Goal: Task Accomplishment & Management: Use online tool/utility

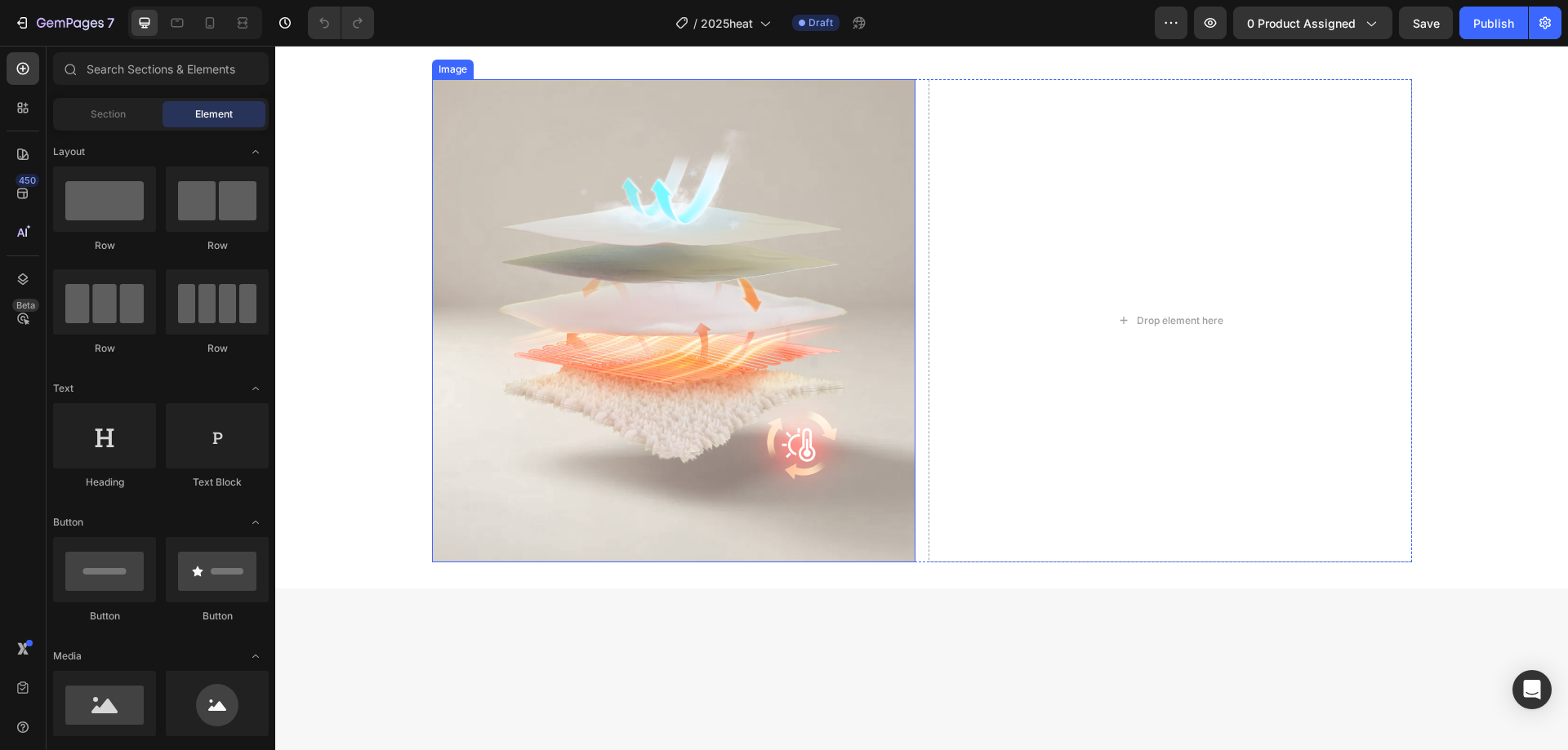
scroll to position [2531, 0]
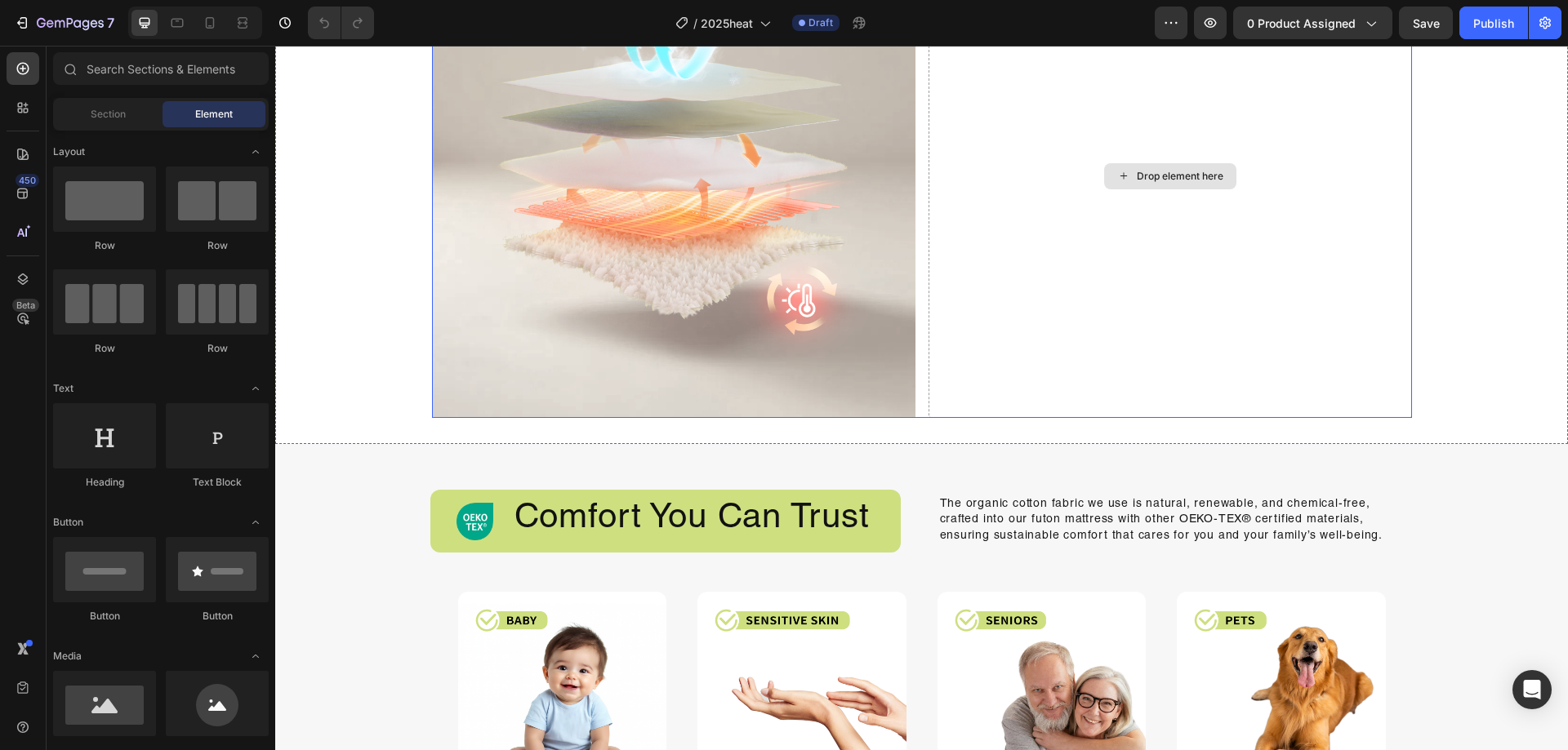
click at [1014, 380] on div "Drop element here" at bounding box center [1170, 176] width 483 height 483
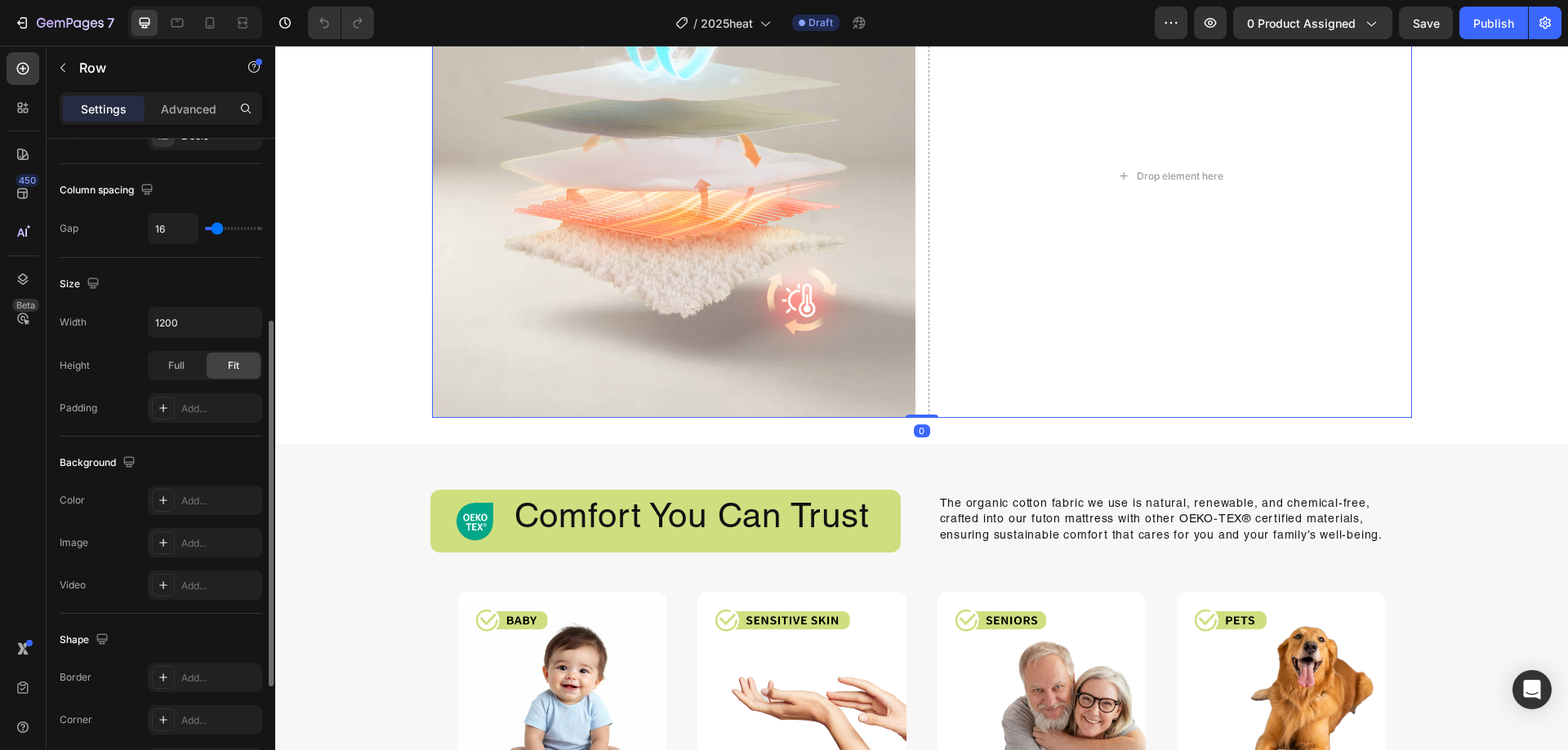
scroll to position [524, 0]
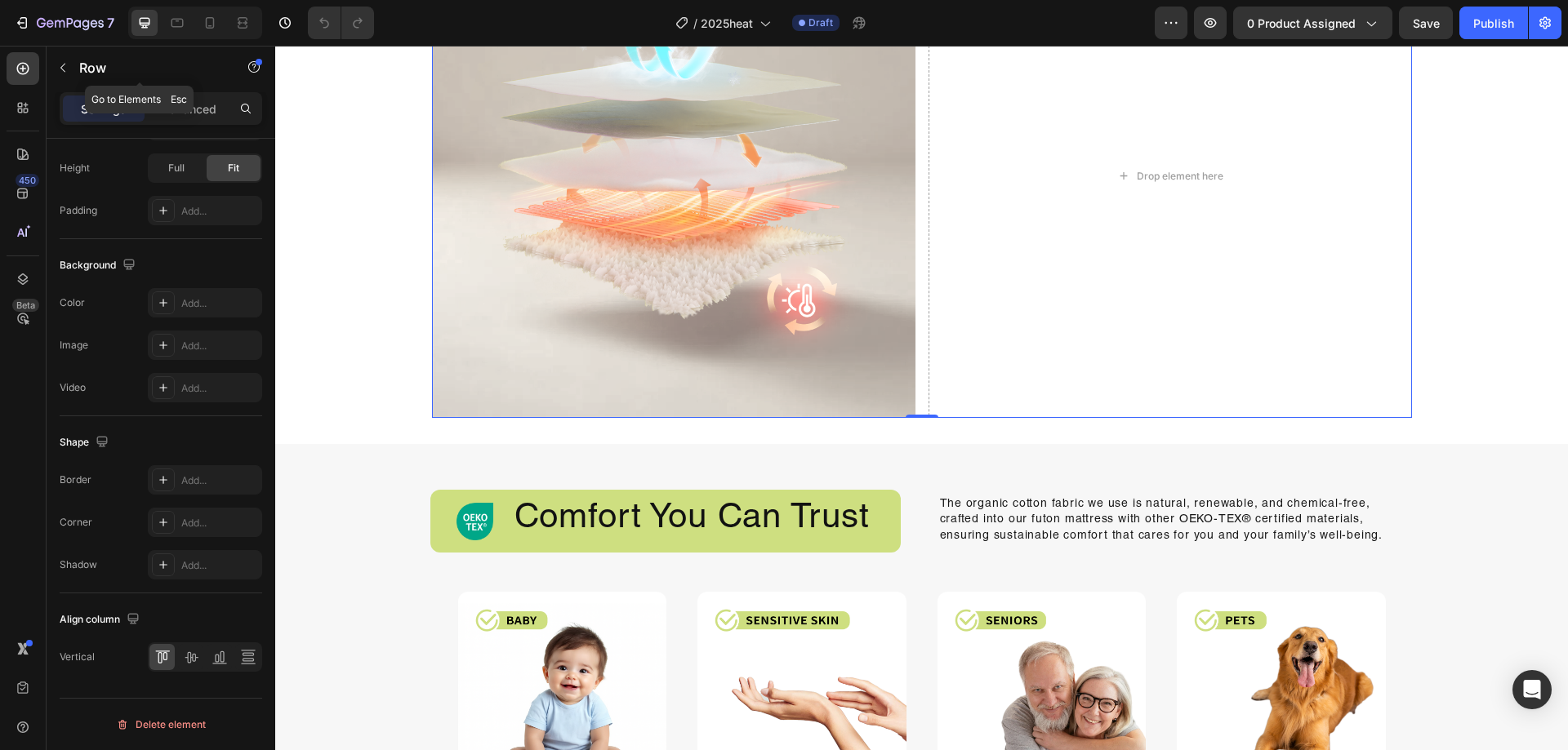
click at [120, 82] on div "Row" at bounding box center [139, 68] width 186 height 43
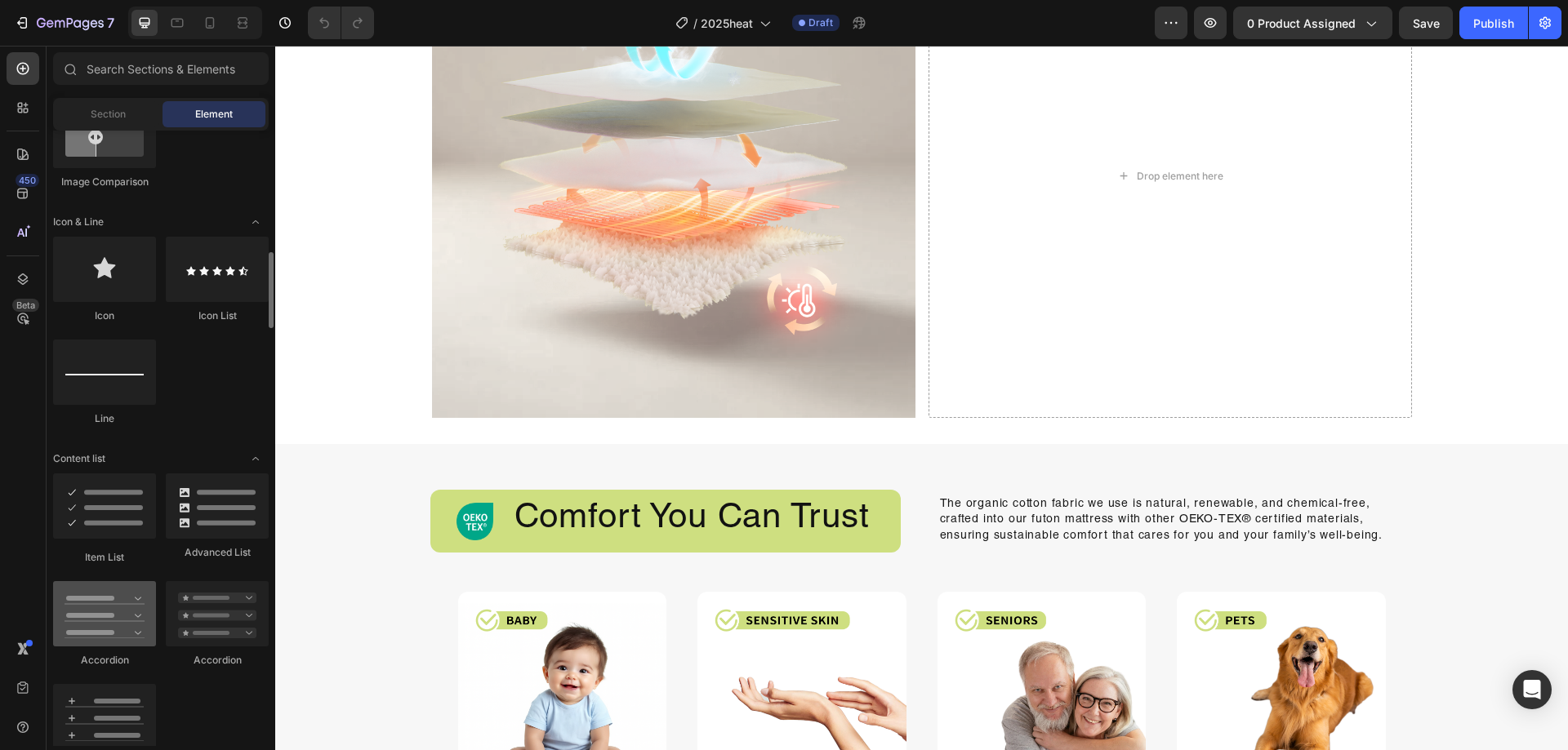
scroll to position [1062, 0]
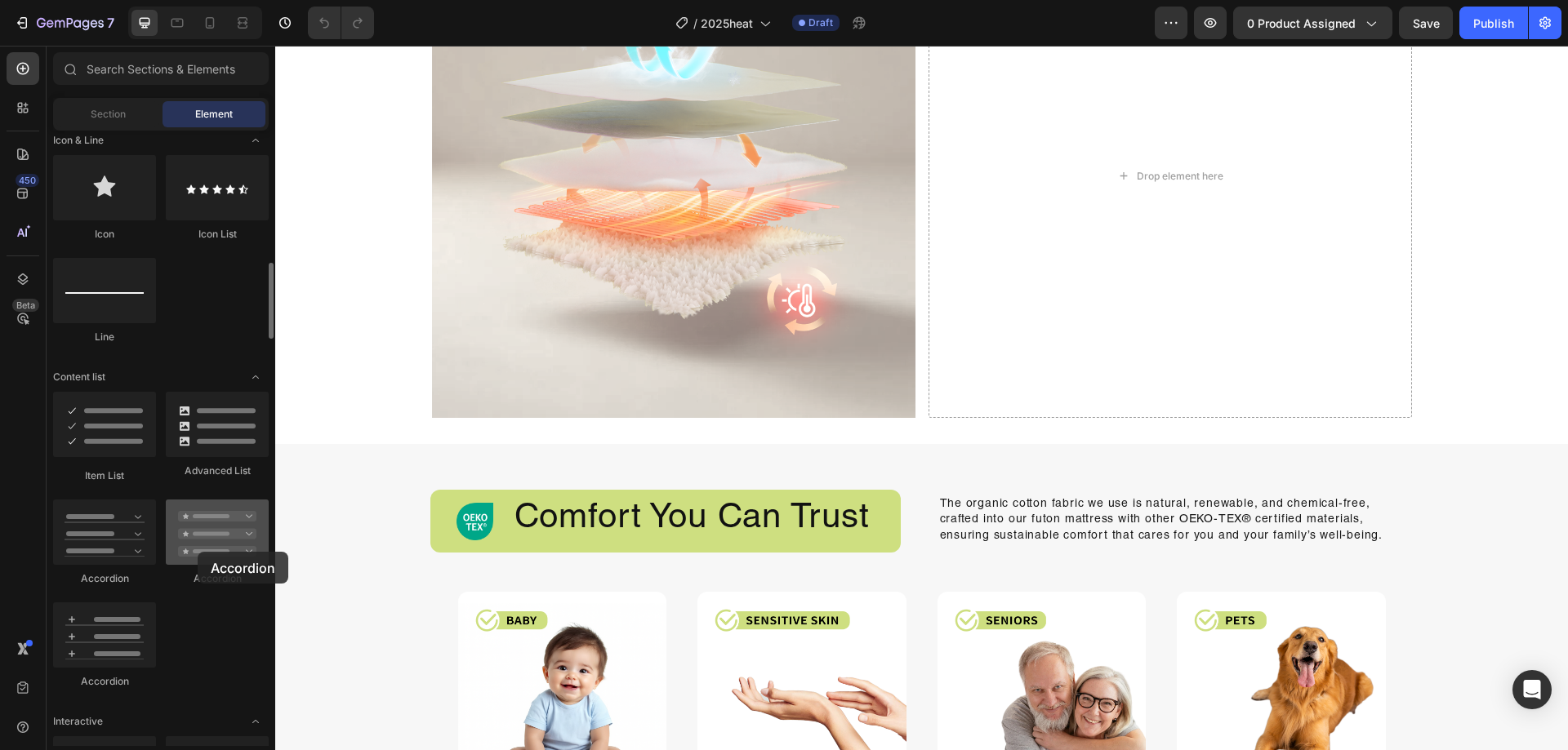
click at [198, 552] on div at bounding box center [217, 532] width 103 height 65
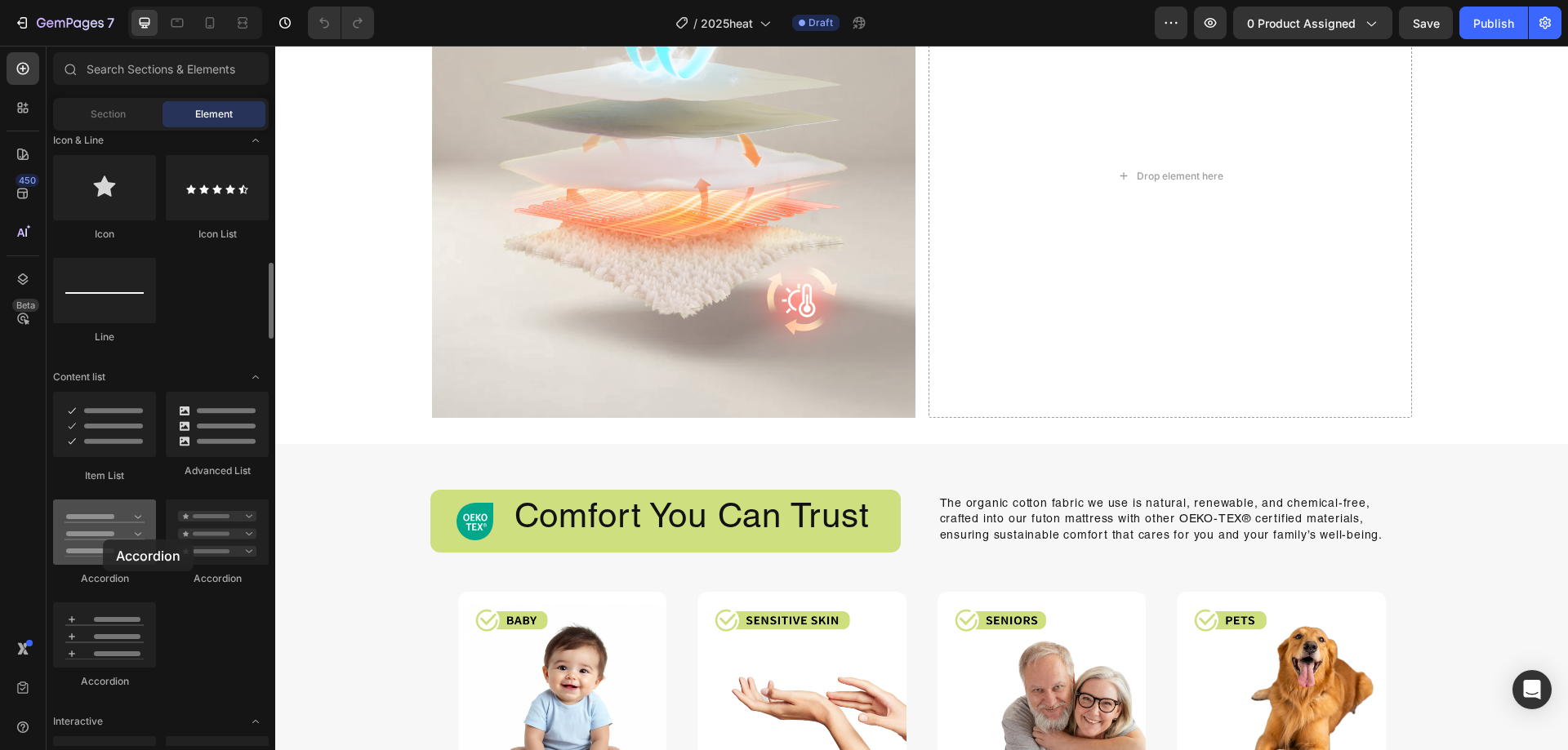
click at [103, 540] on div at bounding box center [104, 532] width 103 height 65
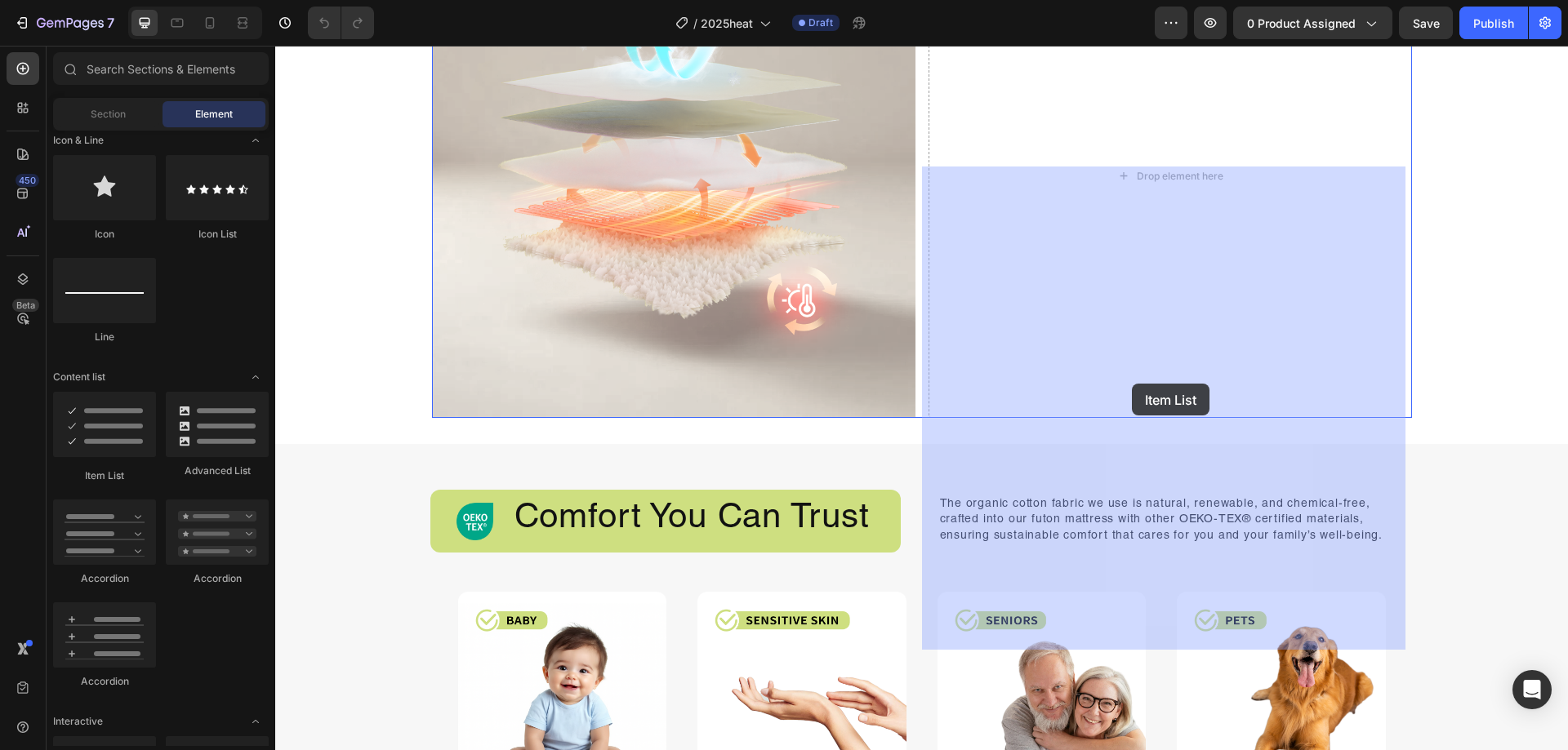
drag, startPoint x: 383, startPoint y: 488, endPoint x: 1132, endPoint y: 384, distance: 756.2
drag, startPoint x: 416, startPoint y: 684, endPoint x: 1303, endPoint y: 280, distance: 974.7
drag, startPoint x: 404, startPoint y: 595, endPoint x: 1187, endPoint y: 360, distance: 817.5
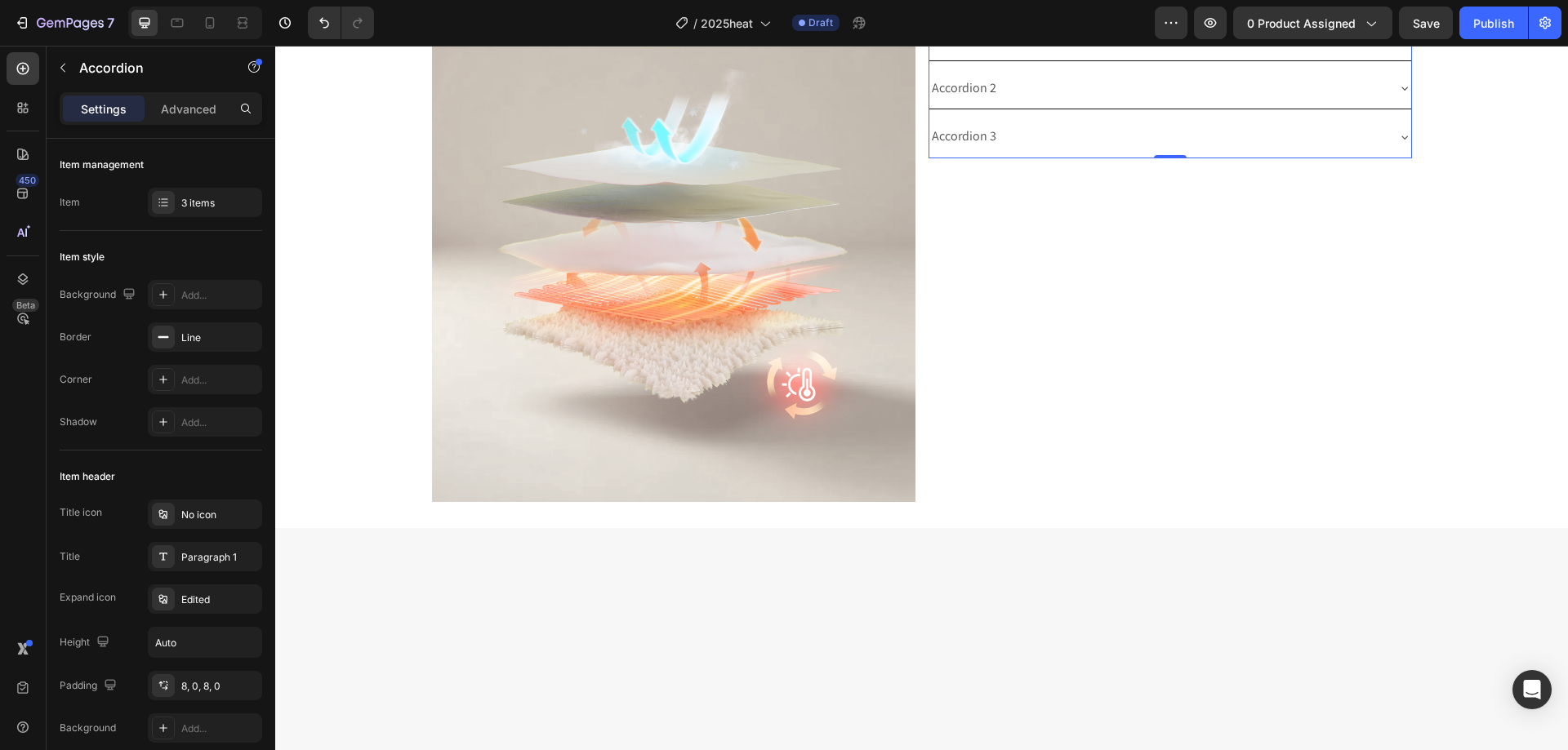
scroll to position [2449, 0]
click at [1421, 367] on div "Image Accordion 1 Accordion 2 Accordion 3 Accordion 0 Row" at bounding box center [921, 258] width 1293 height 483
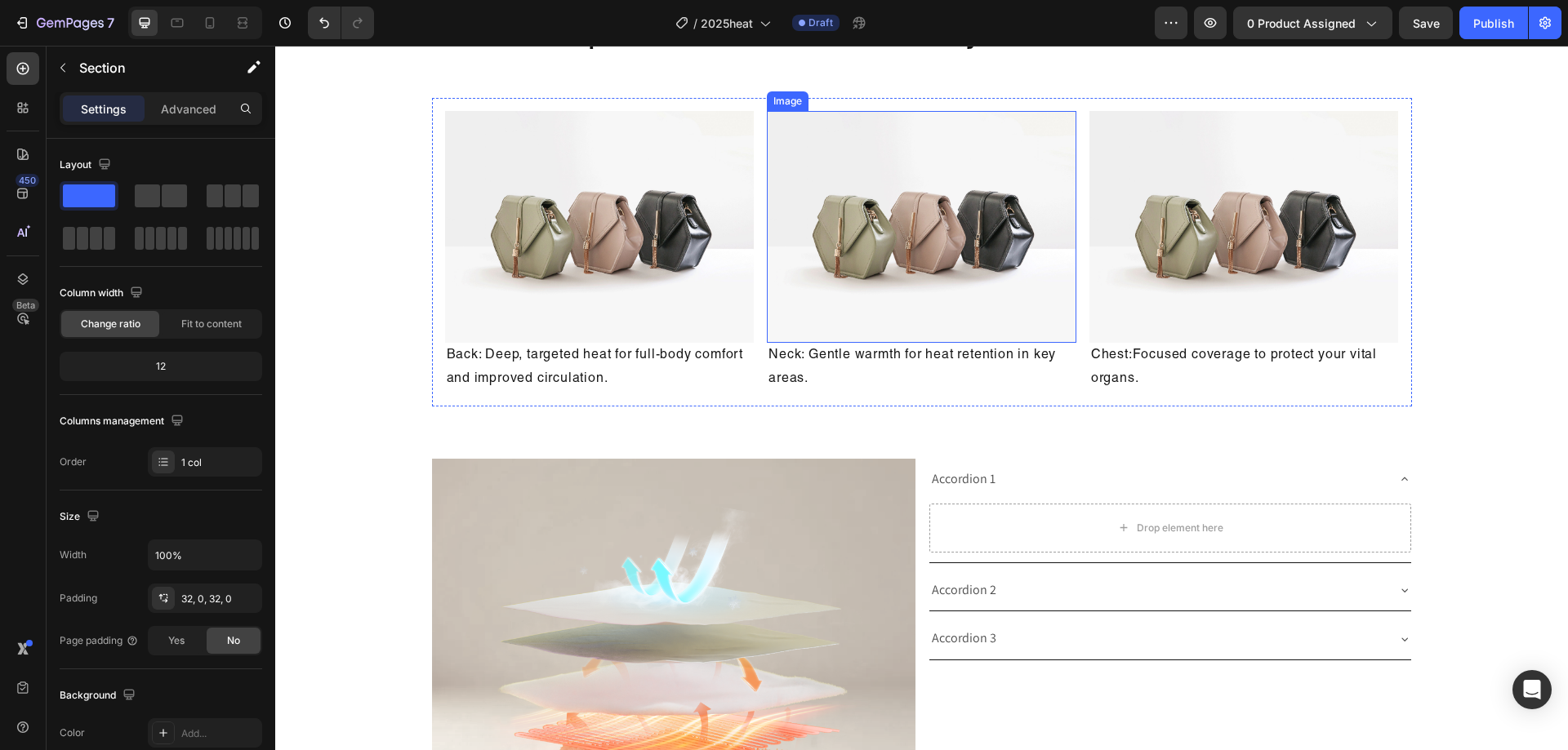
scroll to position [2204, 0]
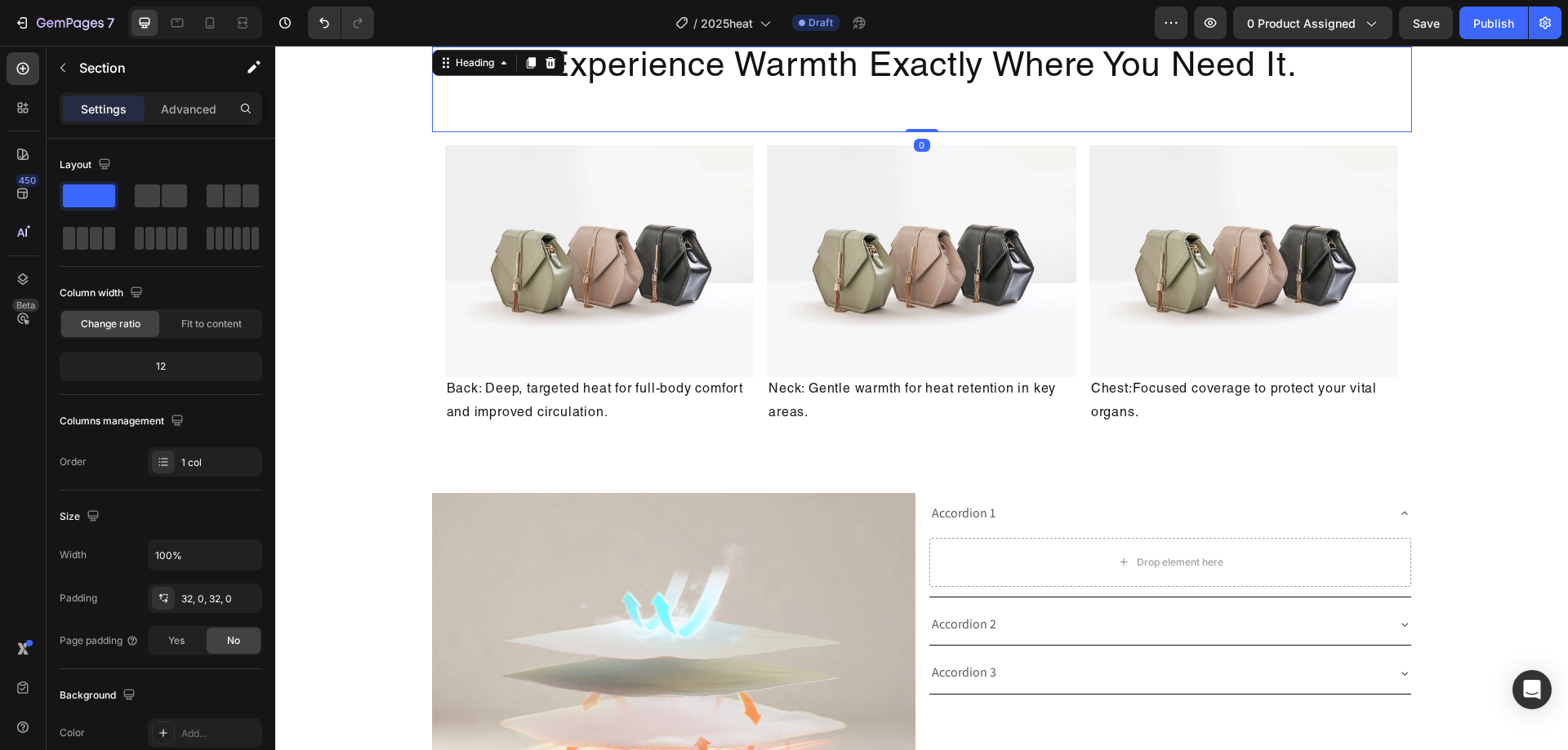
click at [878, 93] on h2 "Experience Warmth Exactly Where You Need It." at bounding box center [922, 90] width 980 height 86
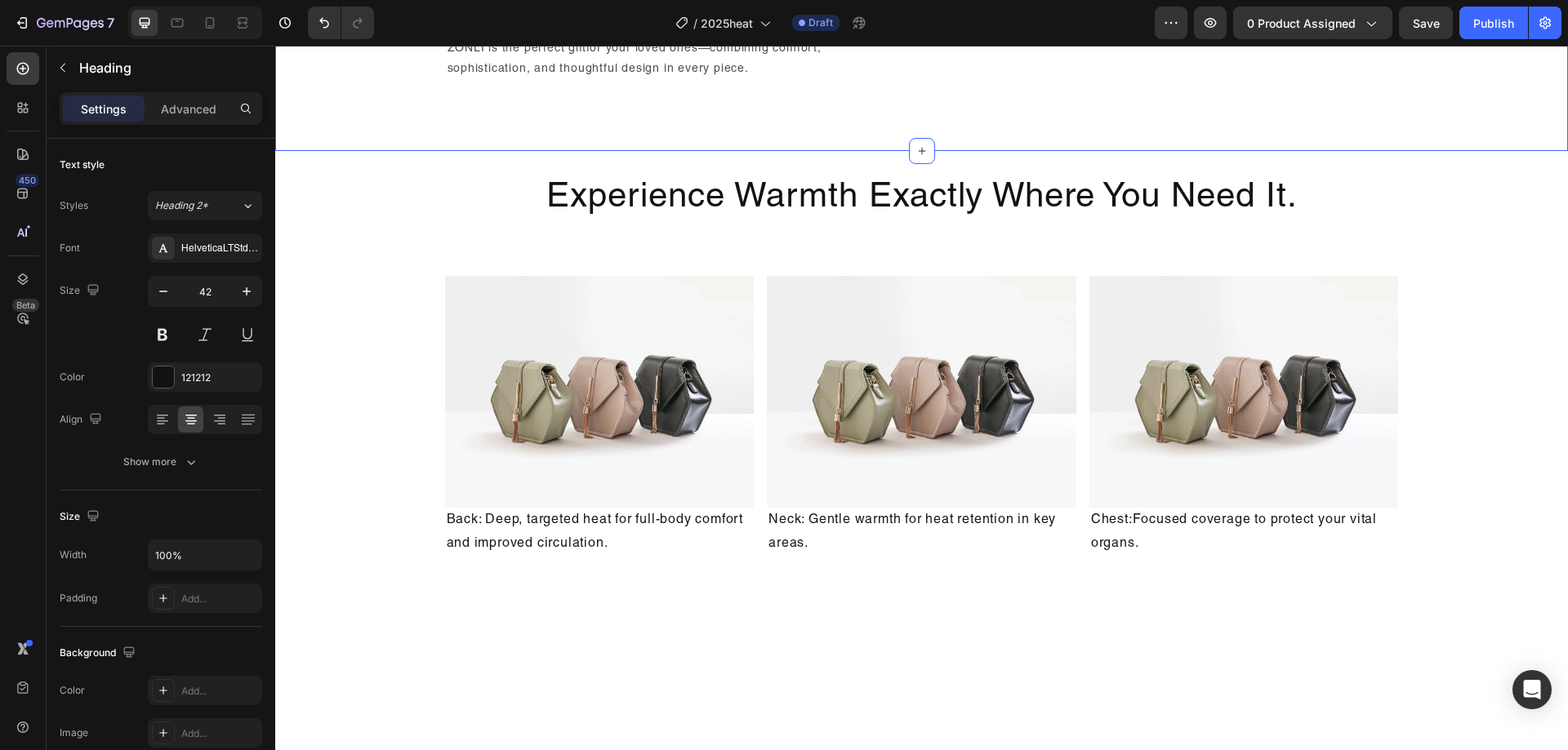
scroll to position [1878, 0]
click at [766, 262] on h2 "Experience Warmth Exactly Where You Need It." at bounding box center [922, 219] width 980 height 86
click at [1168, 260] on p "Experience Warmth Exactly Where You Need It." at bounding box center [922, 219] width 976 height 83
click at [1379, 260] on p "Experience Warmth Exactly Where You Need It." at bounding box center [922, 219] width 976 height 83
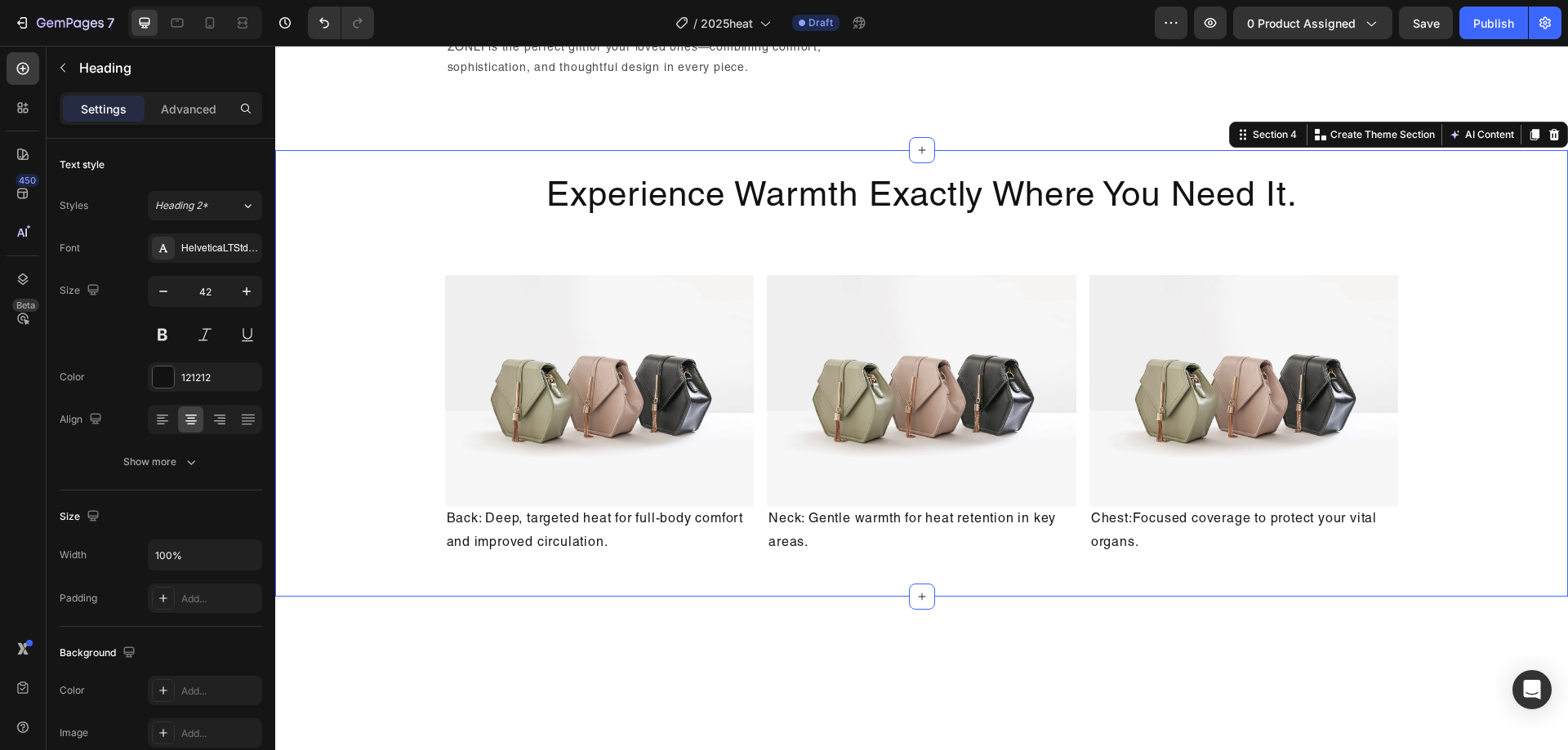
drag, startPoint x: 1455, startPoint y: 489, endPoint x: 1445, endPoint y: 473, distance: 18.9
click at [1454, 489] on div "Experience Warmth Exactly Where You Need It. Heading Image Back: Deep, targeted…" at bounding box center [921, 373] width 1293 height 394
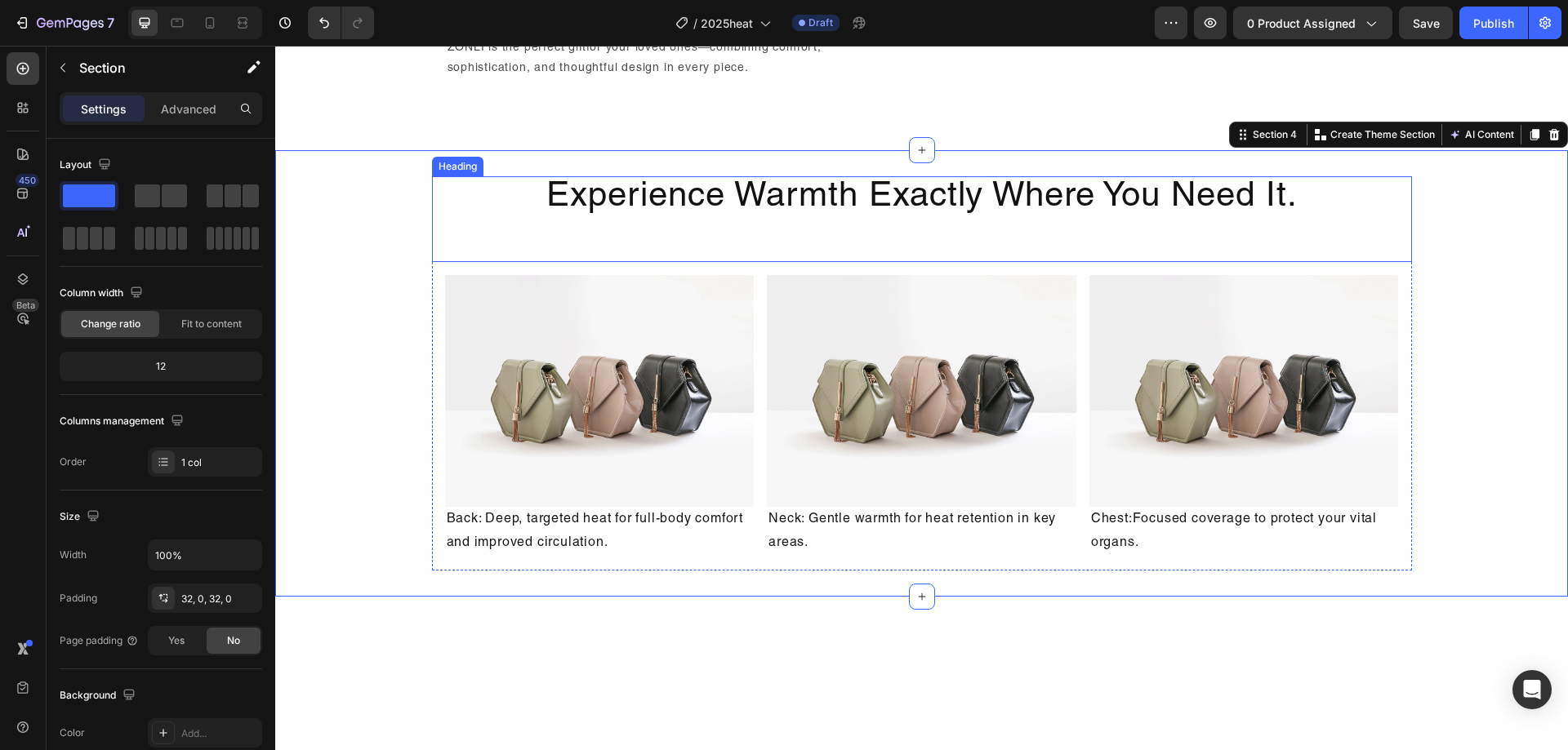
click at [1298, 260] on p "Experience Warmth Exactly Where You Need It." at bounding box center [922, 219] width 976 height 83
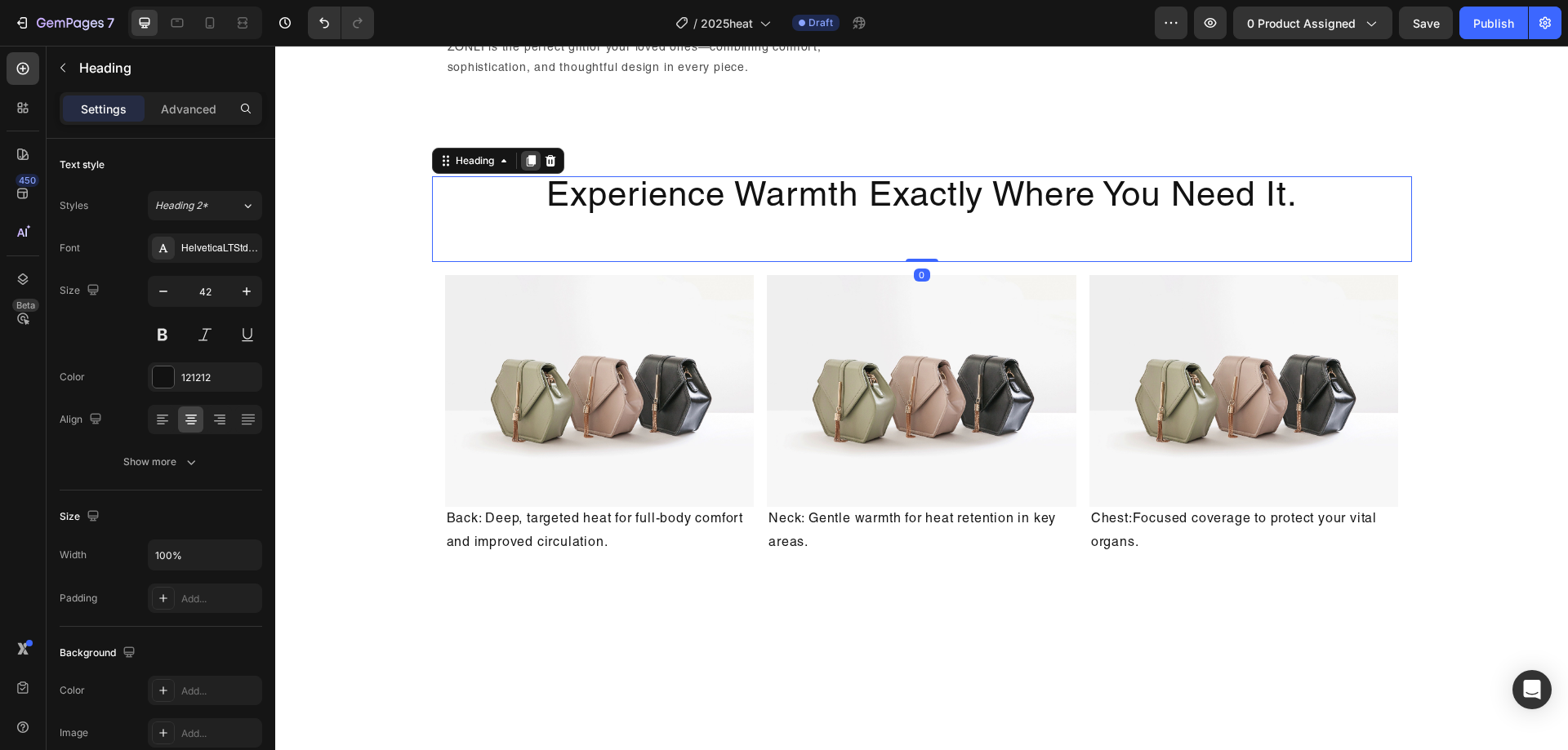
click at [526, 167] on icon at bounding box center [530, 161] width 9 height 12
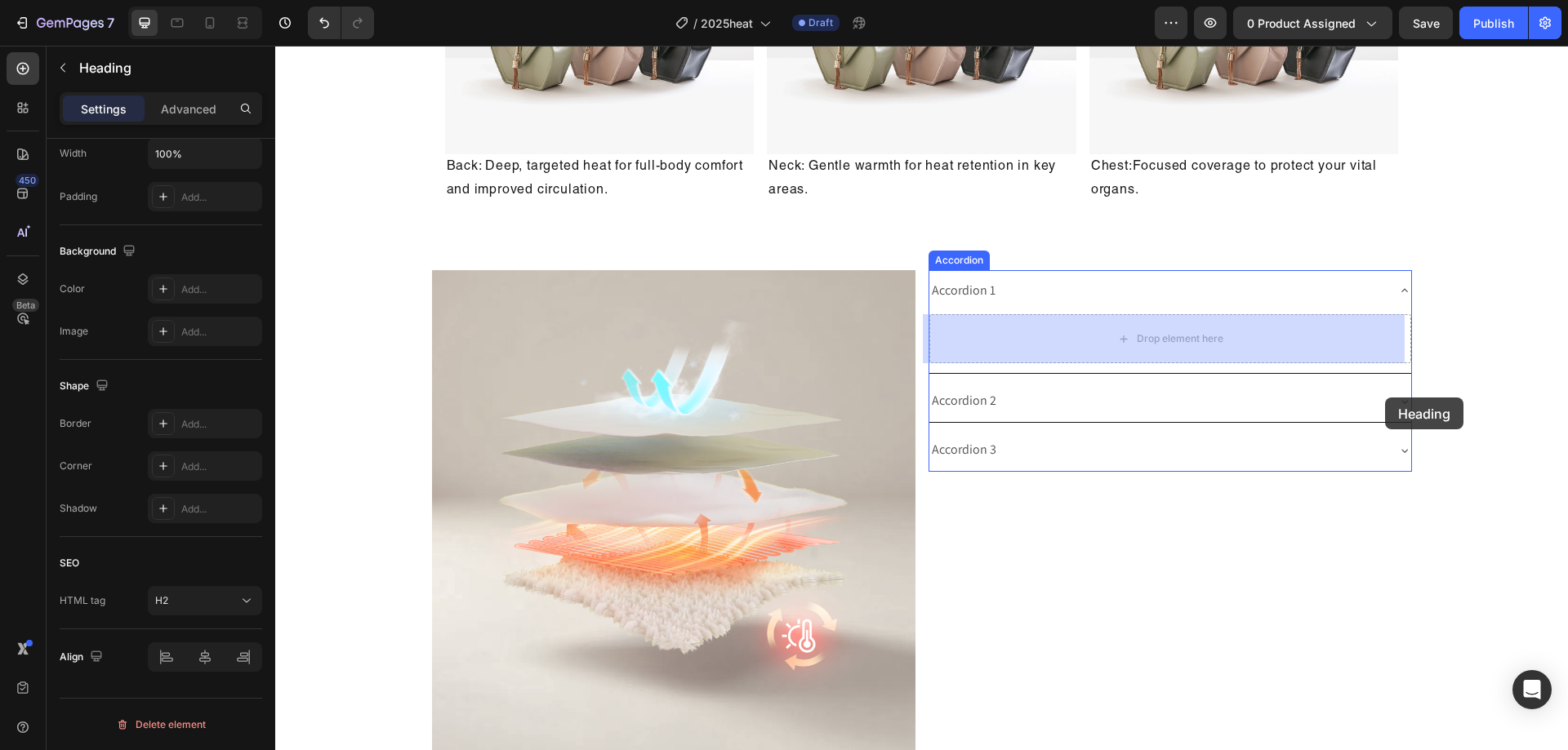
scroll to position [2531, 0]
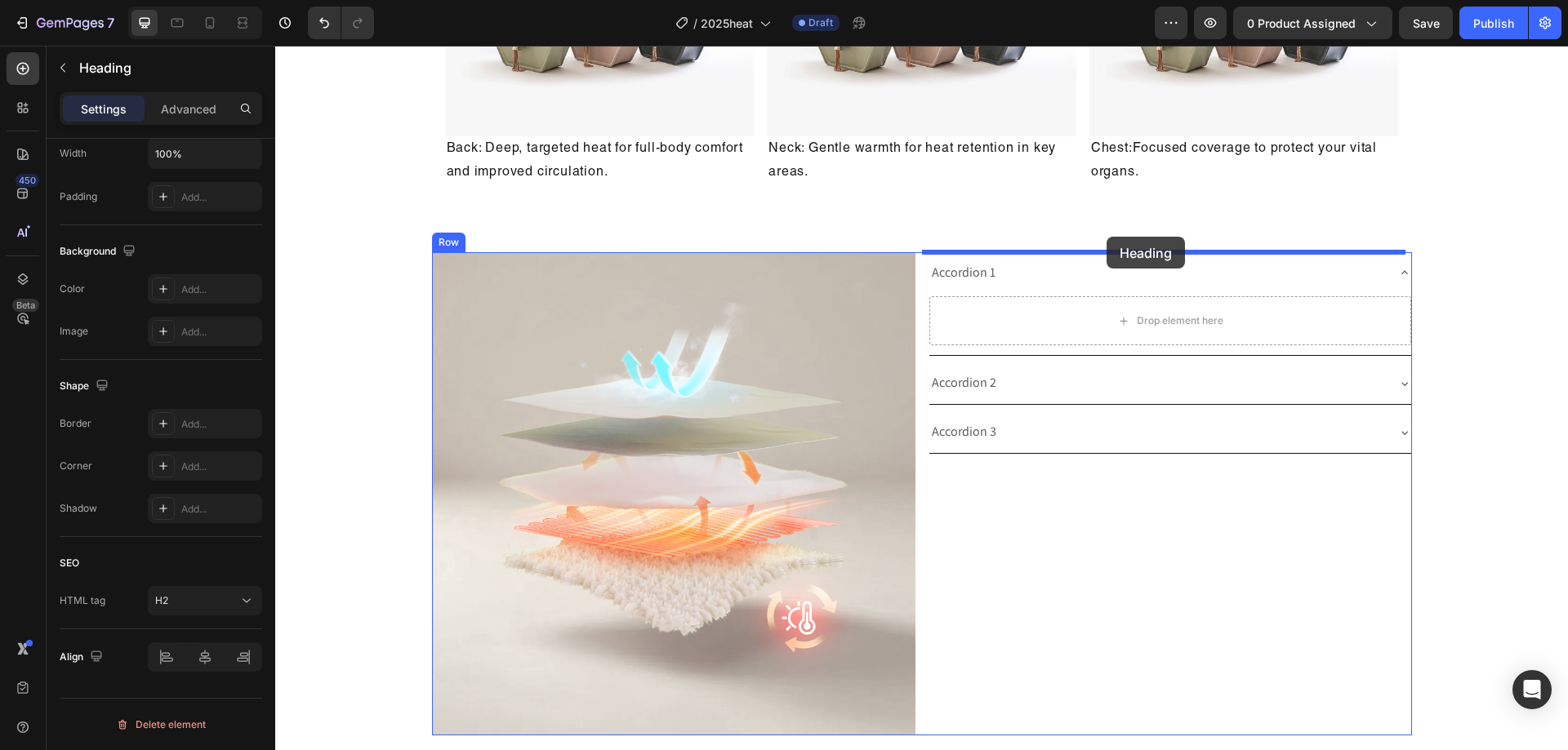
drag, startPoint x: 1390, startPoint y: 362, endPoint x: 1107, endPoint y: 237, distance: 309.4
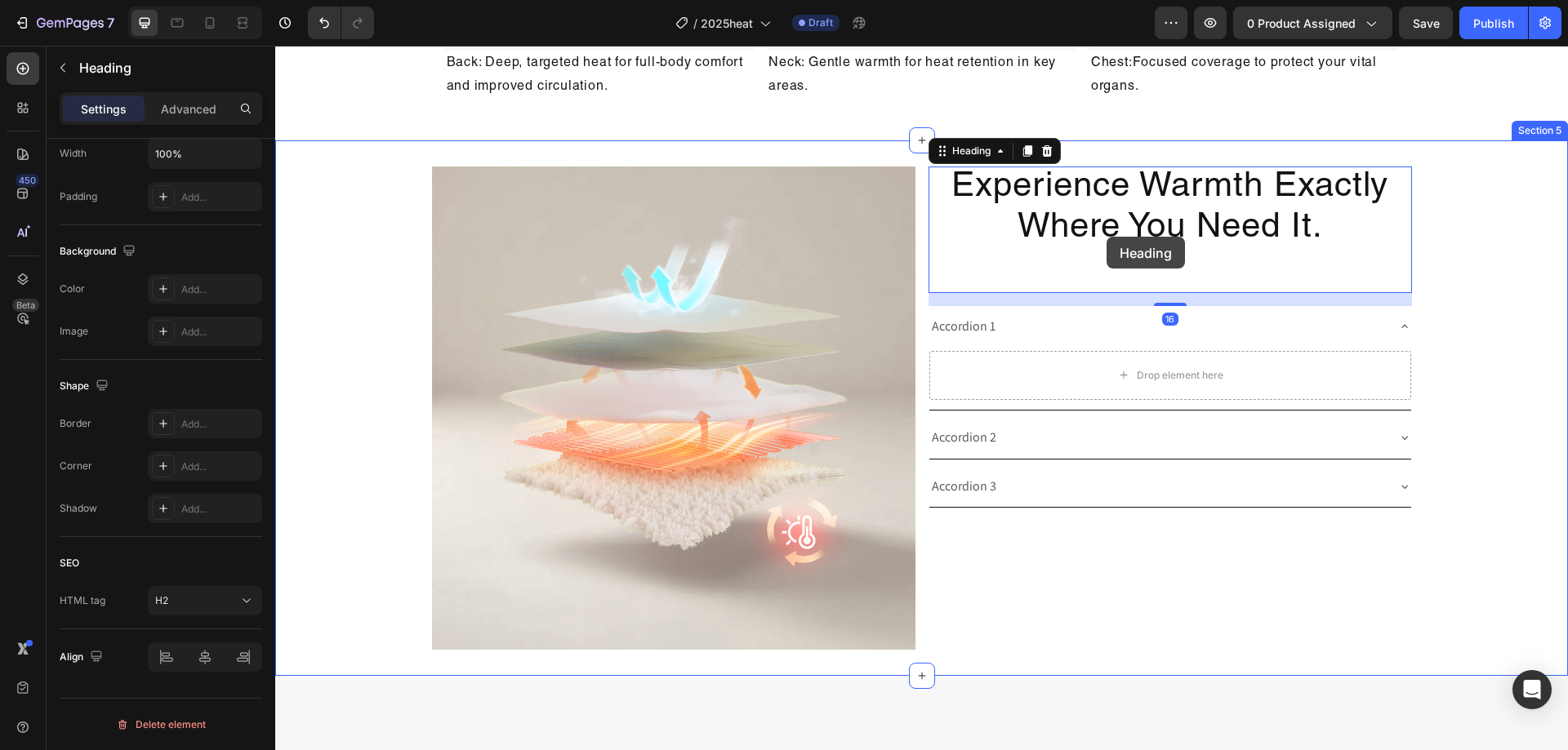
scroll to position [2445, 0]
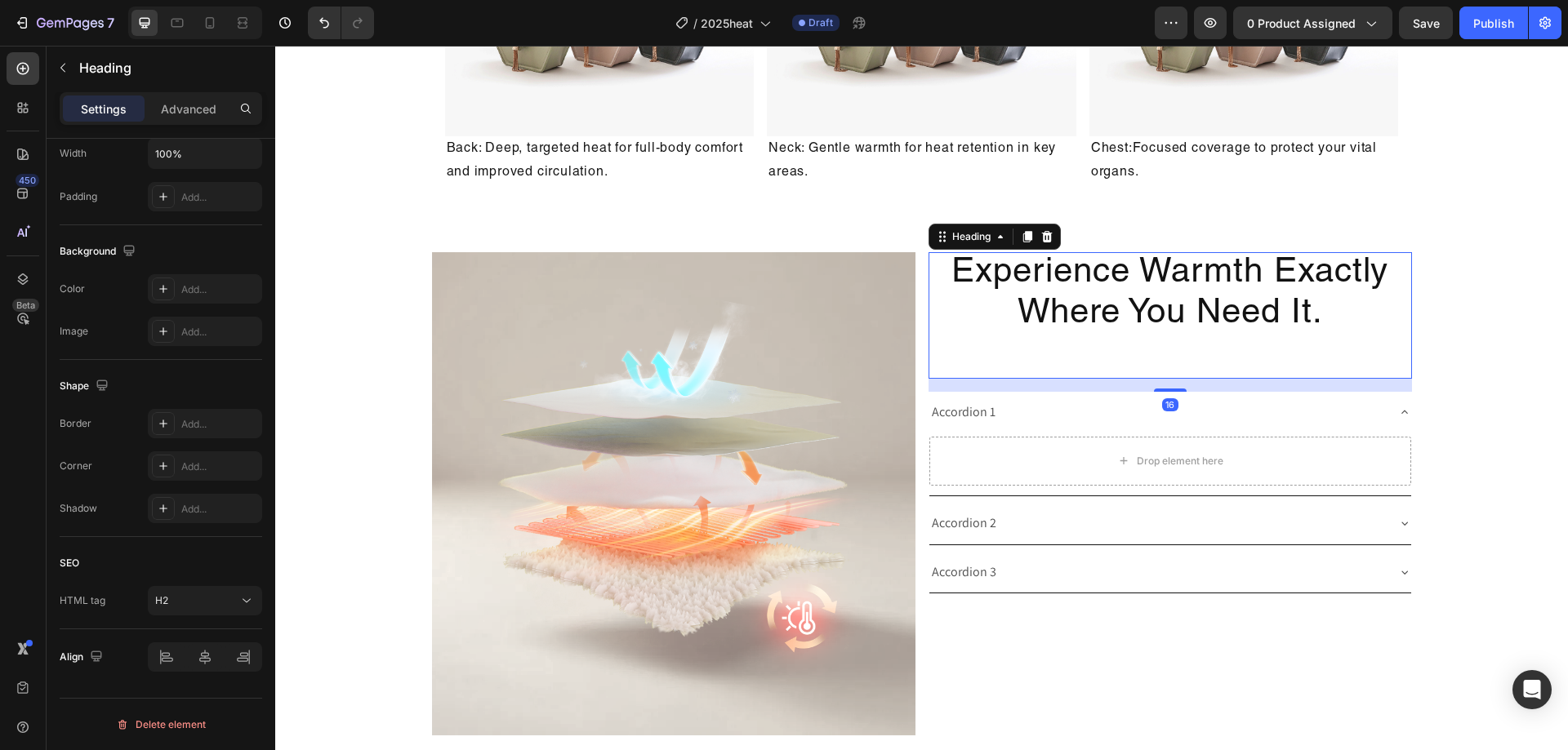
click at [1293, 366] on h2 "Experience Warmth Exactly Where You Need It." at bounding box center [1170, 316] width 483 height 127
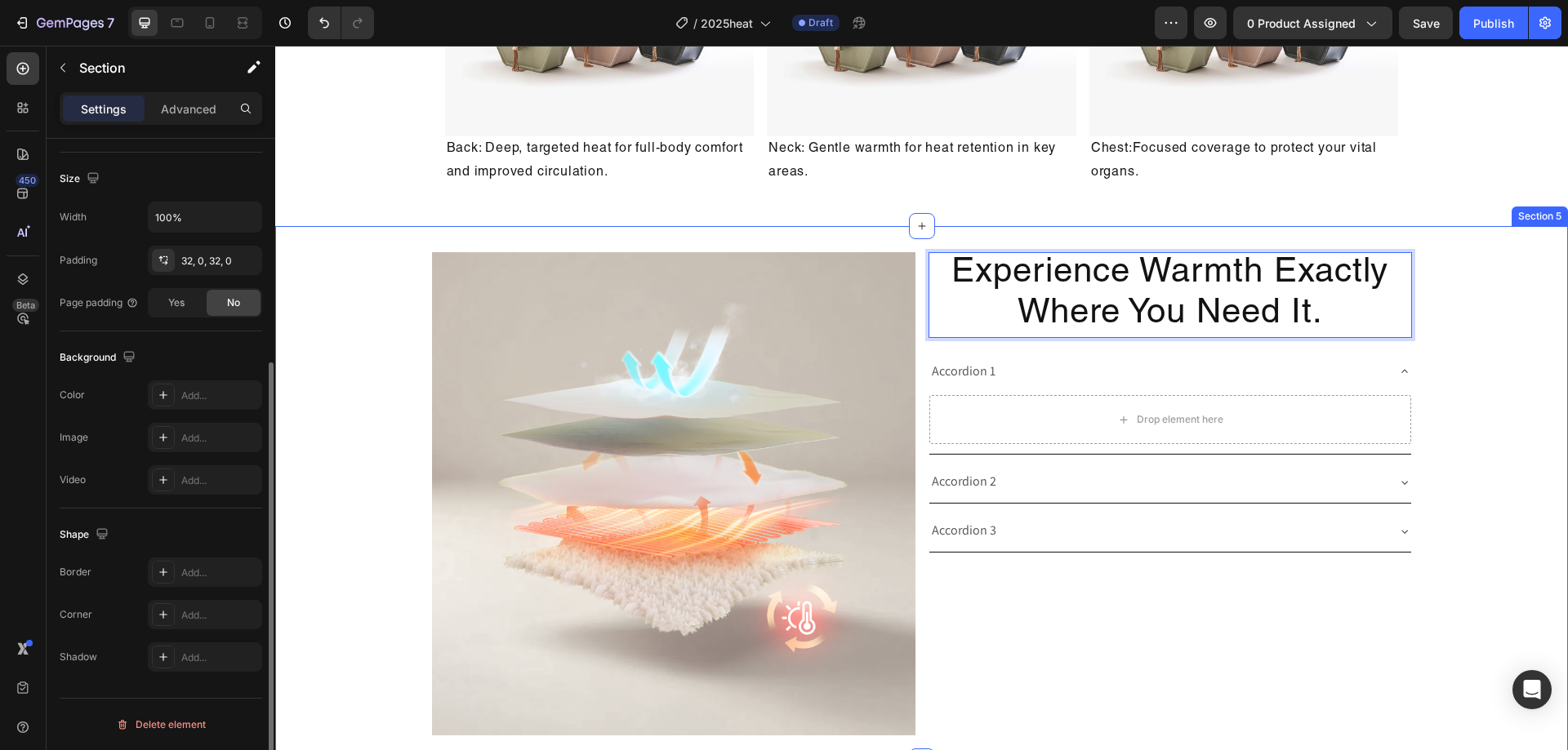
click at [1481, 348] on div "Image Experience Warmth Exactly Where You Need It. Heading 16 Accordion 1 Drop …" at bounding box center [921, 494] width 1293 height 483
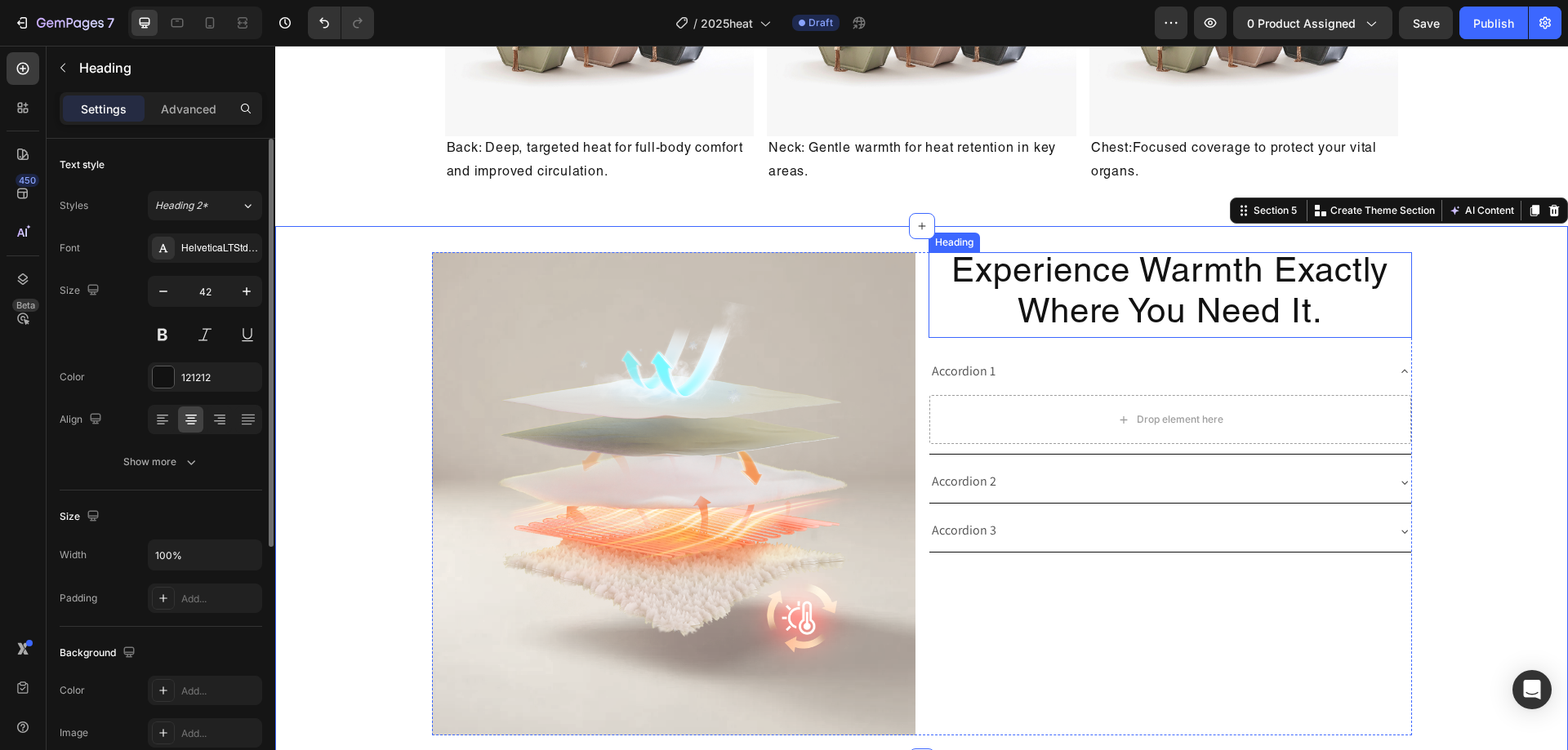
click at [1387, 328] on p "Experience Warmth Exactly Where You Need It." at bounding box center [1170, 295] width 480 height 83
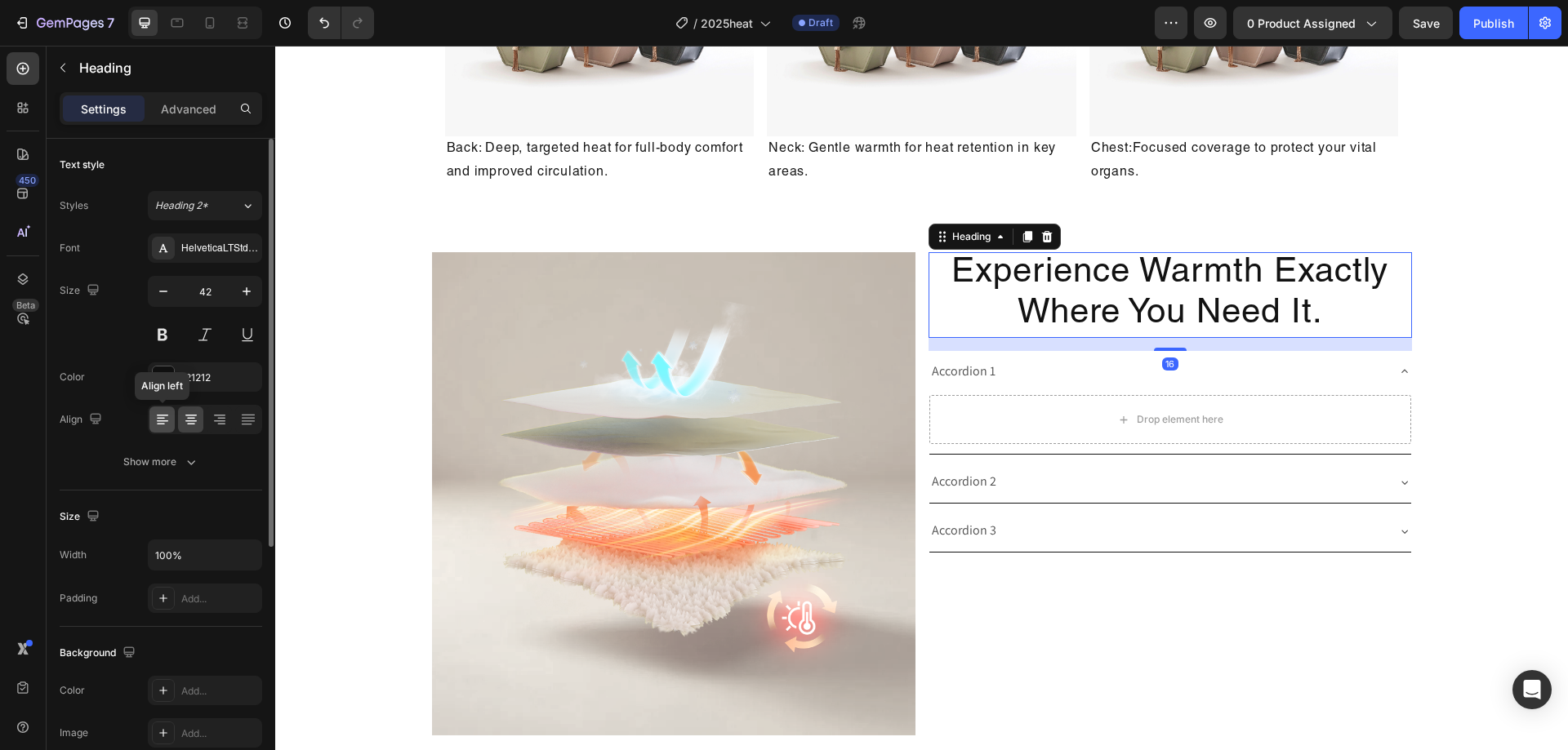
click at [164, 423] on icon at bounding box center [162, 419] width 17 height 17
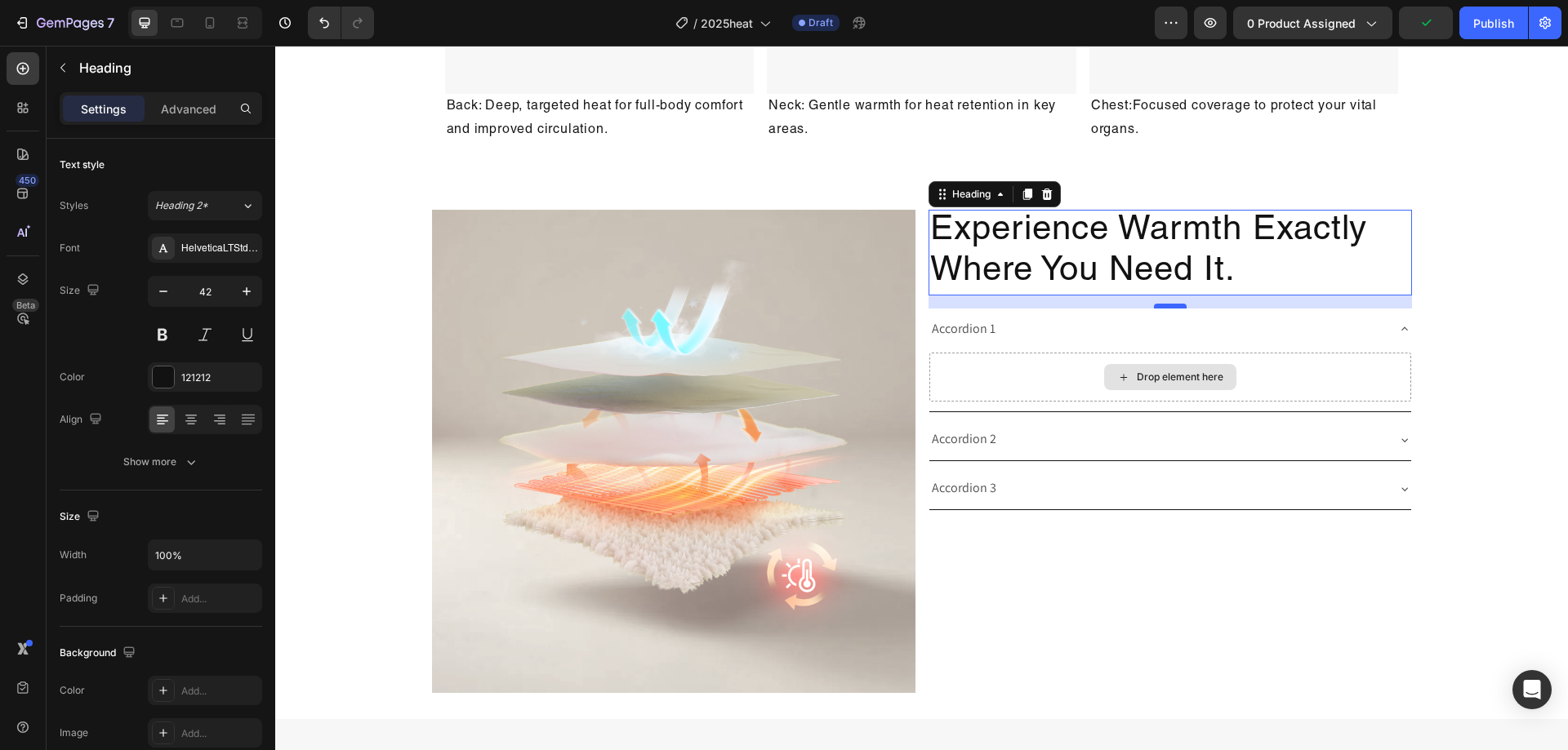
scroll to position [2608, 0]
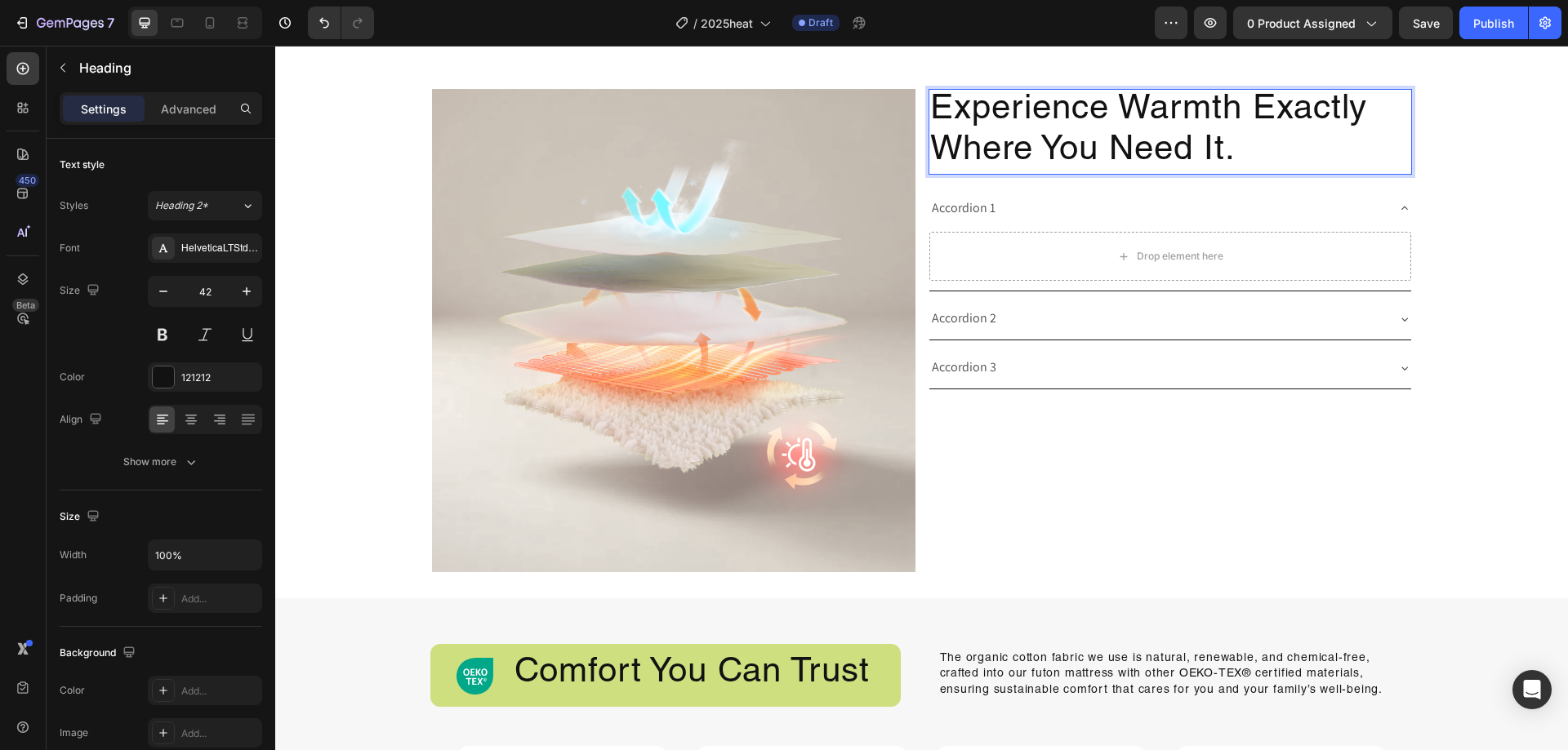
click at [1244, 156] on p "Experience Warmth Exactly Where You Need It." at bounding box center [1170, 131] width 480 height 83
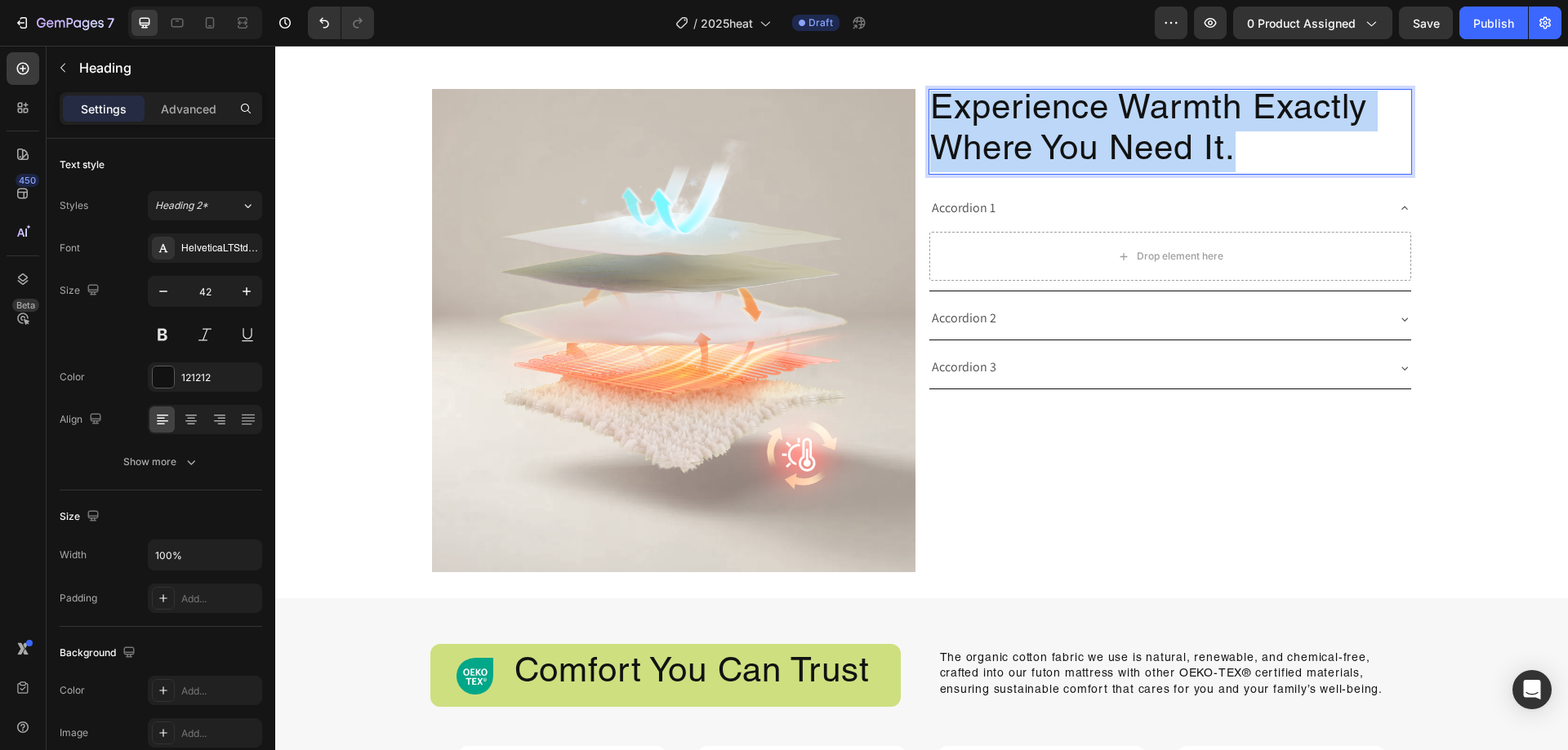
drag, startPoint x: 1246, startPoint y: 156, endPoint x: 921, endPoint y: 109, distance: 328.4
click at [915, 108] on div "Image Experience Warmth Exactly Where You Need It. Heading 16 Accordion 1 Drop …" at bounding box center [922, 330] width 980 height 483
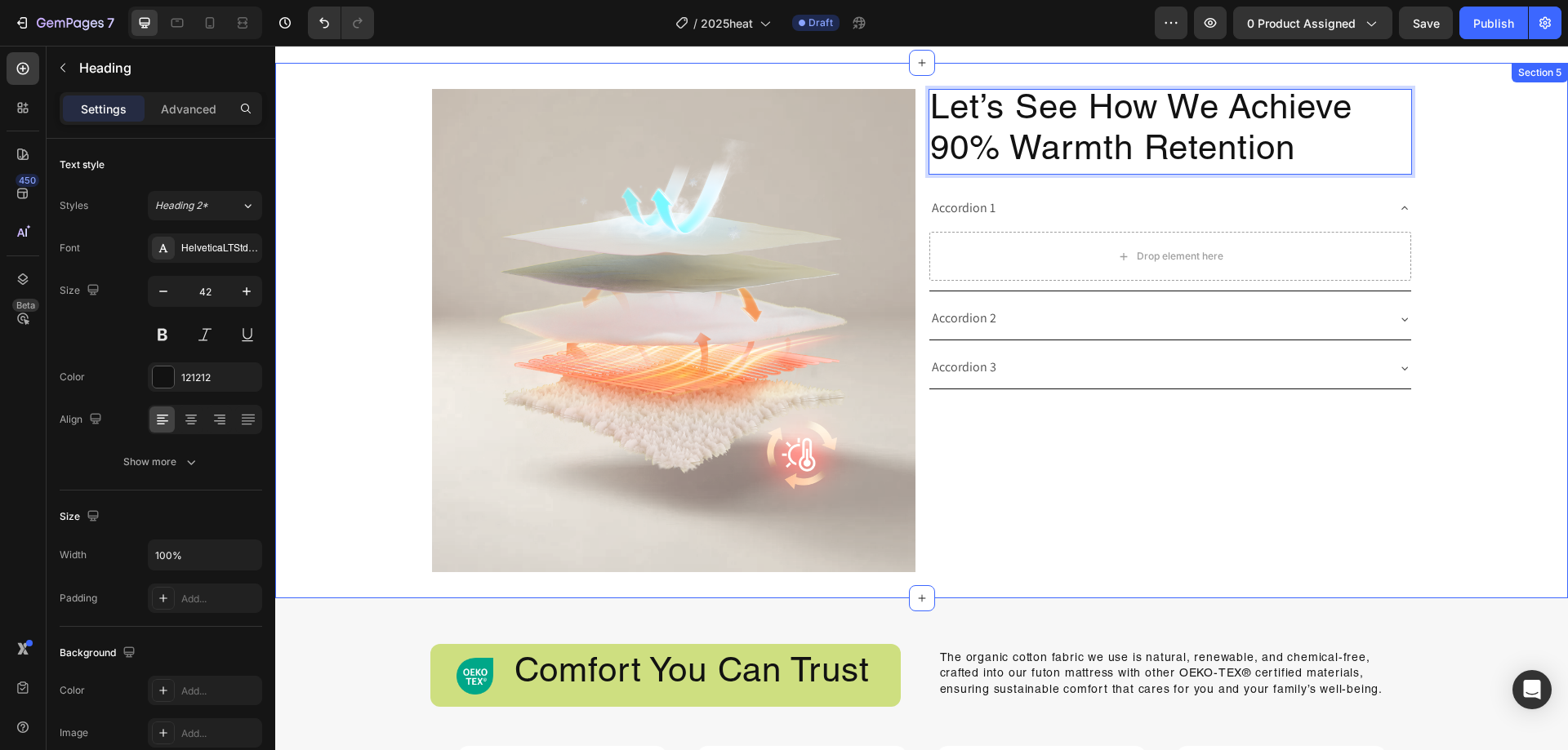
click at [1469, 154] on div "Image Let’s See How We Achieve 90% Warmth Retention Heading 16 Accordion 1 Drop…" at bounding box center [921, 330] width 1293 height 483
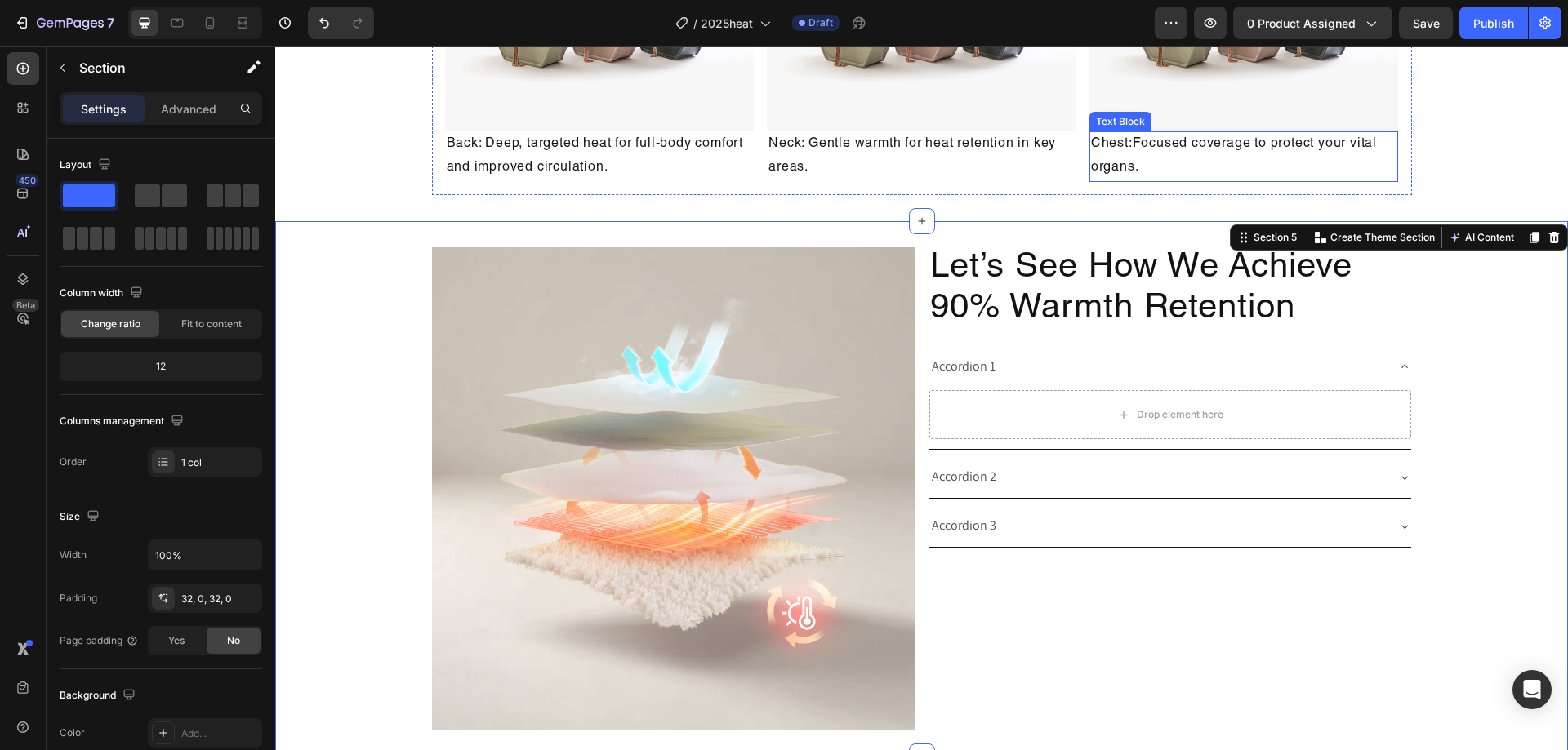
scroll to position [2445, 0]
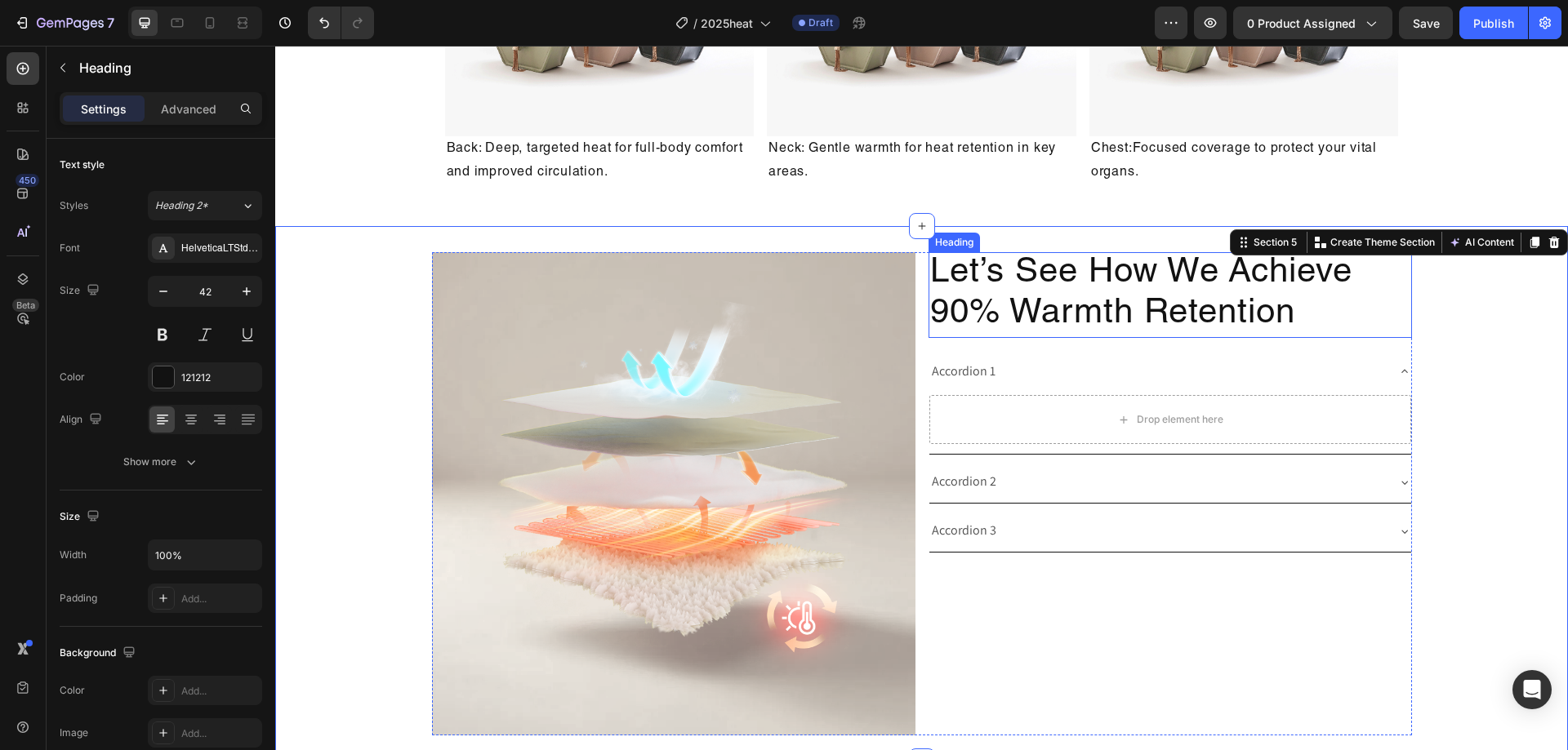
click at [1343, 319] on p "Let’s See How We Achieve 90% Warmth Retention" at bounding box center [1170, 295] width 480 height 83
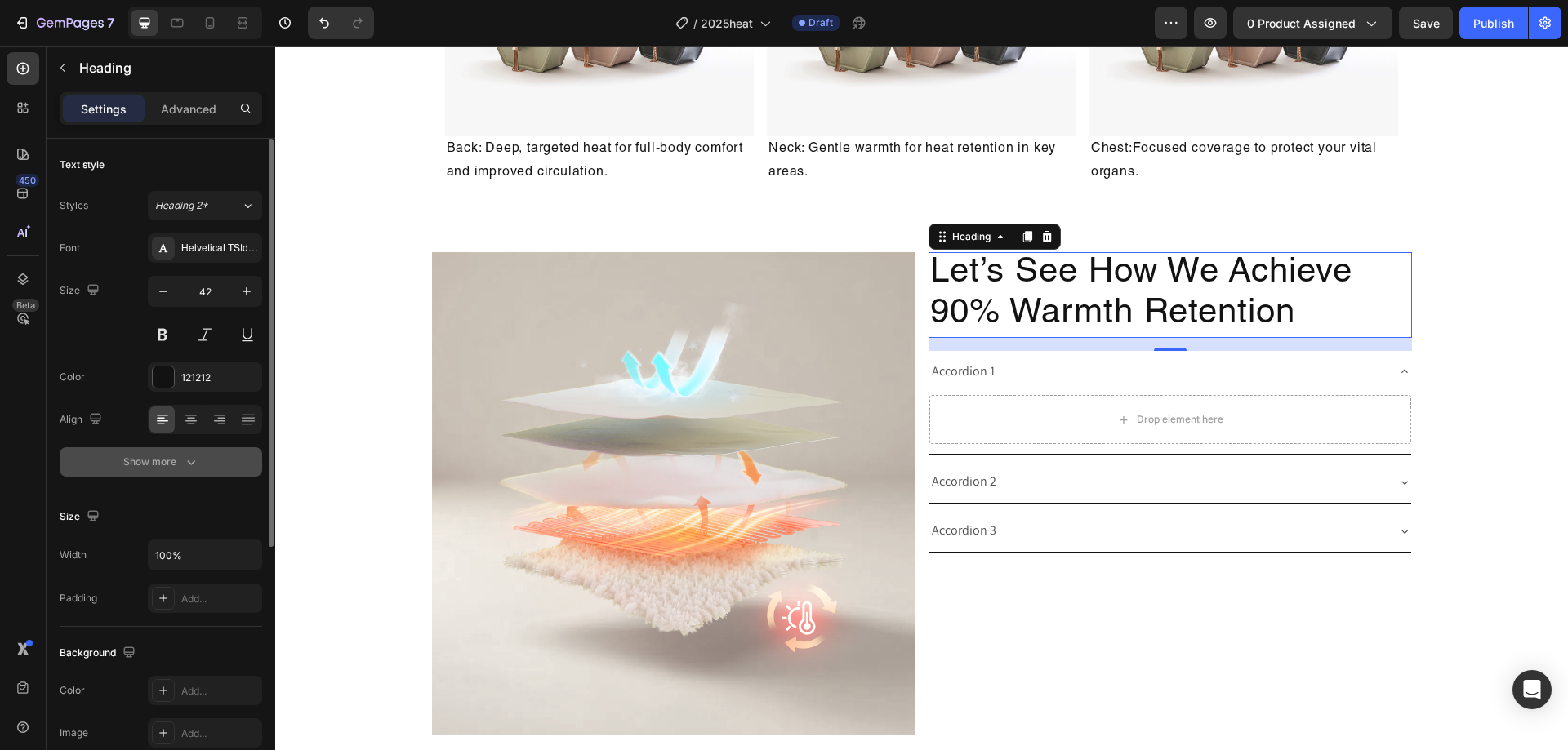
click at [186, 459] on icon "button" at bounding box center [191, 462] width 17 height 17
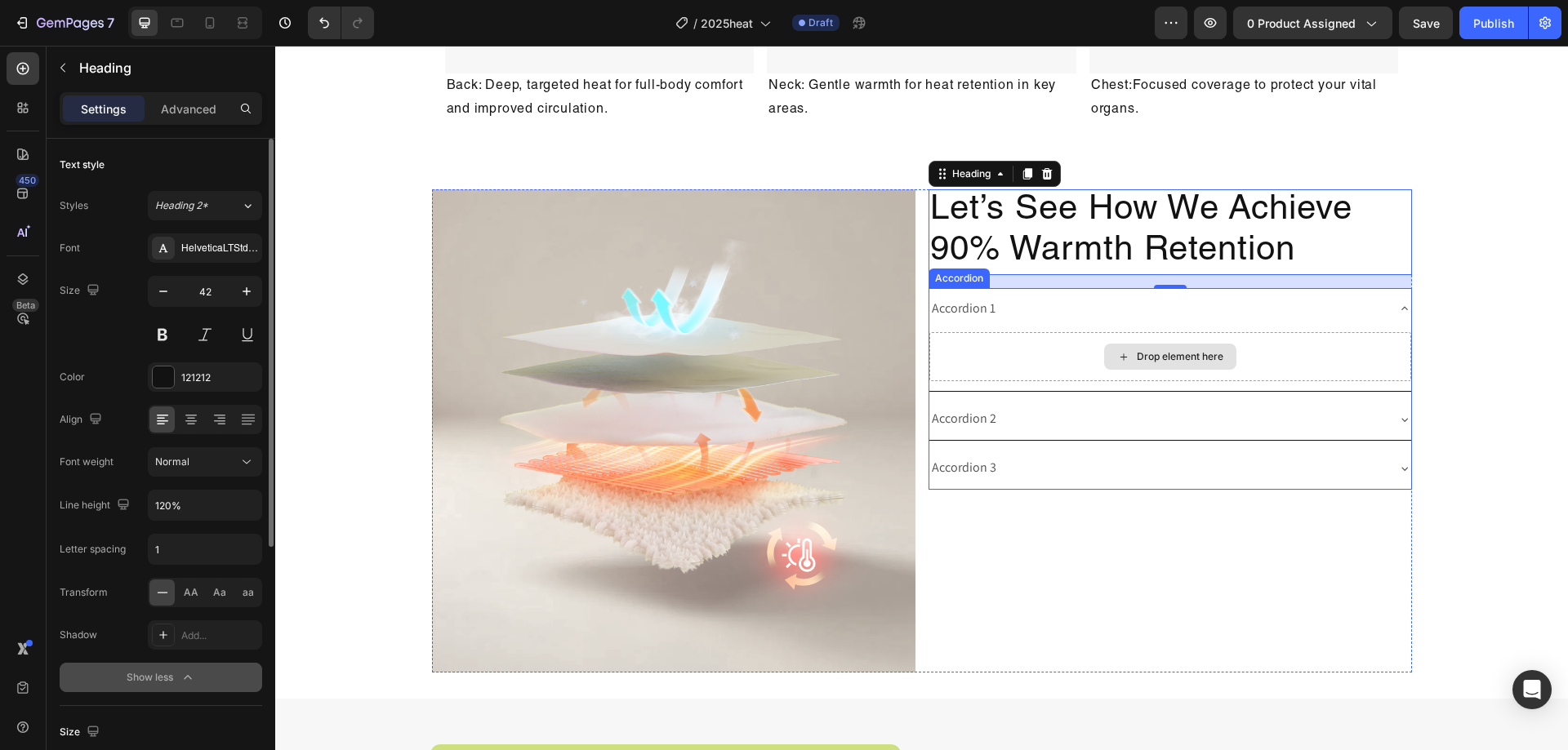
scroll to position [2527, 0]
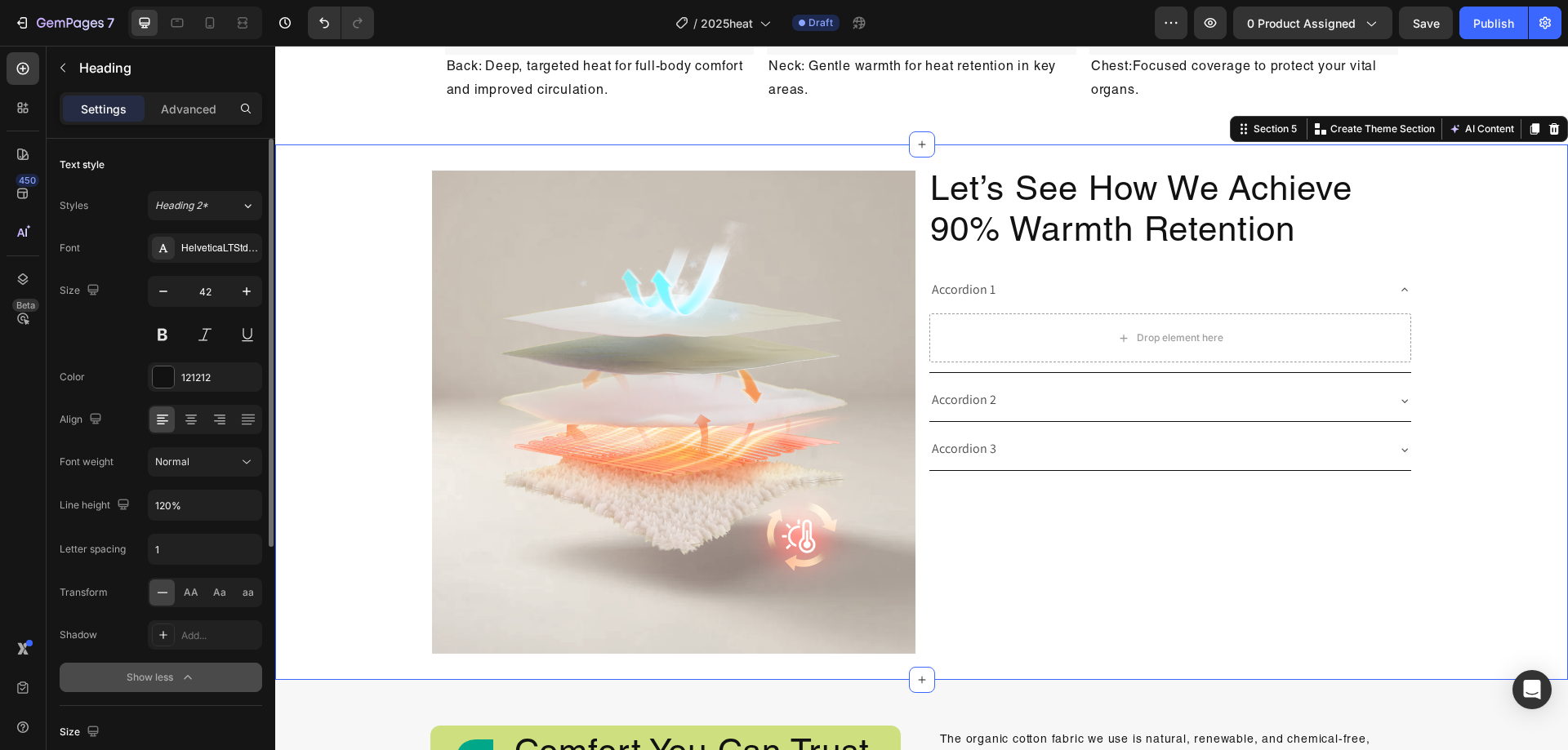
click at [1446, 351] on div "Image Let’s See How We Achieve 90% Warmth Retention Heading Accordion 1 Drop el…" at bounding box center [921, 412] width 1293 height 483
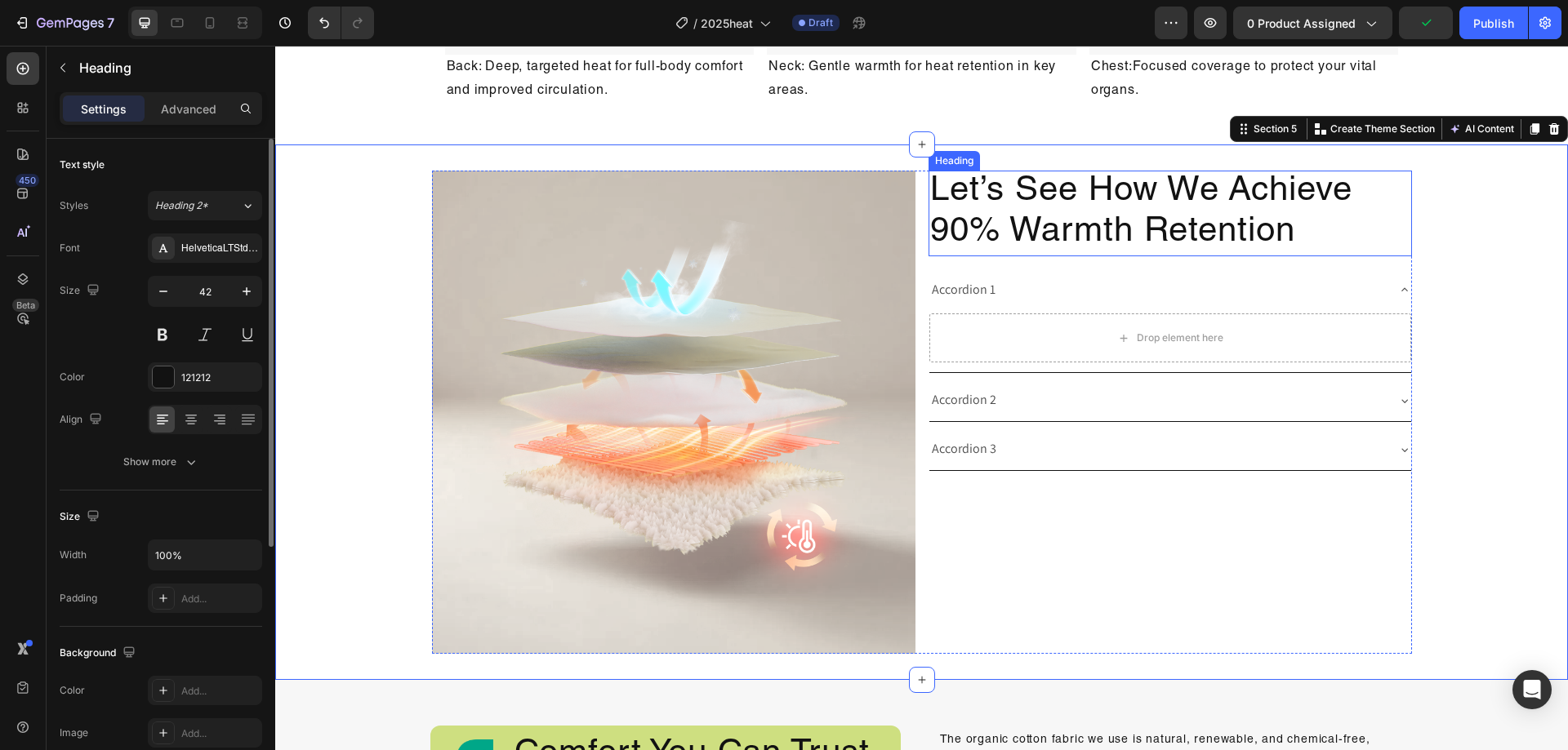
click at [1276, 244] on p "Let’s See How We Achieve 90% Warmth Retention" at bounding box center [1170, 213] width 480 height 83
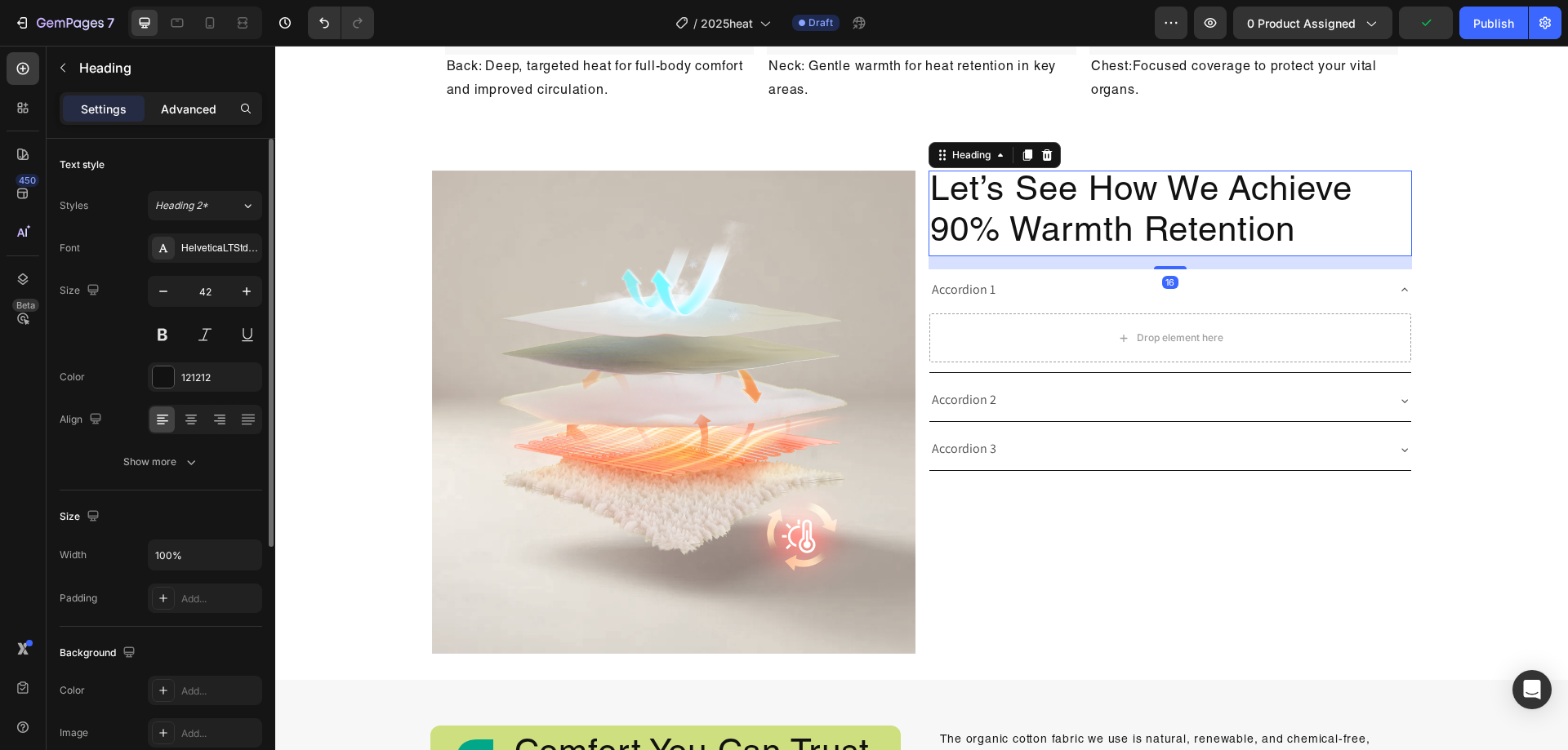
click at [184, 111] on p "Advanced" at bounding box center [188, 109] width 56 height 18
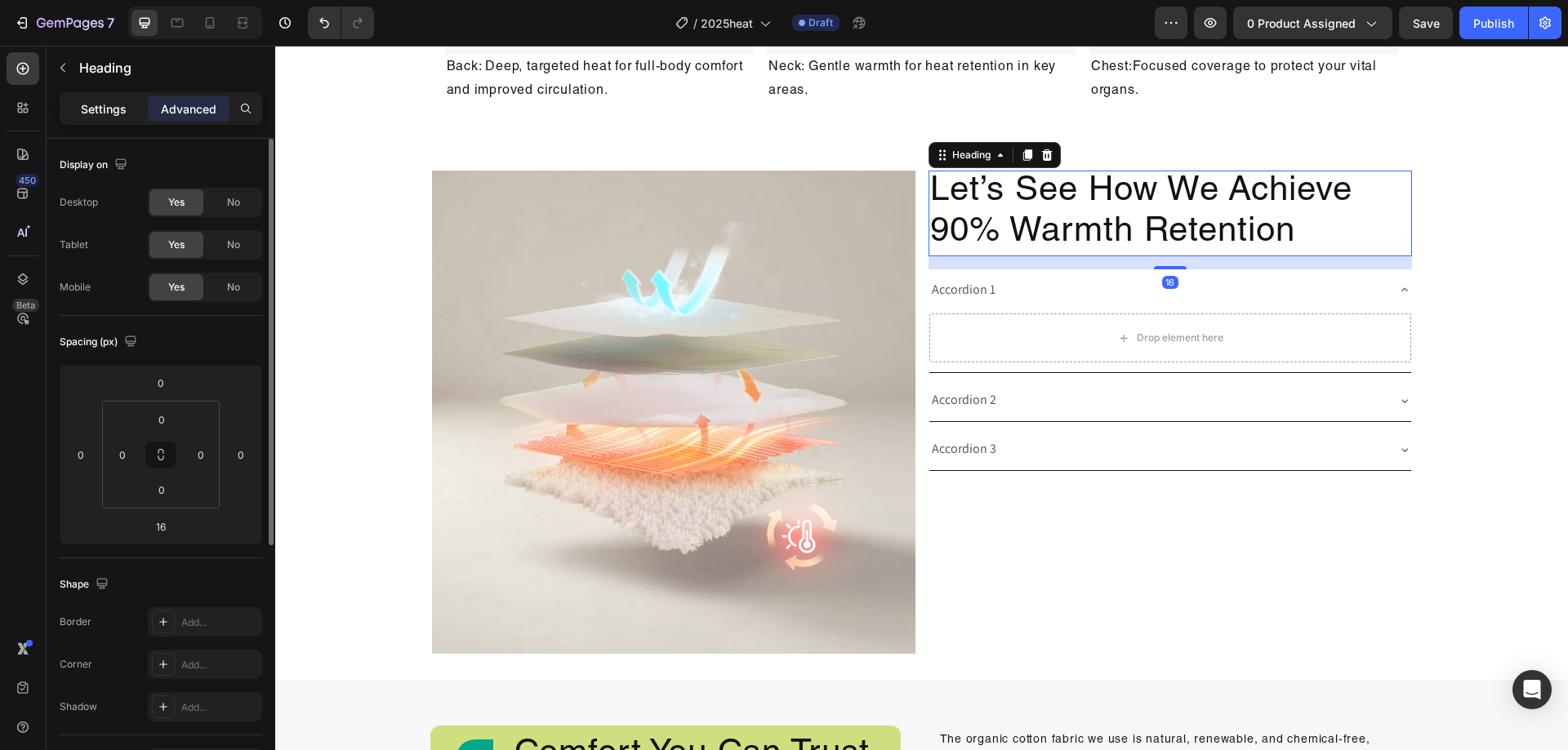
click at [89, 119] on div "Settings" at bounding box center [104, 108] width 82 height 26
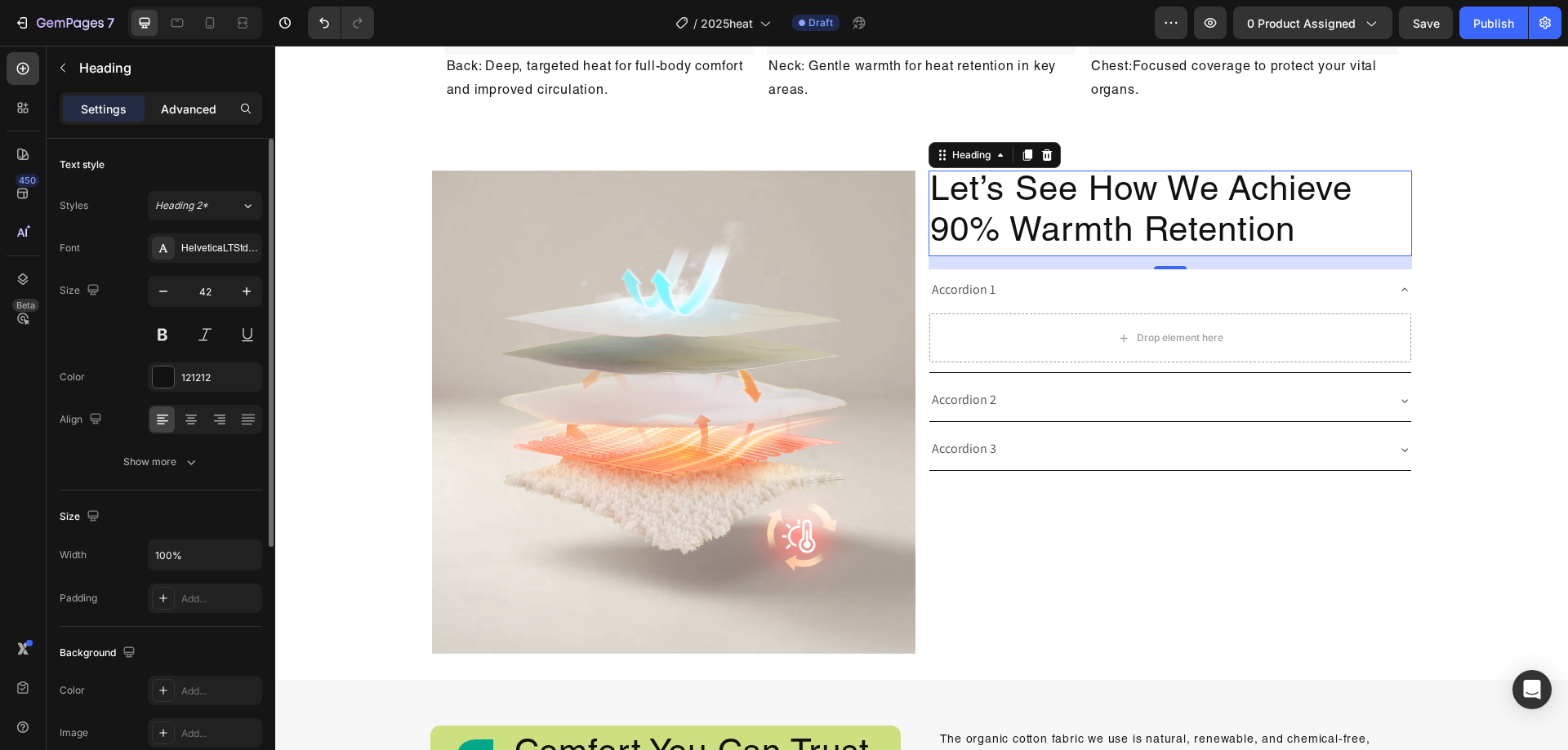
click at [188, 119] on div "Advanced" at bounding box center [189, 108] width 82 height 26
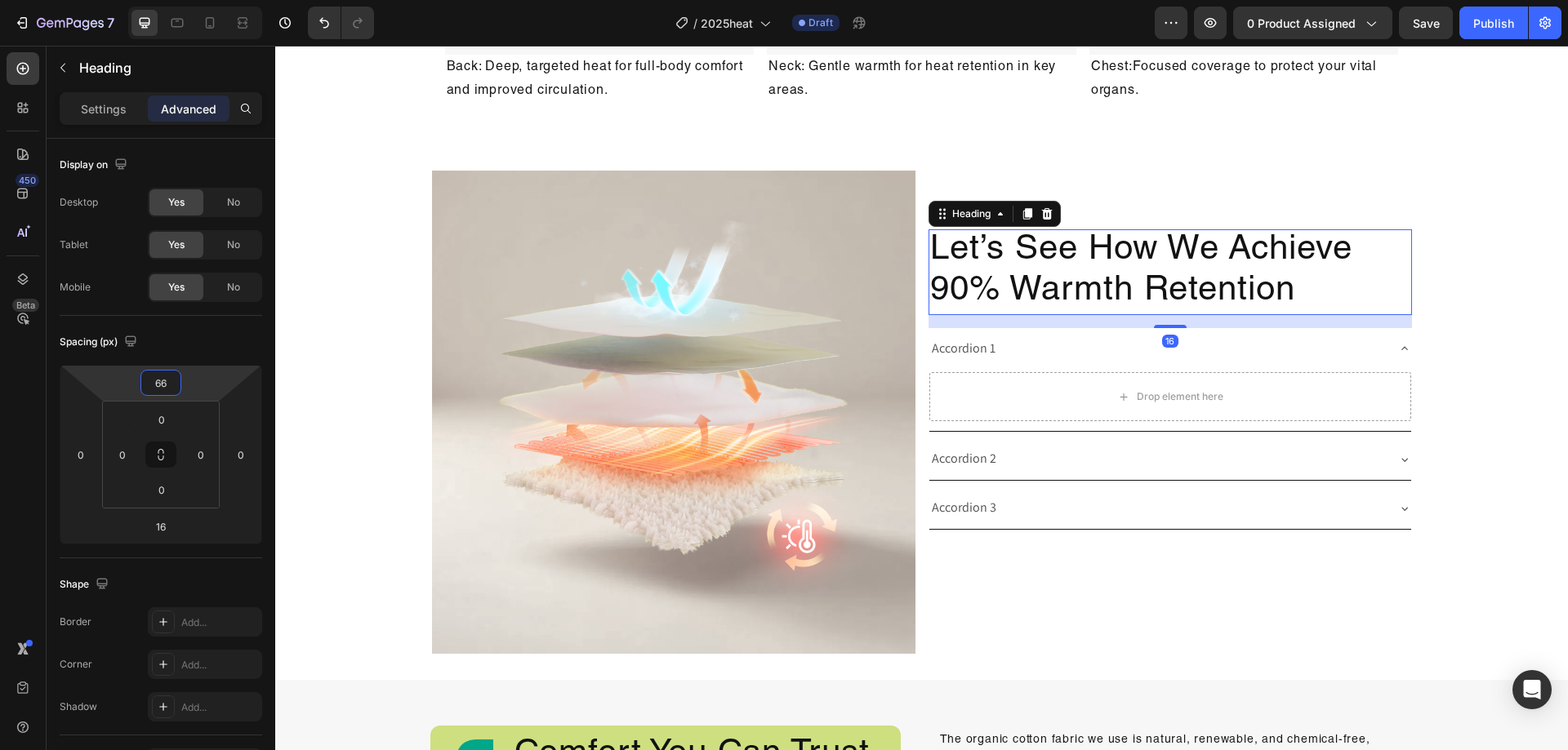
type input "64"
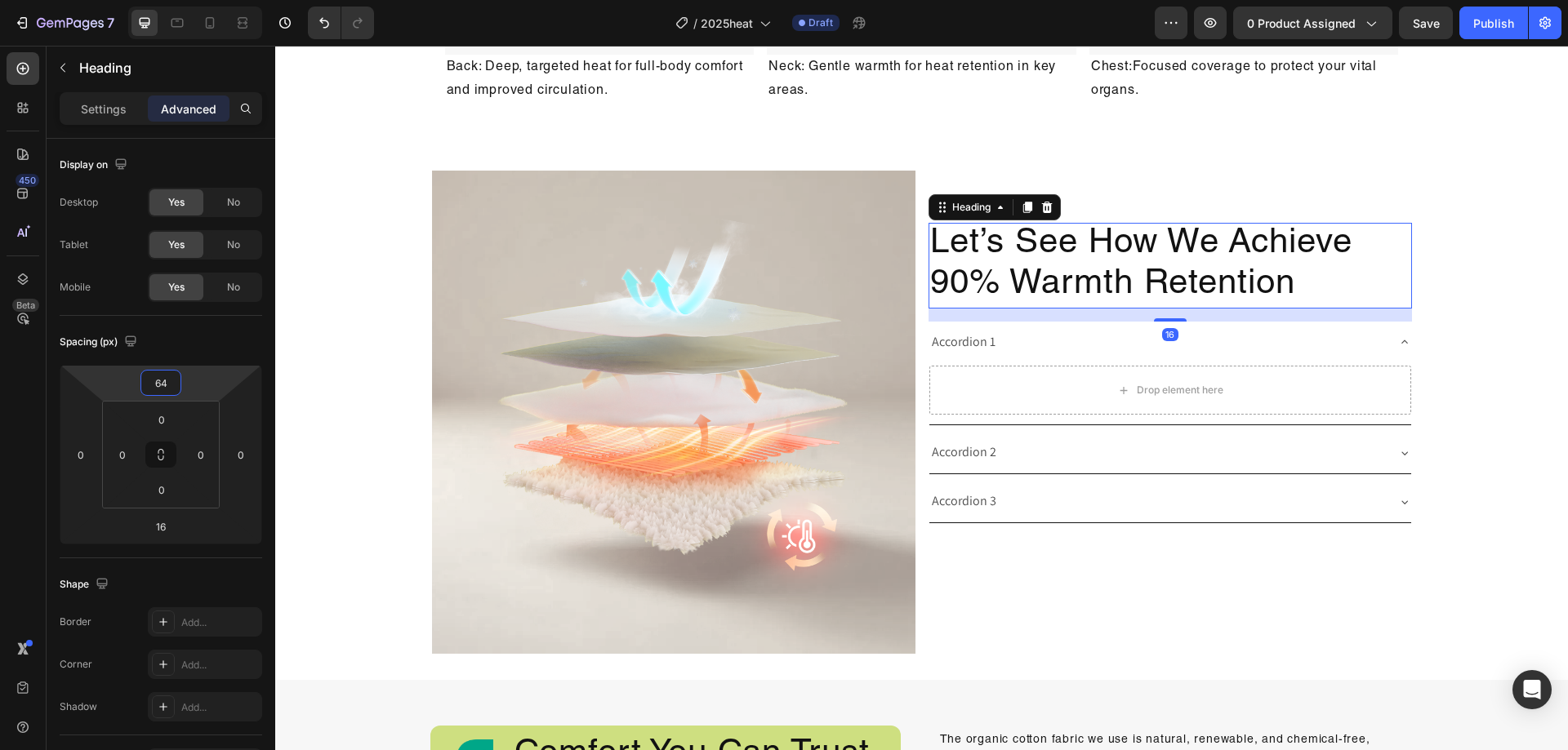
drag, startPoint x: 194, startPoint y: 388, endPoint x: 199, endPoint y: 361, distance: 27.5
click at [199, 0] on html "7 Version history / 2025heat Draft Preview 0 product assigned Save Publish 450 …" at bounding box center [784, 0] width 1568 height 0
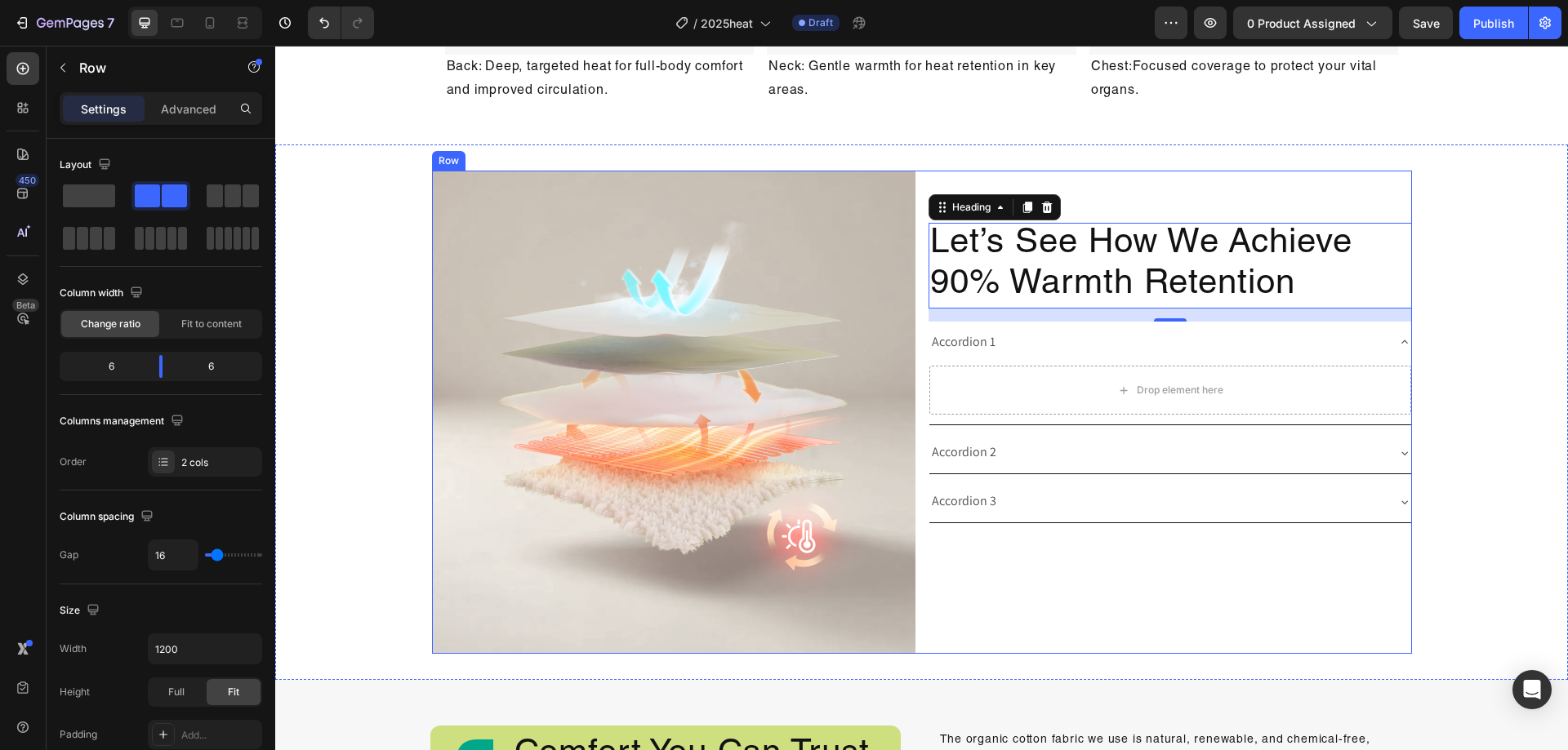
click at [1317, 564] on div "Let’s See How We Achieve 90% Warmth Retention Heading 16 Accordion 1 Drop eleme…" at bounding box center [1170, 412] width 483 height 483
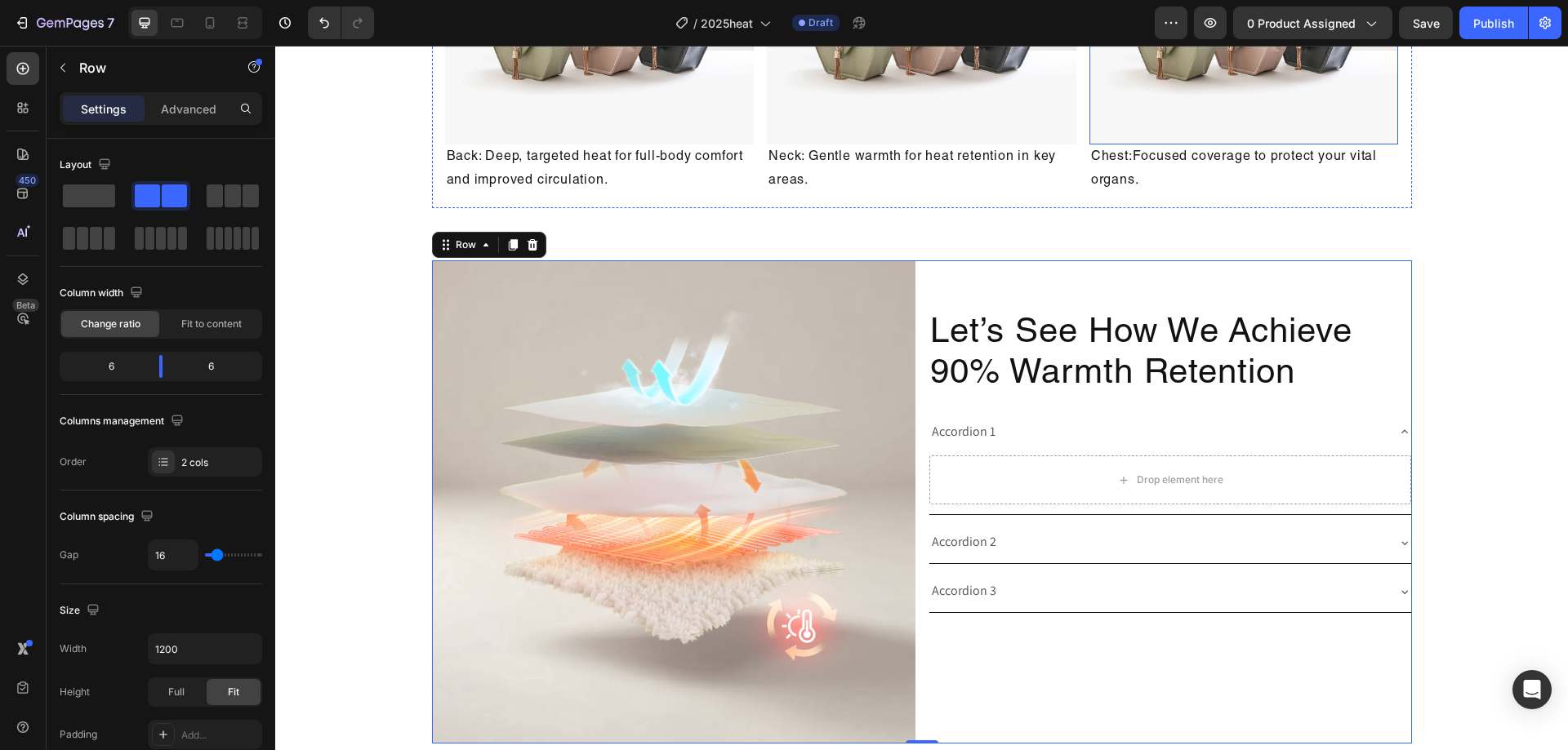
scroll to position [2281, 0]
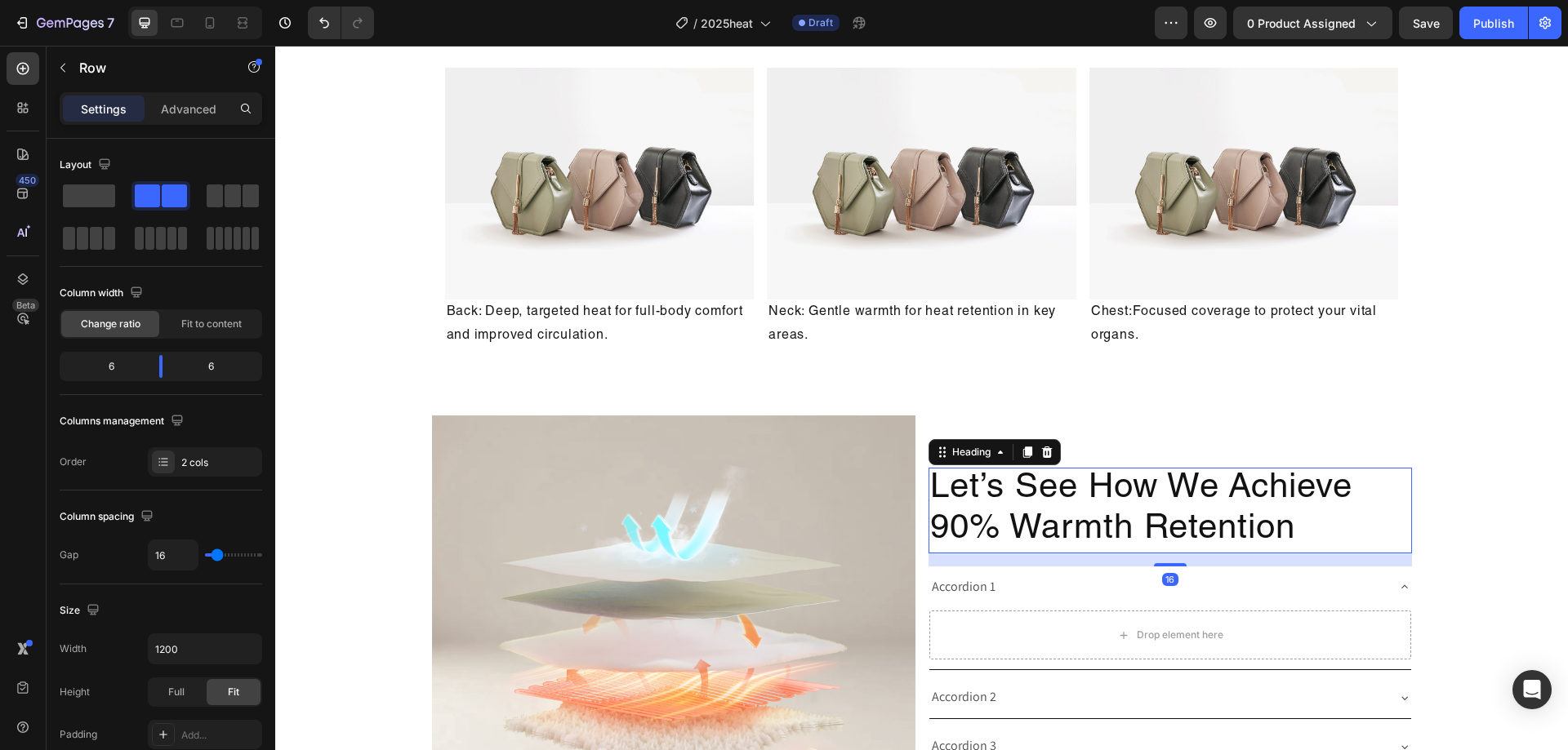
click at [1294, 524] on p "Let’s See How We Achieve 90% Warmth Retention" at bounding box center [1170, 510] width 480 height 83
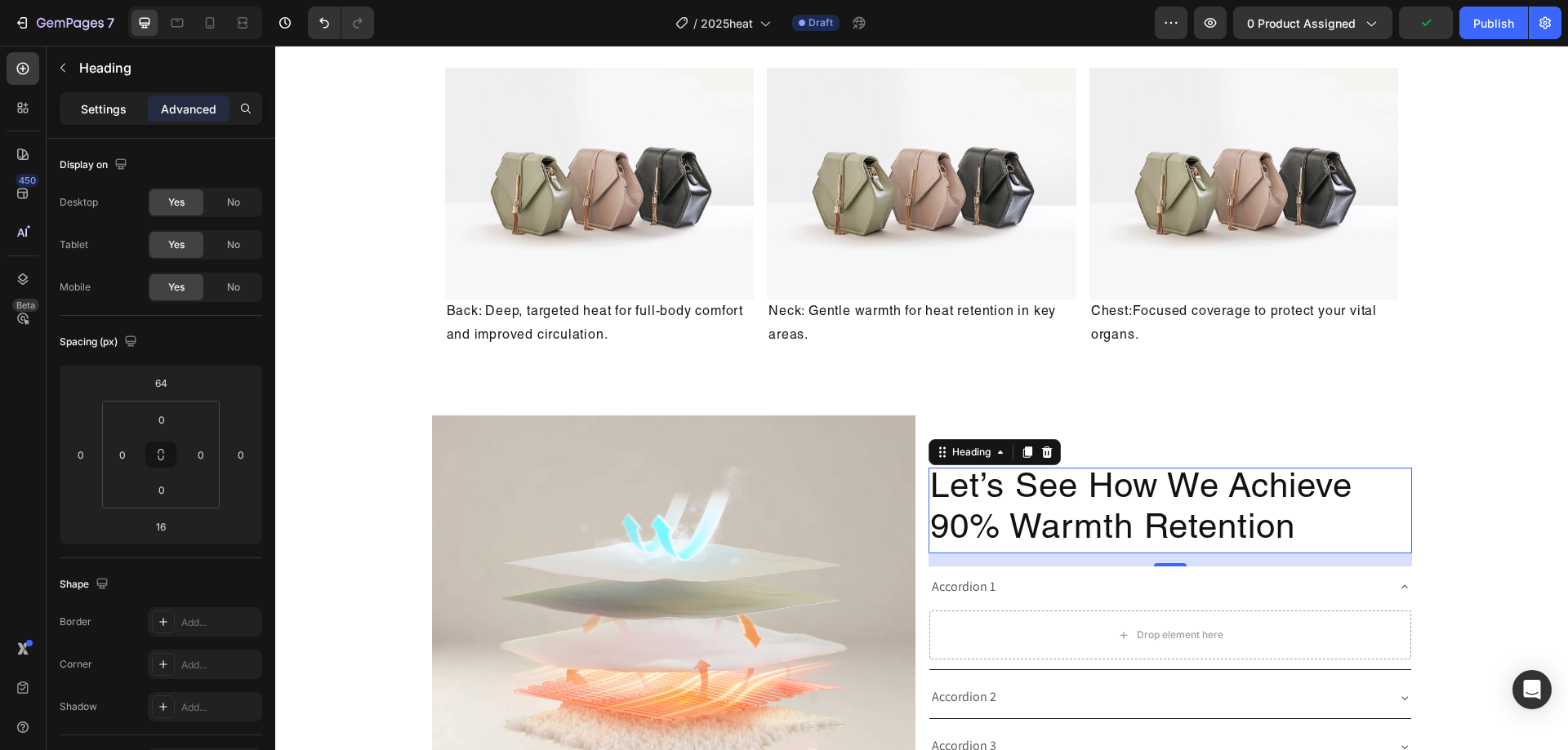
click at [91, 113] on p "Settings" at bounding box center [103, 109] width 46 height 18
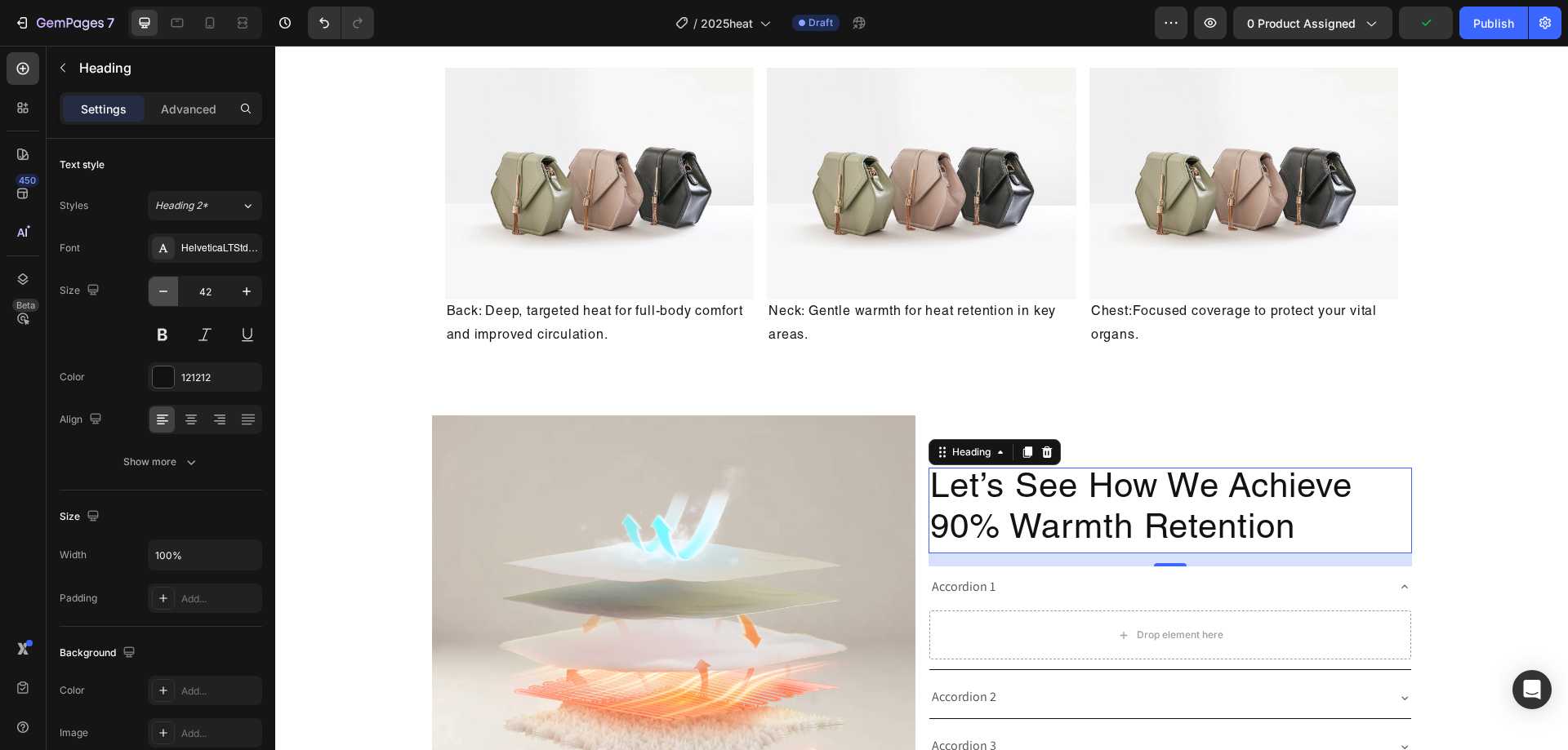
click at [160, 290] on icon "button" at bounding box center [163, 291] width 17 height 17
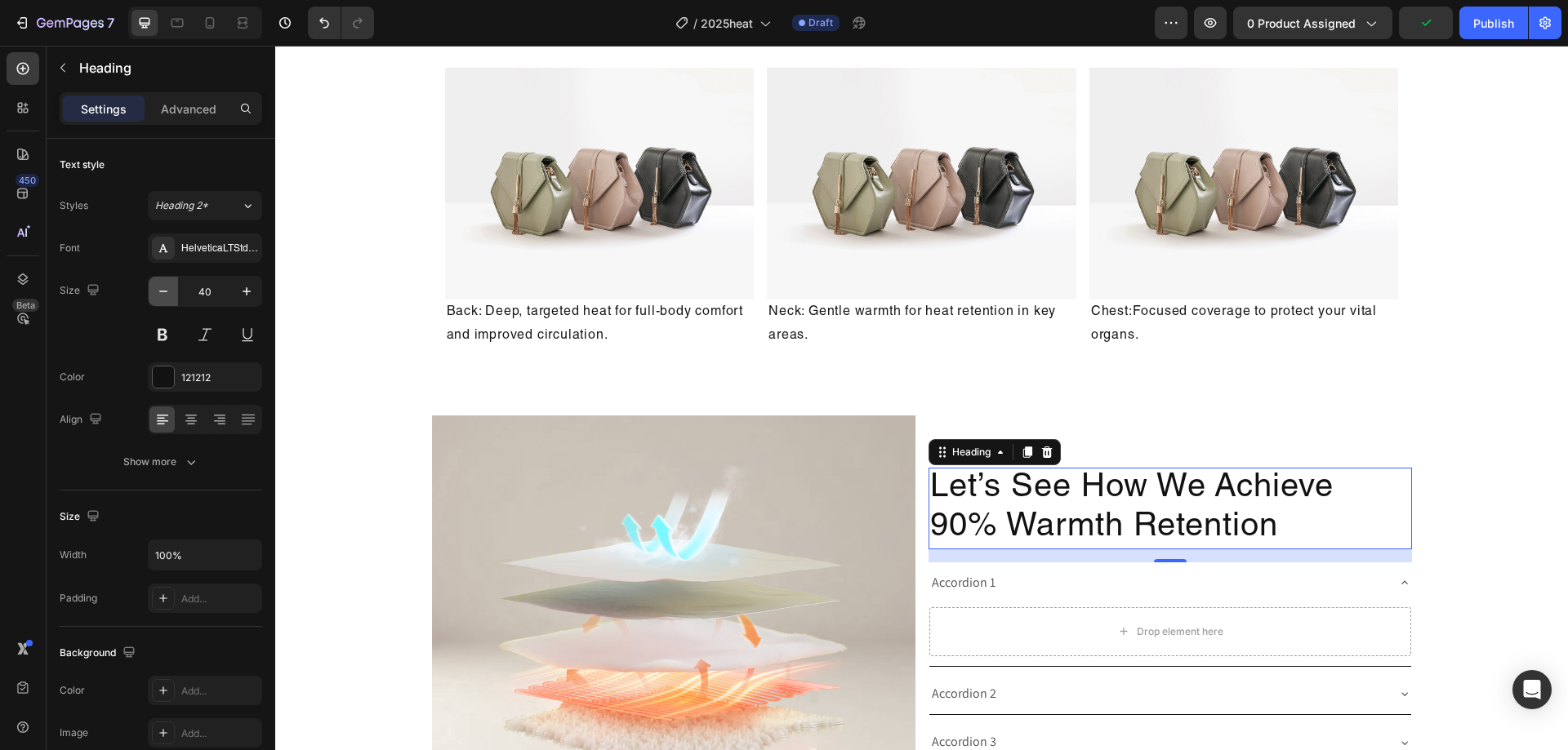
click at [160, 290] on icon "button" at bounding box center [163, 291] width 17 height 17
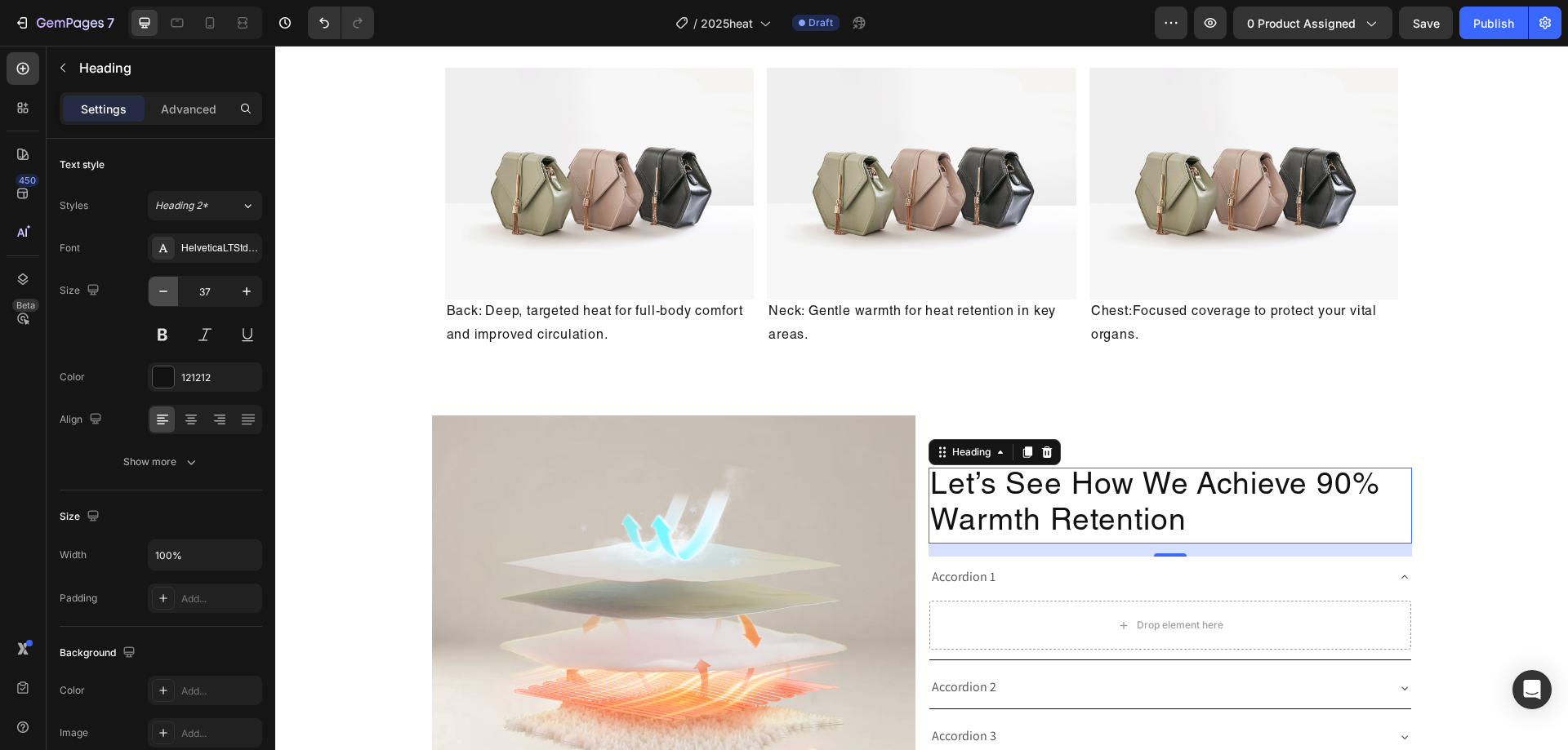
click at [160, 290] on icon "button" at bounding box center [163, 291] width 17 height 17
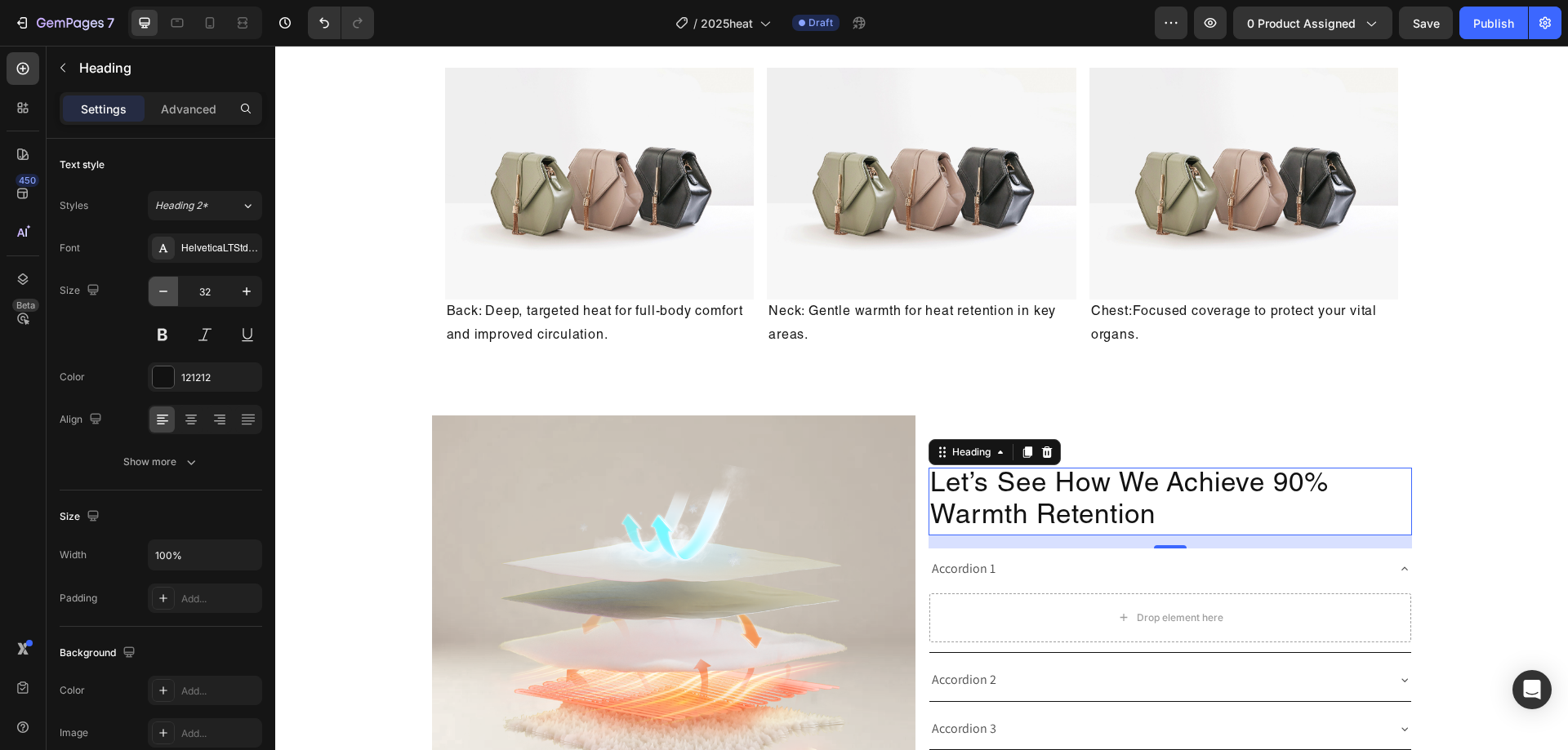
click at [160, 290] on icon "button" at bounding box center [163, 291] width 17 height 17
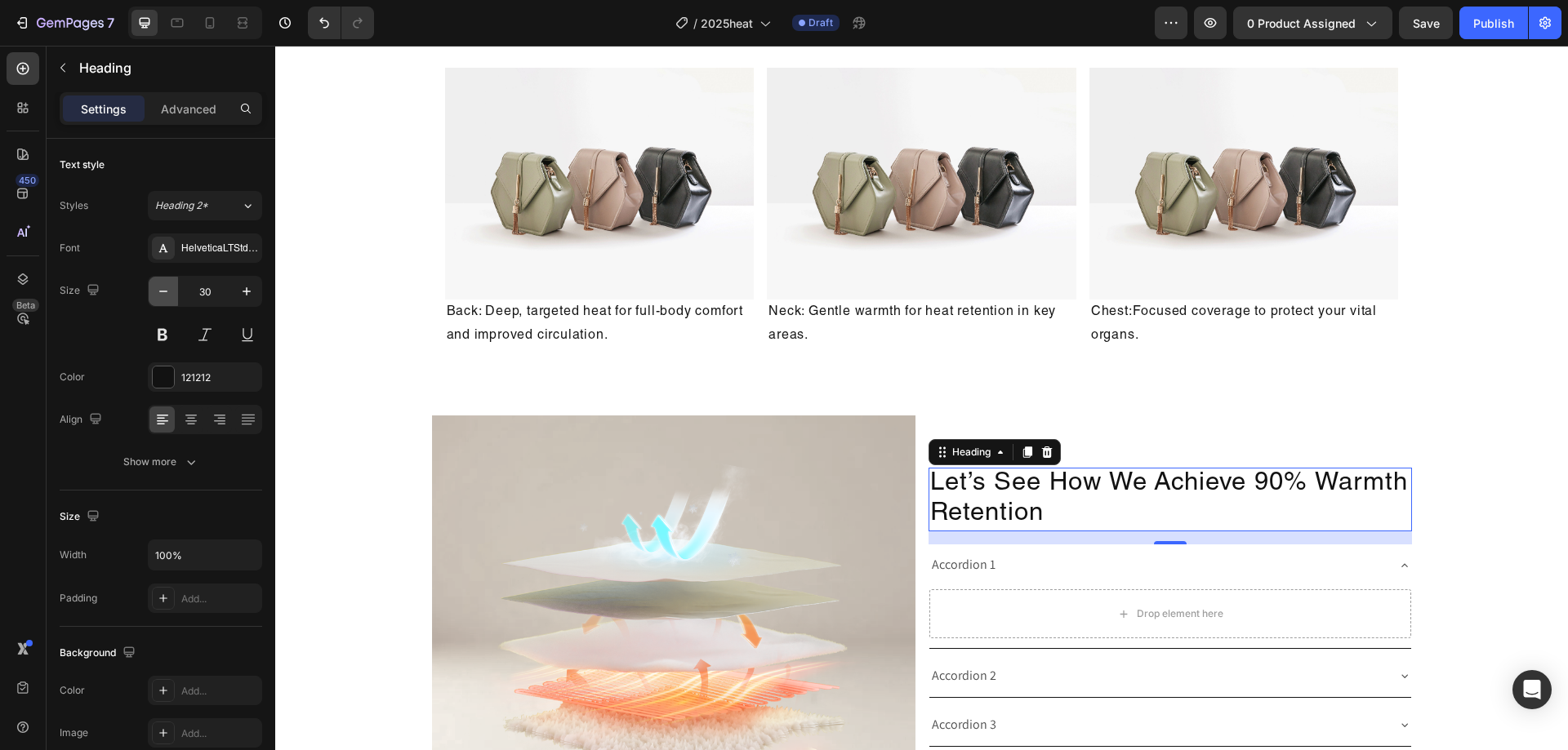
click at [160, 290] on icon "button" at bounding box center [163, 291] width 17 height 17
type input "29"
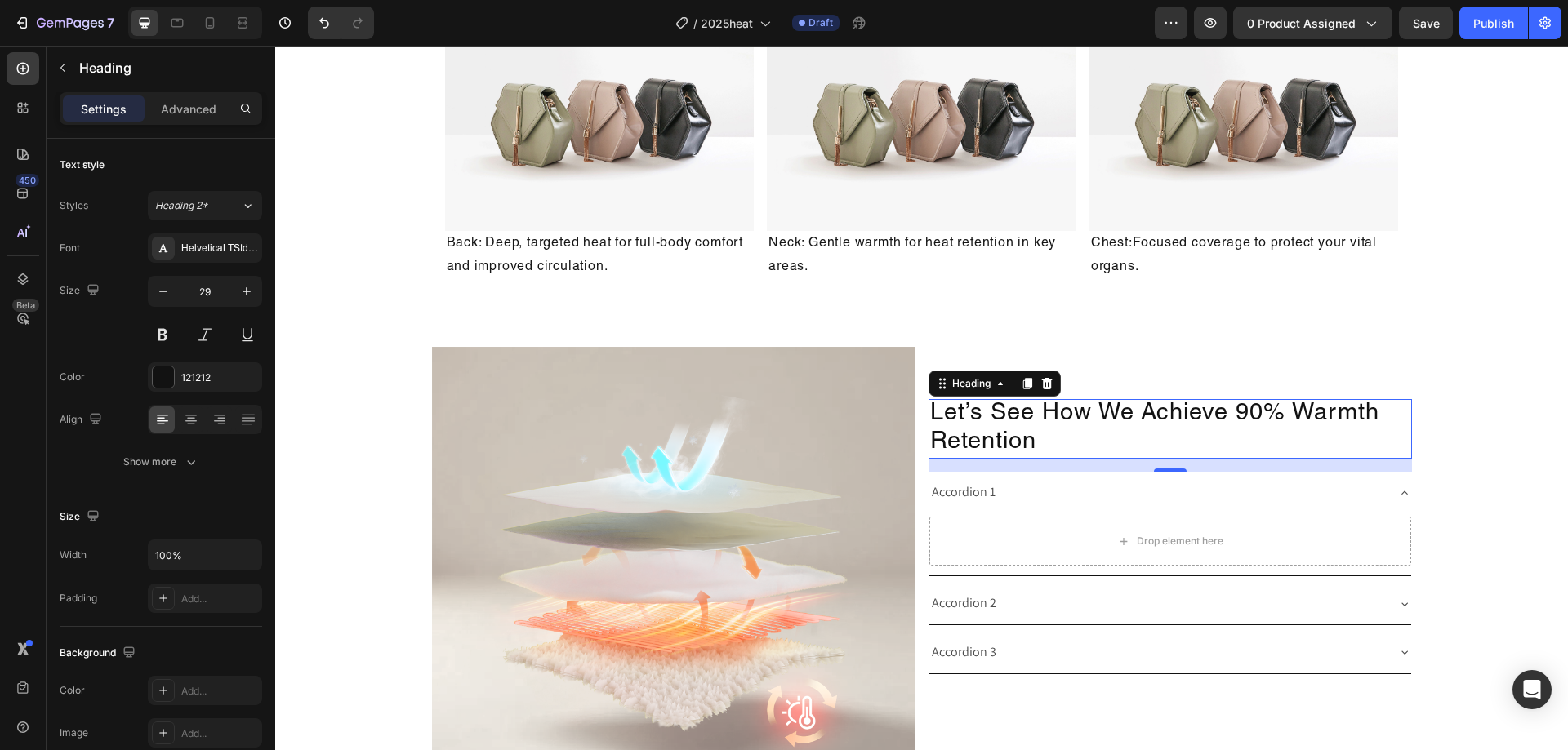
scroll to position [2445, 0]
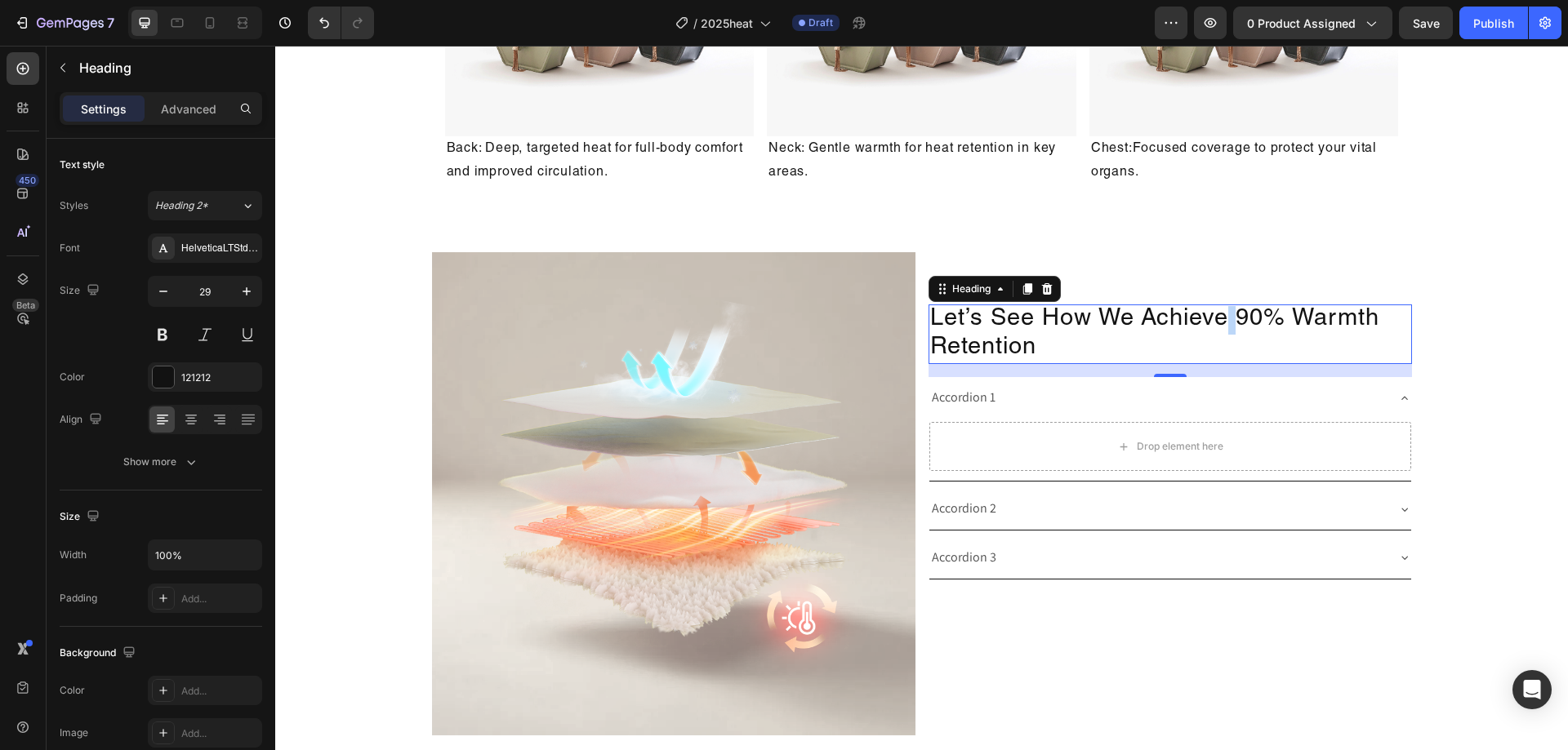
click at [1218, 322] on p "Let’s See How We Achieve 90% Warmth Retention" at bounding box center [1170, 334] width 480 height 57
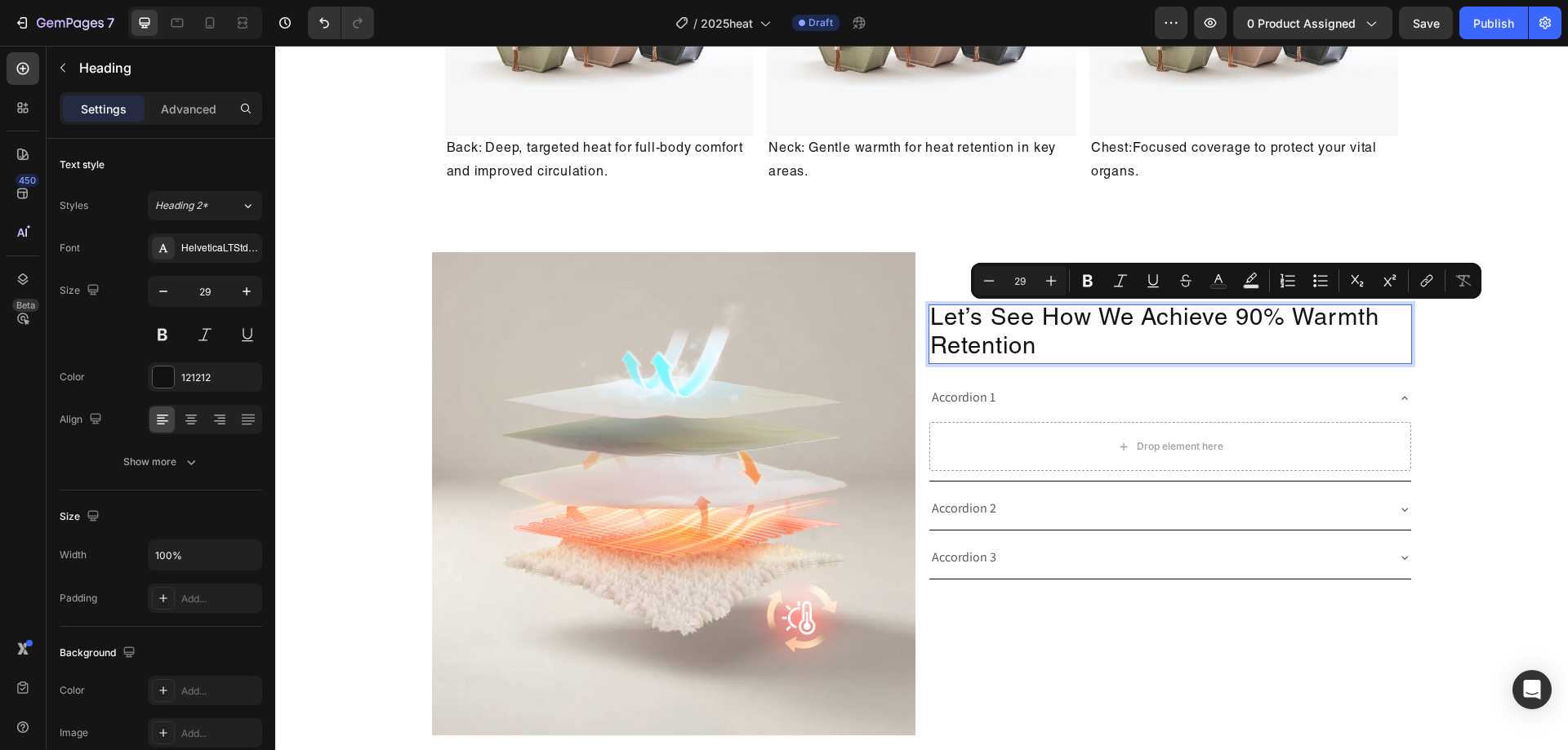
click at [1129, 319] on p "Let’s See How We Achieve 90% Warmth Retention" at bounding box center [1170, 334] width 480 height 57
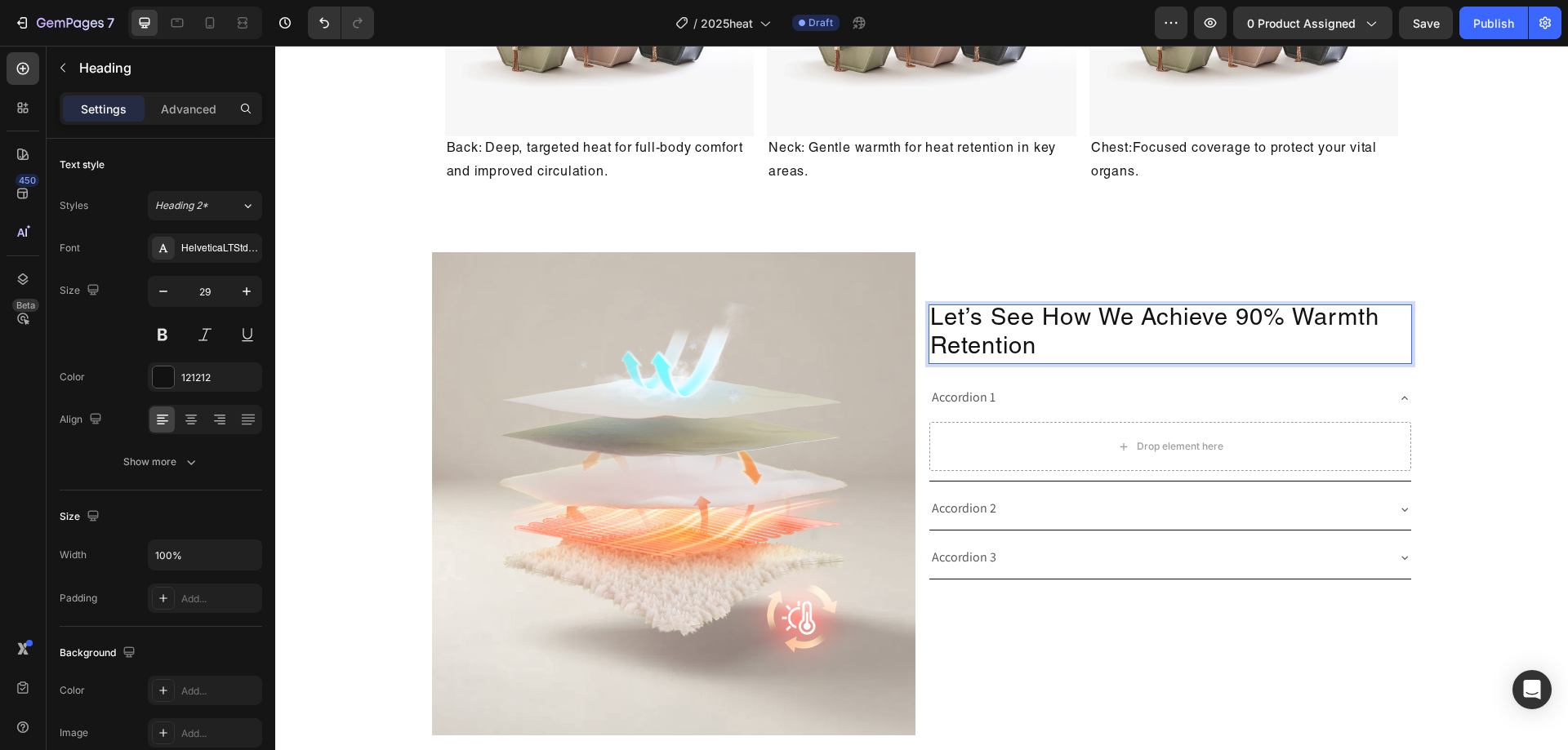
click at [1137, 326] on p "Let’s See How We Achieve 90% Warmth Retention" at bounding box center [1170, 334] width 480 height 57
click at [1344, 340] on p "Let’s See How We Achieve 90% Warmth Retention" at bounding box center [1170, 334] width 480 height 57
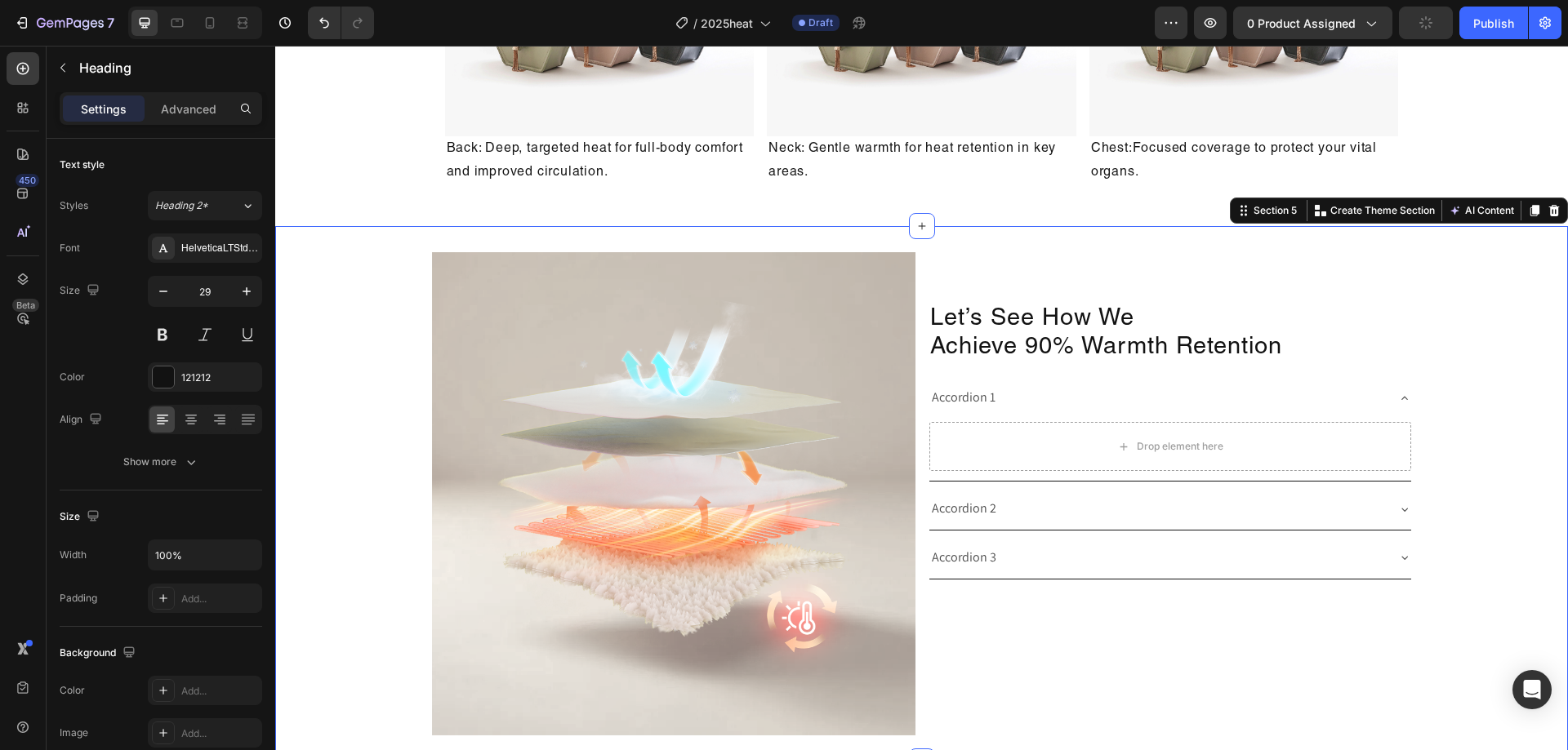
click at [1451, 304] on div "Image Let’s See How We Achieve 90% Warmth Retention Heading Accordion 1 Drop el…" at bounding box center [921, 494] width 1293 height 483
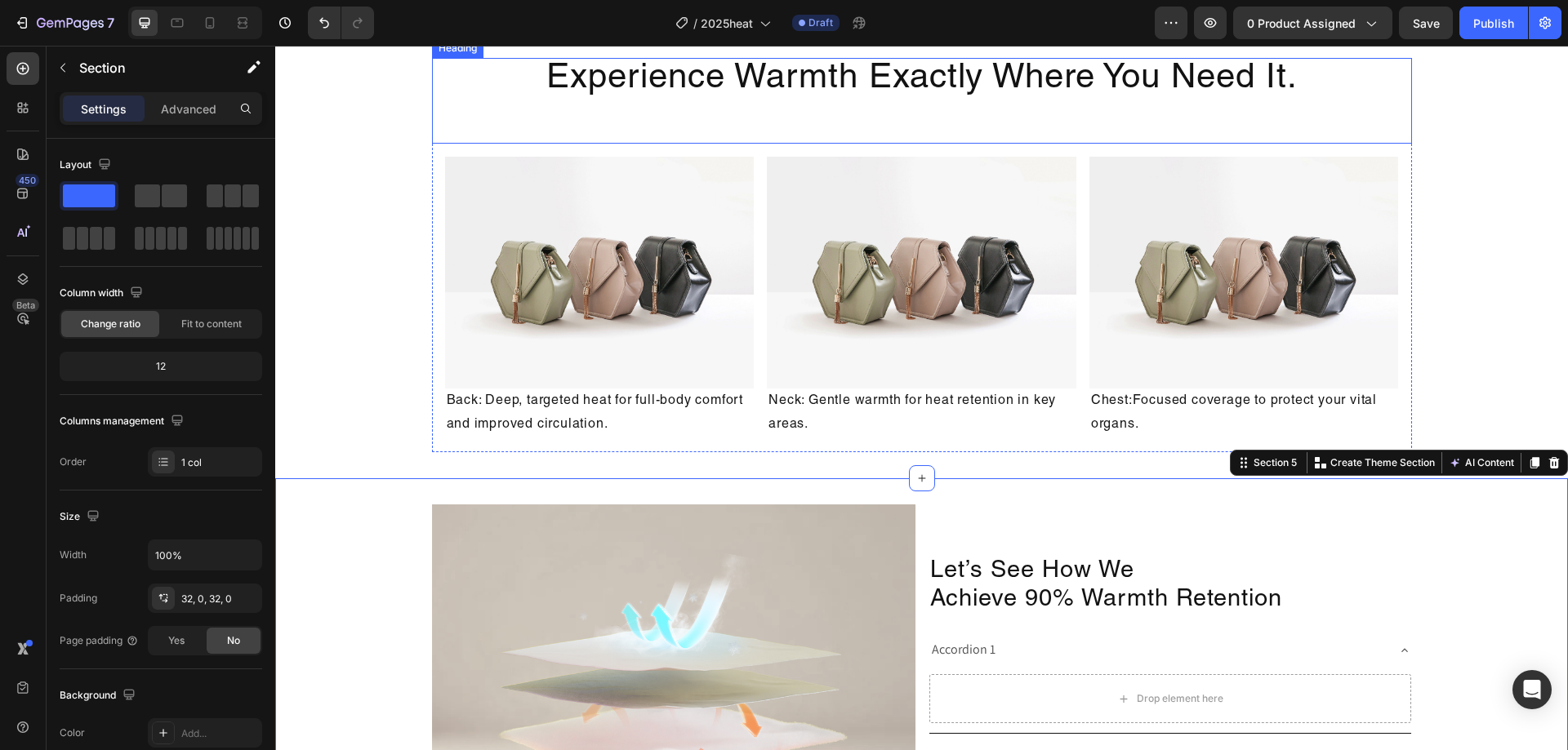
scroll to position [1955, 0]
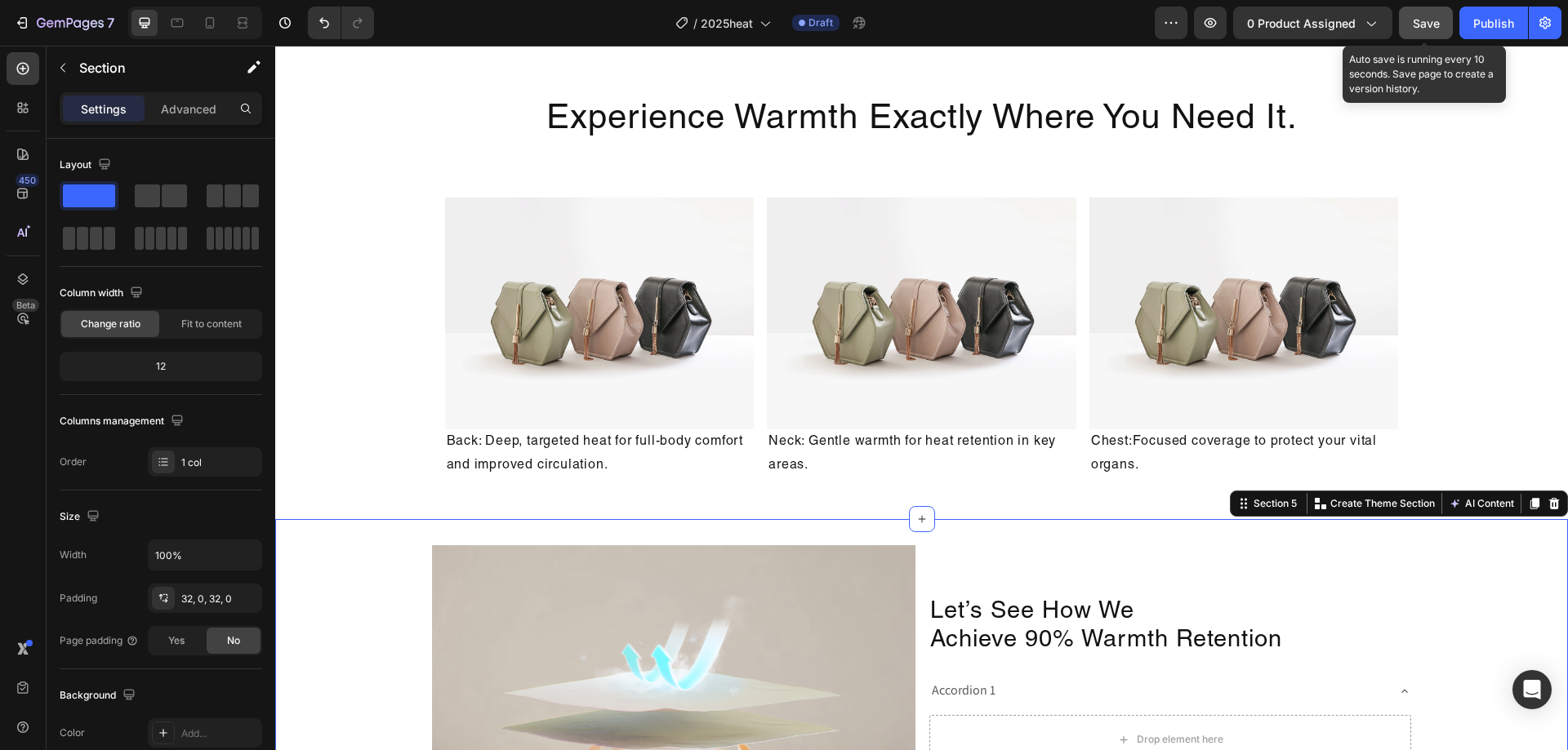
click at [1407, 17] on button "Save" at bounding box center [1426, 23] width 54 height 33
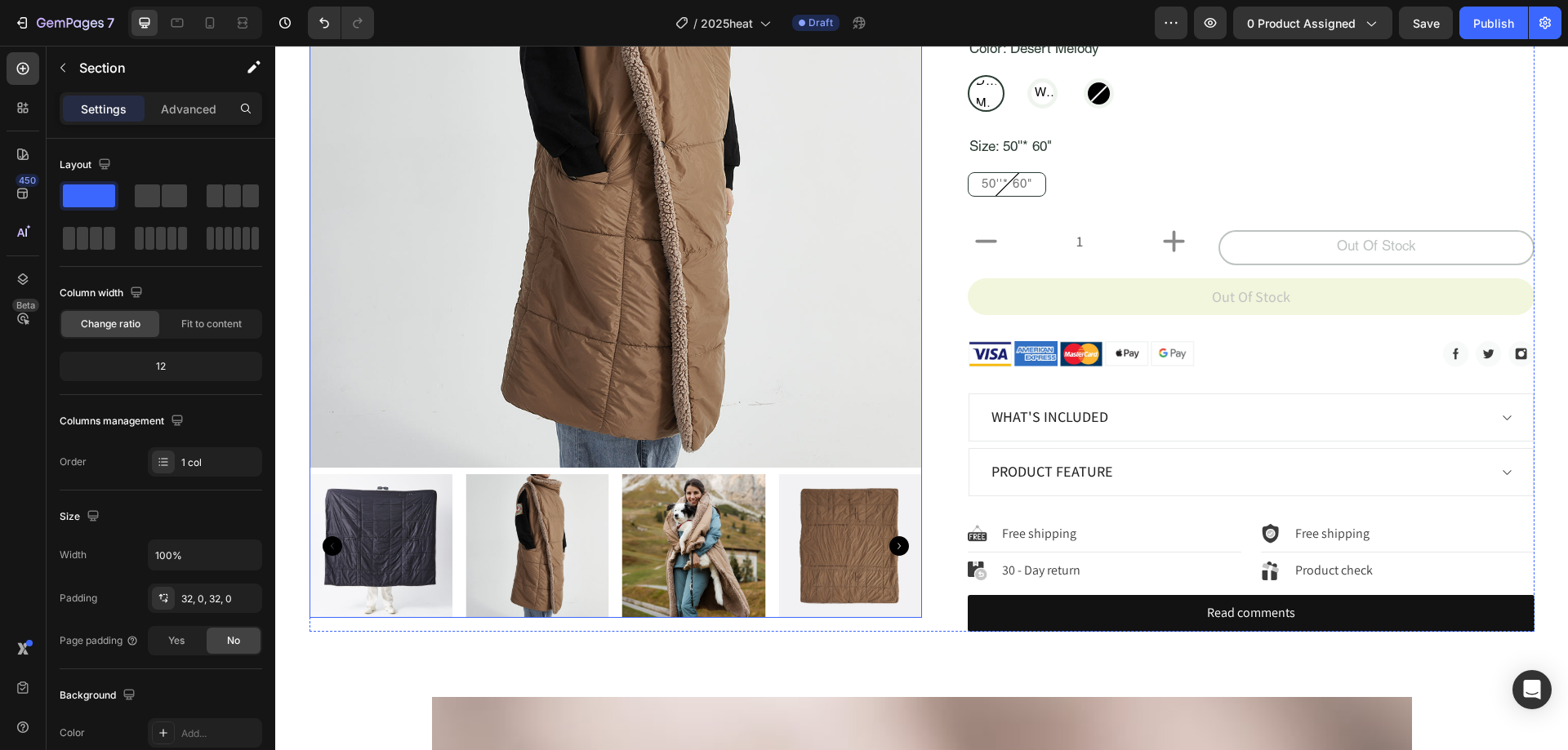
scroll to position [261, 0]
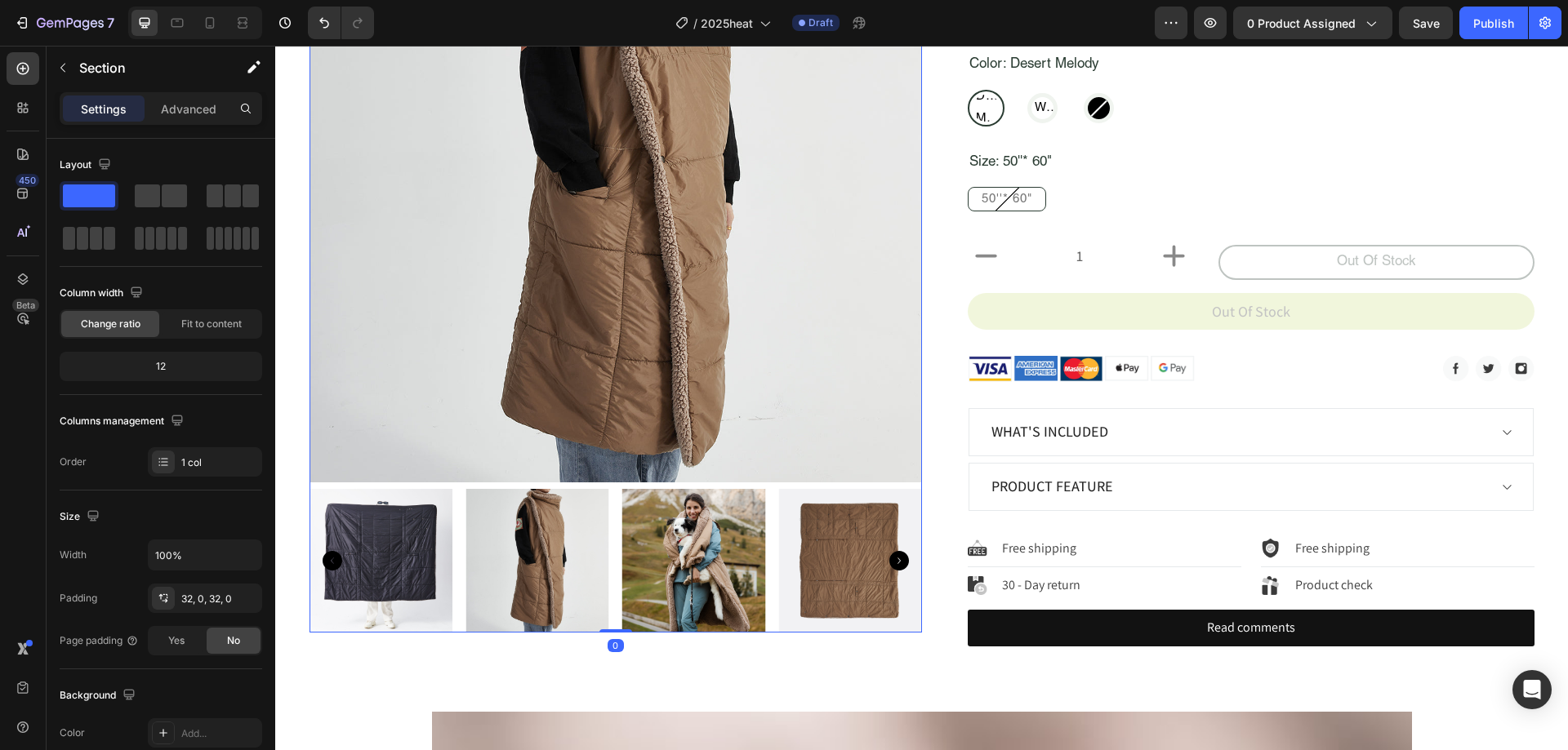
click at [723, 520] on img at bounding box center [695, 561] width 144 height 144
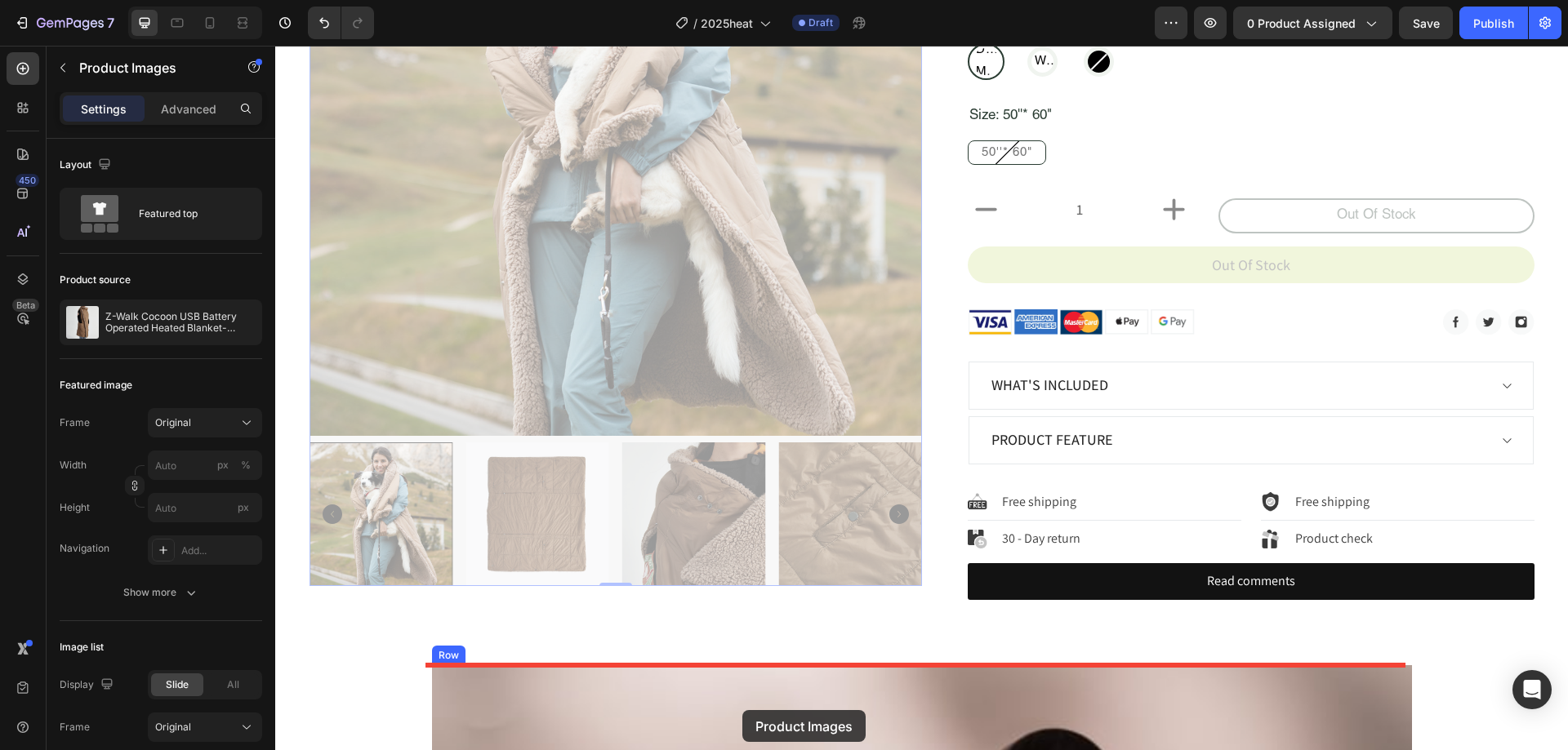
scroll to position [403, 0]
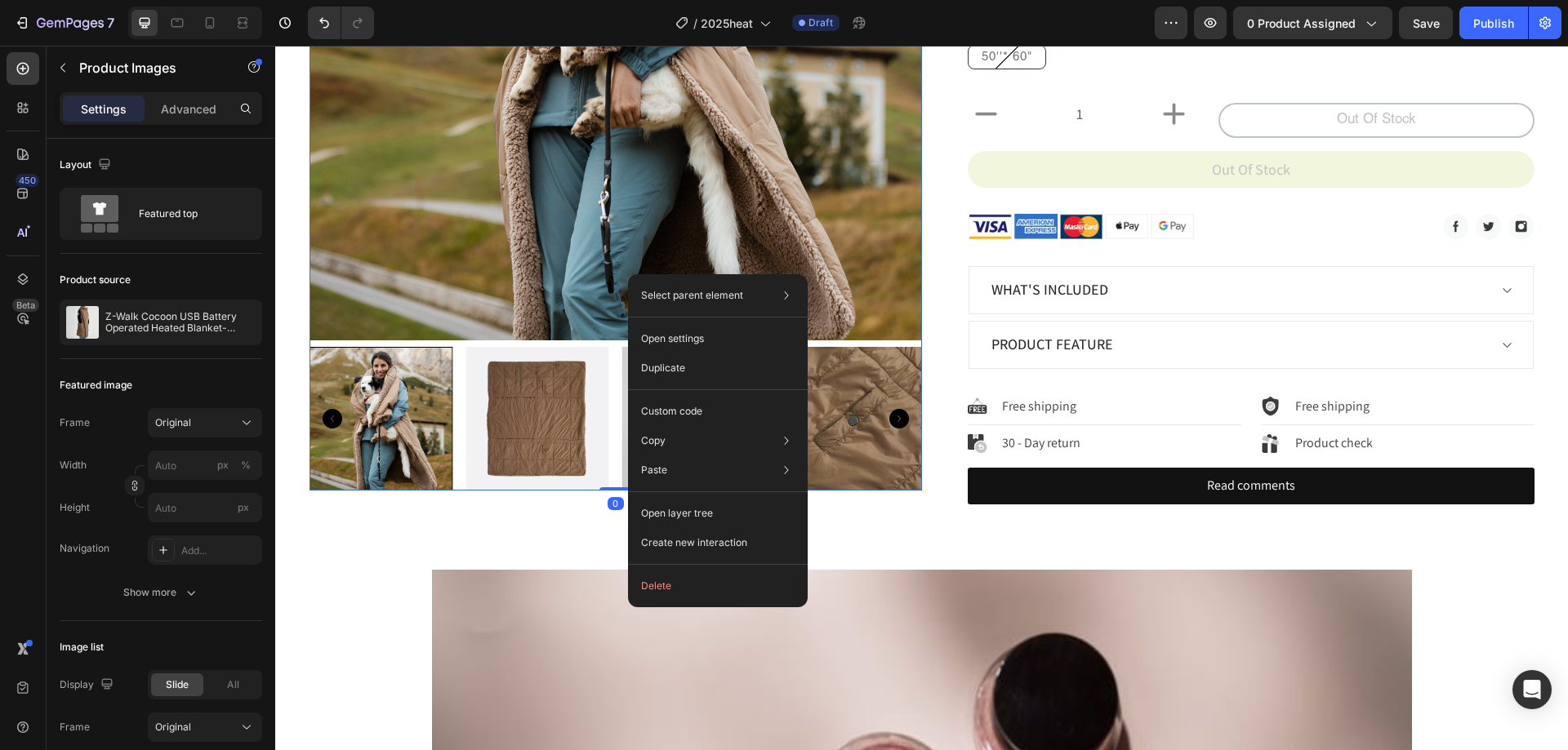
click at [689, 204] on img at bounding box center [616, 34] width 613 height 613
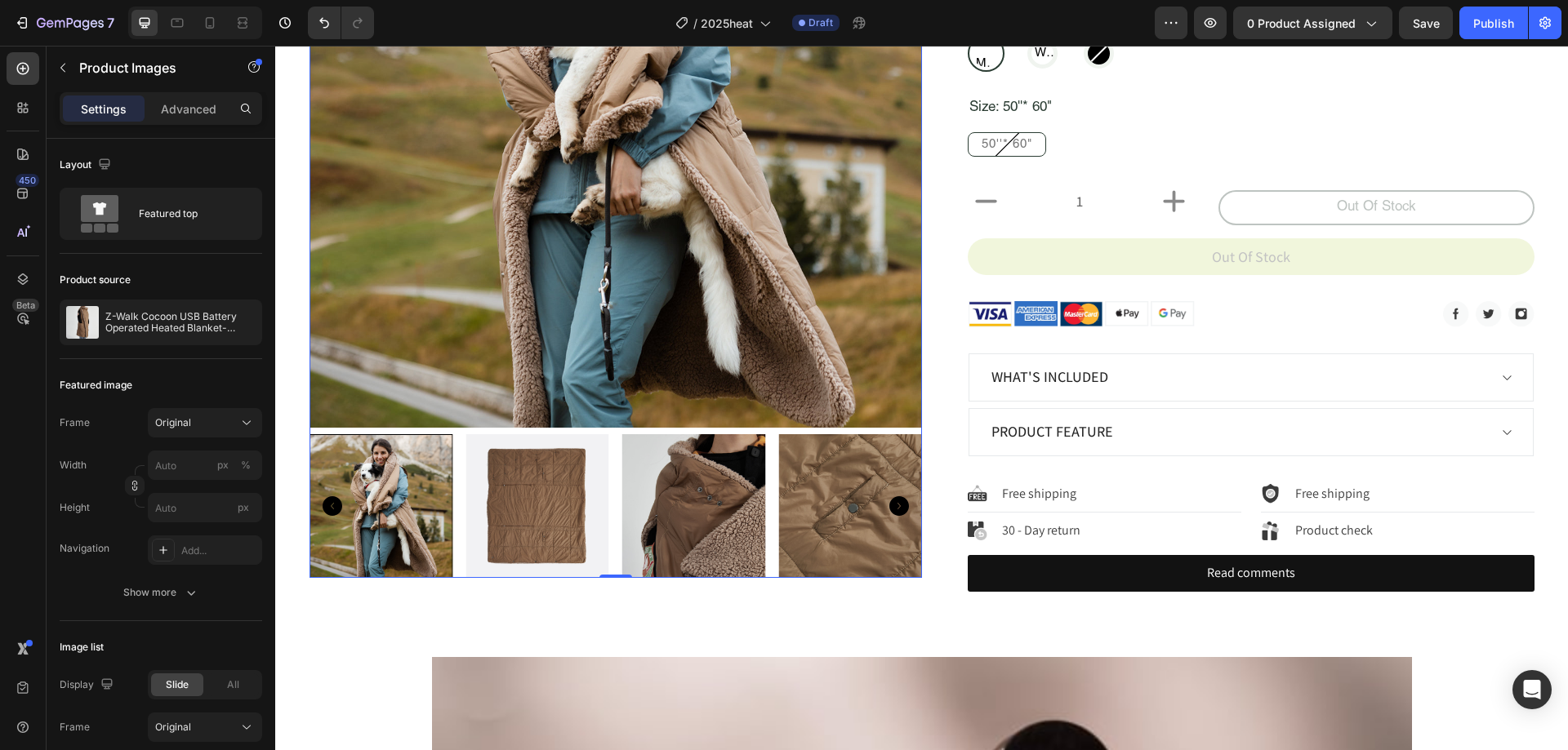
scroll to position [159, 0]
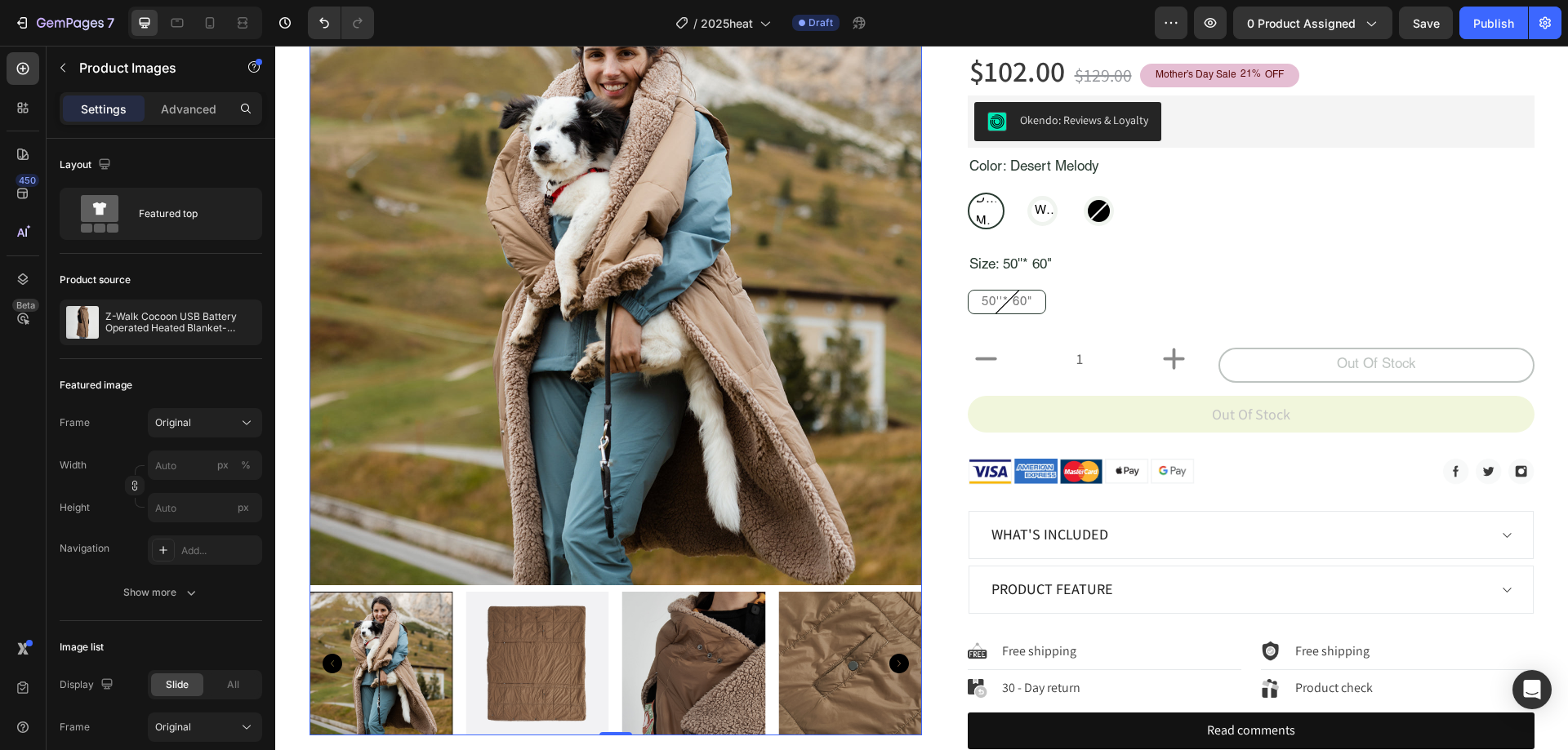
click at [597, 340] on img at bounding box center [616, 279] width 613 height 613
click at [363, 638] on div at bounding box center [382, 664] width 144 height 144
click at [179, 328] on p "Z-Walk Cocoon USB Battery Operated Heated Blanket-Wearable 11月14日测试" at bounding box center [180, 321] width 150 height 22
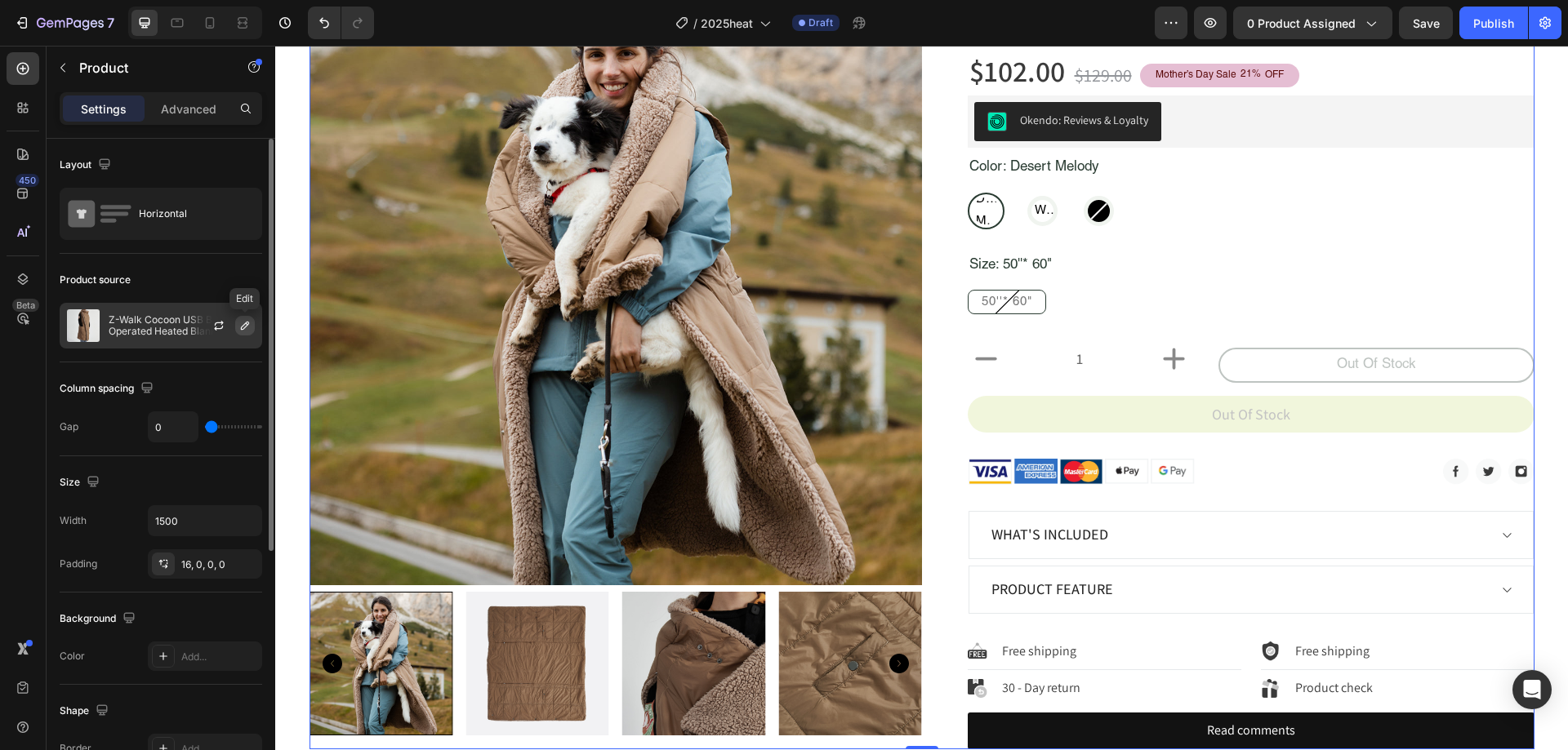
click at [243, 325] on icon "button" at bounding box center [245, 325] width 13 height 13
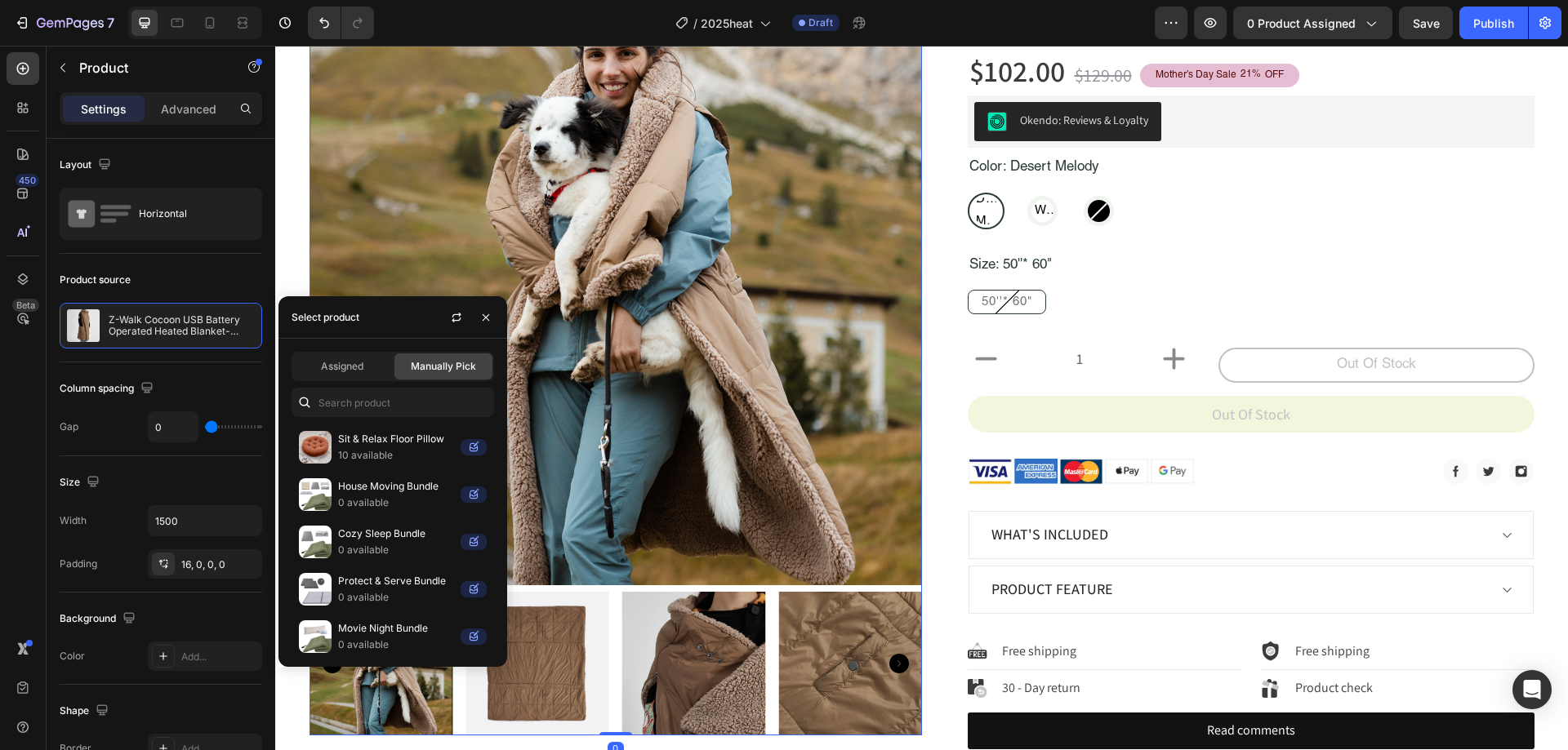
click at [783, 203] on img at bounding box center [616, 279] width 613 height 613
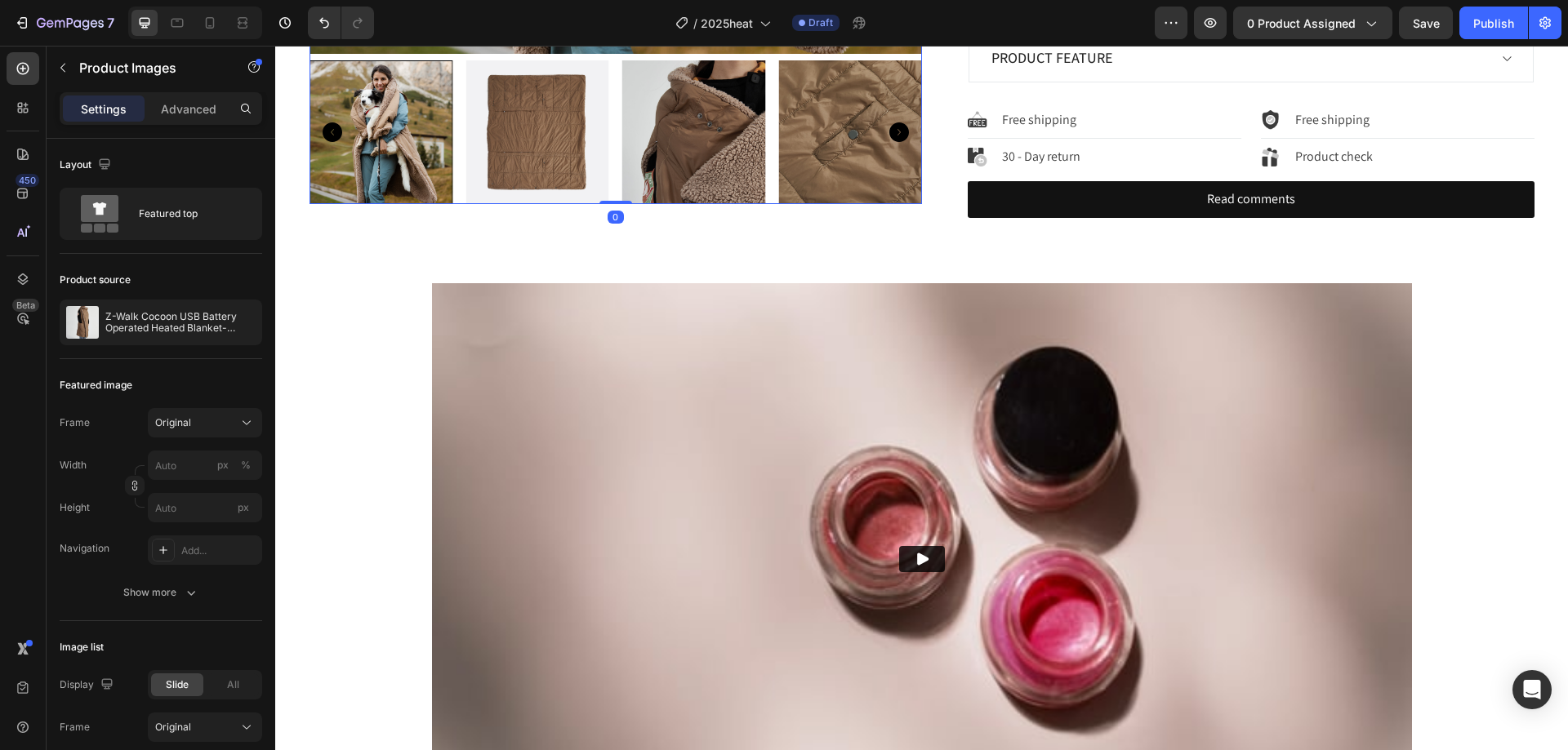
scroll to position [730, 0]
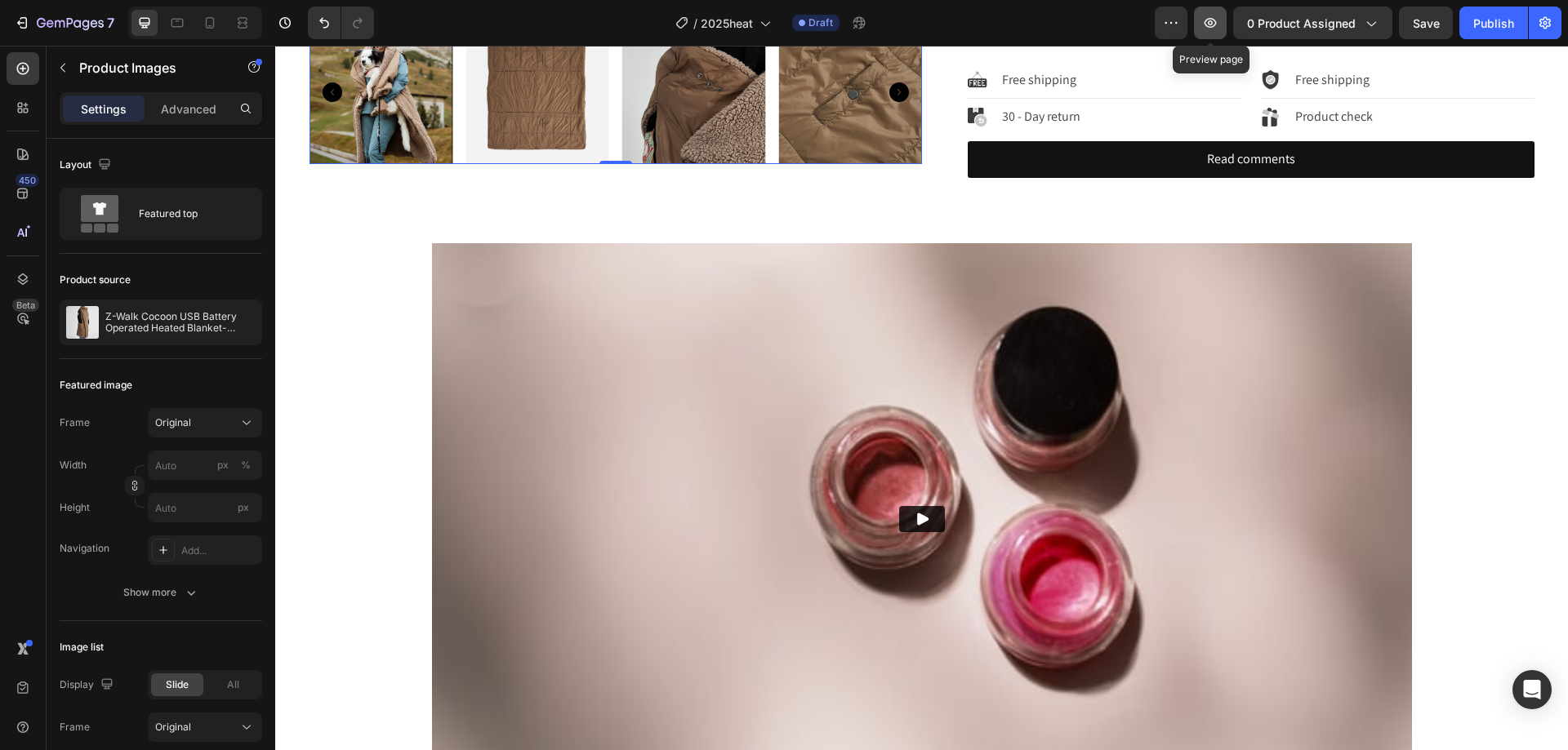
click at [1205, 38] on button "button" at bounding box center [1210, 23] width 33 height 33
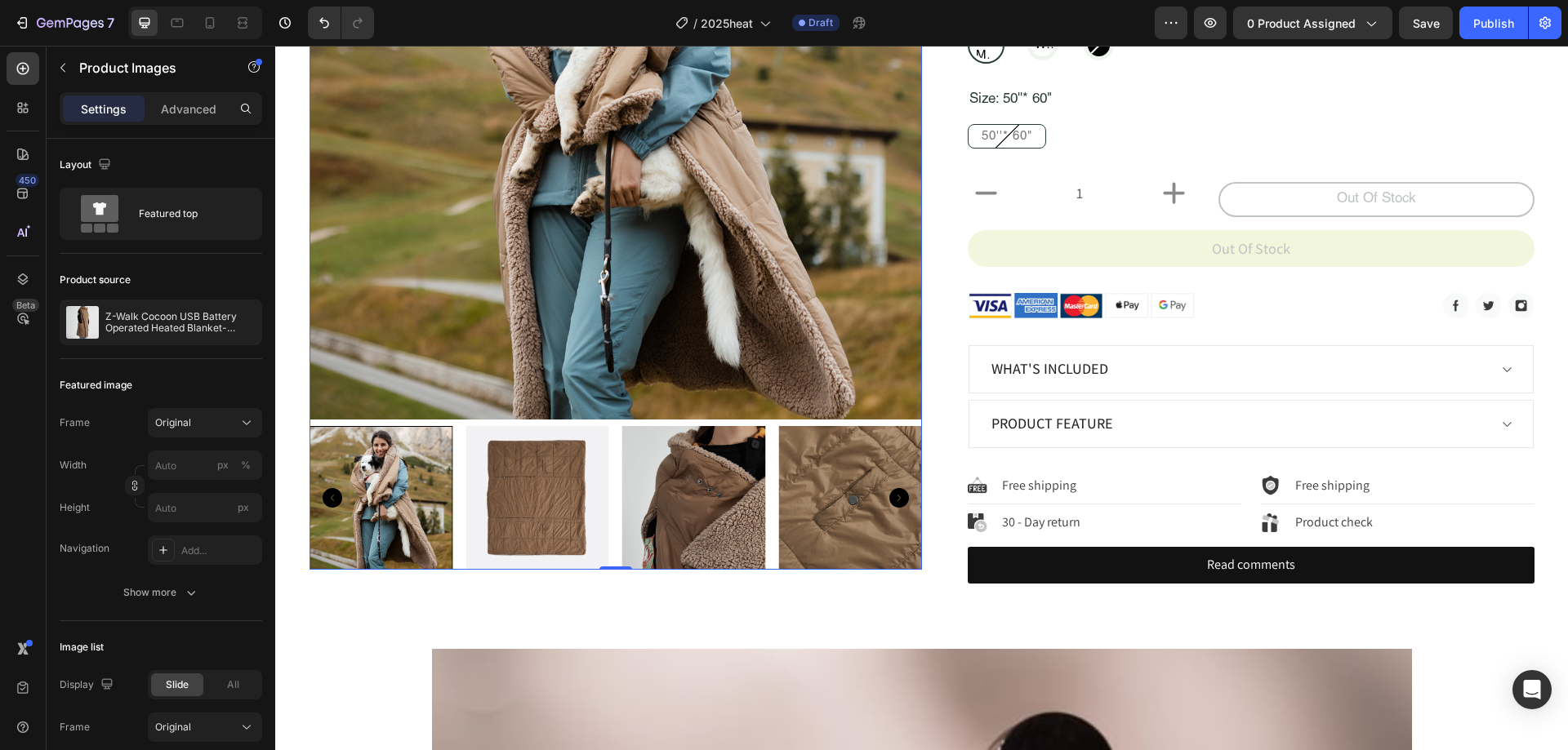
scroll to position [321, 0]
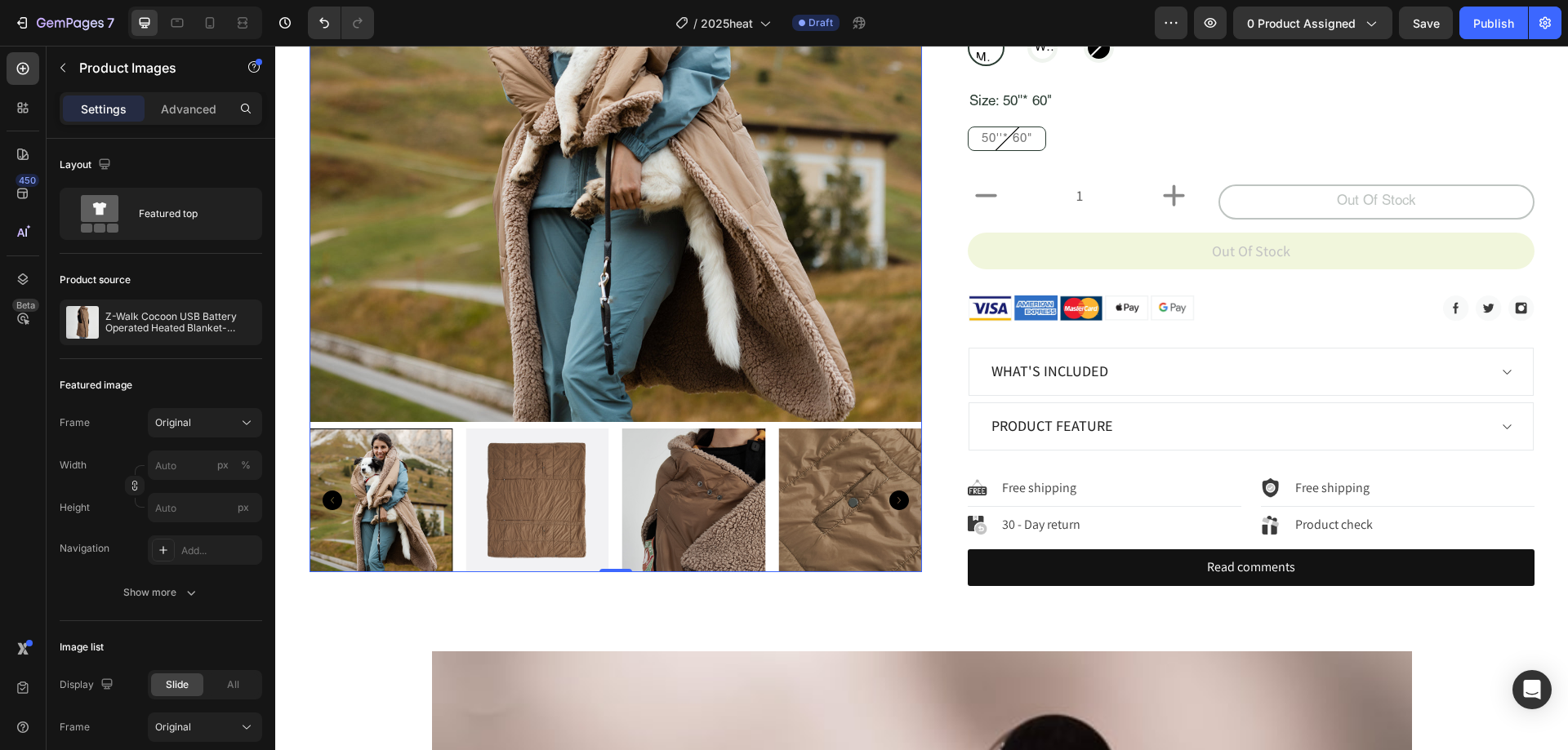
click at [419, 481] on div at bounding box center [382, 501] width 144 height 144
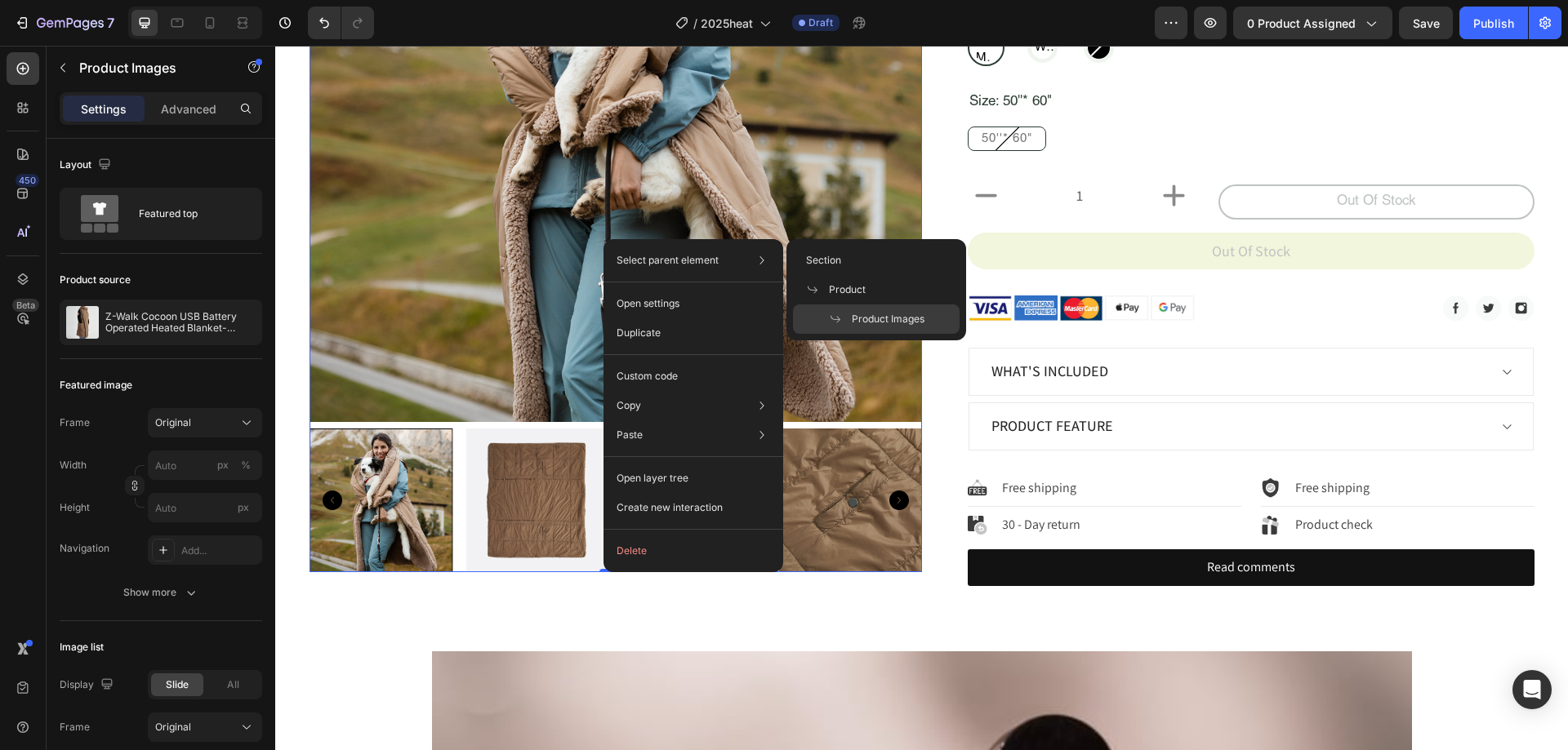
click at [738, 196] on img at bounding box center [616, 116] width 613 height 613
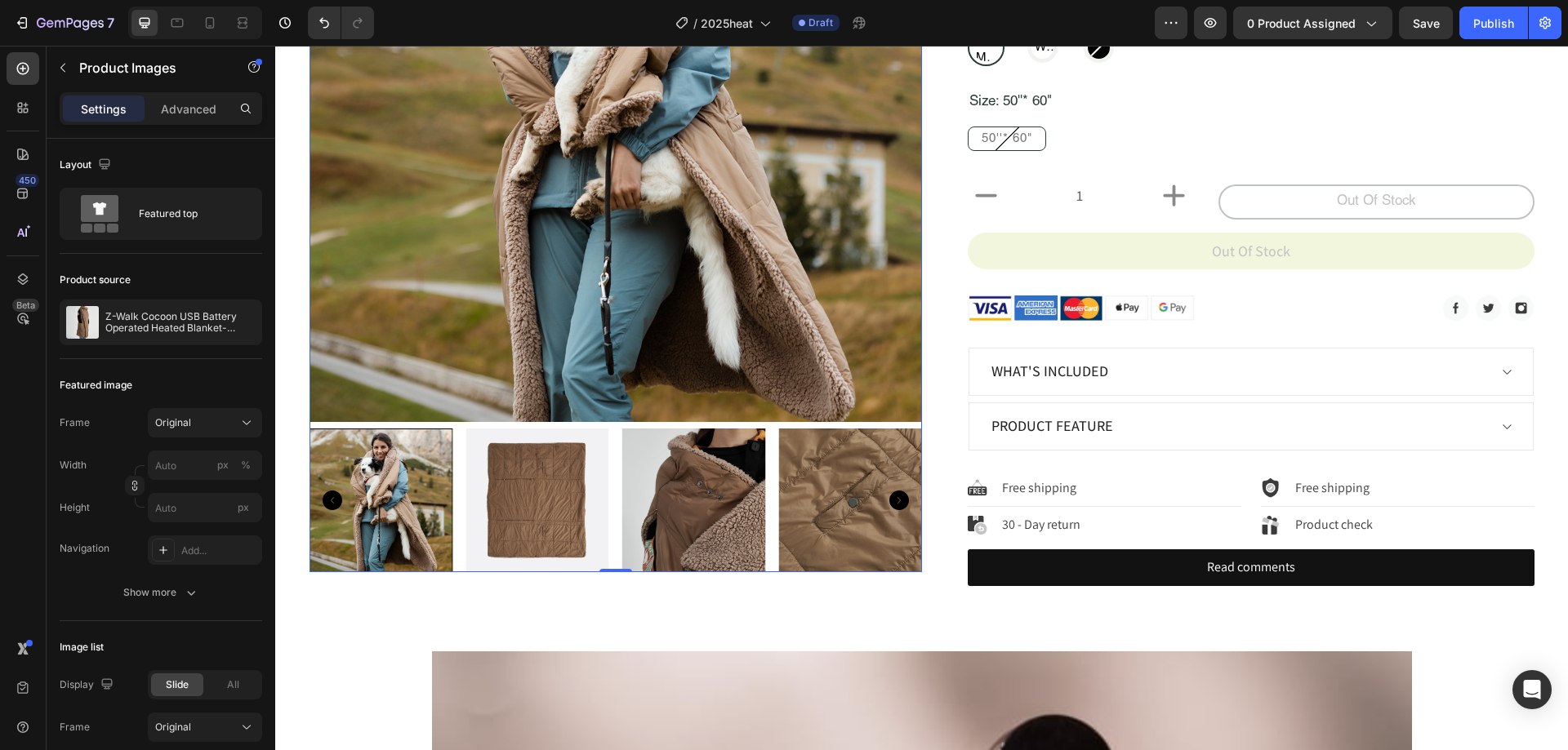
click at [738, 196] on img at bounding box center [616, 116] width 613 height 613
click at [219, 318] on div at bounding box center [239, 322] width 46 height 46
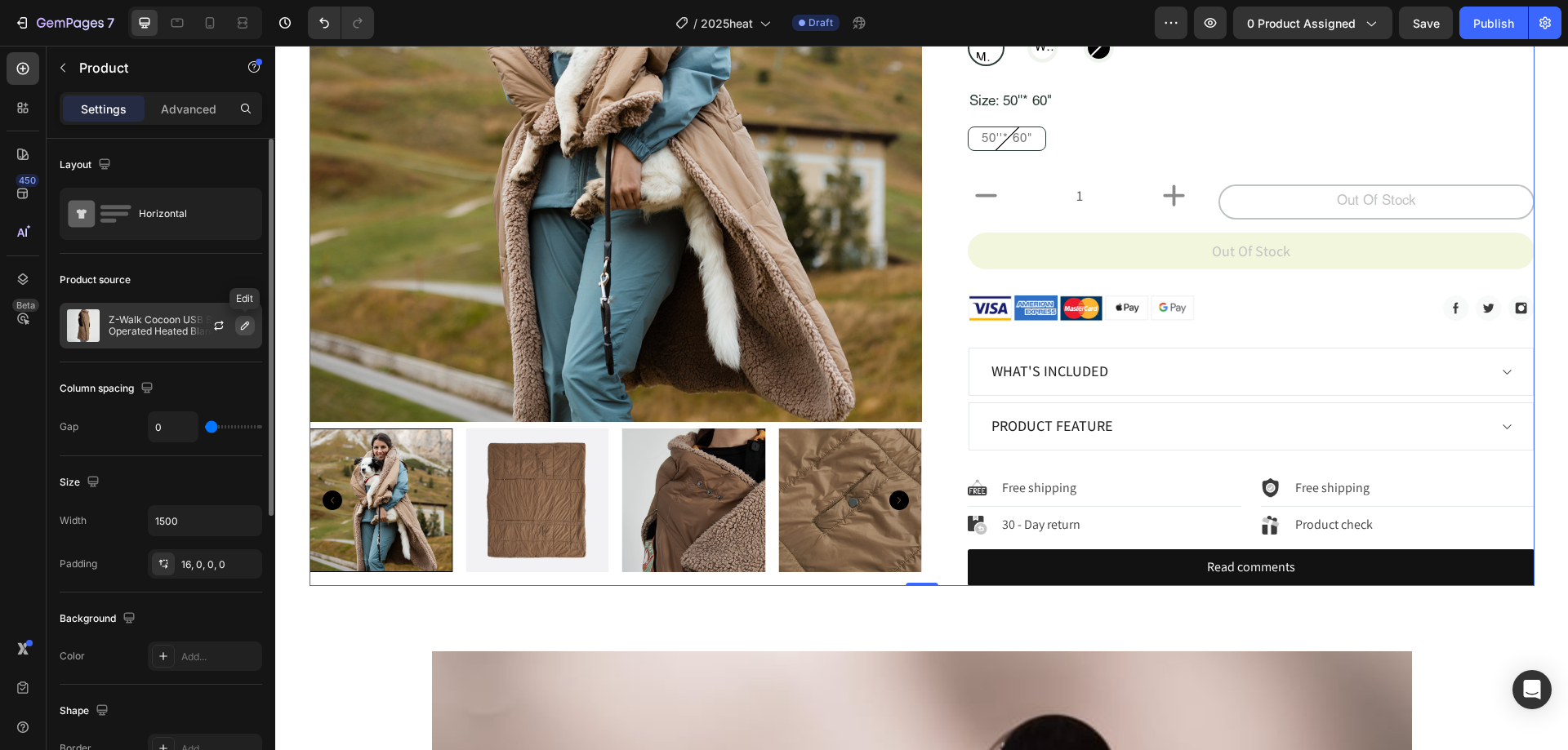
click at [245, 323] on icon "button" at bounding box center [245, 325] width 13 height 13
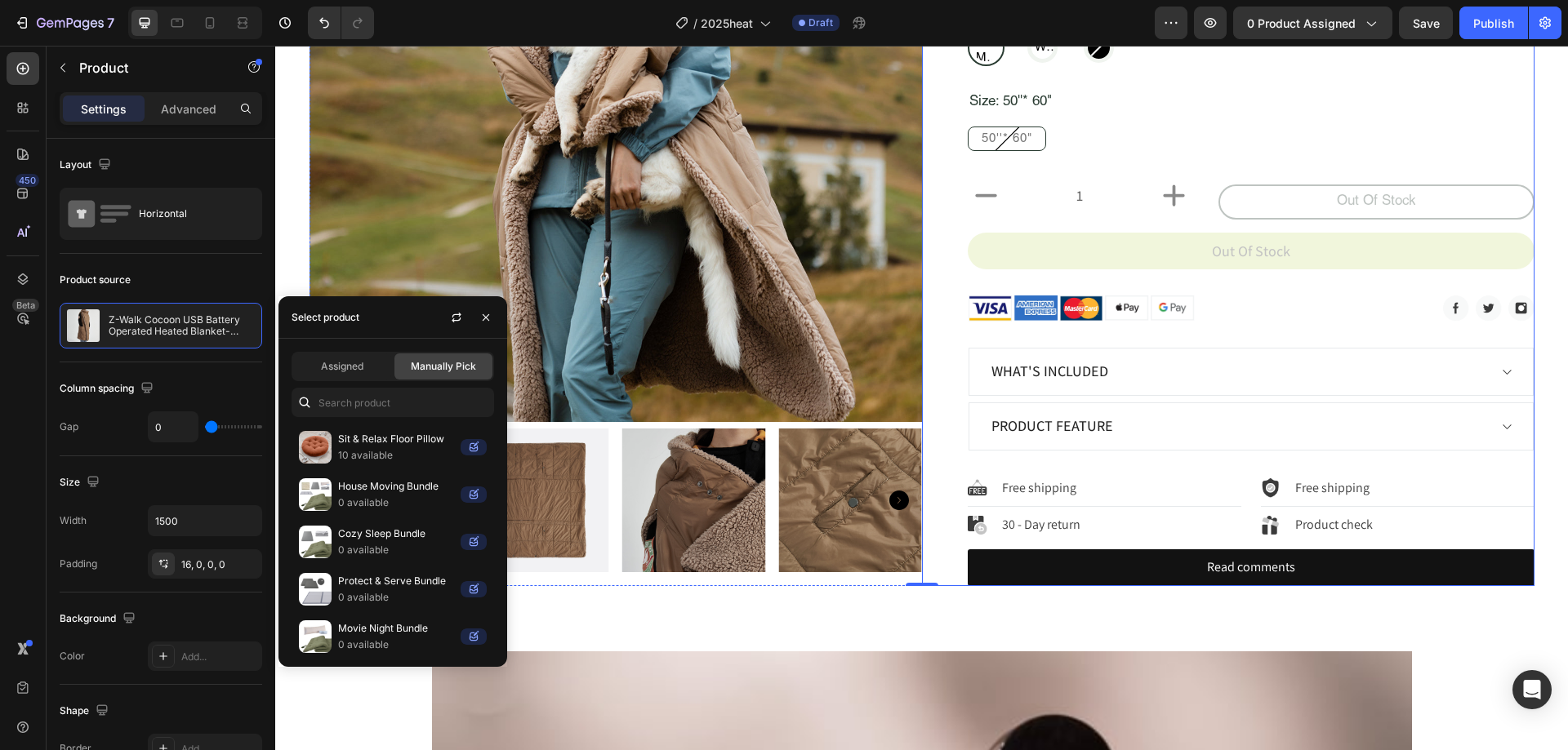
click at [922, 222] on div "Z-Walk Cocoon USB Battery Operated Heated Blanket-Wearable 11月14日测试 Product Tit…" at bounding box center [1228, 198] width 613 height 776
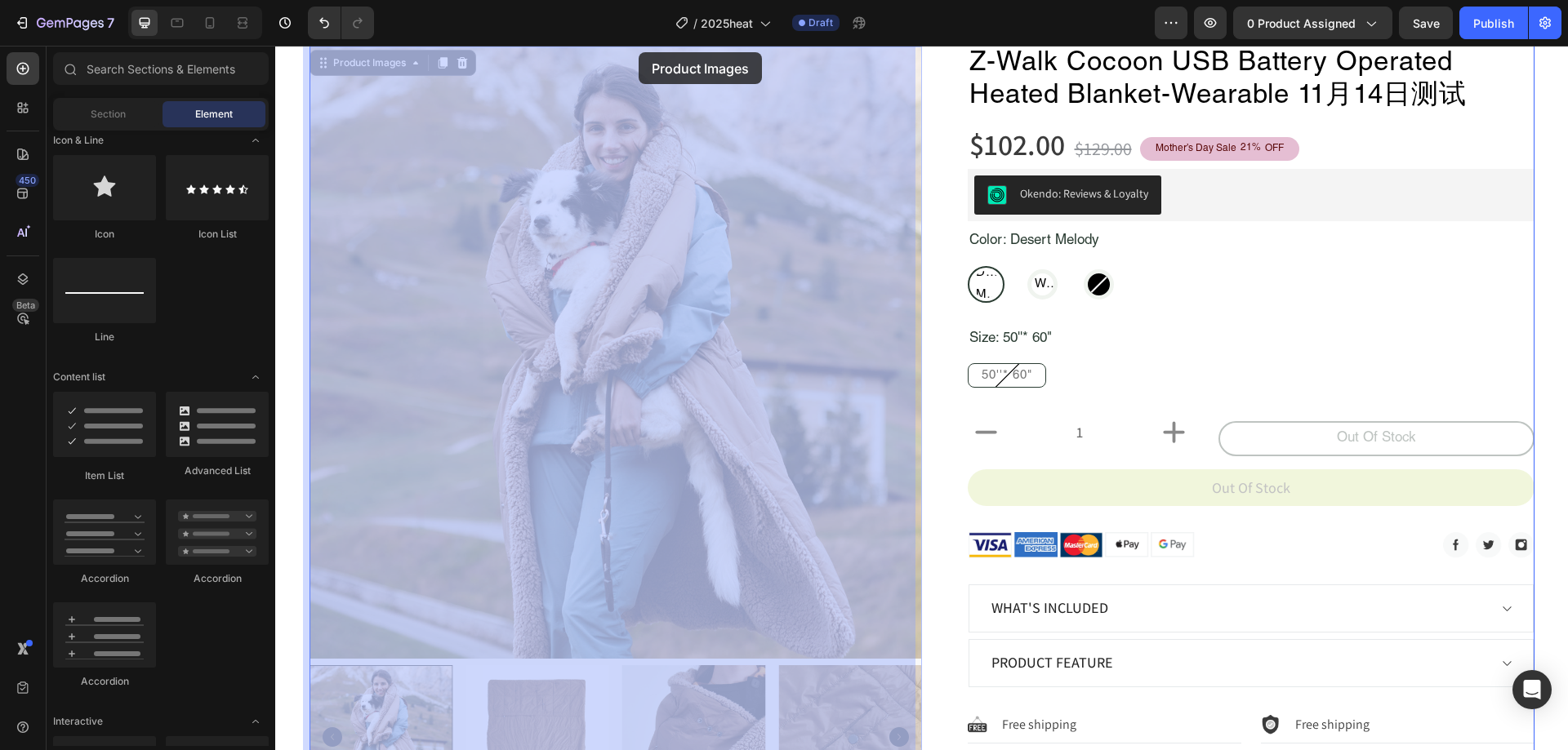
scroll to position [0, 0]
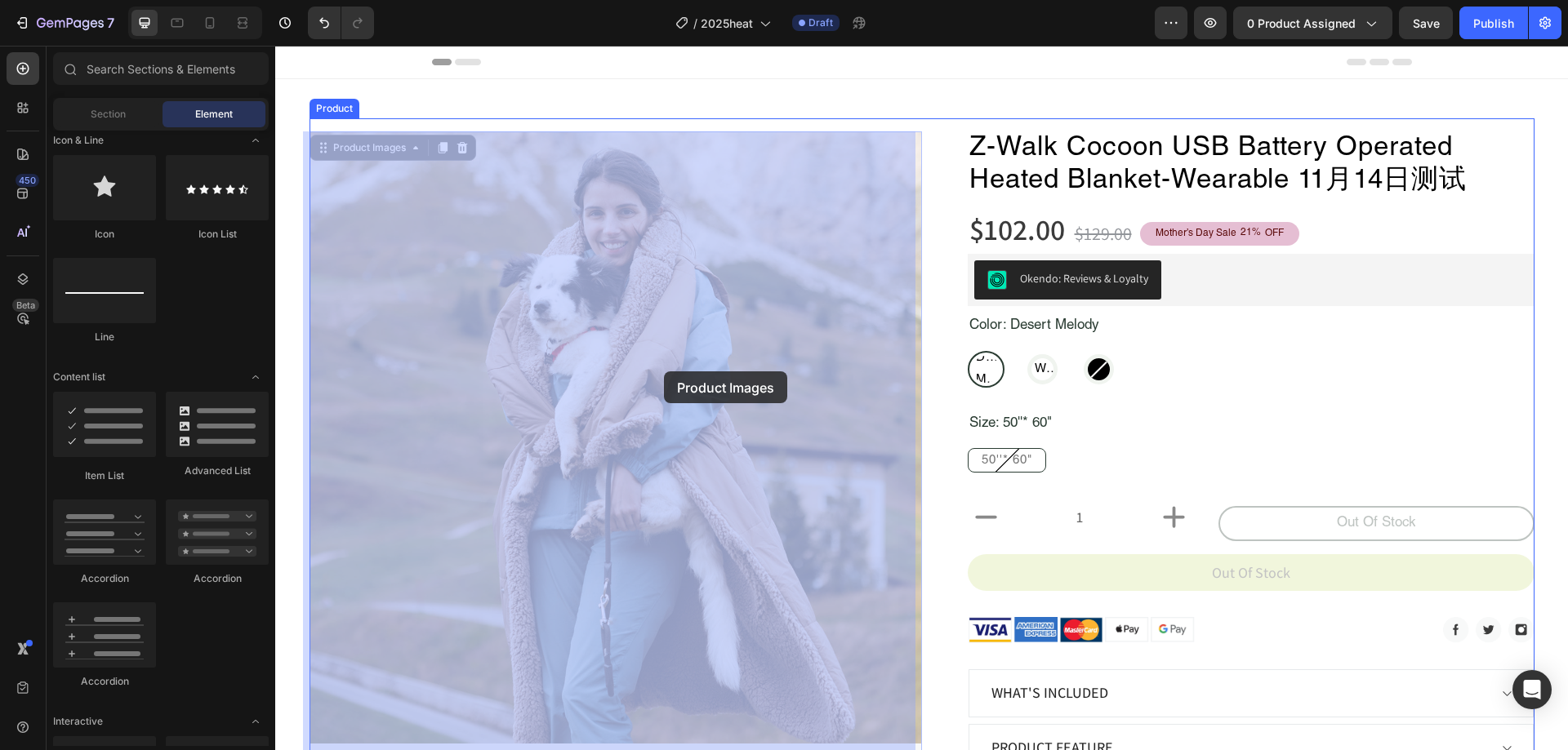
drag, startPoint x: 383, startPoint y: 340, endPoint x: 667, endPoint y: 361, distance: 284.8
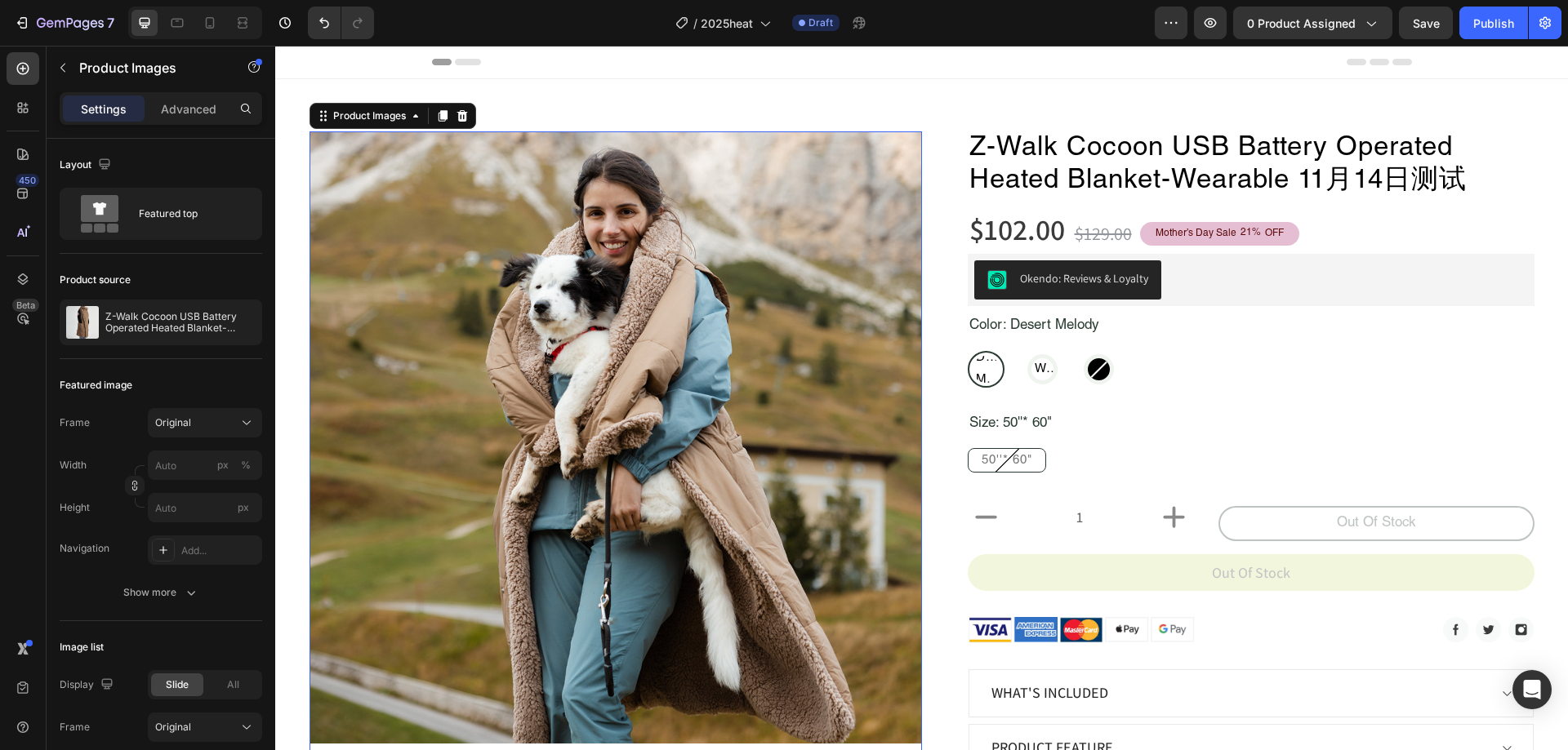
click at [672, 356] on img at bounding box center [616, 437] width 613 height 613
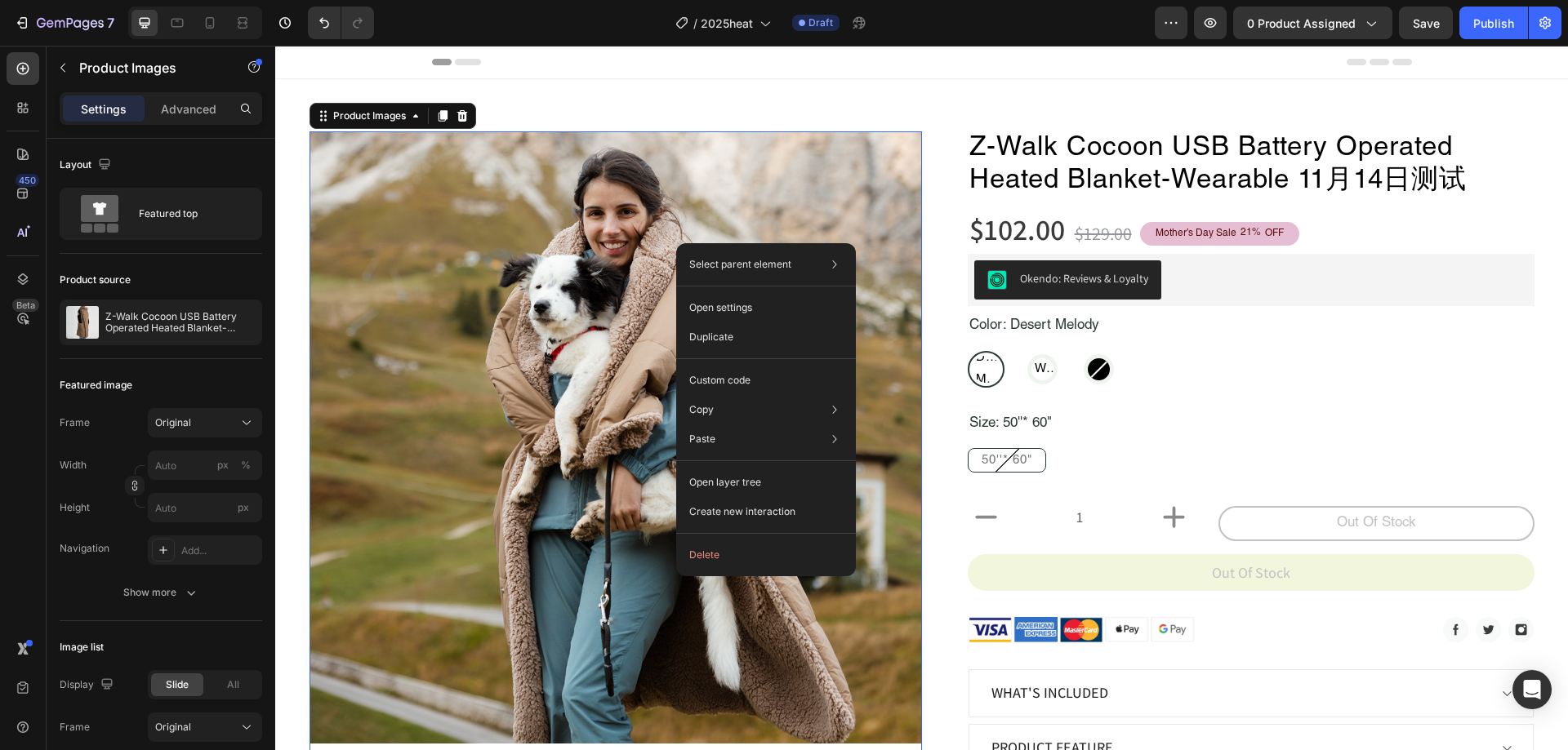
click at [633, 209] on img at bounding box center [616, 437] width 613 height 613
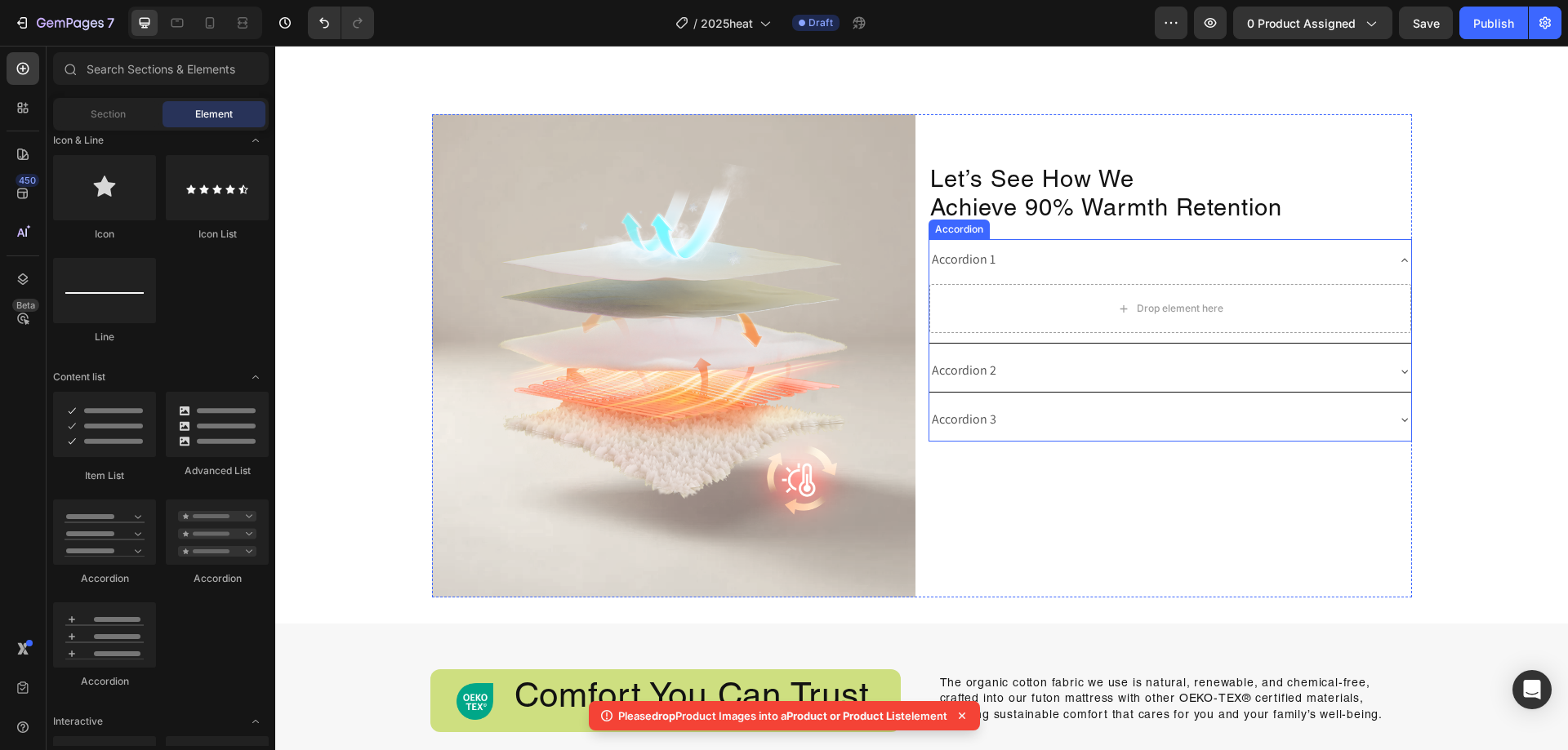
scroll to position [2612, 0]
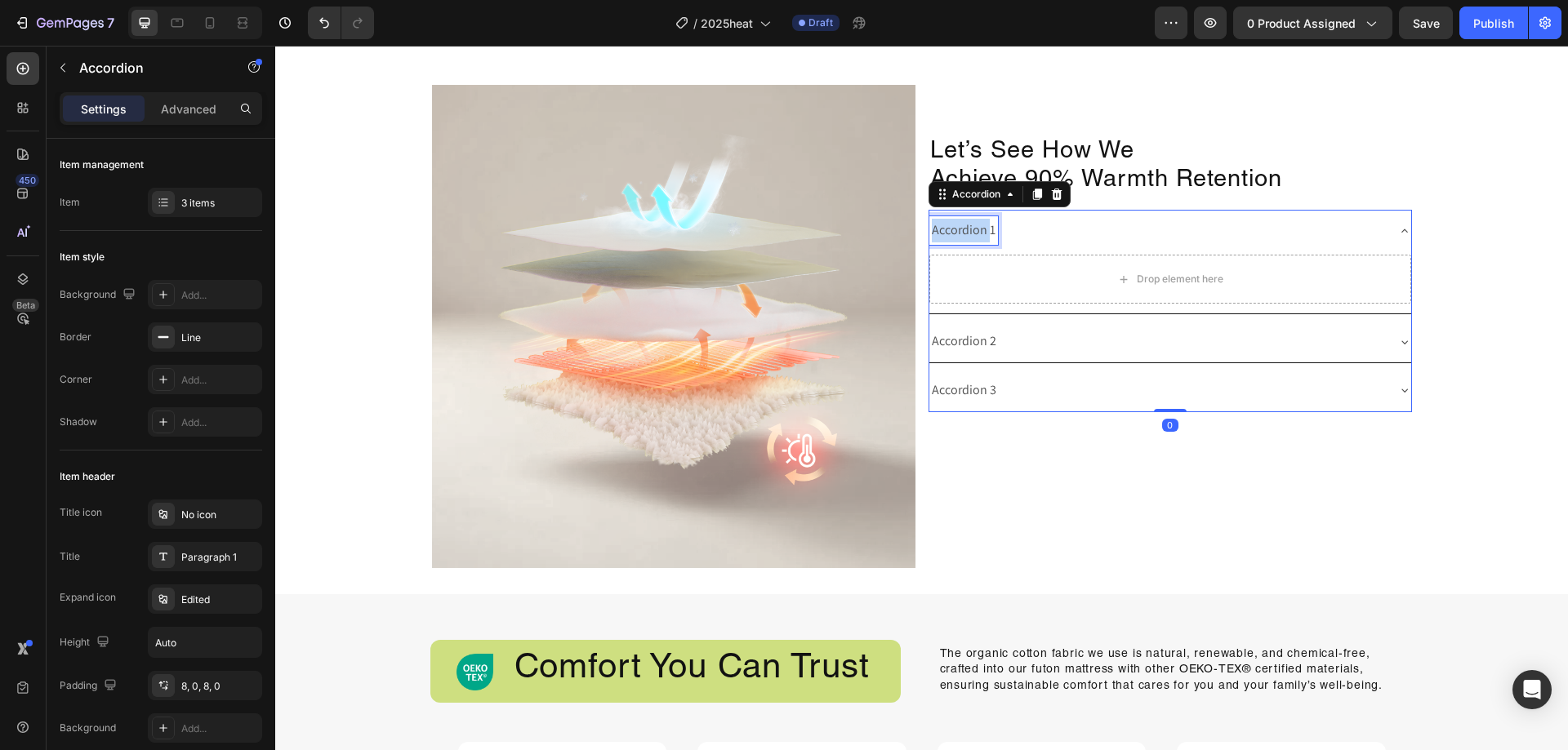
click at [973, 225] on div "Accordion 1" at bounding box center [964, 230] width 68 height 28
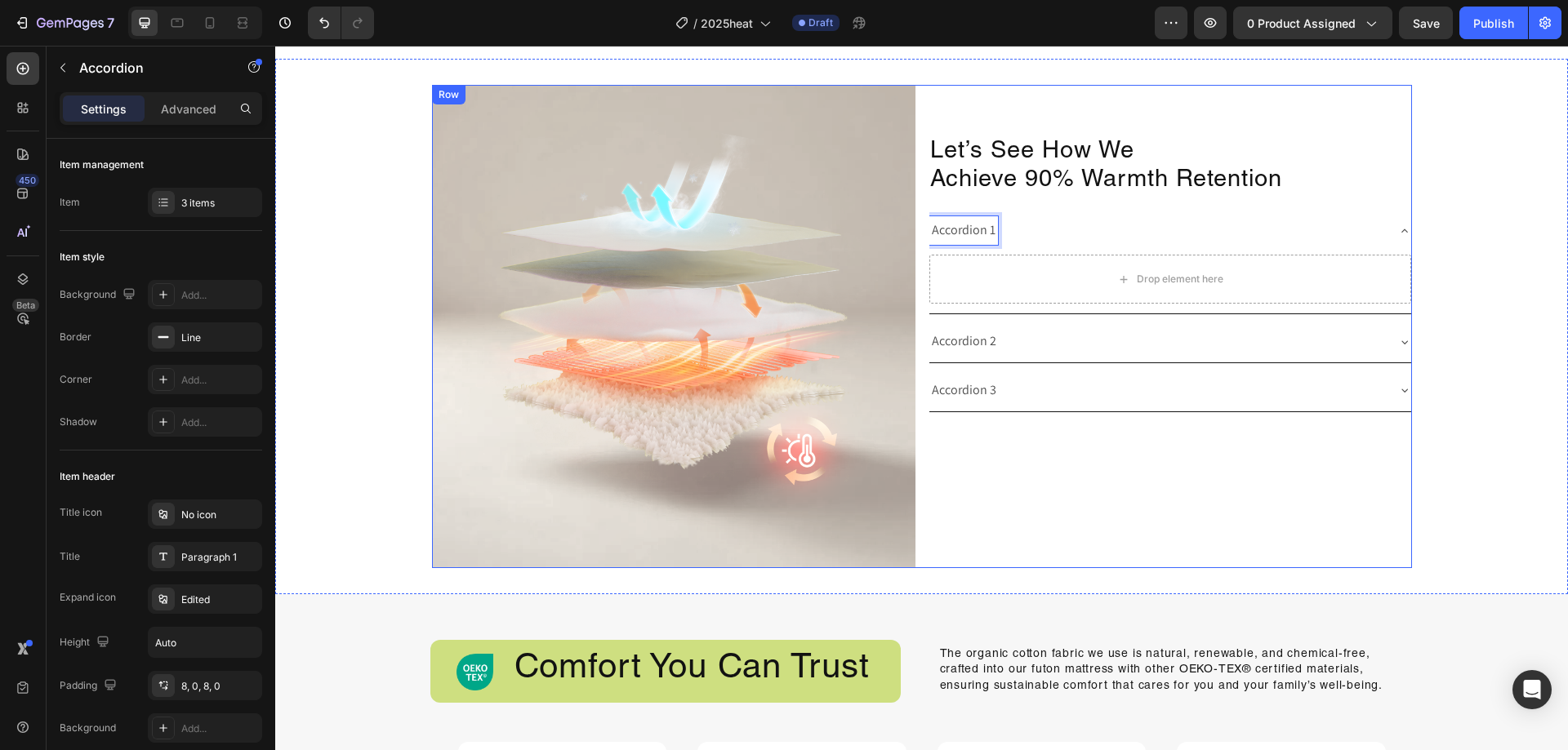
drag, startPoint x: 985, startPoint y: 232, endPoint x: 911, endPoint y: 234, distance: 74.0
click at [911, 234] on div "Image Let’s See How We Achieve 90% Warmth Retention Heading Accordion 1 Drop el…" at bounding box center [922, 326] width 980 height 483
drag, startPoint x: 987, startPoint y: 233, endPoint x: 927, endPoint y: 235, distance: 60.0
click at [932, 235] on p "Accordion 1" at bounding box center [963, 231] width 63 height 23
click at [1123, 234] on div "Nylon Outer Layer" at bounding box center [1158, 230] width 456 height 28
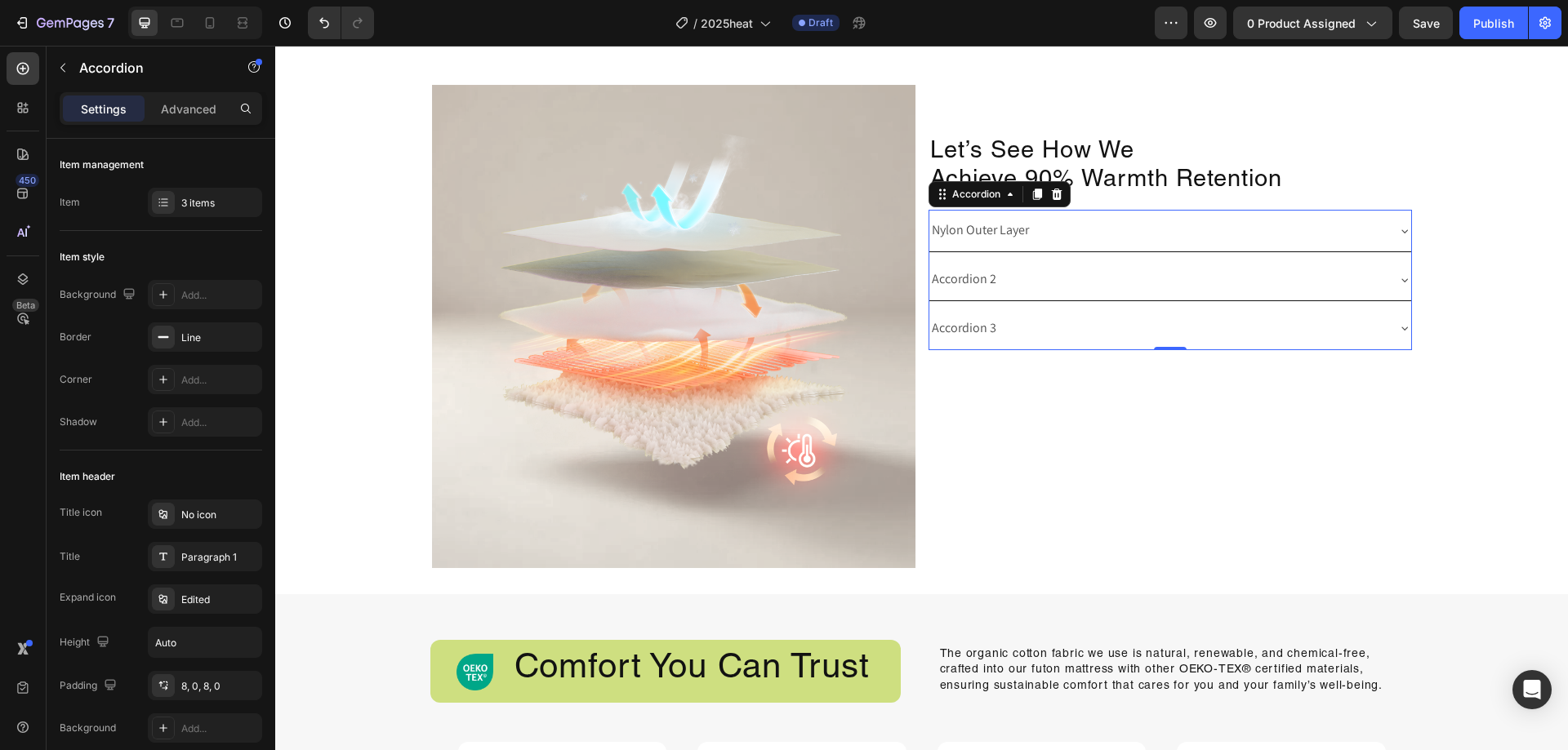
click at [980, 275] on p "Accordion 2" at bounding box center [964, 280] width 64 height 23
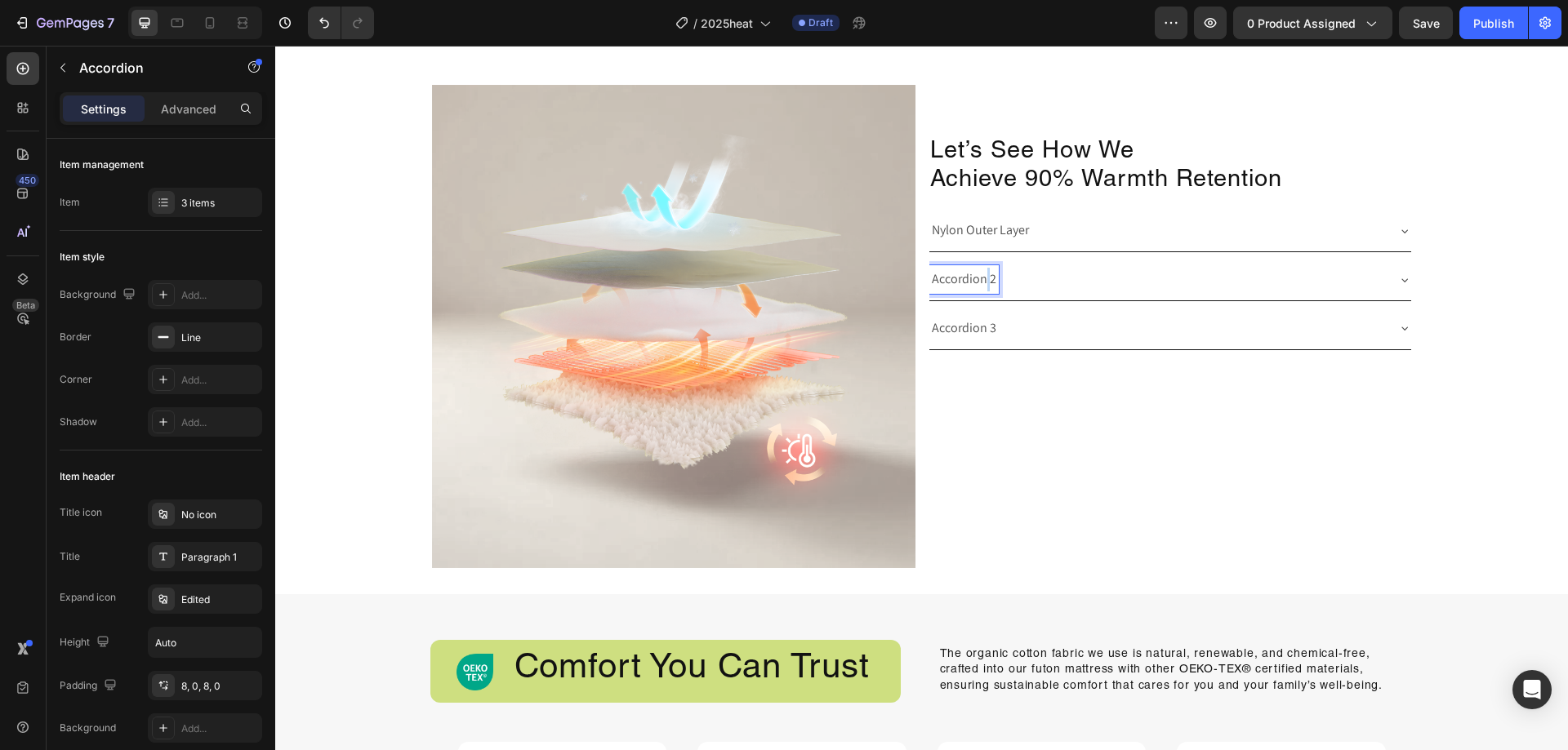
click at [980, 275] on p "Accordion 2" at bounding box center [964, 280] width 64 height 23
drag, startPoint x: 988, startPoint y: 280, endPoint x: 892, endPoint y: 284, distance: 96.1
click at [892, 284] on div "Image Let’s See How We Achieve 90% Warmth Retention Heading Nylon Outer Layer A…" at bounding box center [922, 326] width 980 height 483
click at [1052, 338] on div "Accordion 3" at bounding box center [1158, 328] width 456 height 28
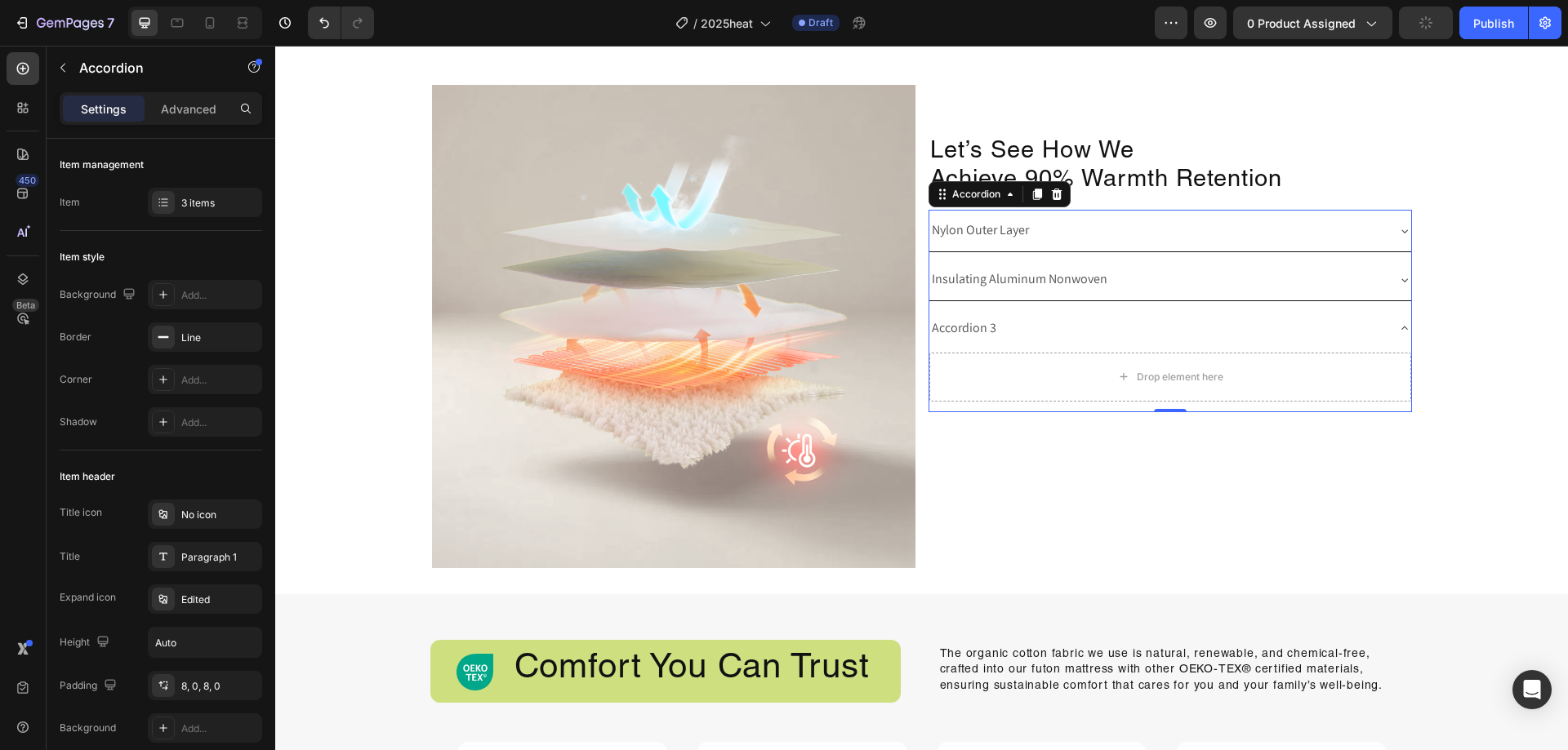
click at [981, 319] on p "Accordion 3" at bounding box center [964, 328] width 64 height 23
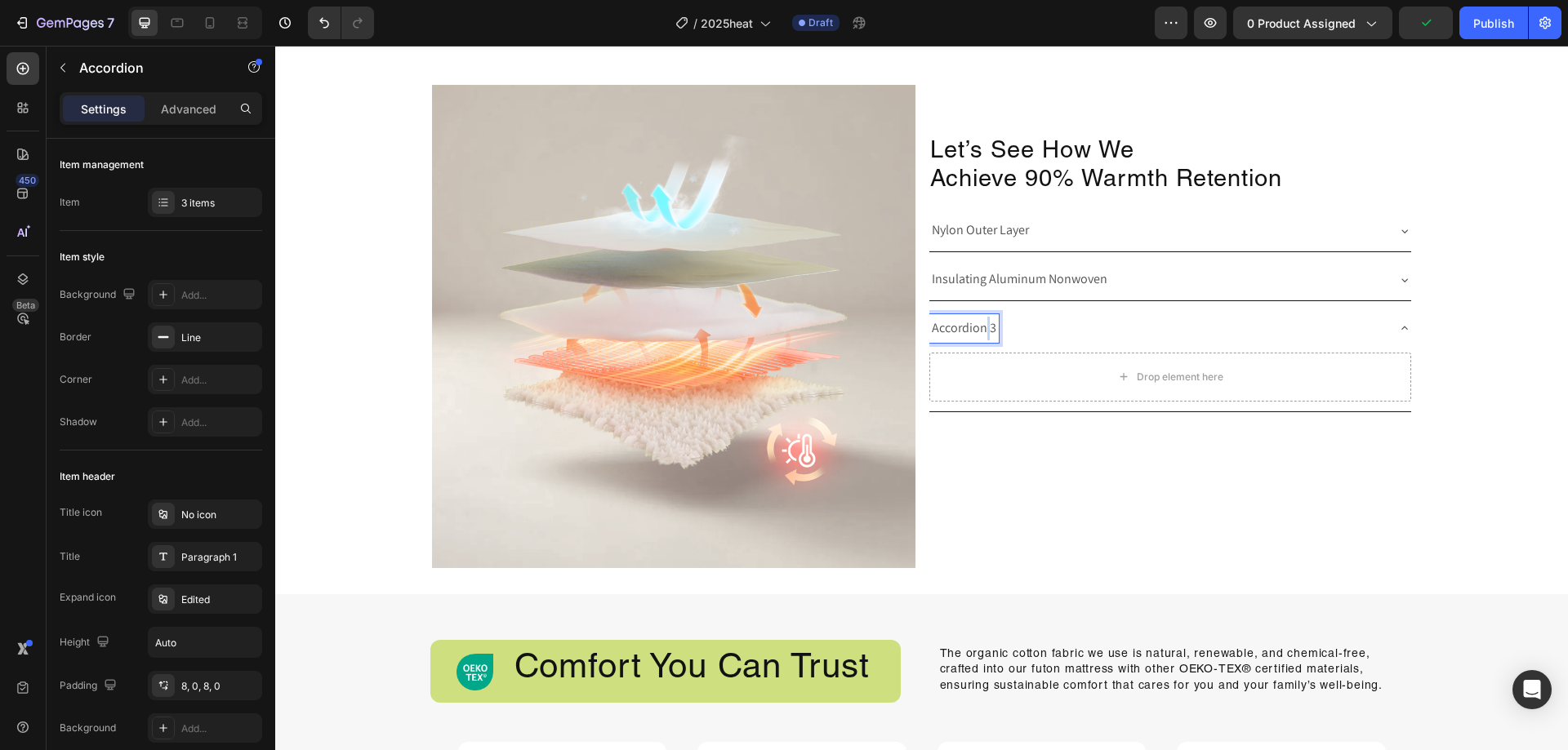
click at [981, 319] on p "Accordion 3" at bounding box center [964, 328] width 64 height 23
drag, startPoint x: 990, startPoint y: 330, endPoint x: 846, endPoint y: 325, distance: 144.1
click at [846, 325] on div "Image Let’s See How We Achieve 90% Warmth Retention Heading Nylon Outer Layer I…" at bounding box center [922, 326] width 980 height 483
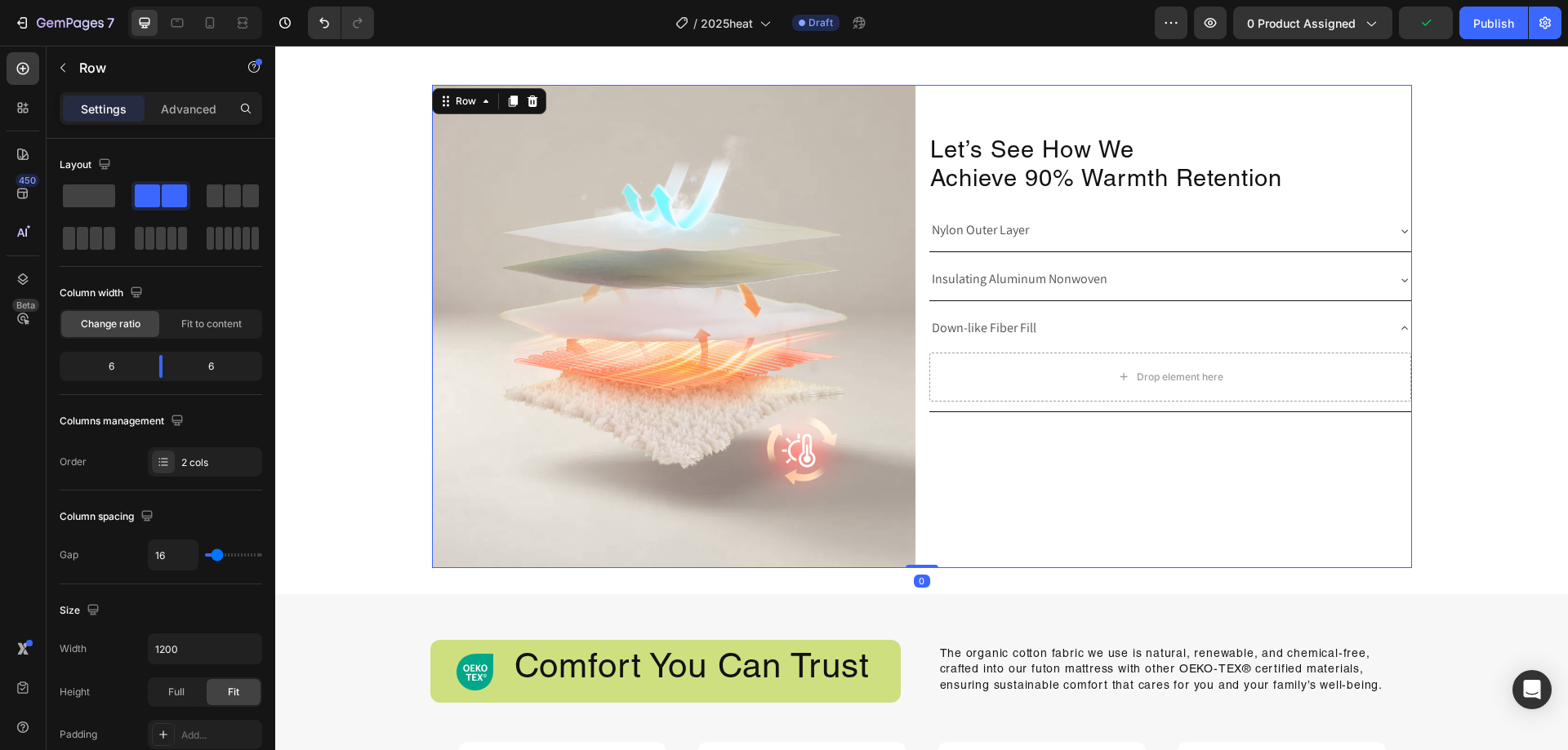
click at [1102, 429] on div "Let’s See How We Achieve 90% Warmth Retention Heading Nylon Outer Layer Insulat…" at bounding box center [1170, 326] width 483 height 483
click at [1186, 335] on div "Down-like Fiber Fill" at bounding box center [1158, 328] width 456 height 28
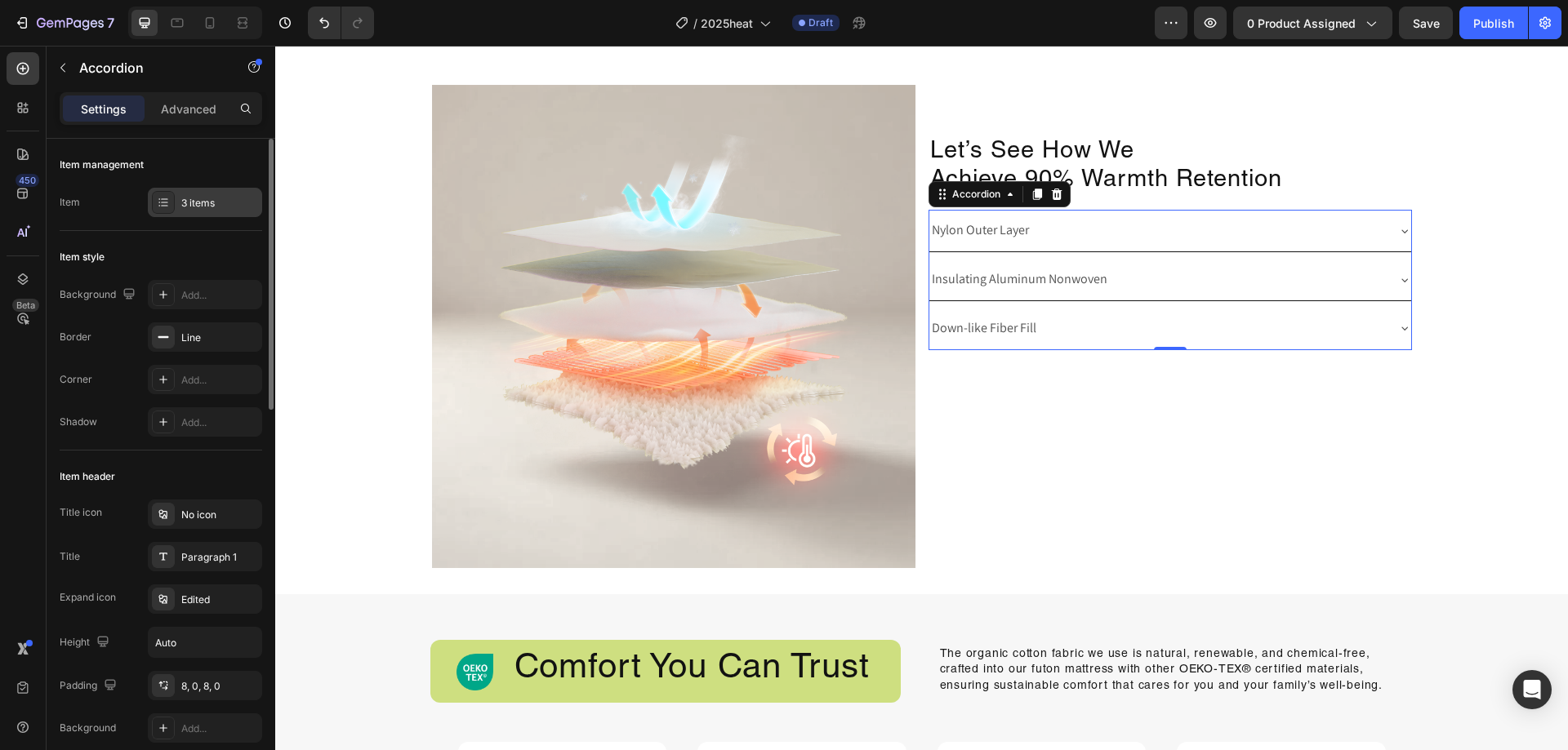
click at [179, 207] on div "3 items" at bounding box center [205, 203] width 114 height 29
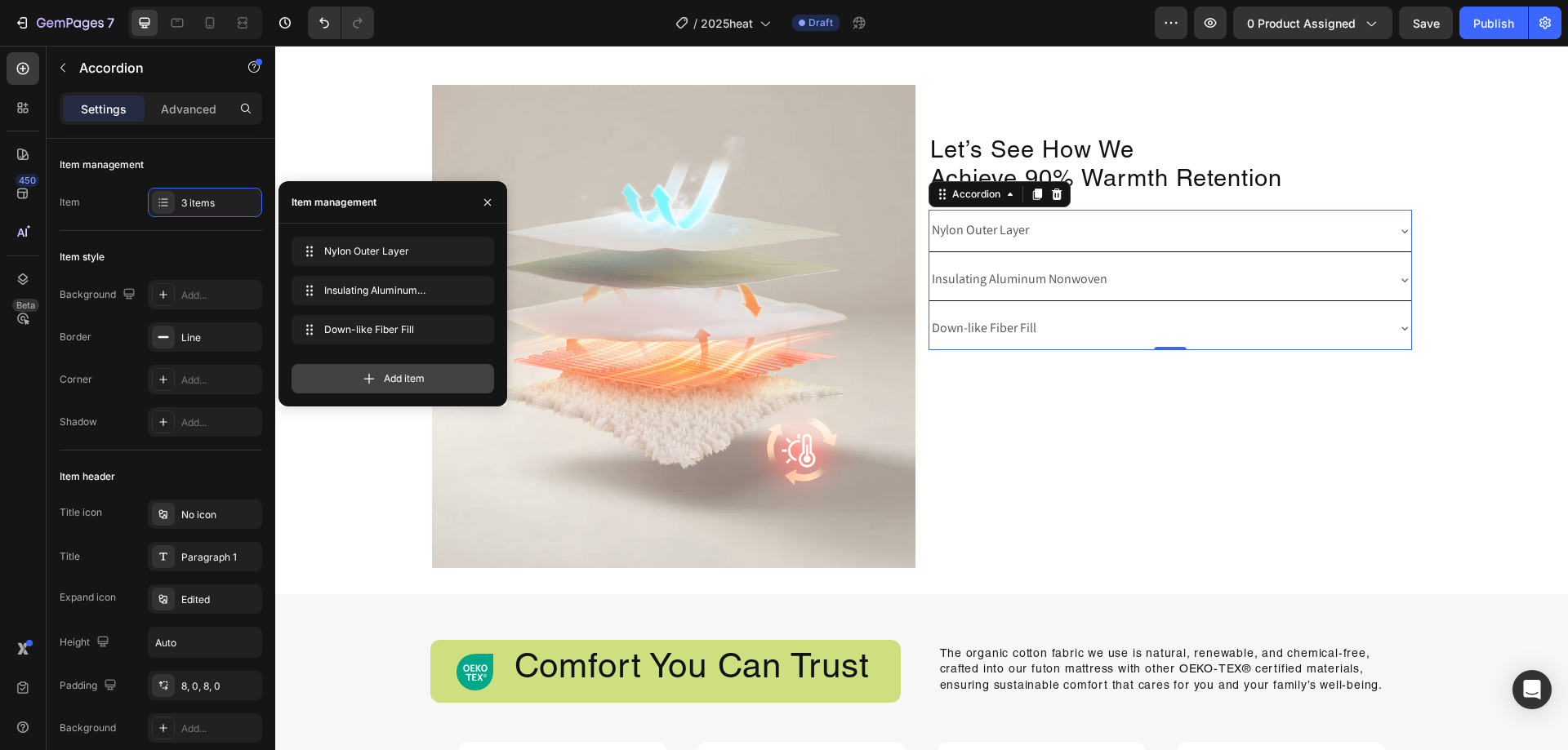
click at [389, 382] on span "Add item" at bounding box center [404, 378] width 41 height 15
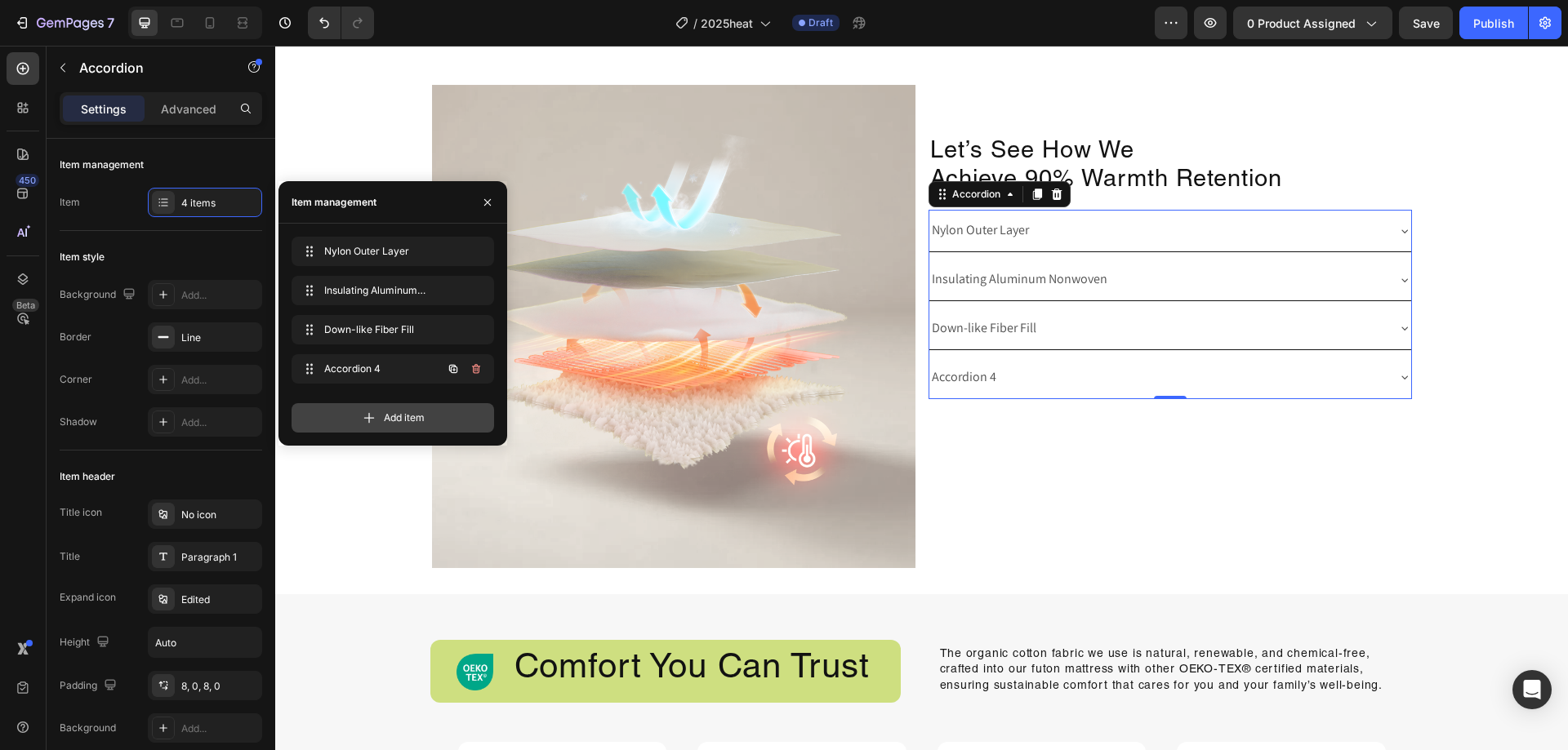
click at [389, 382] on div "Accordion 4 Accordion 4" at bounding box center [393, 369] width 203 height 29
click at [401, 410] on div "Add item" at bounding box center [393, 418] width 203 height 29
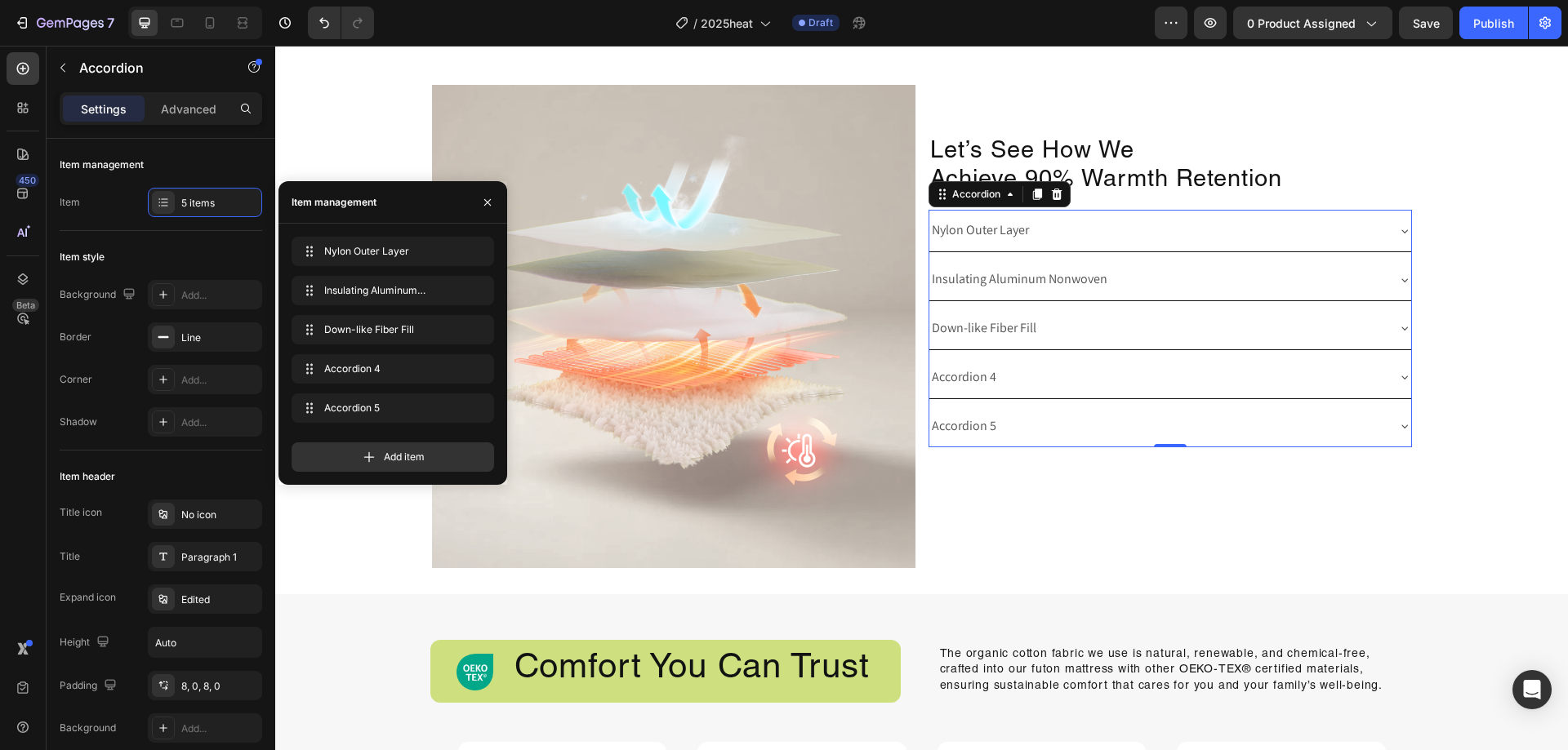
click at [1033, 375] on div "Accordion 4" at bounding box center [1158, 377] width 456 height 28
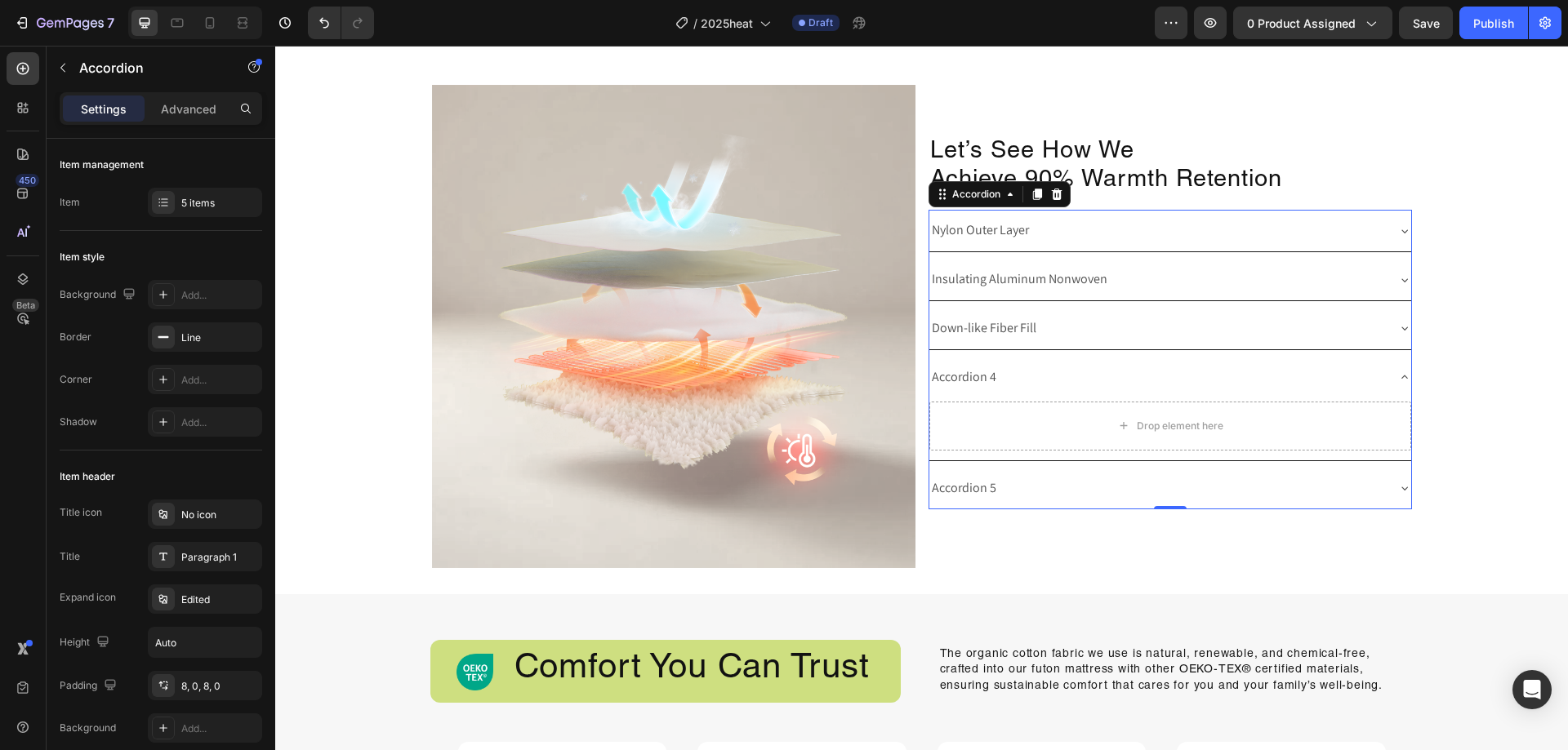
click at [953, 373] on div "Accordion 4" at bounding box center [964, 377] width 69 height 28
click at [953, 373] on p "Accordion 4" at bounding box center [964, 377] width 64 height 23
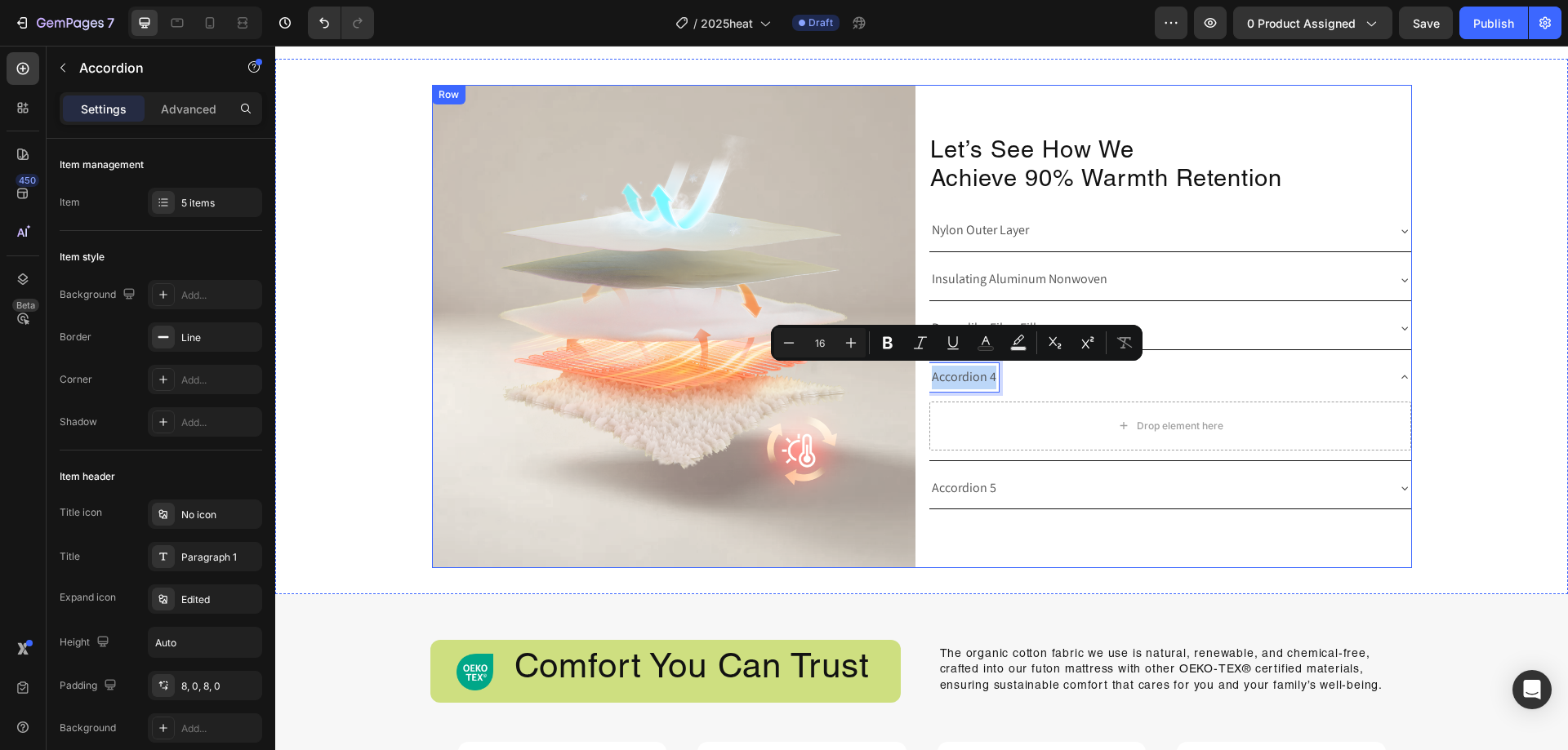
drag, startPoint x: 986, startPoint y: 383, endPoint x: 911, endPoint y: 377, distance: 75.2
click at [910, 377] on div "Image Let’s See How We Achieve 90% Warmth Retention Heading Nylon Outer Layer I…" at bounding box center [922, 326] width 980 height 483
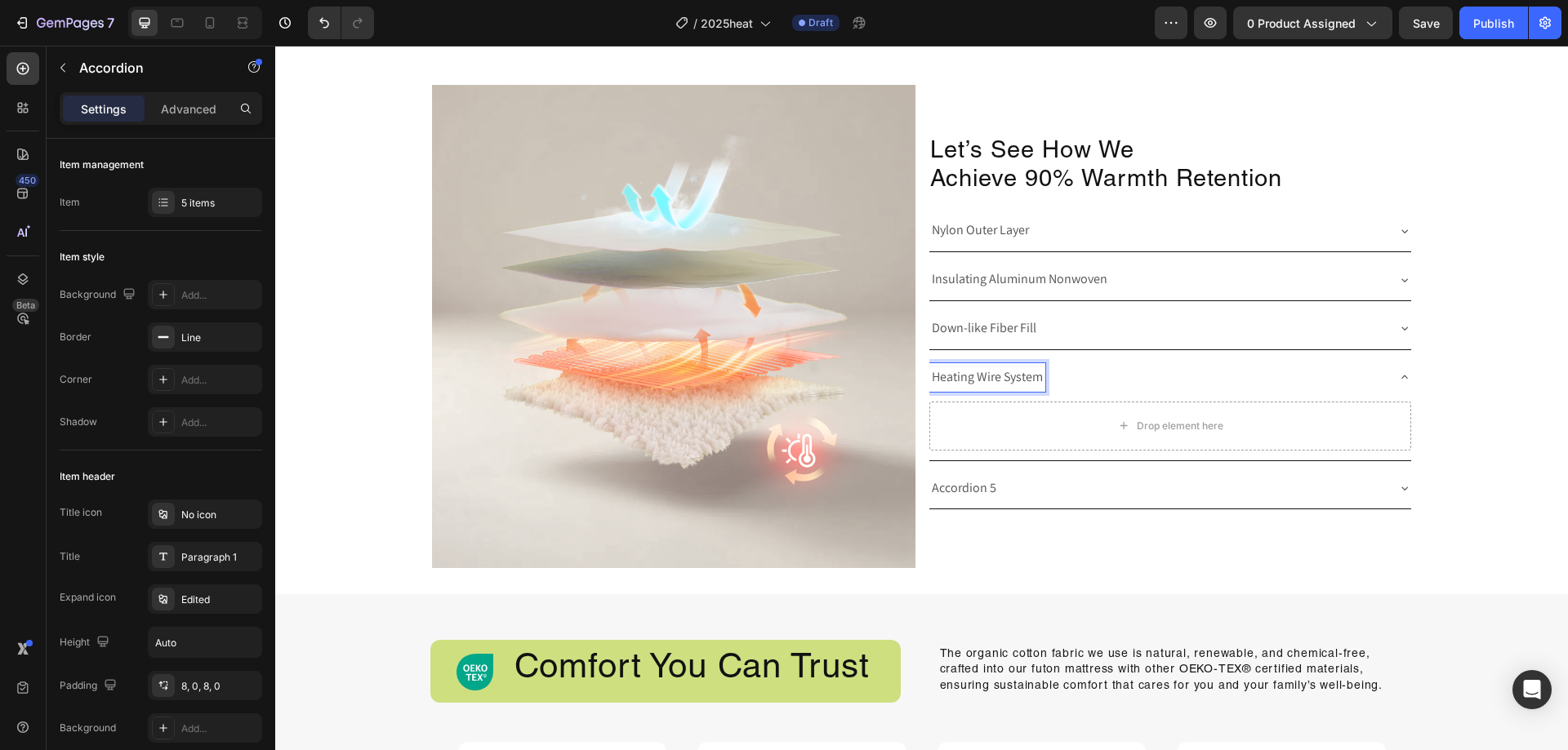
click at [1092, 394] on div "Heating Wire System" at bounding box center [1170, 377] width 481 height 42
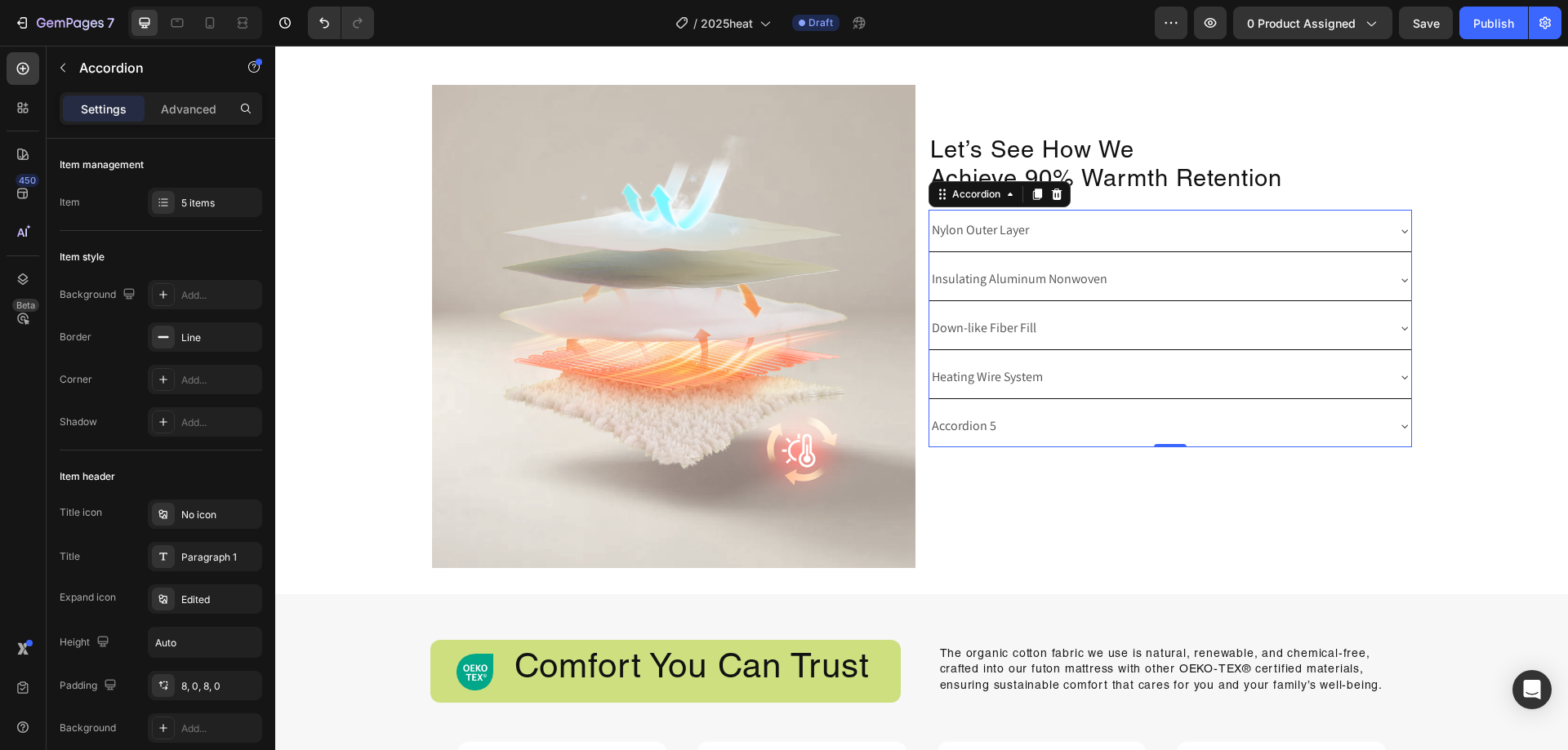
click at [982, 421] on p "Accordion 5" at bounding box center [964, 427] width 64 height 23
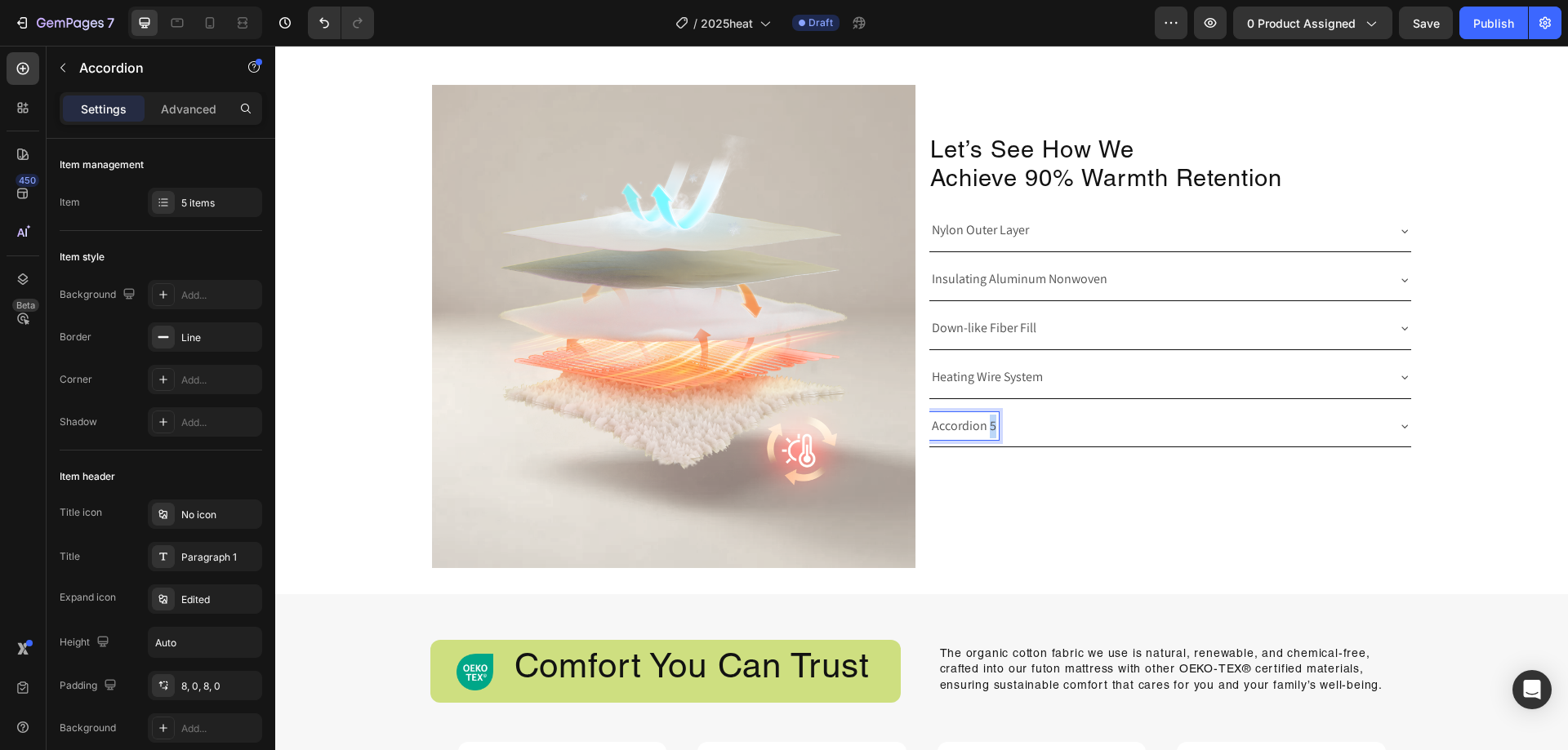
click at [982, 421] on p "Accordion 5" at bounding box center [964, 427] width 64 height 23
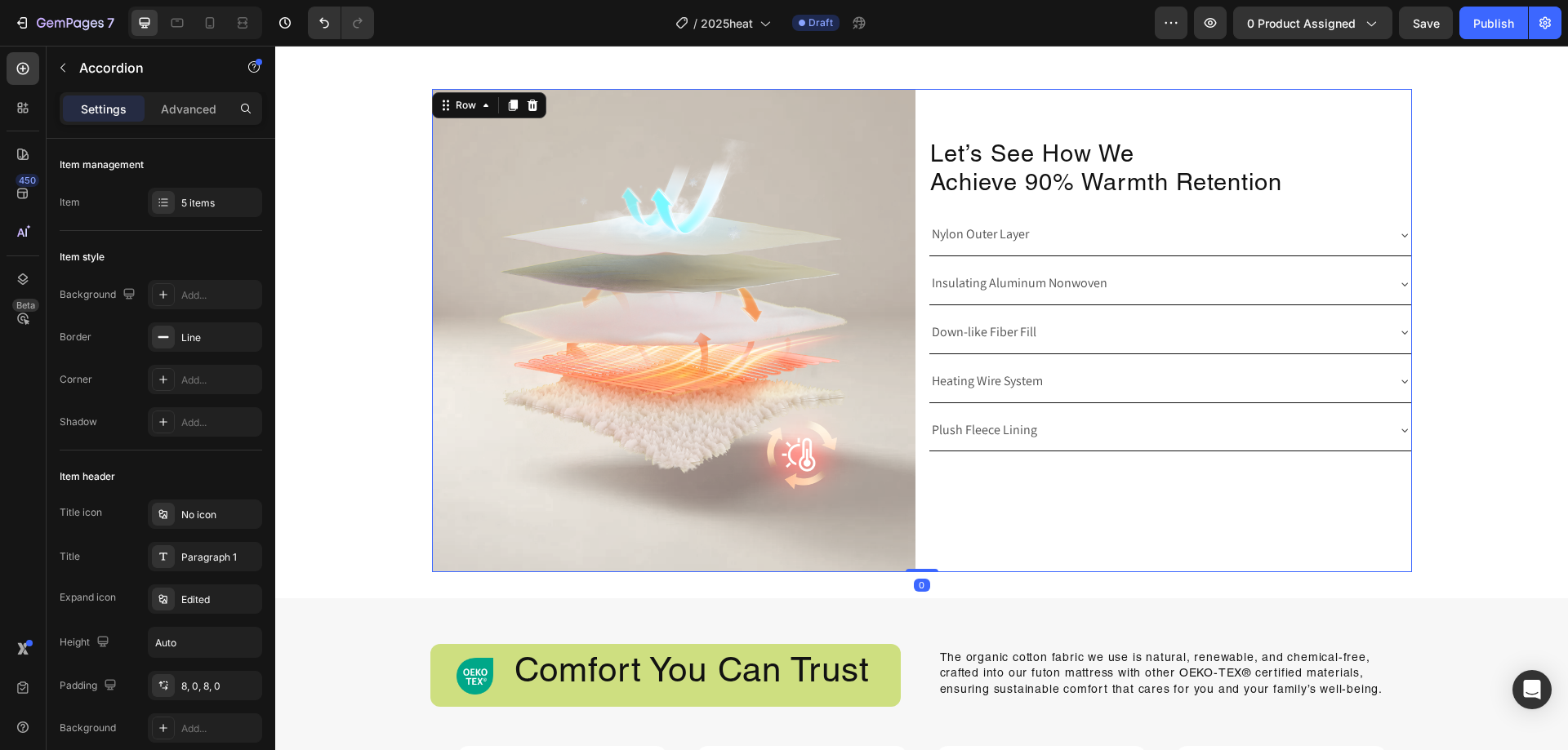
click at [1042, 519] on div "Let’s See How We Achieve 90% Warmth Retention Heading Nylon Outer Layer Insulat…" at bounding box center [1170, 330] width 483 height 483
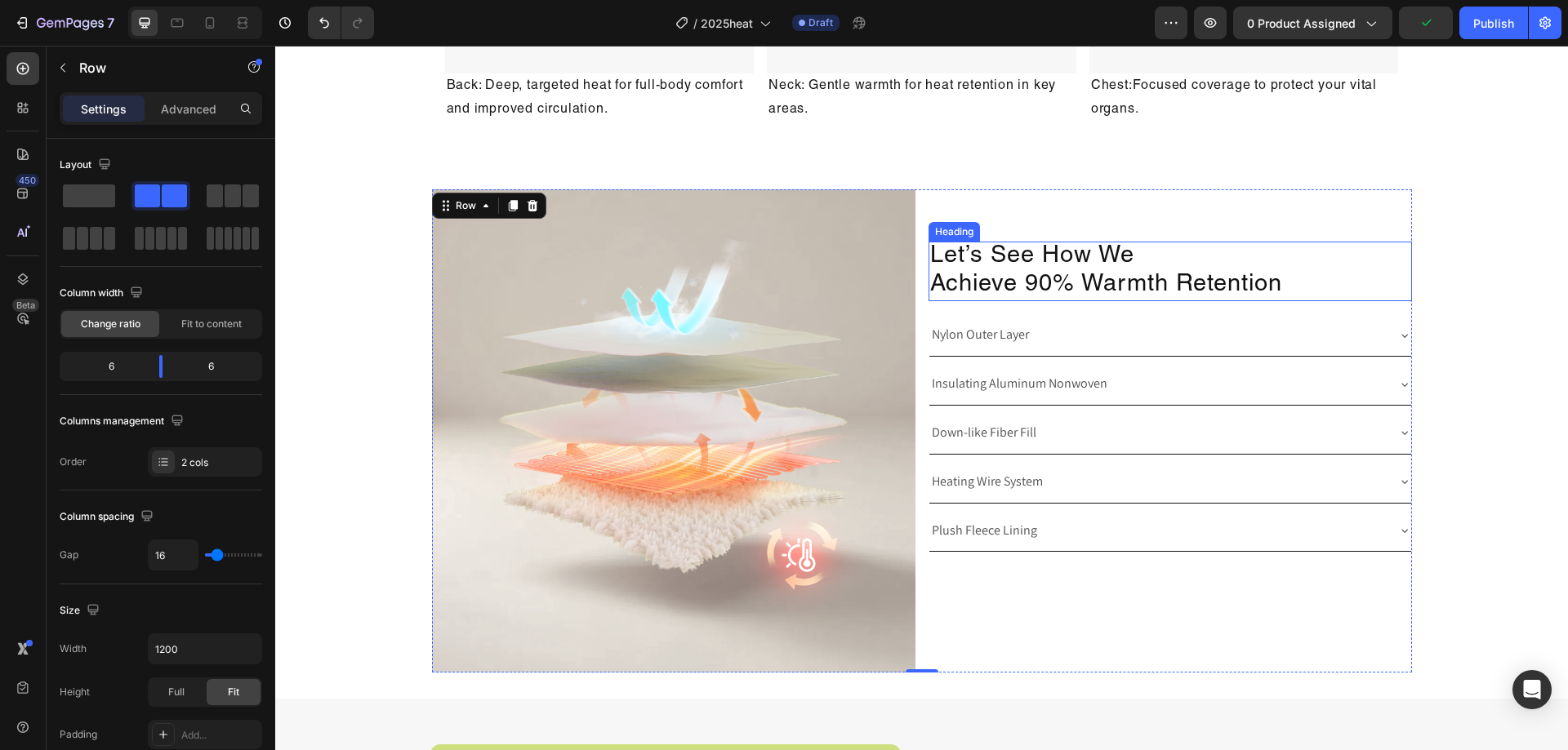
scroll to position [2527, 0]
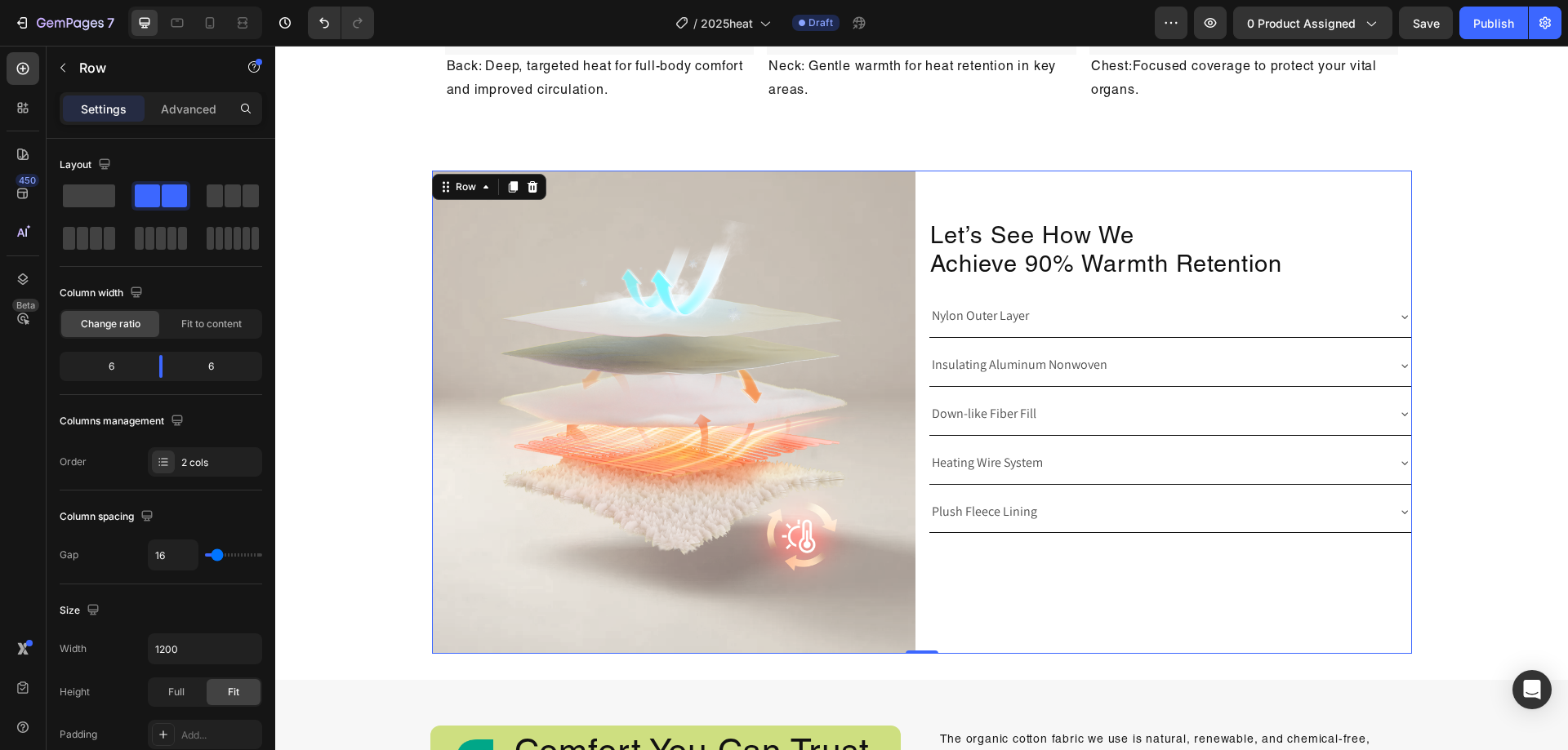
drag, startPoint x: 202, startPoint y: 118, endPoint x: 196, endPoint y: 135, distance: 18.0
click at [202, 116] on div "Advanced" at bounding box center [189, 108] width 82 height 26
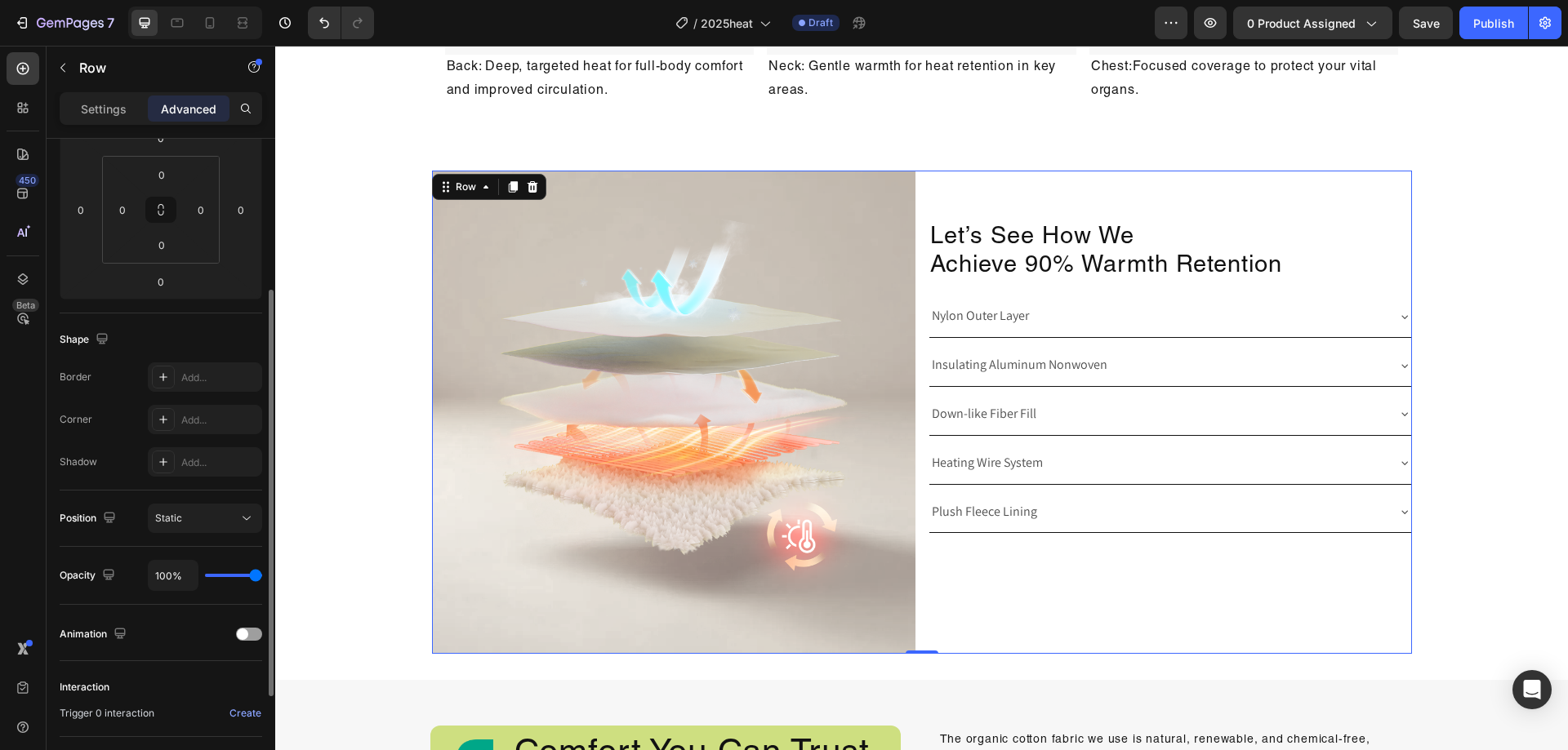
scroll to position [326, 0]
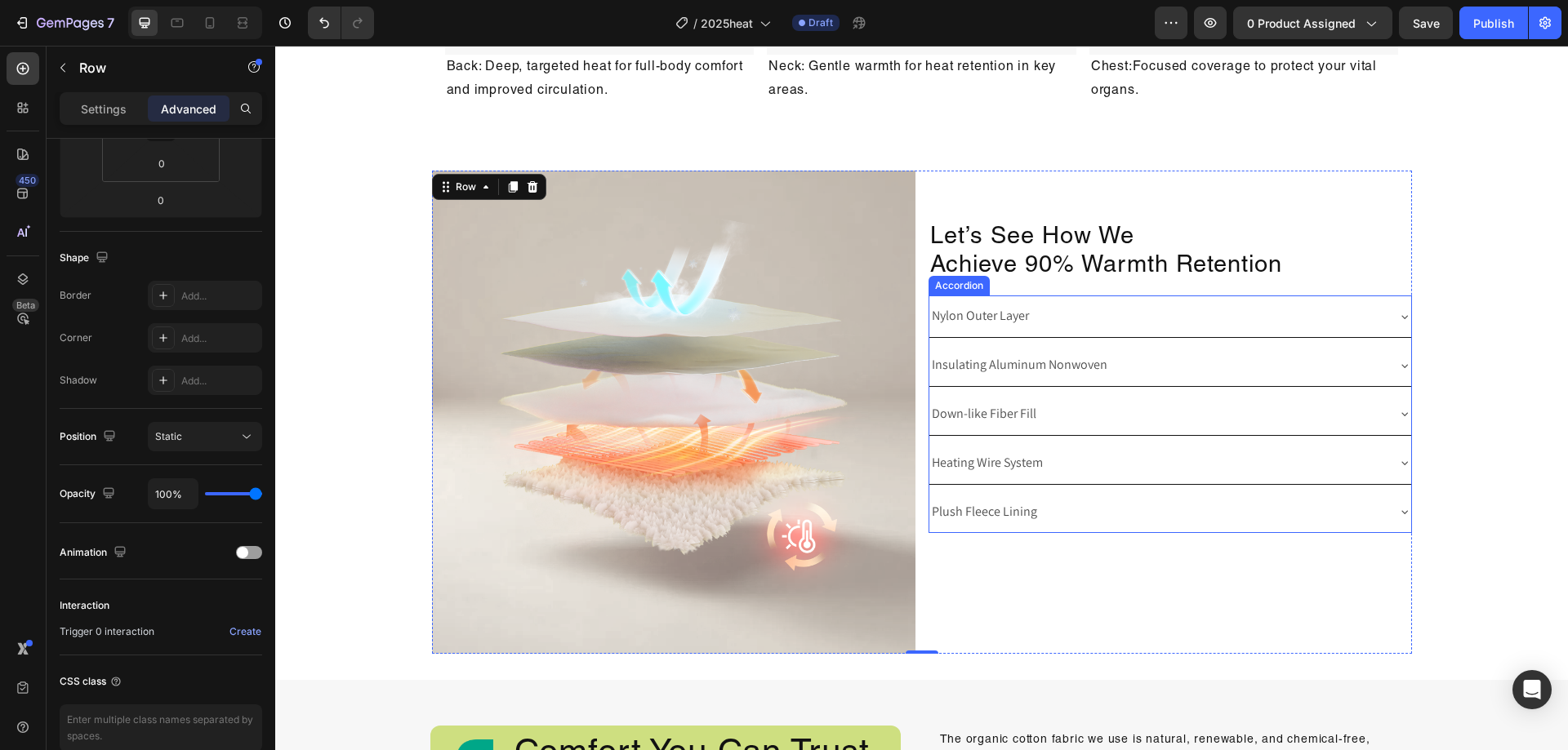
click at [1323, 311] on div "Nylon Outer Layer" at bounding box center [1158, 316] width 456 height 28
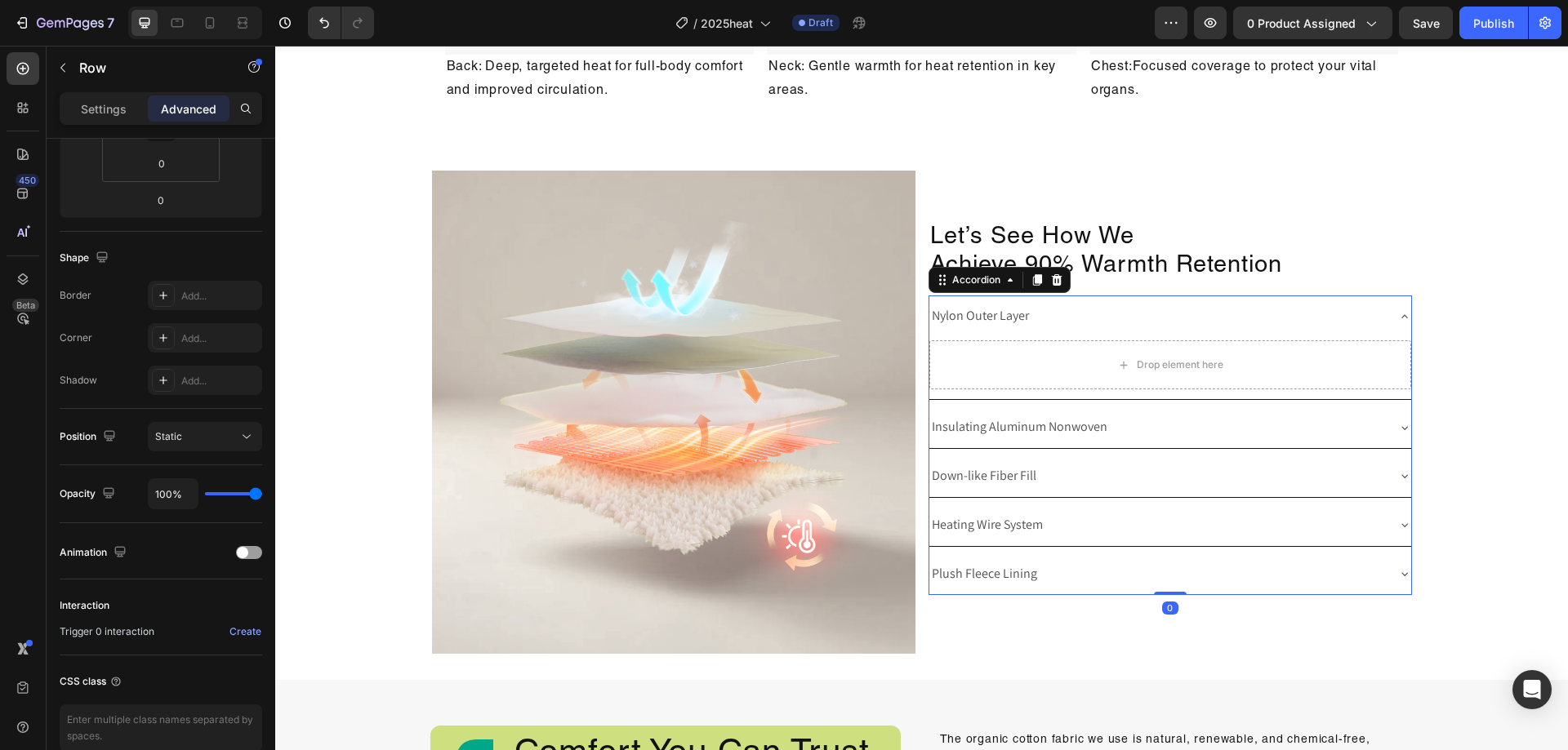
scroll to position [0, 0]
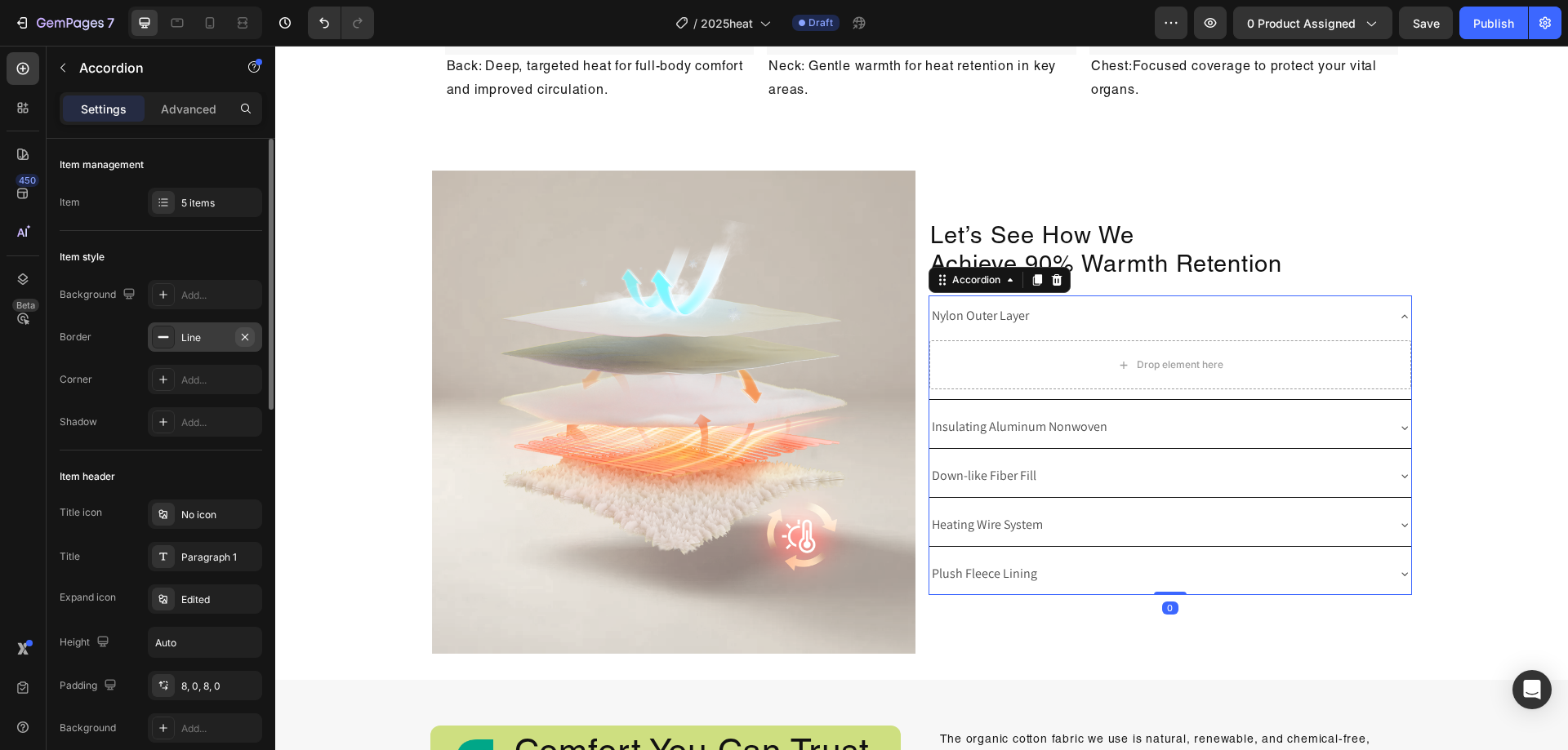
click at [243, 331] on icon "button" at bounding box center [245, 336] width 13 height 13
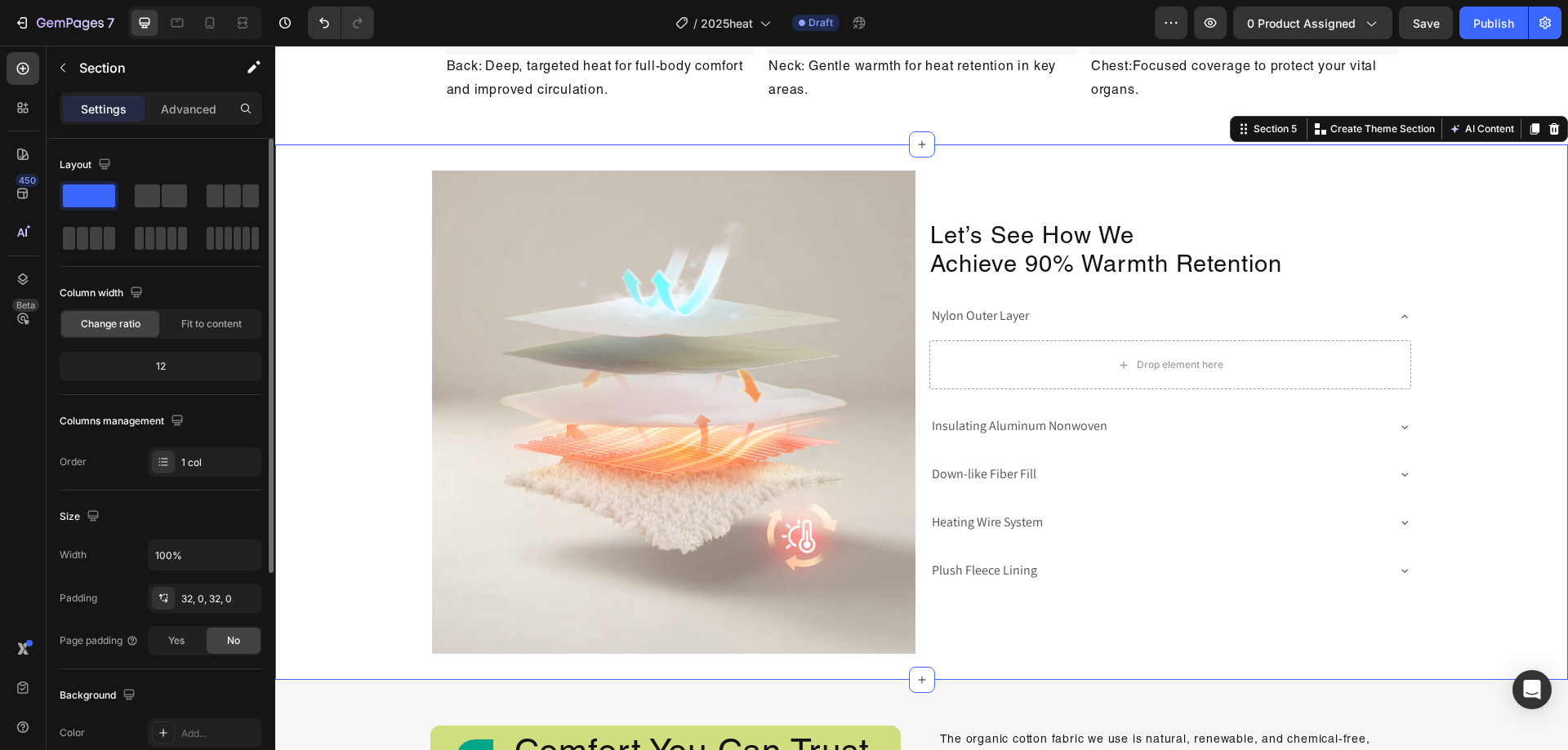
click at [1450, 341] on div "Image Let’s See How We Achieve 90% Warmth Retention Heading Nylon Outer Layer D…" at bounding box center [921, 412] width 1293 height 483
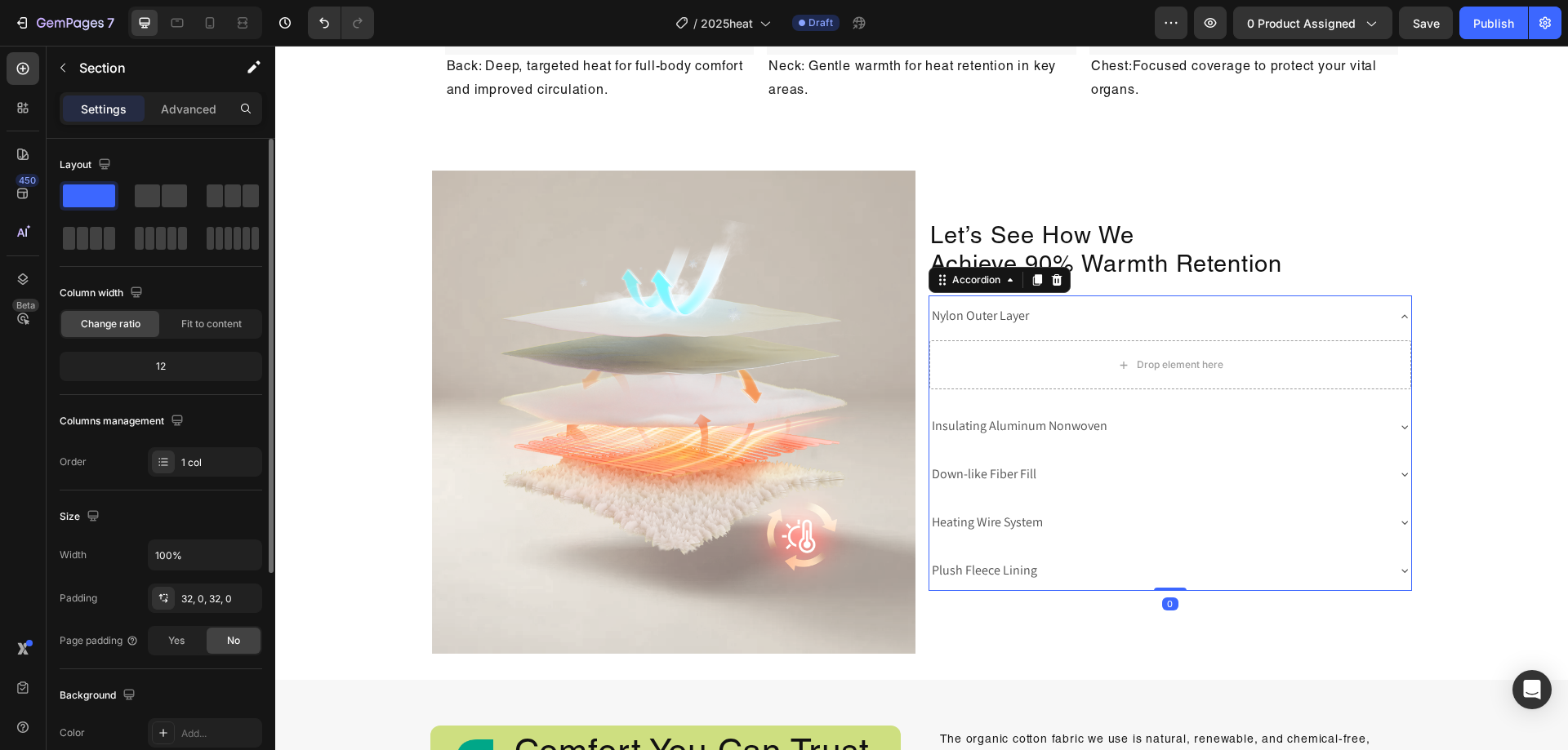
click at [1345, 324] on div "Nylon Outer Layer" at bounding box center [1158, 316] width 456 height 28
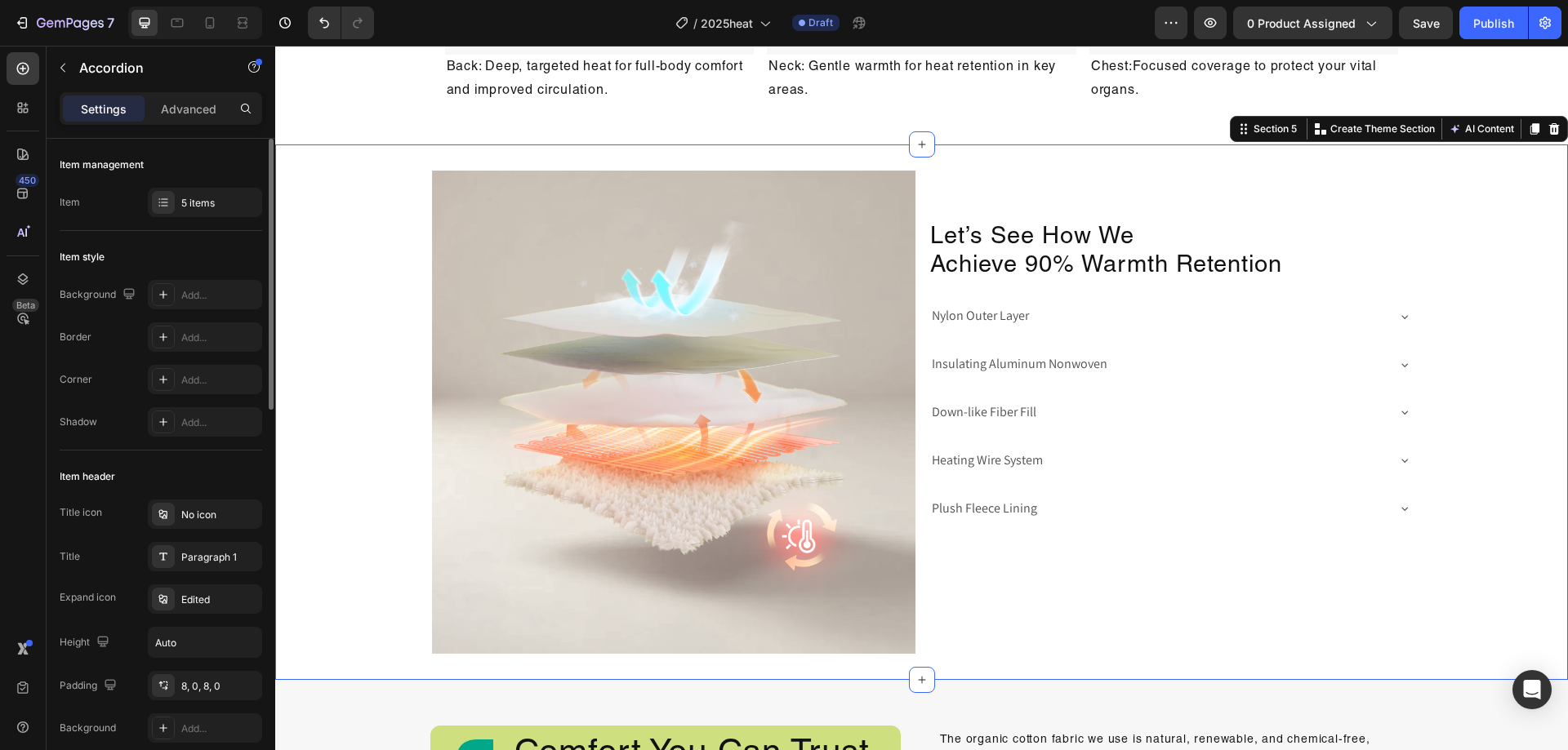
click at [1484, 431] on div "Image Let’s See How We Achieve 90% Warmth Retention Heading Nylon Outer Layer I…" at bounding box center [921, 412] width 1293 height 483
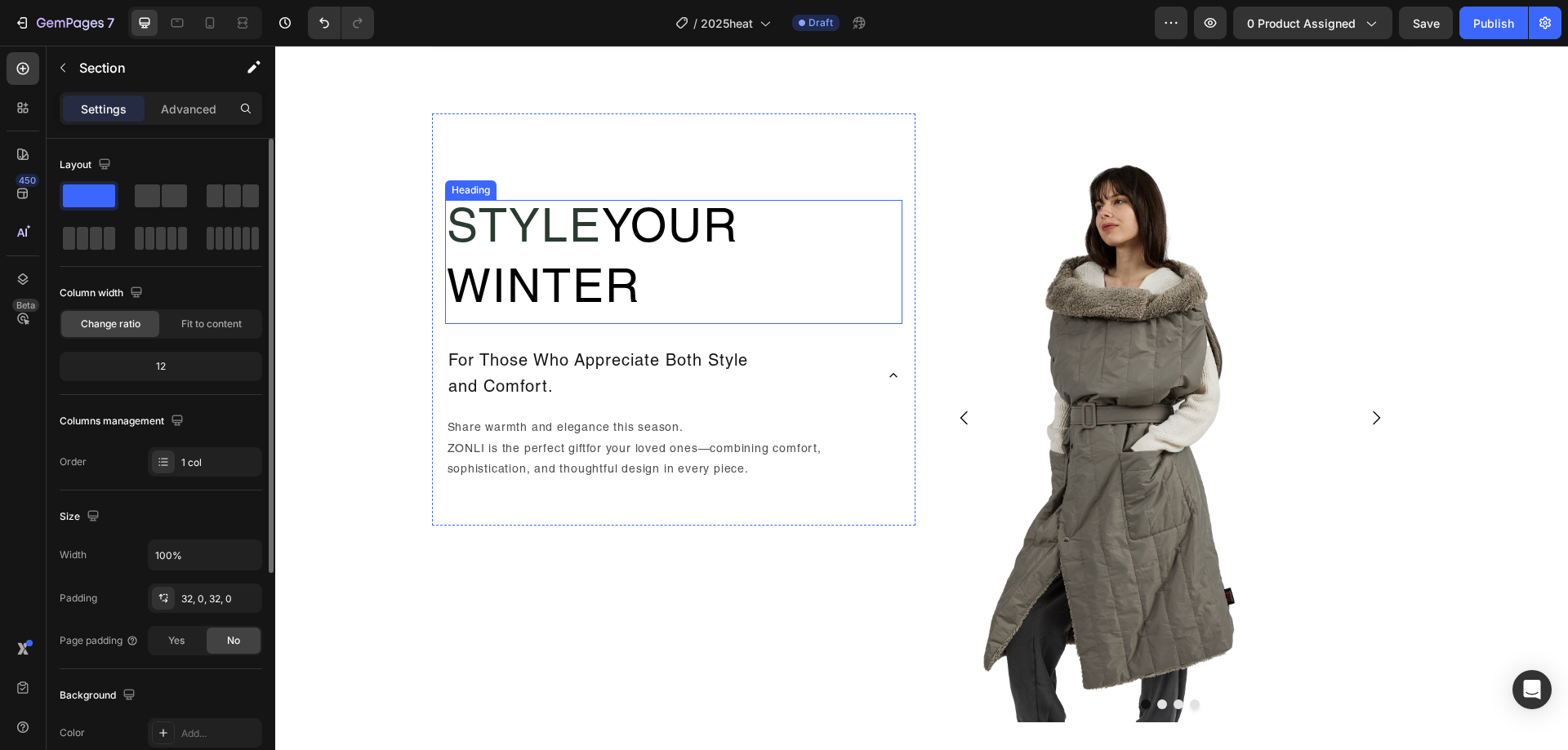
scroll to position [1465, 0]
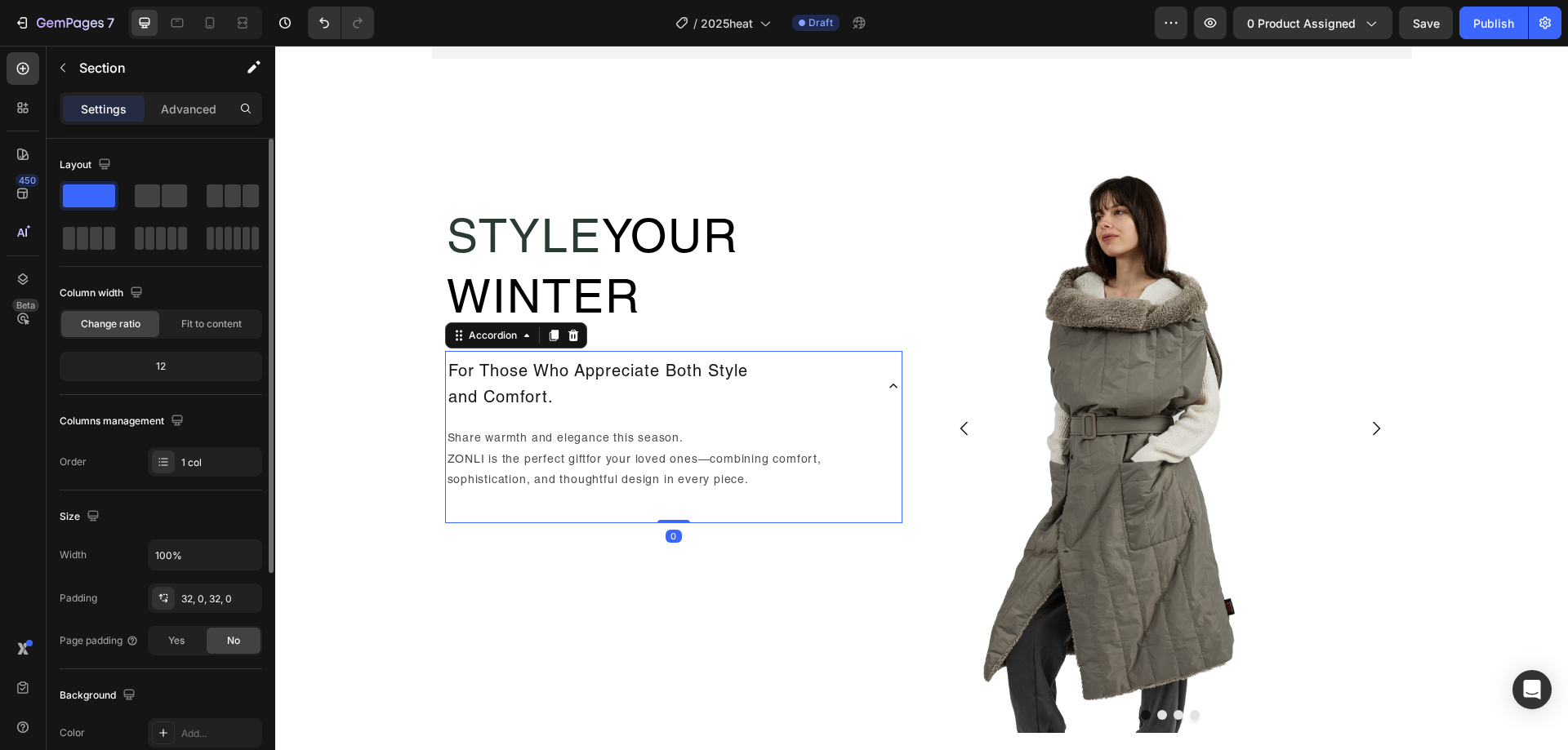
click at [872, 391] on div "For Those Who Appreciate Both Style and Comfort." at bounding box center [674, 386] width 456 height 70
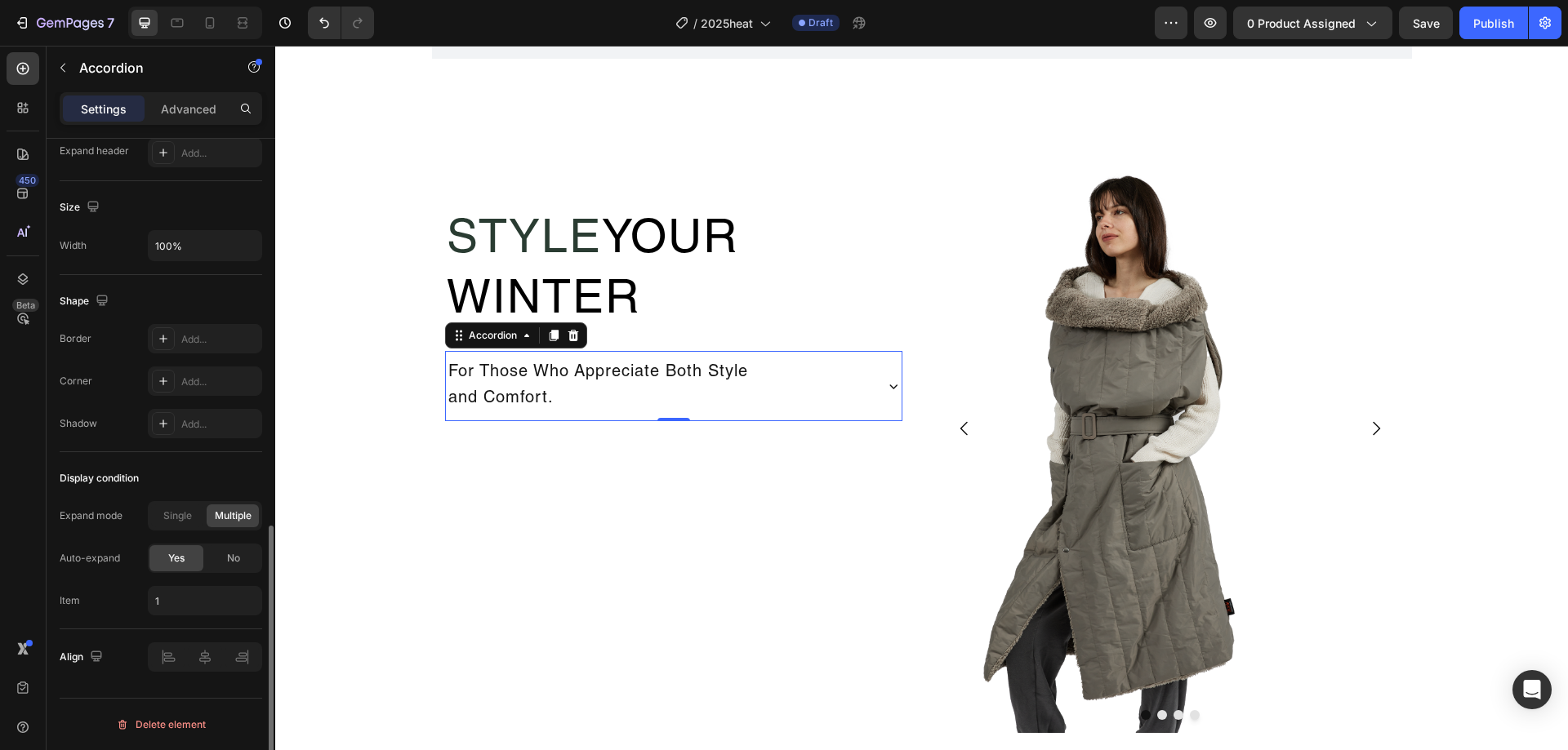
scroll to position [531, 0]
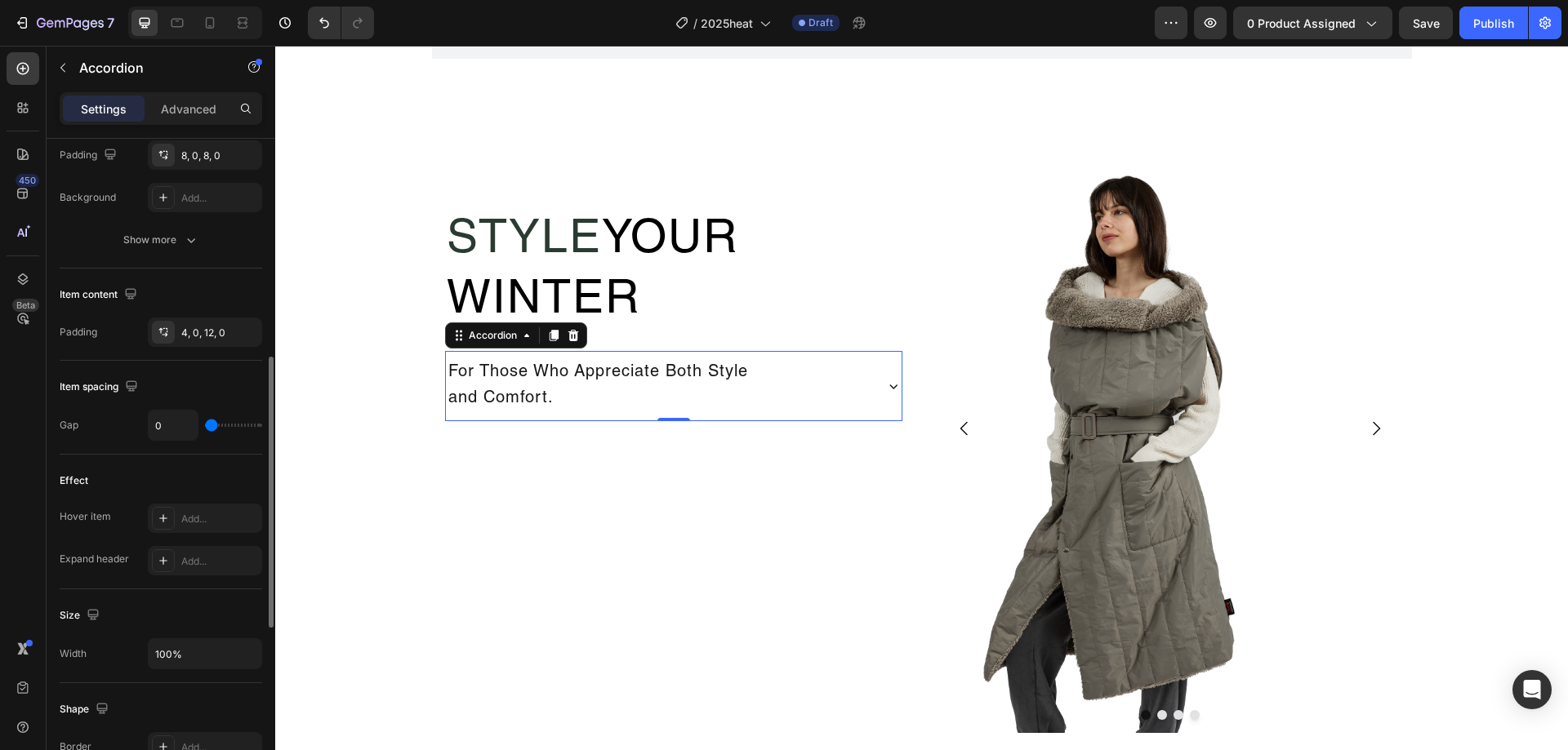
click at [578, 405] on p "For Those Who Appreciate Both Style and Comfort." at bounding box center [598, 387] width 300 height 53
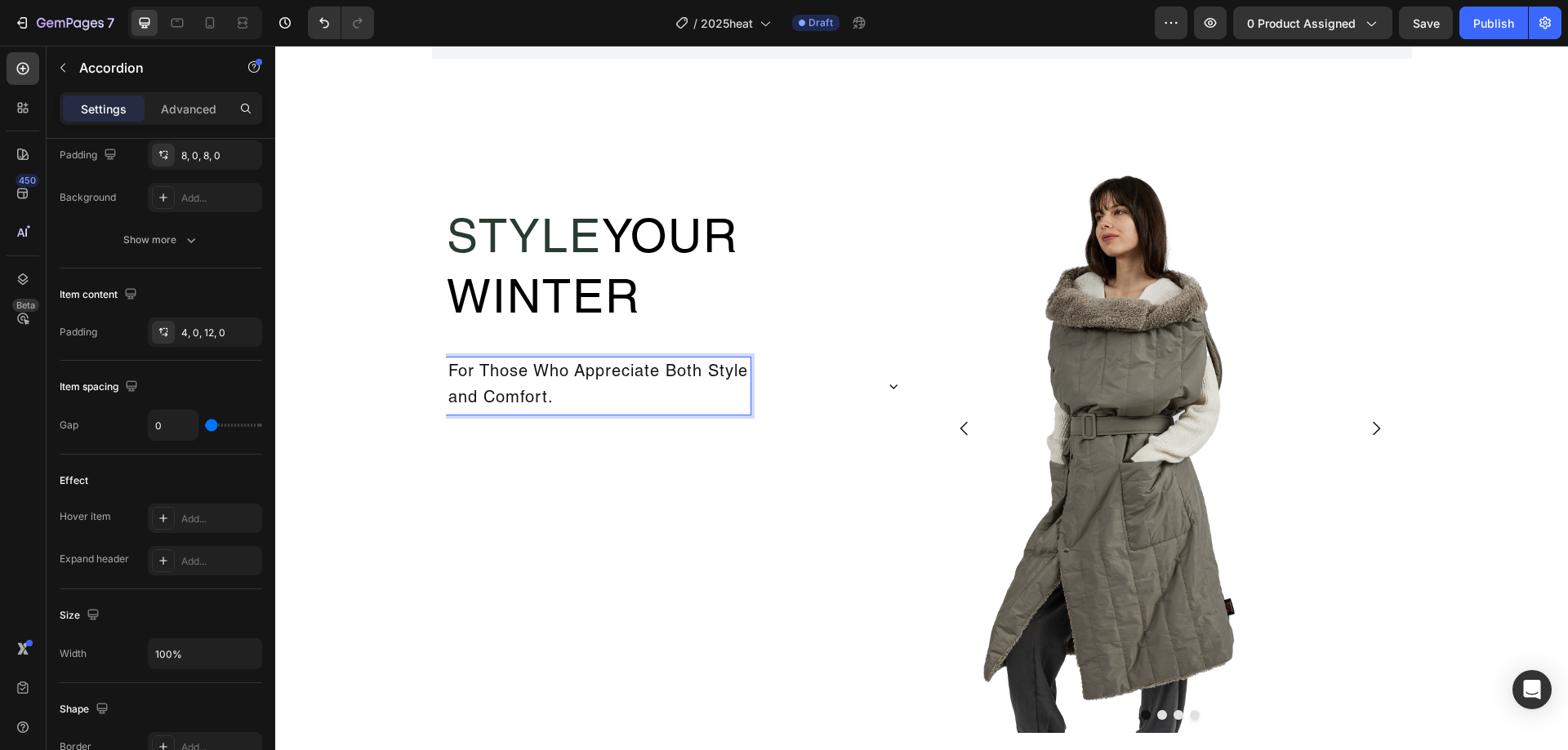
click at [782, 391] on div "For Those Who Appreciate Both Style and Comfort." at bounding box center [659, 386] width 426 height 57
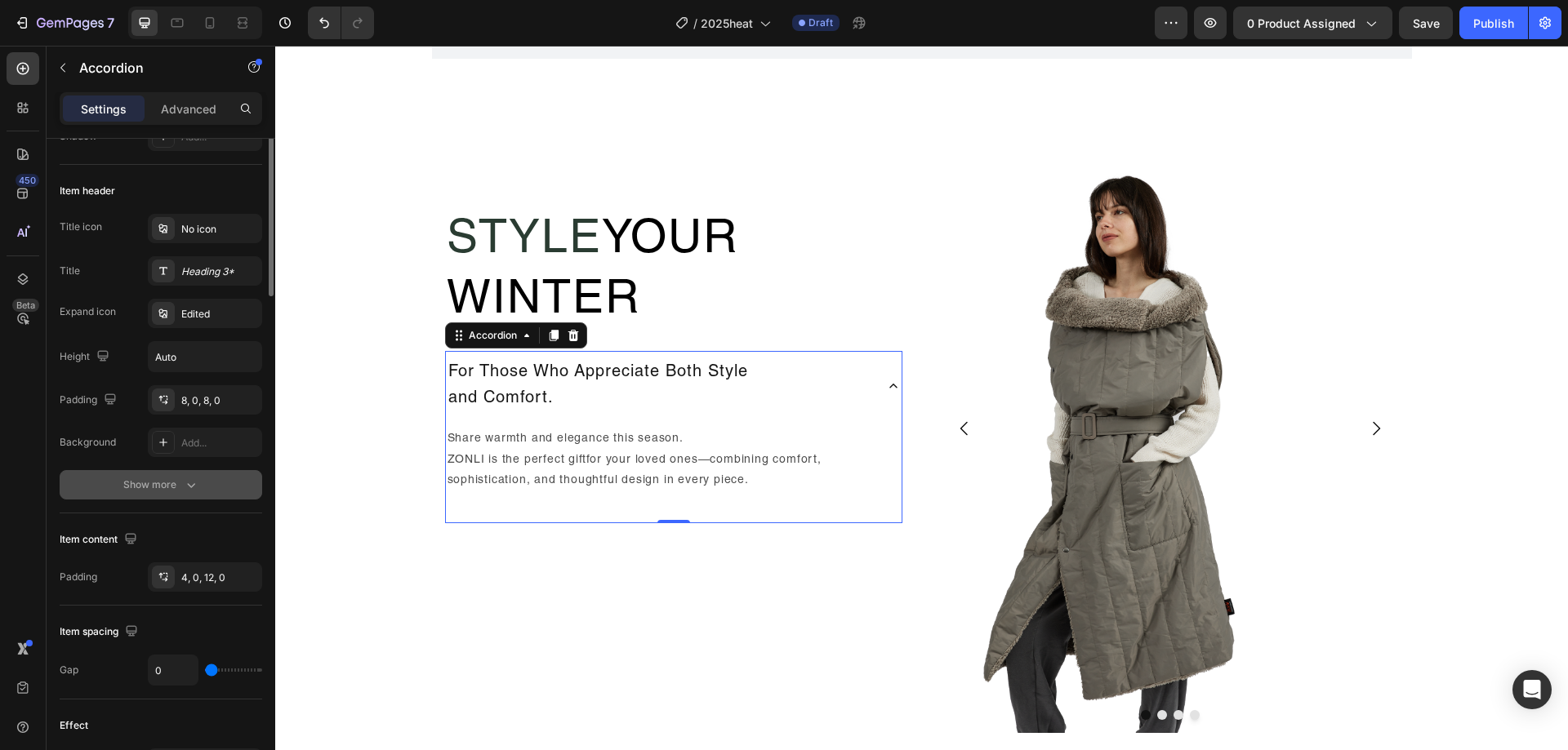
scroll to position [123, 0]
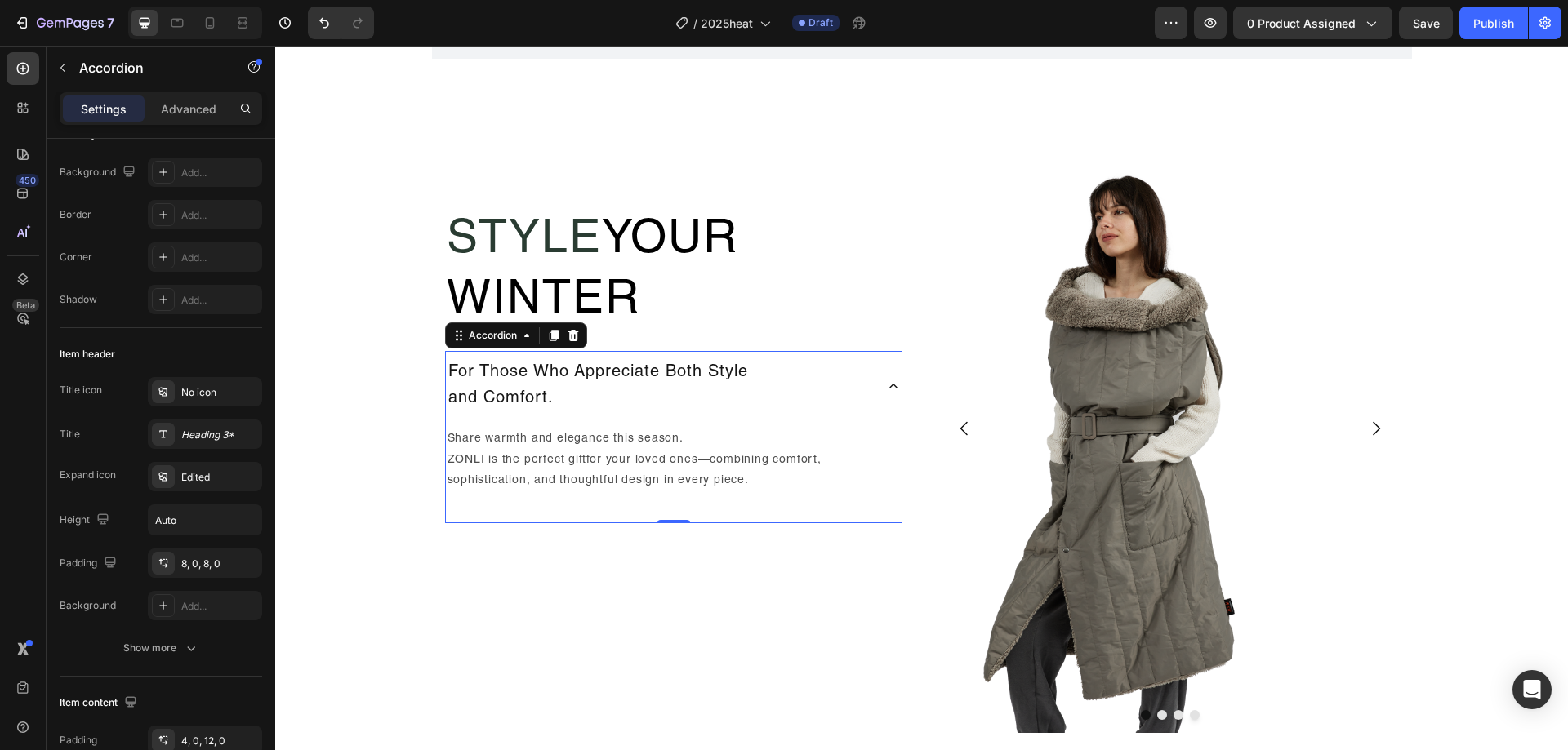
click at [885, 386] on icon at bounding box center [893, 386] width 17 height 17
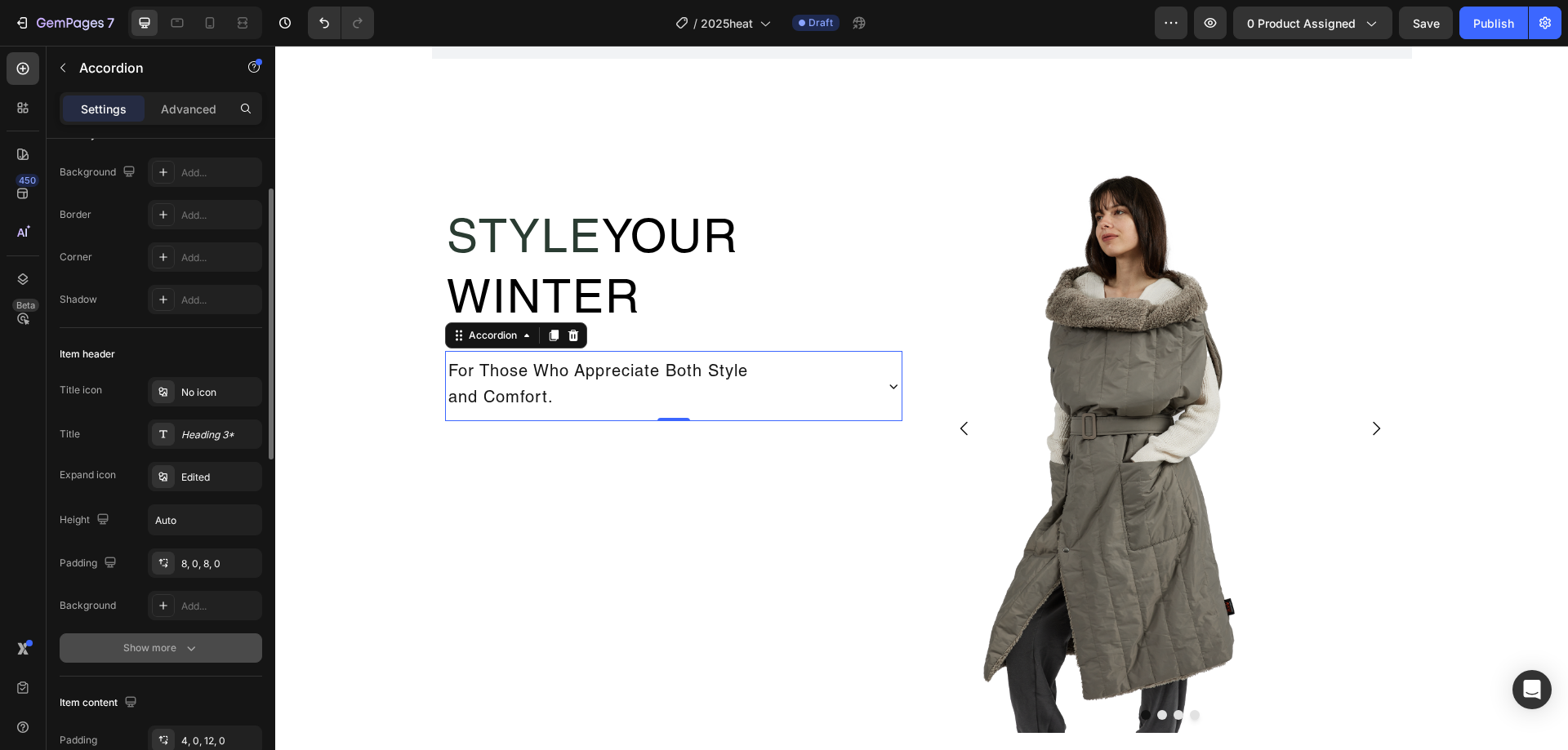
click at [144, 648] on div "Show more" at bounding box center [162, 648] width 76 height 17
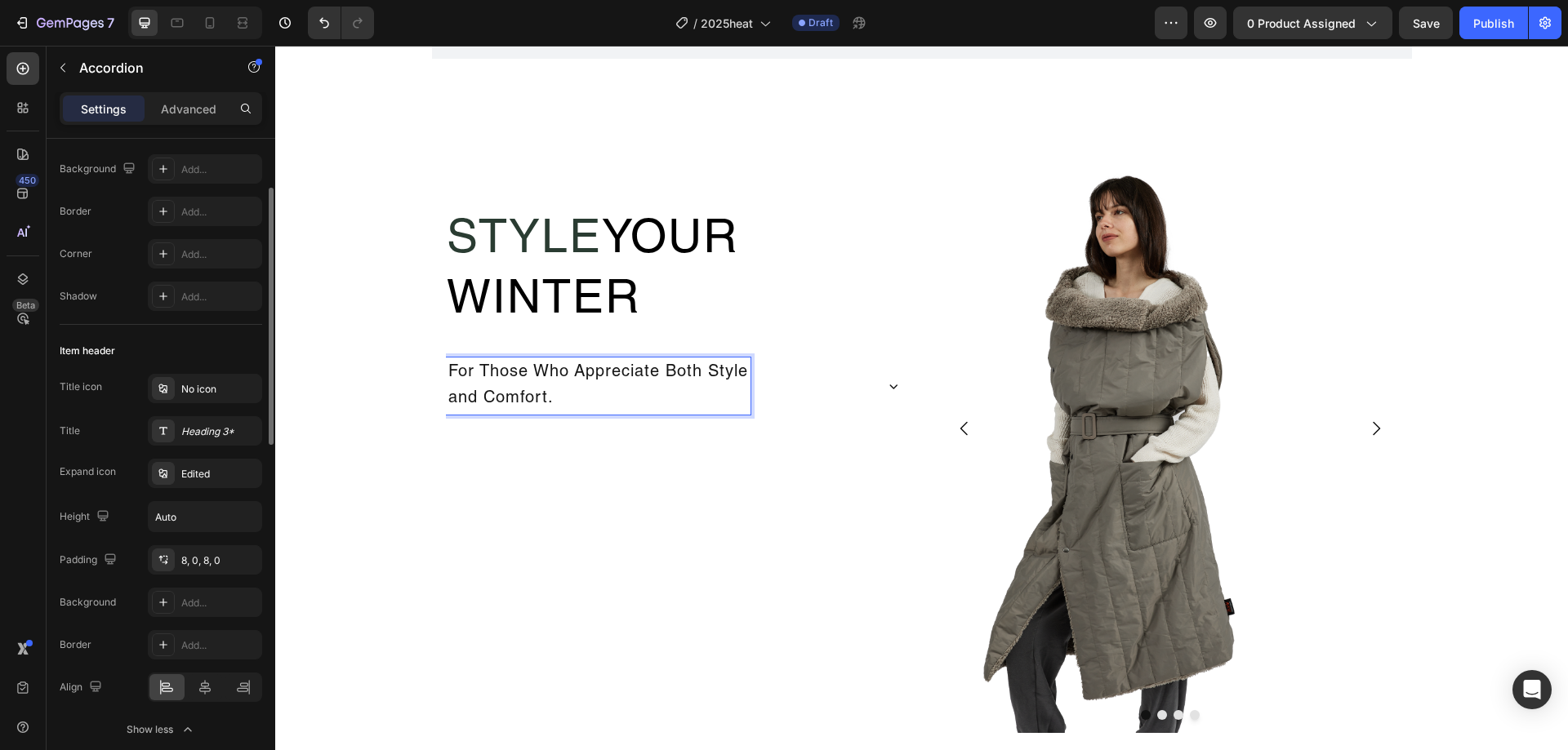
scroll to position [0, 0]
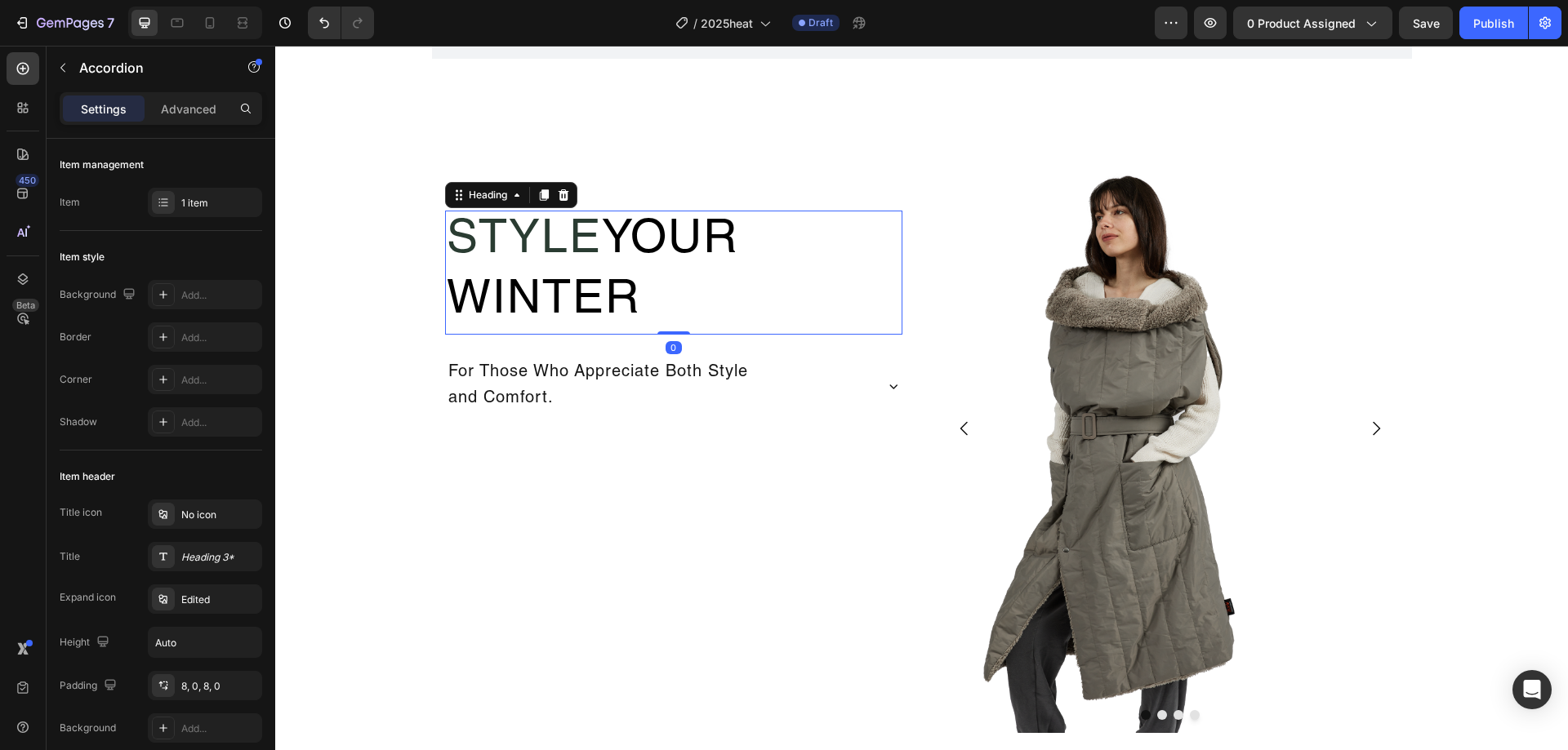
click at [660, 295] on h2 "Style Your Winter" at bounding box center [673, 272] width 457 height 124
click at [827, 363] on div "For Those Who Appreciate Both Style and Comfort." at bounding box center [659, 386] width 426 height 57
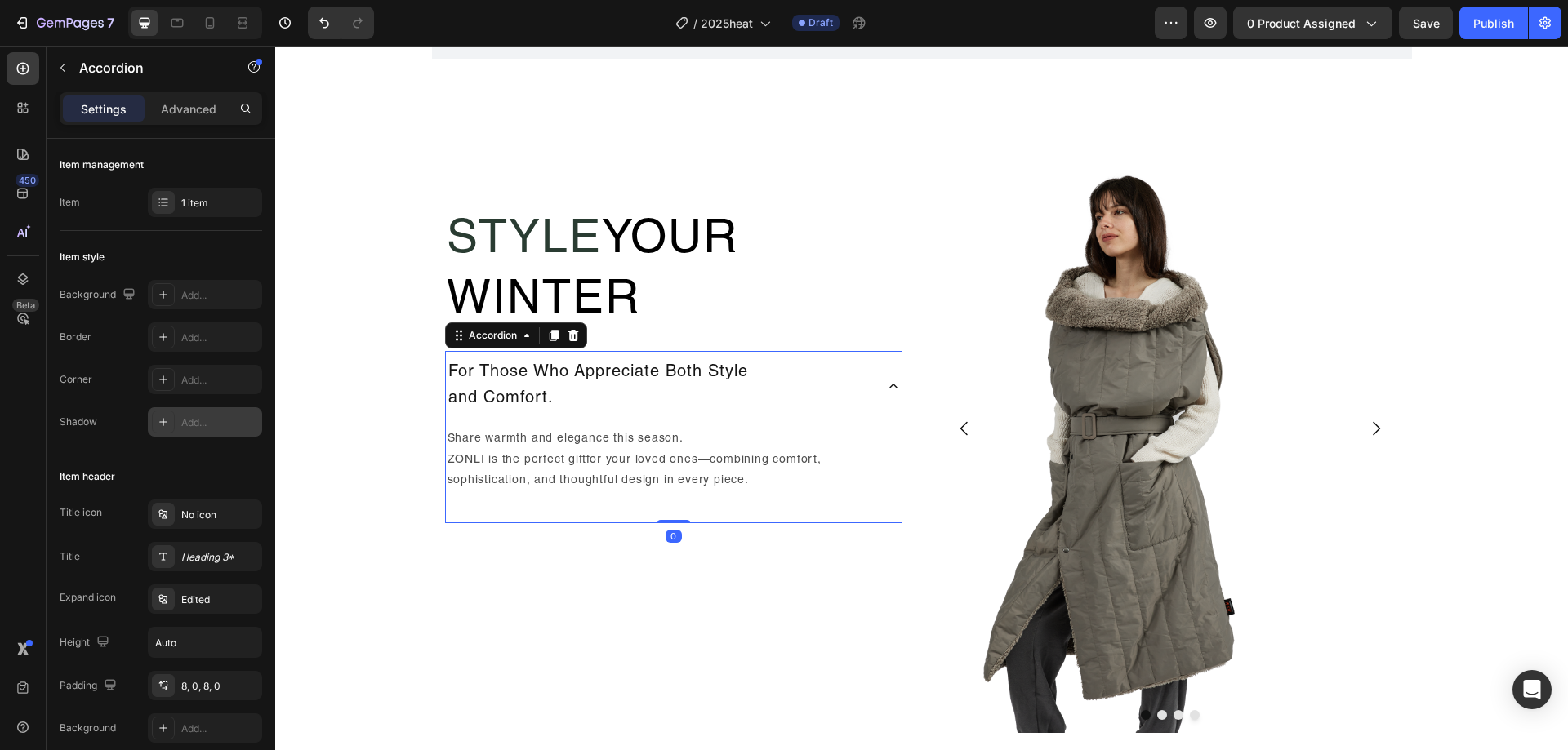
scroll to position [82, 0]
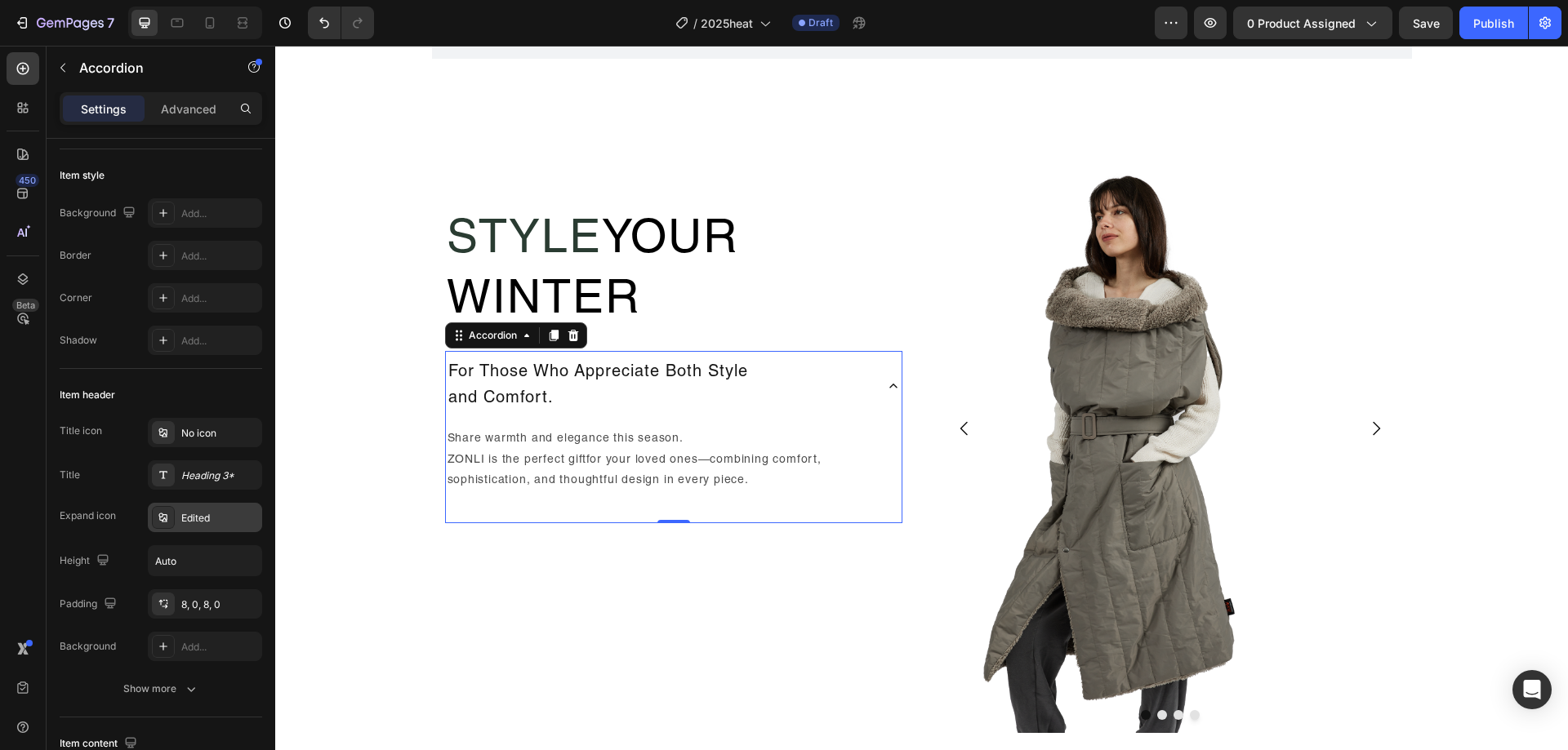
click at [206, 527] on div "Edited" at bounding box center [205, 517] width 114 height 29
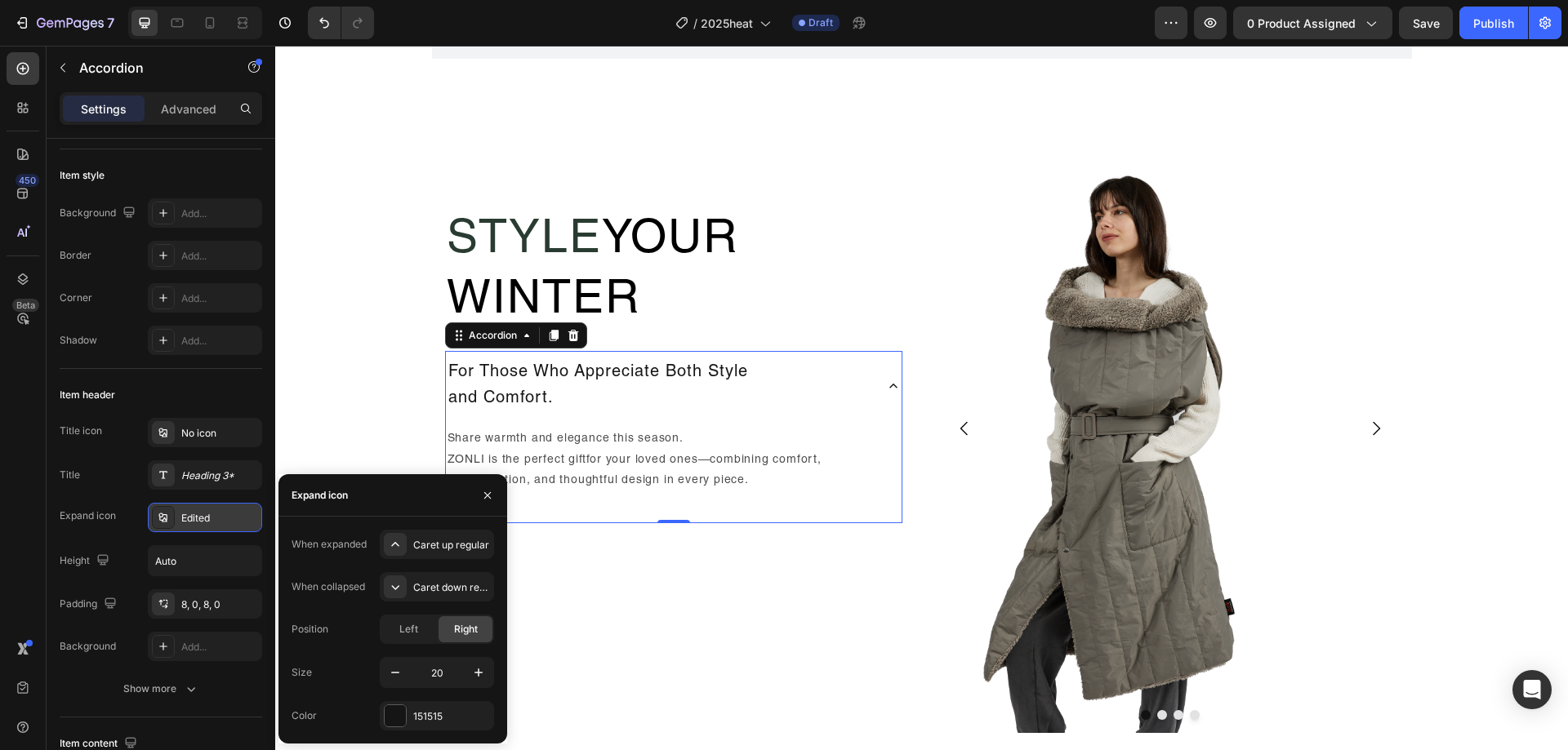
click at [206, 527] on div "Edited" at bounding box center [205, 517] width 114 height 29
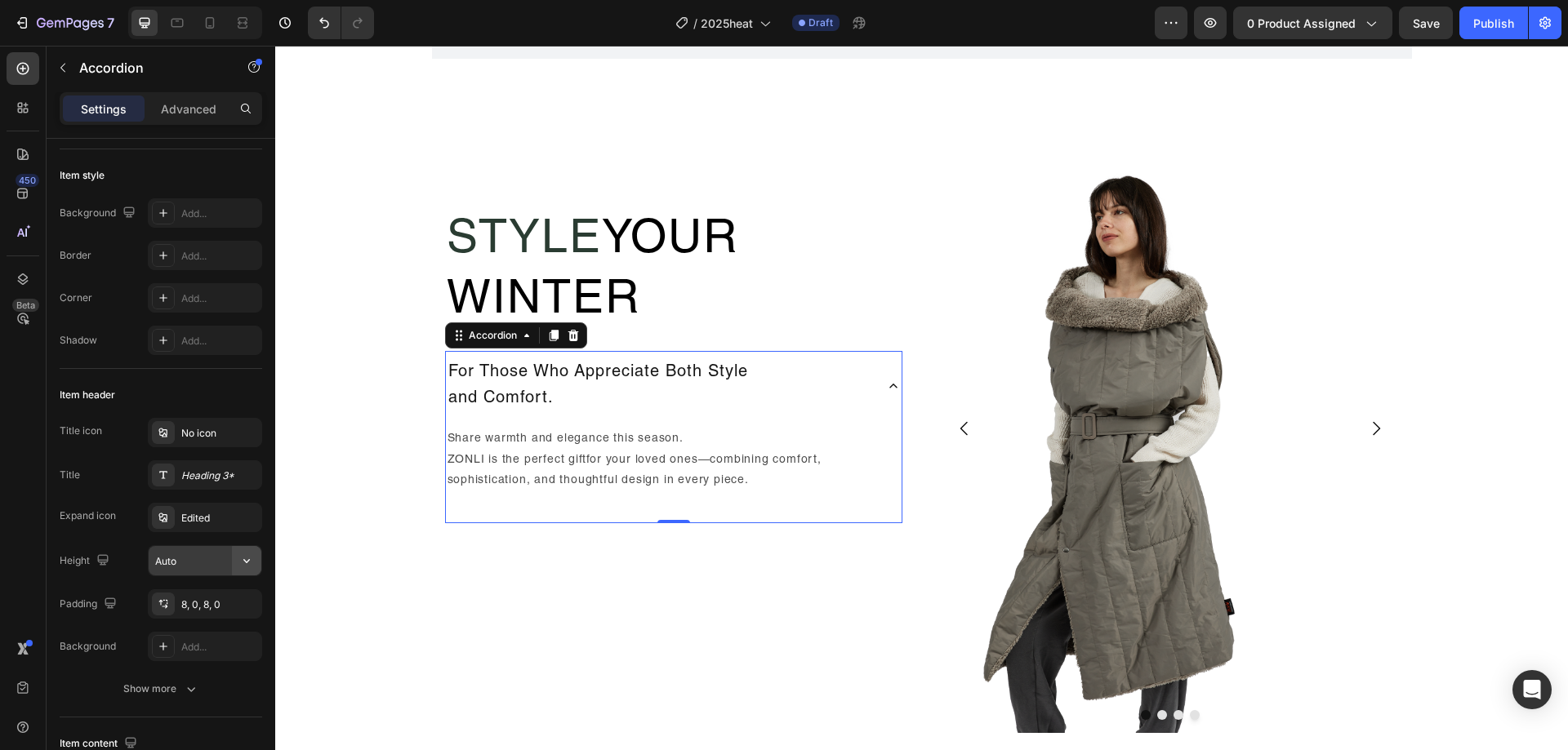
click at [241, 565] on icon "button" at bounding box center [247, 560] width 17 height 17
click at [226, 426] on div "No icon" at bounding box center [219, 432] width 77 height 15
click at [214, 691] on button "Show more" at bounding box center [161, 689] width 203 height 29
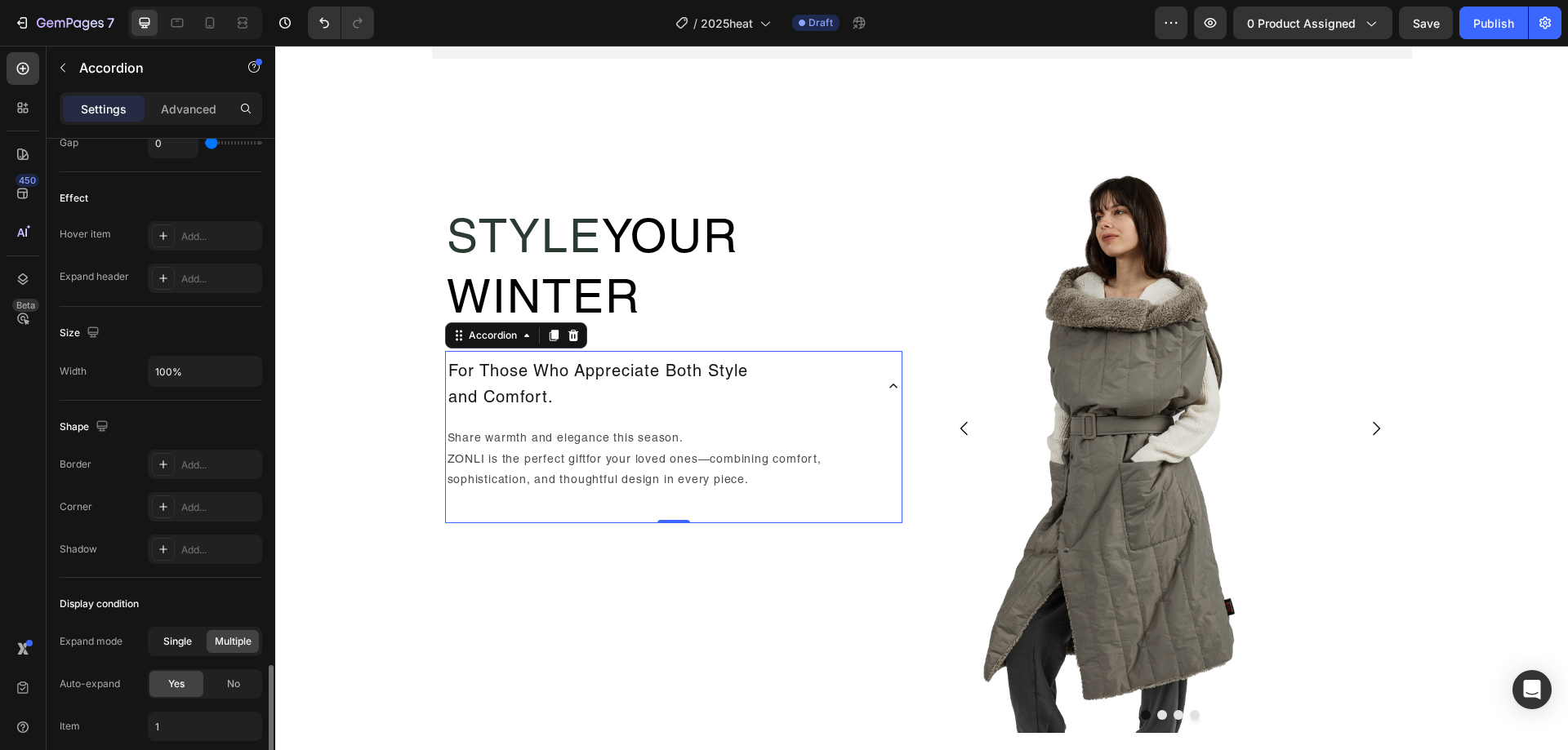
scroll to position [1024, 0]
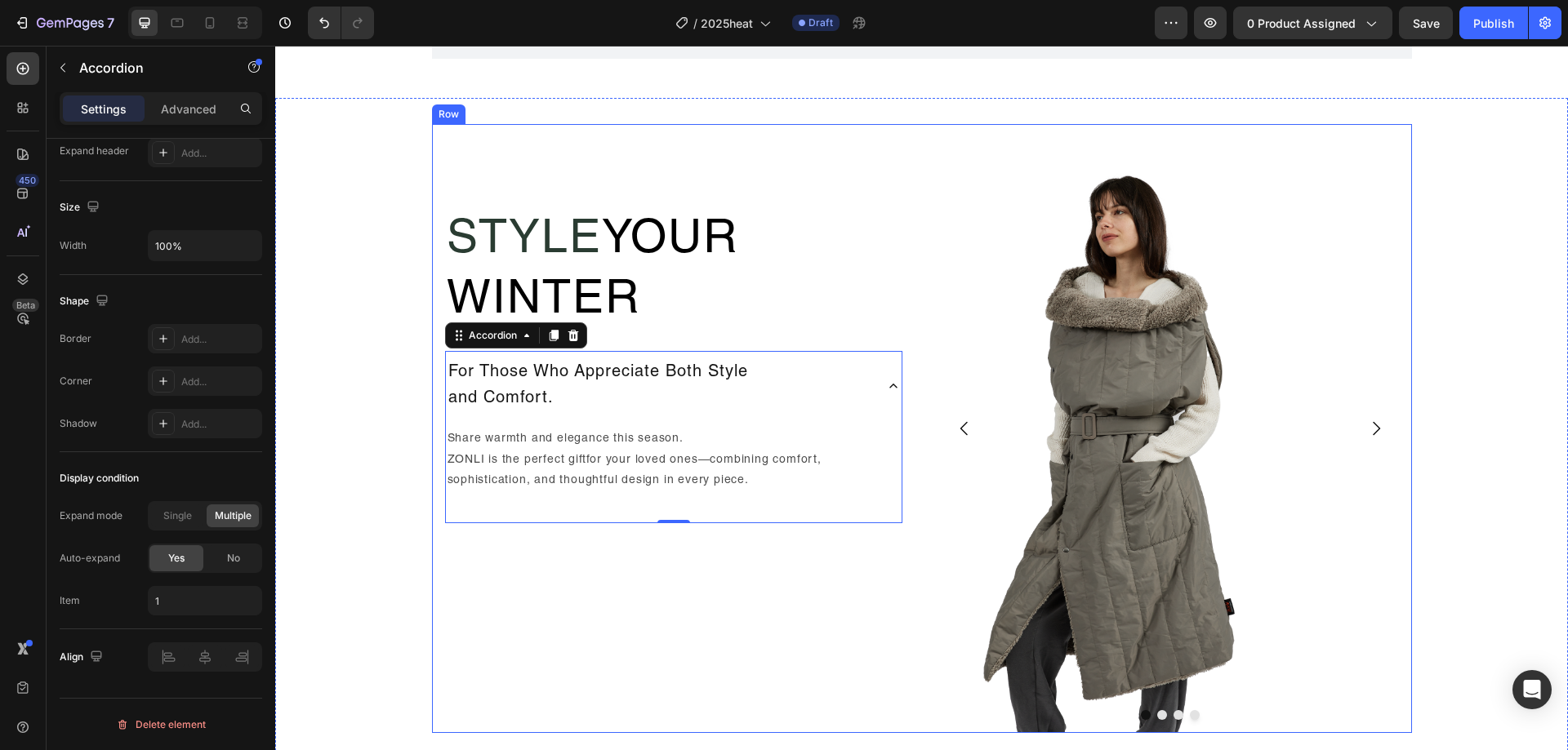
click at [488, 581] on div "Style Your Winter Heading For Those Who Appreciate Both Style and Comfort. Shar…" at bounding box center [673, 428] width 483 height 609
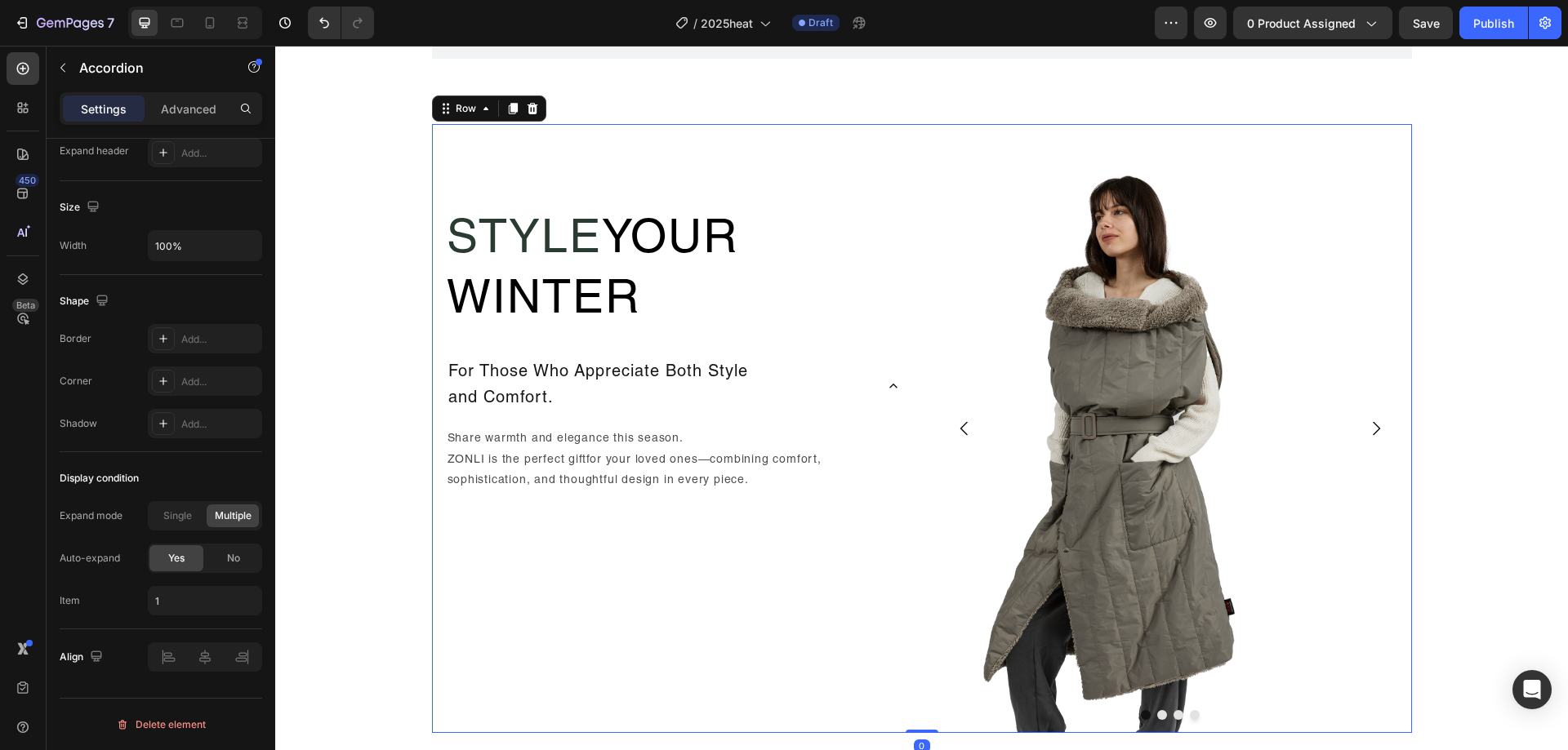
scroll to position [0, 0]
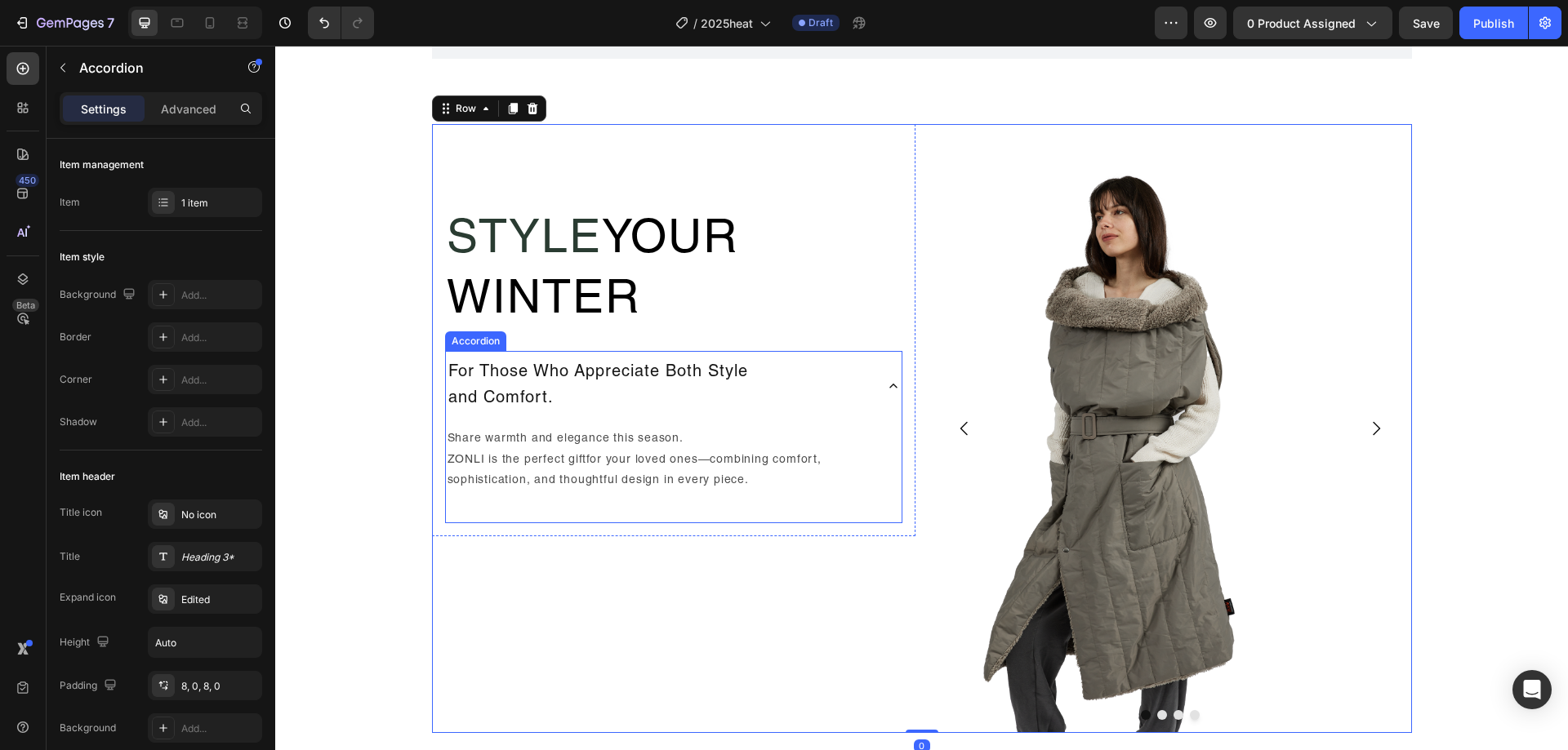
click at [860, 399] on div "For Those Who Appreciate Both Style and Comfort." at bounding box center [659, 386] width 426 height 57
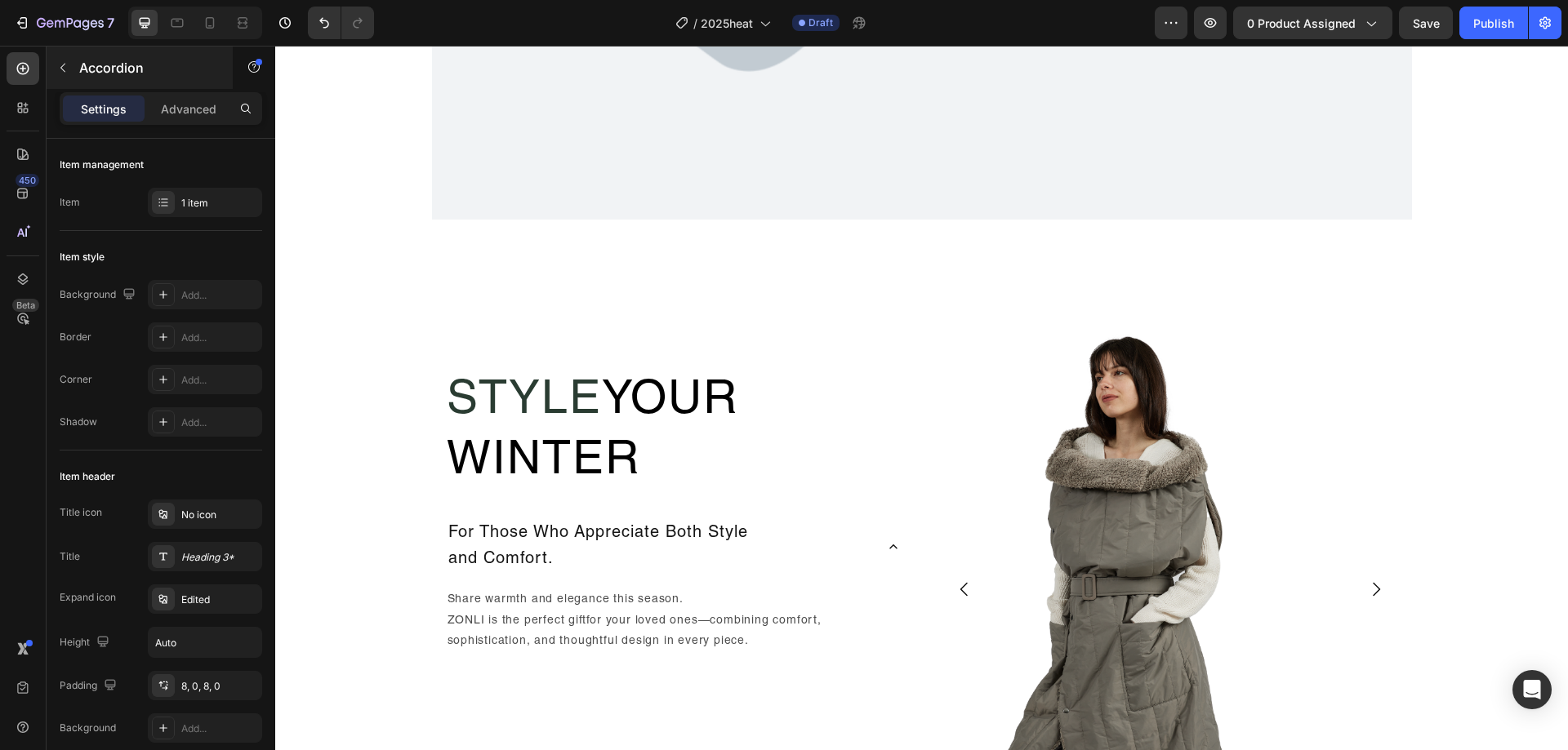
scroll to position [1302, 0]
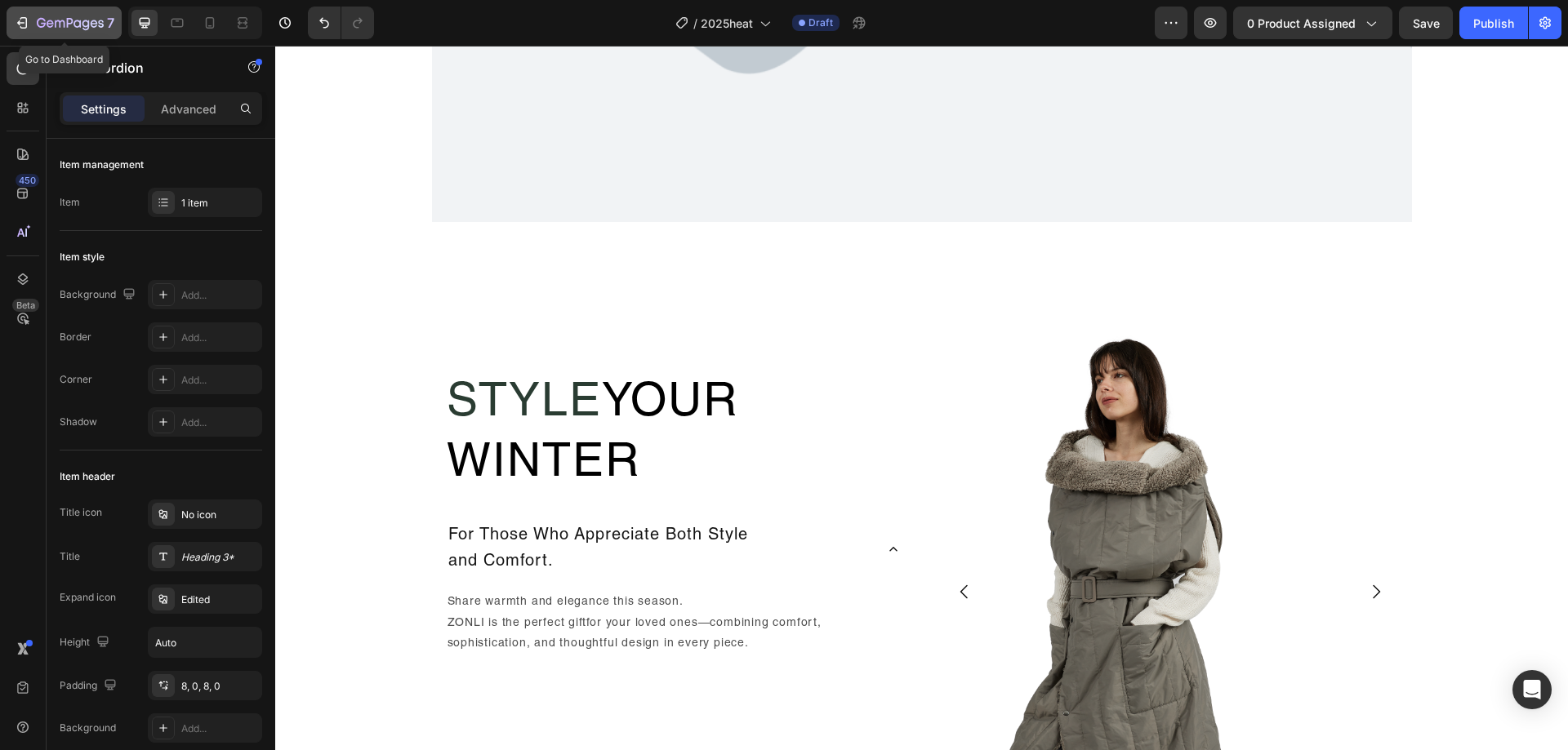
click at [78, 19] on icon "button" at bounding box center [70, 24] width 67 height 14
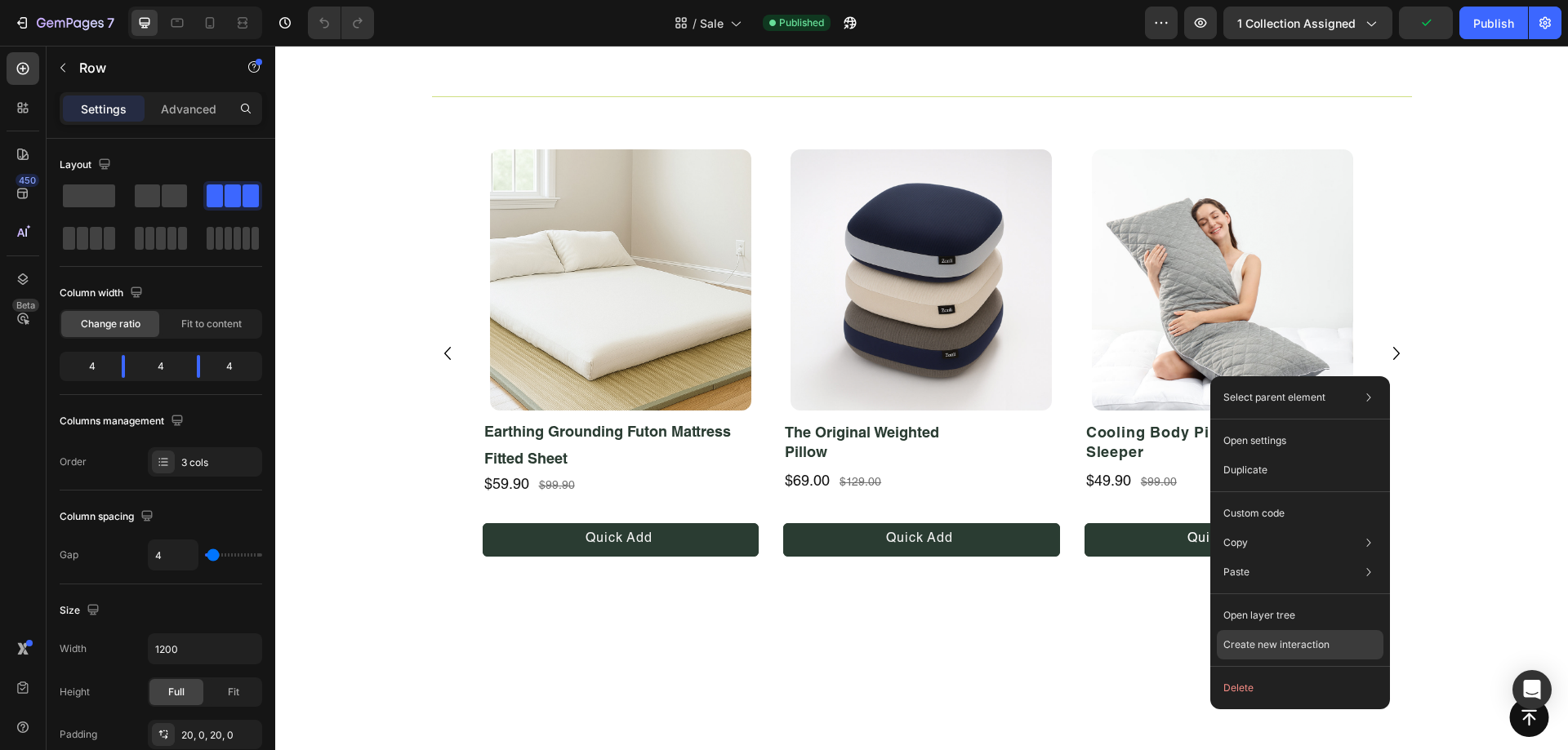
click at [1283, 646] on p "Create new interaction" at bounding box center [1276, 645] width 106 height 17
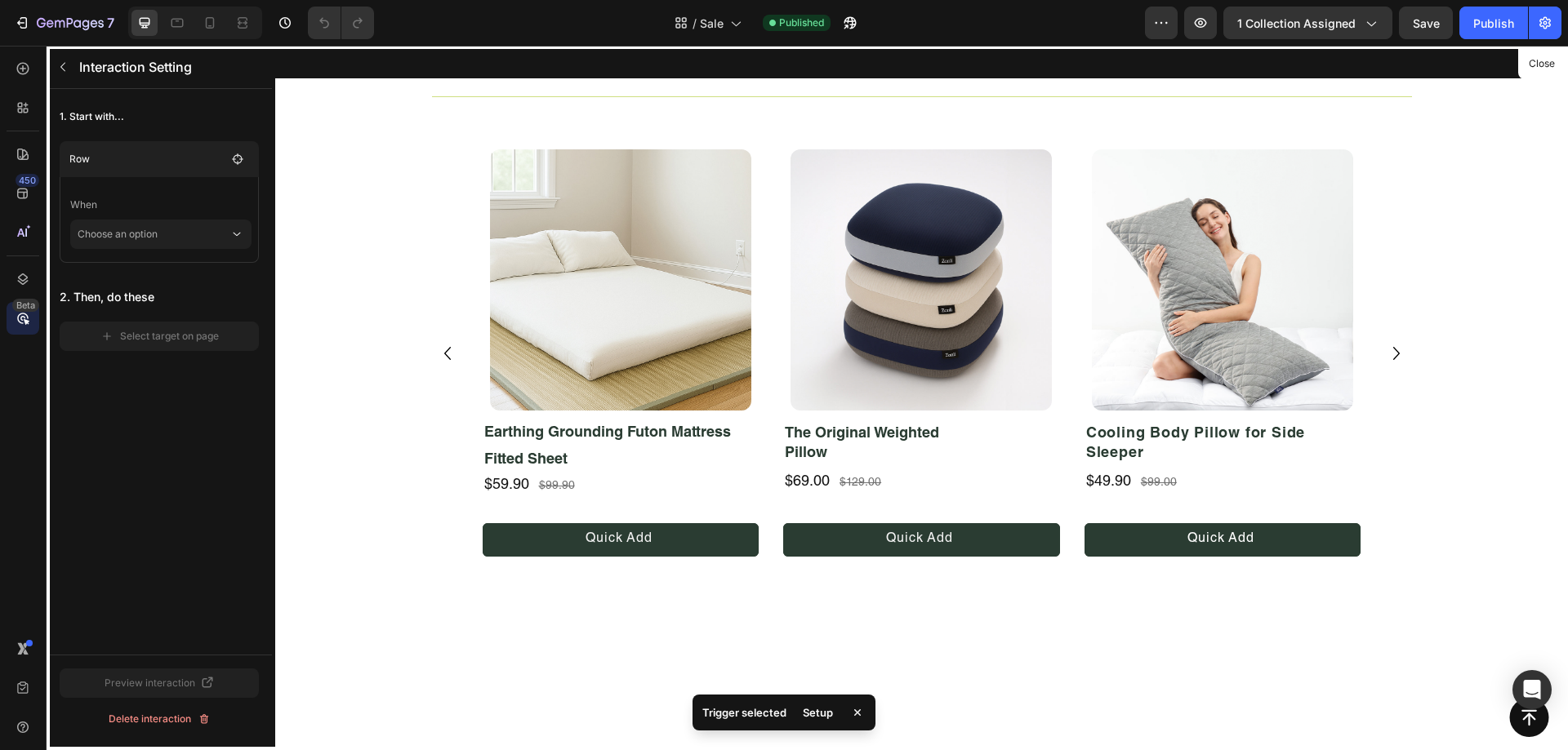
click at [823, 720] on div "Setup" at bounding box center [818, 712] width 50 height 22
drag, startPoint x: 1537, startPoint y: 63, endPoint x: 1041, endPoint y: 234, distance: 524.6
click at [1537, 63] on button "Close" at bounding box center [1541, 64] width 40 height 23
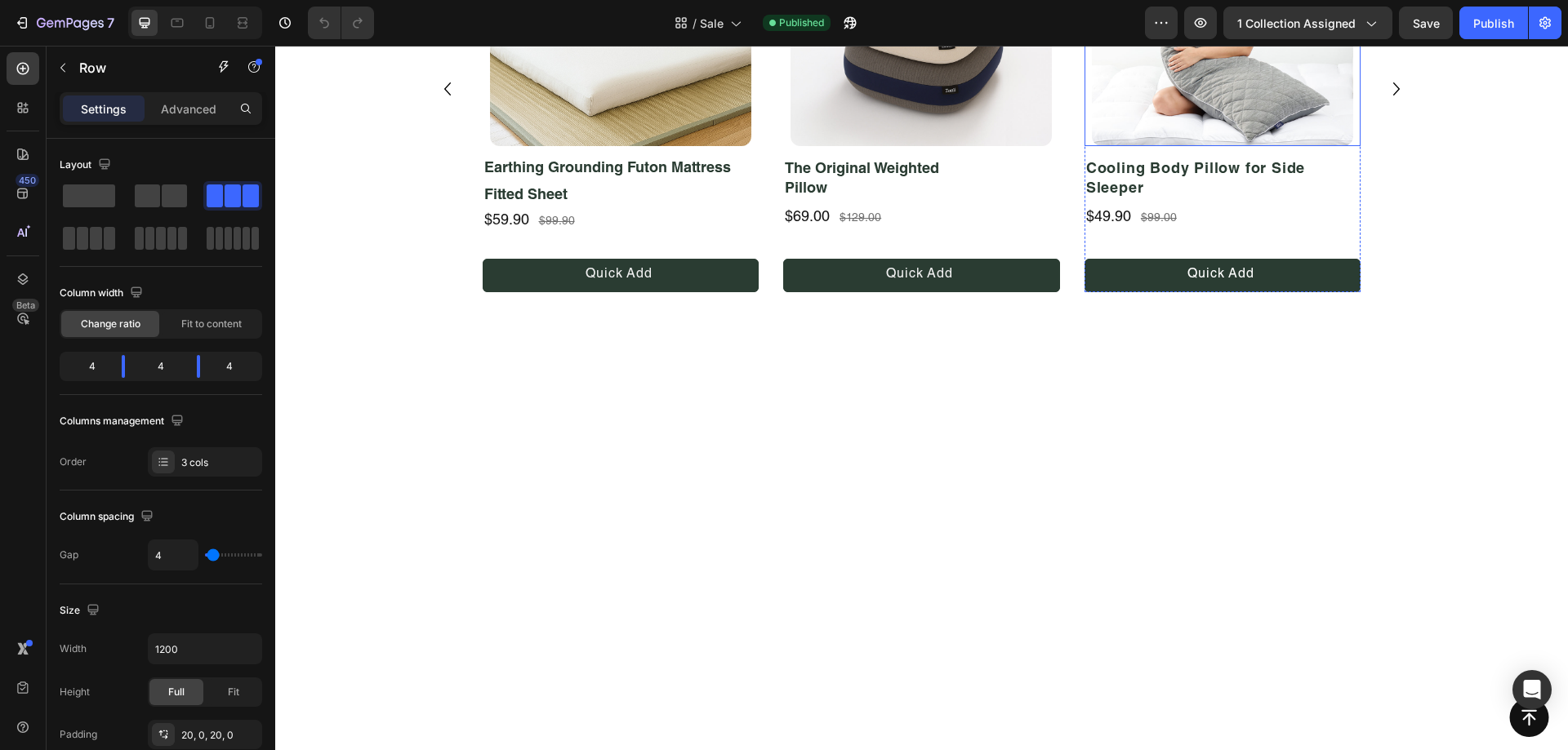
scroll to position [511, 0]
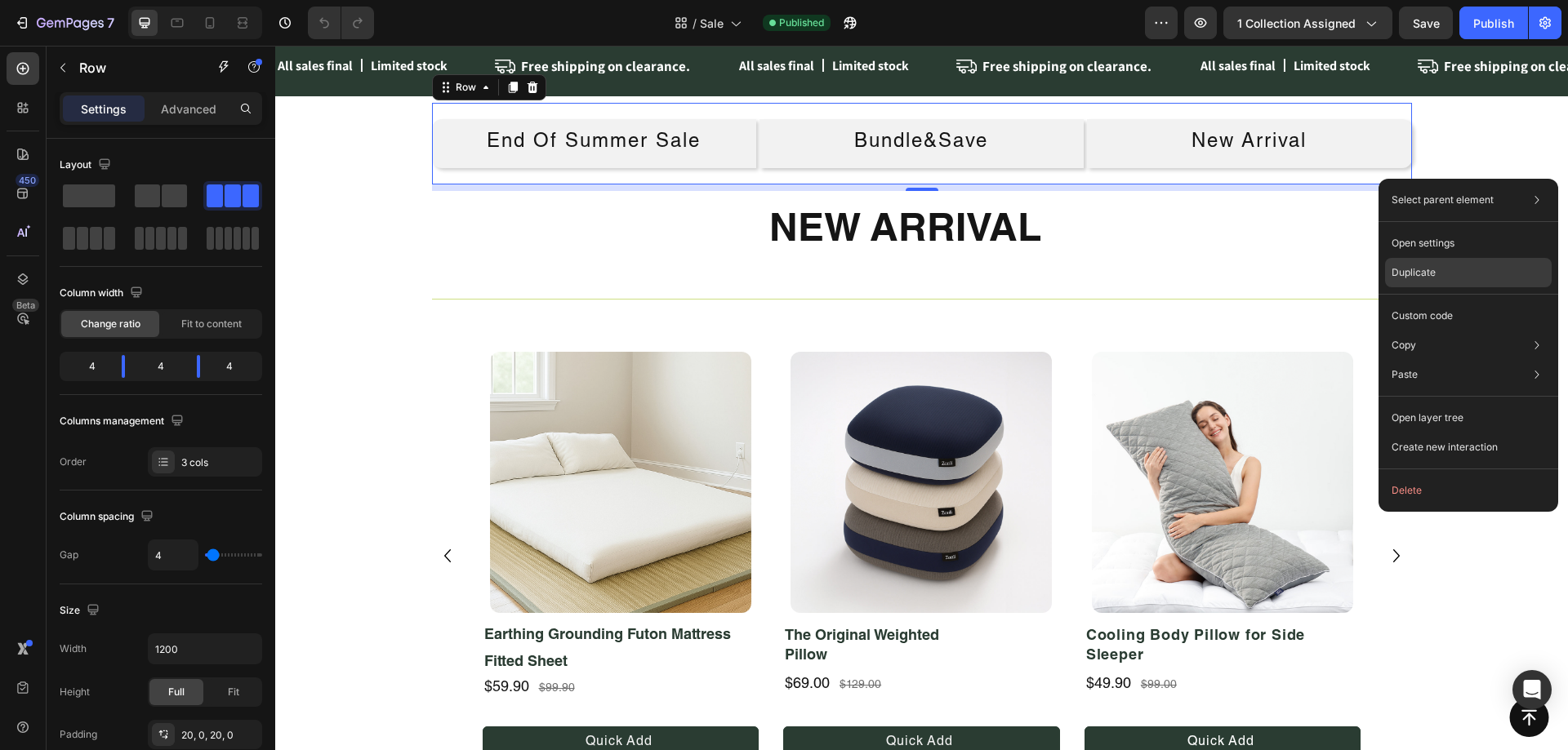
click at [1440, 301] on div "Duplicate" at bounding box center [1468, 316] width 167 height 29
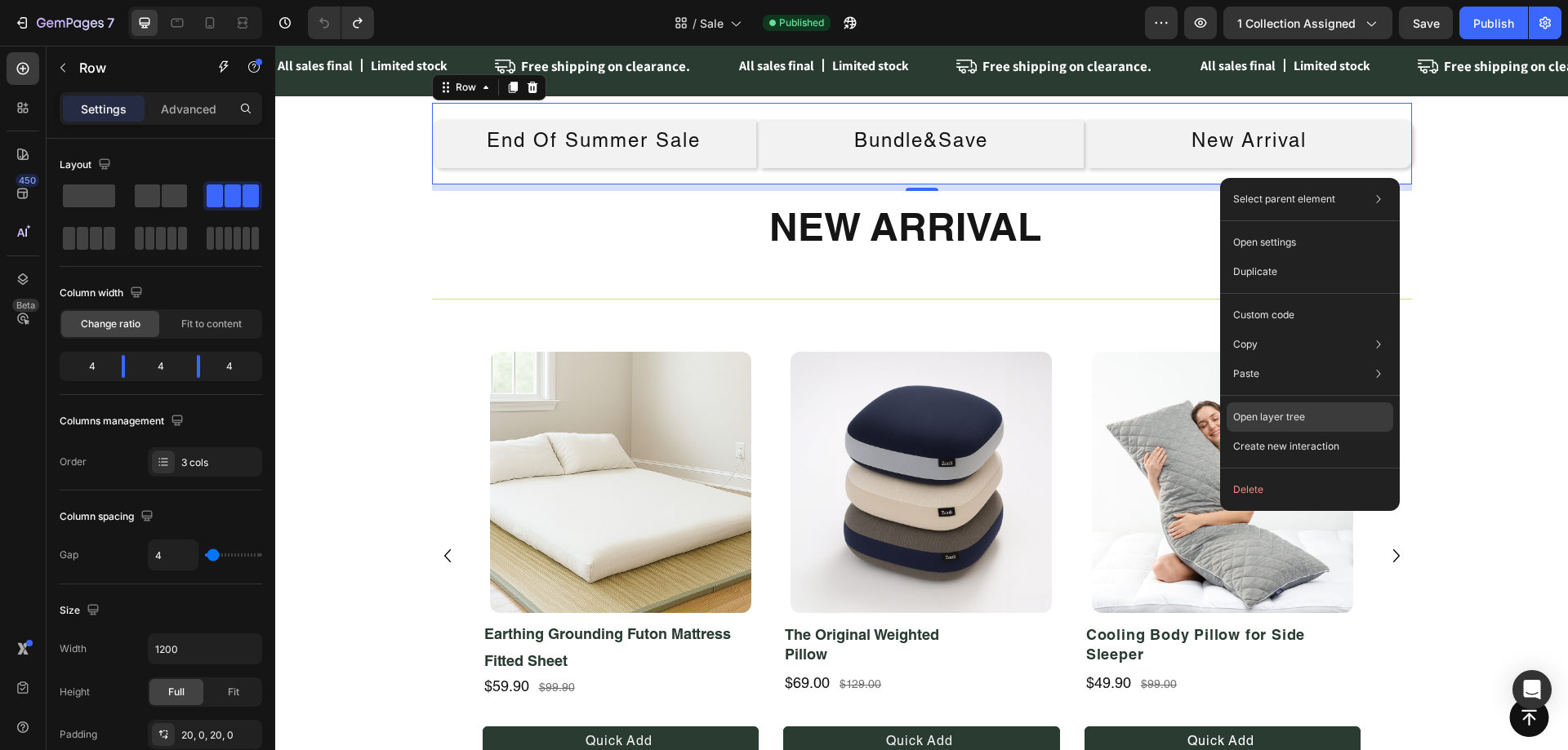
click at [1281, 407] on div "Open layer tree" at bounding box center [1310, 417] width 167 height 29
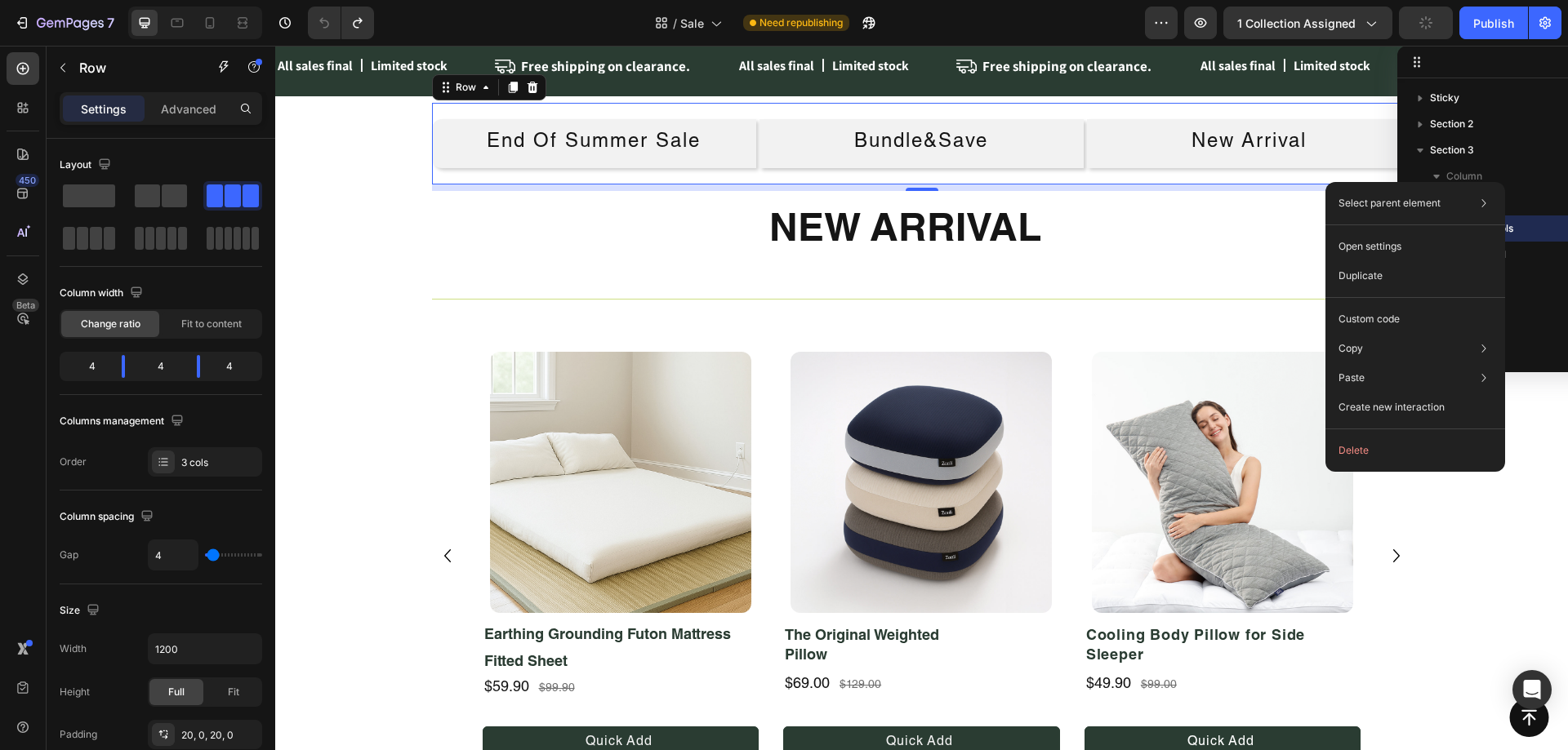
click at [1433, 57] on div at bounding box center [1528, 62] width 261 height 33
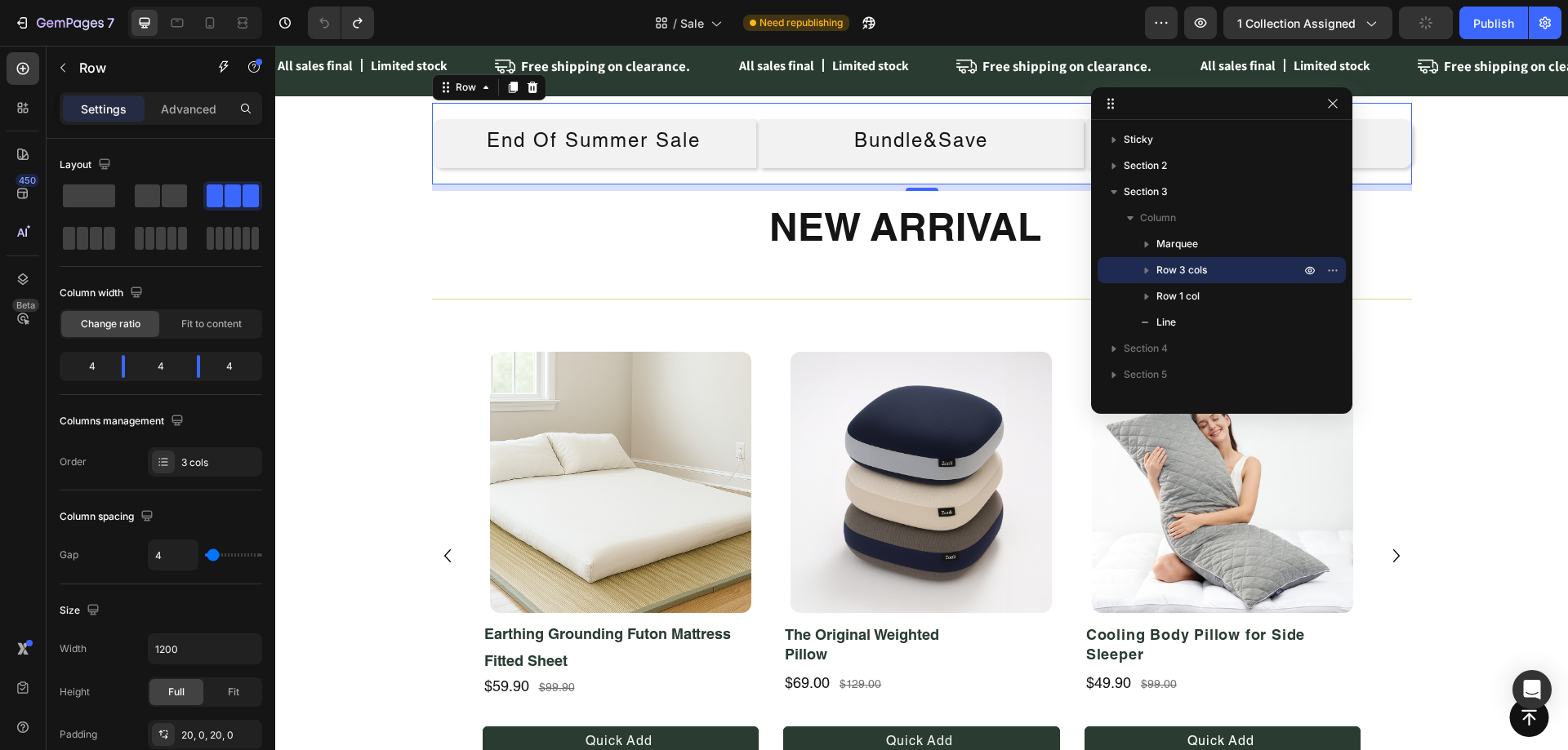
drag, startPoint x: 1455, startPoint y: 59, endPoint x: 1218, endPoint y: 103, distance: 241.0
click at [1332, 103] on icon "button" at bounding box center [1333, 103] width 13 height 13
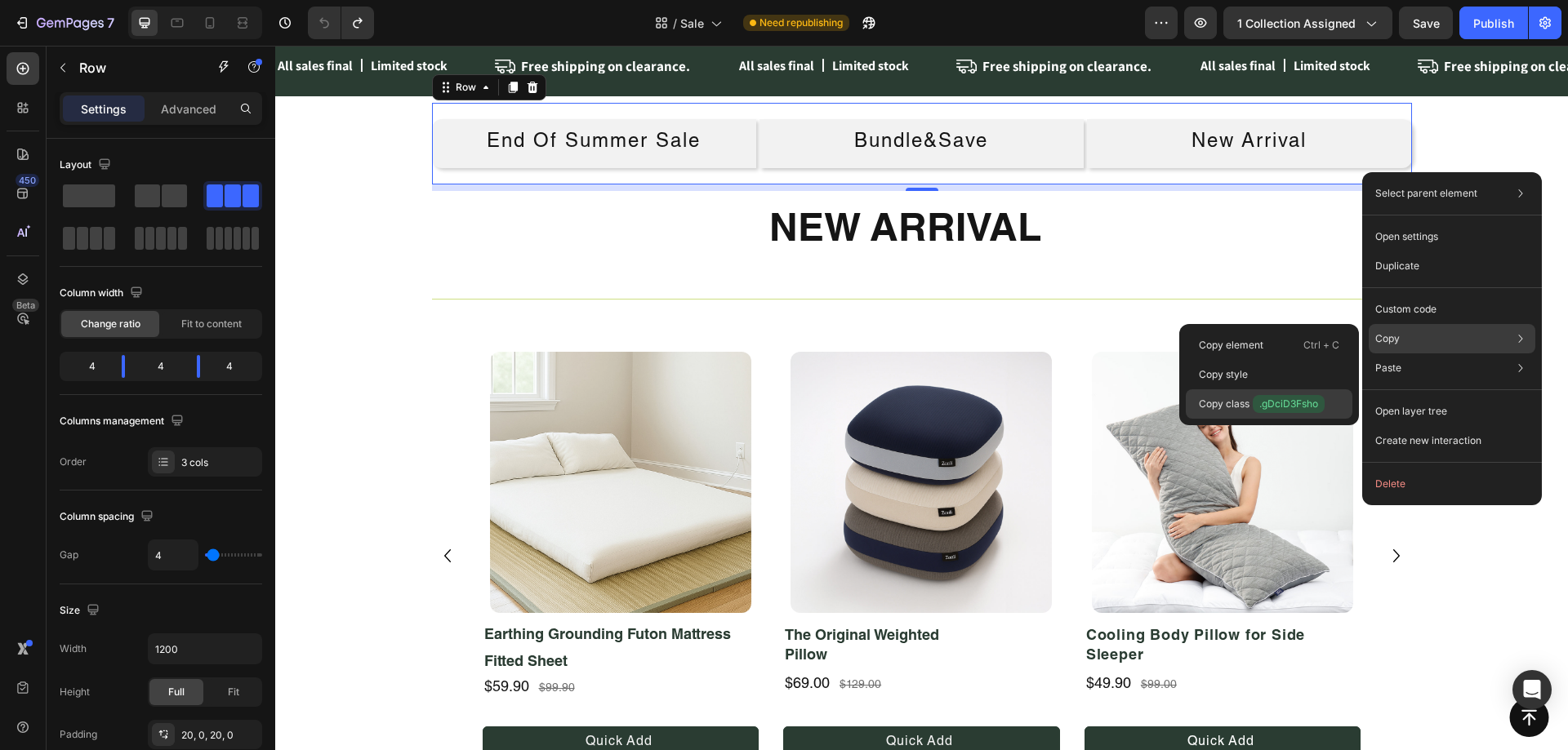
click at [1243, 407] on p "Copy class .gDciD3Fsho" at bounding box center [1261, 404] width 126 height 18
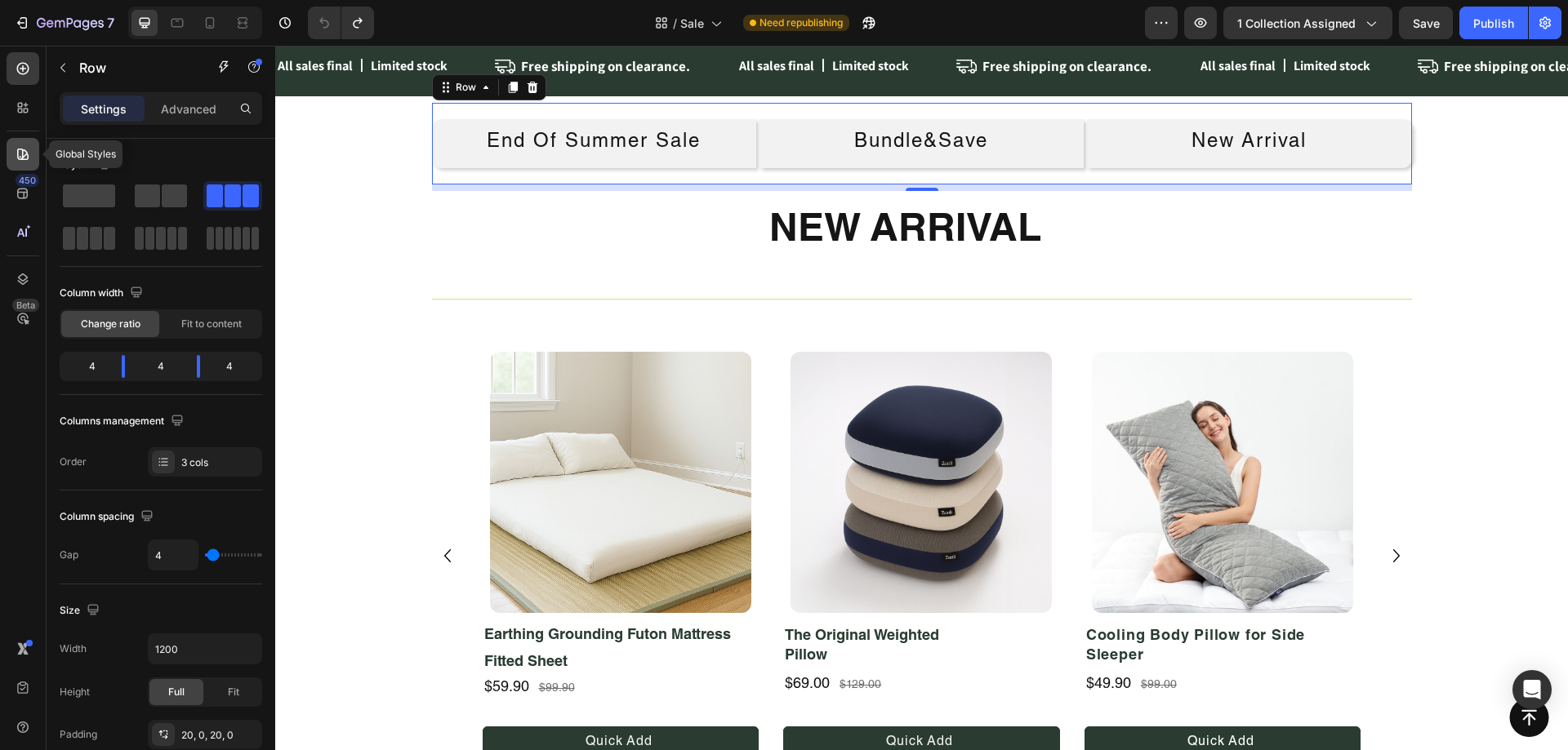
click at [24, 169] on div at bounding box center [23, 155] width 33 height 33
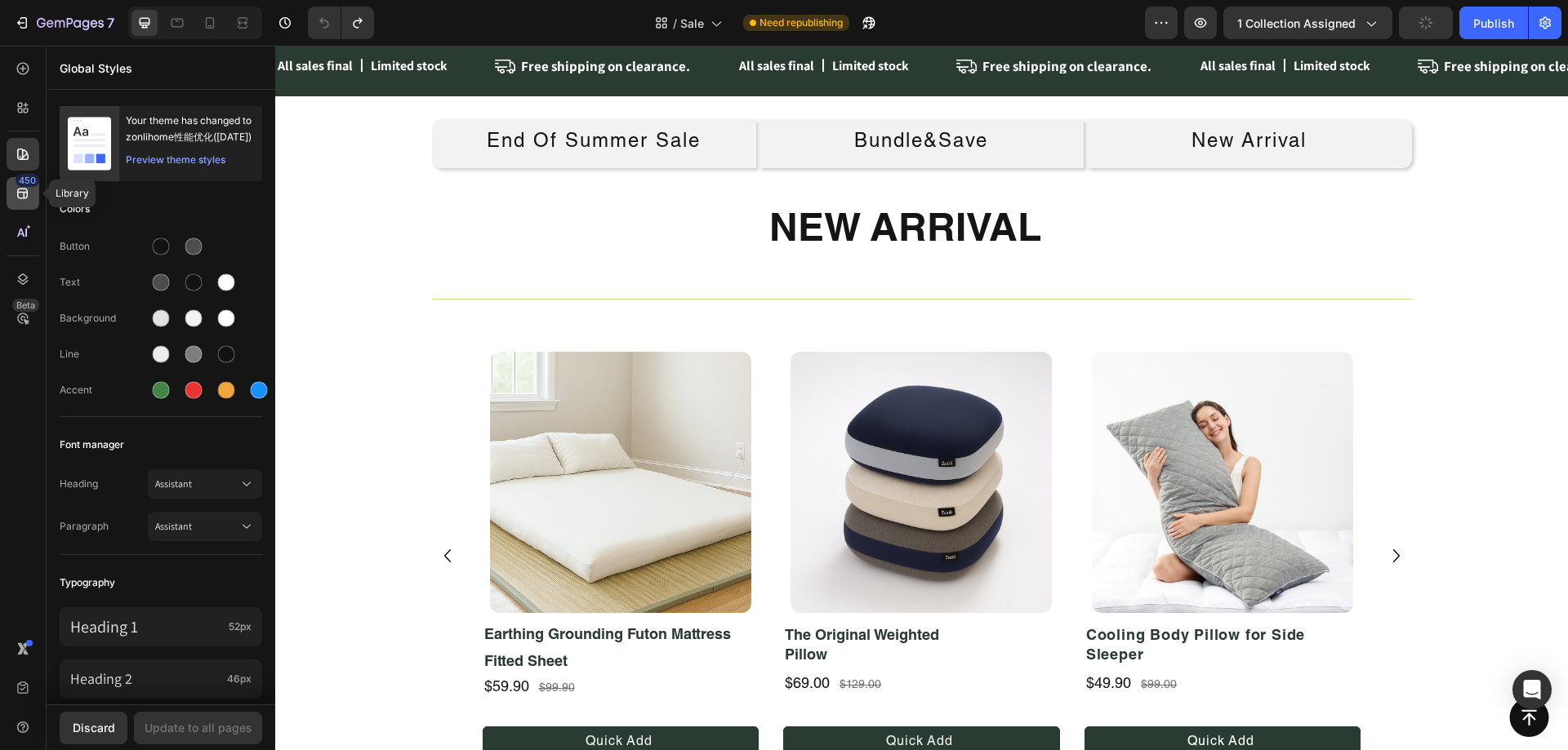
click at [34, 183] on div "450" at bounding box center [27, 180] width 23 height 13
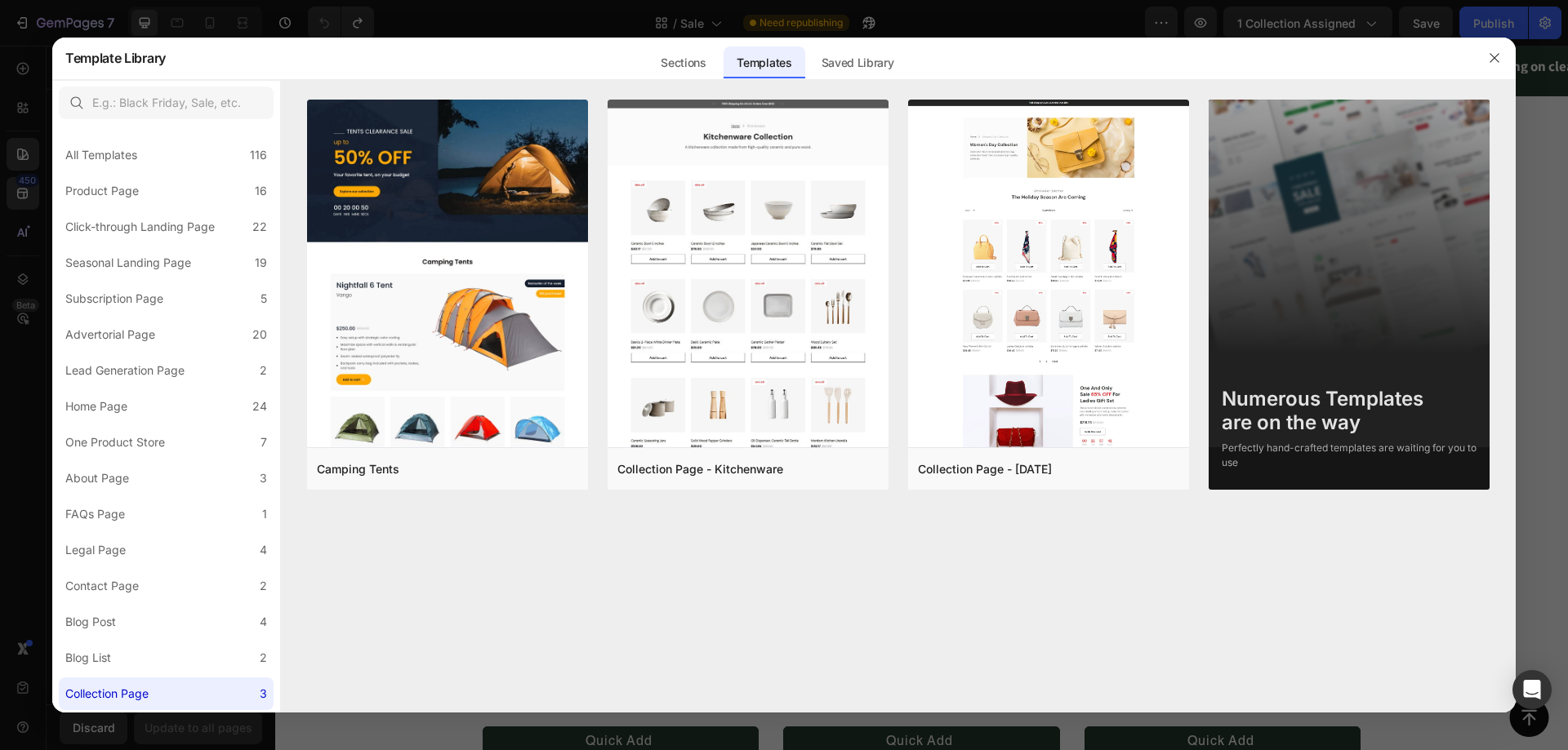
click at [0, 229] on div at bounding box center [784, 375] width 1568 height 750
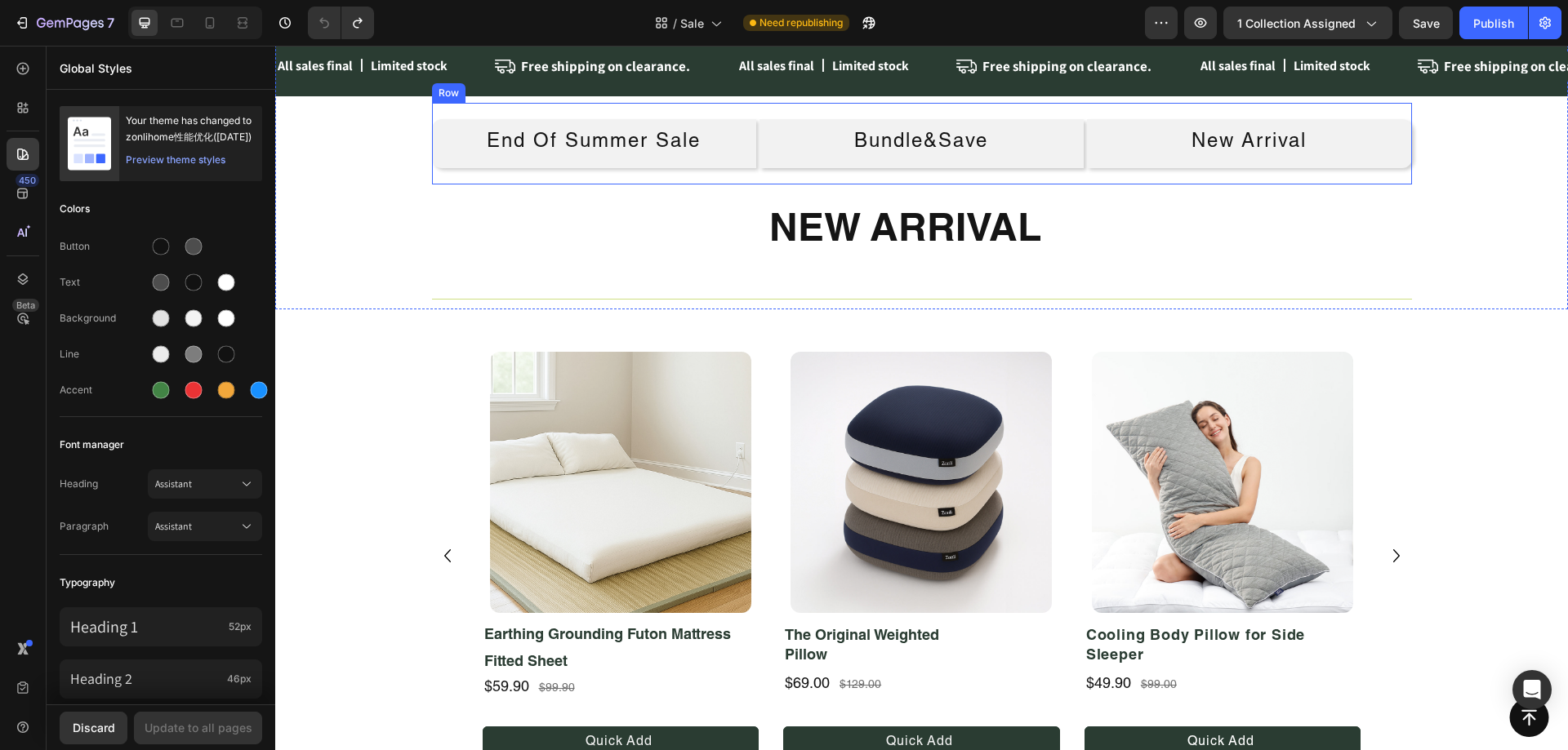
click at [1395, 113] on div "End Of Summer Sale Button Bundle&Save Button New Arrival Button Row" at bounding box center [922, 144] width 980 height 82
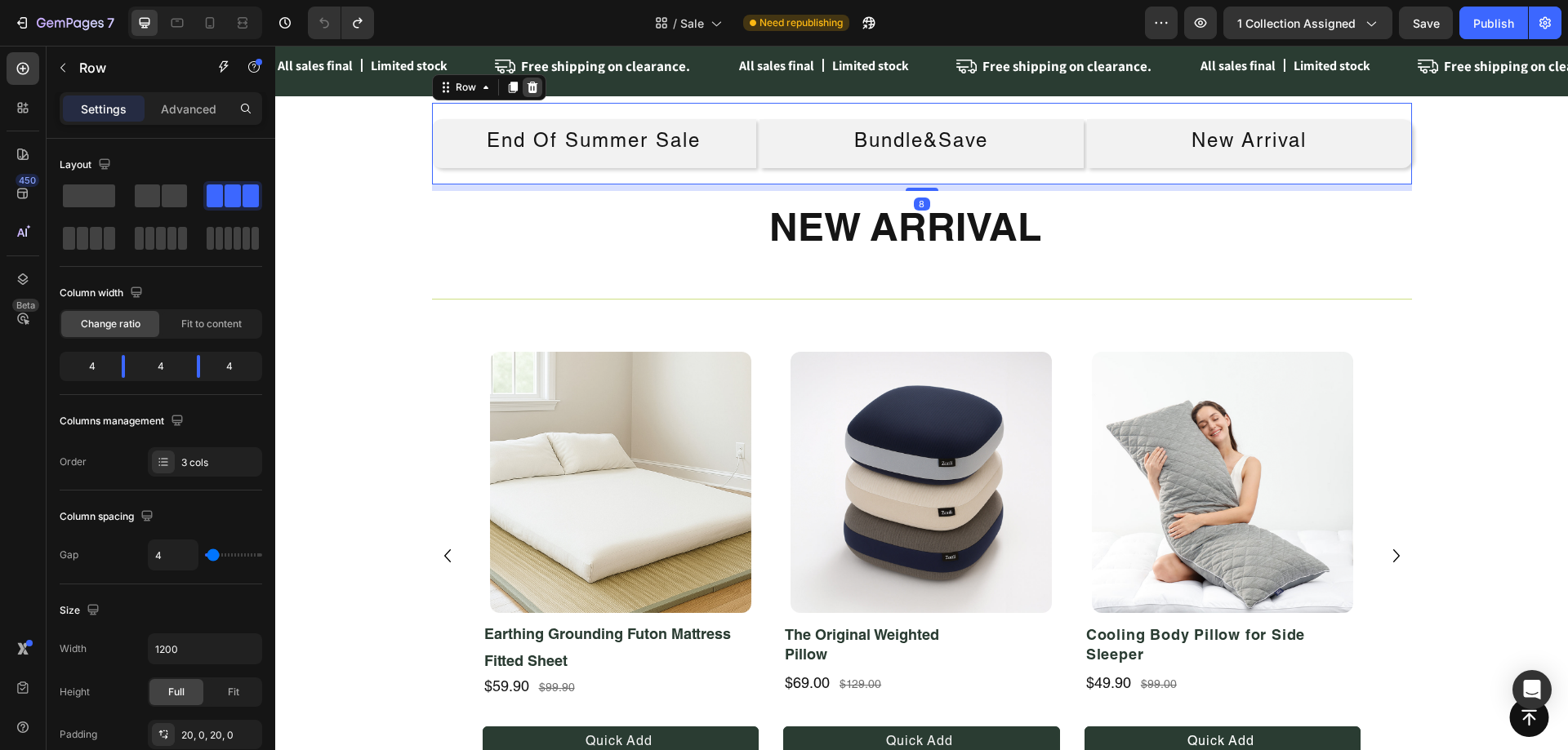
click at [528, 92] on icon at bounding box center [532, 88] width 11 height 12
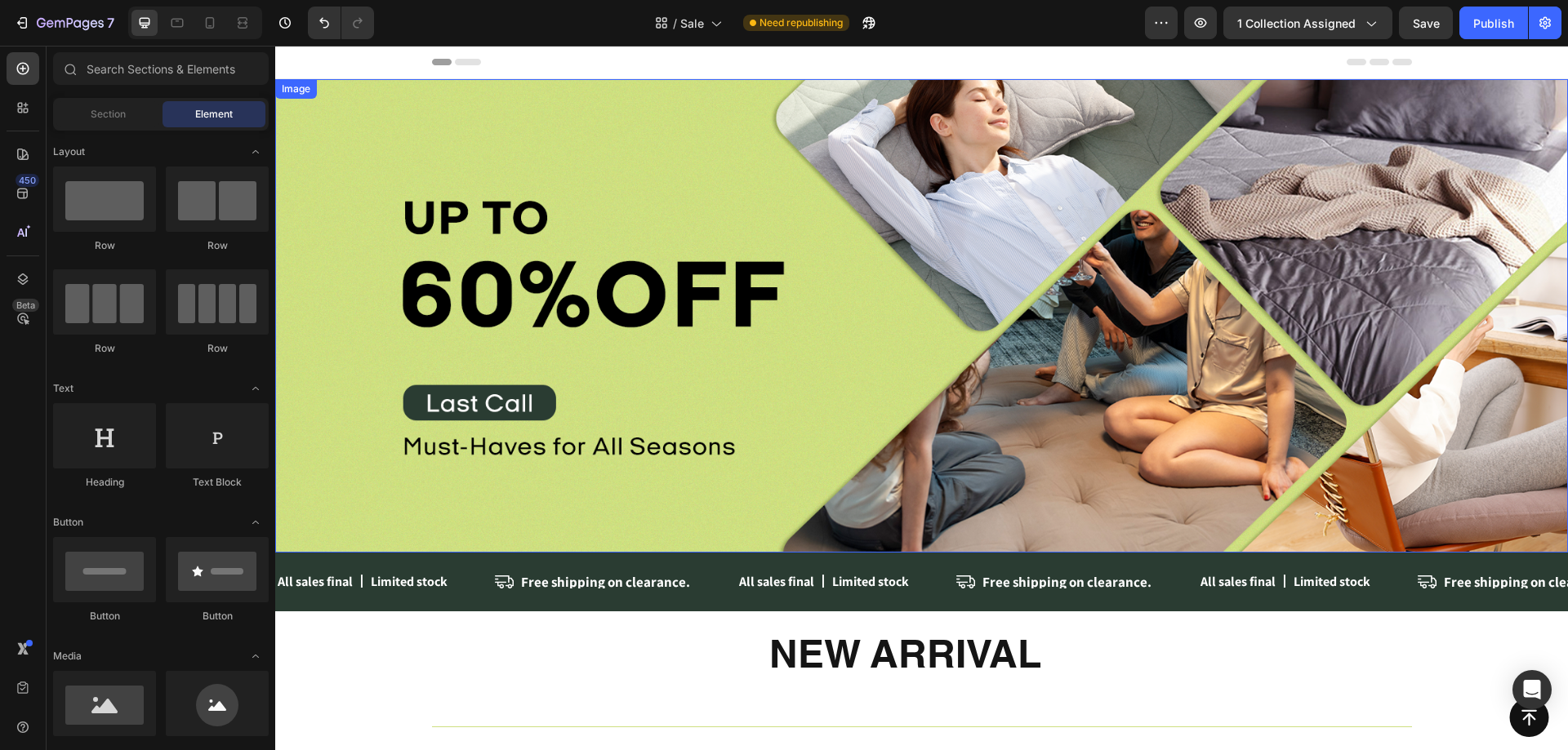
scroll to position [82, 0]
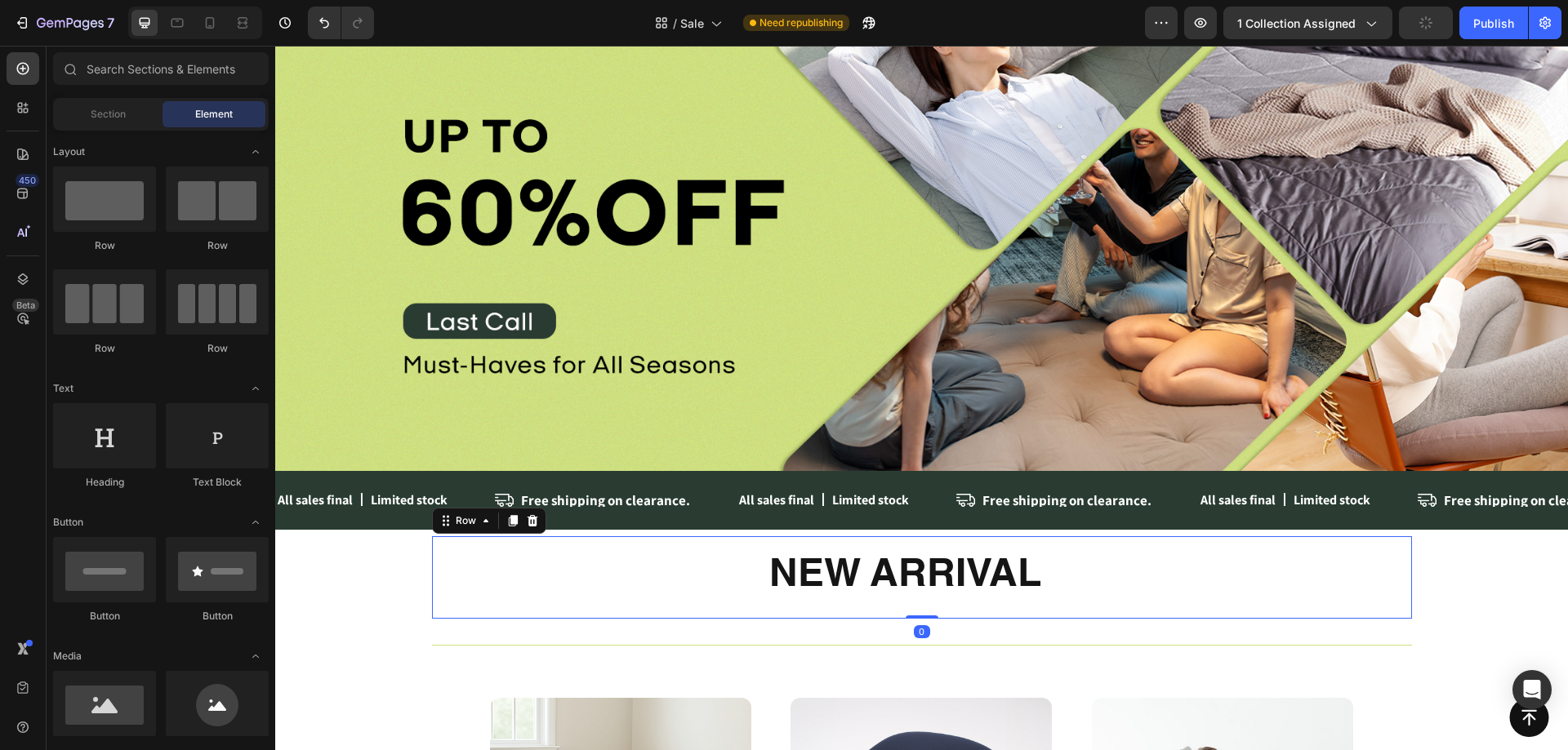
click at [1398, 553] on div "New Arrival Heading Row 0" at bounding box center [922, 578] width 980 height 82
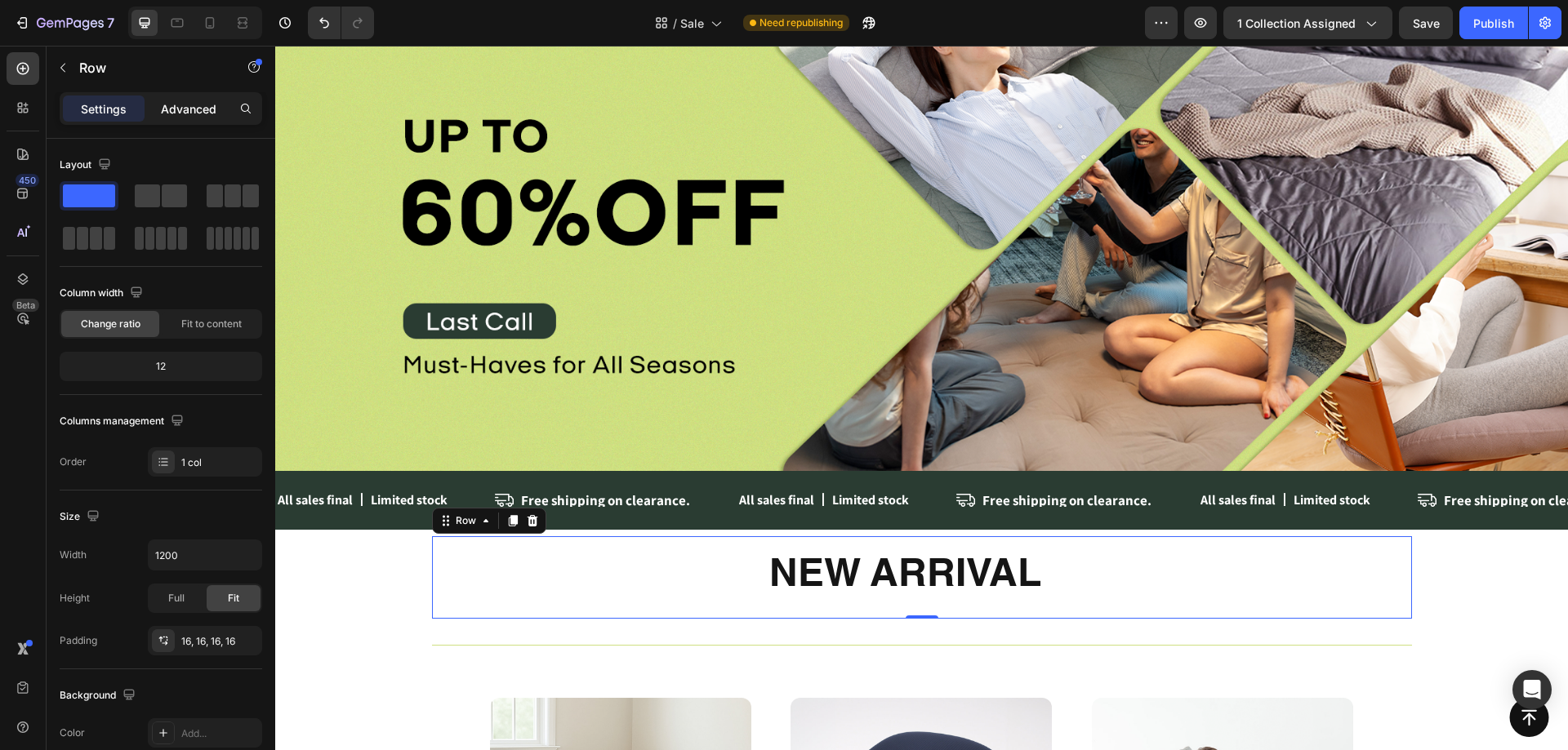
click at [196, 116] on p "Advanced" at bounding box center [188, 109] width 56 height 18
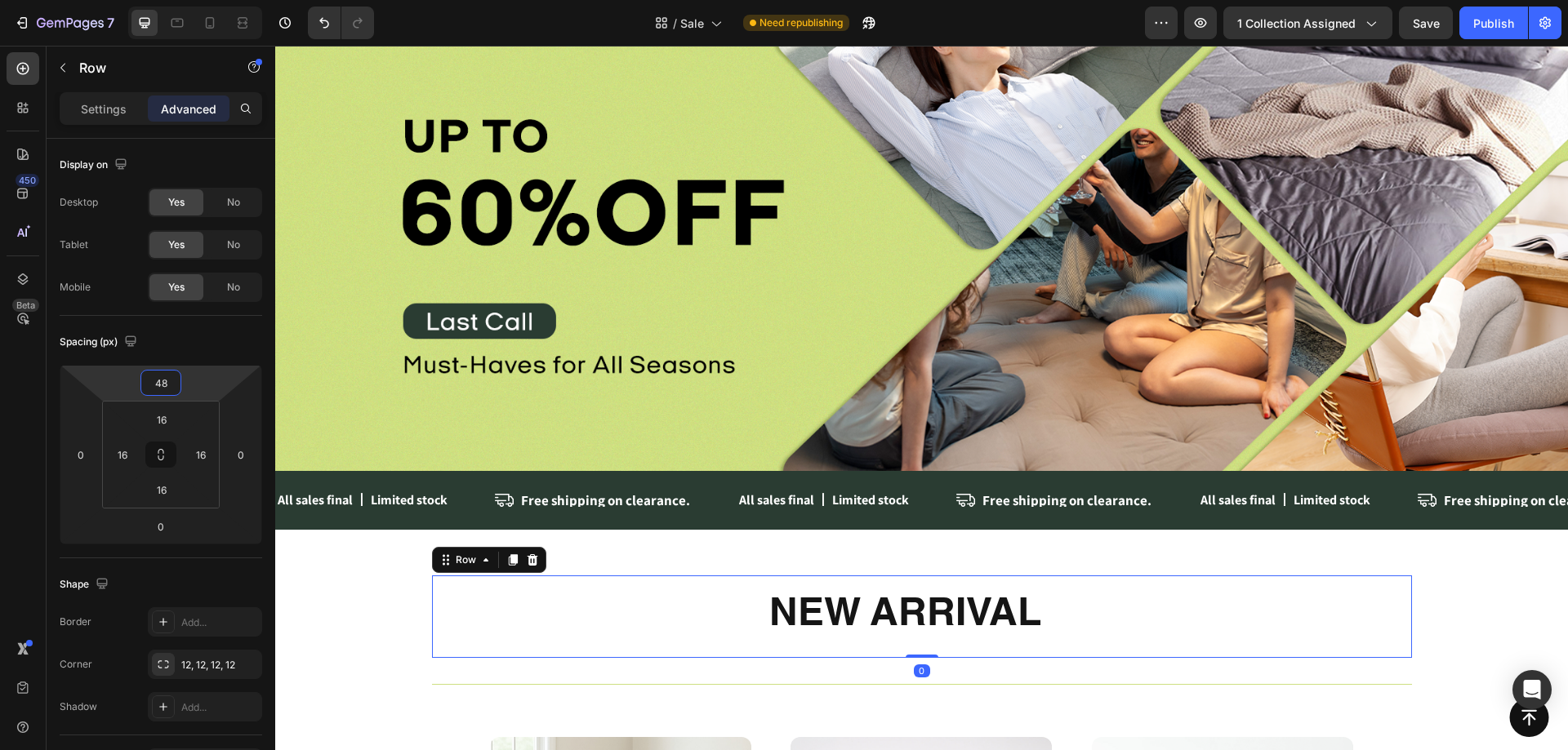
drag, startPoint x: 194, startPoint y: 377, endPoint x: 500, endPoint y: 403, distance: 307.1
click at [201, 0] on html "7 Version history / Sale Need republishing Preview 1 collection assigned Save P…" at bounding box center [784, 0] width 1568 height 0
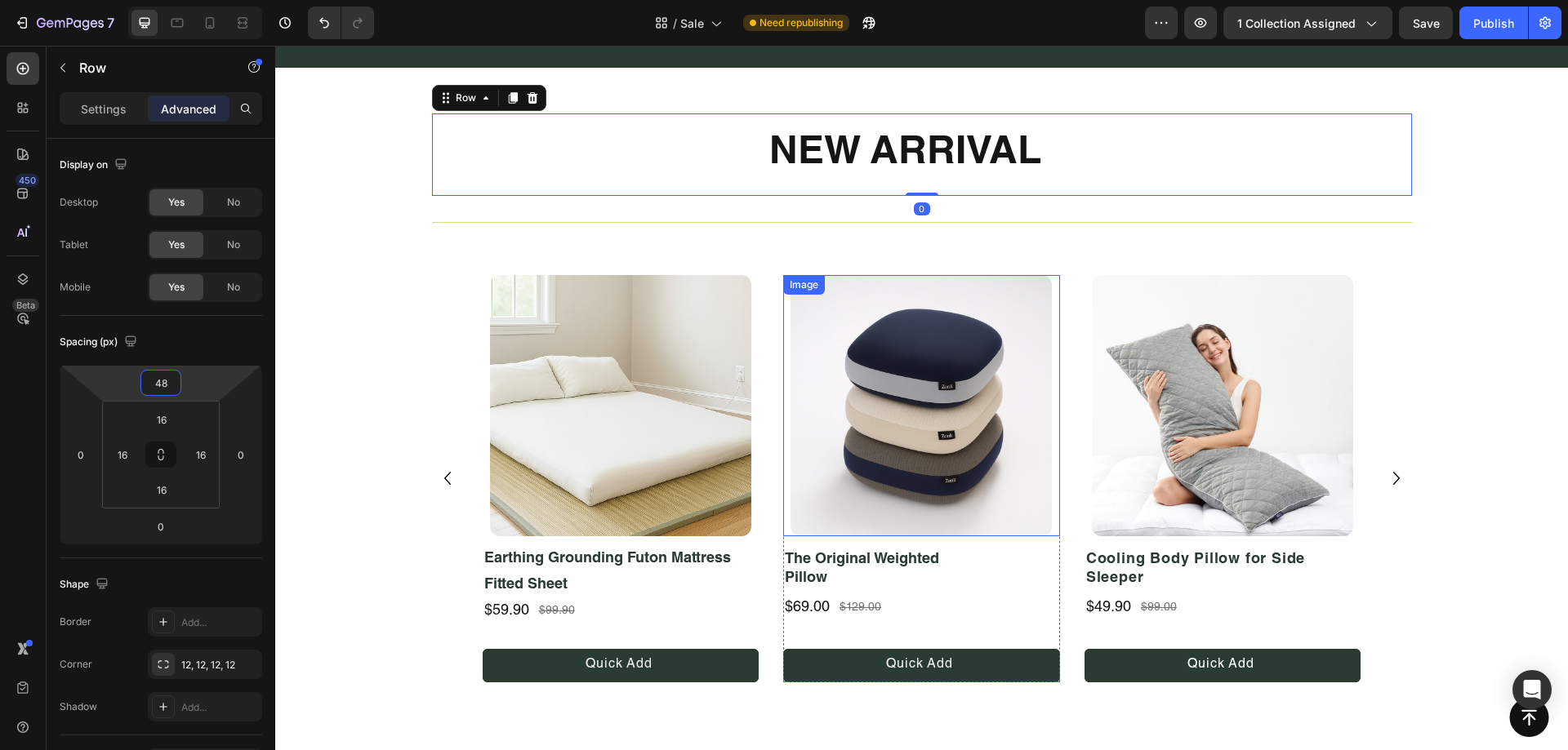
scroll to position [572, 0]
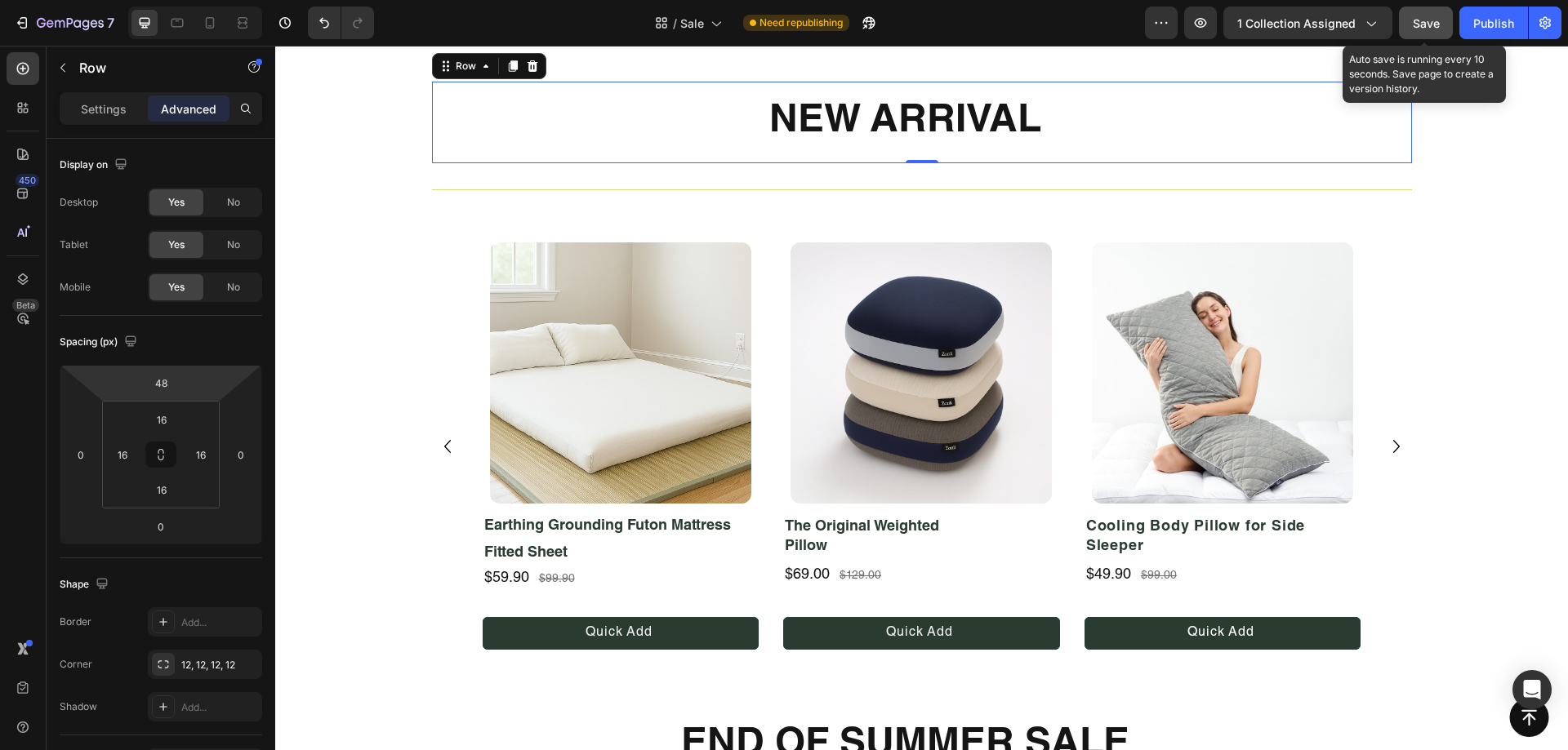
click at [1440, 32] on button "Save" at bounding box center [1426, 23] width 54 height 33
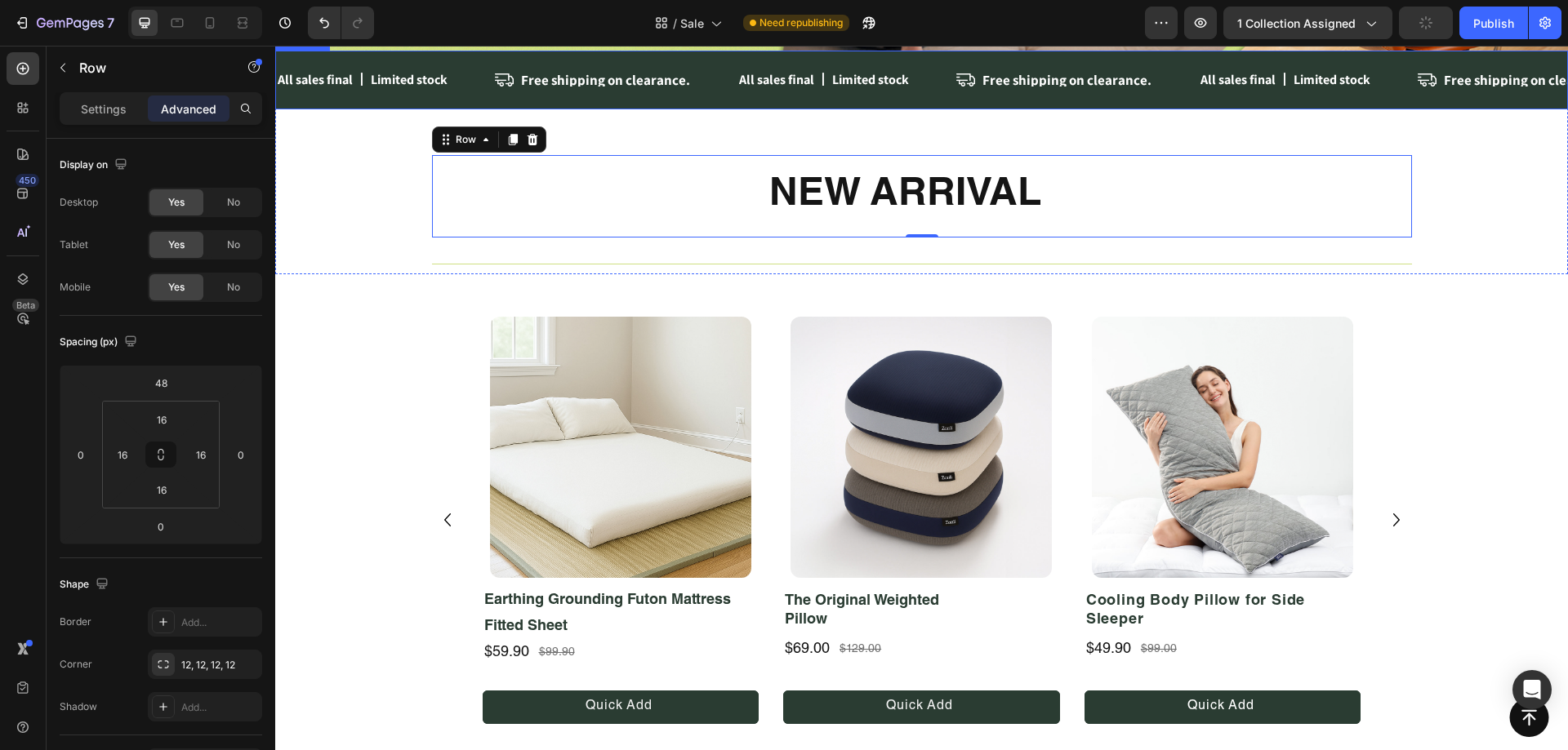
scroll to position [408, 0]
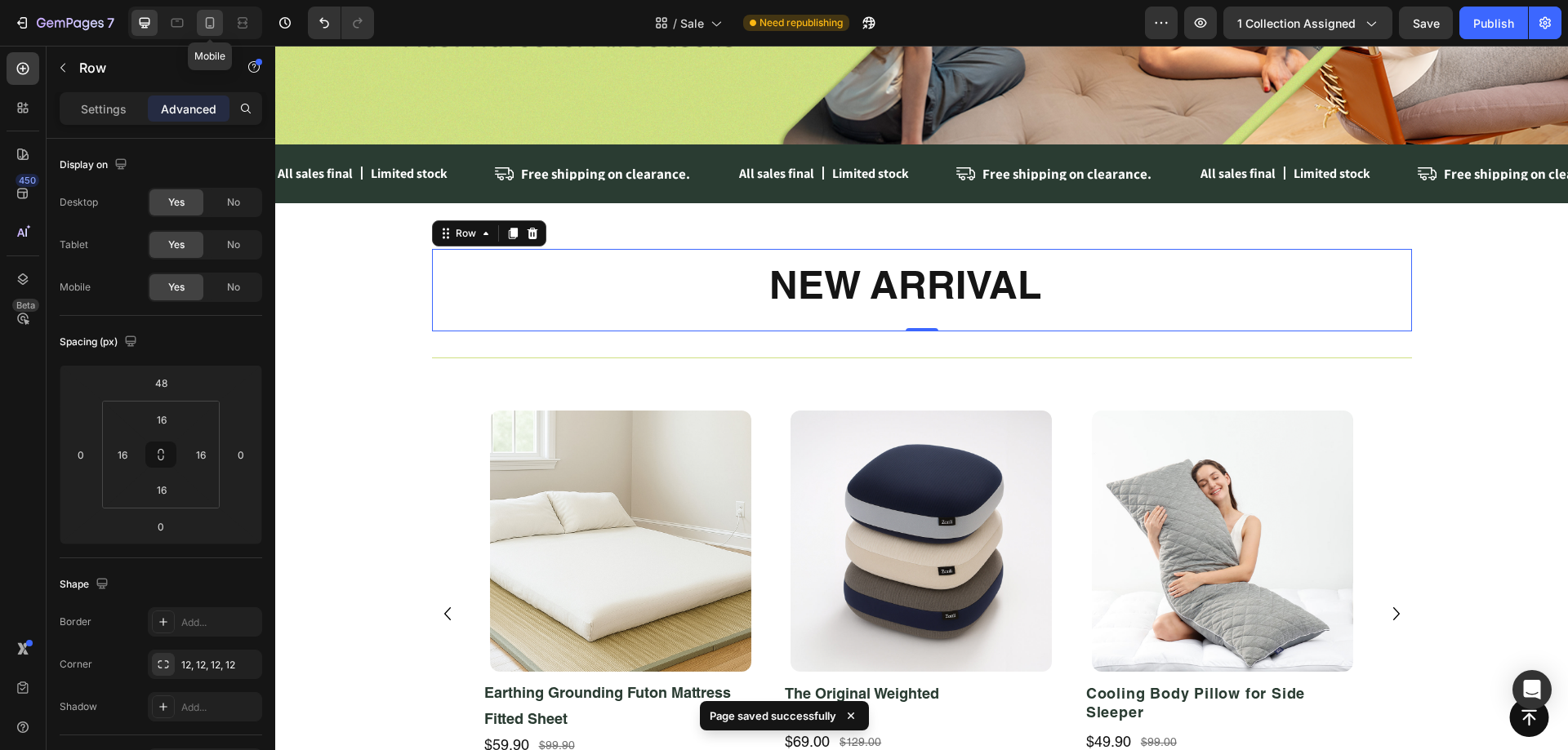
click at [214, 22] on icon at bounding box center [210, 22] width 17 height 17
type input "40"
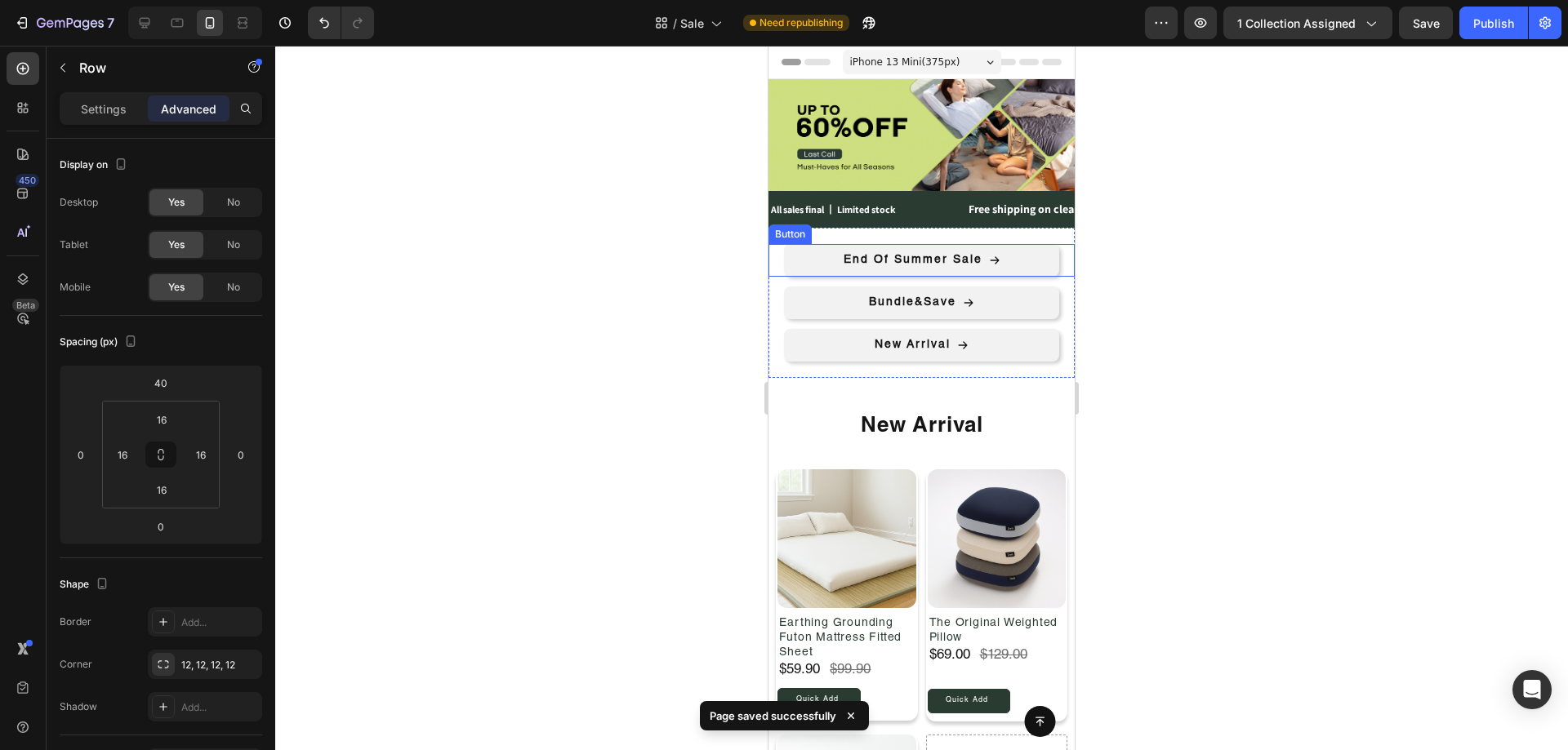
click at [1060, 267] on div "End Of Summer Sale Button" at bounding box center [922, 261] width 306 height 33
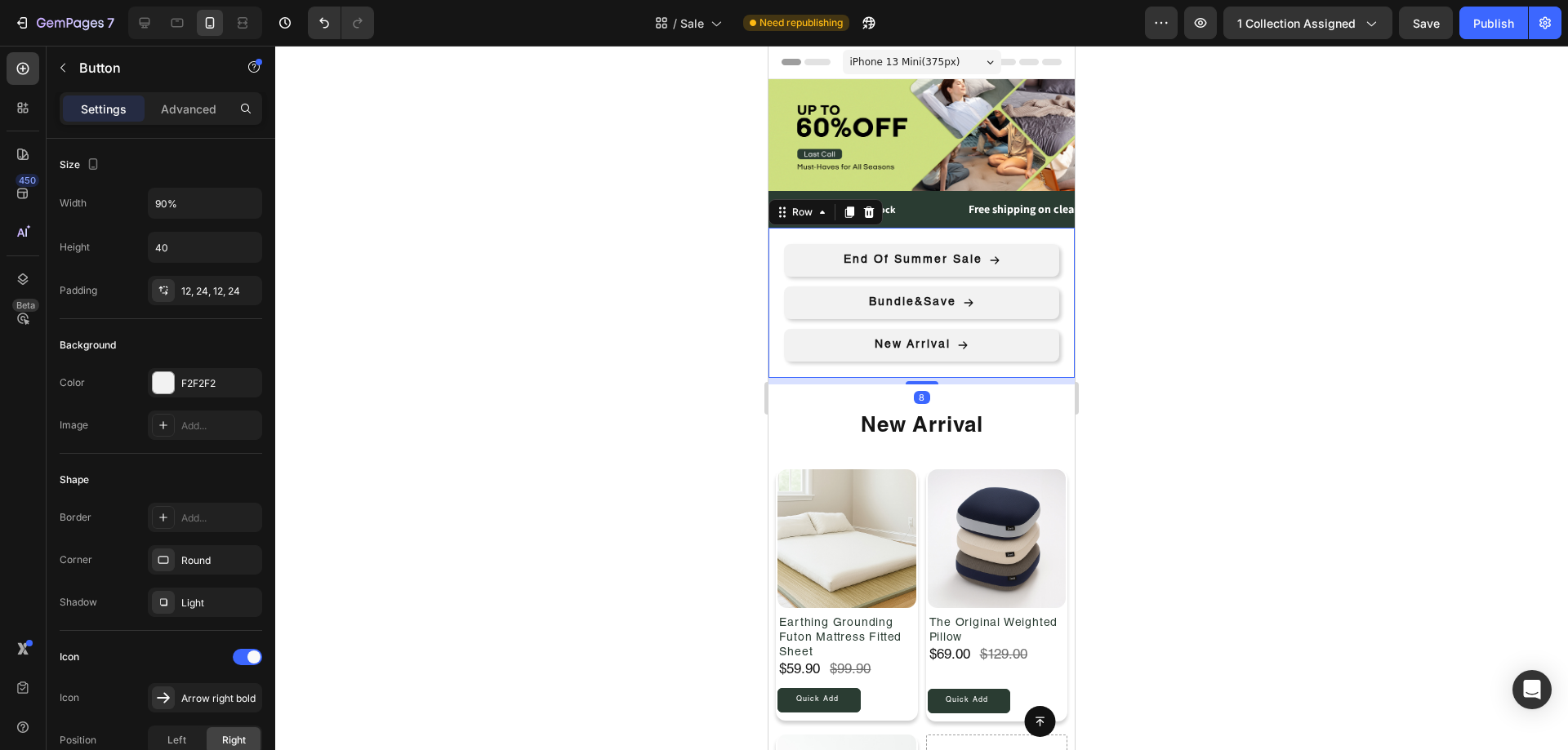
click at [1062, 280] on div "Bundle&Save Button" at bounding box center [922, 298] width 306 height 43
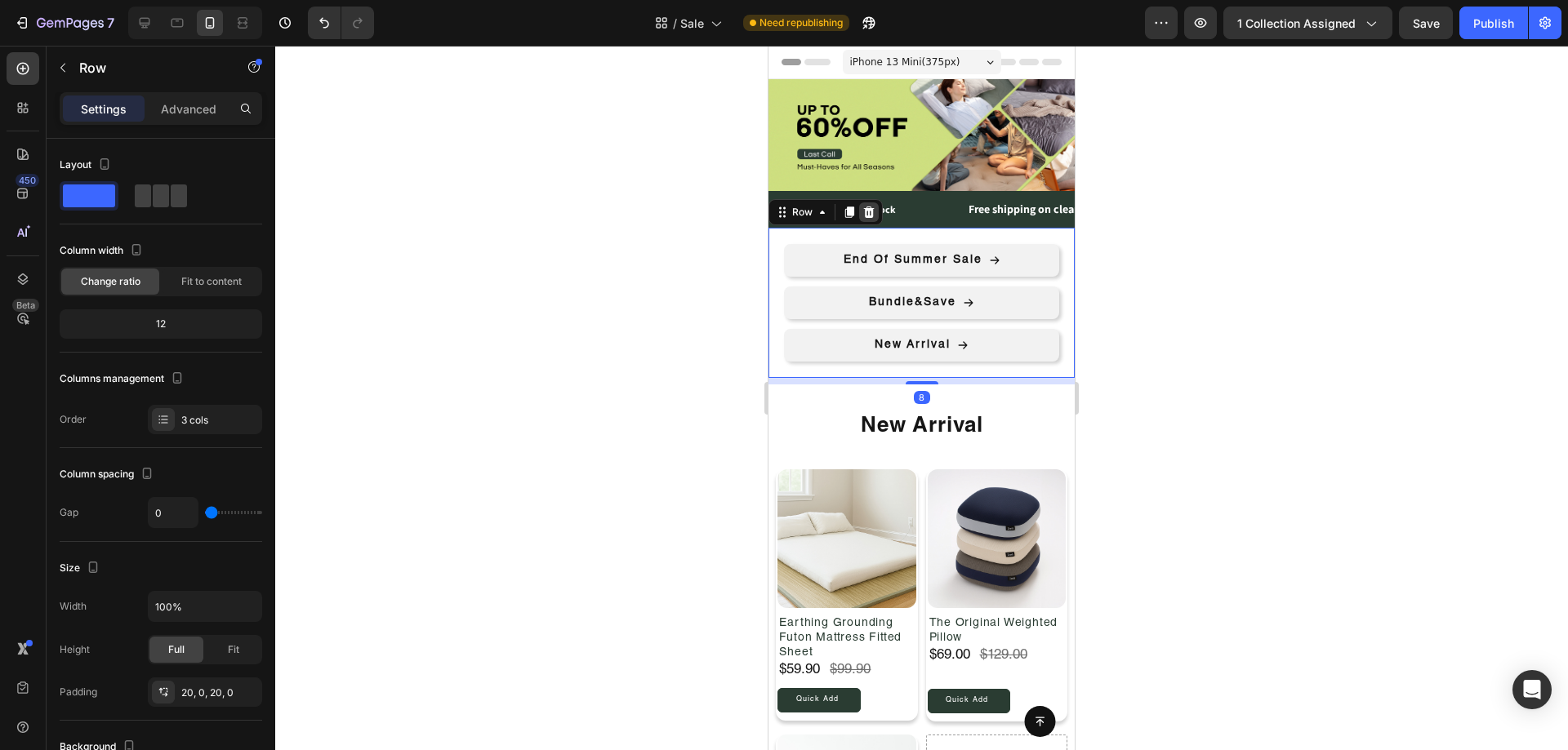
click at [875, 210] on div at bounding box center [869, 212] width 19 height 19
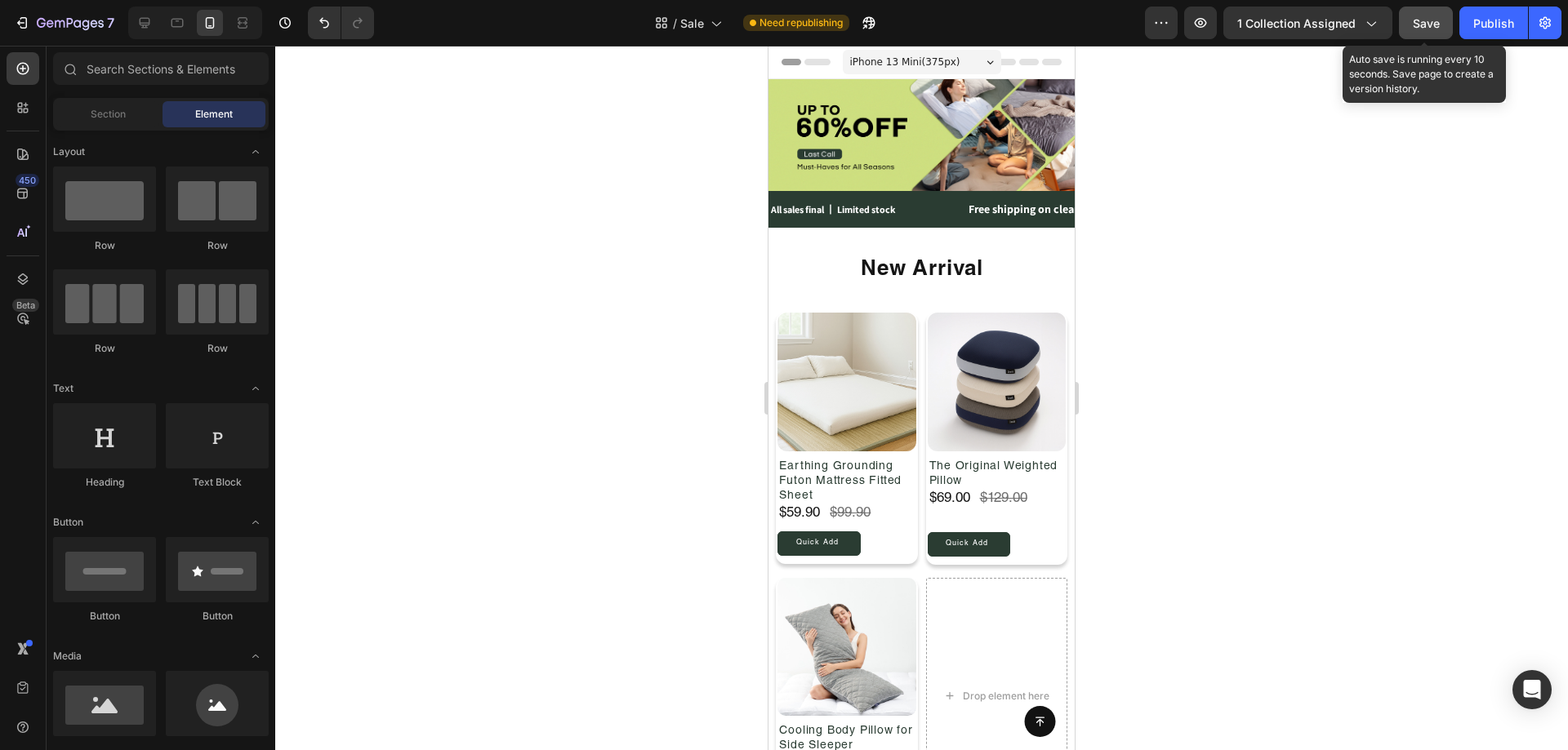
click at [1427, 22] on span "Save" at bounding box center [1427, 23] width 27 height 14
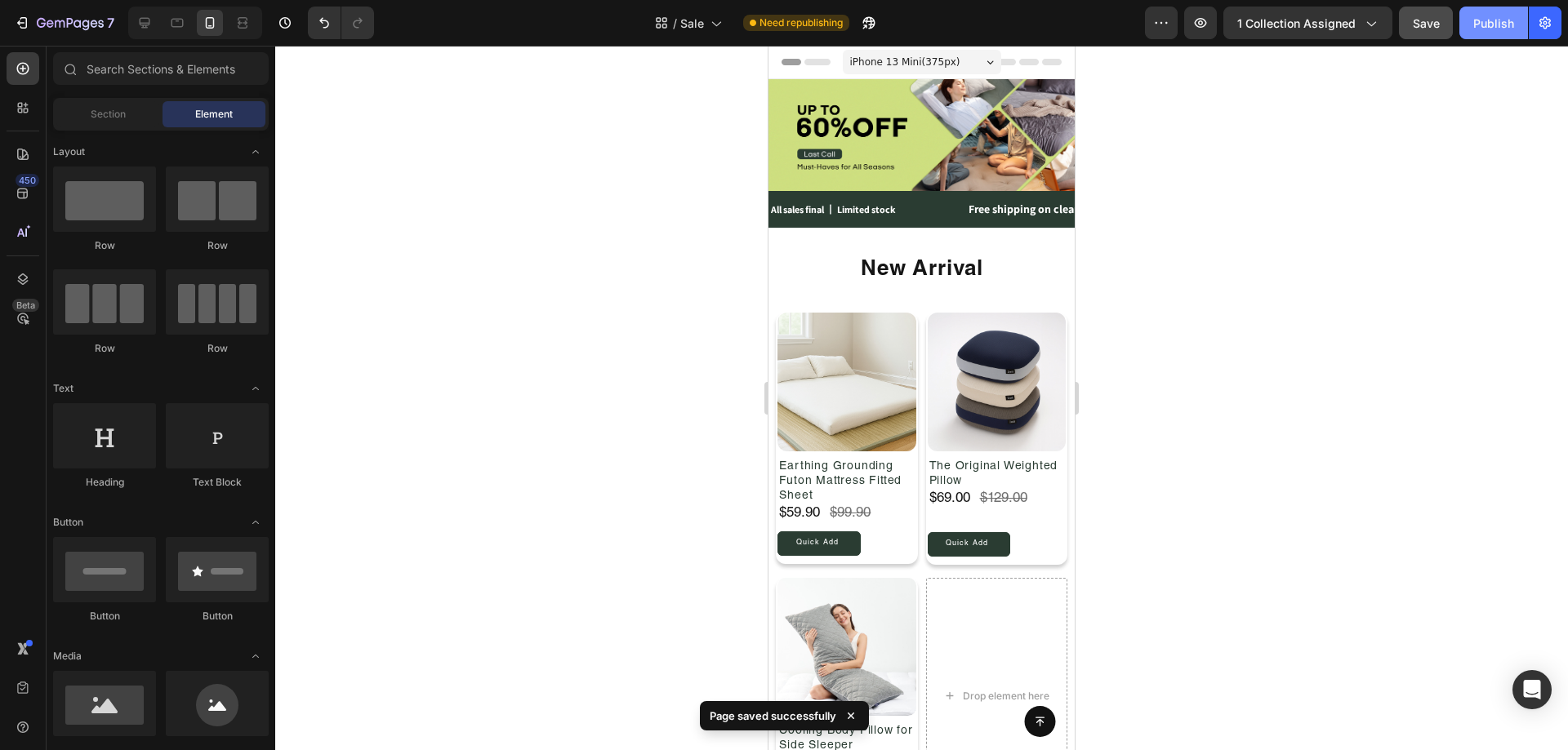
click at [1491, 27] on div "Publish" at bounding box center [1494, 23] width 41 height 18
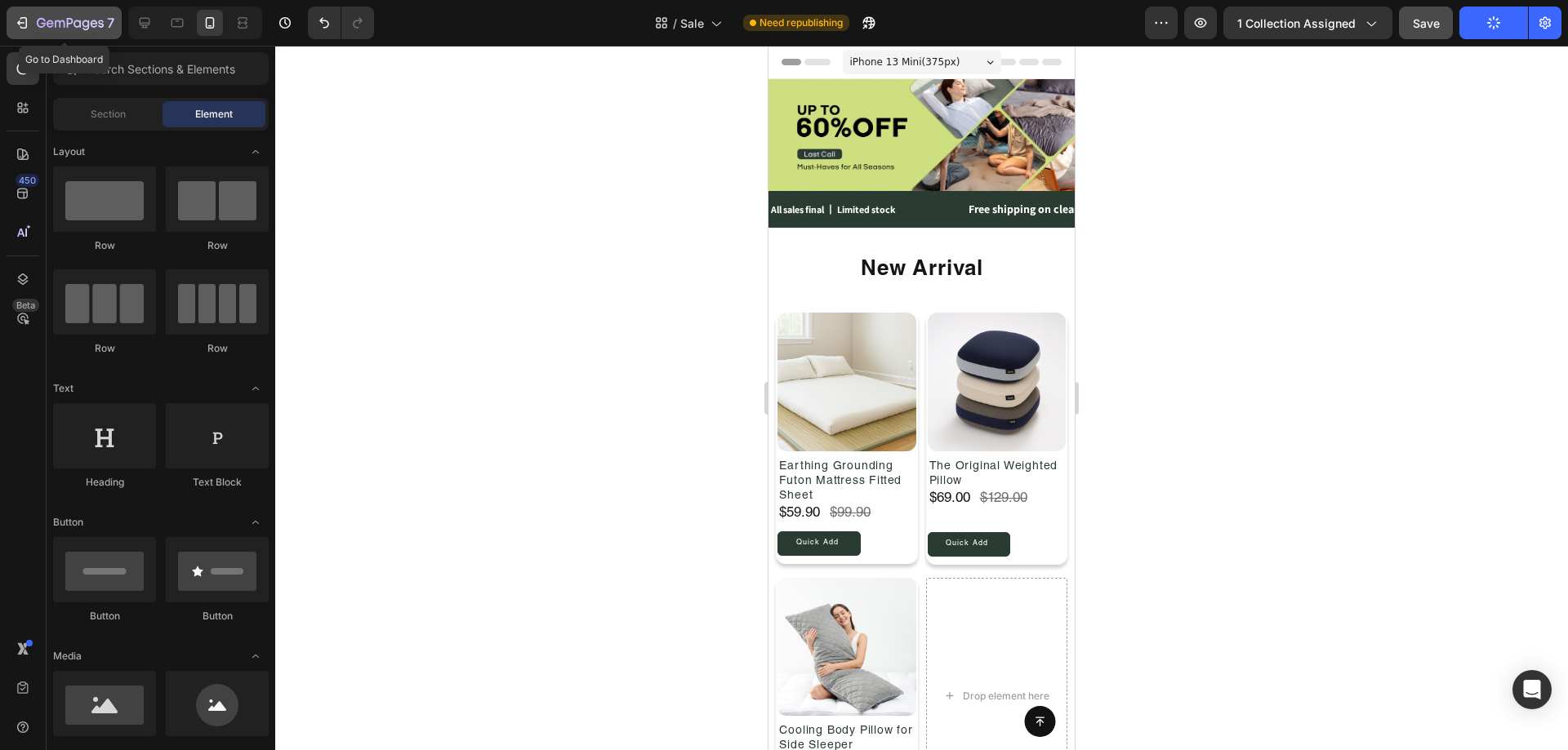
click at [49, 17] on div "7" at bounding box center [76, 22] width 78 height 19
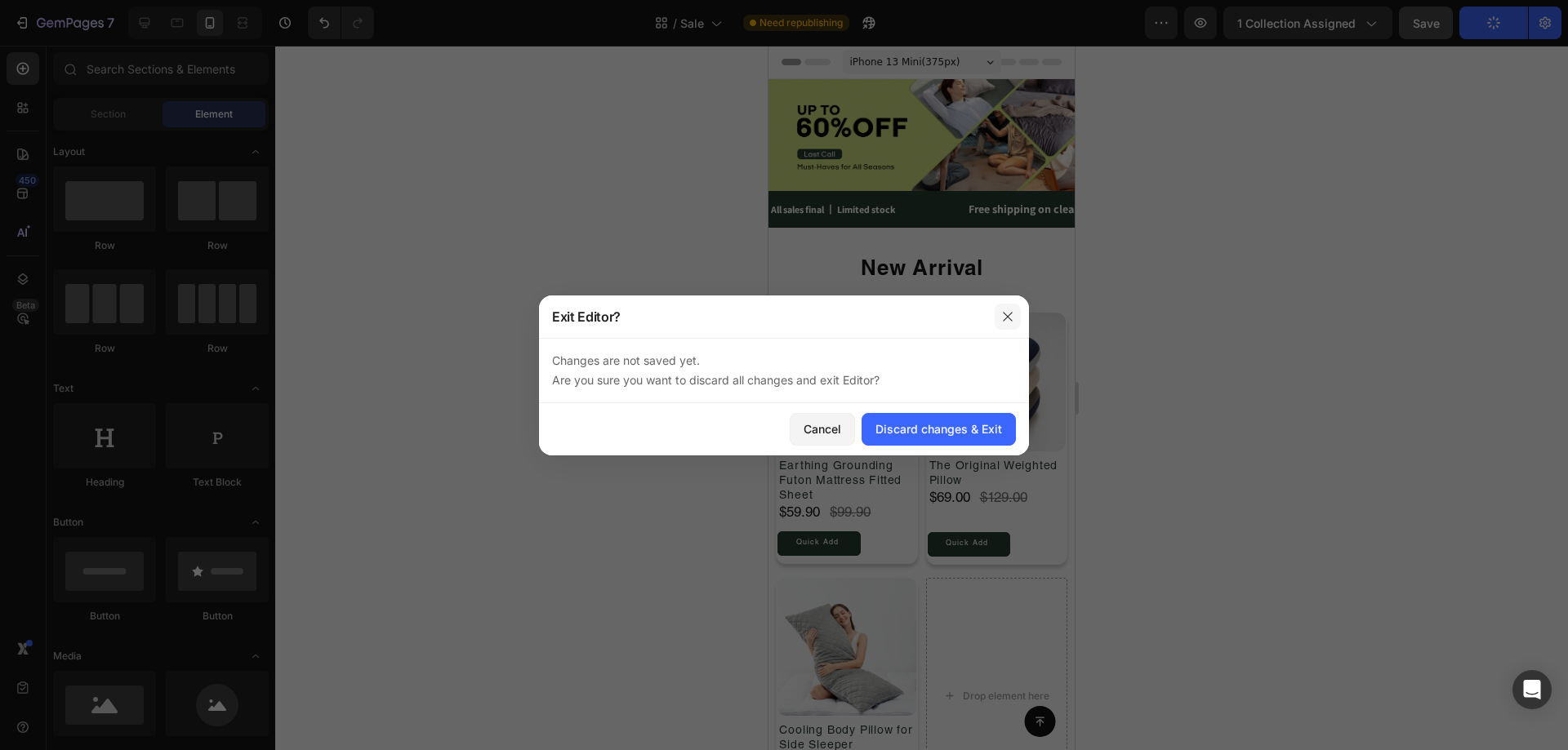
click at [1014, 320] on button "button" at bounding box center [1008, 317] width 26 height 26
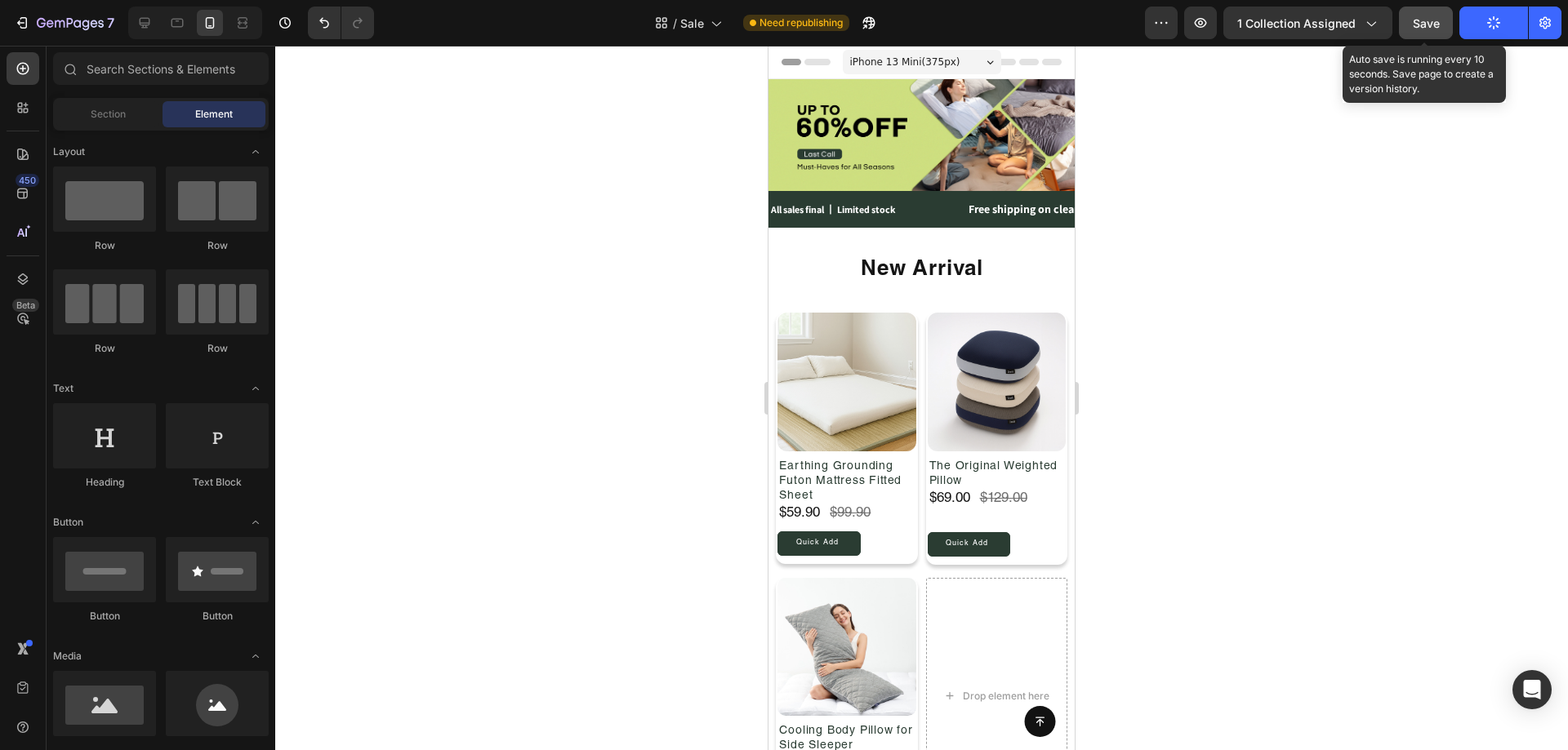
click at [1416, 26] on span "Save" at bounding box center [1427, 23] width 27 height 14
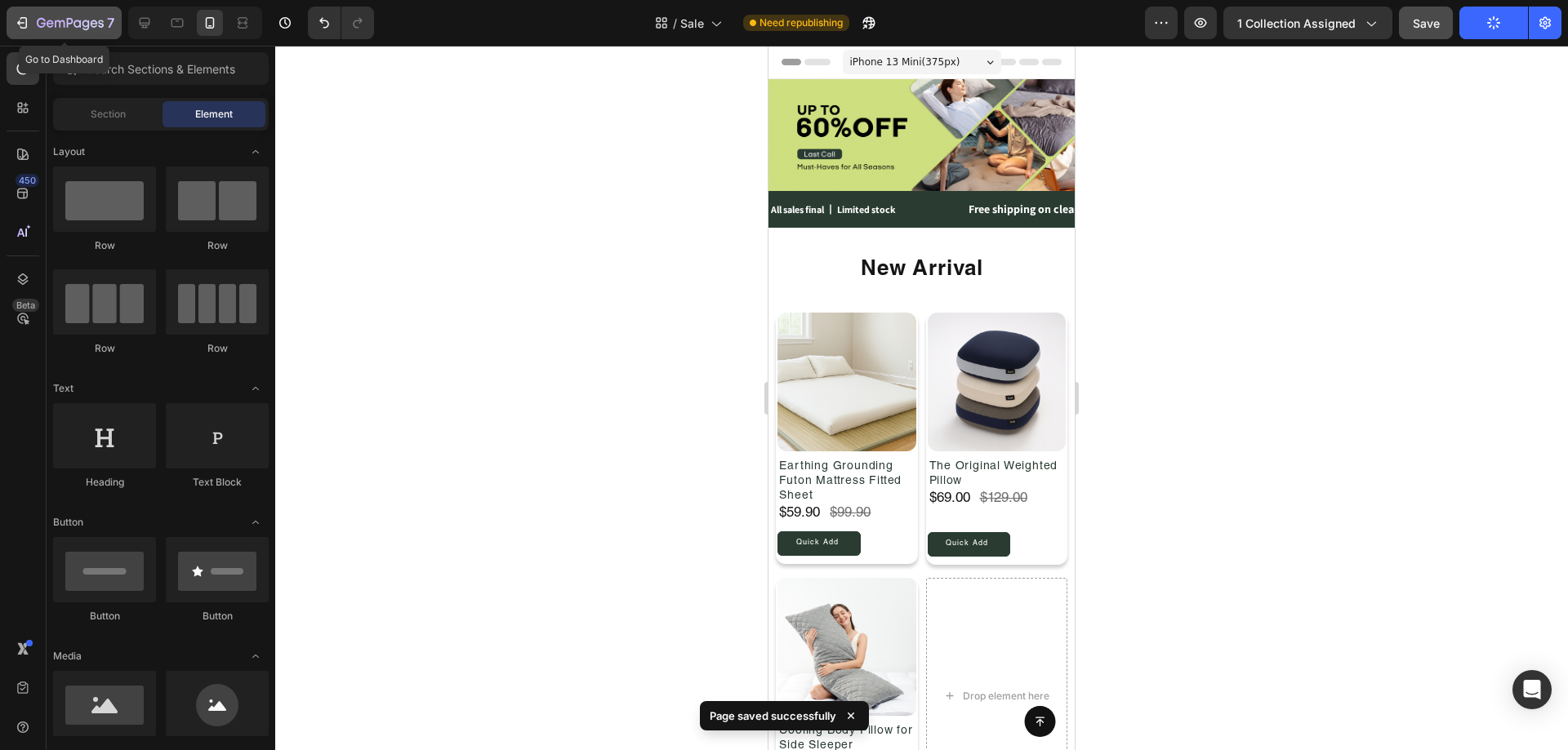
click at [50, 35] on button "7" at bounding box center [64, 23] width 115 height 33
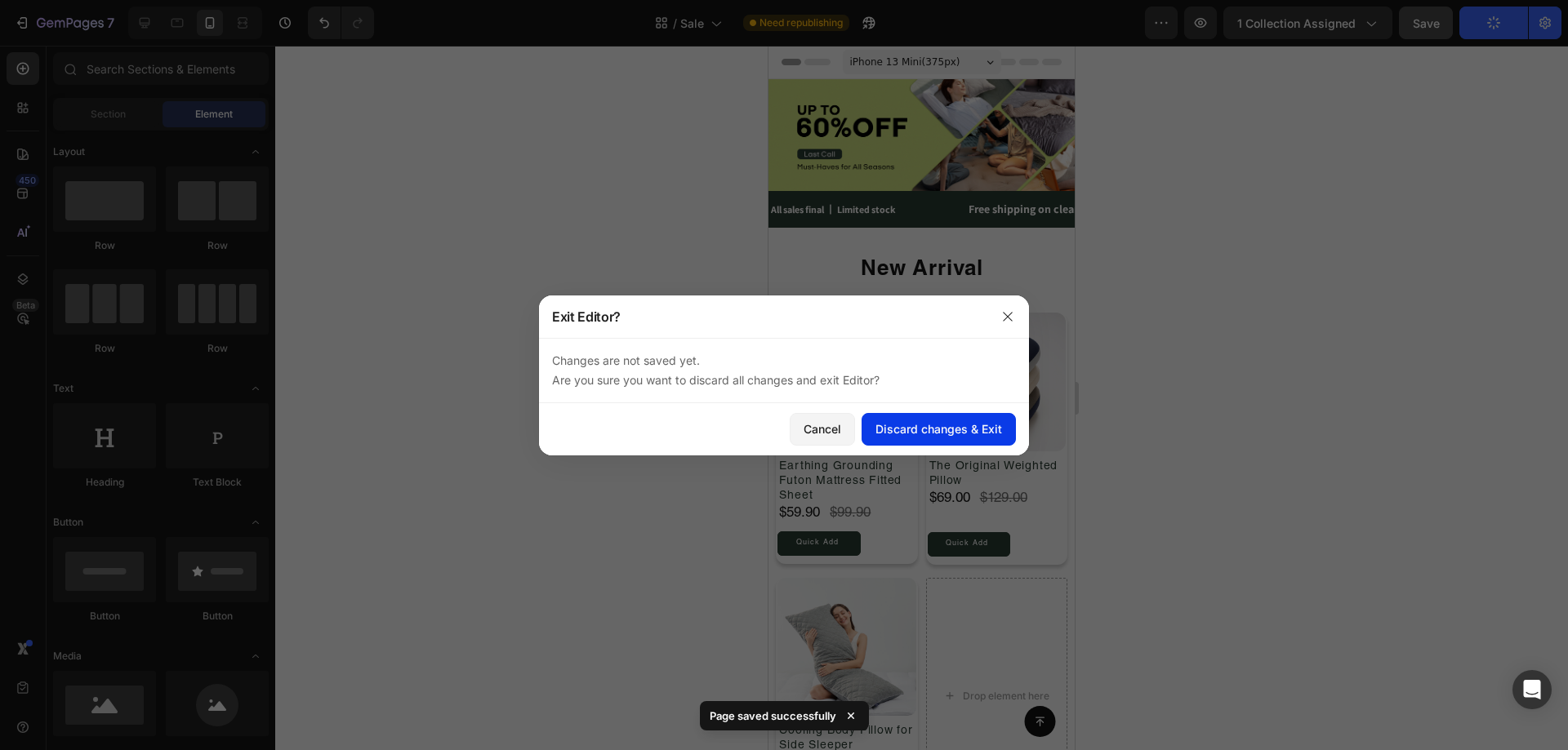
click at [986, 439] on div "Cancel Discard changes & Exit" at bounding box center [784, 430] width 490 height 53
click at [972, 426] on div "Discard changes & Exit" at bounding box center [938, 430] width 127 height 18
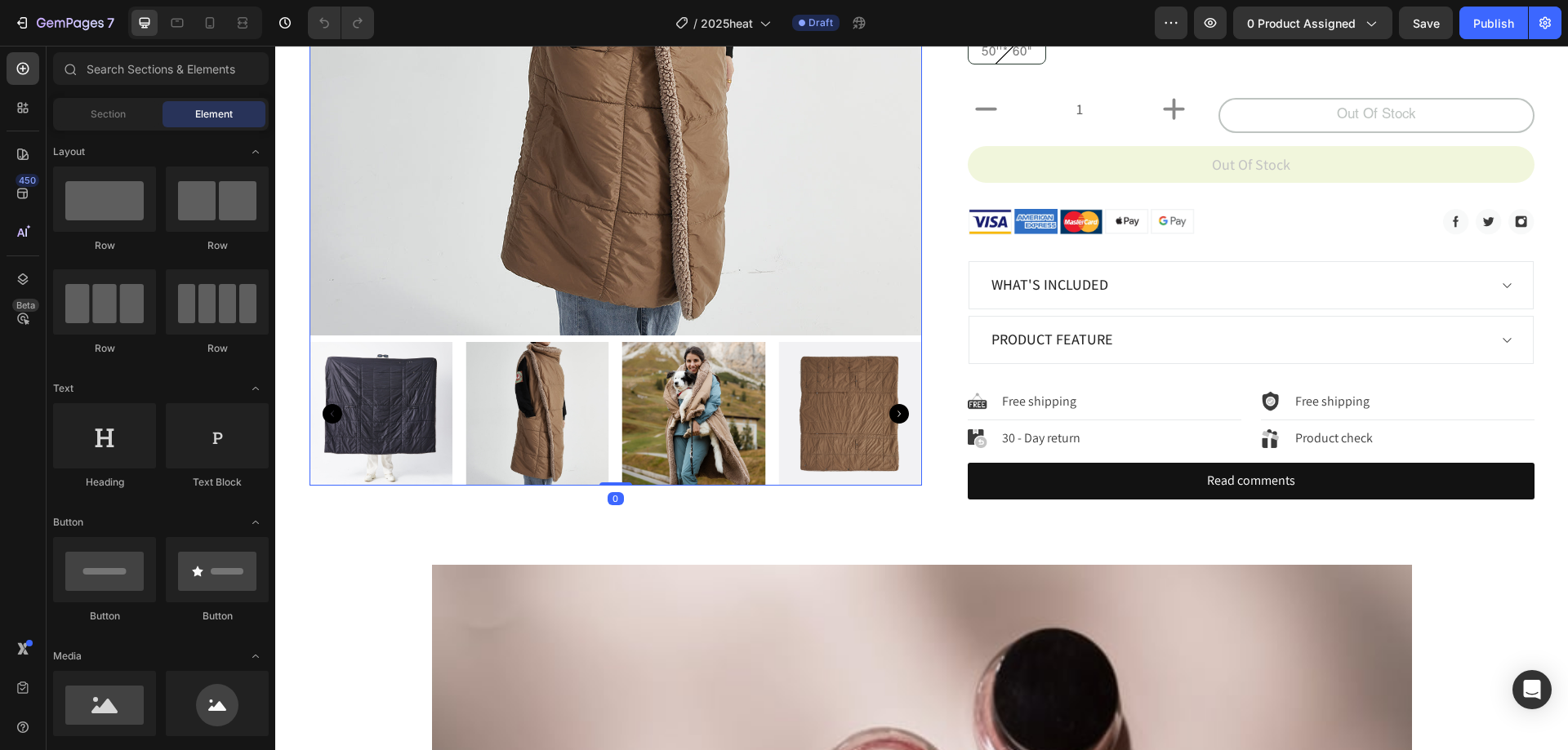
drag, startPoint x: 719, startPoint y: 413, endPoint x: 836, endPoint y: 414, distance: 117.0
click at [720, 413] on img at bounding box center [695, 414] width 144 height 144
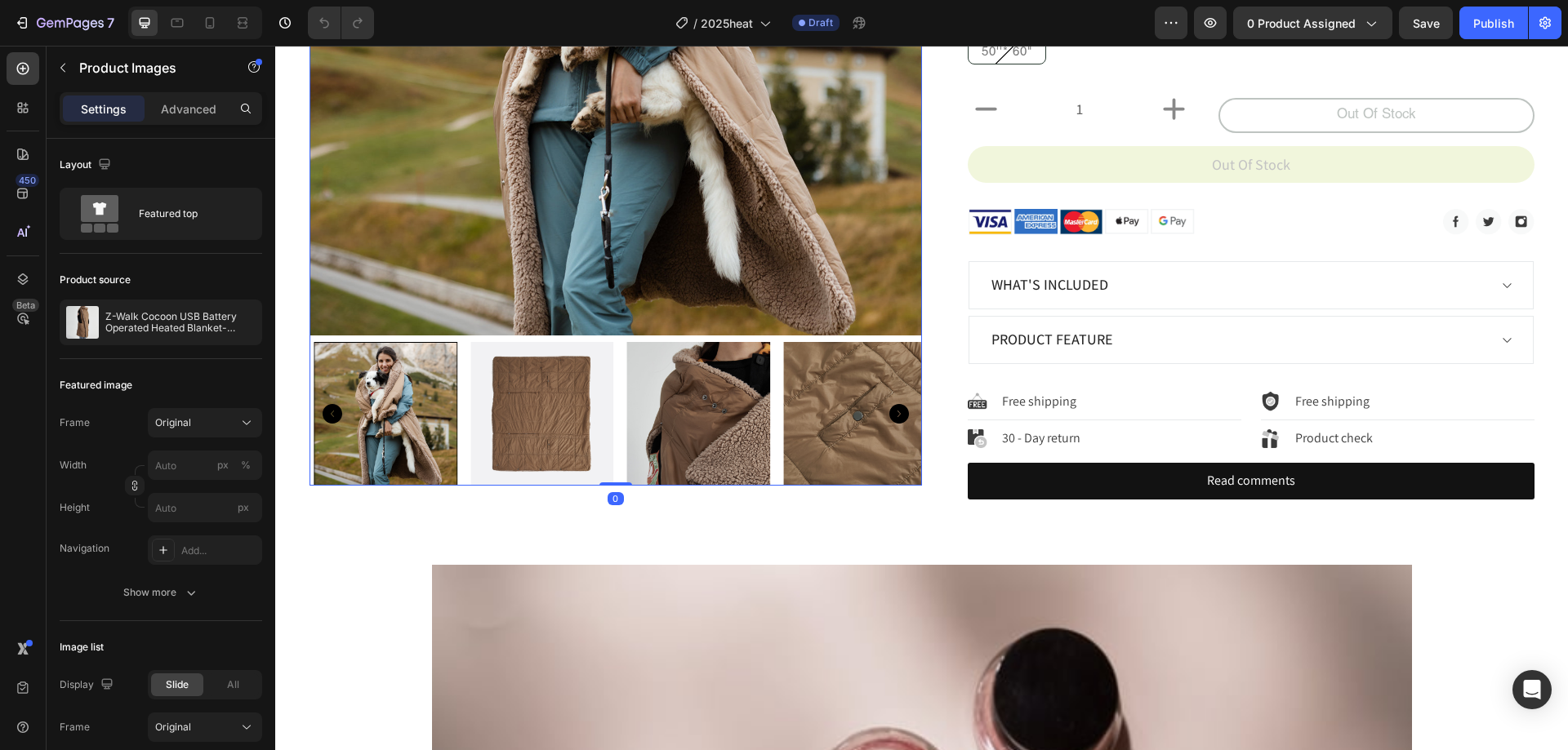
click at [853, 414] on img at bounding box center [856, 414] width 144 height 144
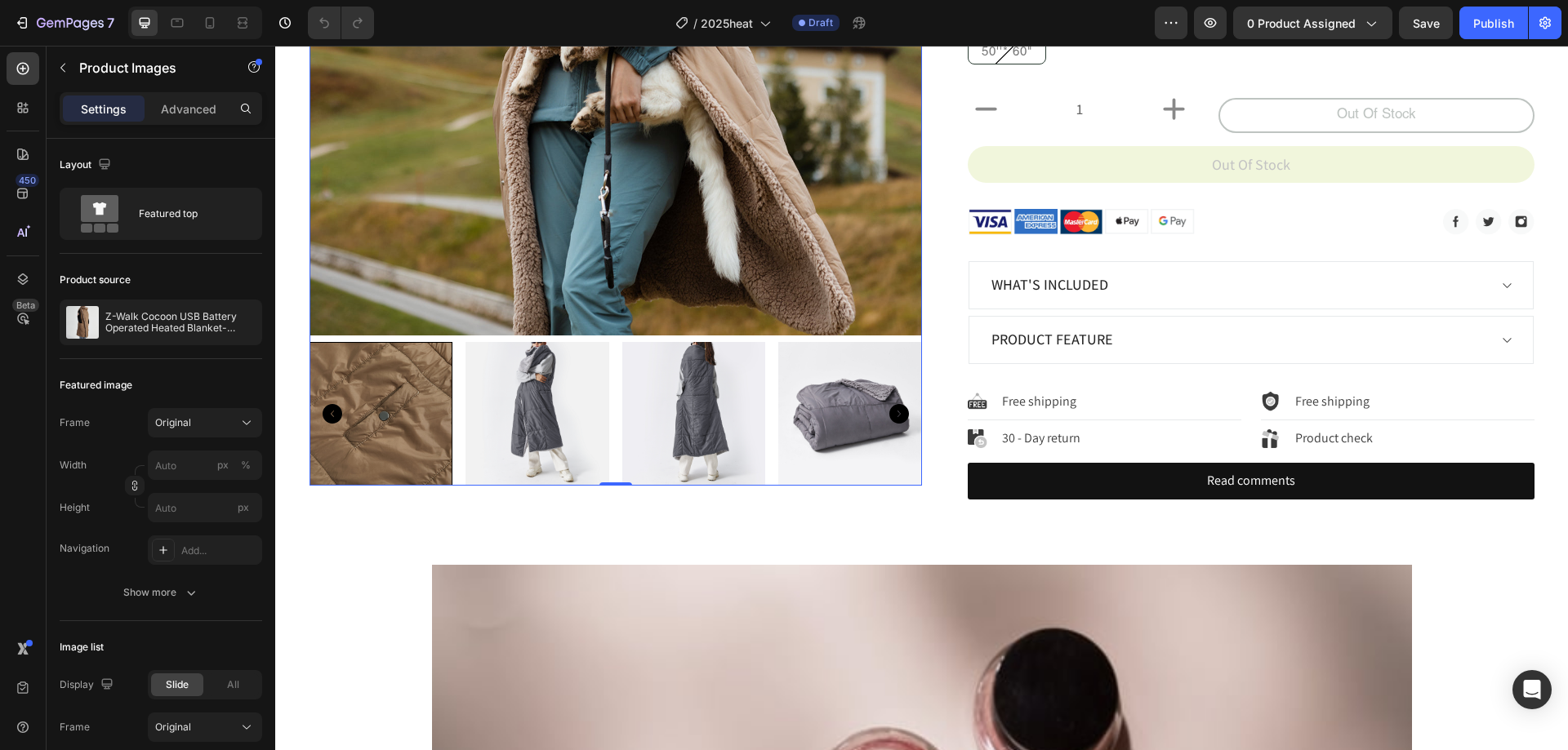
click at [580, 400] on img at bounding box center [538, 414] width 144 height 144
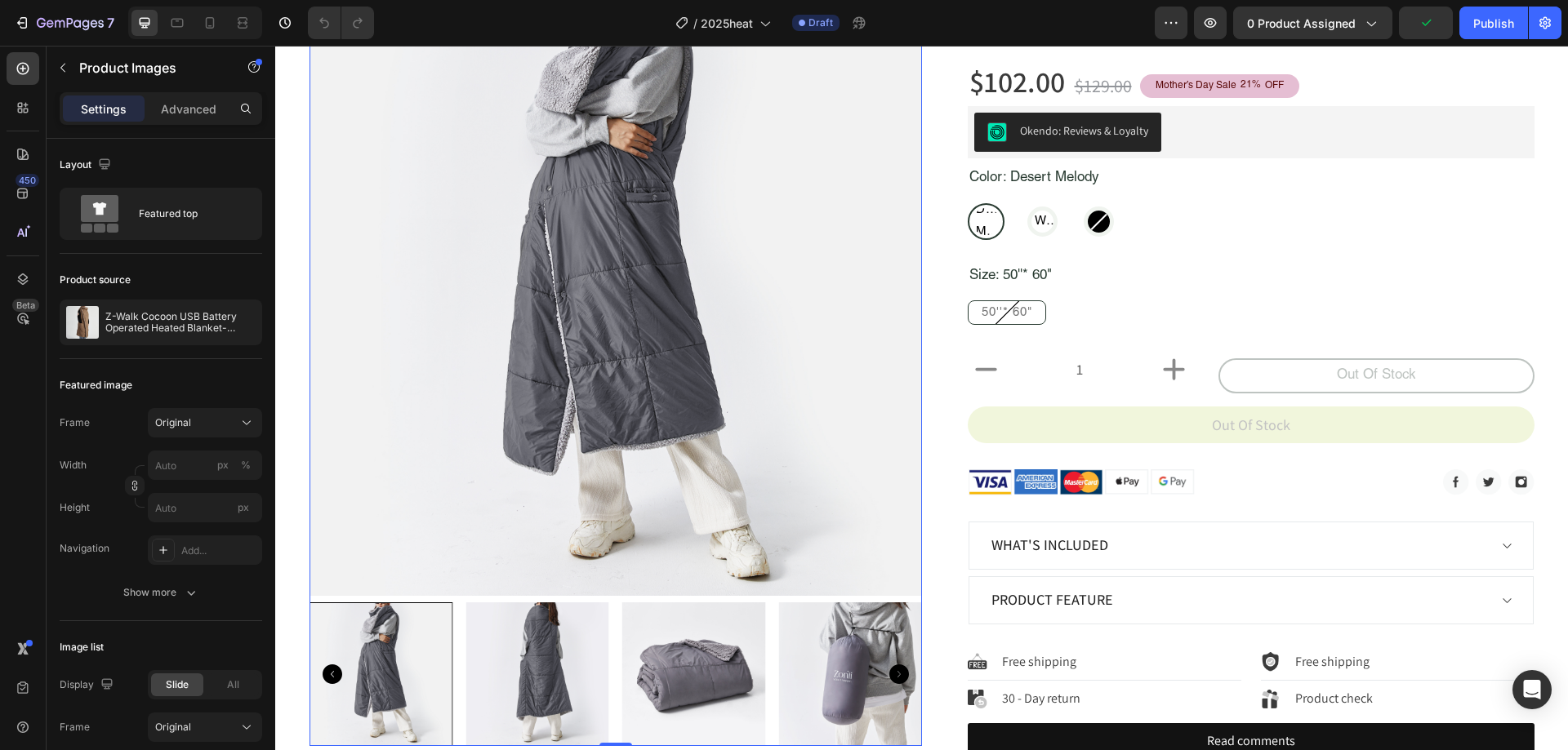
scroll to position [244, 0]
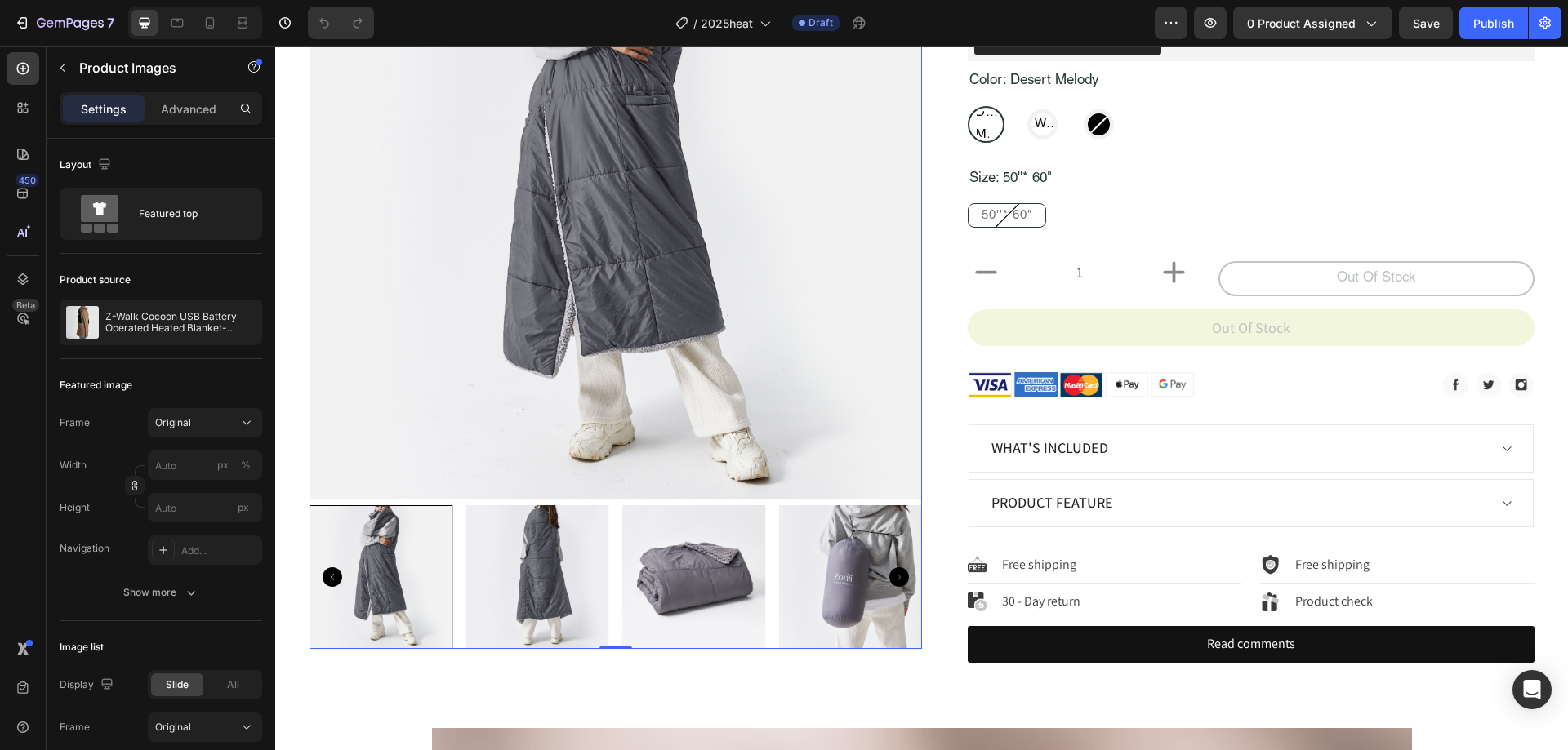
click at [890, 572] on icon "Carousel Next Arrow" at bounding box center [899, 577] width 19 height 19
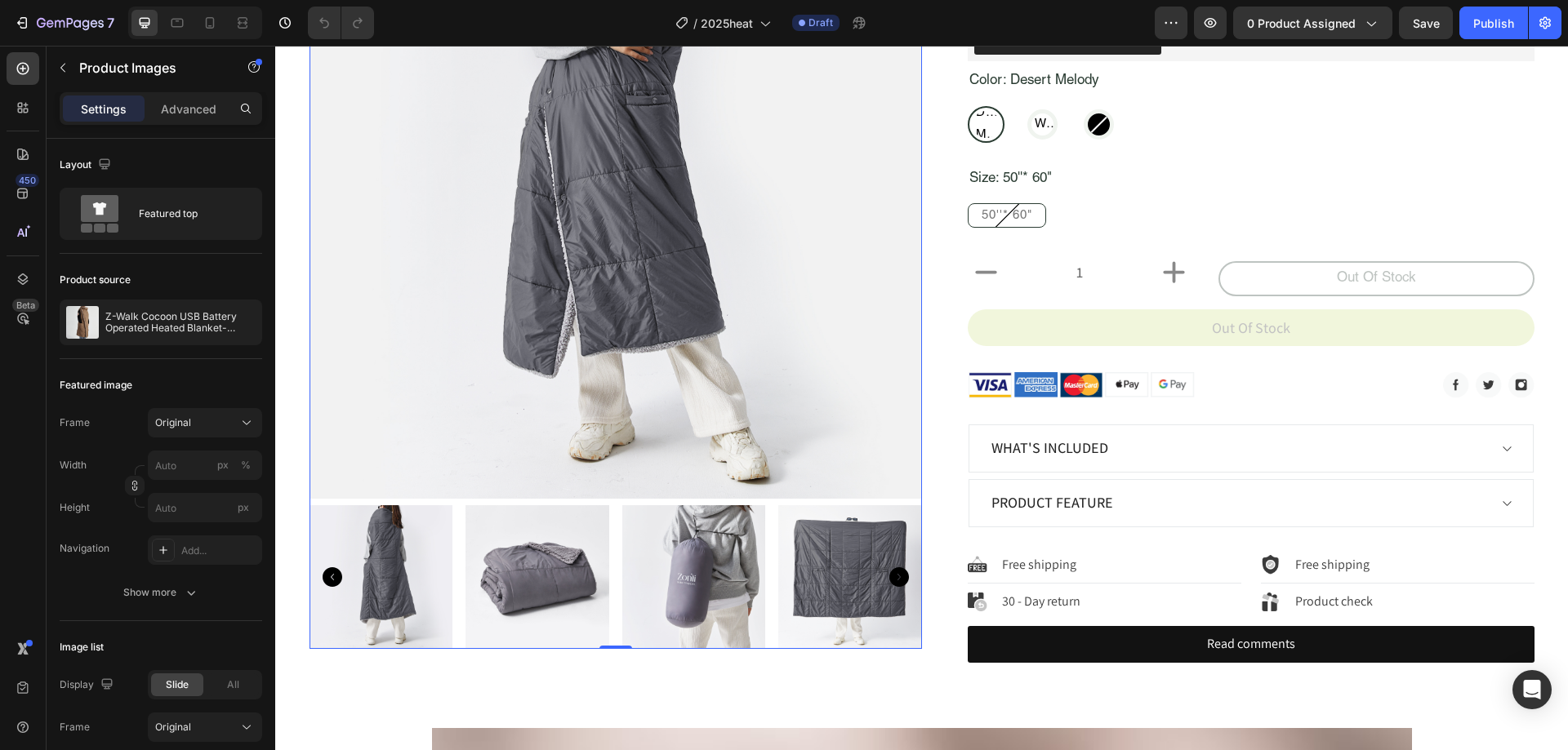
click at [896, 579] on icon "Carousel Next Arrow" at bounding box center [899, 577] width 19 height 19
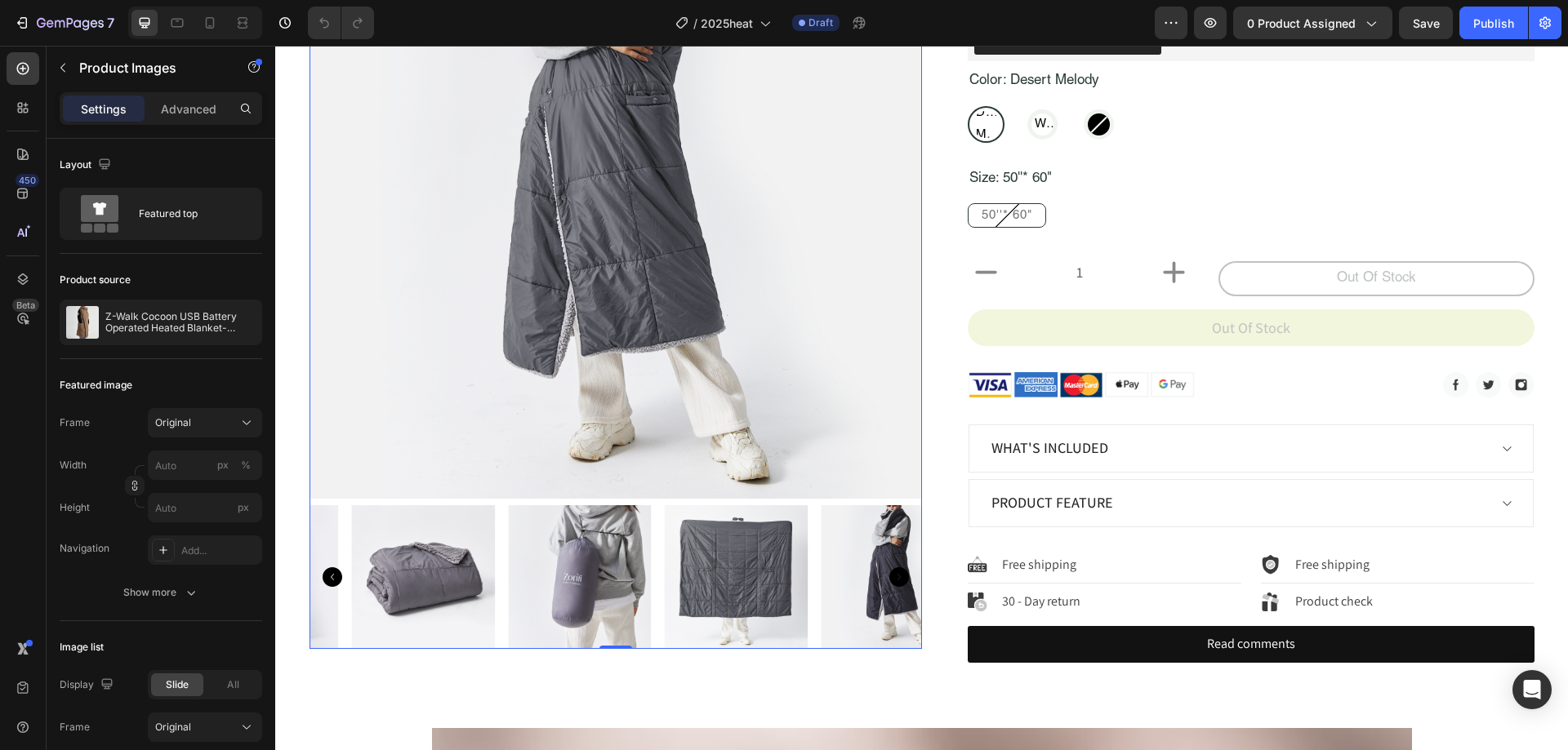
click at [896, 578] on icon "Carousel Next Arrow" at bounding box center [899, 577] width 19 height 19
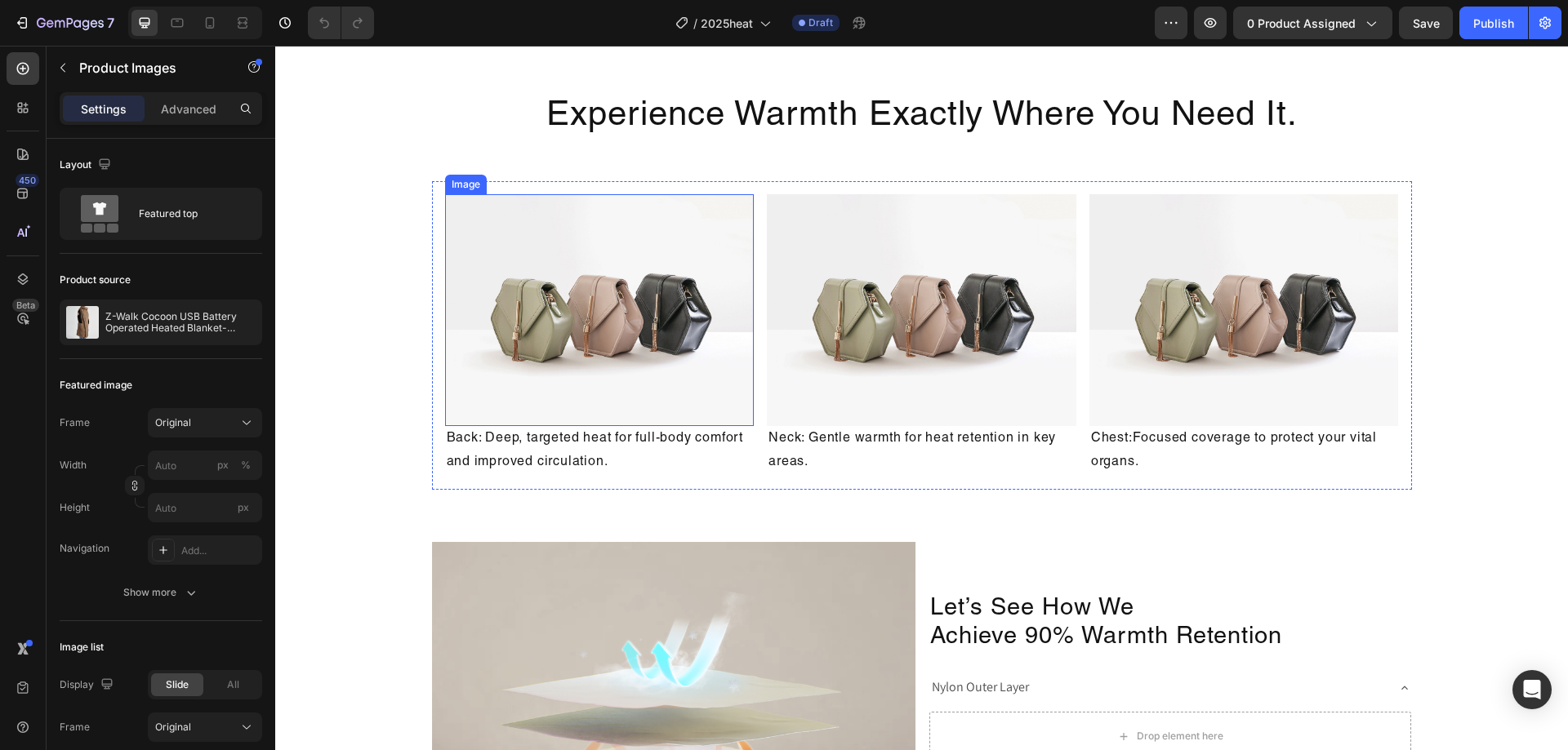
scroll to position [2122, 0]
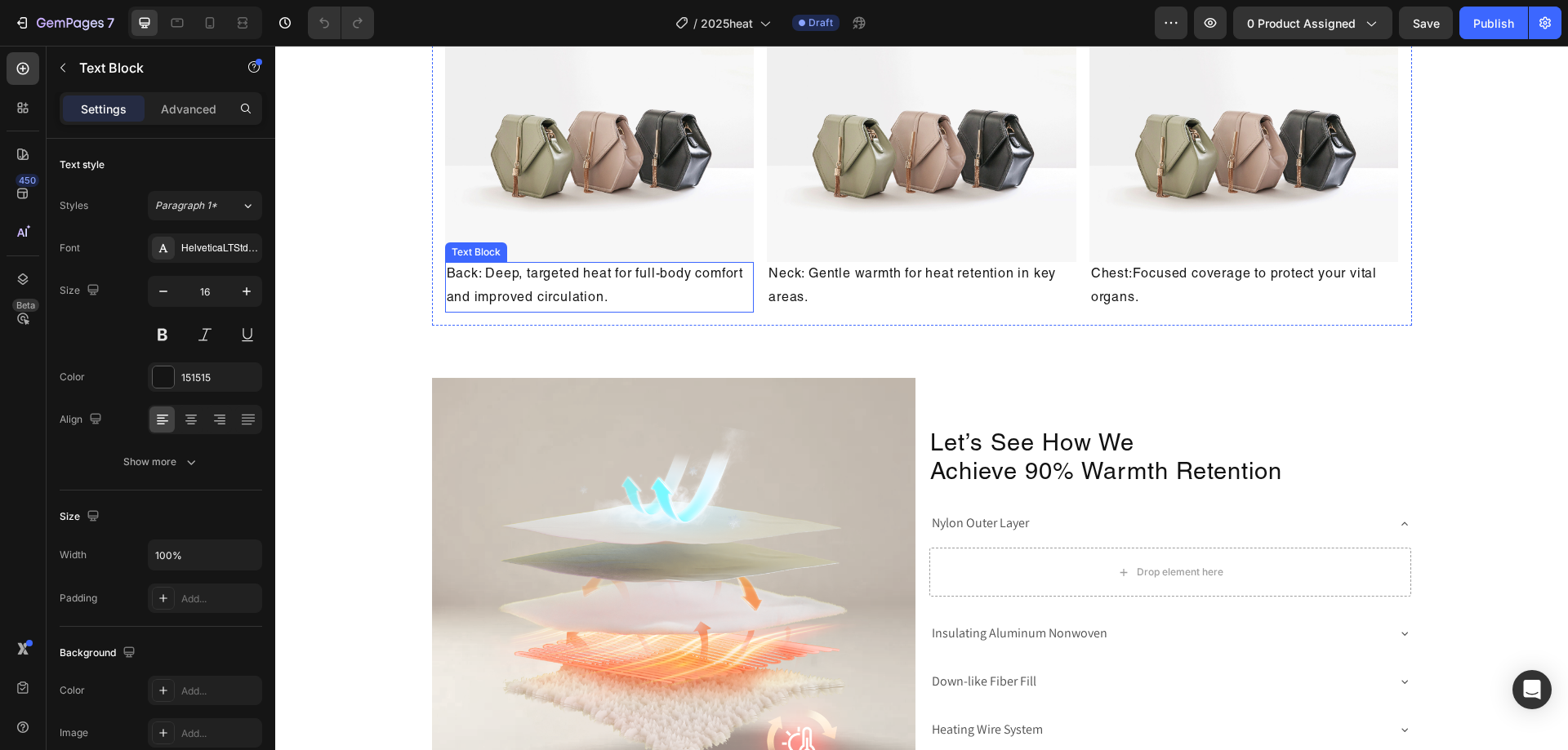
click at [579, 311] on p "Back: Deep, targeted heat for full-body comfort and improved circulation." at bounding box center [599, 287] width 306 height 48
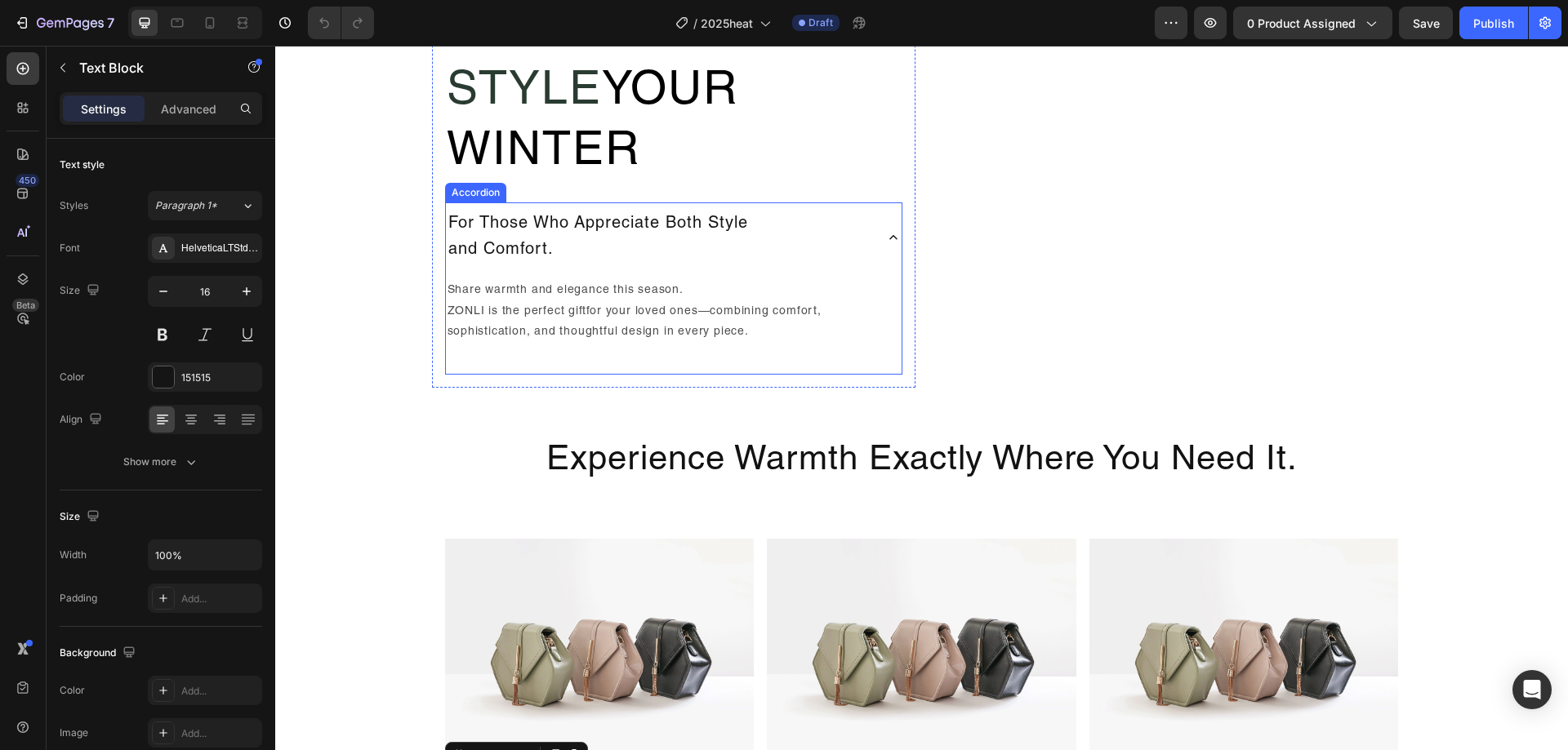
scroll to position [1632, 0]
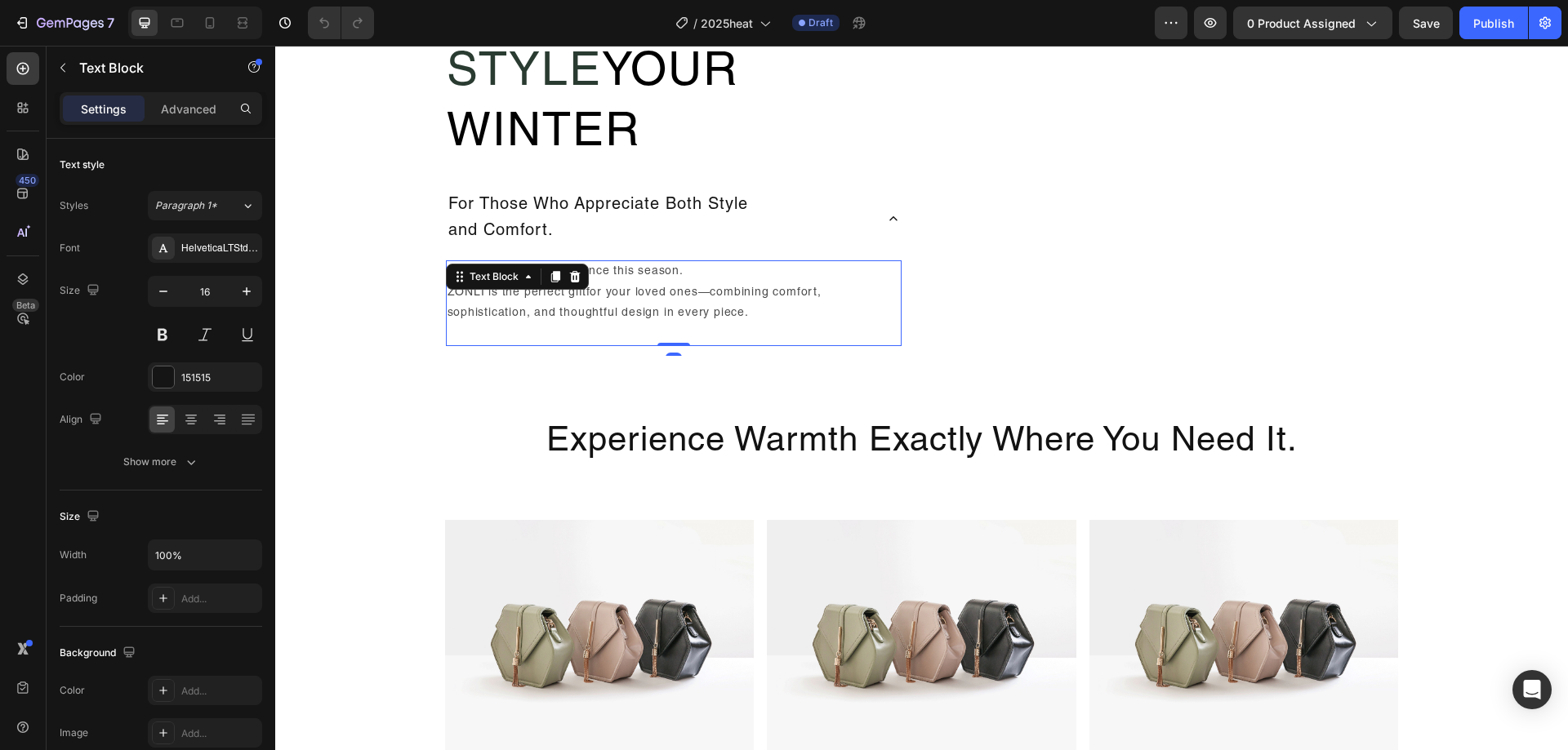
click at [549, 286] on div "Share warmth and elegance this season. ZONLI is the perfect gift for your loved…" at bounding box center [674, 303] width 456 height 86
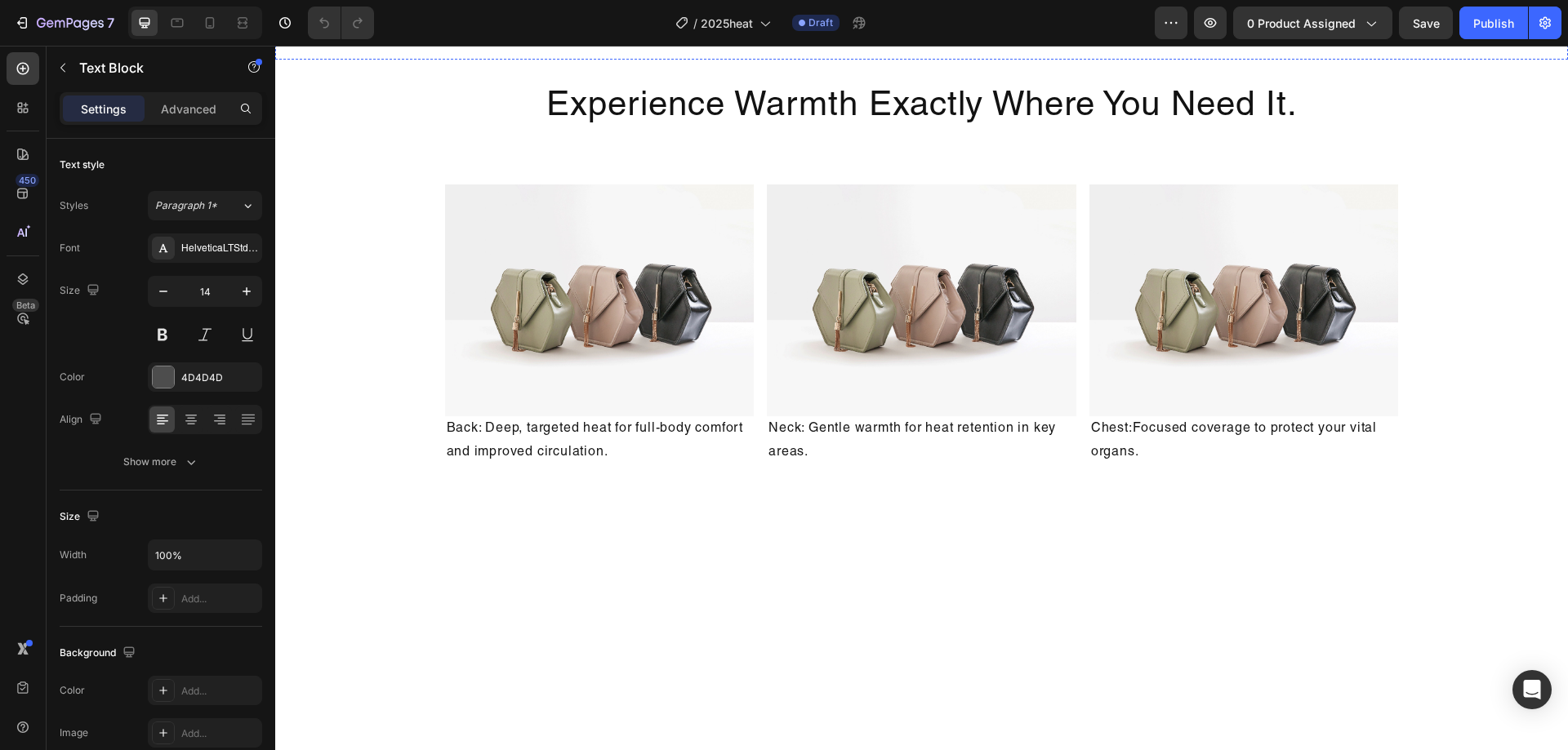
scroll to position [2041, 0]
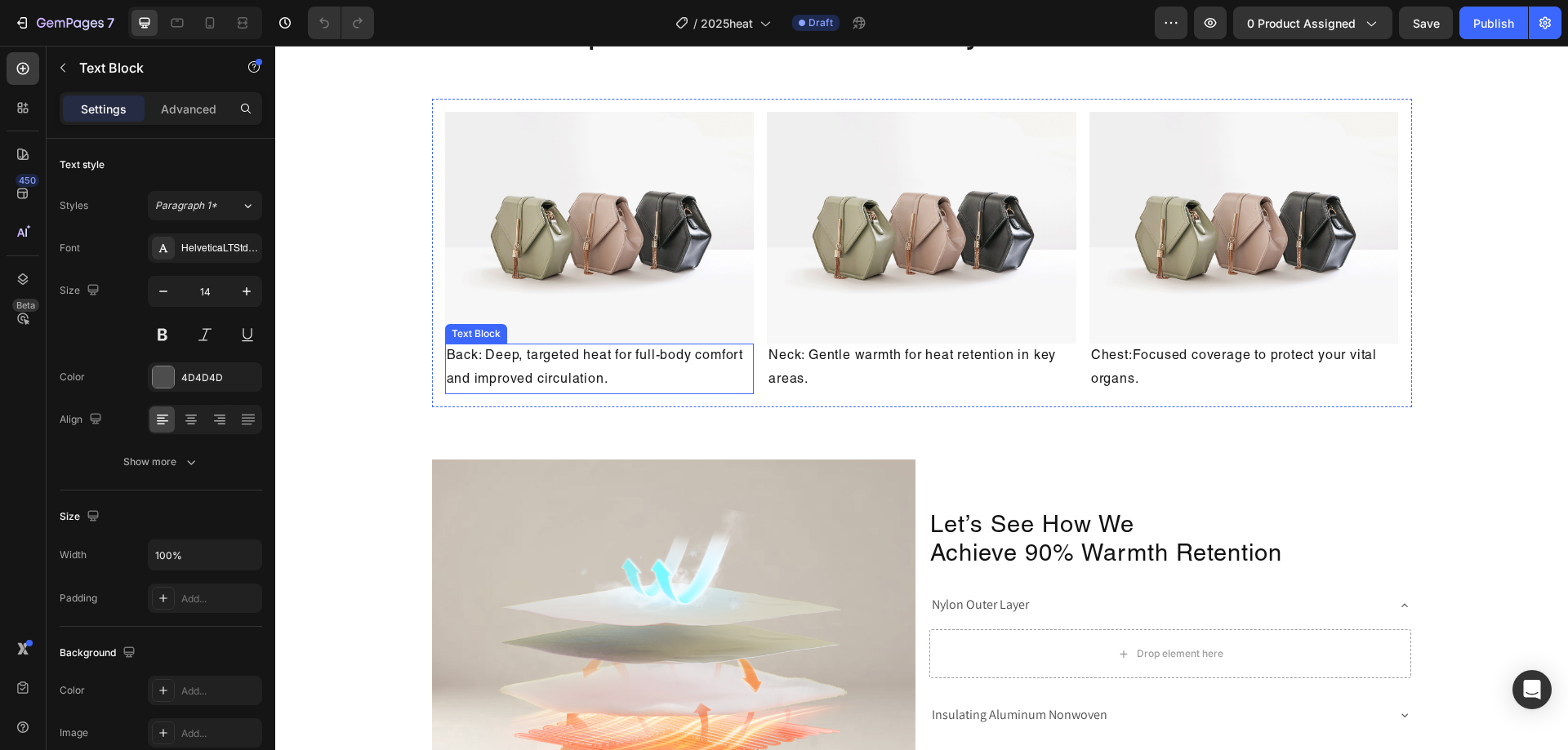
click at [628, 393] on p "Back: Deep, targeted heat for full-body comfort and improved circulation." at bounding box center [599, 369] width 306 height 48
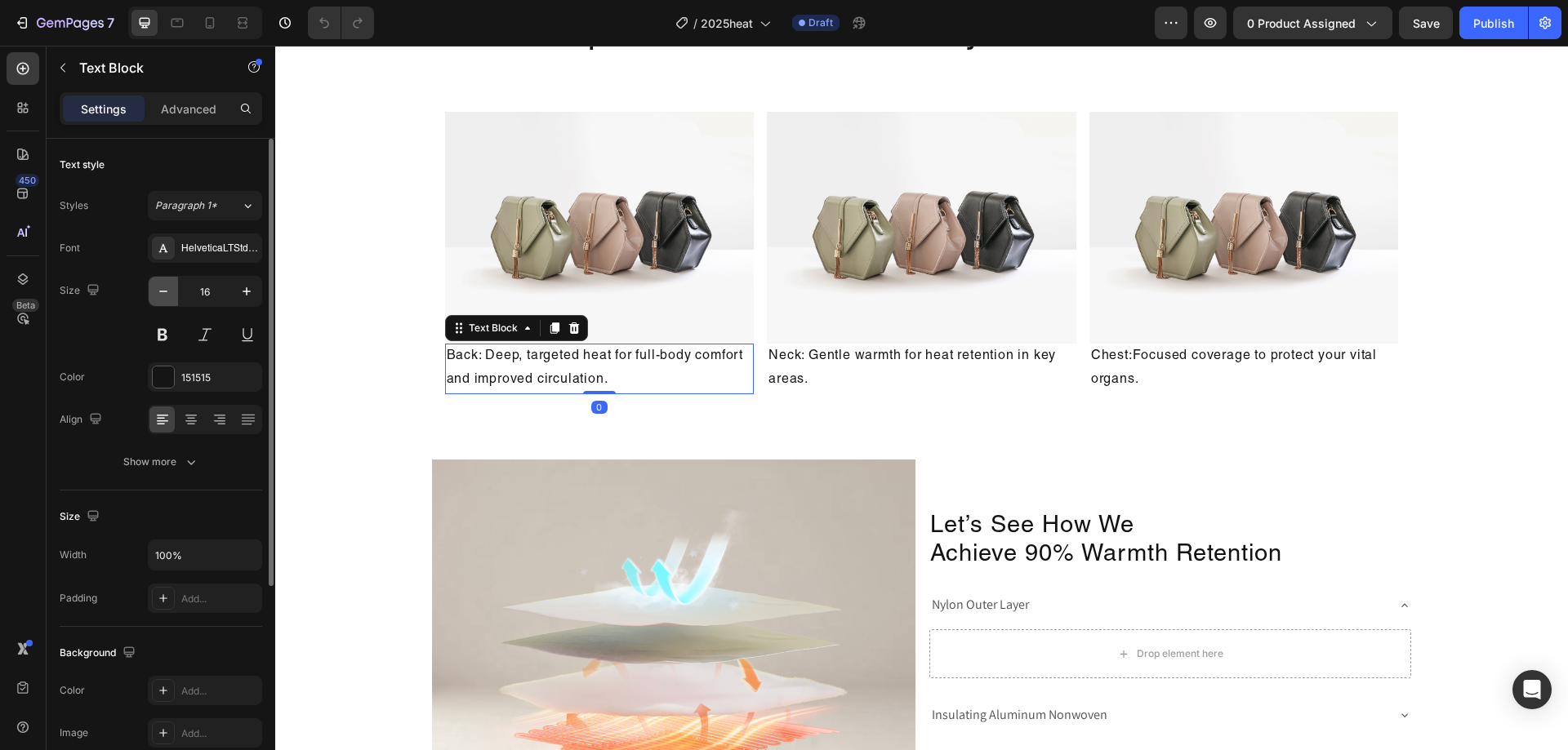
click at [158, 292] on icon "button" at bounding box center [163, 291] width 17 height 17
type input "14"
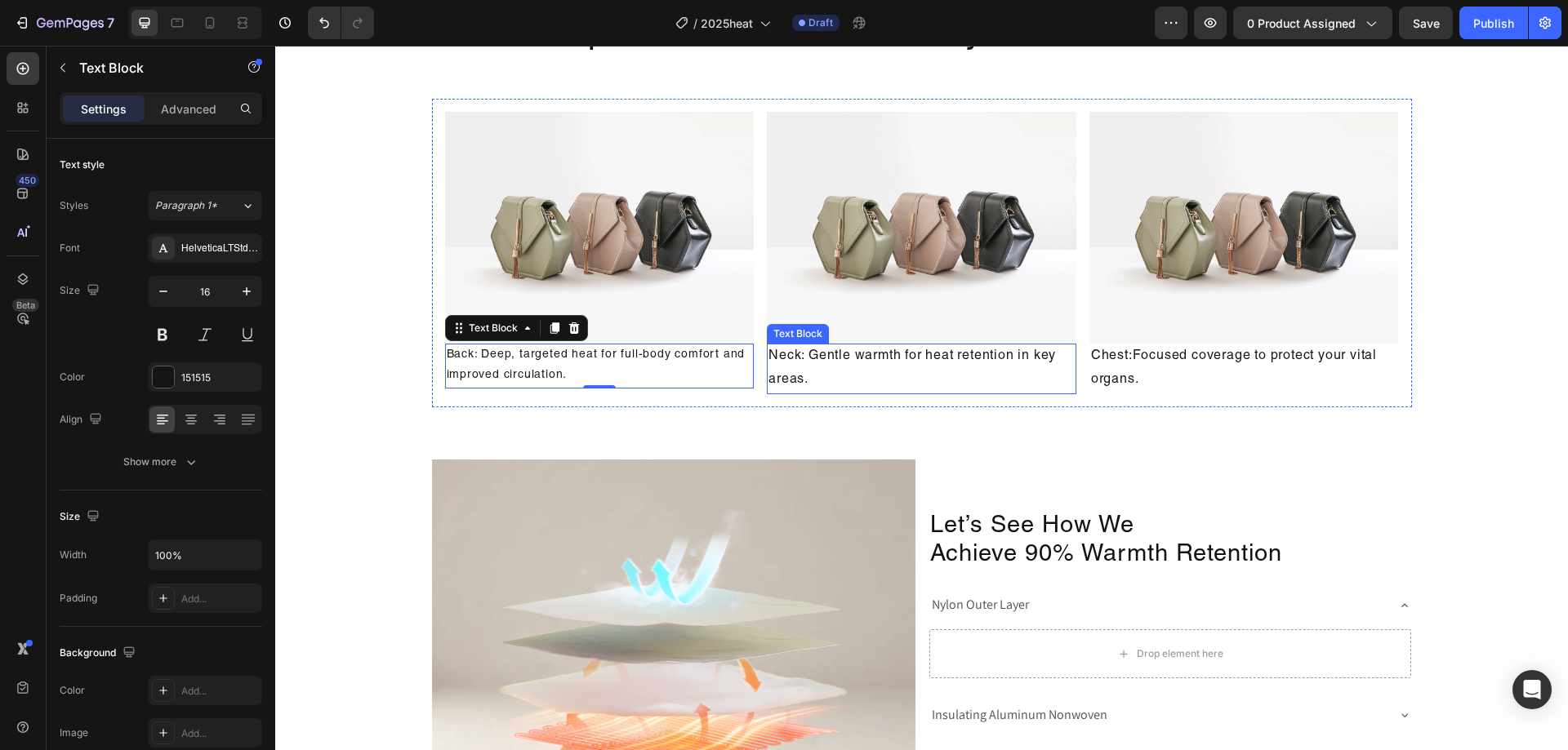
click at [817, 393] on p "Neck: Gentle warmth for heat retention in key areas." at bounding box center [922, 369] width 306 height 48
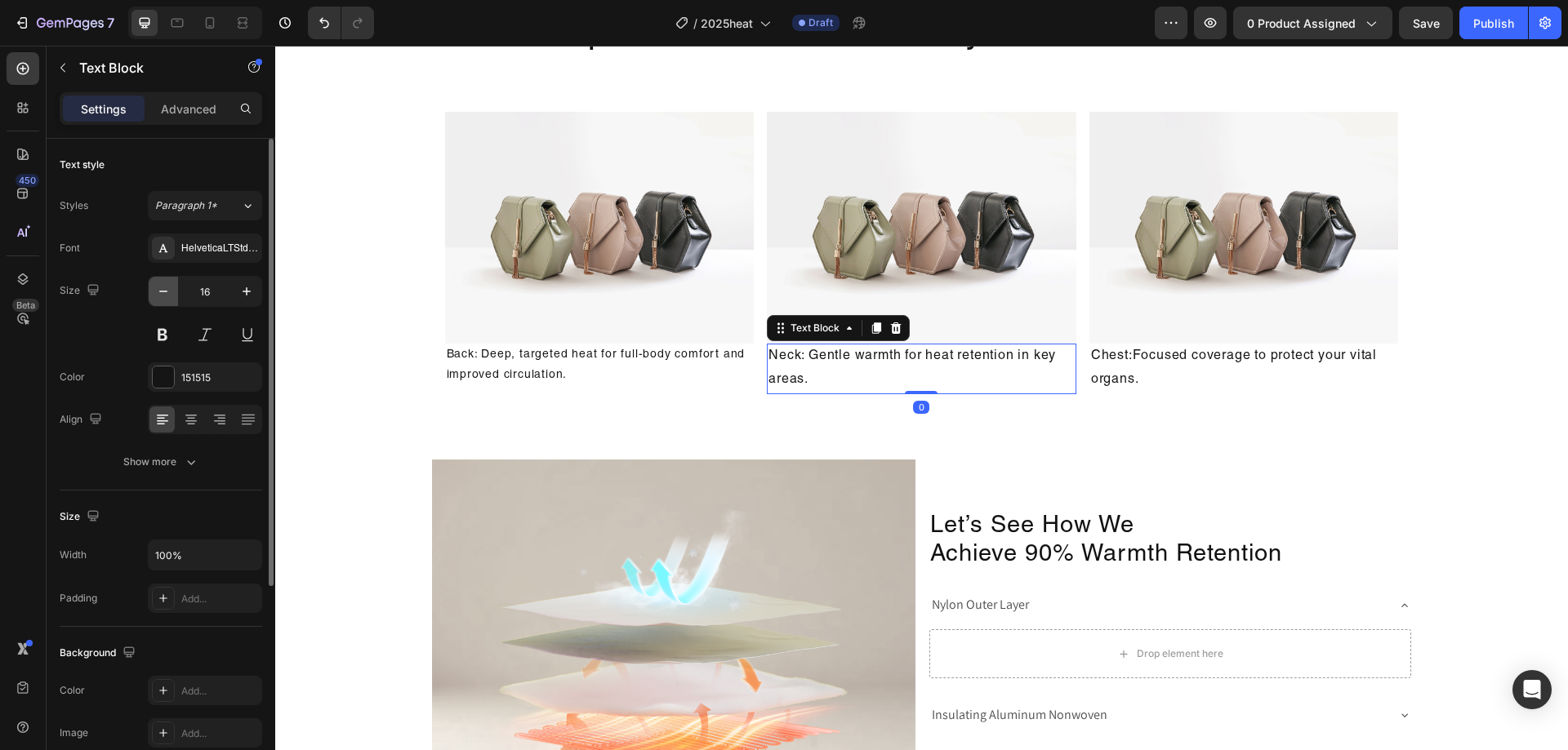
click at [172, 293] on button "button" at bounding box center [164, 291] width 29 height 29
type input "14"
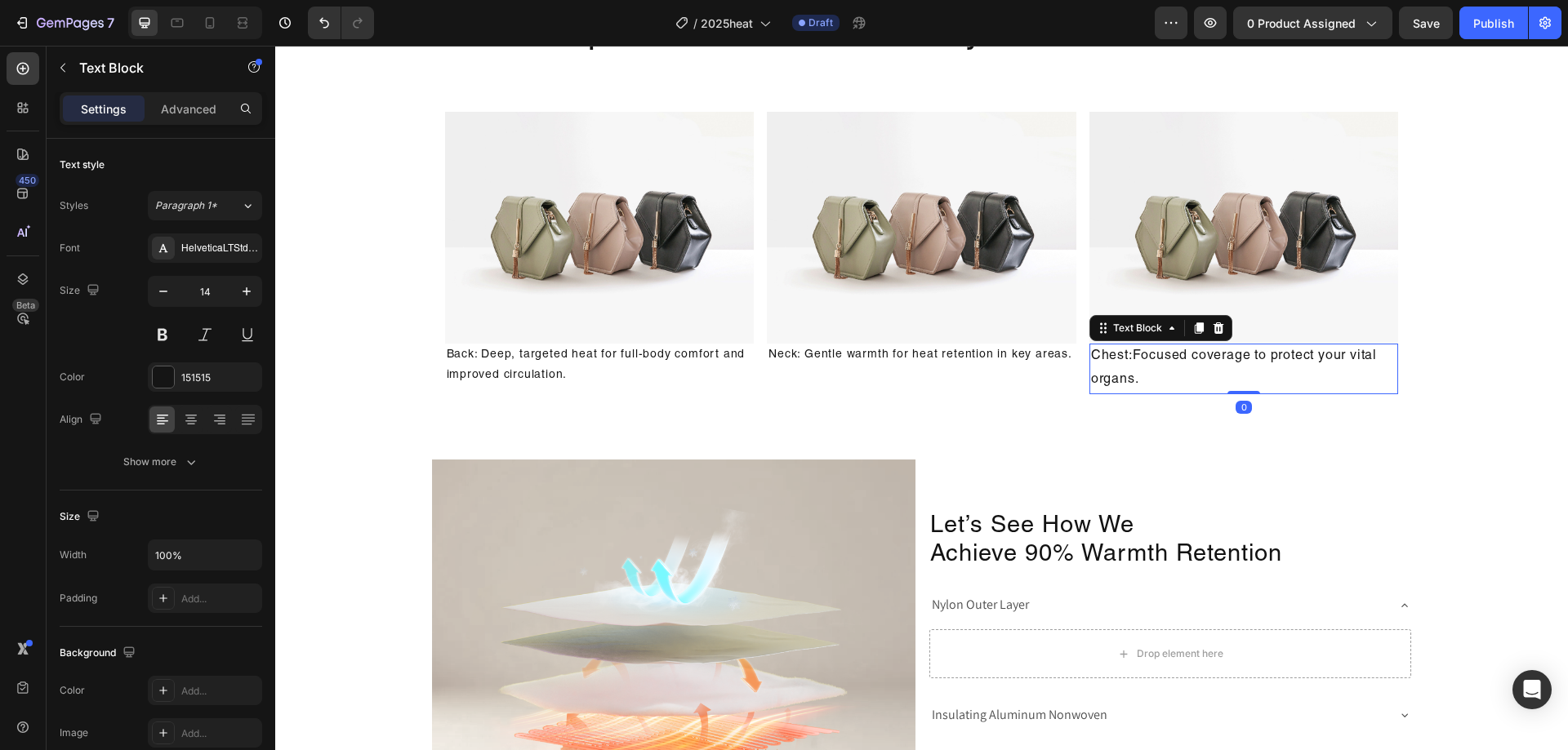
click at [1179, 393] on p "Chest:Focused coverage to protect your vital organs." at bounding box center [1244, 369] width 306 height 48
click at [169, 296] on icon "button" at bounding box center [163, 291] width 17 height 17
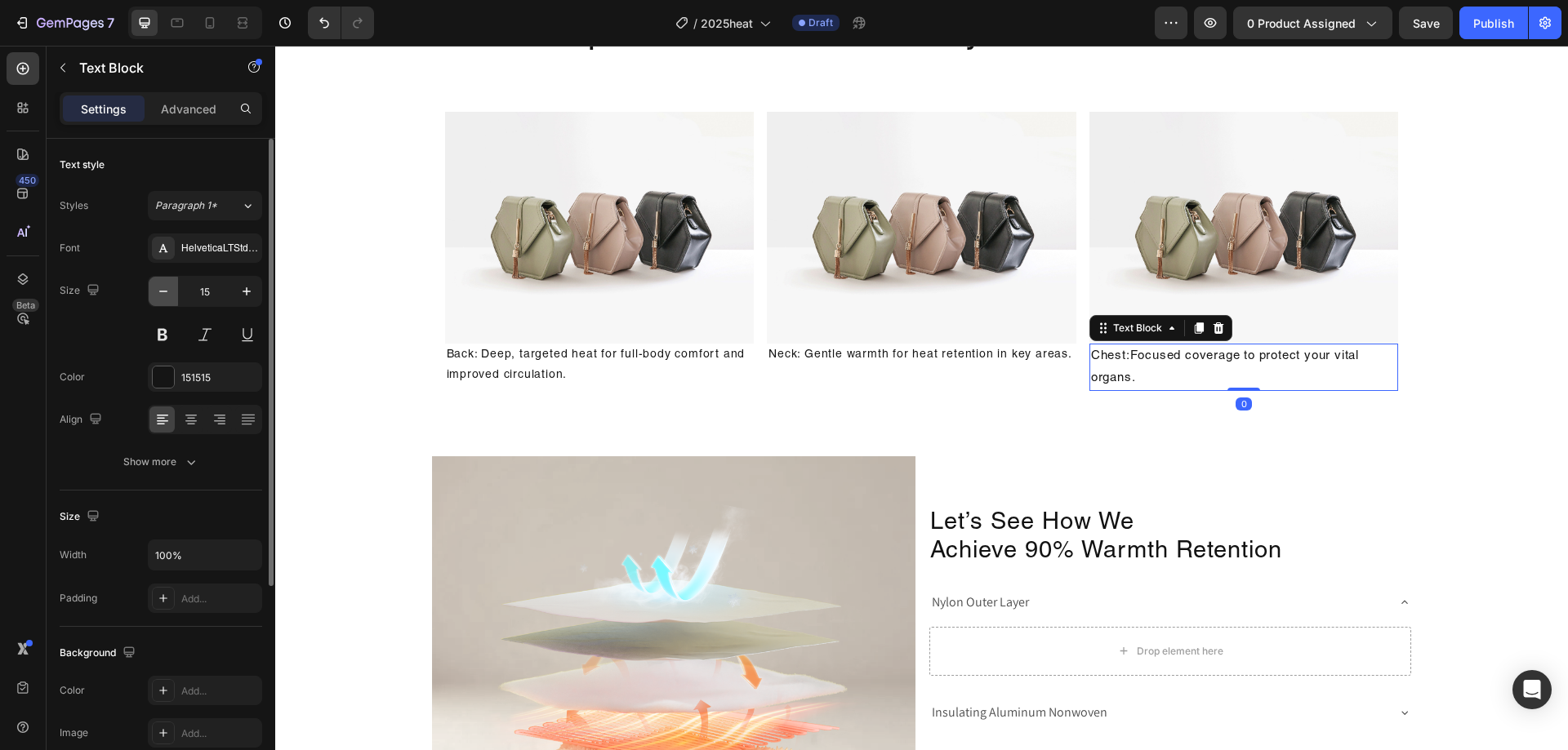
type input "14"
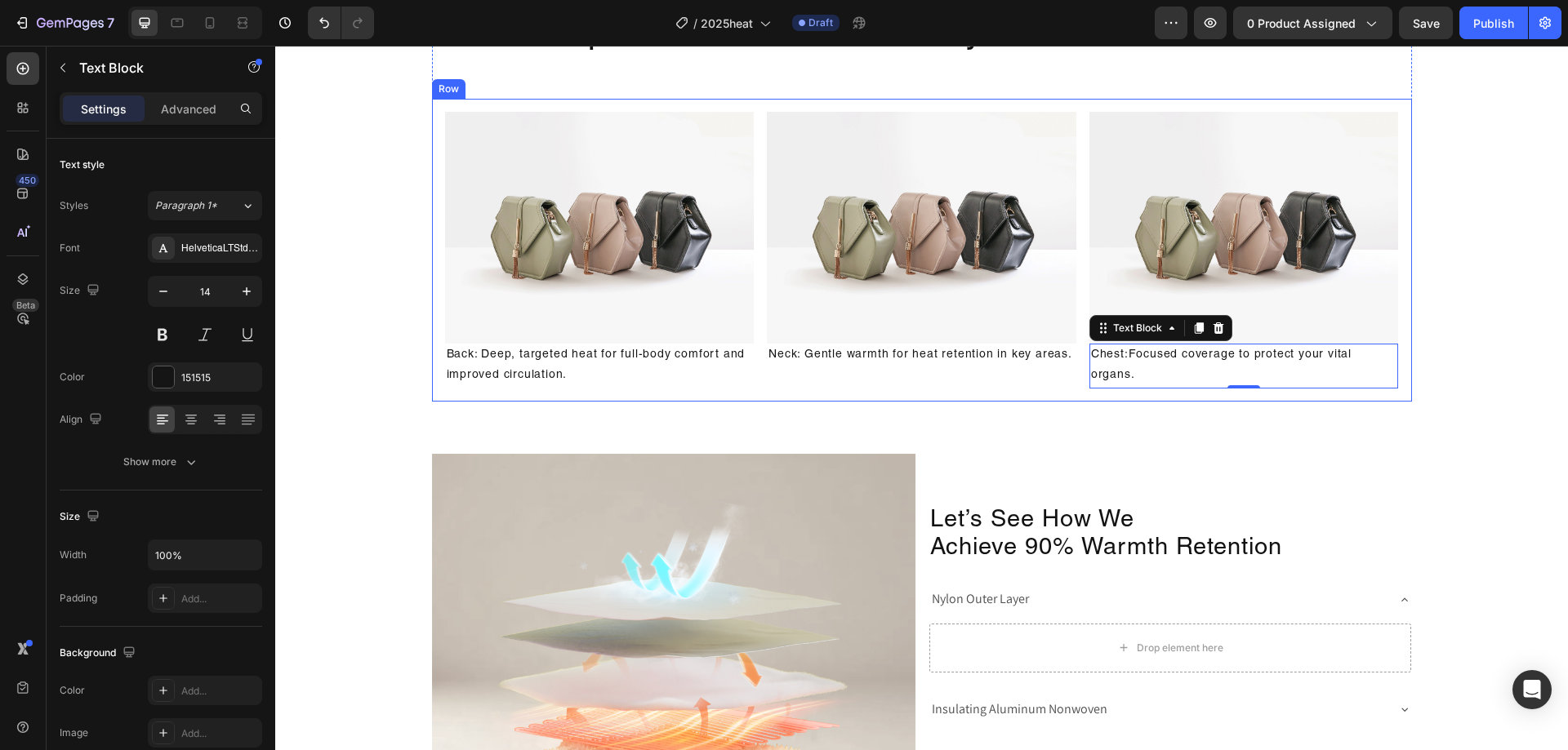
click at [1336, 388] on div "Image Chest:Focused coverage to protect your vital organs. Text Block 0" at bounding box center [1244, 249] width 310 height 276
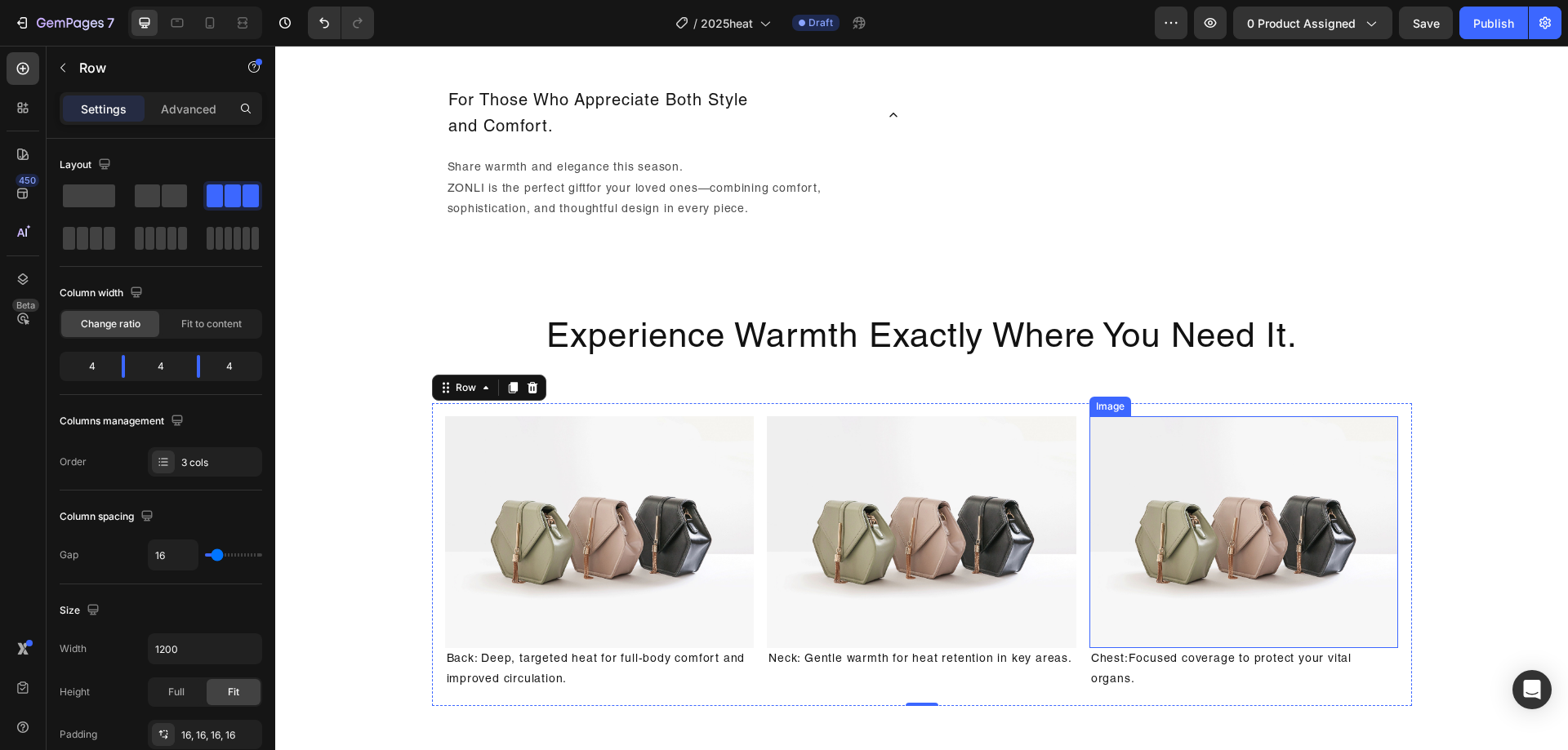
scroll to position [1632, 0]
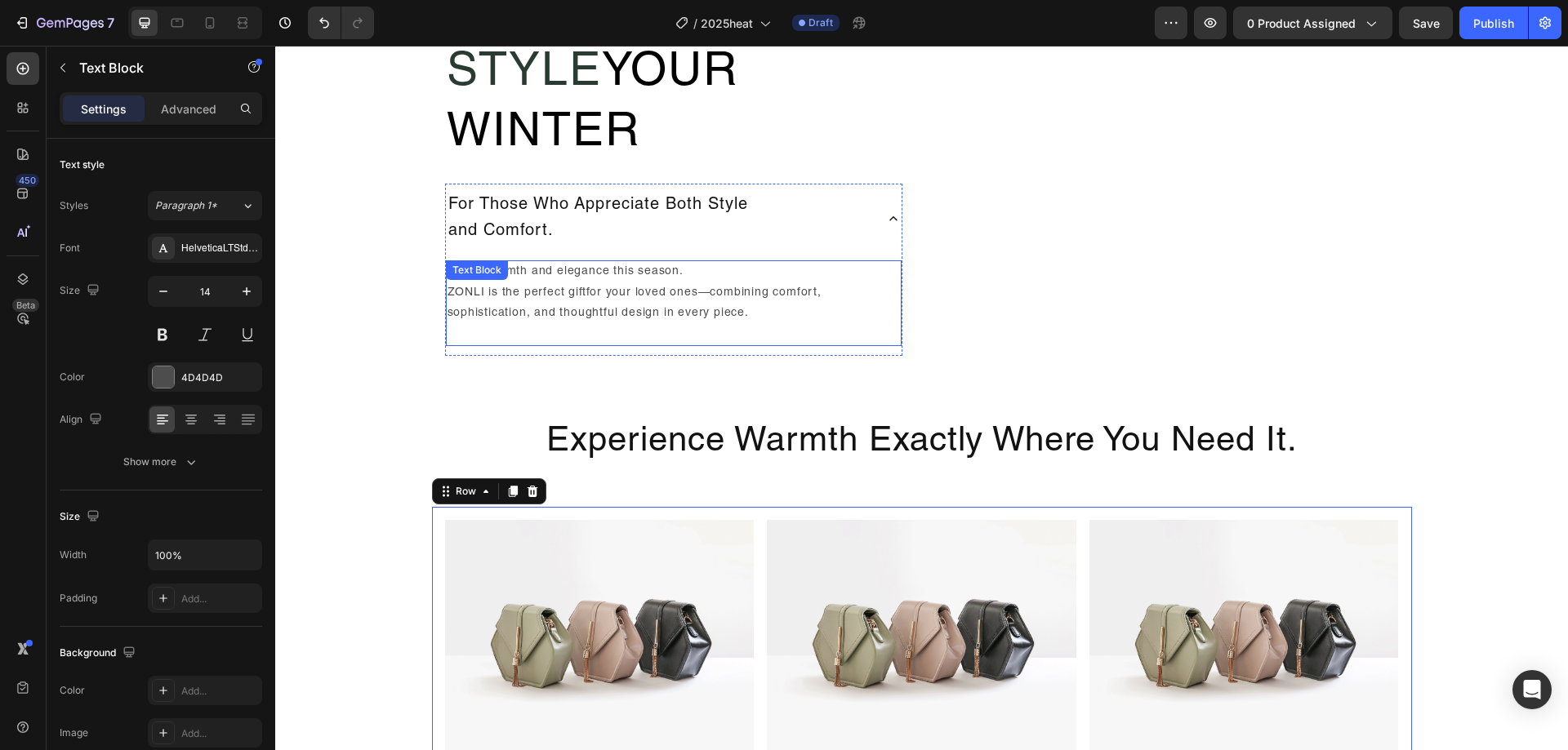
click at [670, 287] on p "Share warmth and elegance this season. ZONLI is the perfect gift for your loved…" at bounding box center [673, 303] width 452 height 83
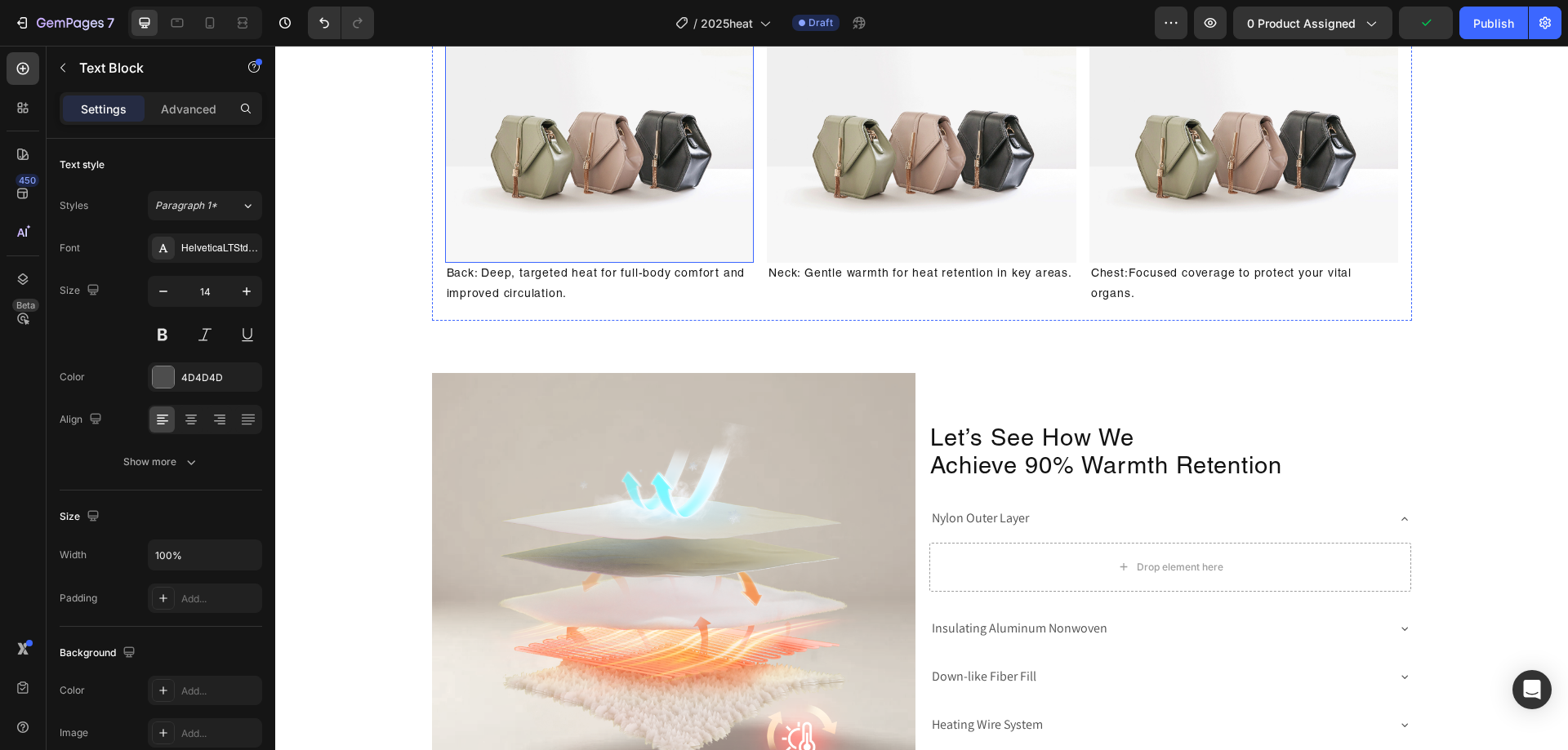
scroll to position [2122, 0]
click at [581, 305] on p "Back: Deep, targeted heat for full-body comfort and improved circulation." at bounding box center [599, 284] width 306 height 41
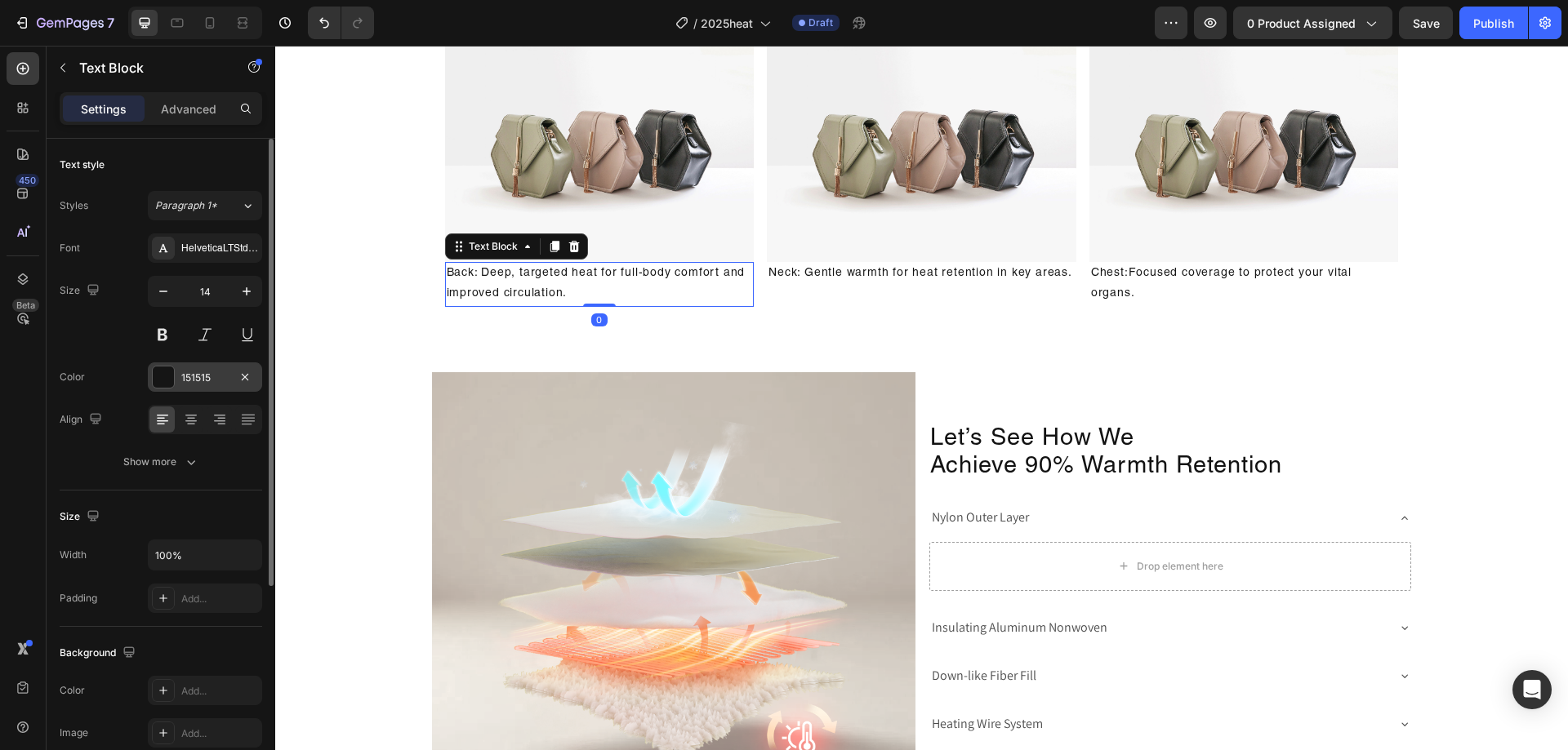
click at [195, 383] on div "151515" at bounding box center [205, 377] width 48 height 15
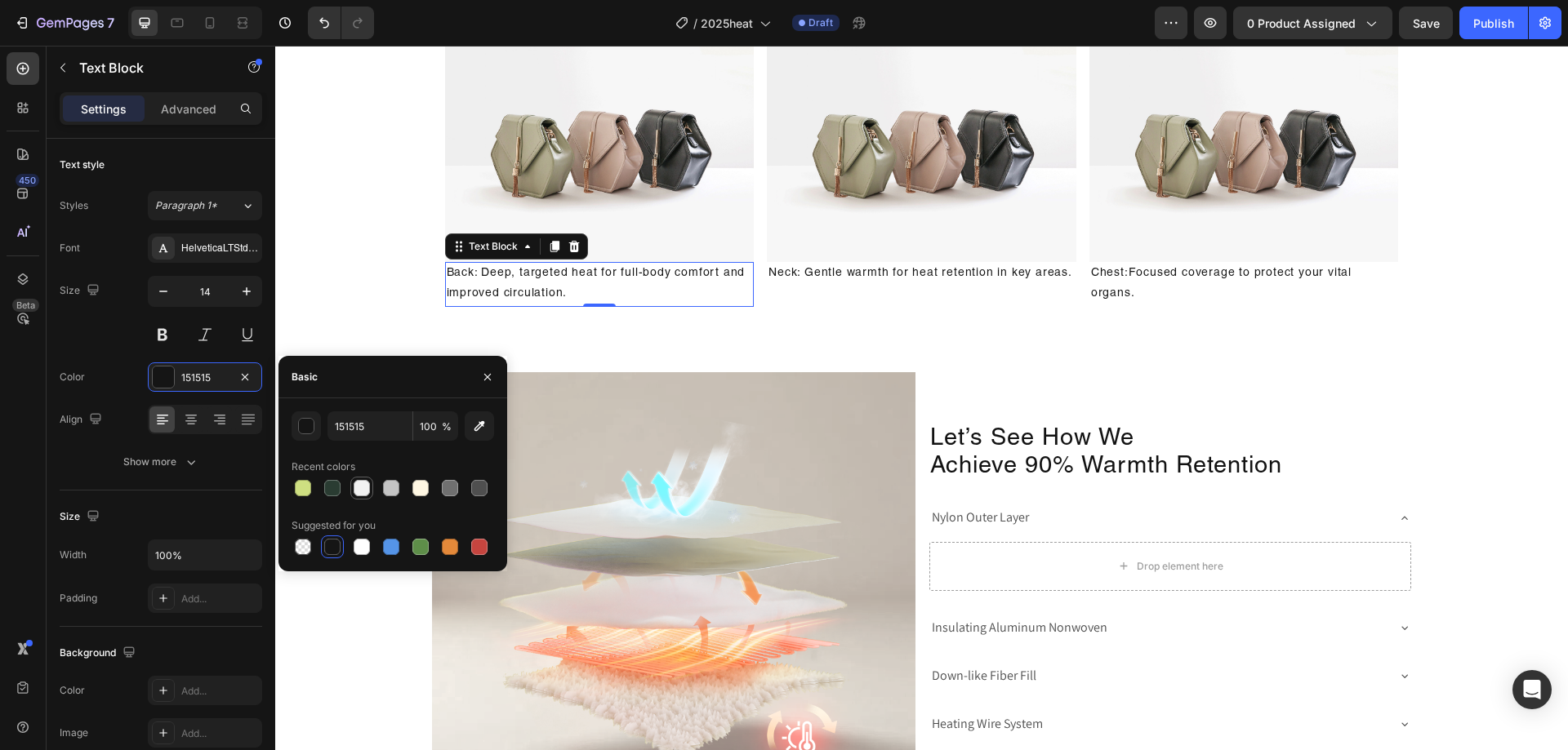
click at [365, 485] on div at bounding box center [362, 488] width 17 height 17
click at [388, 486] on div at bounding box center [391, 488] width 17 height 17
click at [441, 494] on div at bounding box center [450, 488] width 19 height 19
click at [485, 490] on div at bounding box center [479, 488] width 17 height 17
type input "4F4F4F"
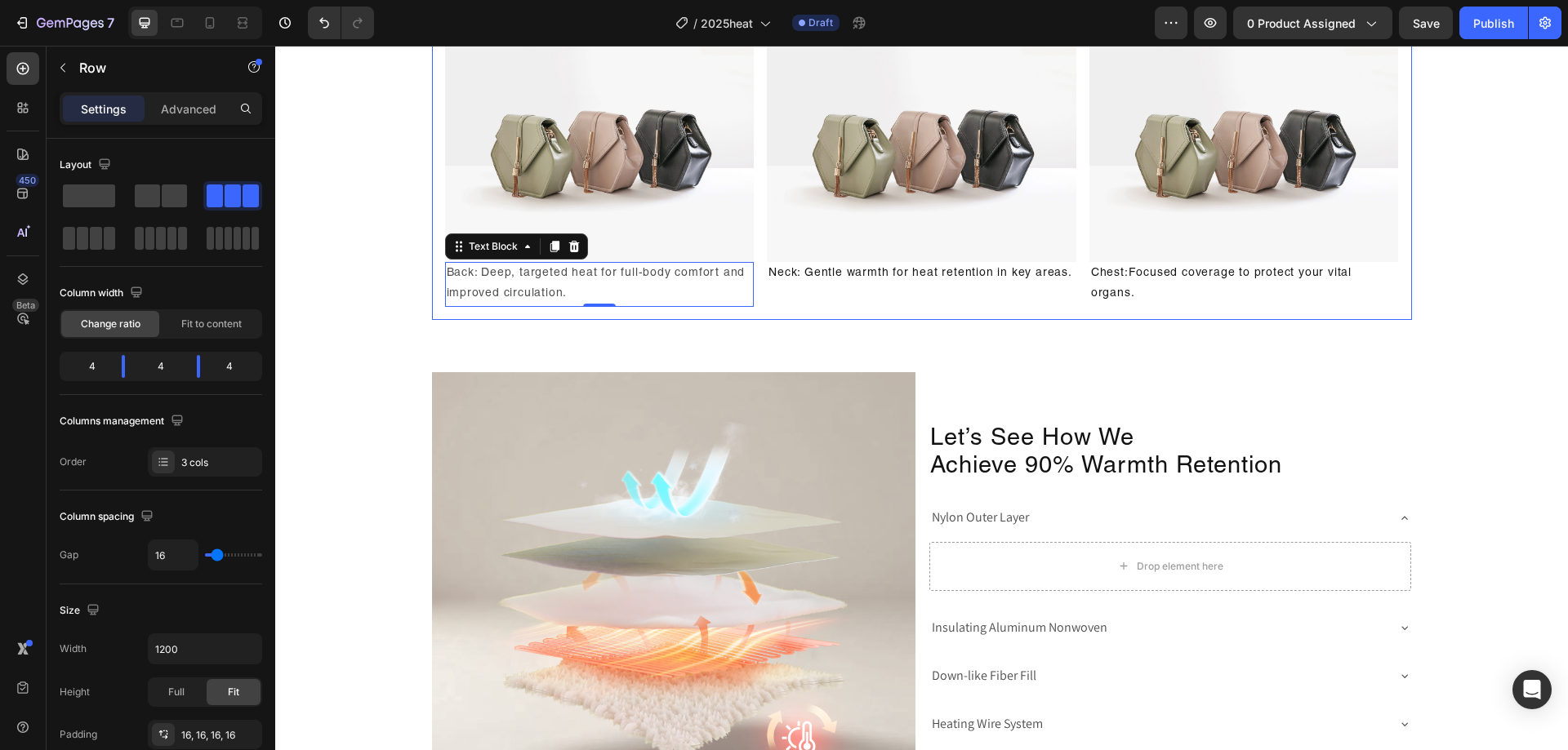
click at [777, 319] on div "Image Back: Deep, targeted heat for full-body comfort and improved circulation.…" at bounding box center [922, 169] width 980 height 302
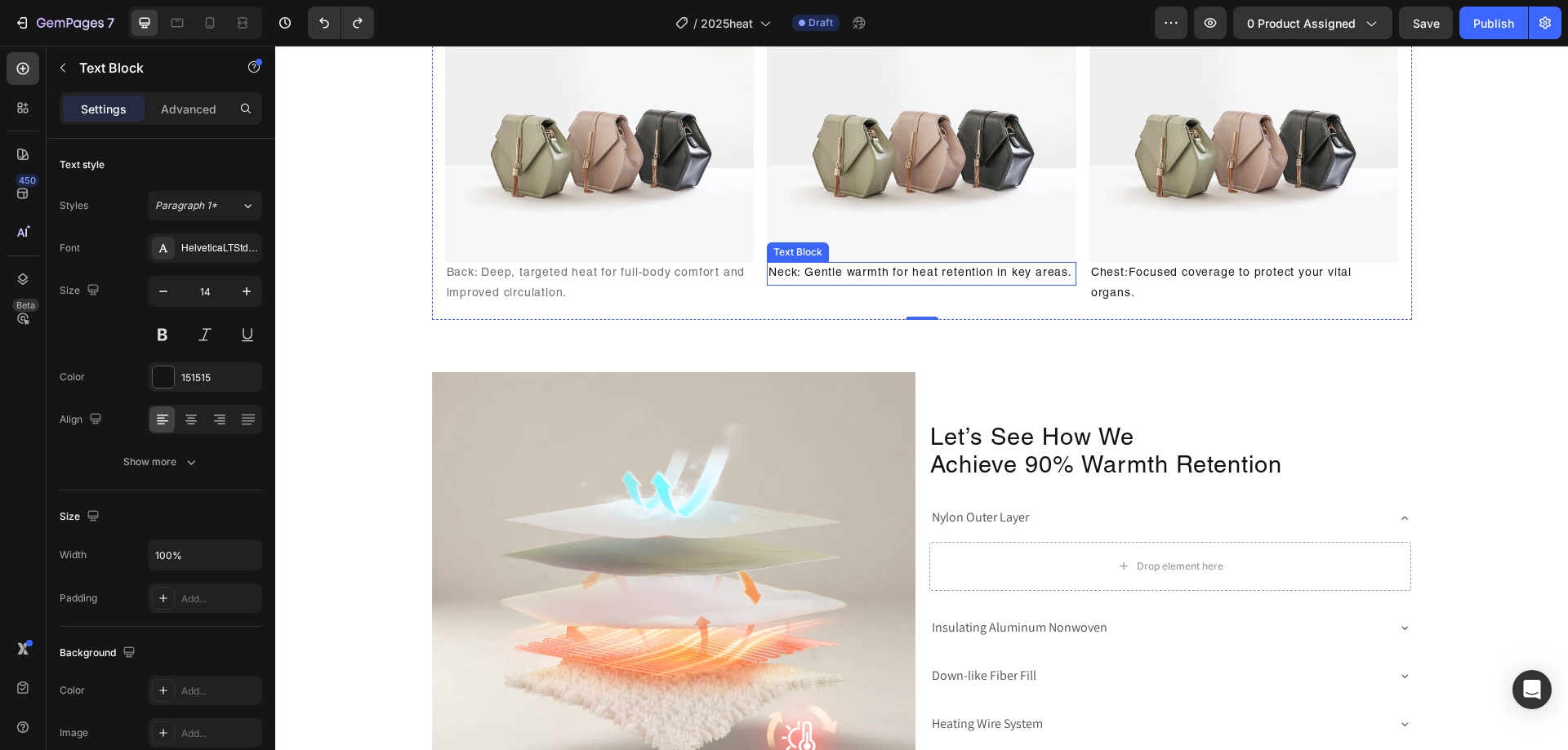
click at [887, 284] on p "Neck: Gentle warmth for heat retention in key areas." at bounding box center [922, 274] width 306 height 20
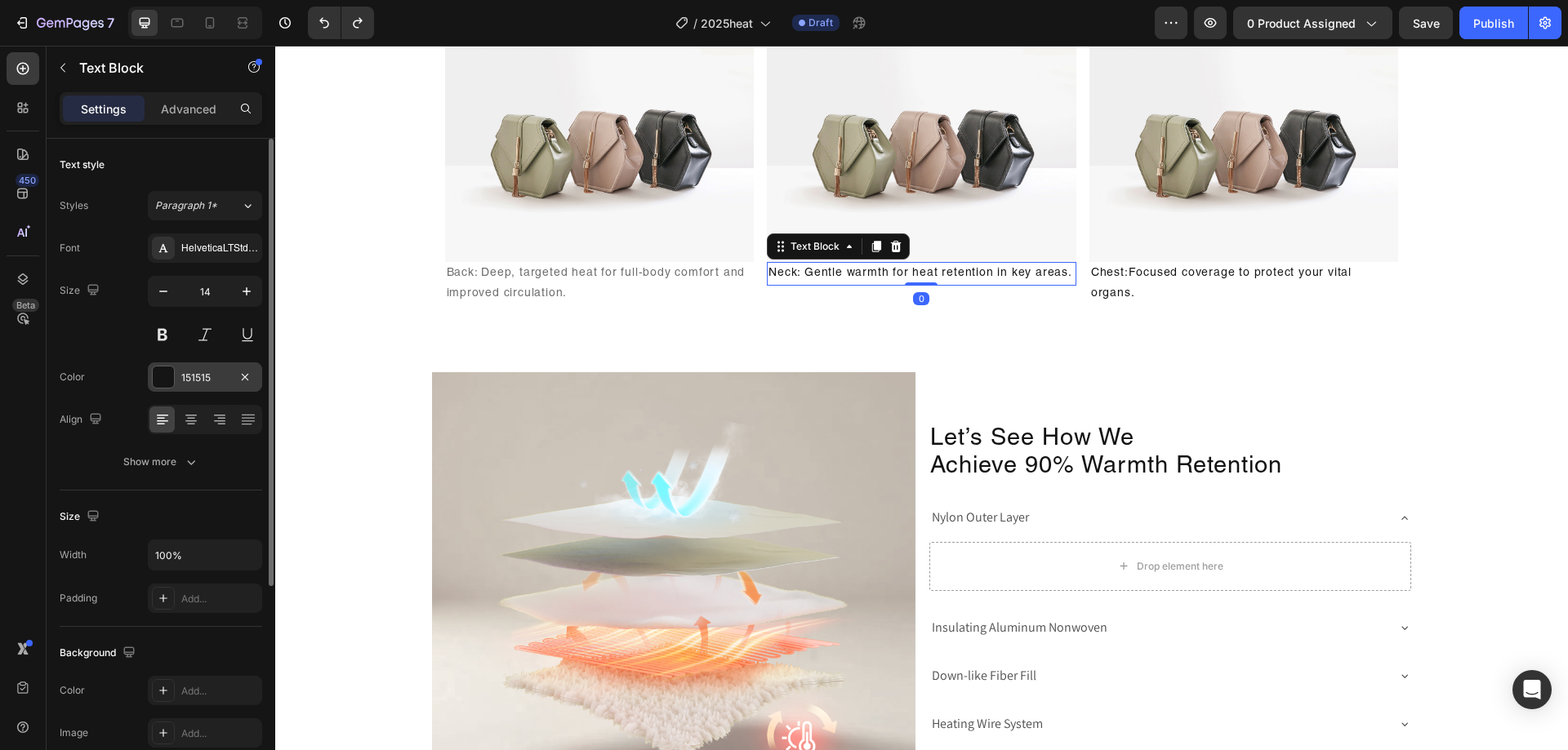
click at [181, 371] on div "151515" at bounding box center [205, 377] width 48 height 15
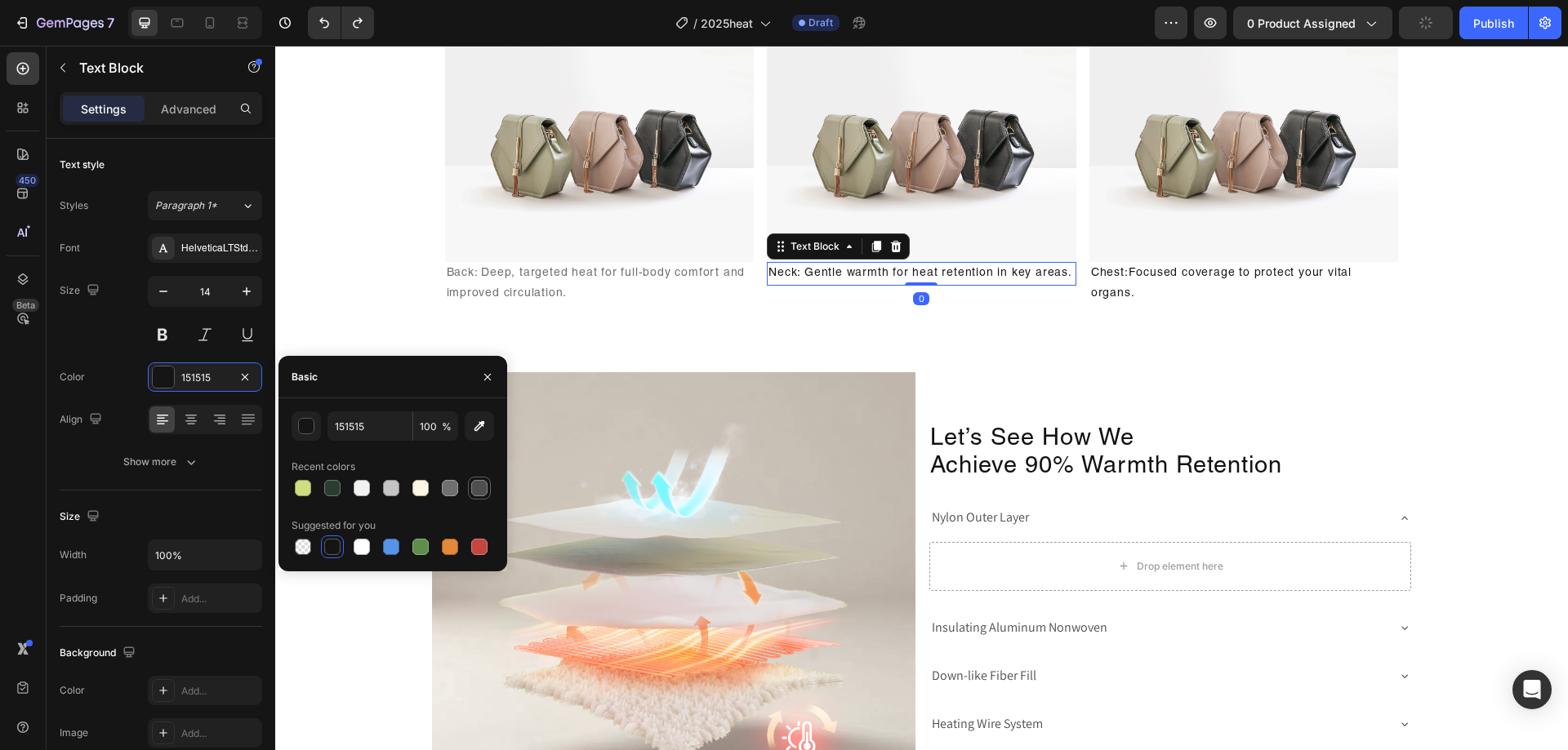
drag, startPoint x: 473, startPoint y: 486, endPoint x: 322, endPoint y: 452, distance: 154.8
click at [473, 486] on div at bounding box center [479, 488] width 17 height 17
type input "4F4F4F"
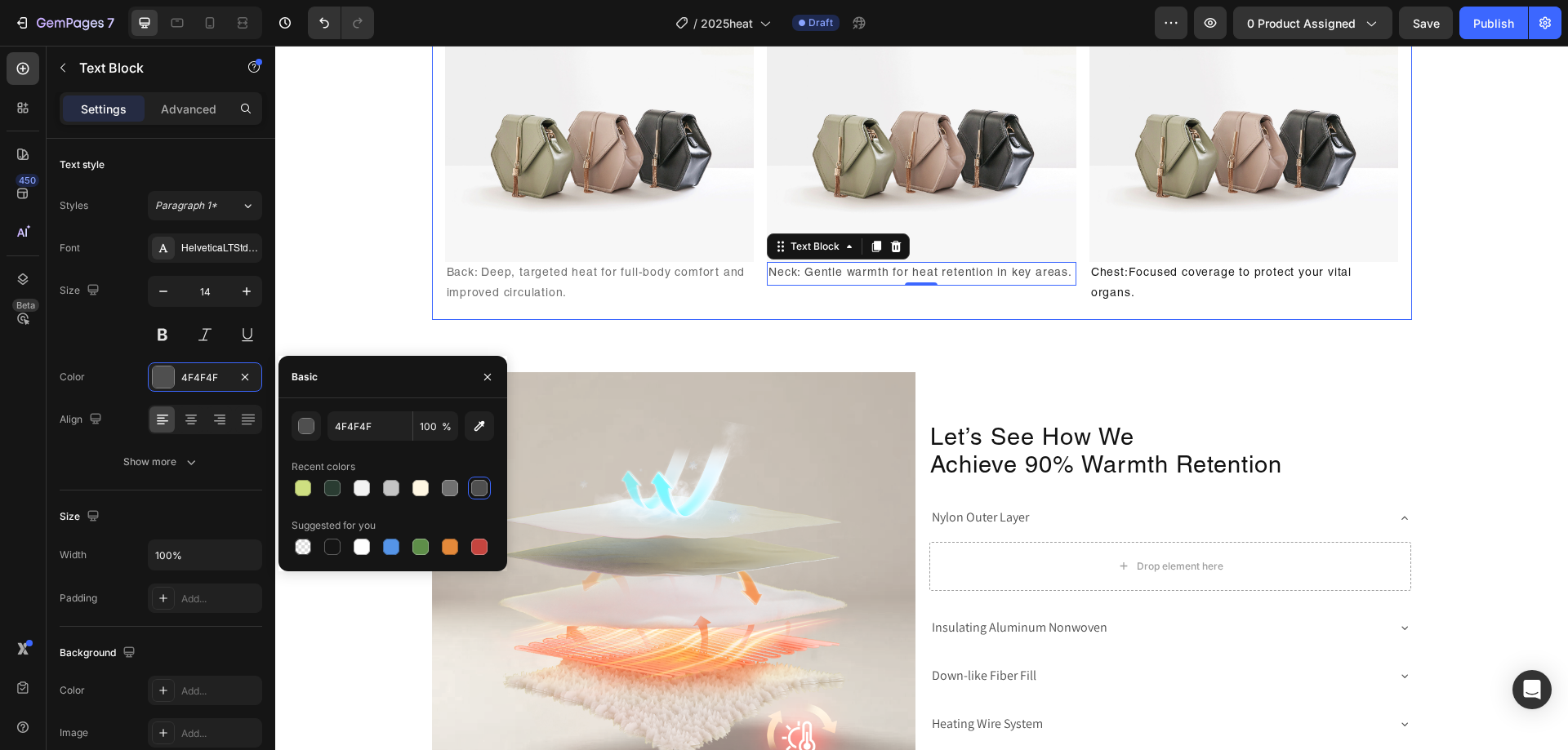
click at [1294, 306] on div "Image Chest:Focused coverage to protect your vital organs. Text Block" at bounding box center [1244, 168] width 310 height 276
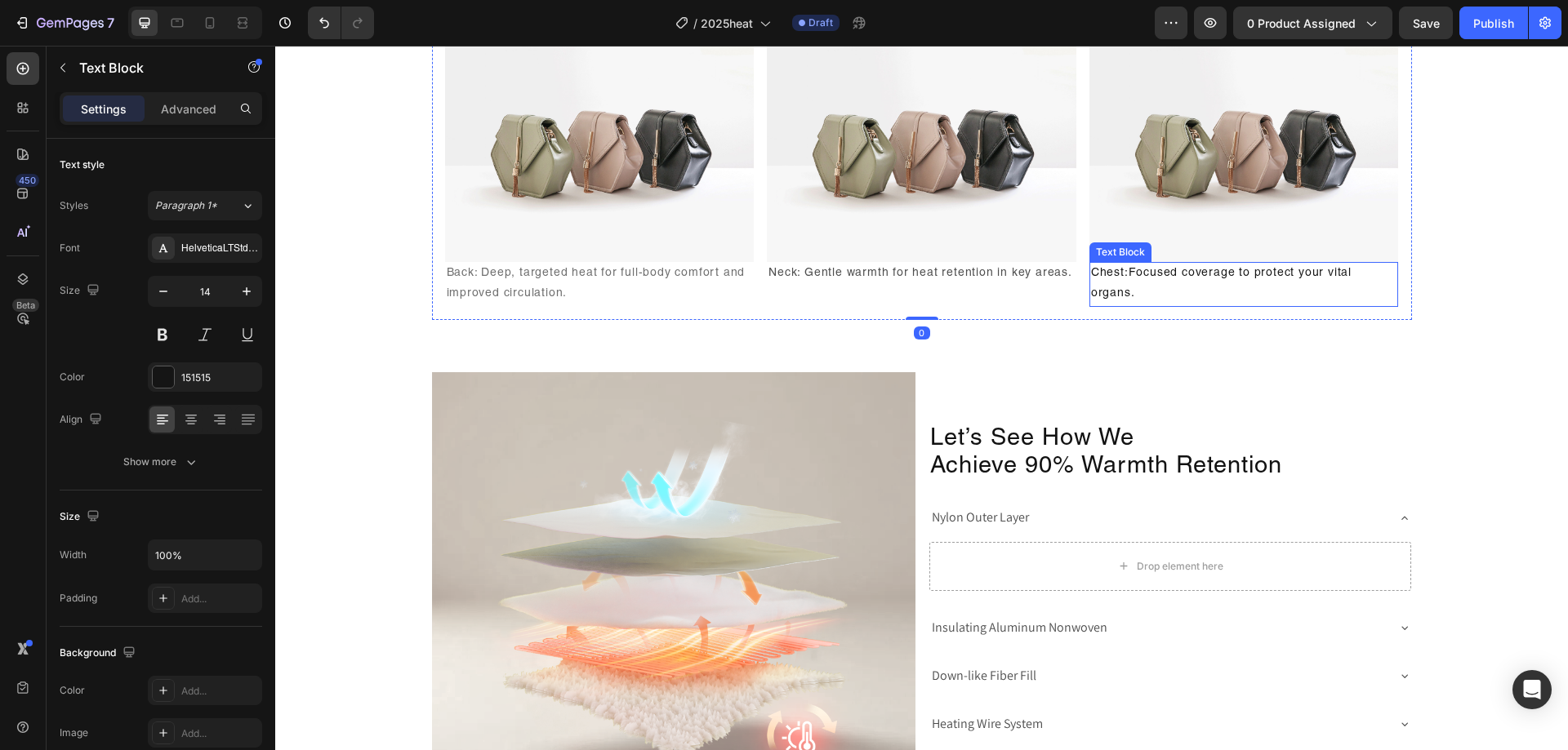
click at [1284, 305] on p "Chest:Focused coverage to protect your vital organs." at bounding box center [1244, 284] width 306 height 41
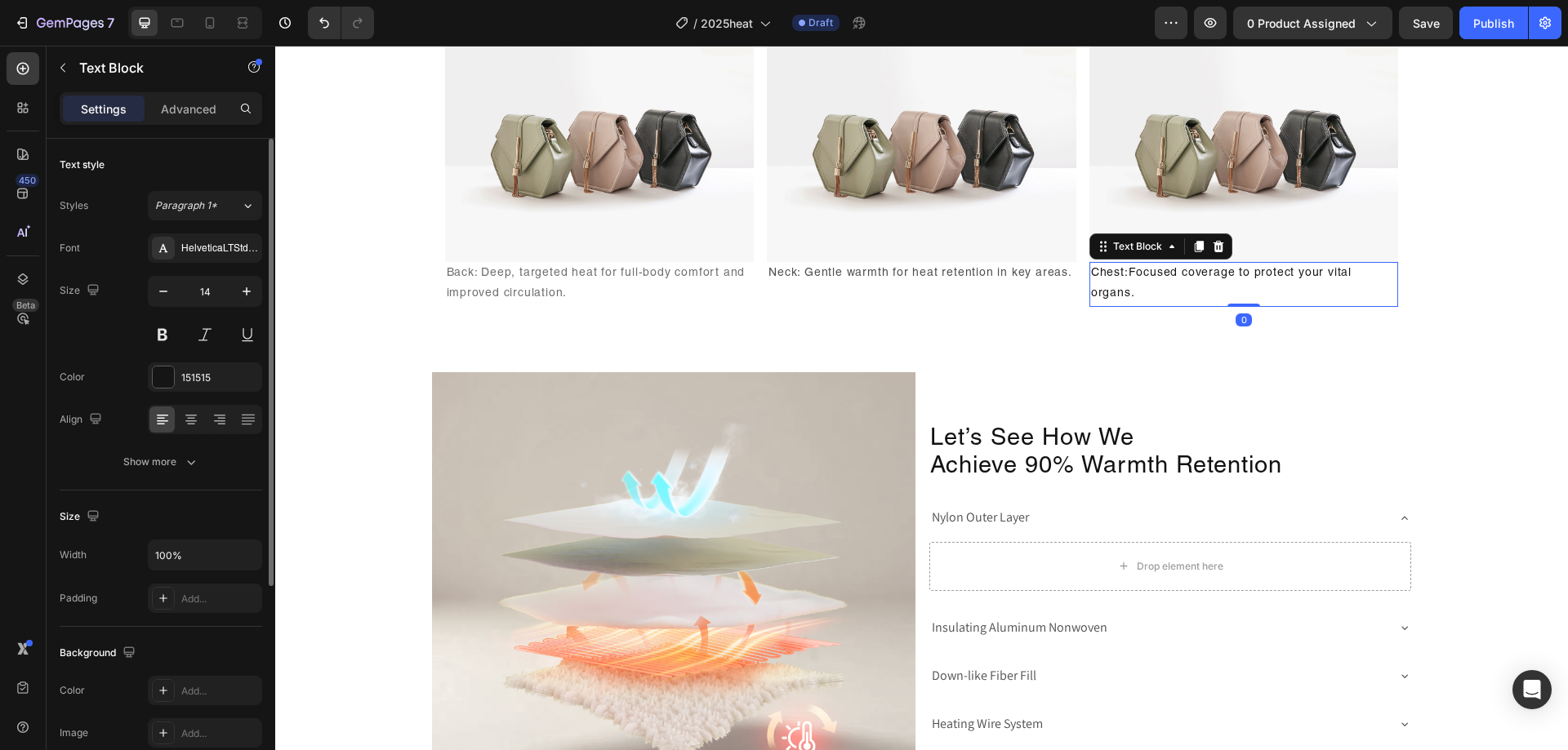
drag, startPoint x: 200, startPoint y: 381, endPoint x: 242, endPoint y: 396, distance: 44.6
click at [200, 381] on div "151515" at bounding box center [219, 377] width 77 height 15
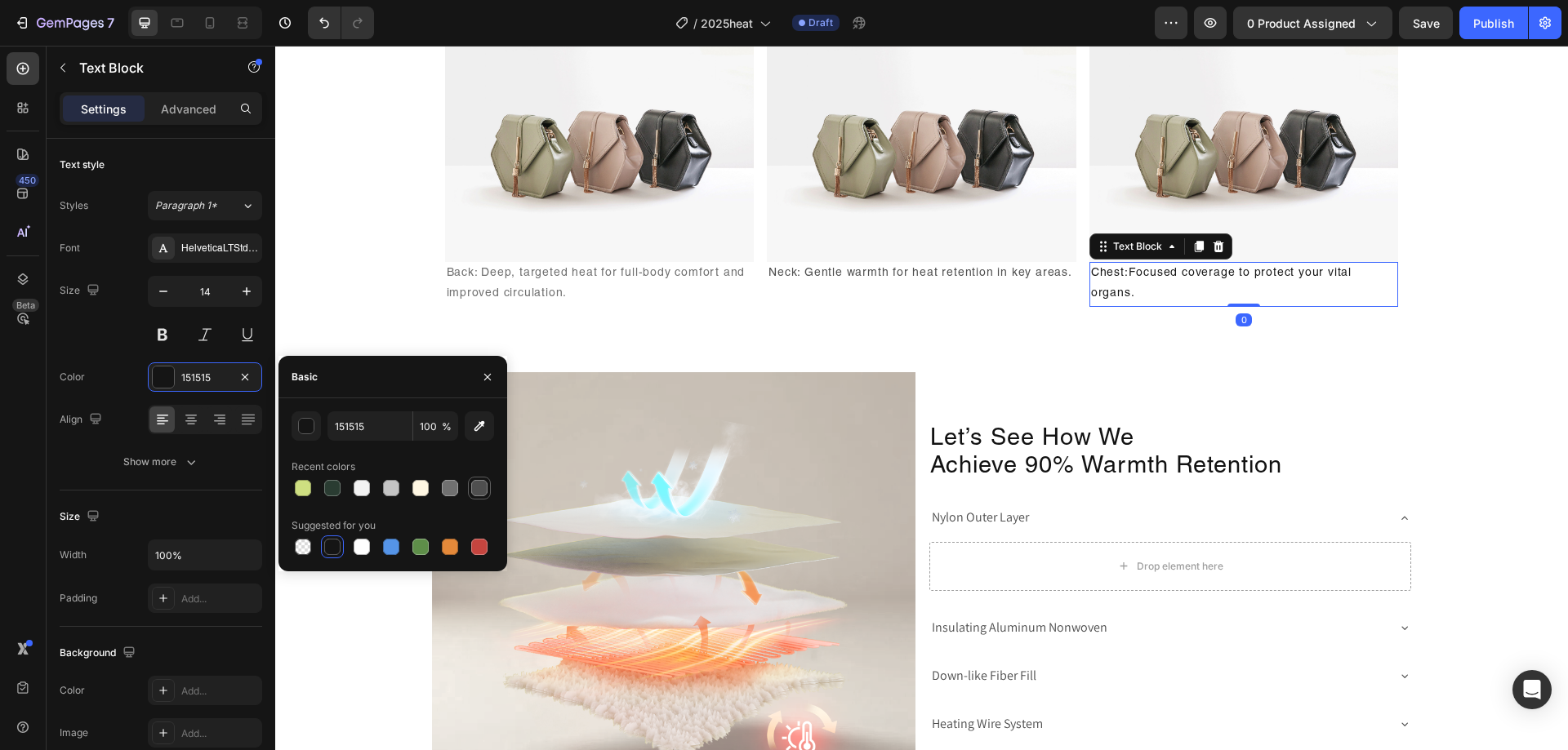
click at [472, 485] on div at bounding box center [479, 488] width 17 height 17
type input "4F4F4F"
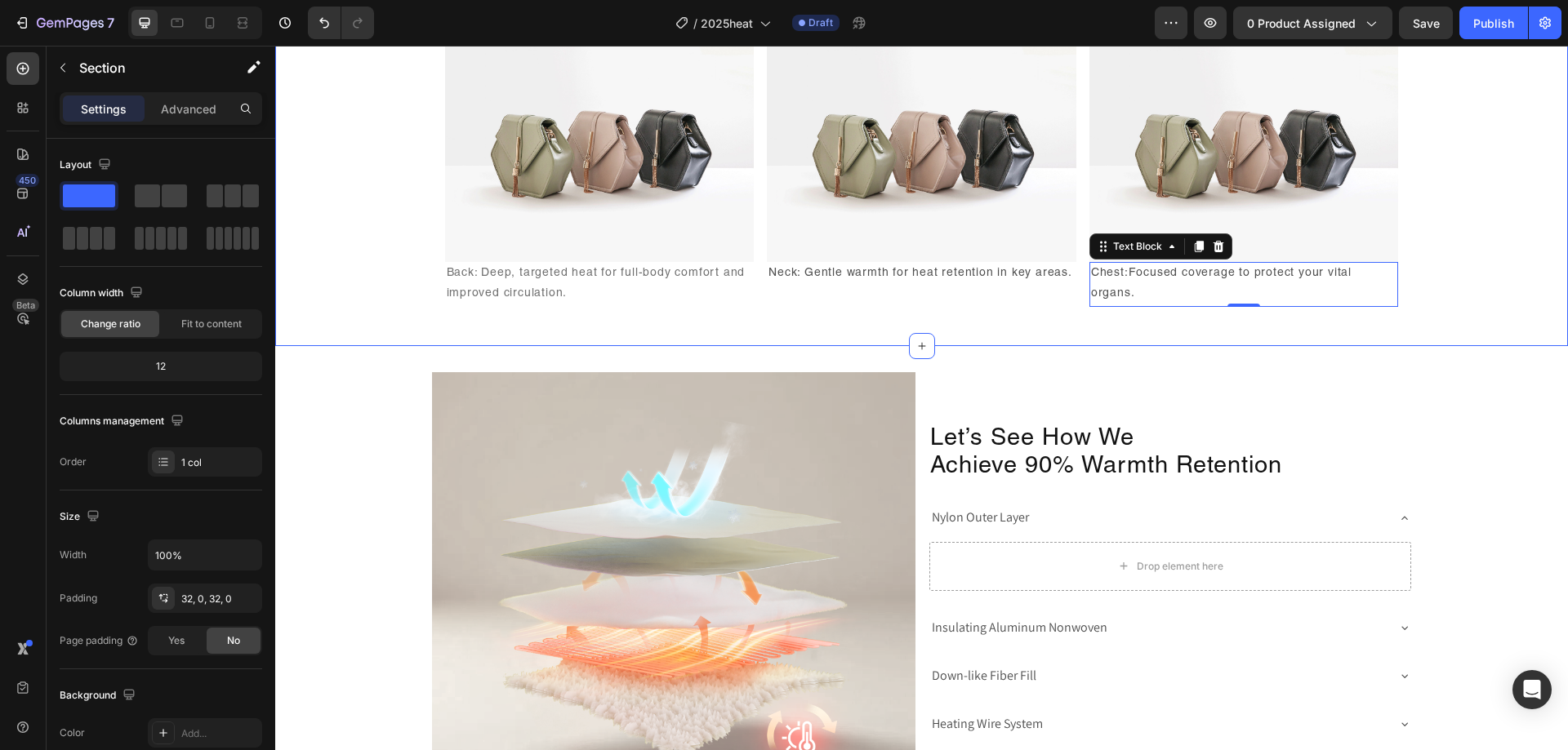
click at [818, 346] on div "Experience Warmth Exactly Where You Need It. Heading Image Back: Deep, targeted…" at bounding box center [921, 126] width 1293 height 440
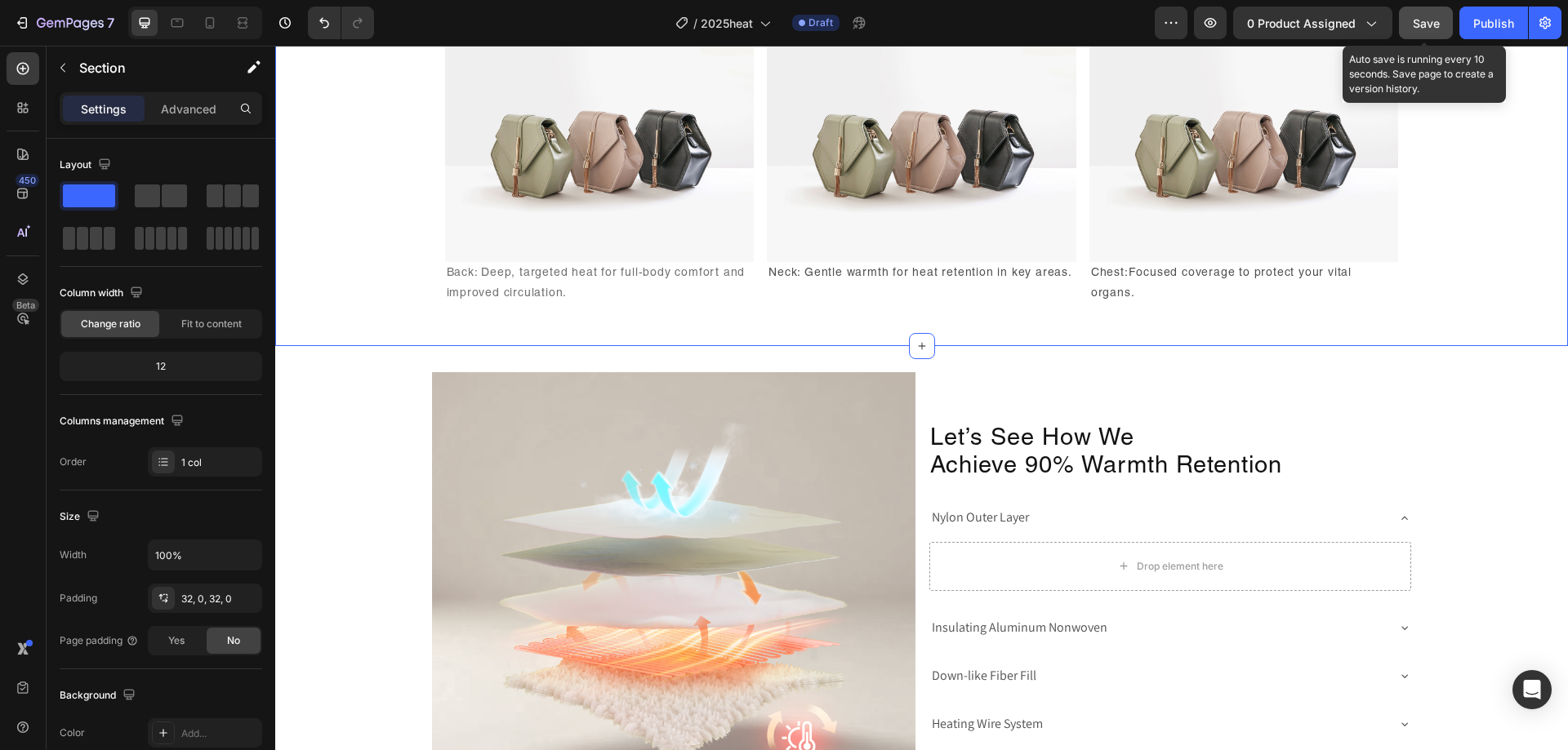
click at [1430, 27] on span "Save" at bounding box center [1427, 23] width 27 height 14
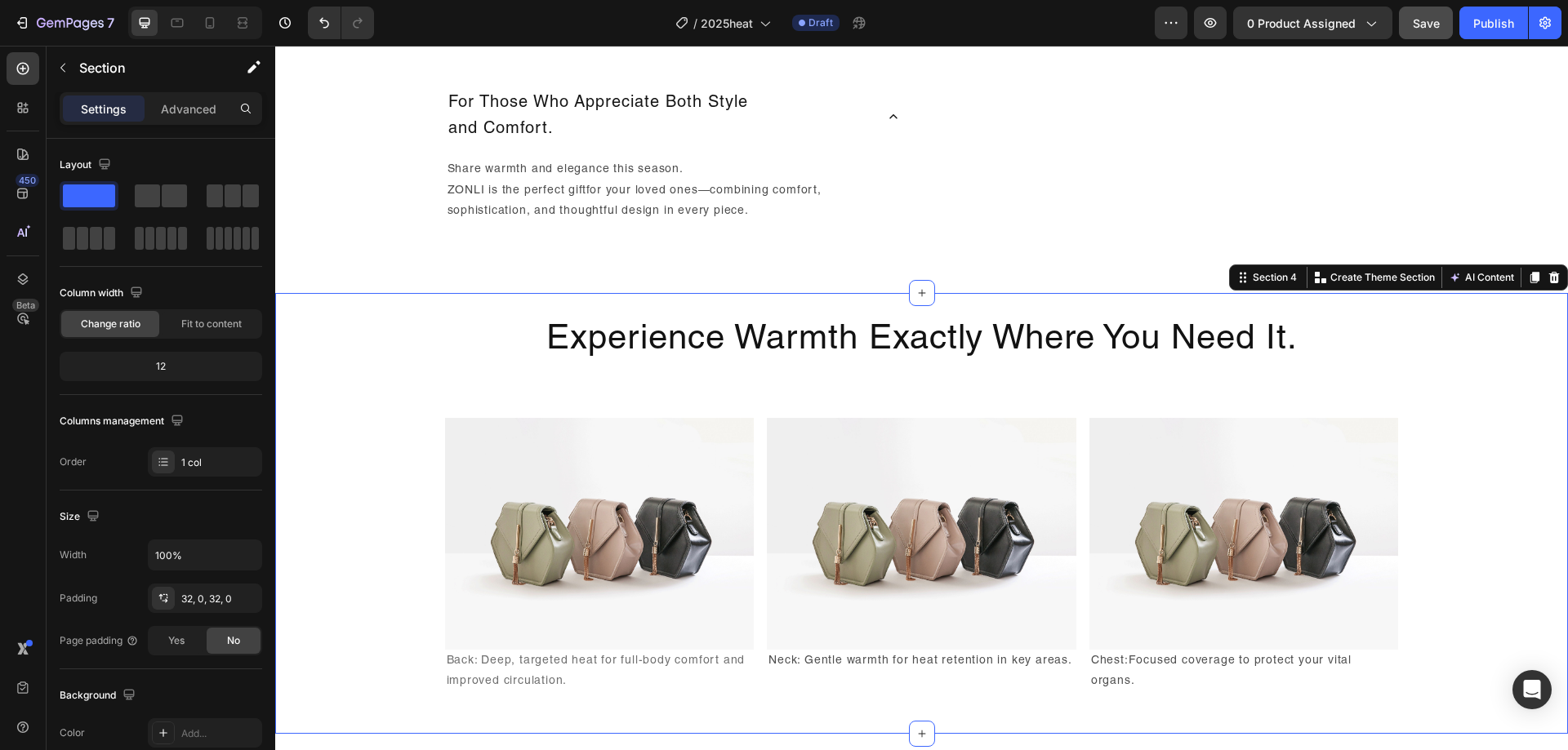
scroll to position [1327, 0]
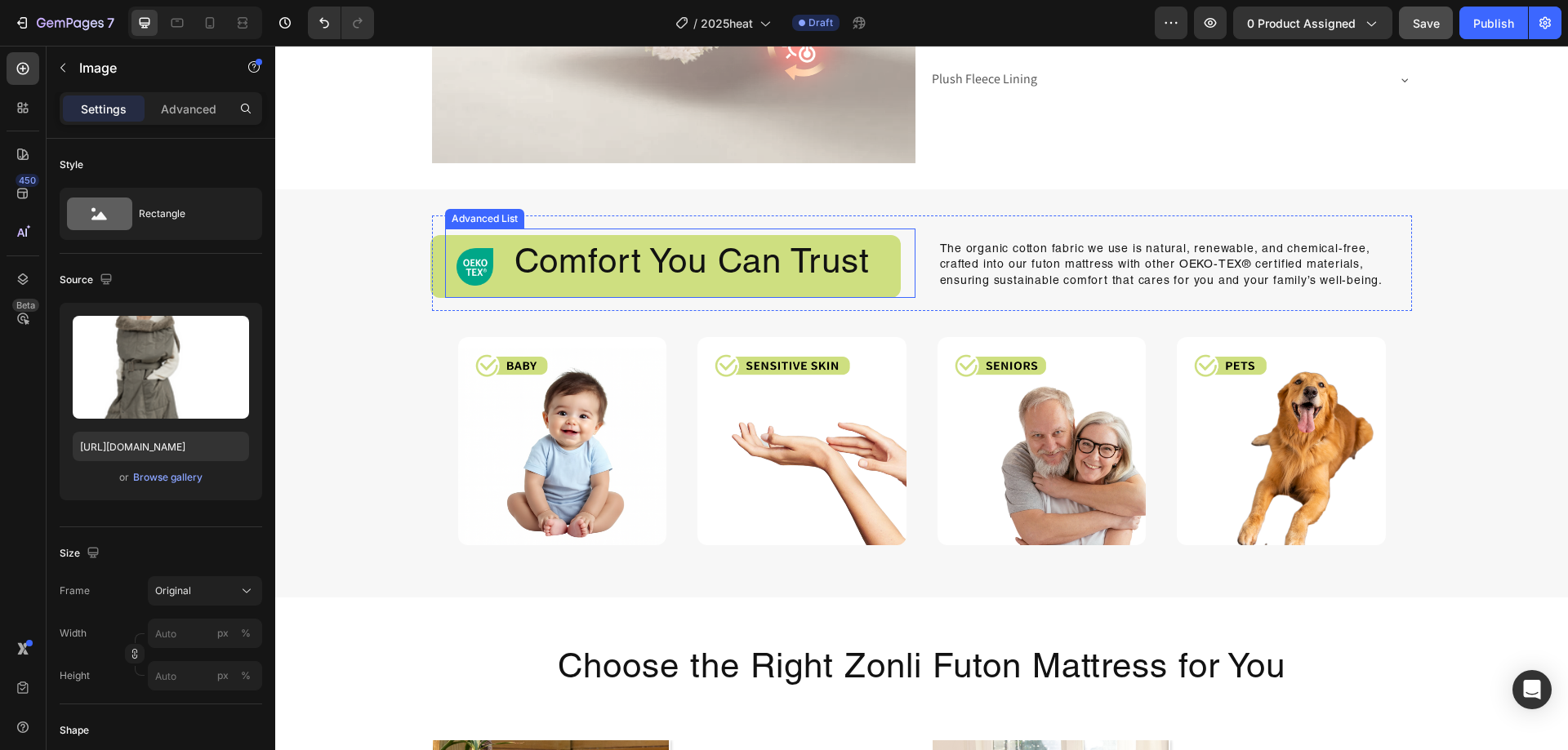
scroll to position [3041, 0]
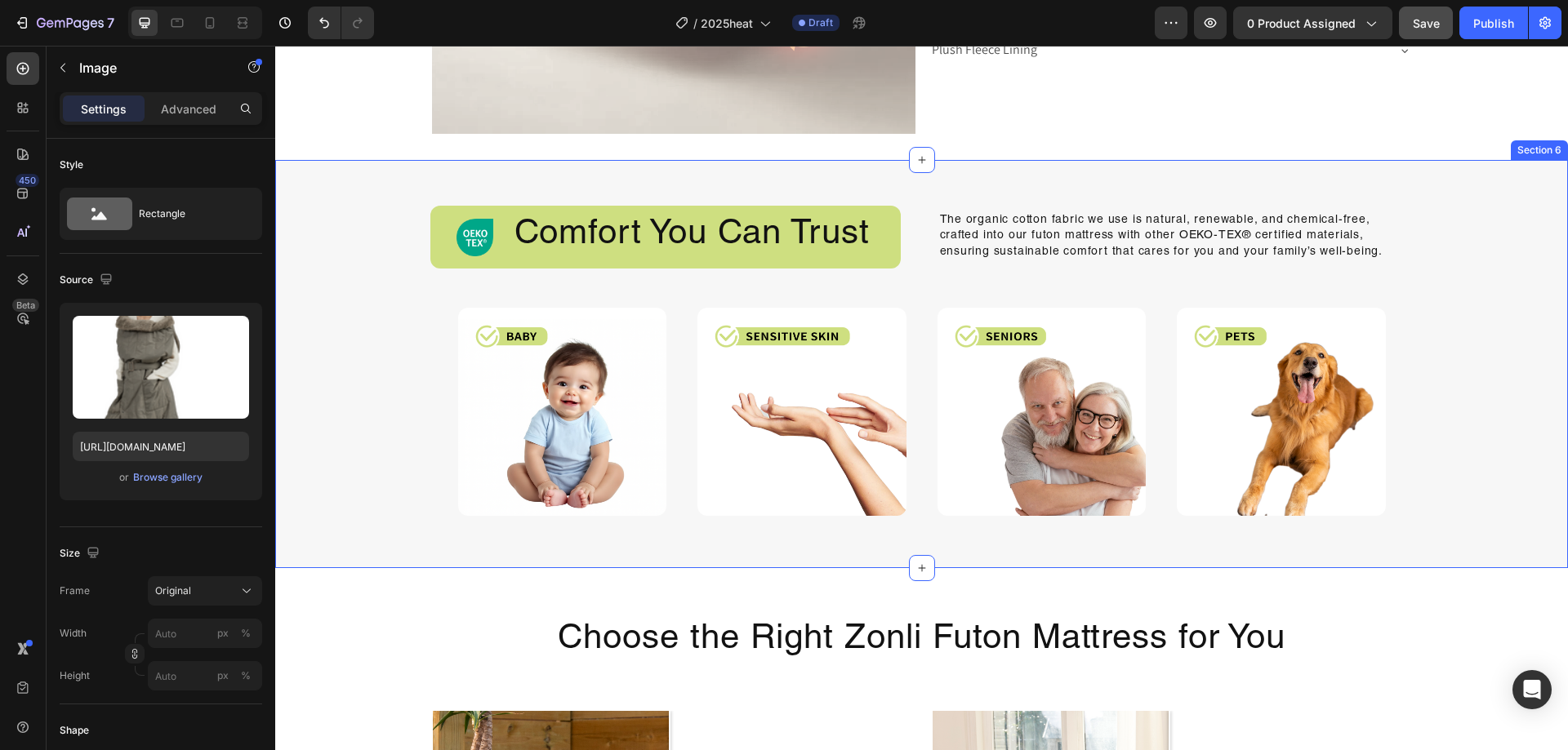
click at [1439, 194] on div "Image Comfort You Can Trust Heading Advanced List The organic cotton fabric we …" at bounding box center [921, 363] width 1293 height 356
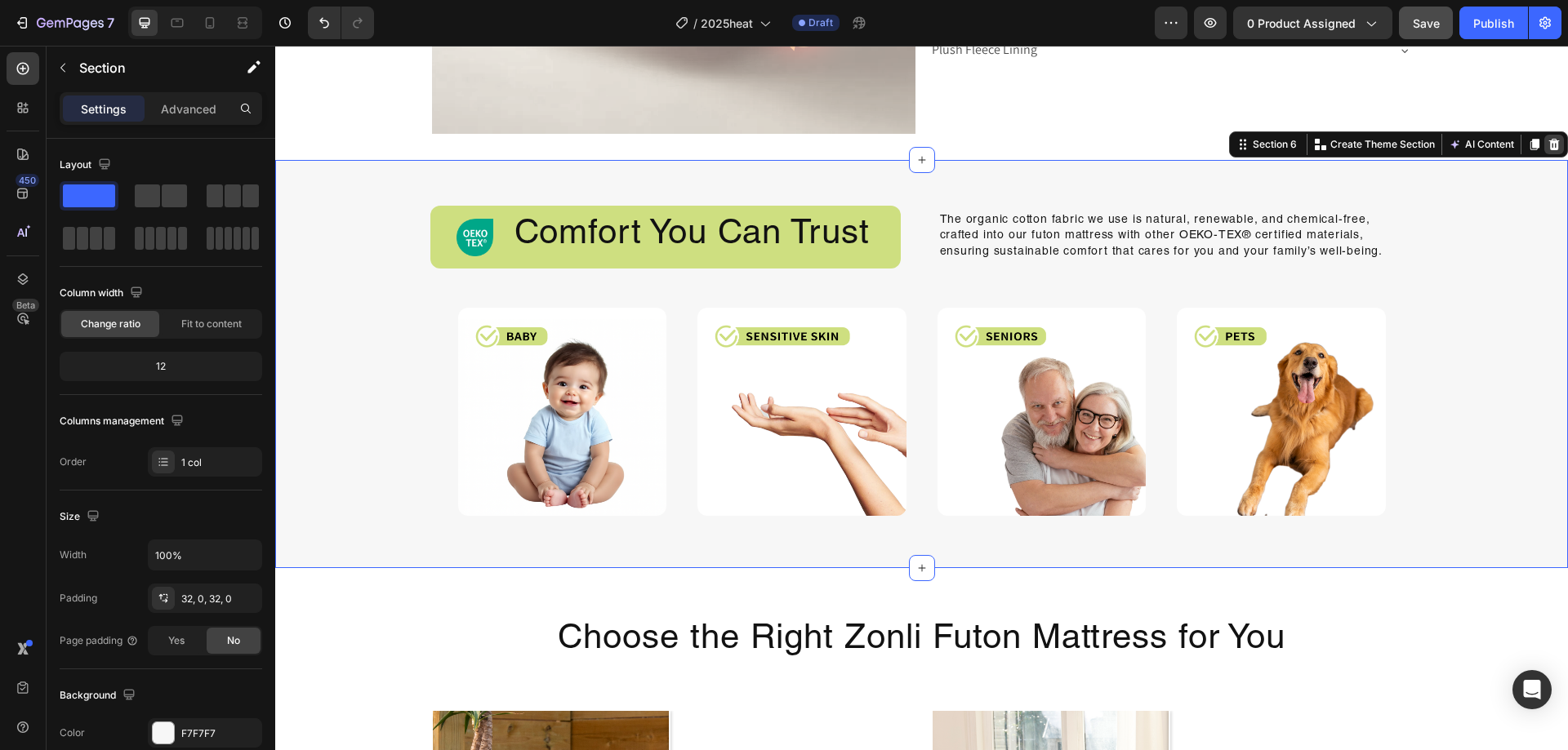
click at [1549, 143] on icon at bounding box center [1554, 144] width 11 height 12
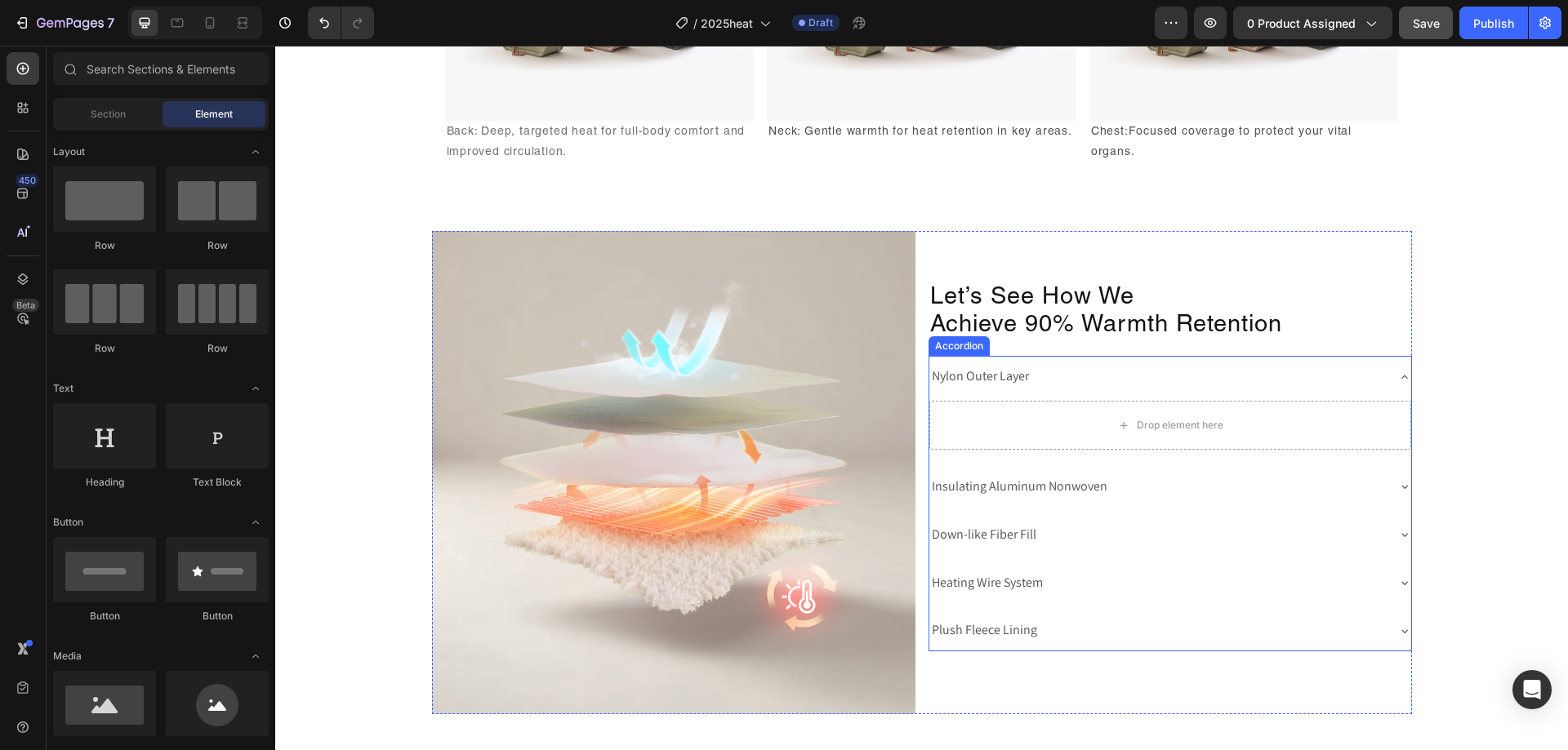
scroll to position [2469, 0]
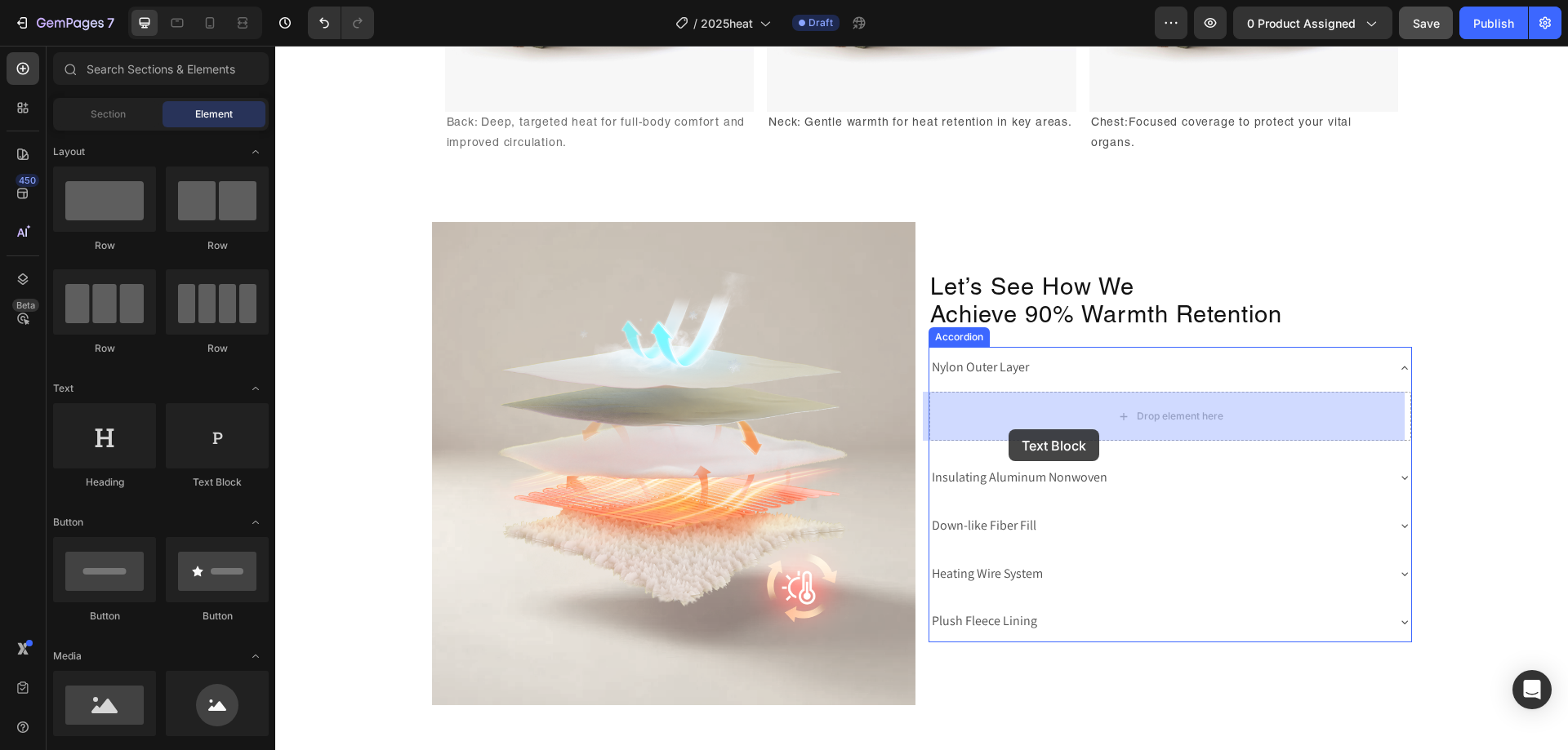
drag, startPoint x: 472, startPoint y: 492, endPoint x: 1010, endPoint y: 426, distance: 542.0
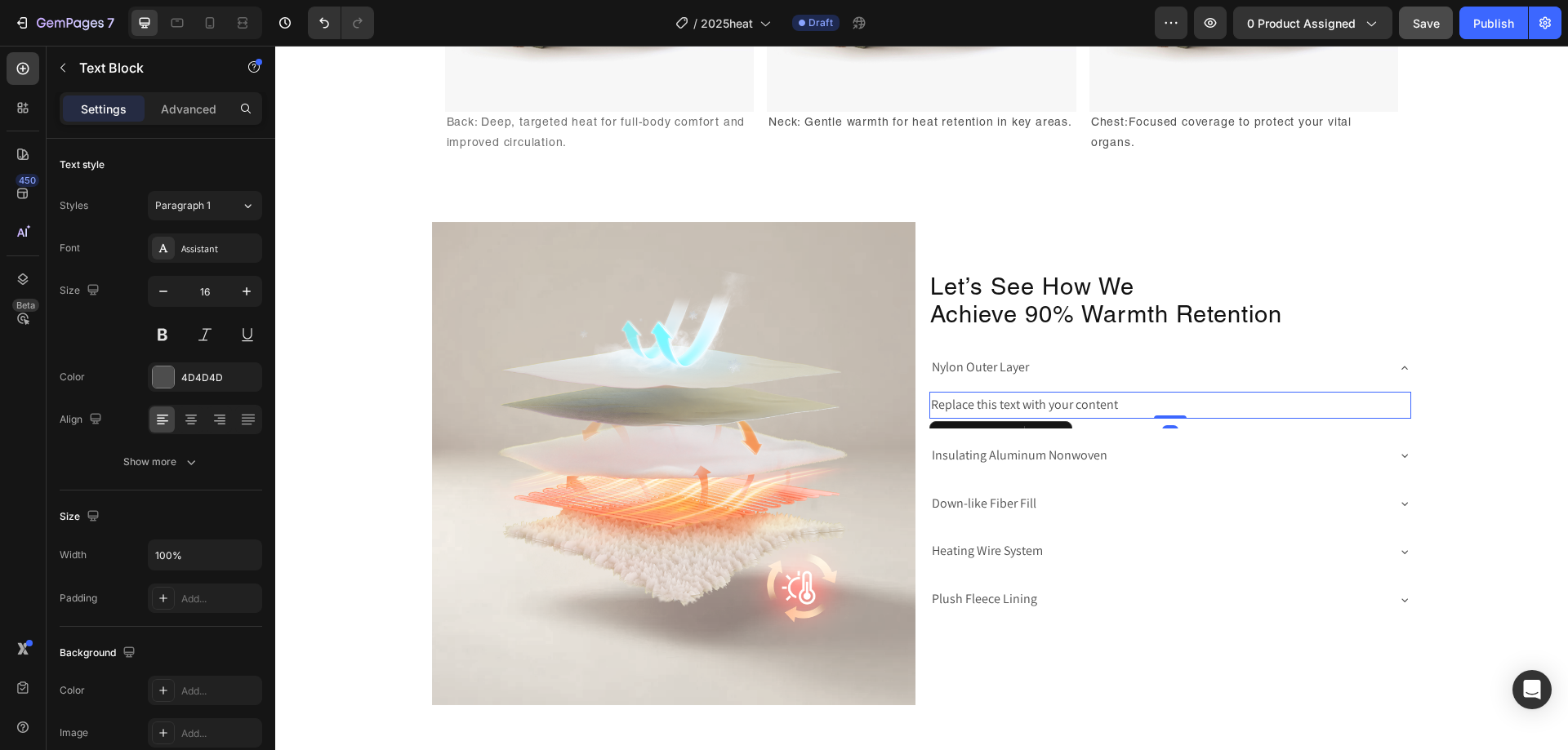
click at [1091, 408] on div "Replace this text with your content" at bounding box center [1170, 405] width 481 height 27
click at [1091, 408] on p "Replace this text with your content" at bounding box center [1169, 405] width 478 height 23
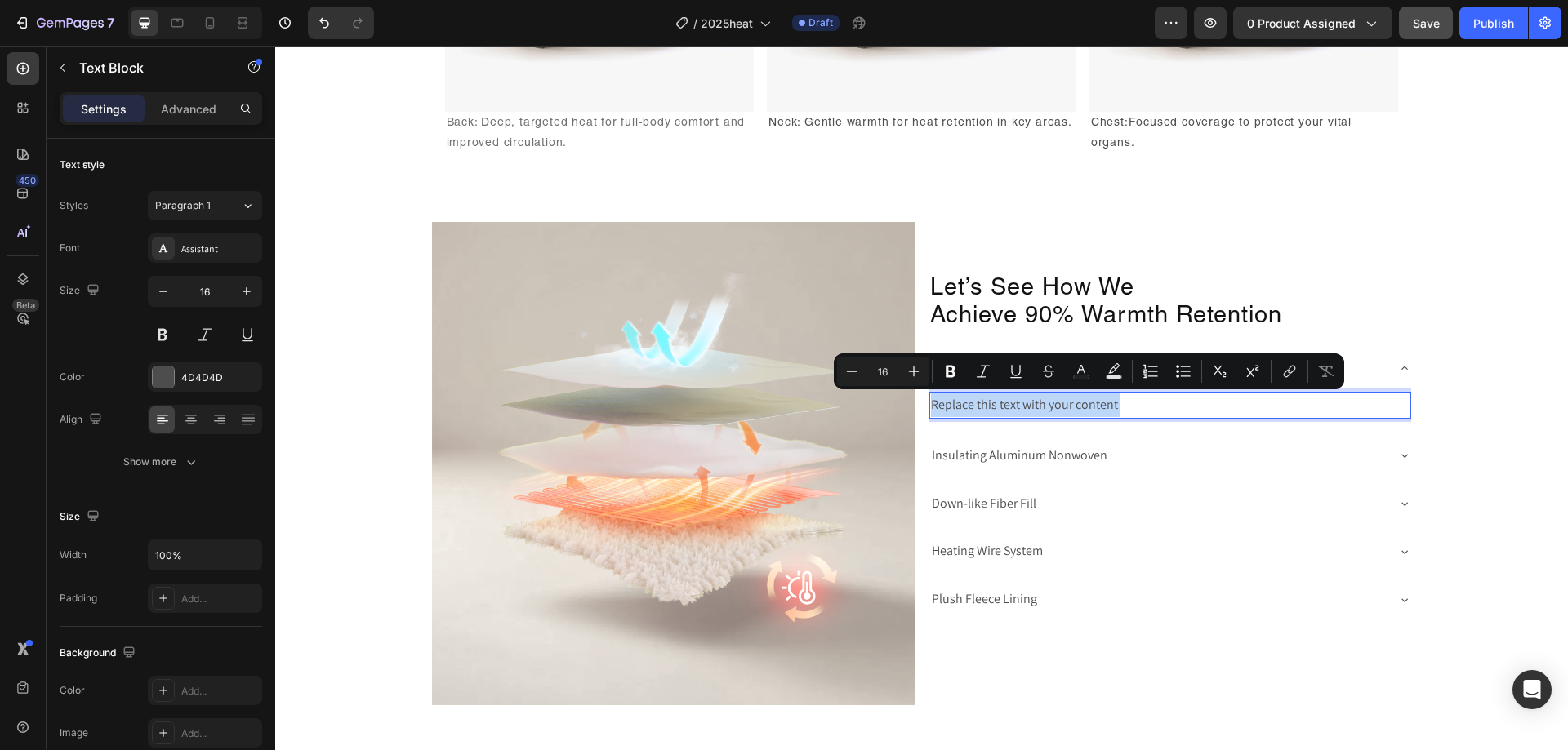
drag, startPoint x: 1132, startPoint y: 404, endPoint x: 1087, endPoint y: 406, distance: 45.0
click at [1087, 406] on p "Replace this text with your content" at bounding box center [1169, 405] width 478 height 23
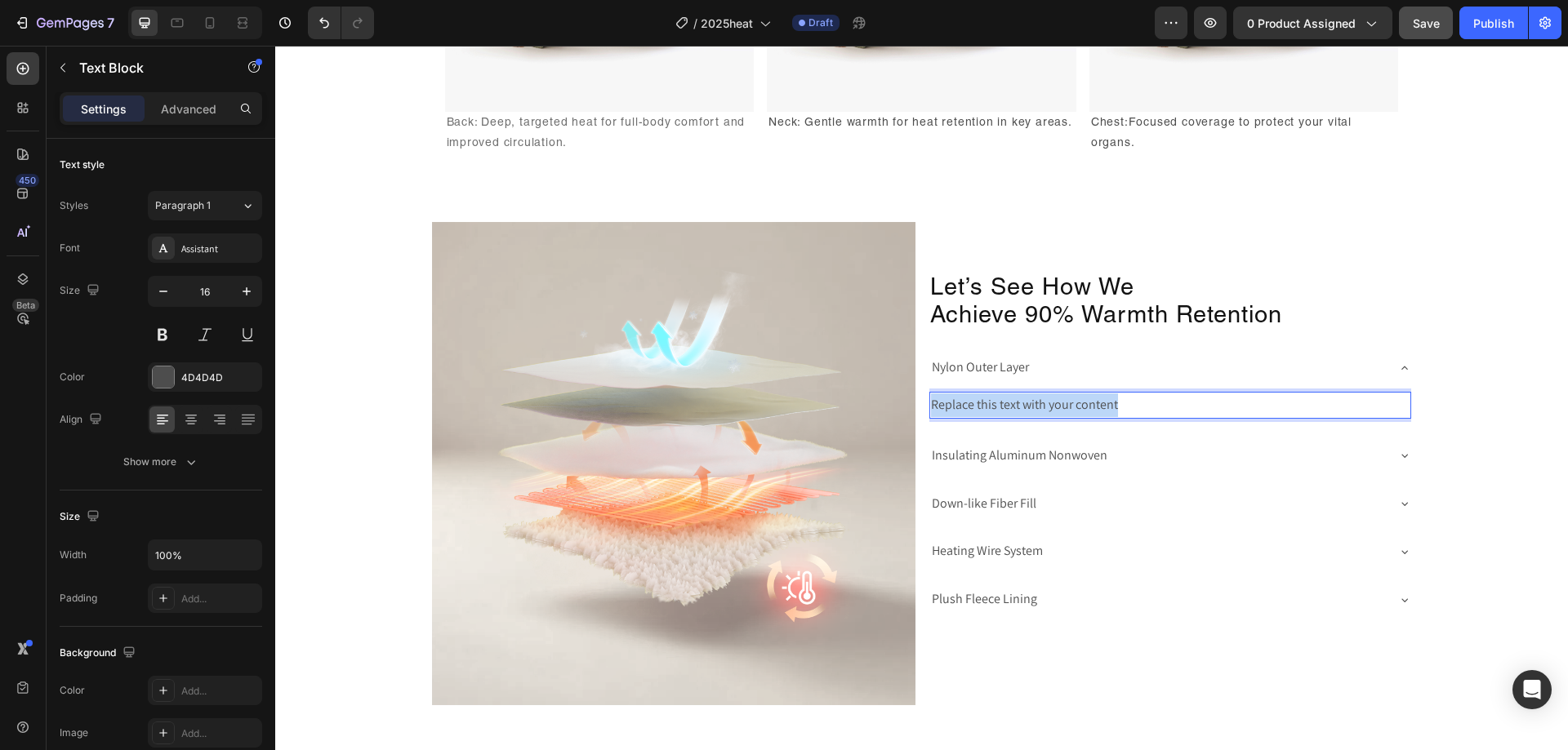
drag, startPoint x: 1127, startPoint y: 407, endPoint x: 839, endPoint y: 411, distance: 288.0
click at [839, 411] on div "Image Let’s See How We Achieve 90% Warmth Retention Heading Nylon Outer Layer R…" at bounding box center [922, 464] width 980 height 483
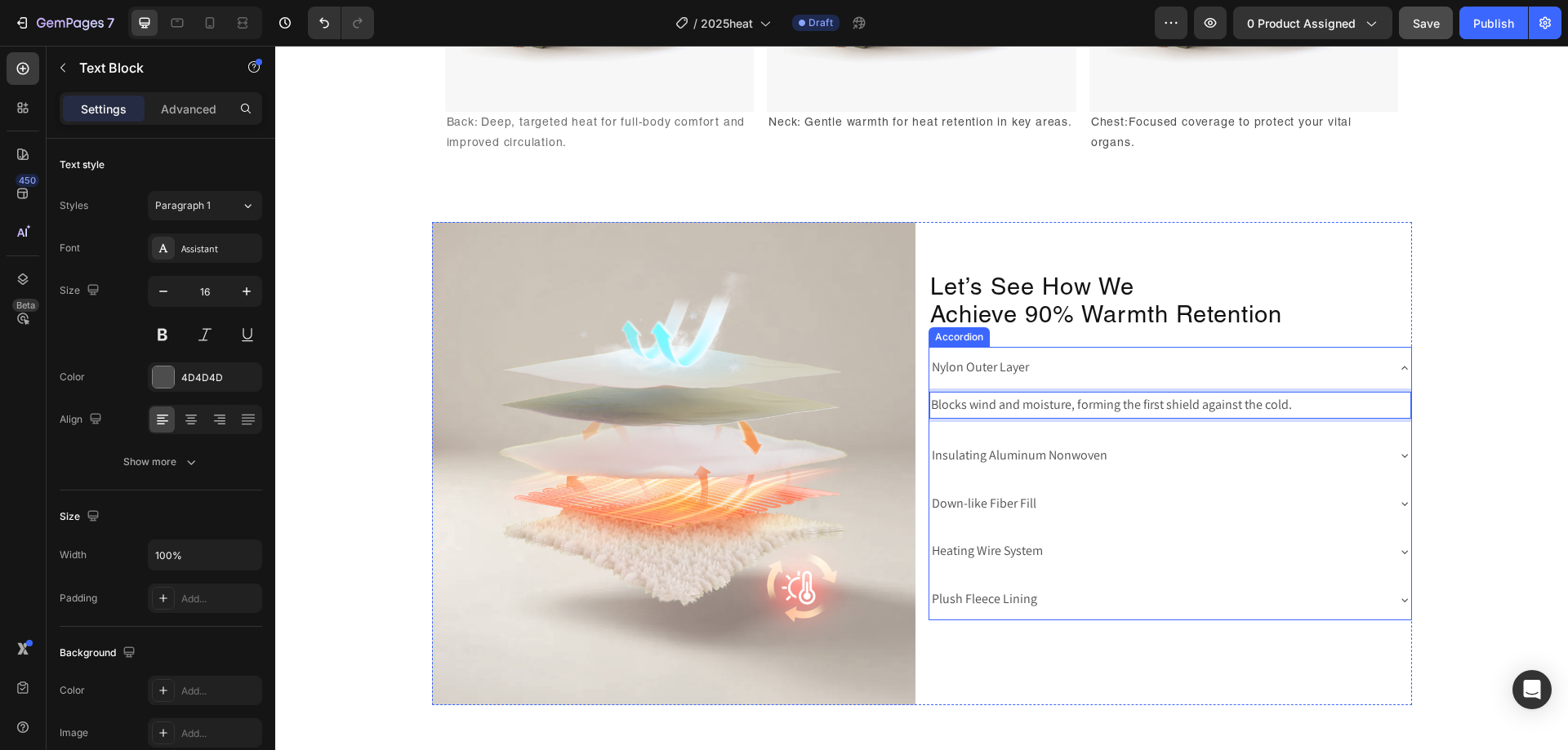
click at [999, 365] on p "Nylon Outer Layer" at bounding box center [980, 367] width 97 height 23
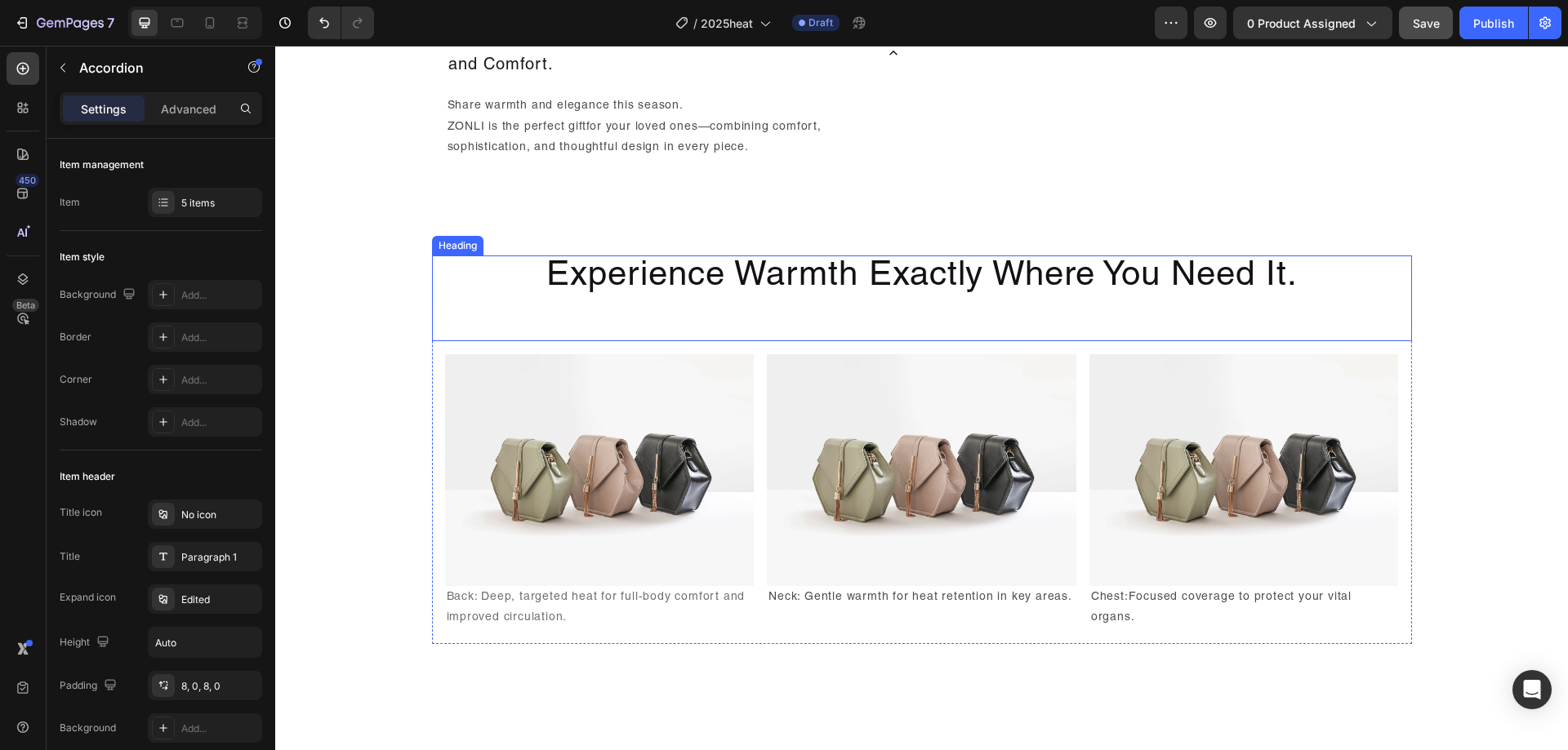
scroll to position [1673, 0]
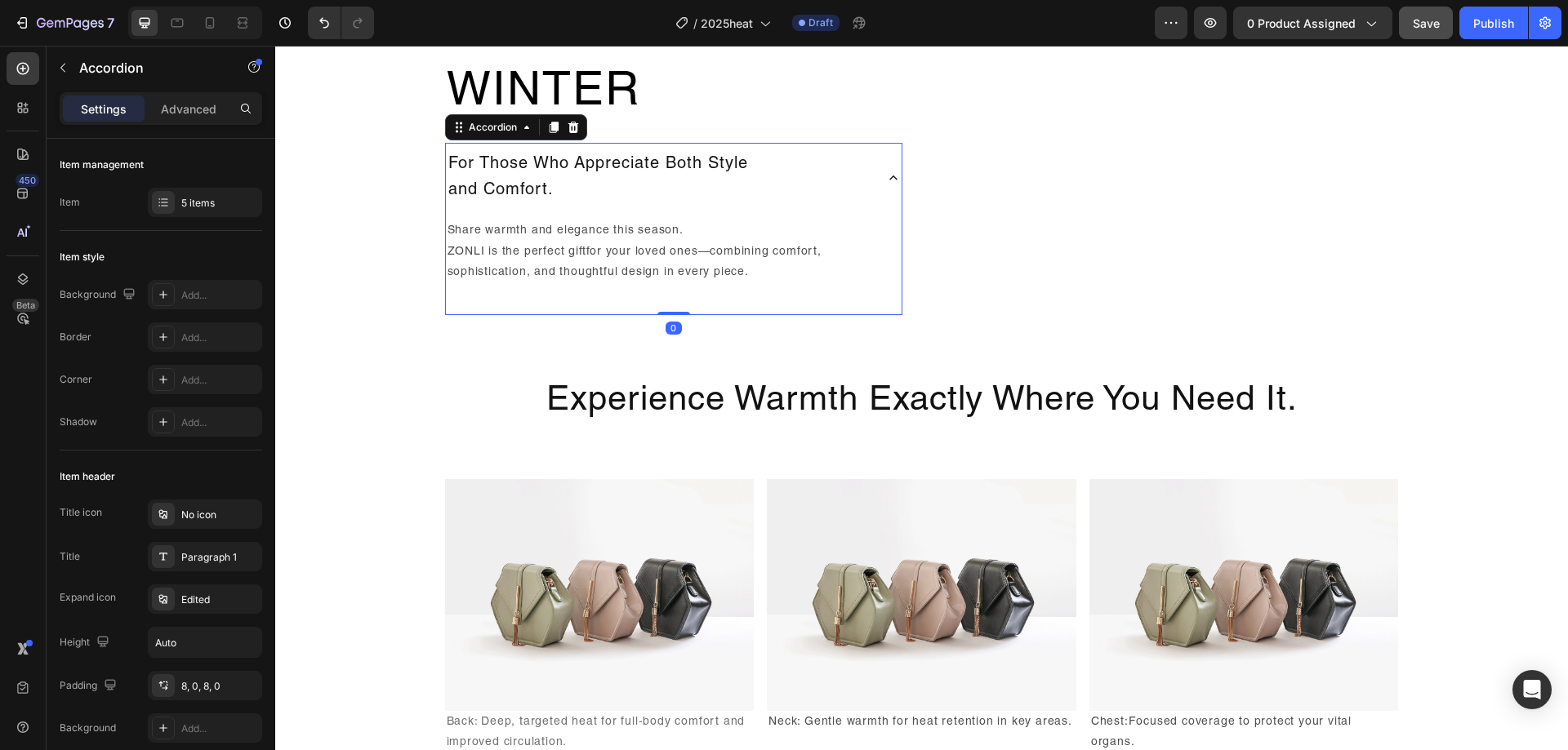
click at [547, 171] on p "For Those Who Appreciate Both Style and Comfort." at bounding box center [598, 178] width 300 height 53
click at [94, 83] on div "Accordion" at bounding box center [139, 68] width 186 height 43
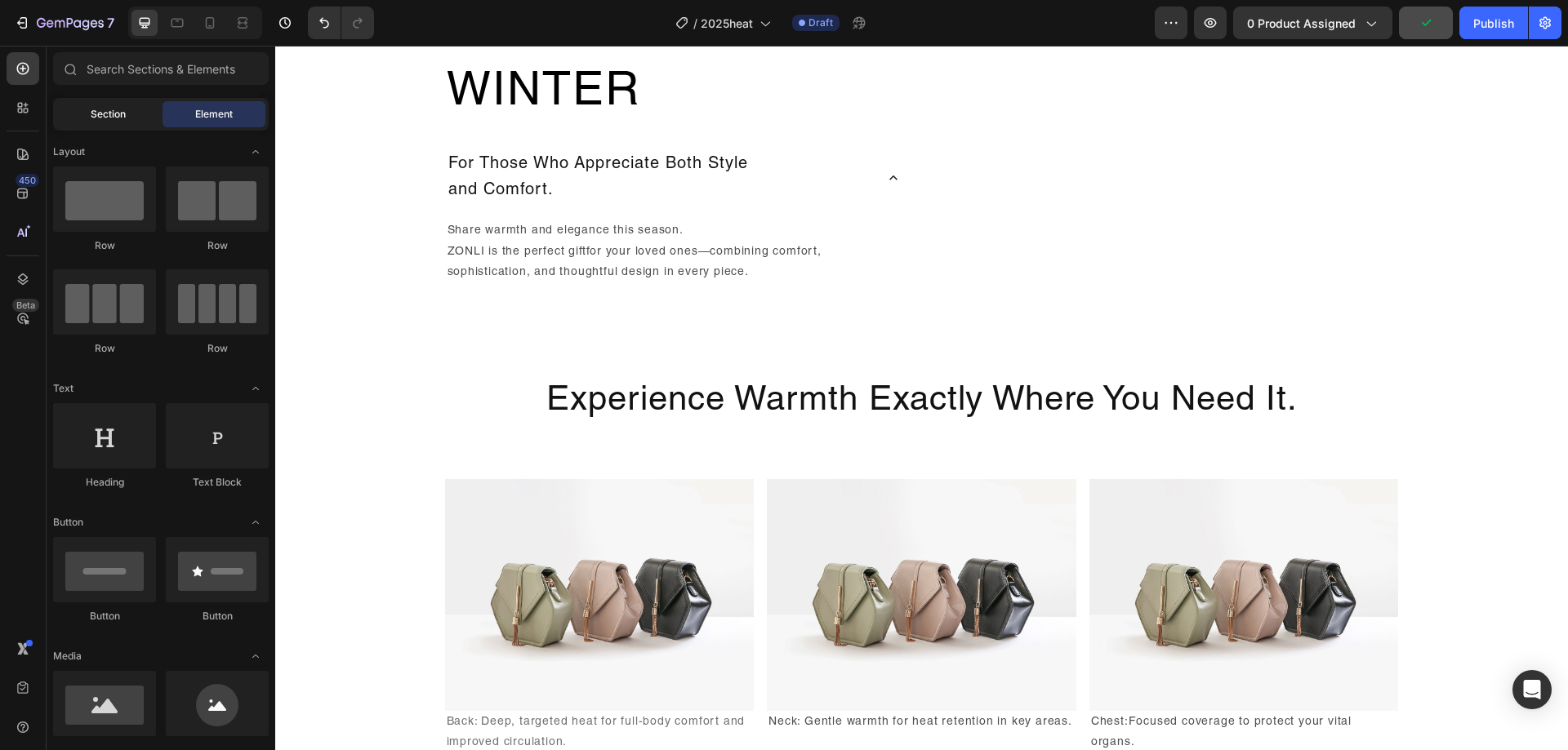
click at [118, 124] on div "Section" at bounding box center [108, 114] width 103 height 26
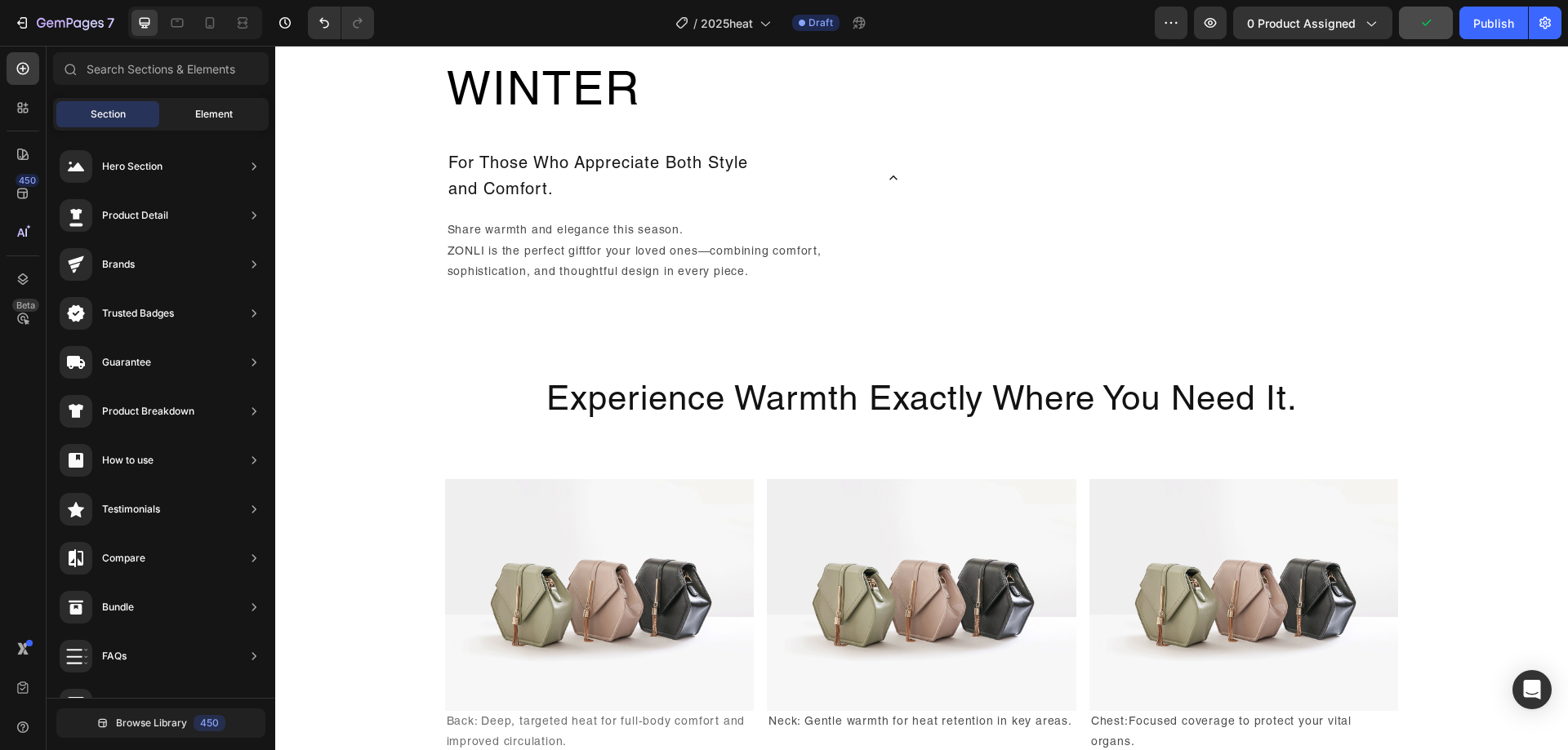
click at [198, 103] on div "Element" at bounding box center [214, 114] width 103 height 26
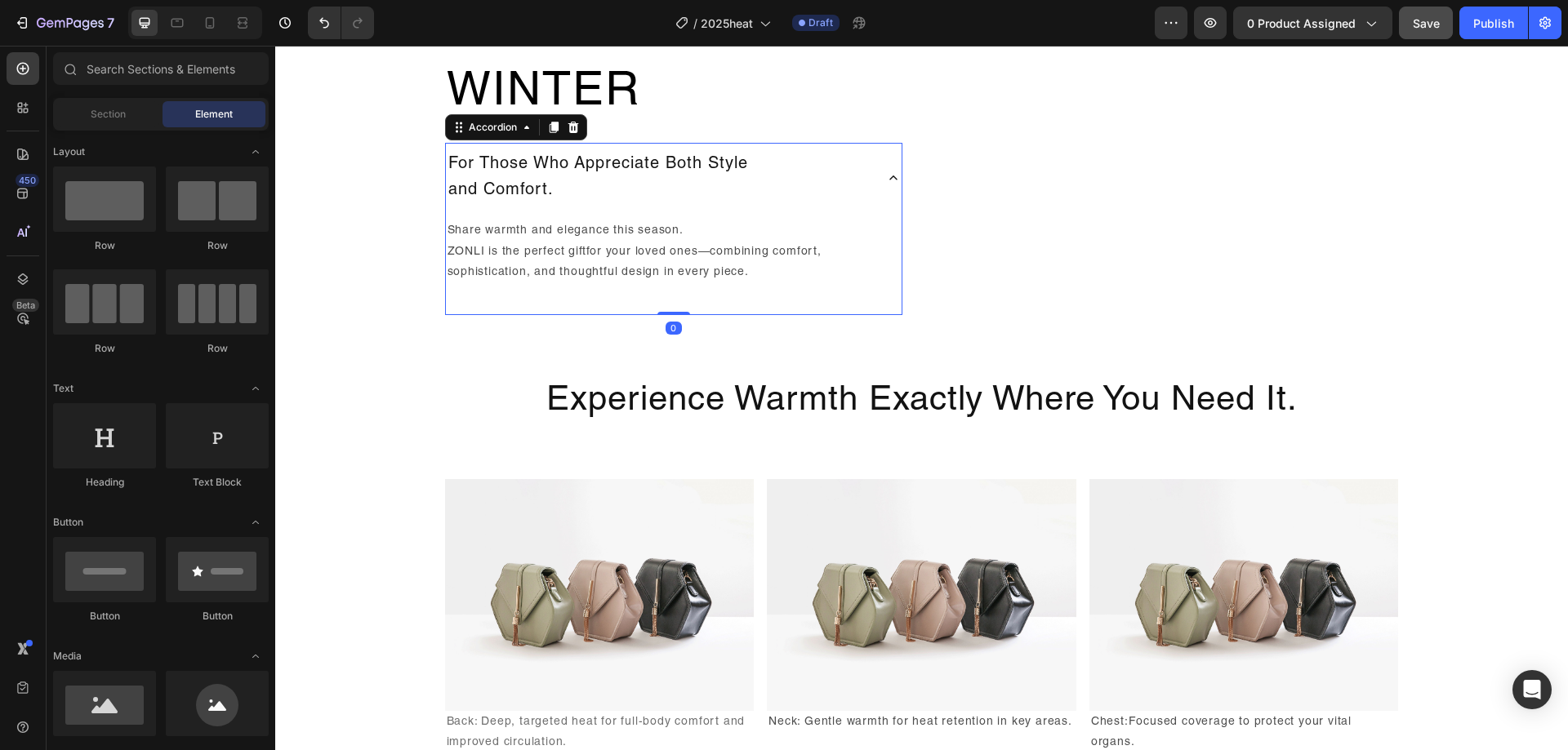
click at [593, 177] on p "For Those Who Appreciate Both Style and Comfort." at bounding box center [598, 178] width 300 height 53
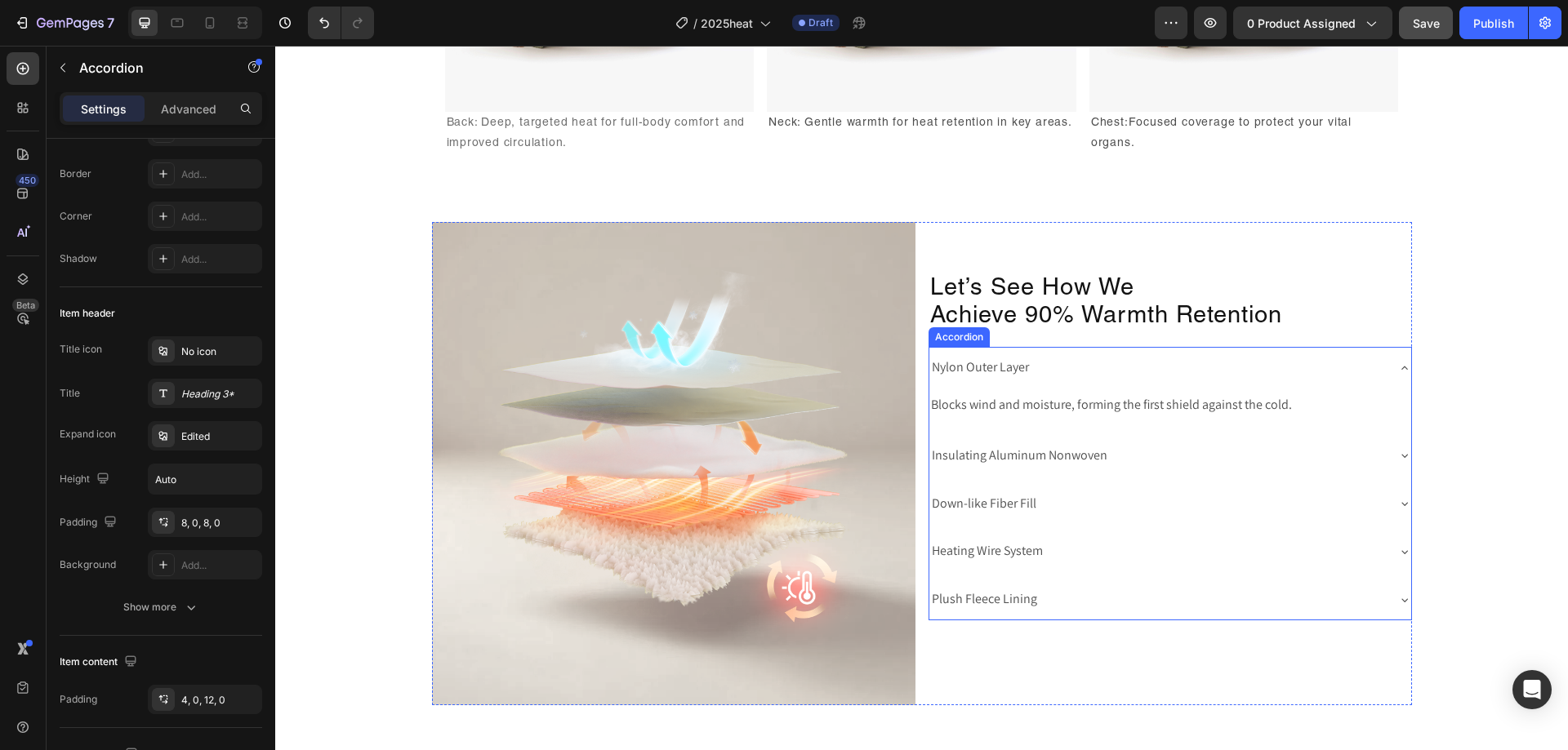
scroll to position [2490, 0]
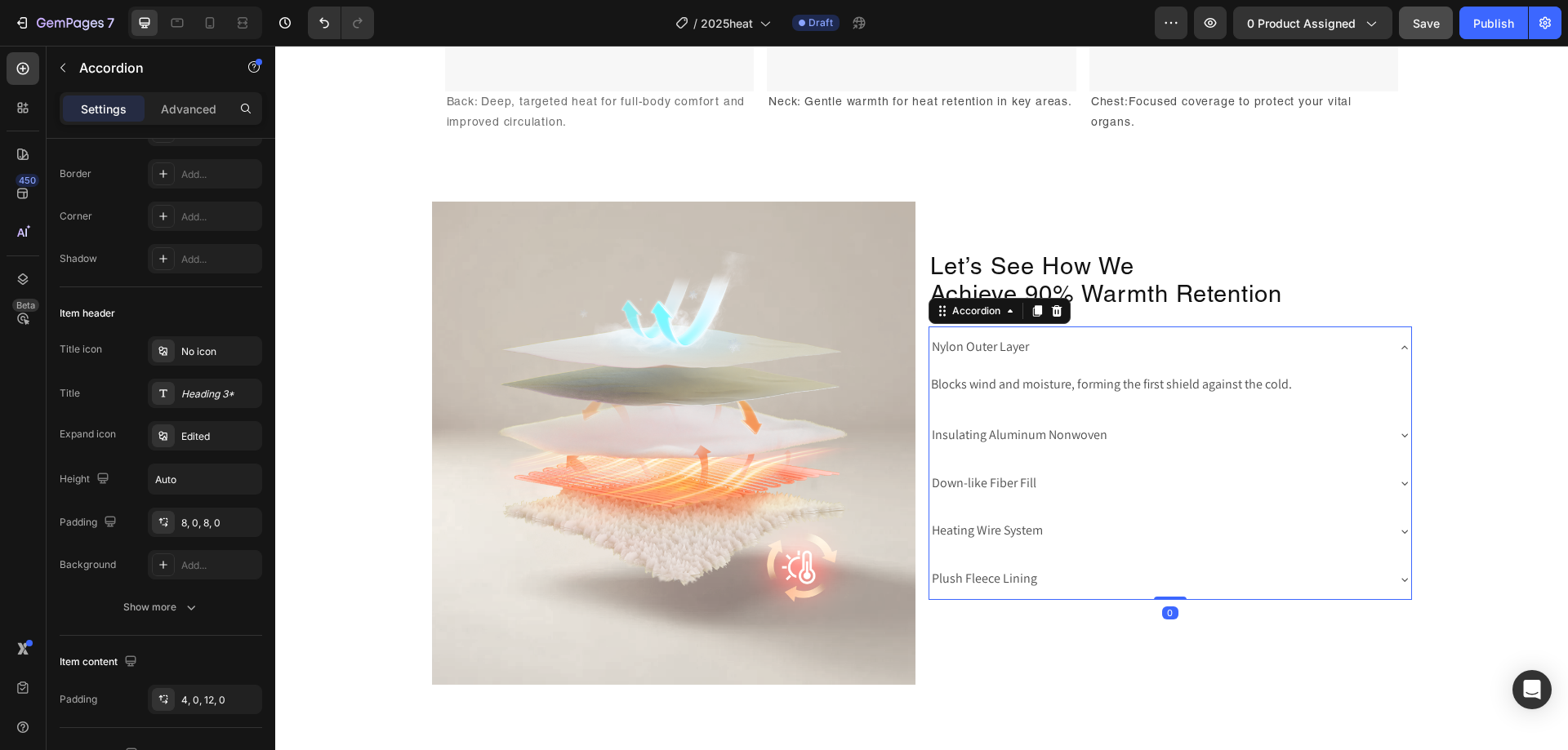
click at [976, 353] on p "Nylon Outer Layer" at bounding box center [980, 347] width 97 height 23
click at [208, 395] on div "Paragraph 1" at bounding box center [219, 394] width 77 height 15
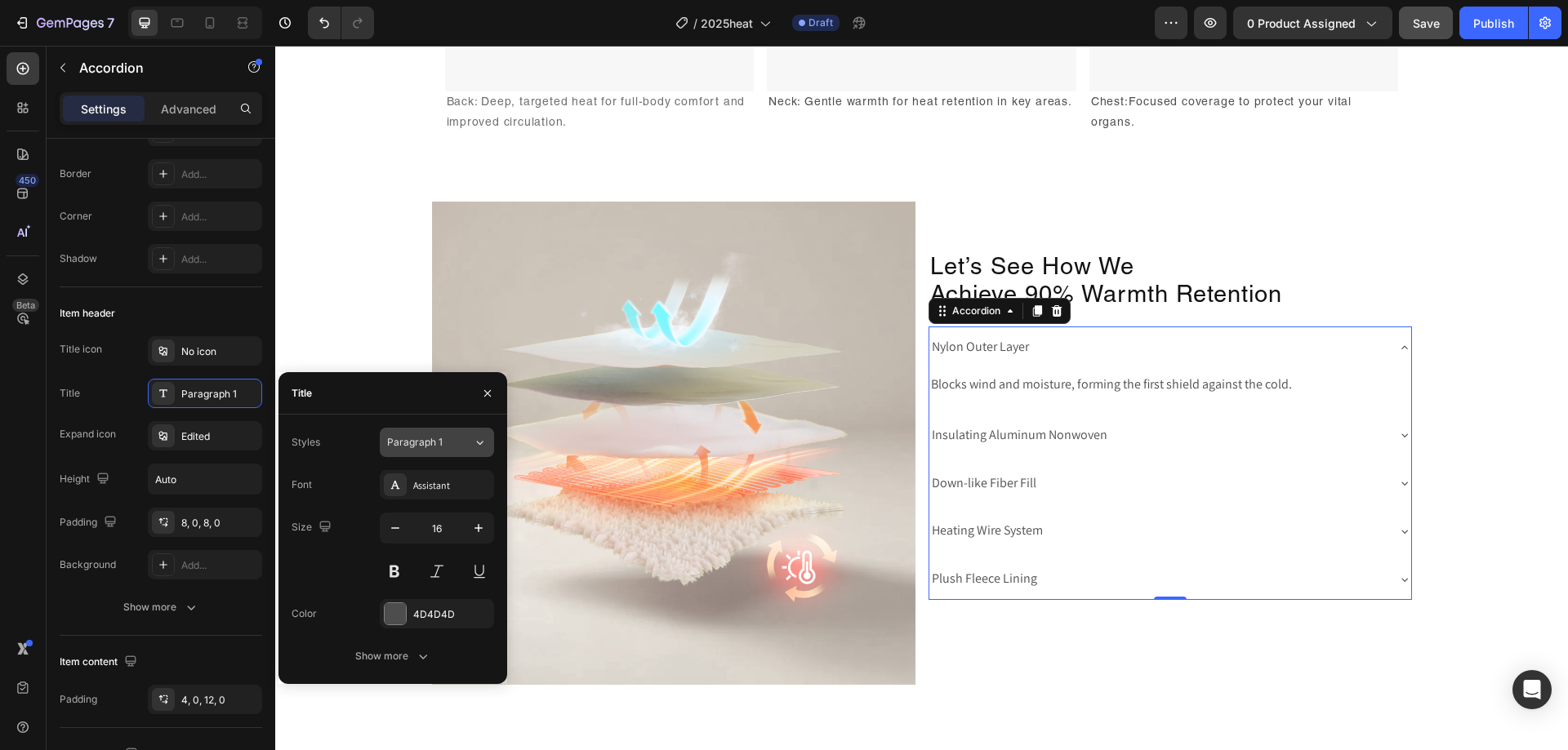
click at [413, 444] on span "Paragraph 1" at bounding box center [414, 442] width 56 height 15
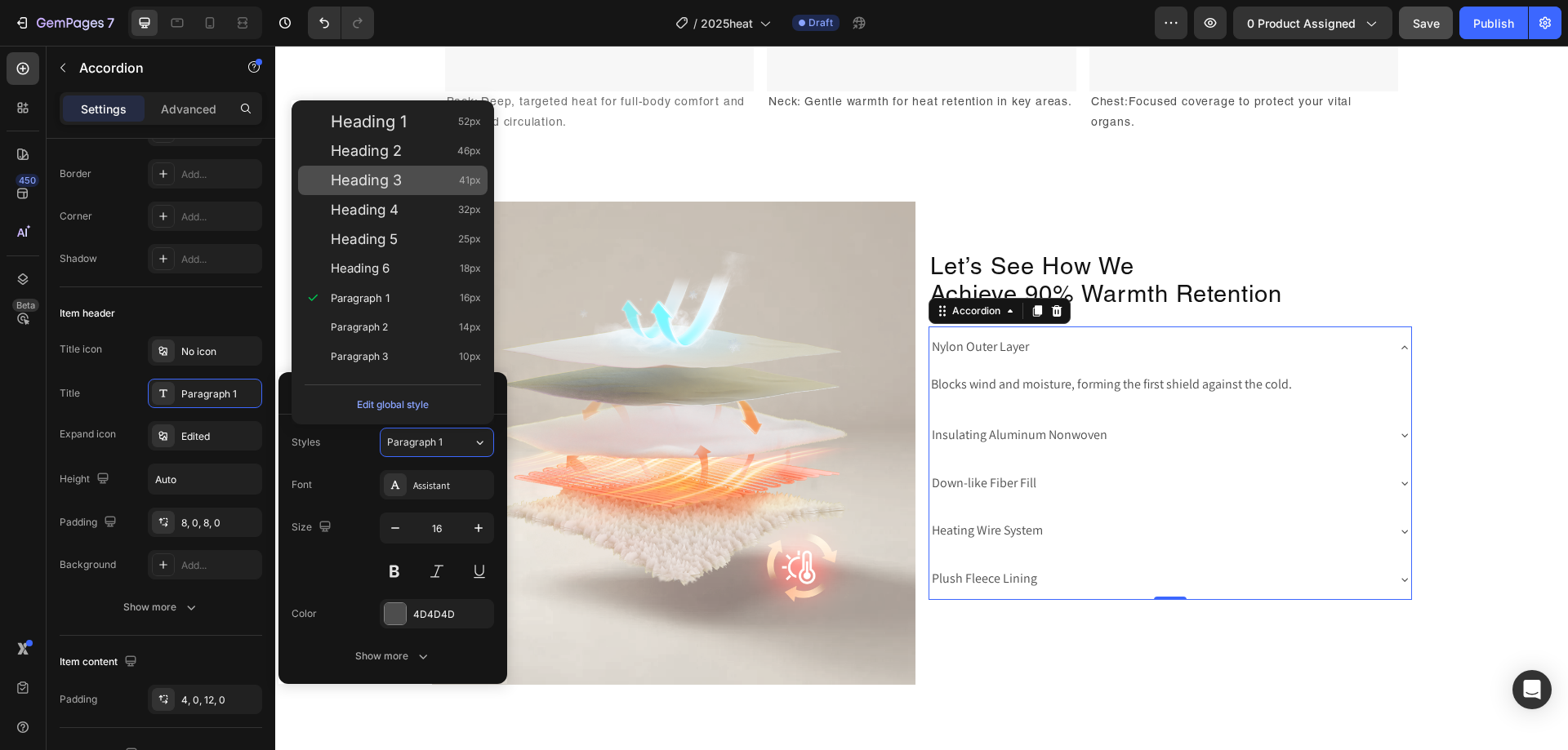
click at [391, 183] on span "Heading 3" at bounding box center [365, 180] width 71 height 17
type input "41"
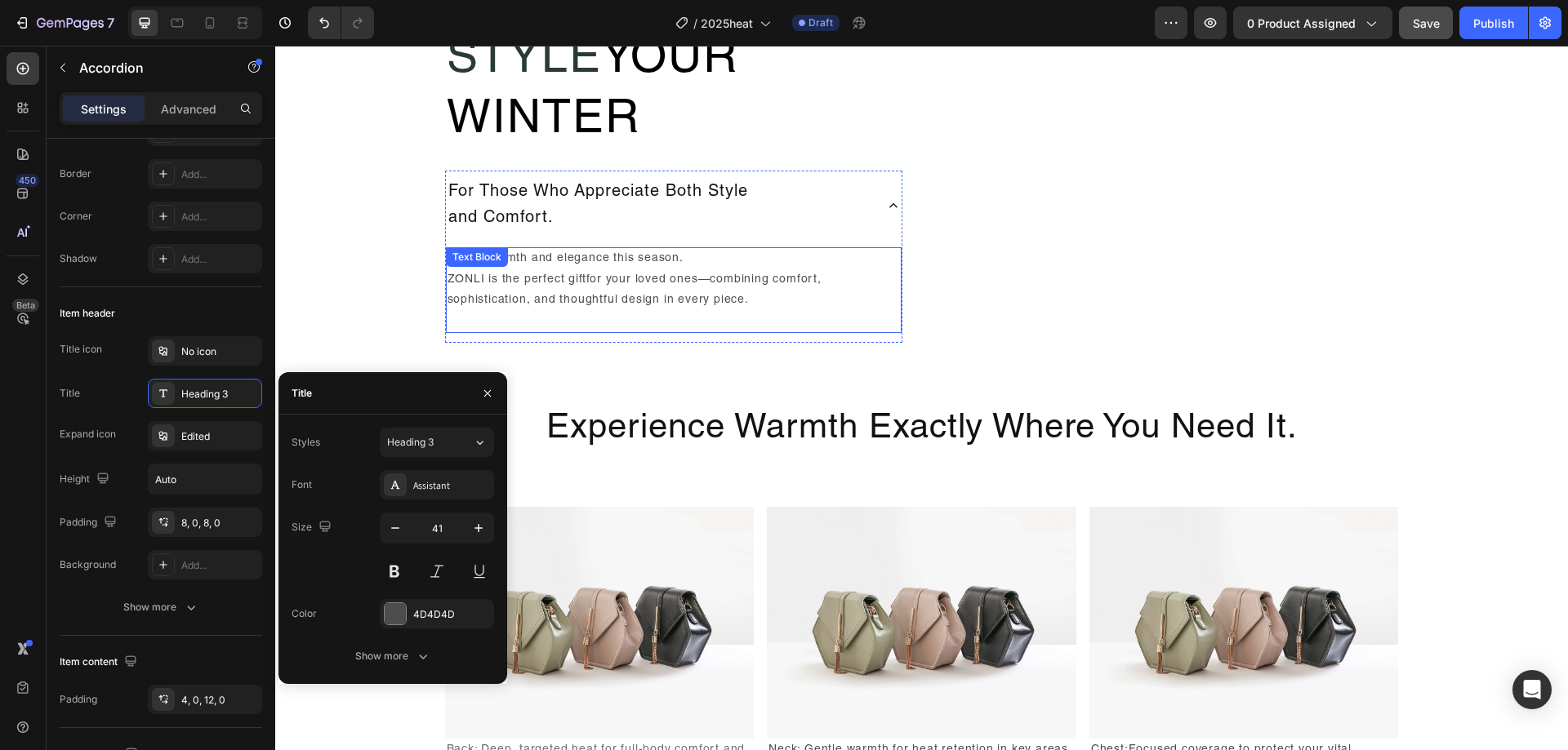
scroll to position [1564, 0]
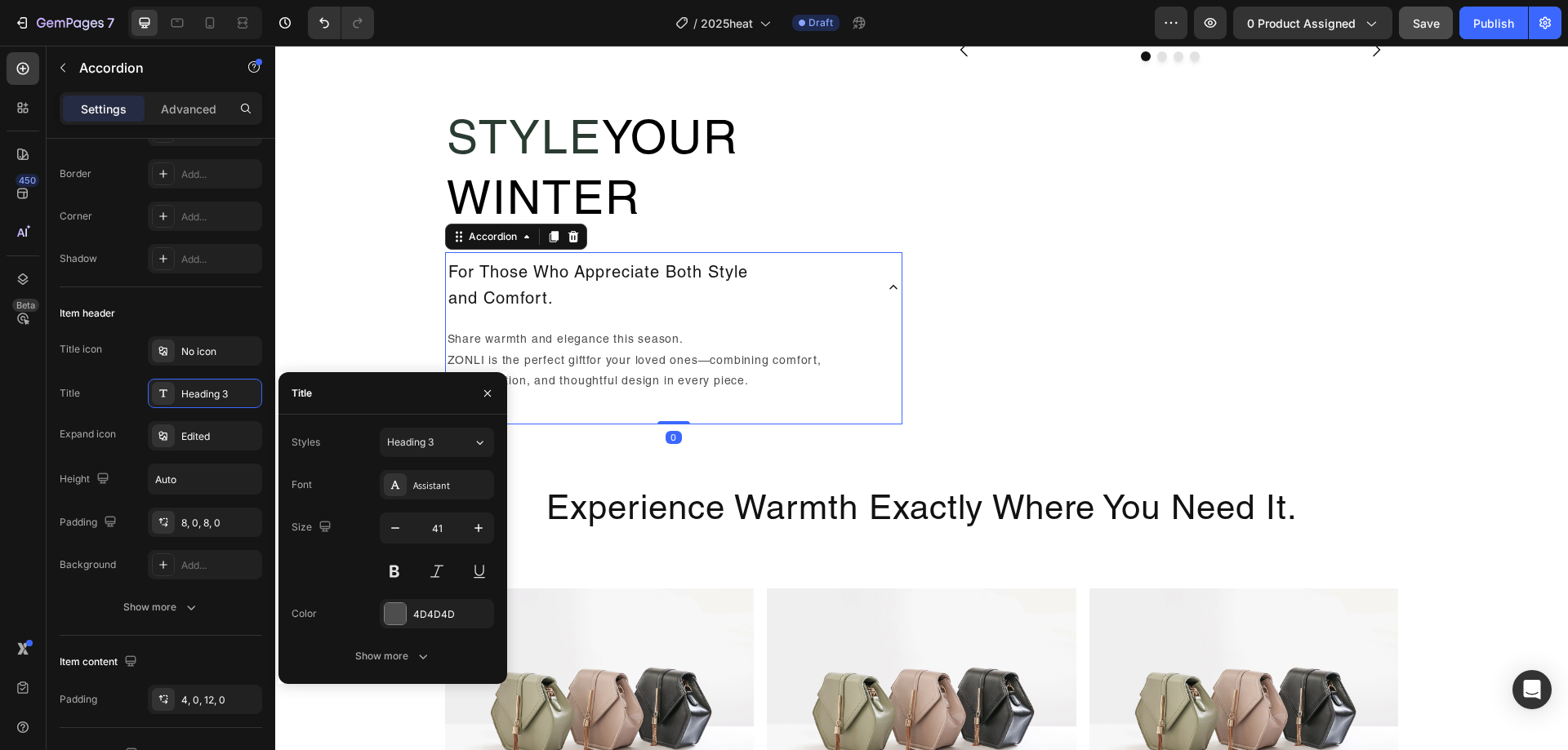
click at [542, 278] on p "For Those Who Appreciate Both Style and Comfort." at bounding box center [598, 287] width 300 height 53
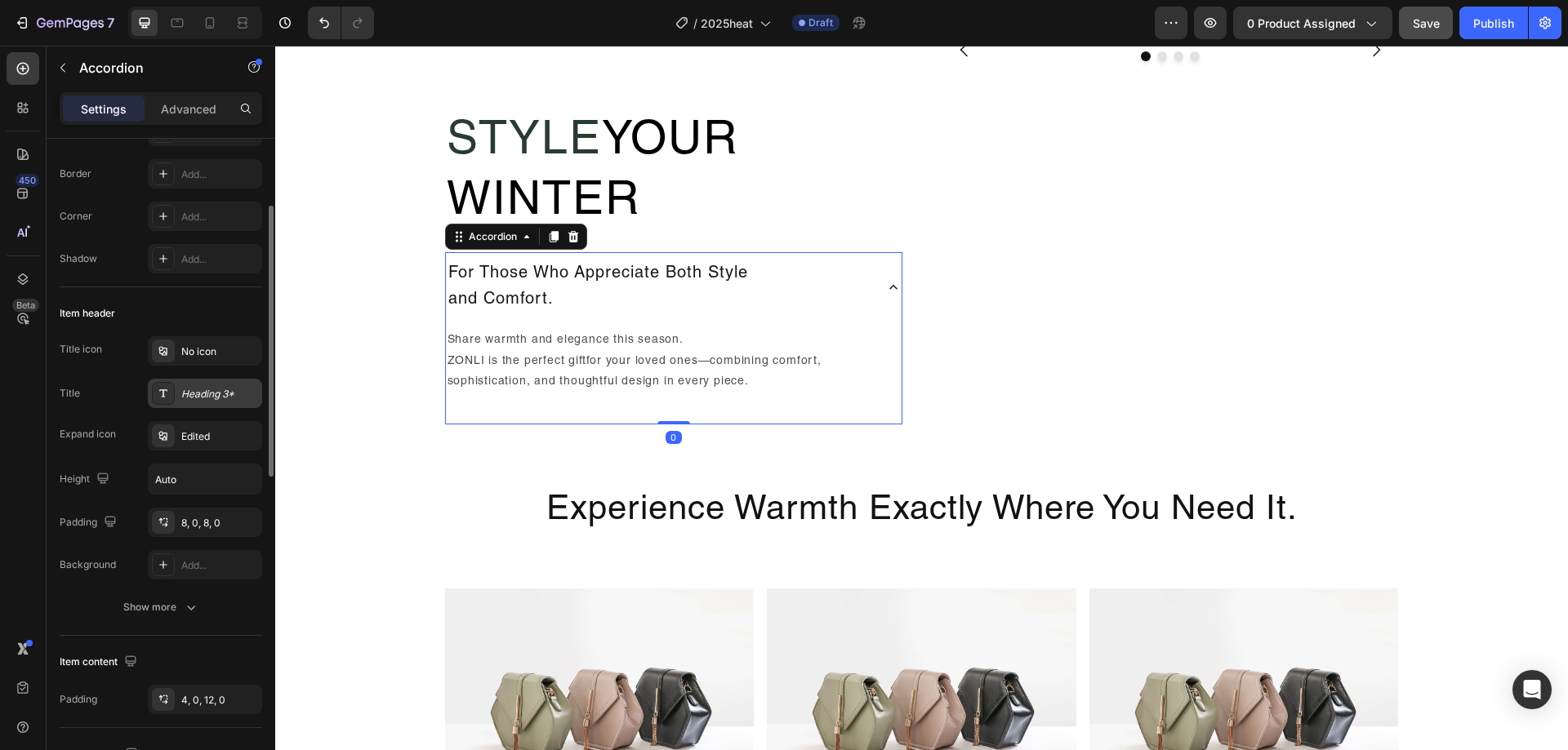
click at [199, 404] on div "Heading 3*" at bounding box center [205, 394] width 114 height 29
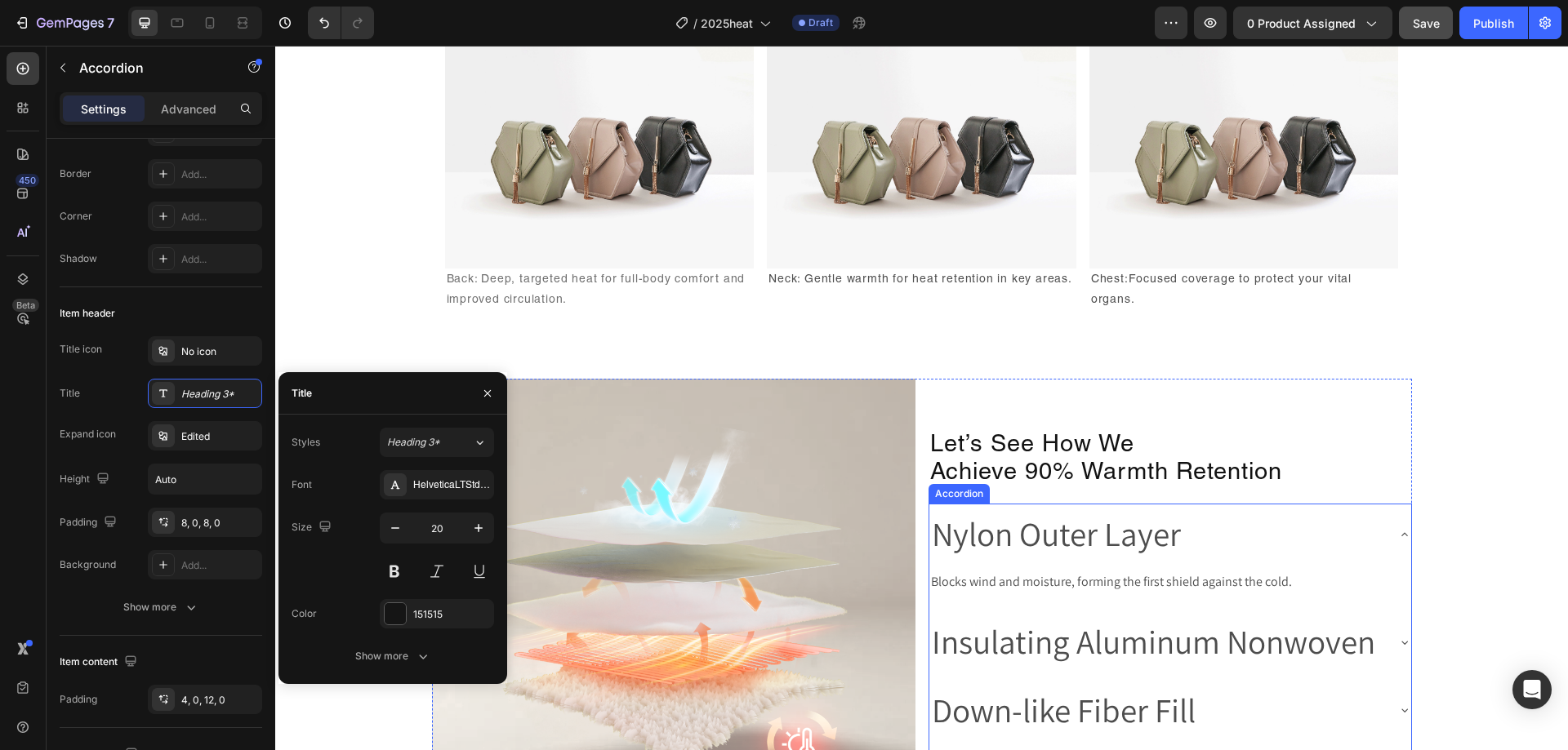
scroll to position [2462, 0]
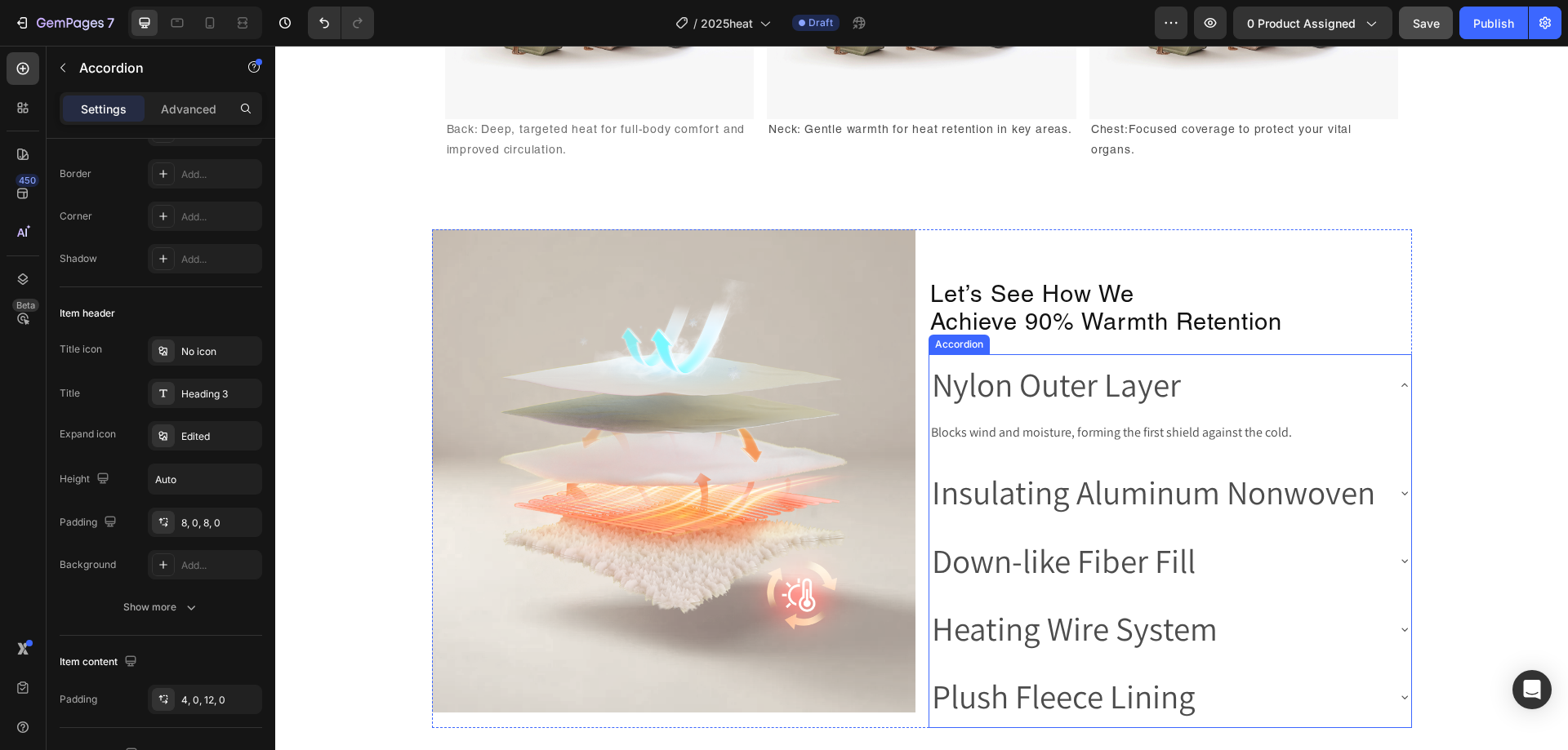
click at [1064, 400] on p "Nylon Outer Layer" at bounding box center [1056, 385] width 249 height 43
click at [185, 412] on div "Title icon No icon Title Heading 3 Expand icon Edited Height Auto Padding 8, 0,…" at bounding box center [161, 458] width 203 height 244
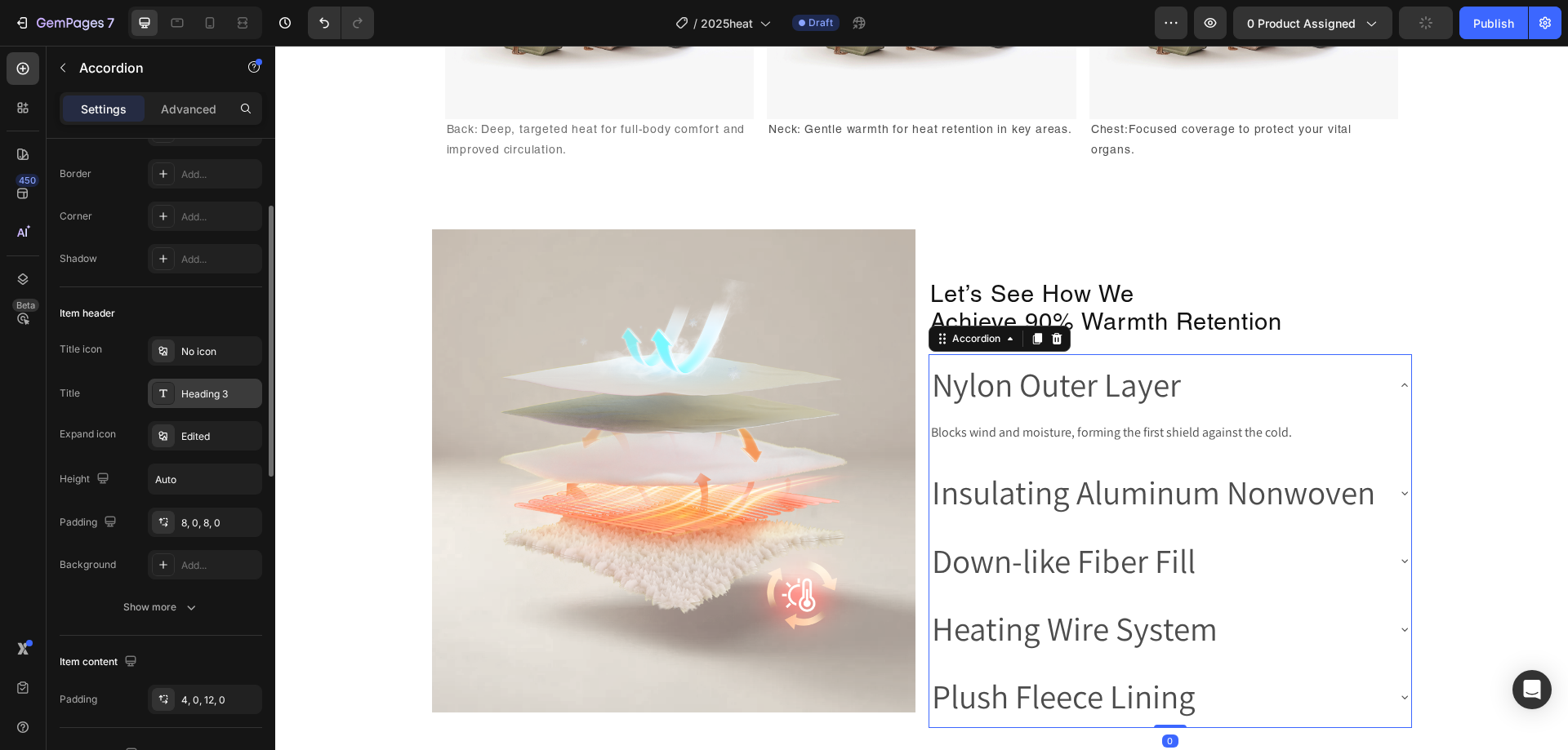
click at [192, 399] on div "Heading 3" at bounding box center [219, 394] width 77 height 15
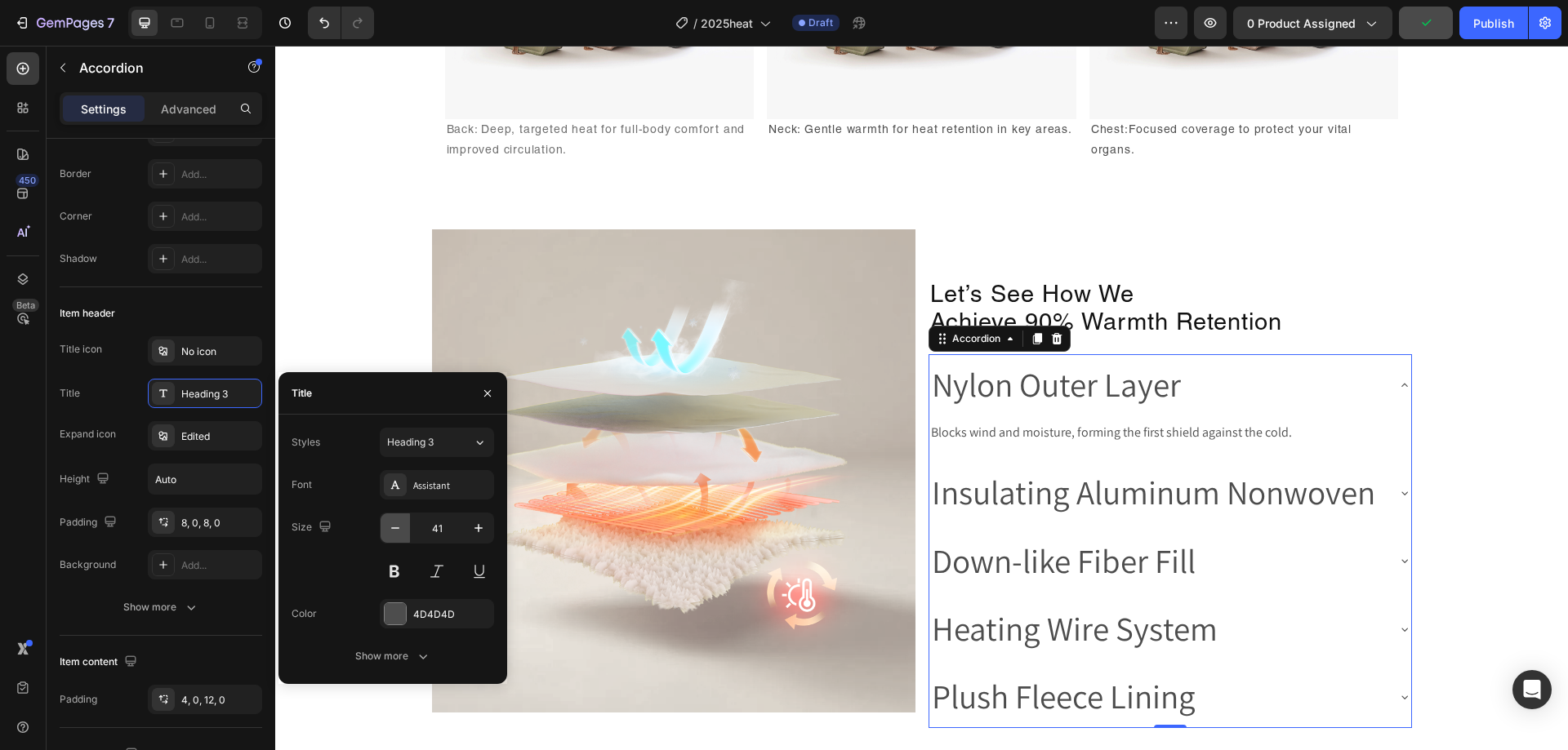
click at [392, 527] on icon "button" at bounding box center [395, 528] width 17 height 17
click at [432, 523] on input "40" at bounding box center [437, 528] width 54 height 29
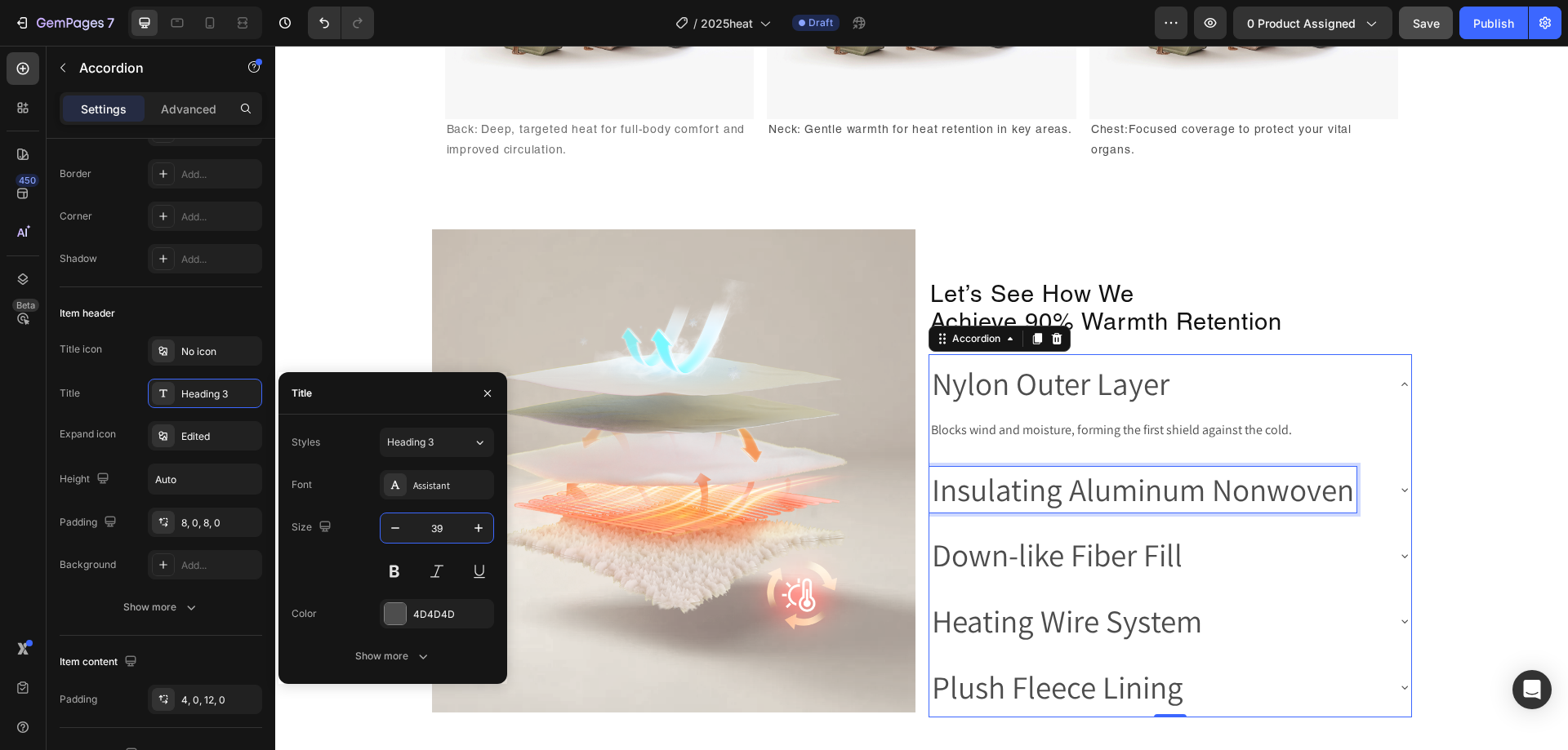
click at [1128, 500] on p "Insulating Aluminum Nonwoven" at bounding box center [1142, 490] width 422 height 42
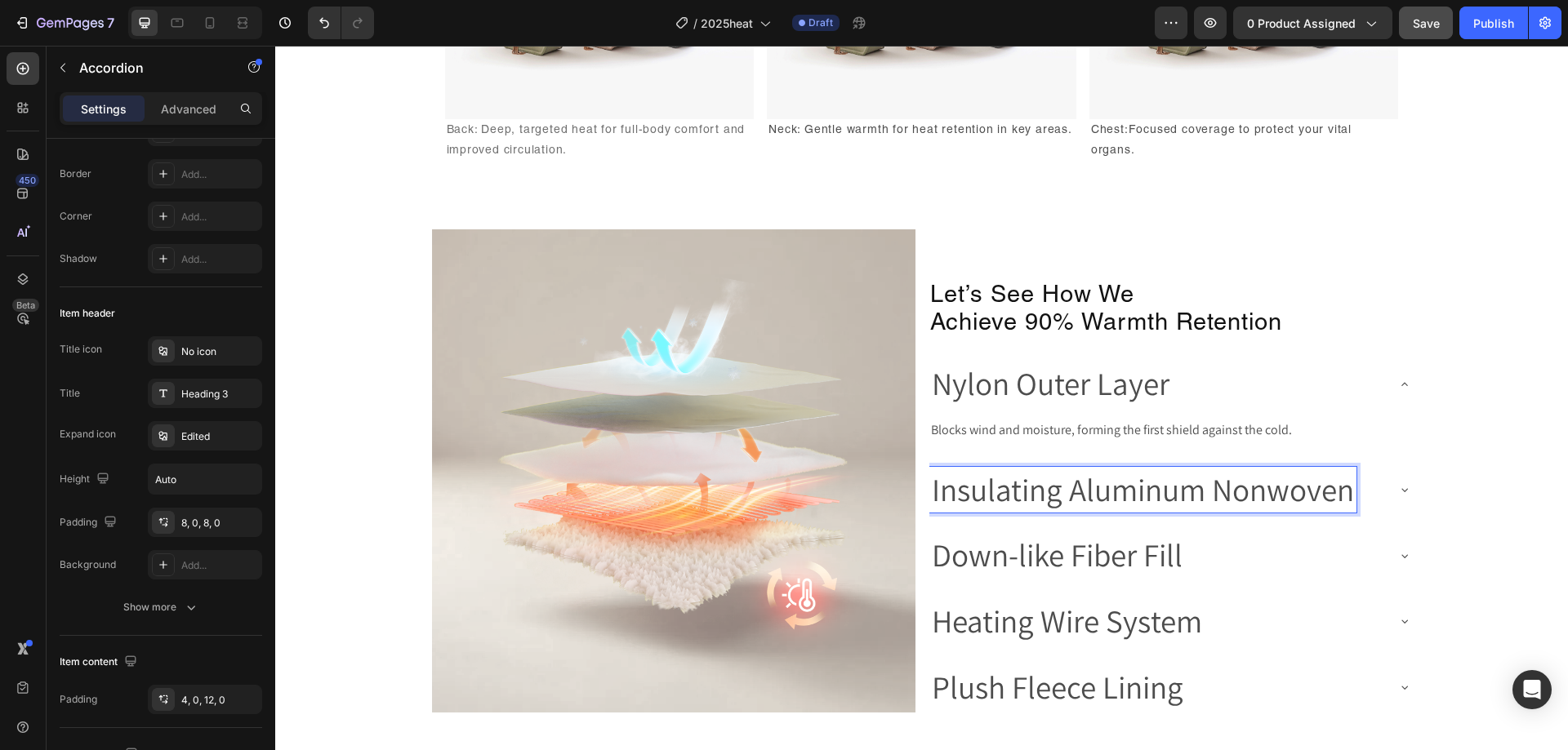
click at [1172, 395] on div "Nylon Outer Layer" at bounding box center [1051, 384] width 243 height 47
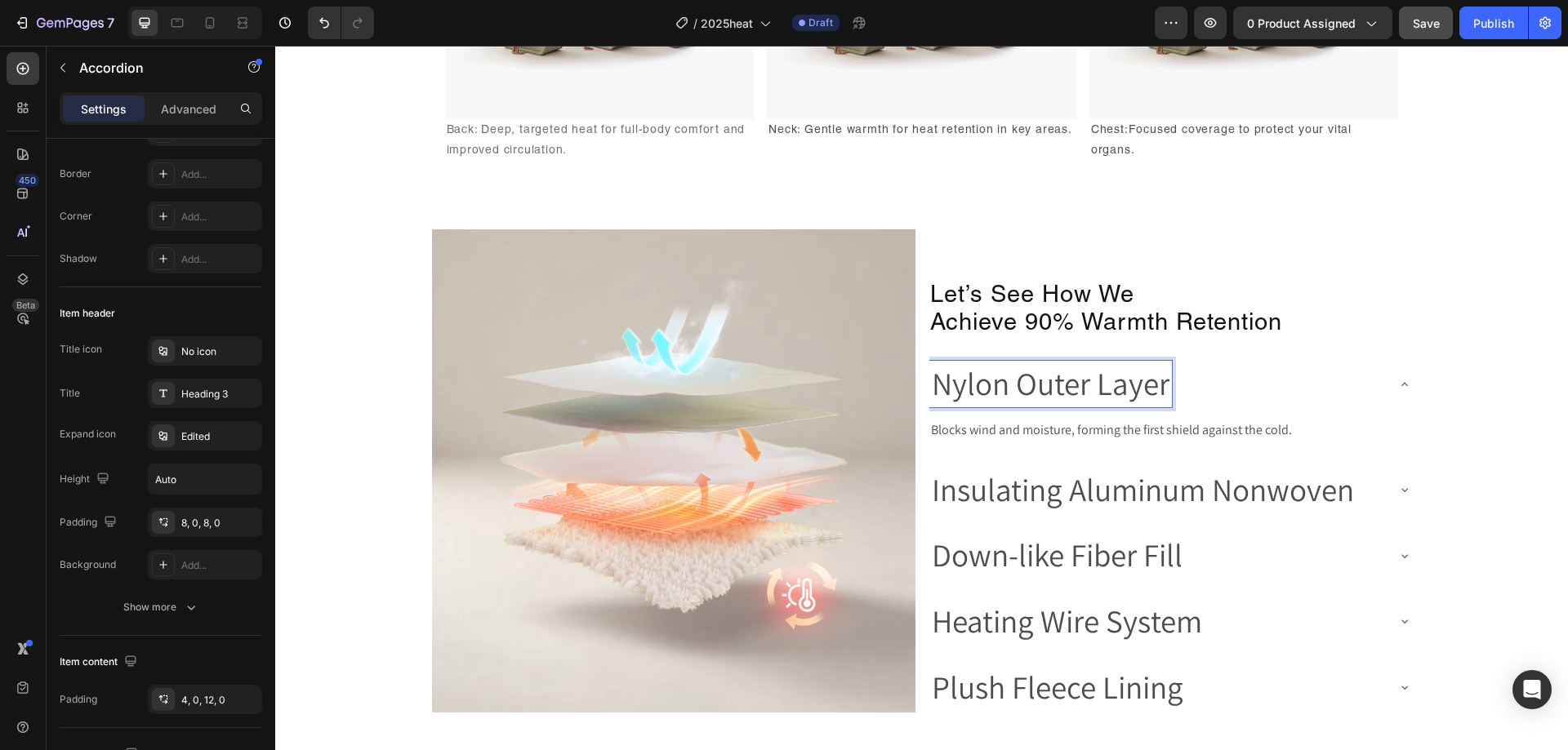
click at [1313, 383] on div "Nylon Outer Layer" at bounding box center [1158, 384] width 456 height 47
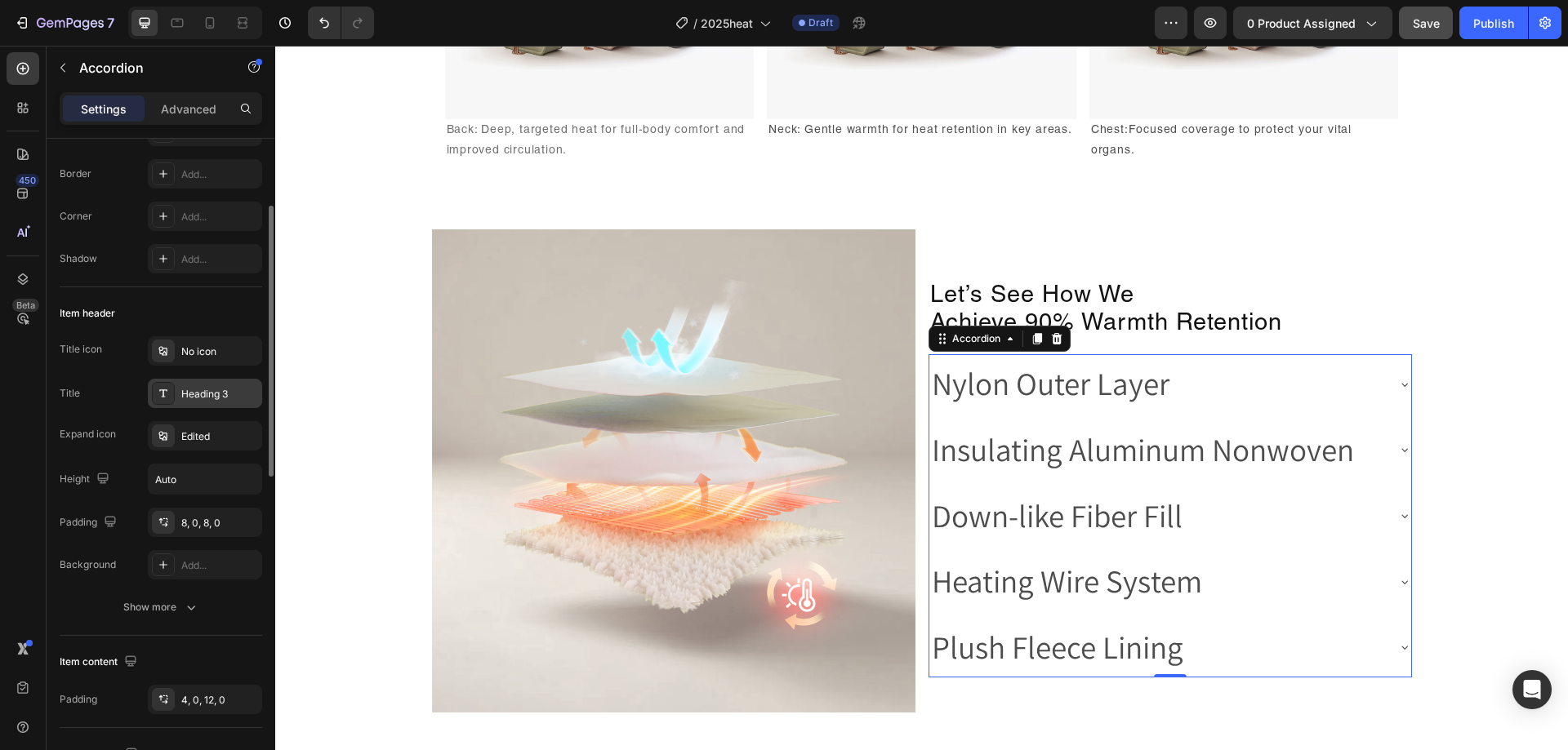
click at [190, 391] on div "Heading 3" at bounding box center [219, 394] width 77 height 15
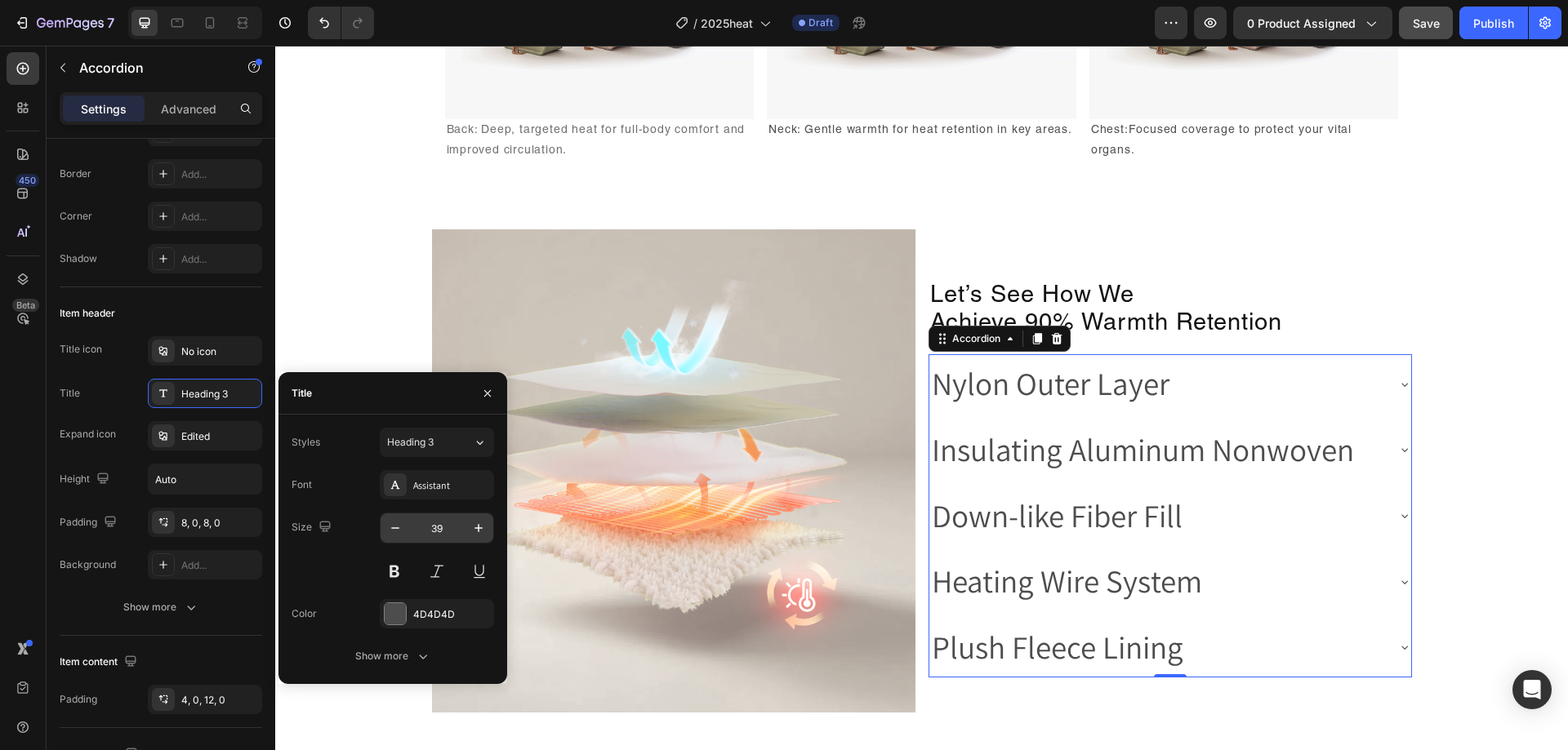
click at [430, 535] on input "39" at bounding box center [437, 528] width 54 height 29
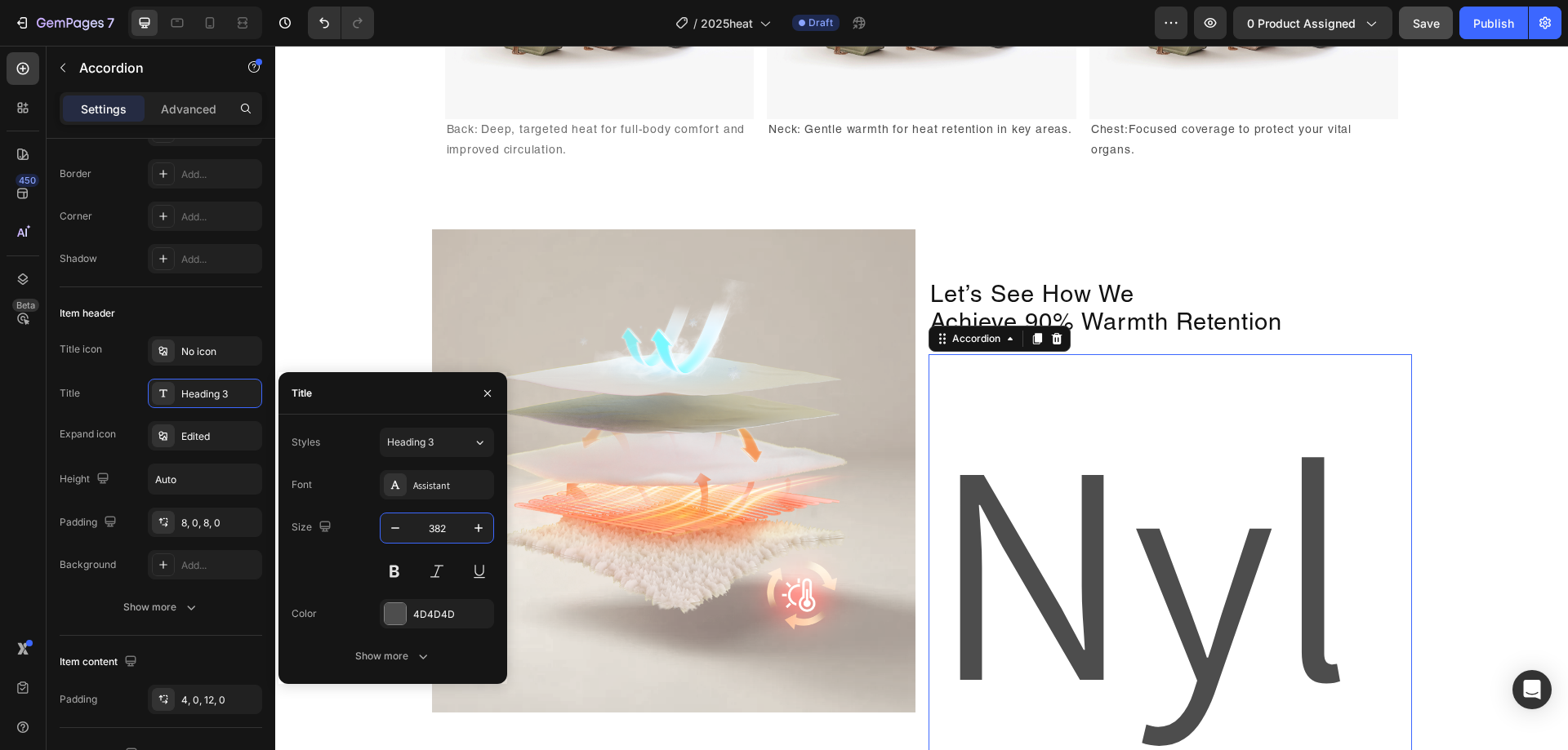
drag, startPoint x: 449, startPoint y: 531, endPoint x: 417, endPoint y: 529, distance: 32.1
click at [415, 529] on input "382" at bounding box center [437, 528] width 54 height 29
type input "20"
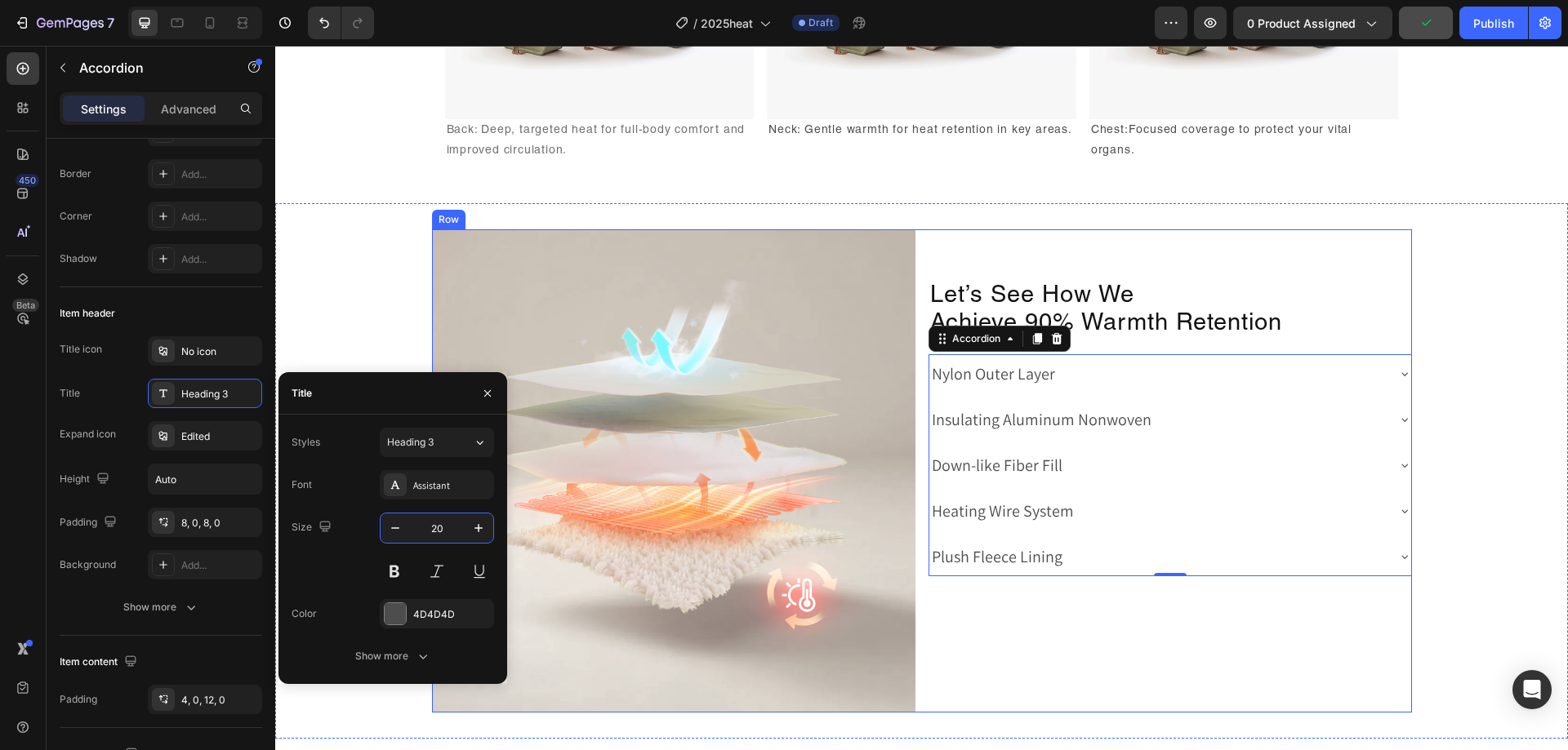
click at [1229, 592] on div "Let’s See How We Achieve 90% Warmth Retention Heading Nylon Outer Layer Insulat…" at bounding box center [1170, 471] width 483 height 483
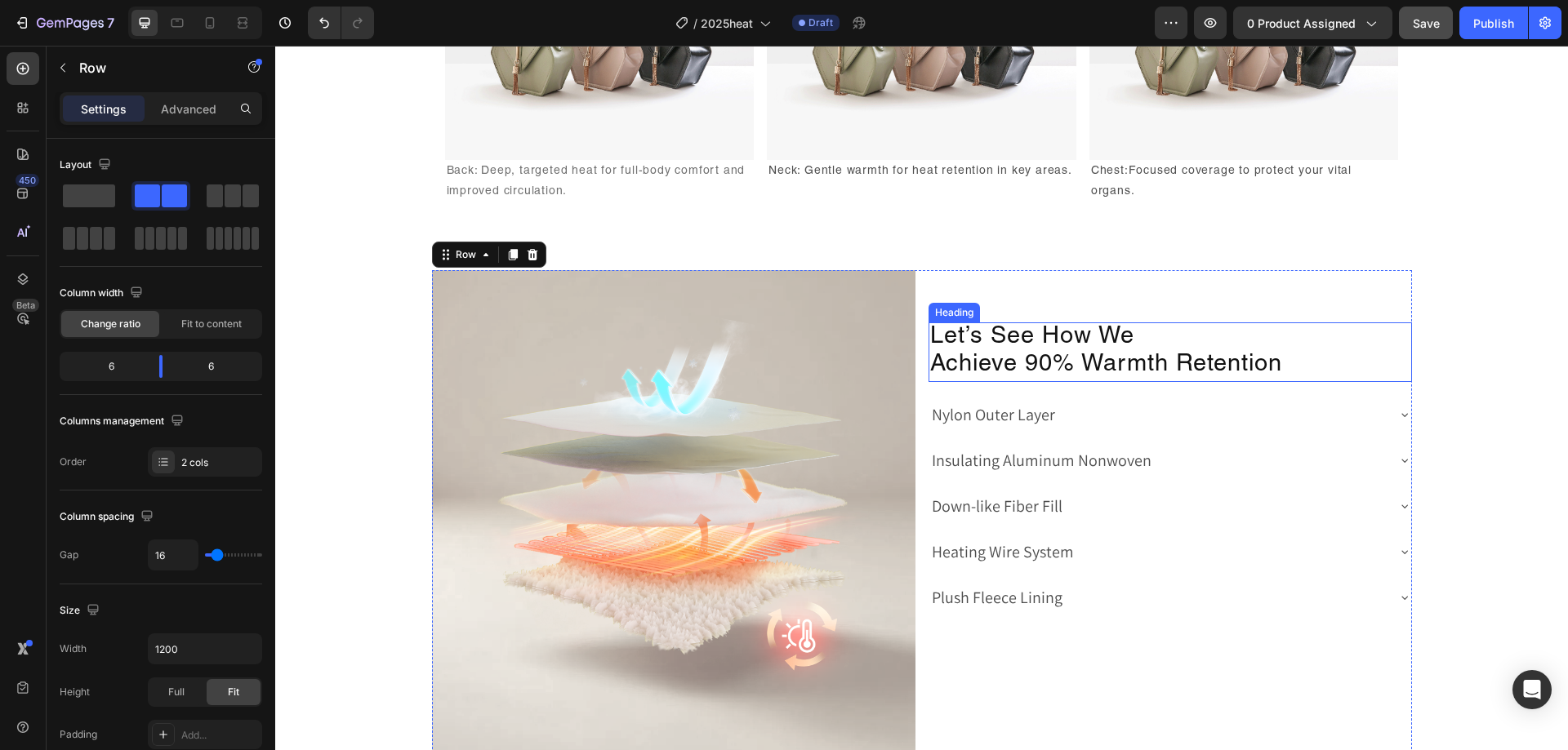
scroll to position [2381, 0]
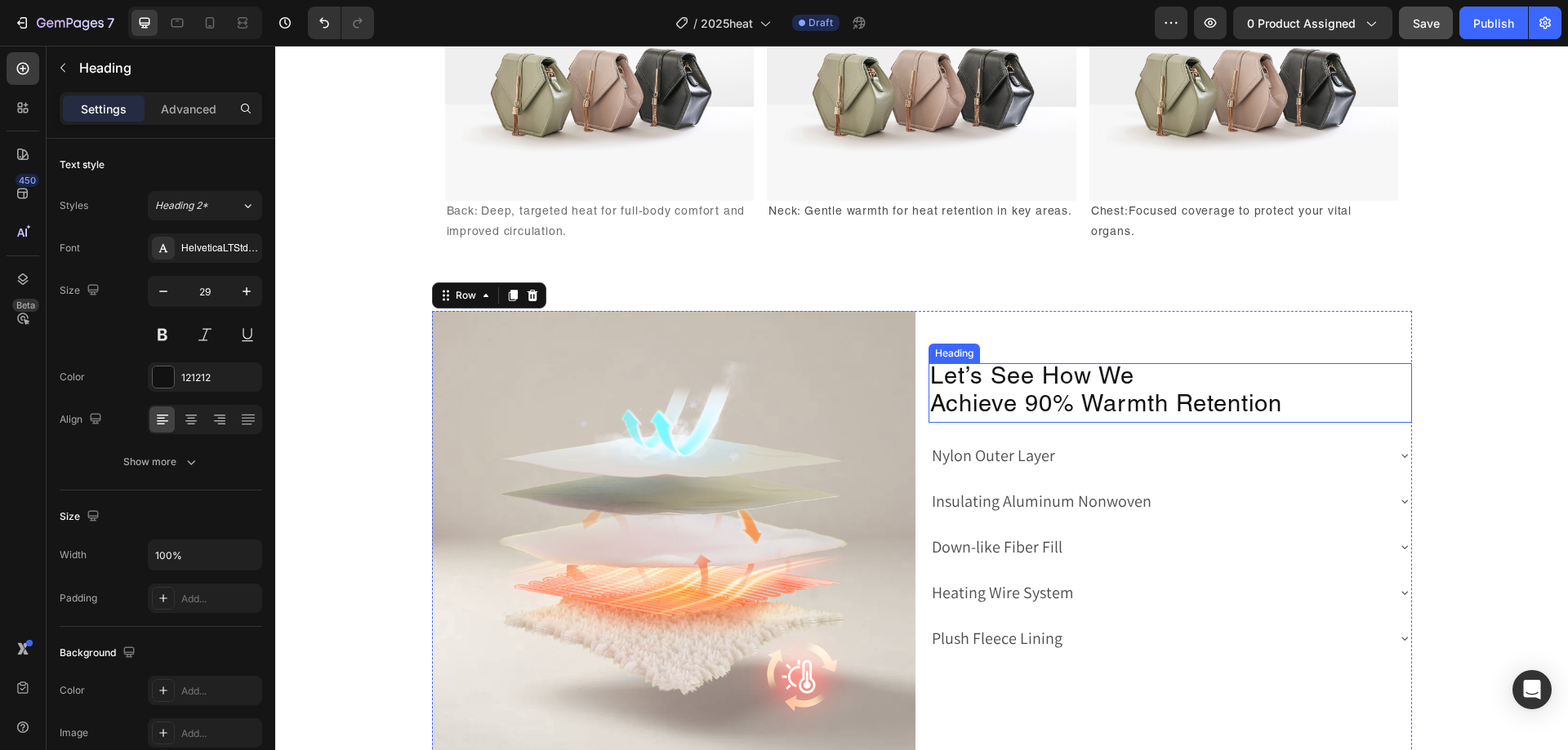
click at [1229, 401] on h2 "Let’s See How We Achieve 90% Warmth Retention" at bounding box center [1170, 394] width 483 height 60
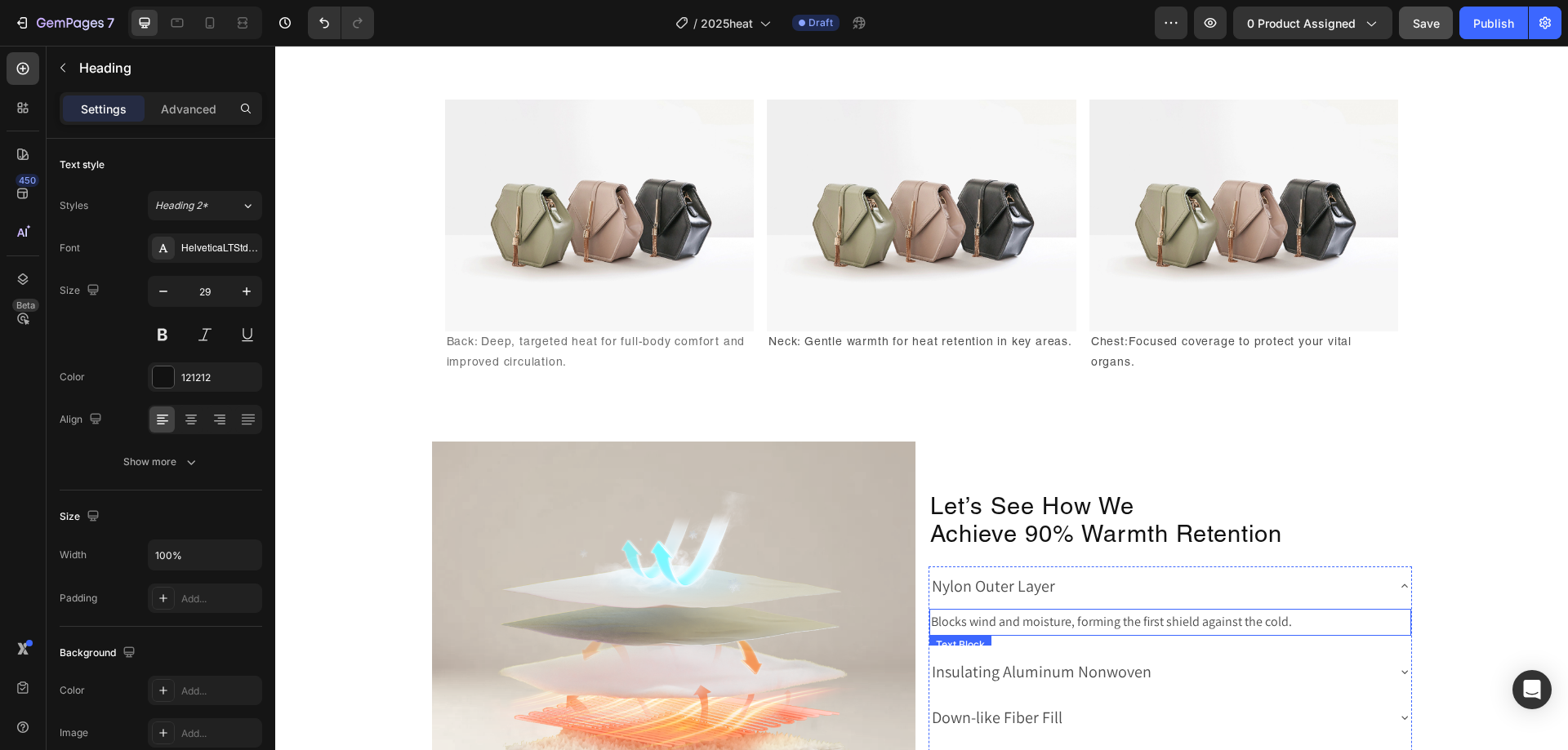
scroll to position [2401, 0]
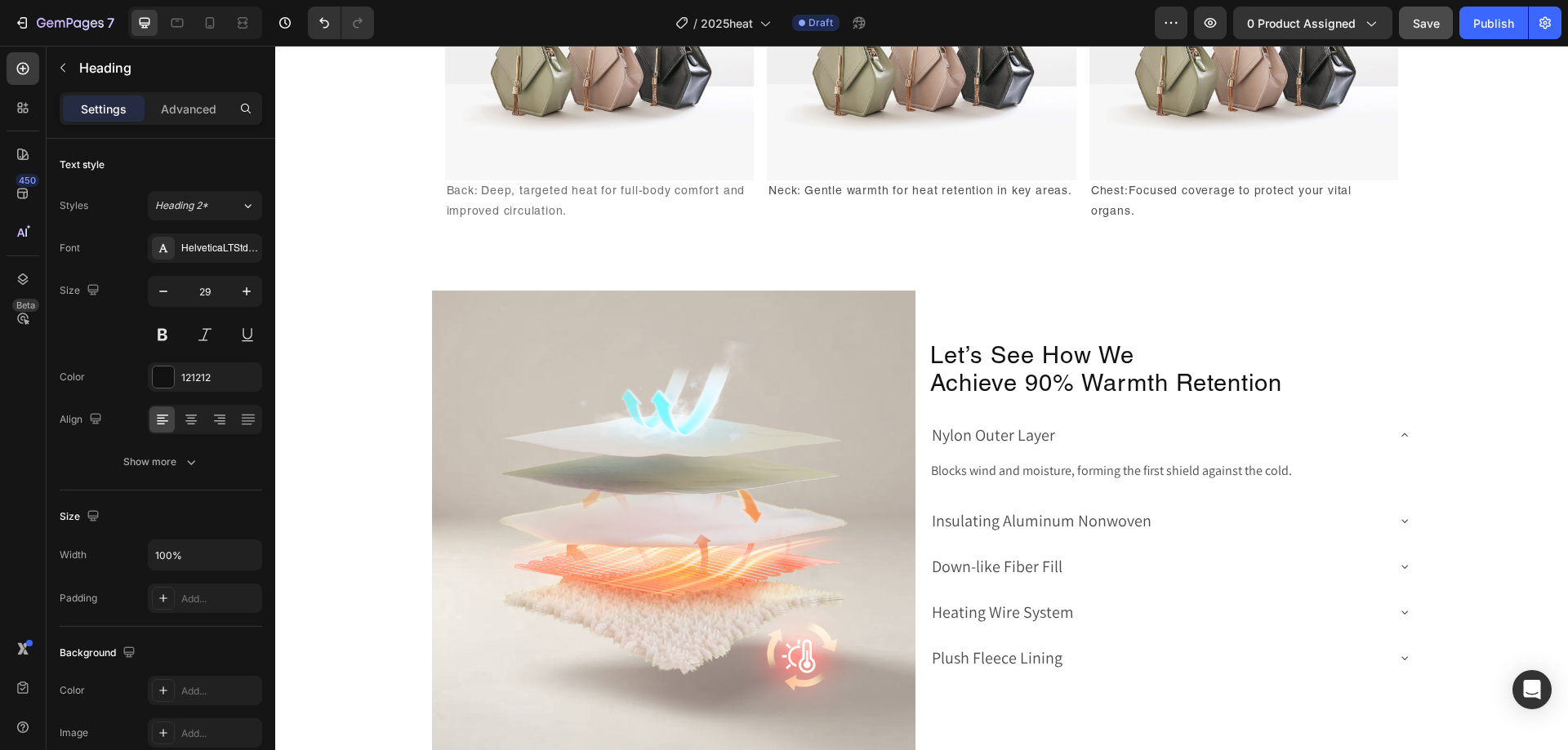
click at [1060, 390] on h2 "Let’s See How We Achieve 90% Warmth Retention" at bounding box center [1170, 373] width 483 height 60
click at [1060, 390] on p "Let’s See How We Achieve 90% Warmth Retention" at bounding box center [1170, 373] width 480 height 57
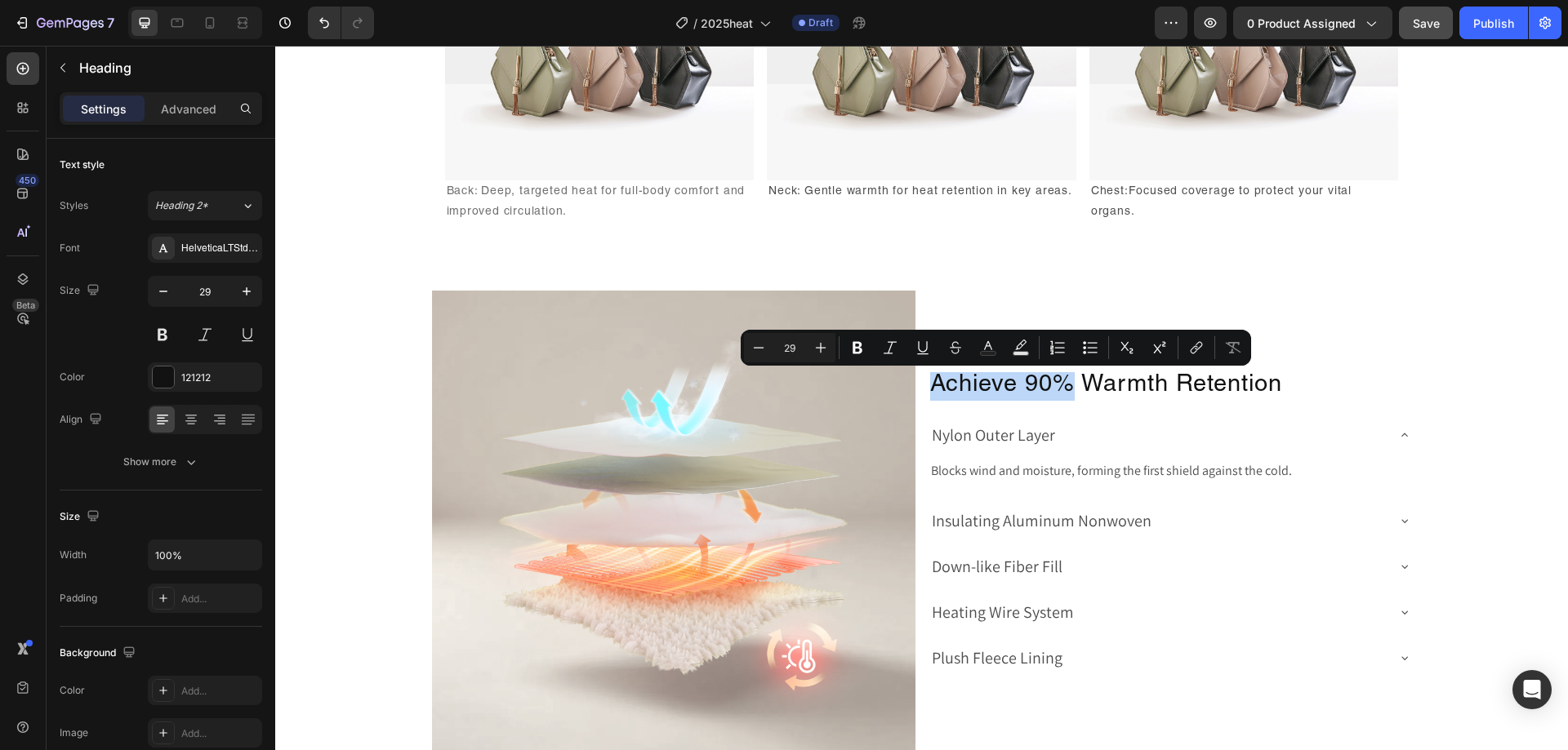
drag, startPoint x: 923, startPoint y: 389, endPoint x: 1069, endPoint y: 394, distance: 146.1
click at [1069, 394] on h2 "Let’s See How We Achieve 90% Warmth Retention" at bounding box center [1170, 373] width 483 height 60
click at [860, 348] on icon "Editor contextual toolbar" at bounding box center [858, 348] width 10 height 13
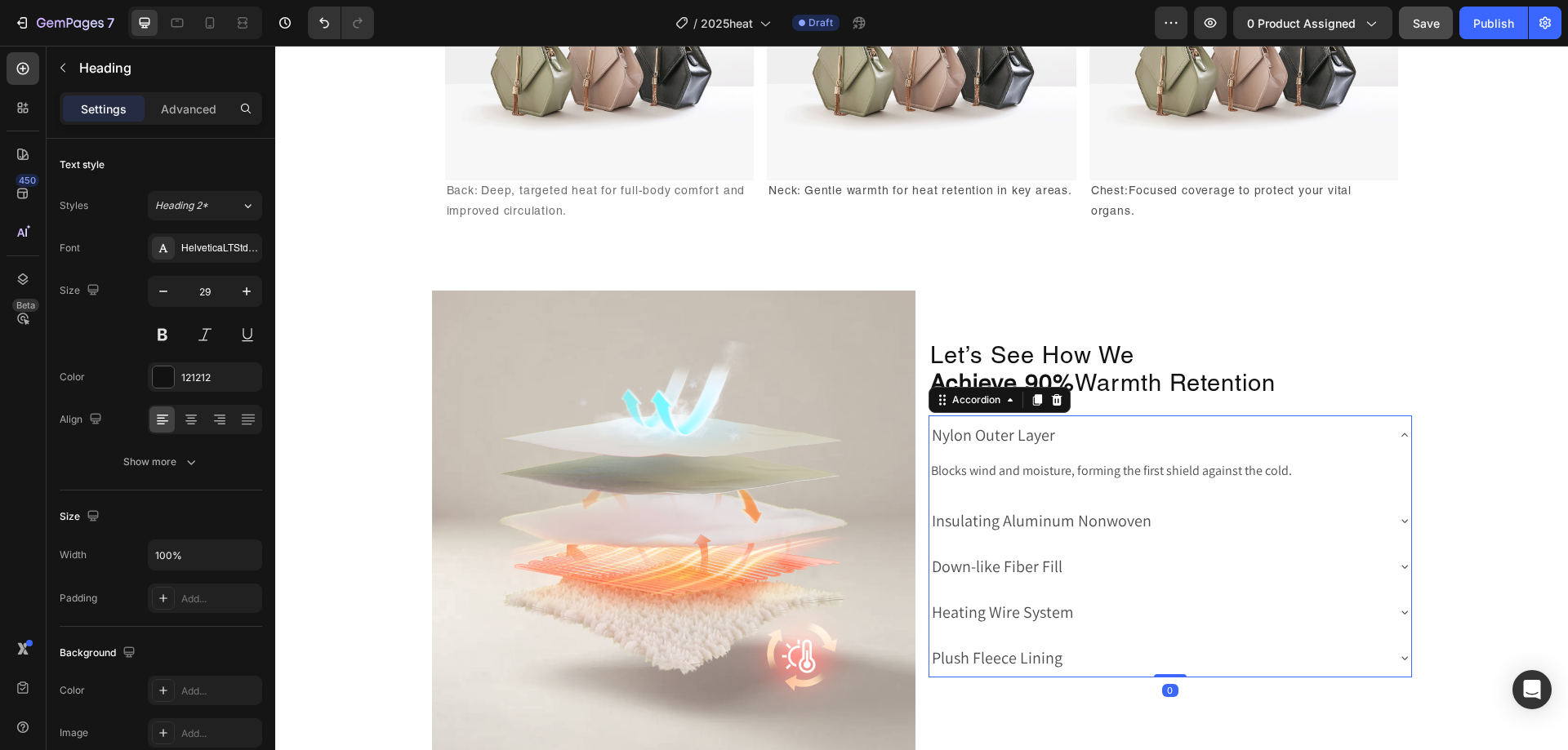
click at [1056, 418] on div "Nylon Outer Layer" at bounding box center [1170, 435] width 481 height 39
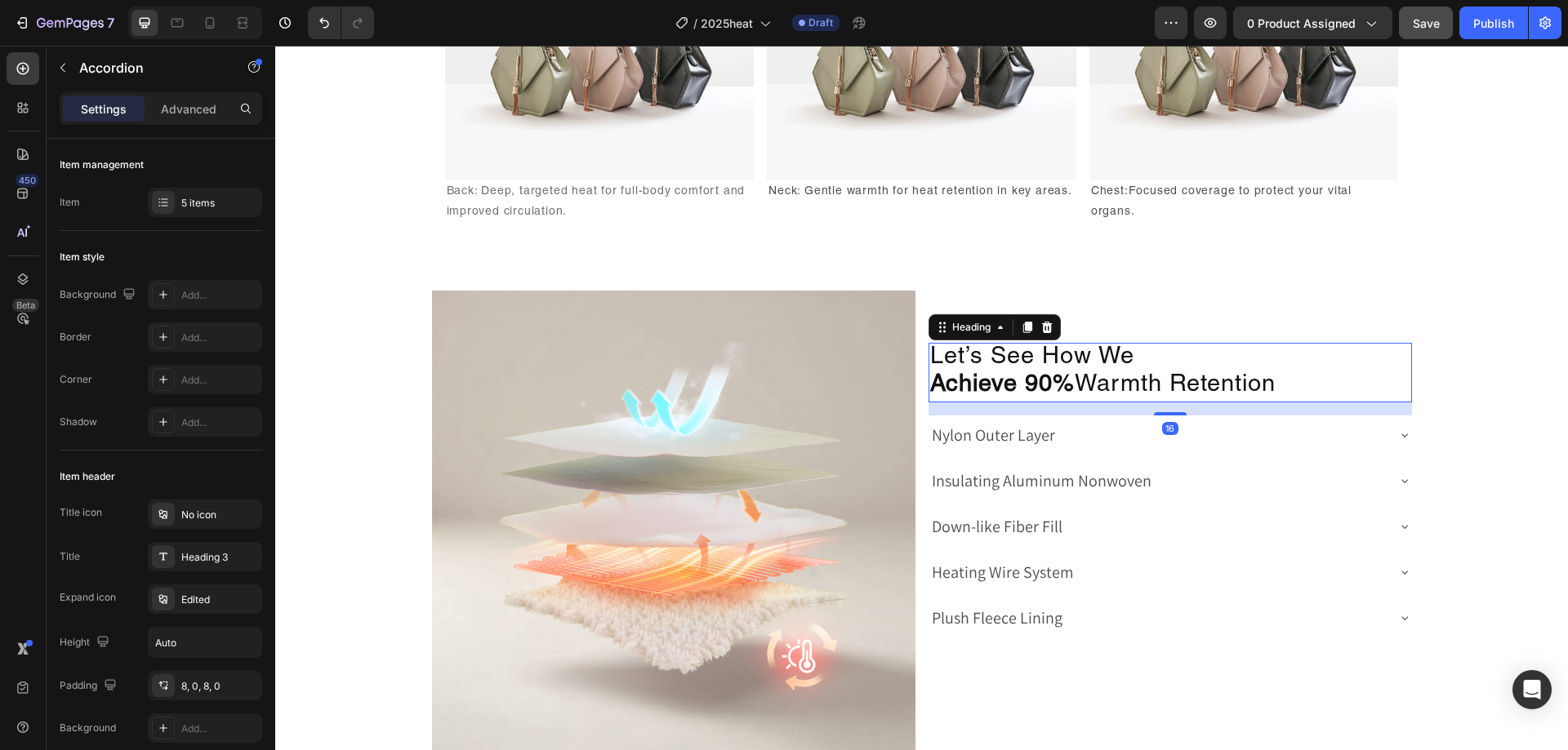
click at [1274, 368] on p "Let’s See How We Achieve 90% Warmth Retention" at bounding box center [1170, 373] width 480 height 57
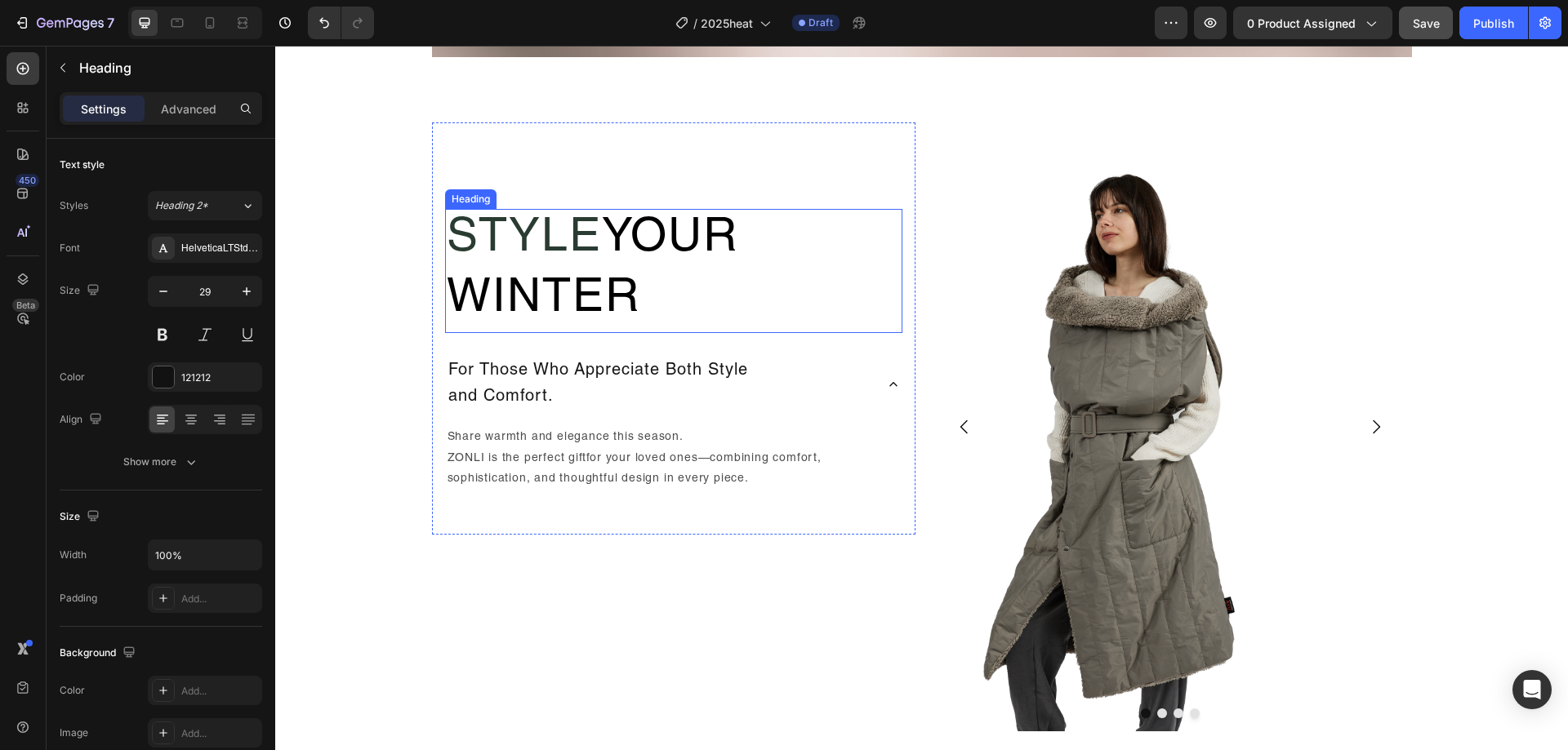
scroll to position [1421, 0]
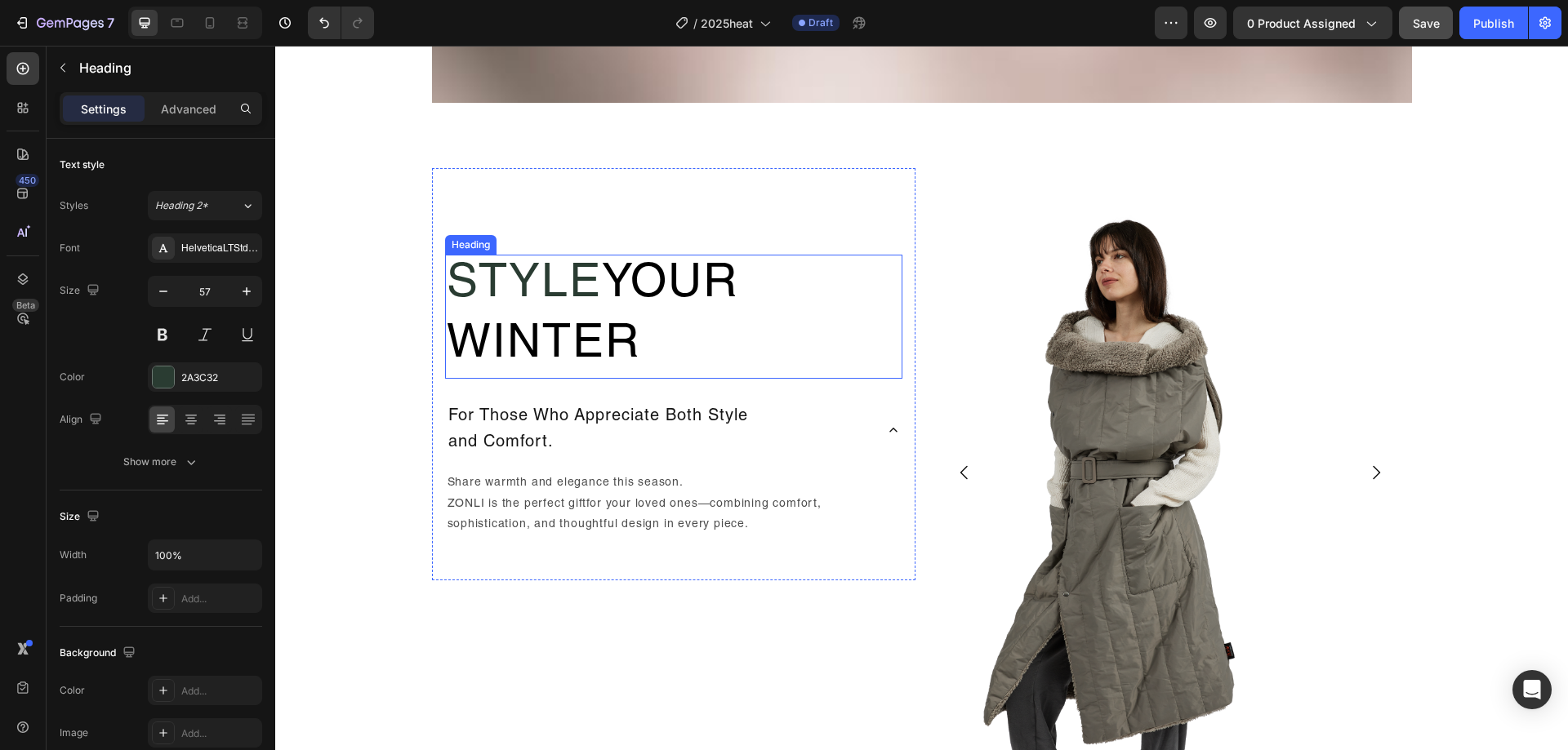
click at [555, 295] on h2 "Style Your Winter" at bounding box center [673, 316] width 457 height 124
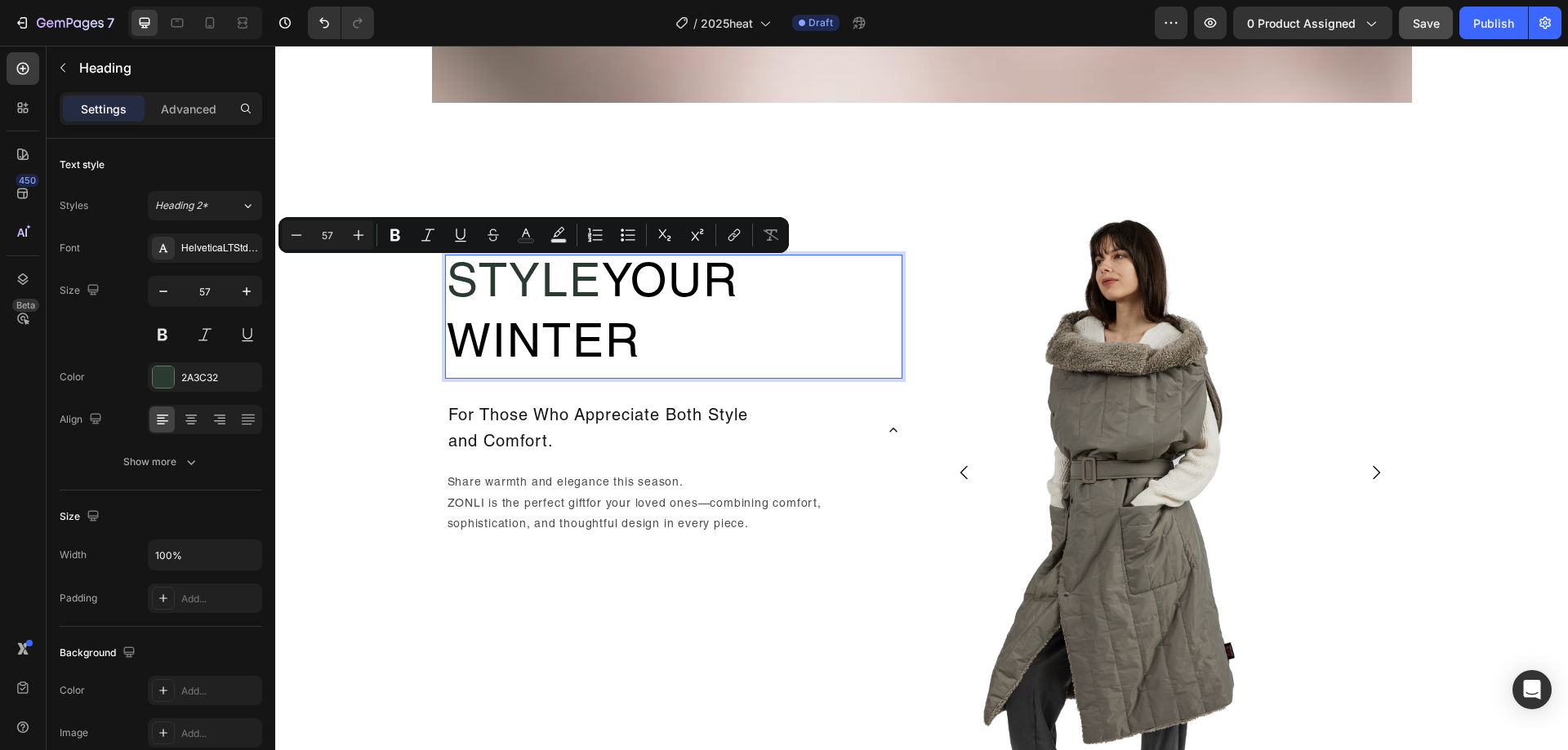
click at [591, 292] on p "Style Your Winter" at bounding box center [673, 317] width 454 height 121
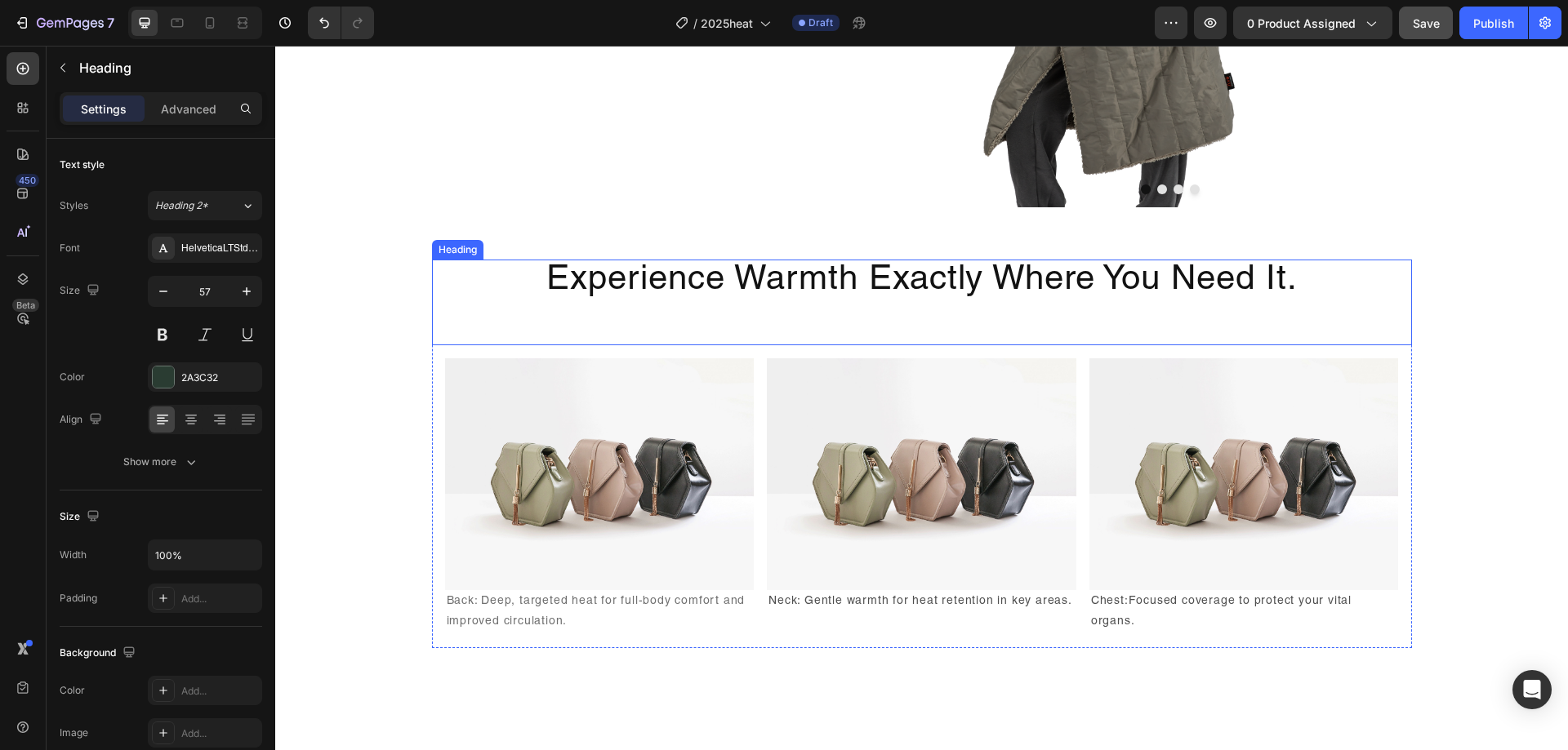
scroll to position [1993, 0]
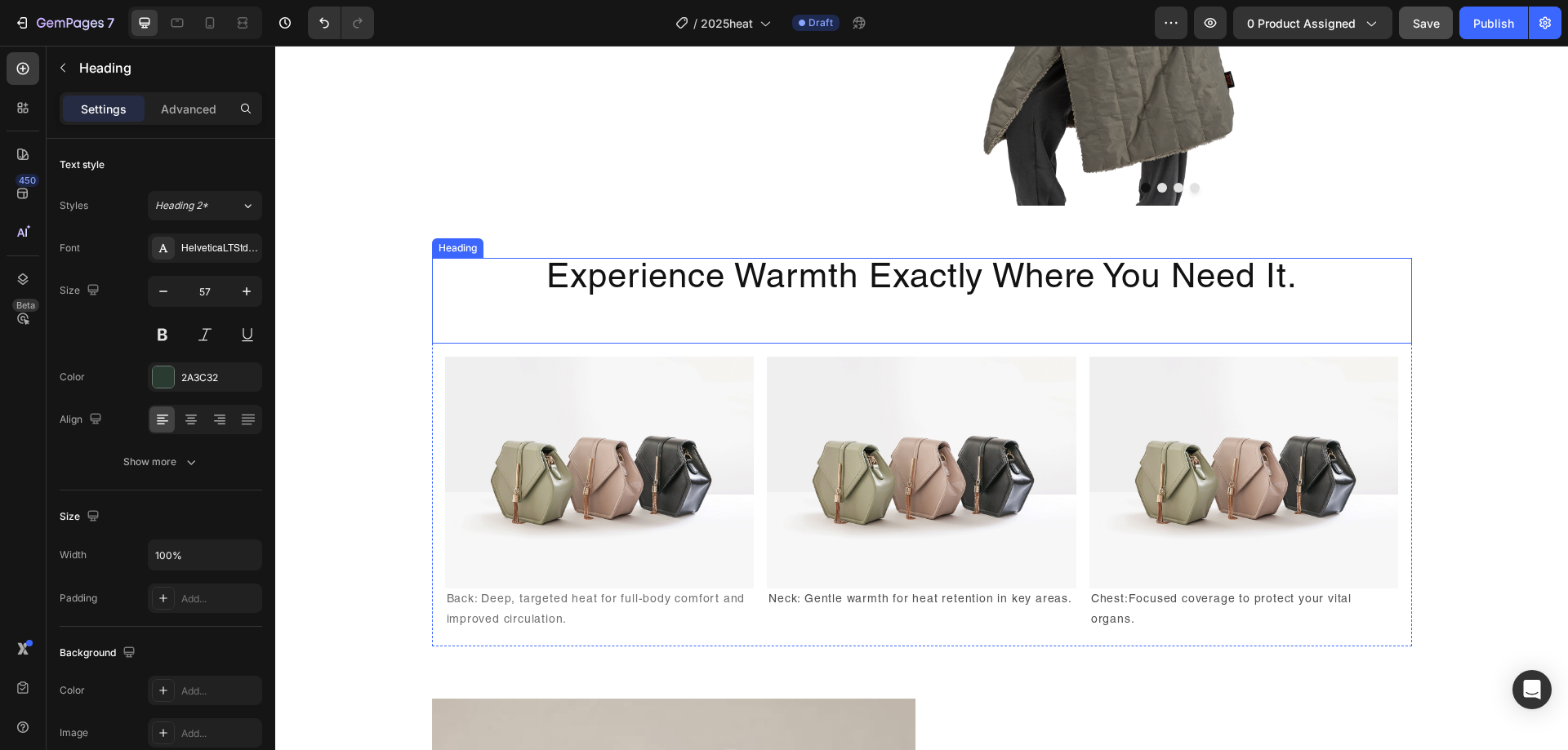
click at [938, 287] on h2 "Experience Warmth Exactly Where You Need It." at bounding box center [922, 301] width 980 height 86
click at [789, 279] on h2 "Experience Warmth Exactly Where You Need It." at bounding box center [922, 301] width 980 height 86
drag, startPoint x: 723, startPoint y: 285, endPoint x: 769, endPoint y: 290, distance: 46.3
click at [769, 290] on p "Experience Warmth Exactly Where You Need It." at bounding box center [922, 301] width 976 height 83
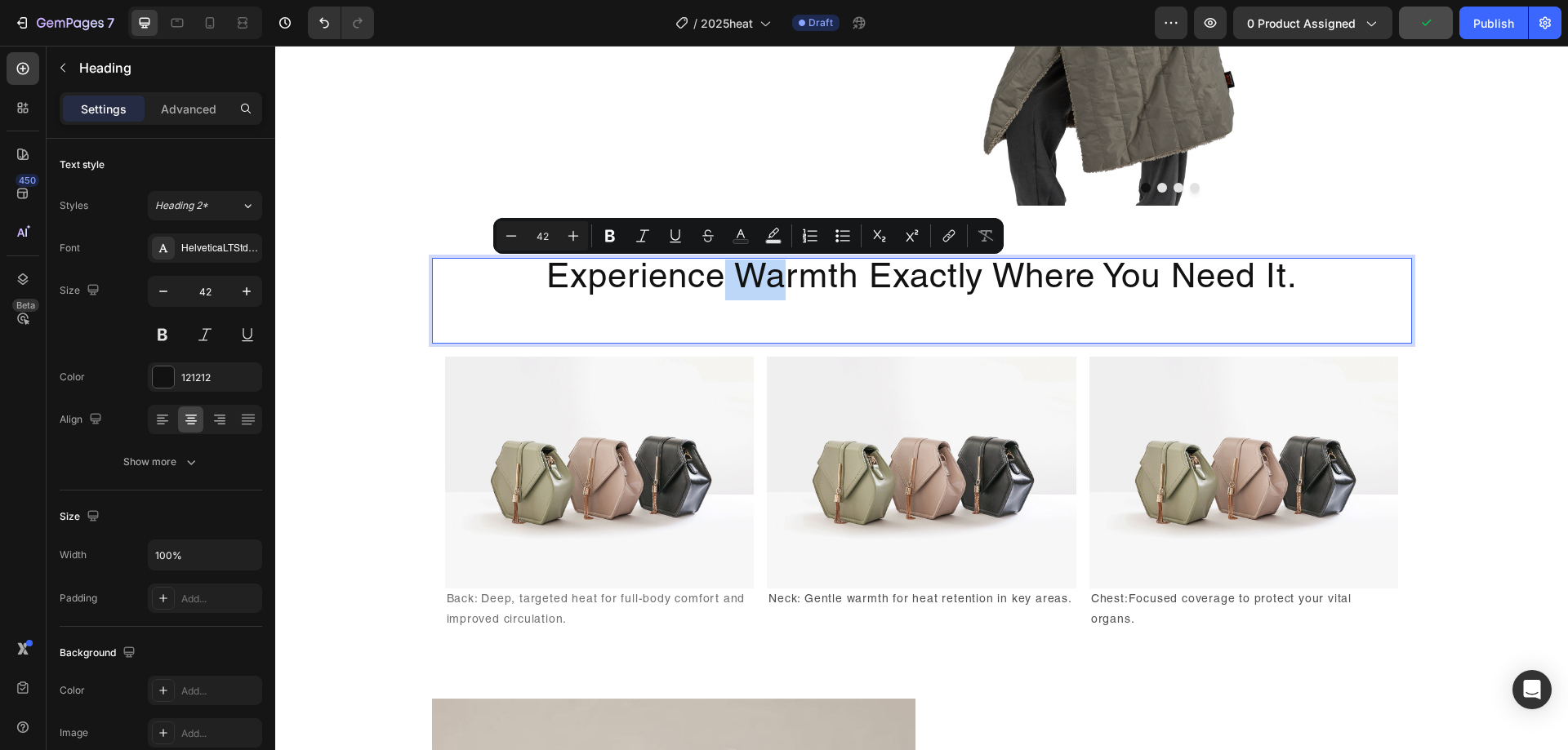
click at [722, 283] on p "Experience Warmth Exactly Where You Need It." at bounding box center [922, 301] width 976 height 83
drag, startPoint x: 725, startPoint y: 281, endPoint x: 1000, endPoint y: 383, distance: 293.3
click at [851, 289] on p "Experience Warmth Exactly Where You Need It." at bounding box center [922, 301] width 976 height 83
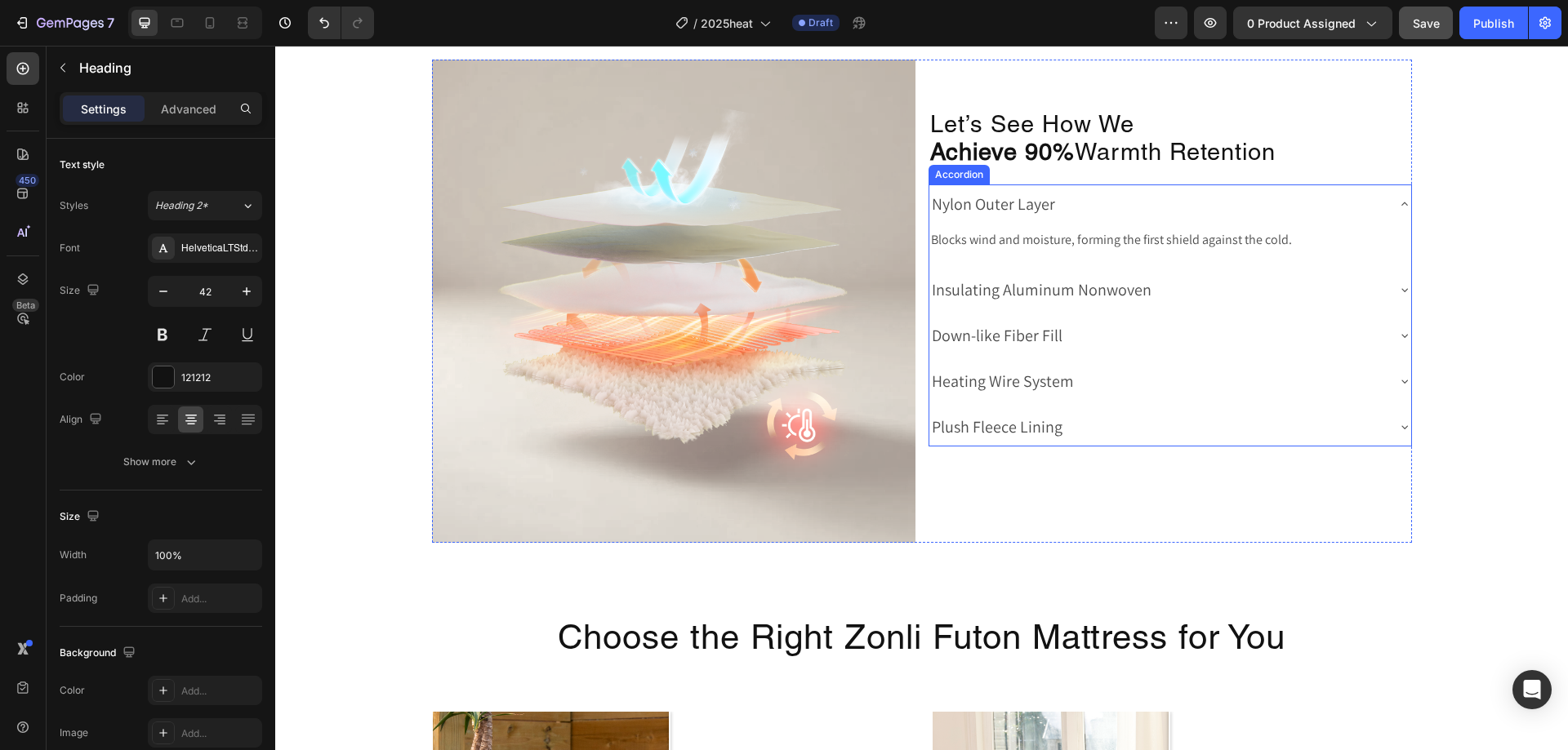
type input "16"
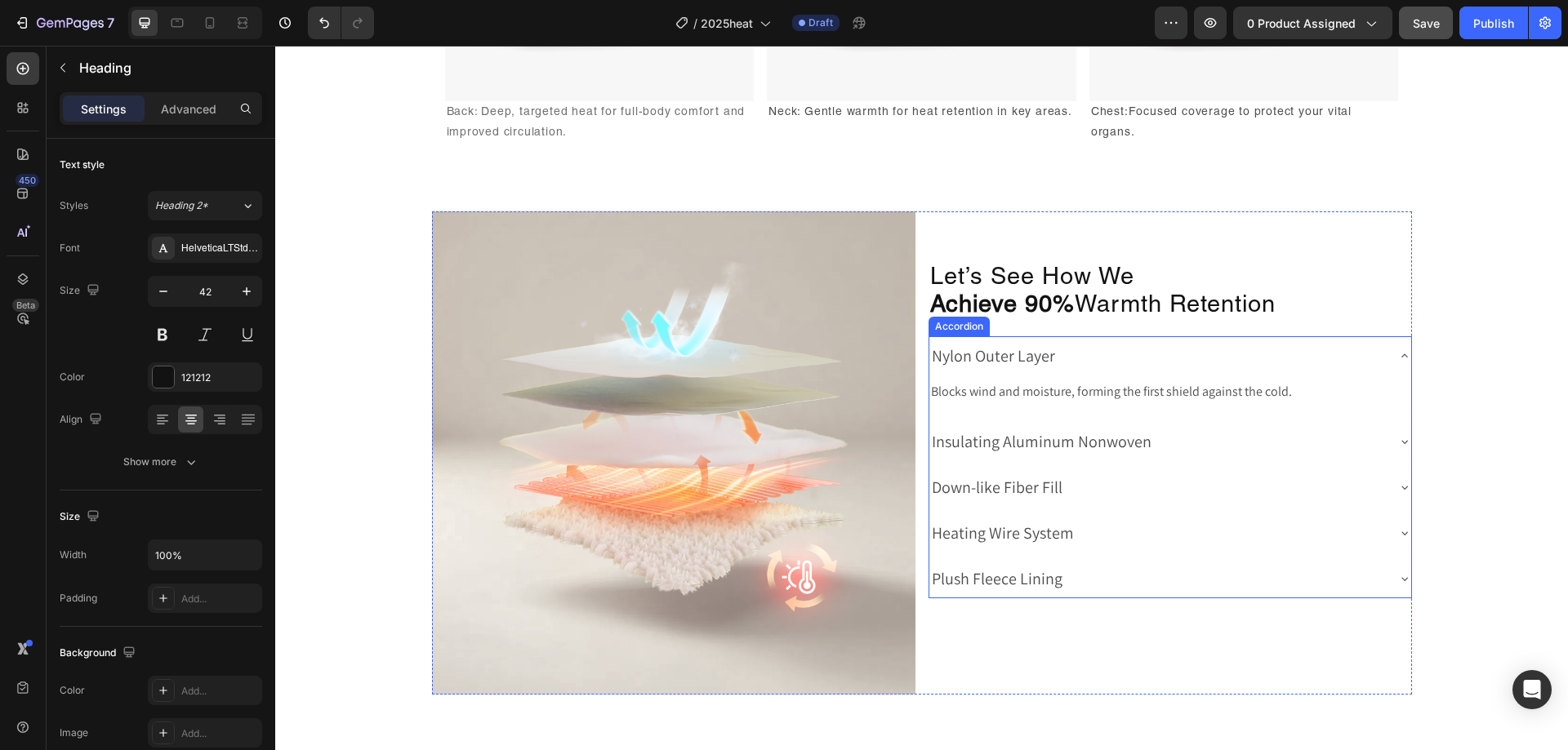
scroll to position [2401, 0]
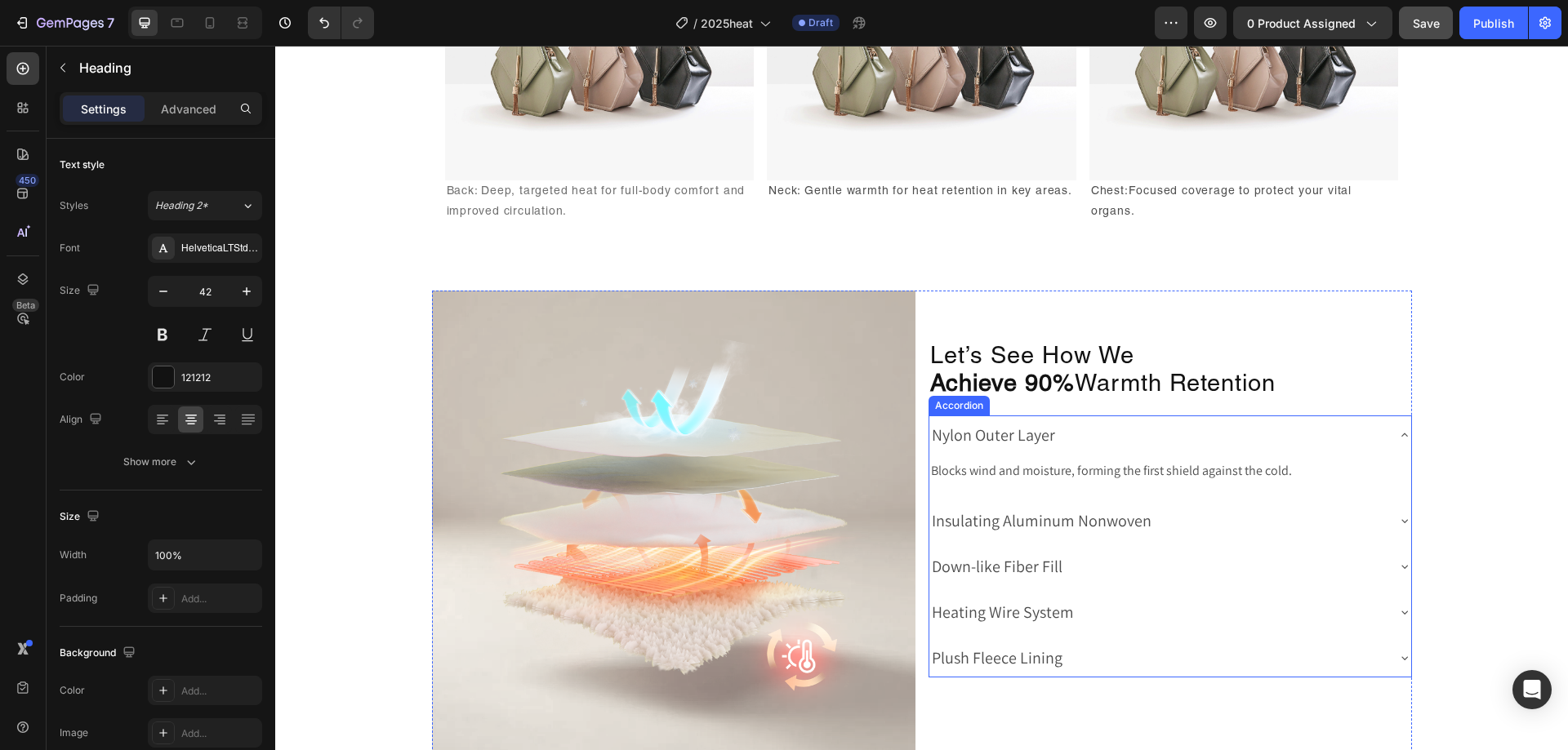
click at [1054, 433] on div "Nylon Outer Layer" at bounding box center [994, 434] width 129 height 26
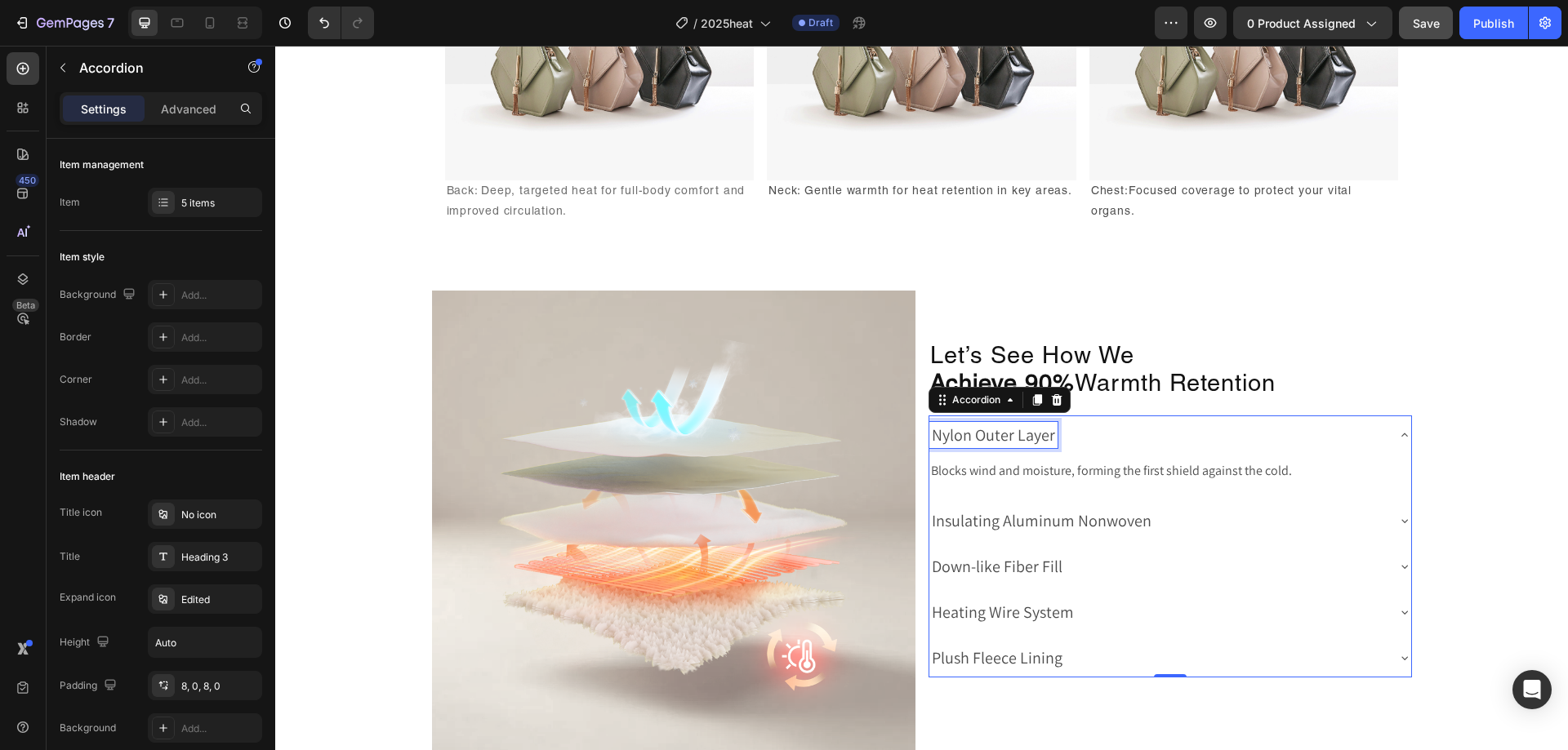
click at [1042, 430] on p "Nylon Outer Layer" at bounding box center [993, 435] width 124 height 21
click at [1128, 436] on div "Nylon Outer Layer" at bounding box center [1158, 434] width 456 height 26
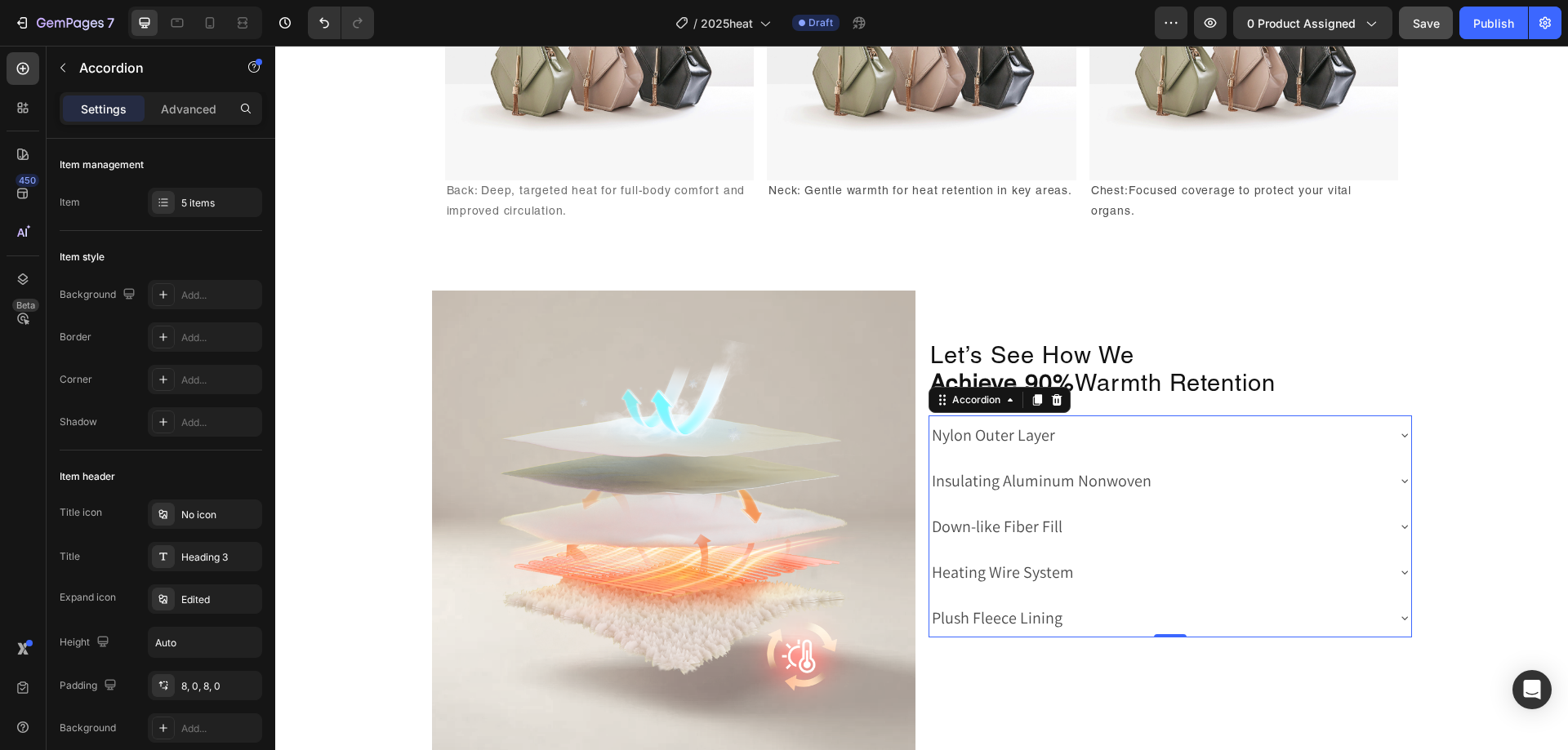
click at [1058, 480] on p "Insulating Aluminum Nonwoven" at bounding box center [1041, 481] width 219 height 21
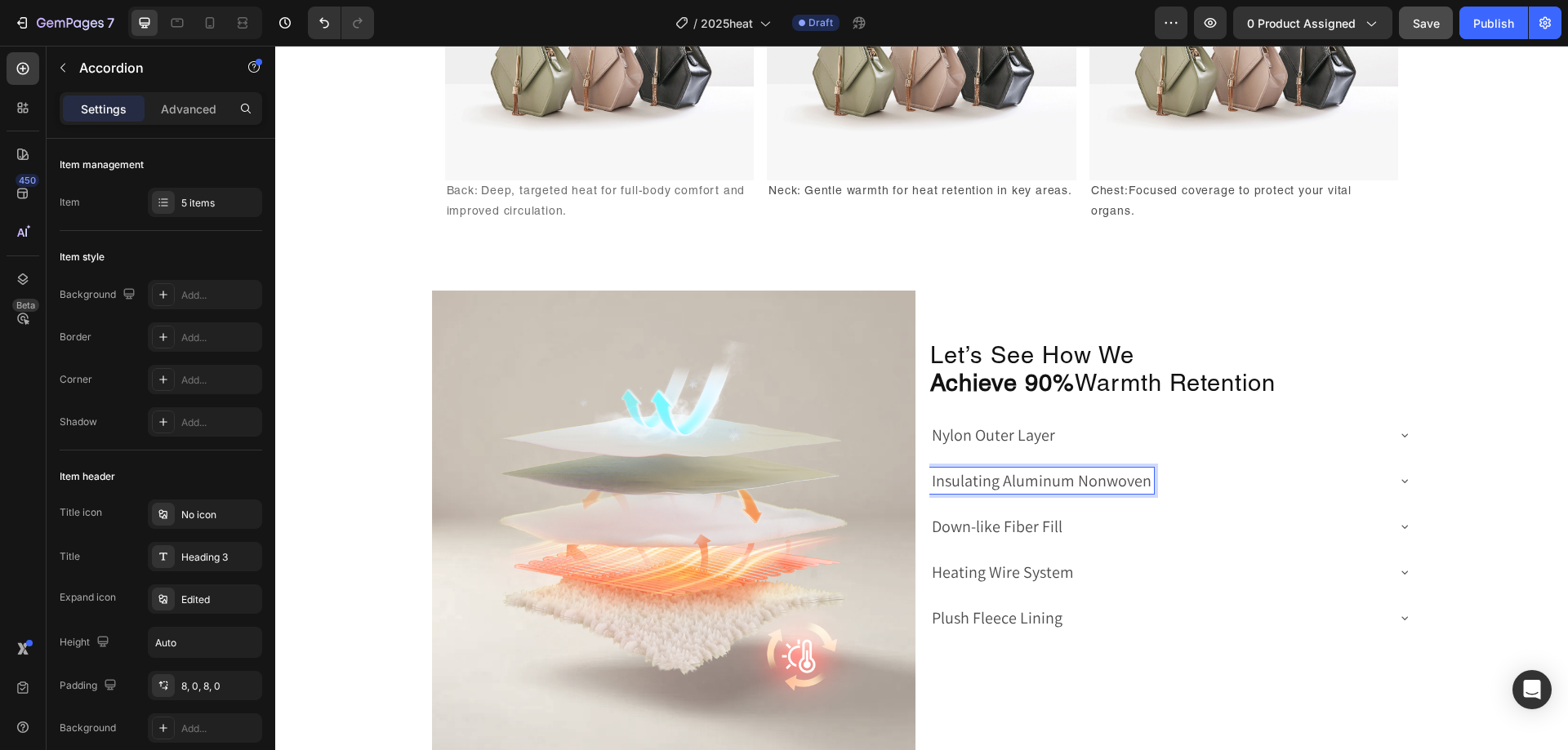
click at [1178, 492] on div "Insulating Aluminum Nonwoven" at bounding box center [1158, 480] width 456 height 26
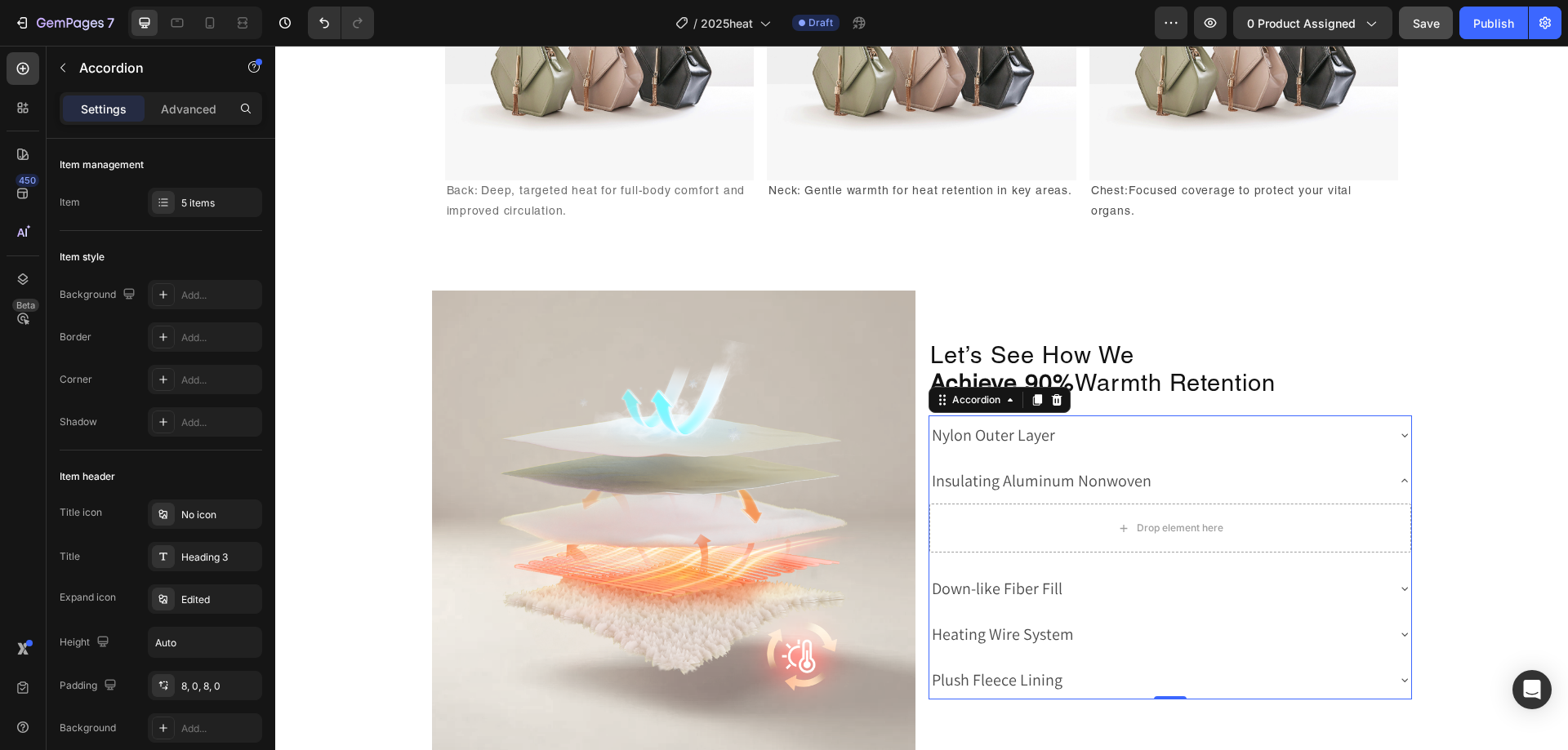
click at [1142, 473] on p "Insulating Aluminum Nonwoven" at bounding box center [1041, 481] width 219 height 21
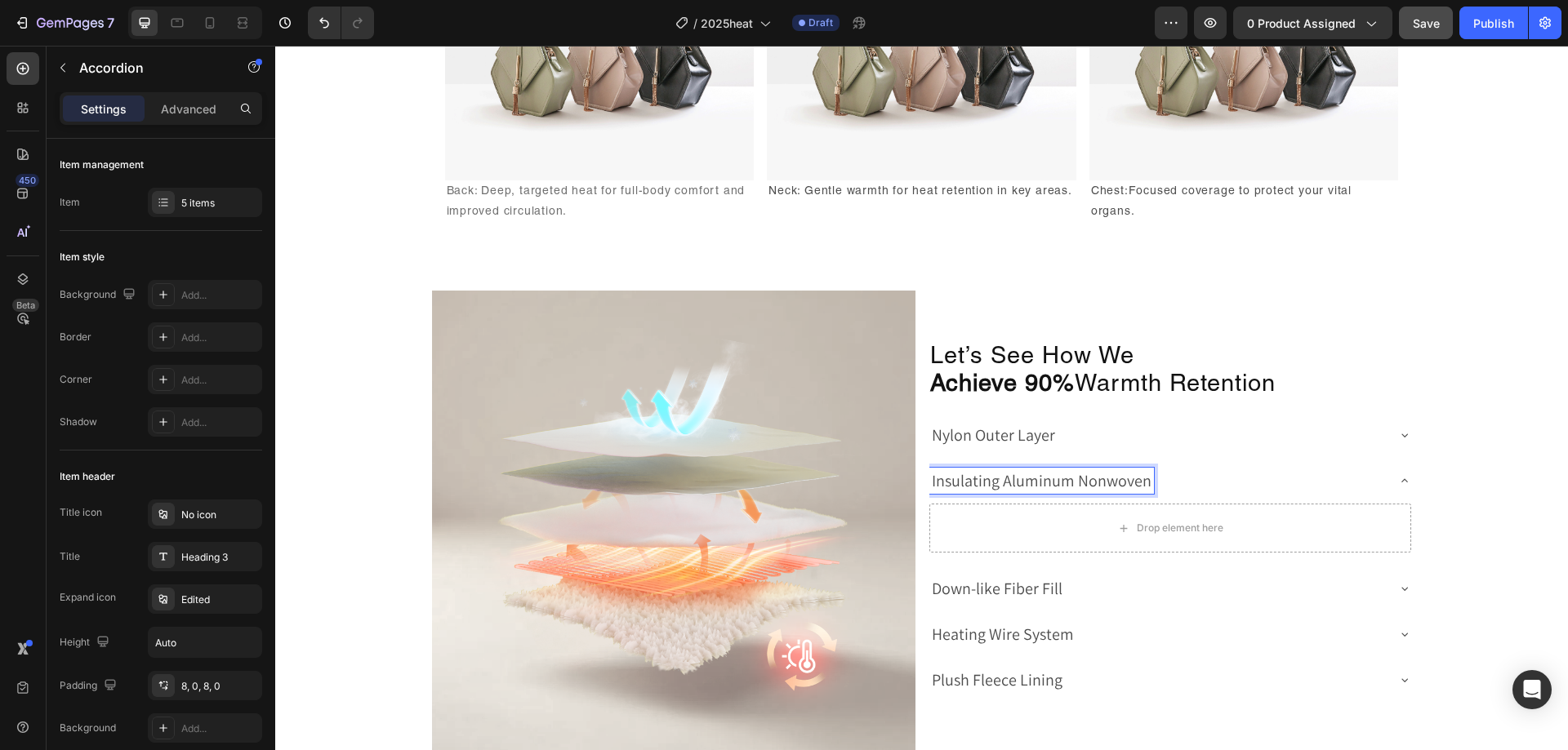
click at [1129, 444] on div "Nylon Outer Layer" at bounding box center [1158, 434] width 456 height 26
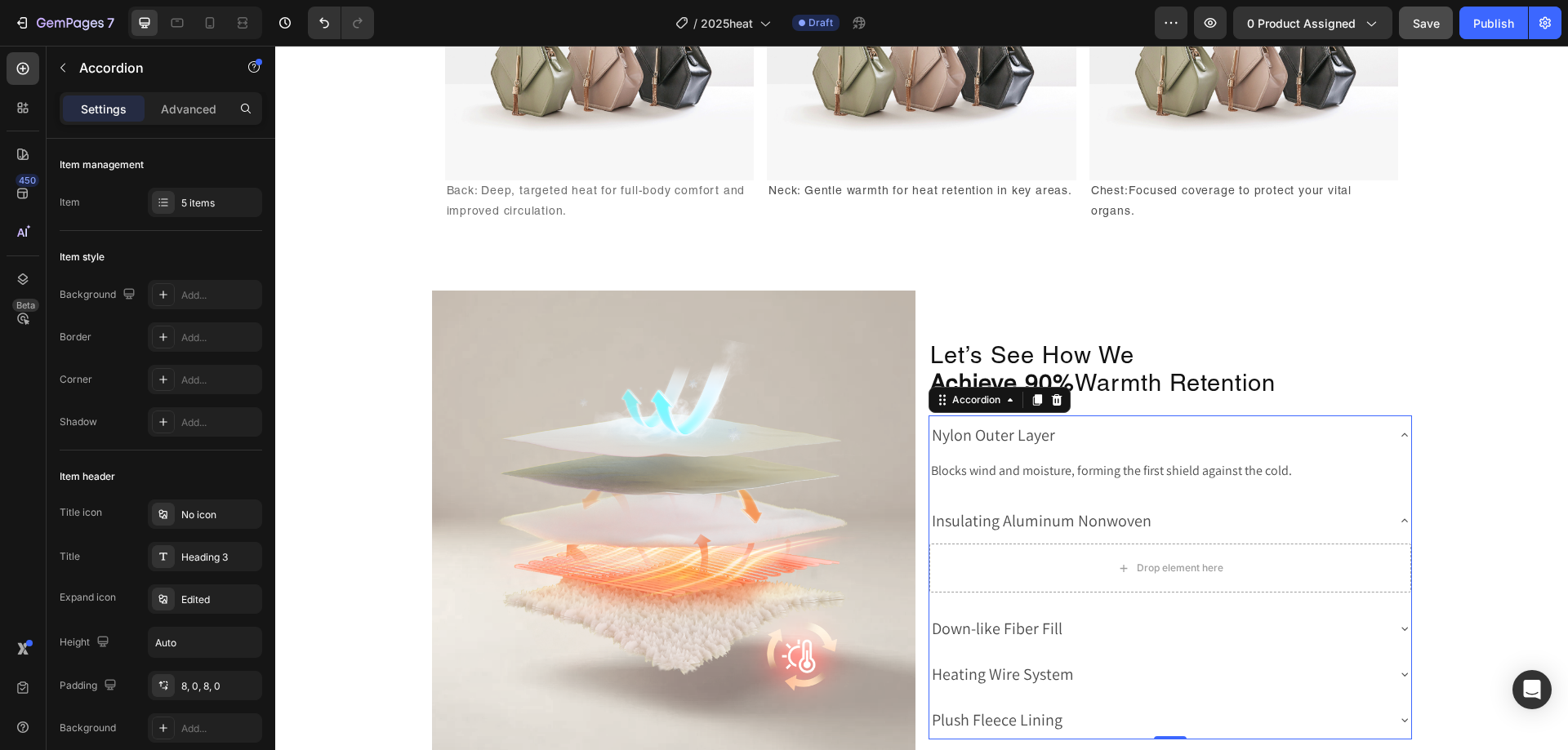
click at [1205, 511] on div "Insulating Aluminum Nonwoven" at bounding box center [1158, 520] width 456 height 26
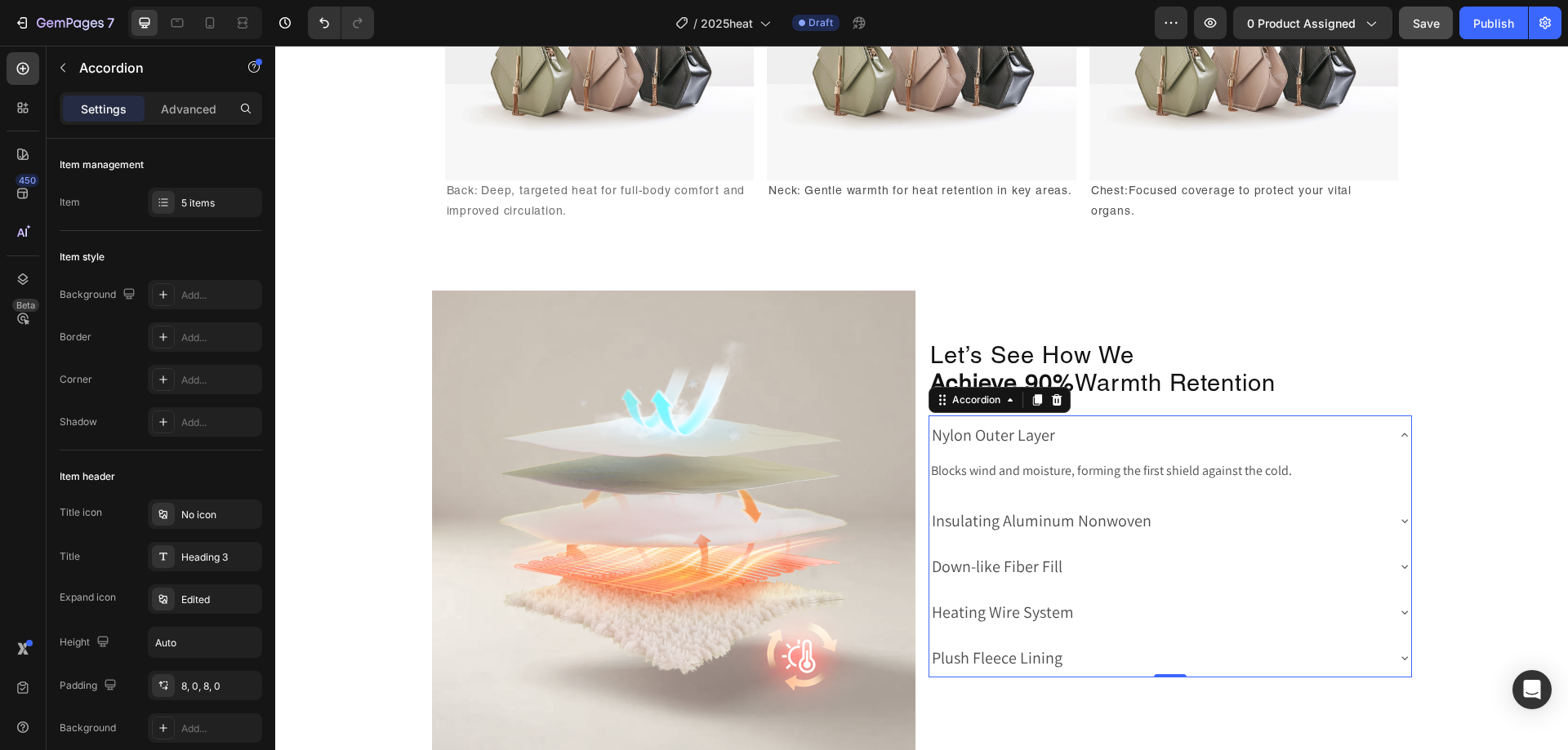
click at [1243, 518] on div "Insulating Aluminum Nonwoven" at bounding box center [1158, 520] width 456 height 26
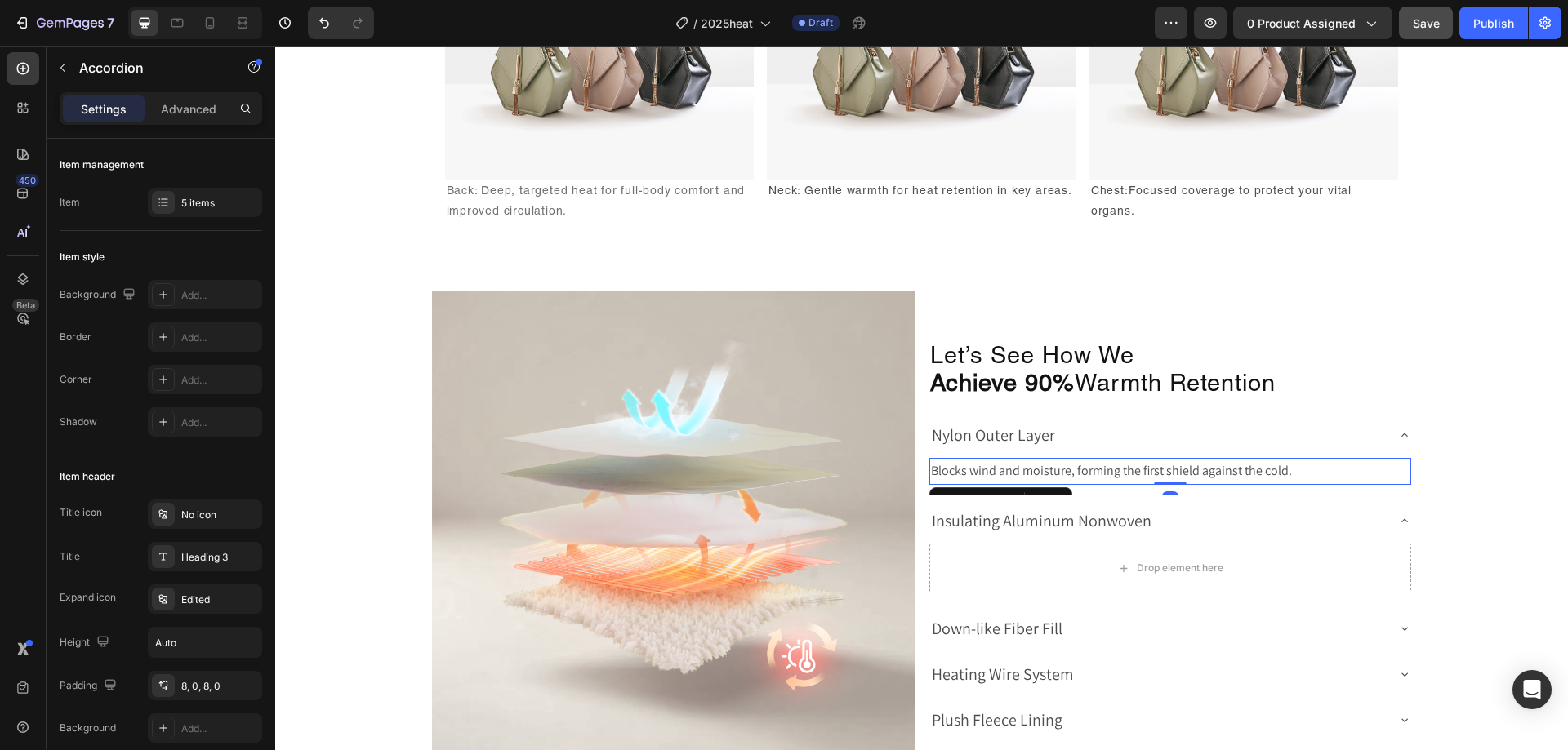
click at [1227, 478] on p "Blocks wind and moisture, forming the first shield against the cold." at bounding box center [1169, 471] width 478 height 23
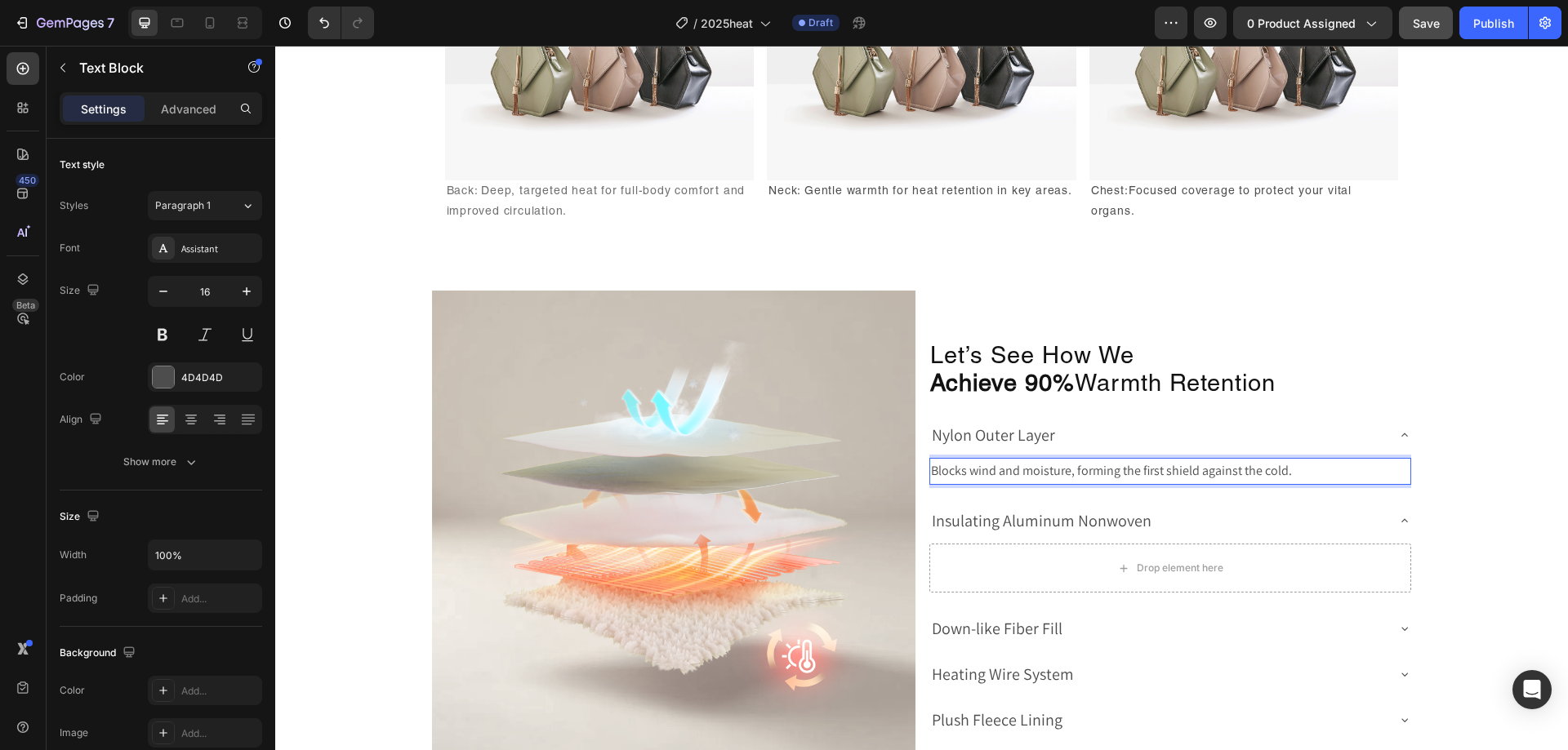
click at [1304, 476] on p "Blocks wind and moisture, forming the first shield against the cold." at bounding box center [1169, 471] width 478 height 23
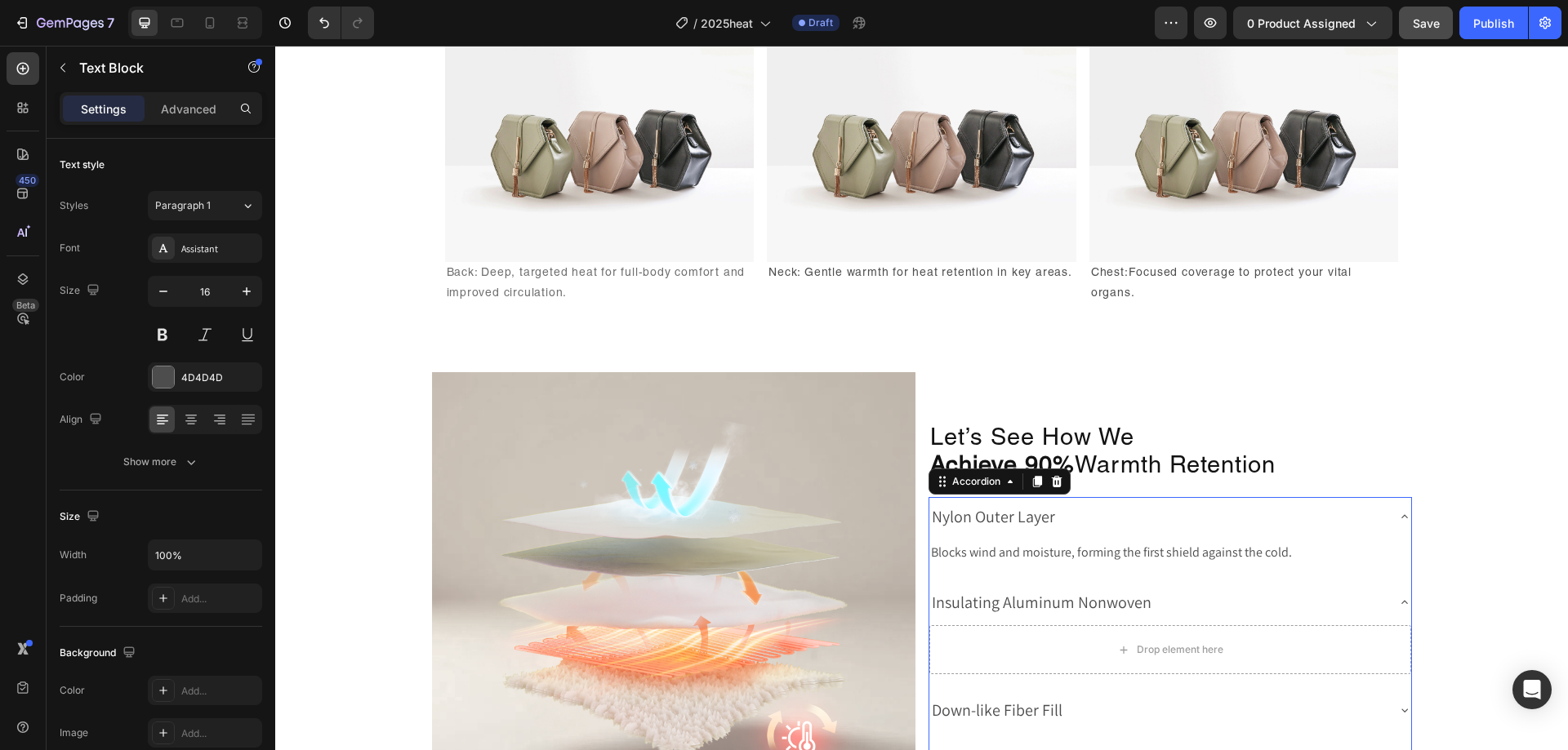
click at [1243, 518] on div "Nylon Outer Layer" at bounding box center [1158, 516] width 456 height 26
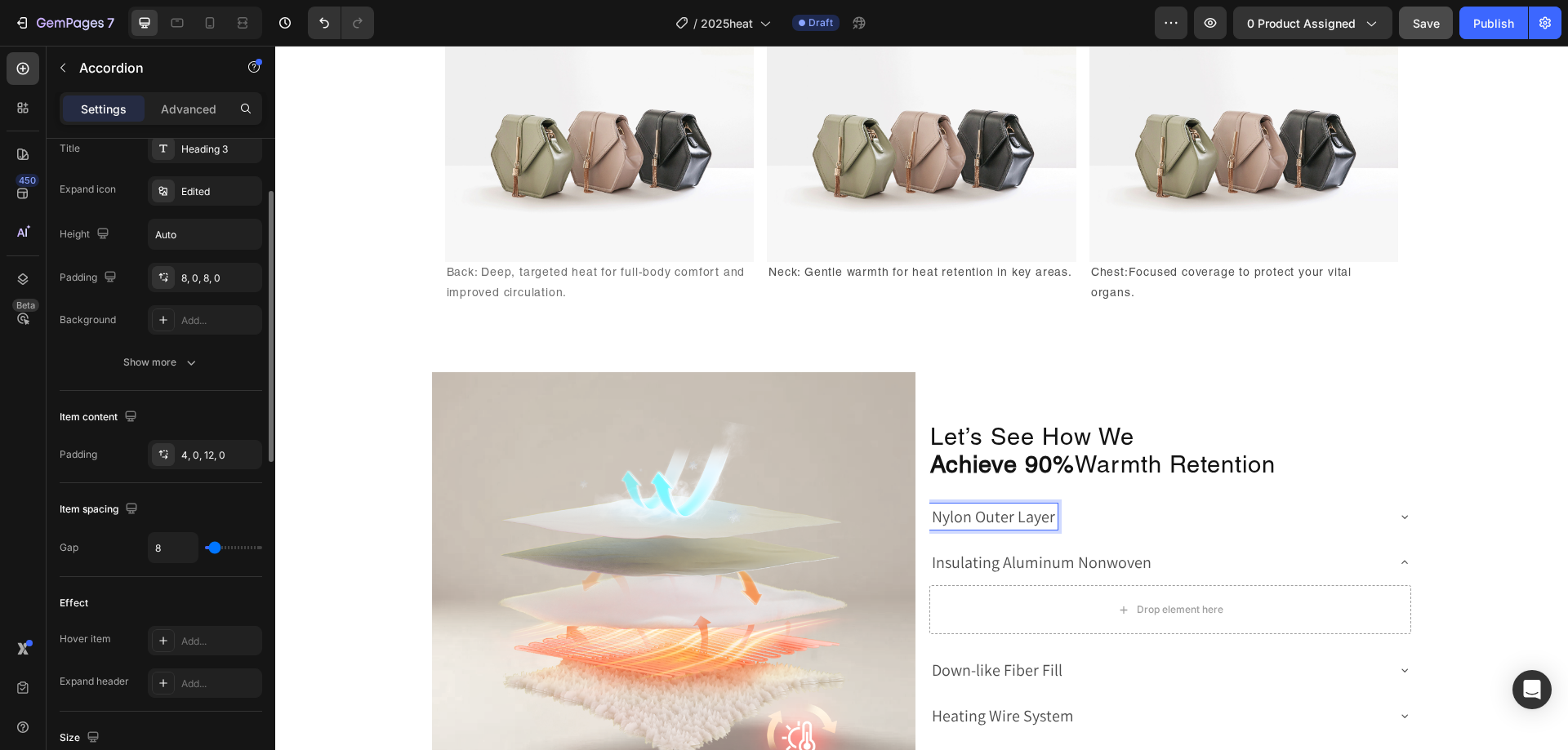
scroll to position [244, 0]
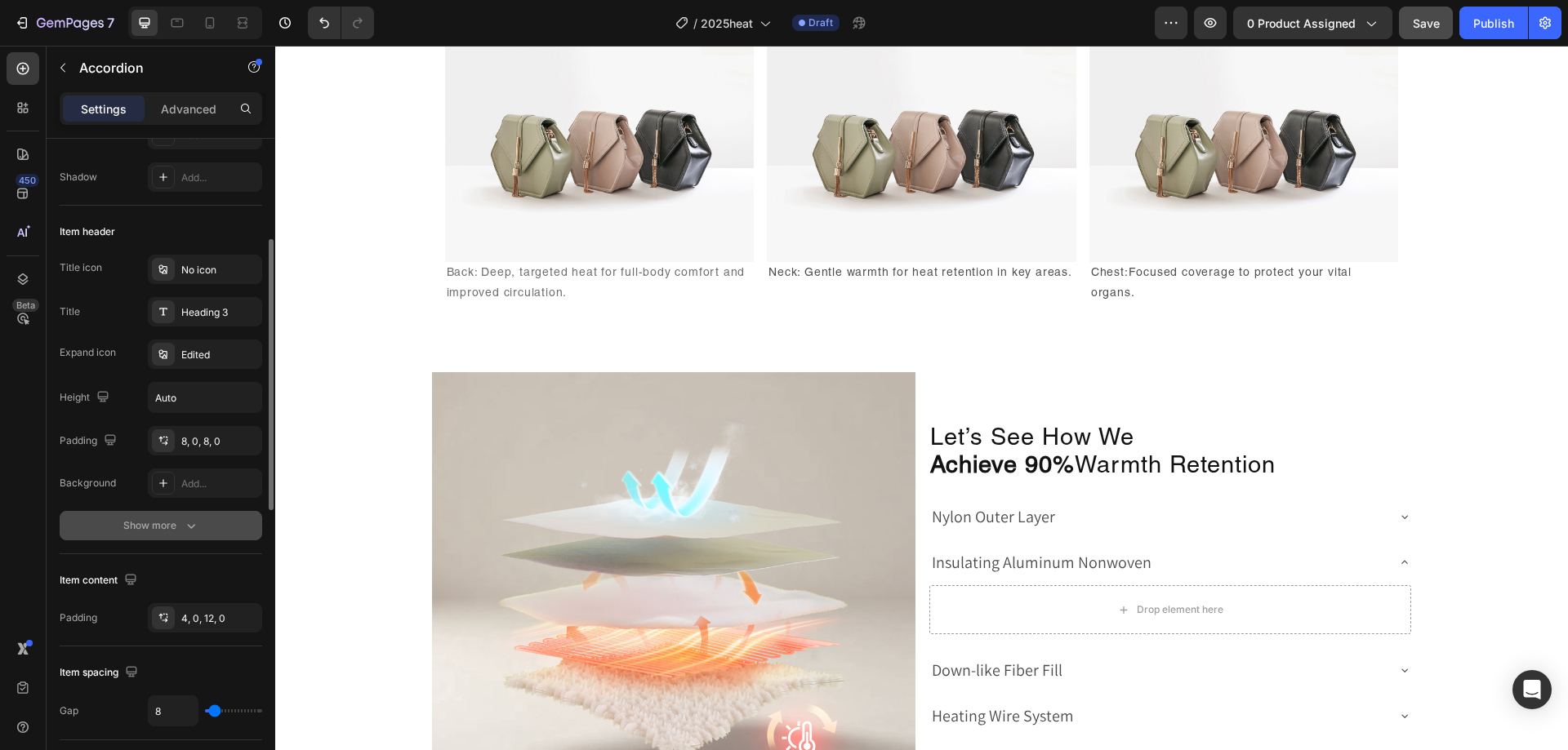
click at [170, 527] on div "Show more" at bounding box center [162, 525] width 76 height 17
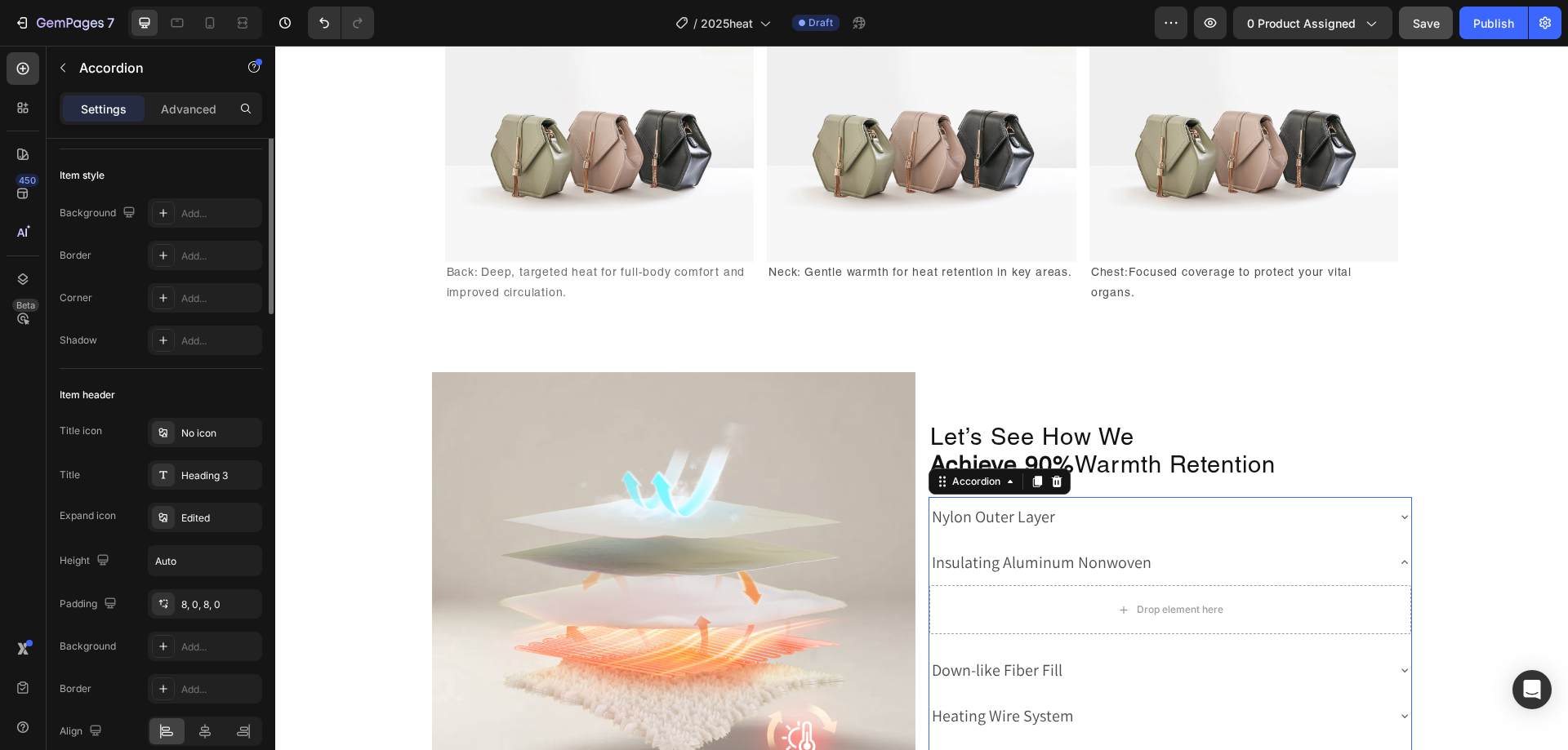
scroll to position [0, 0]
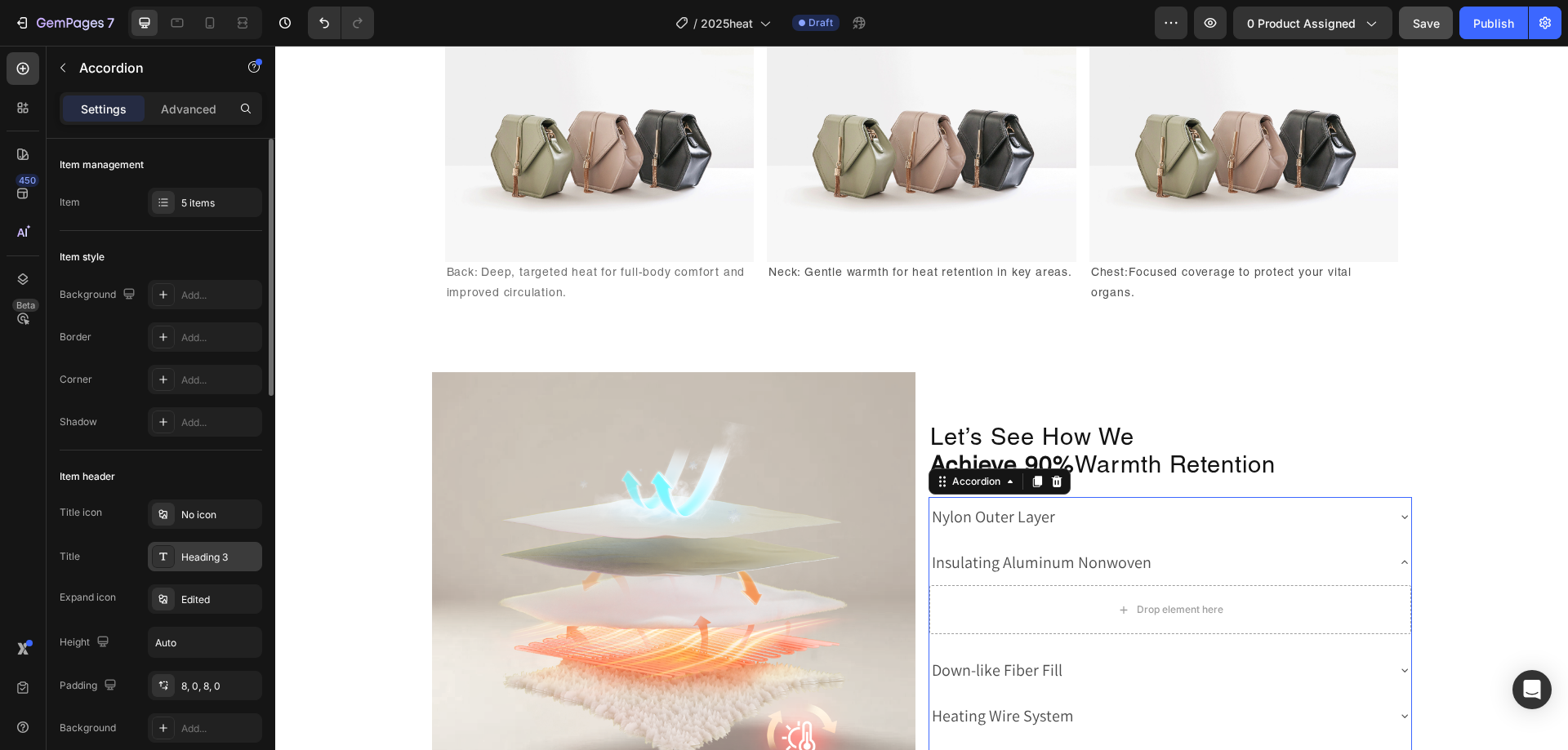
click at [205, 567] on div "Heading 3" at bounding box center [205, 556] width 114 height 29
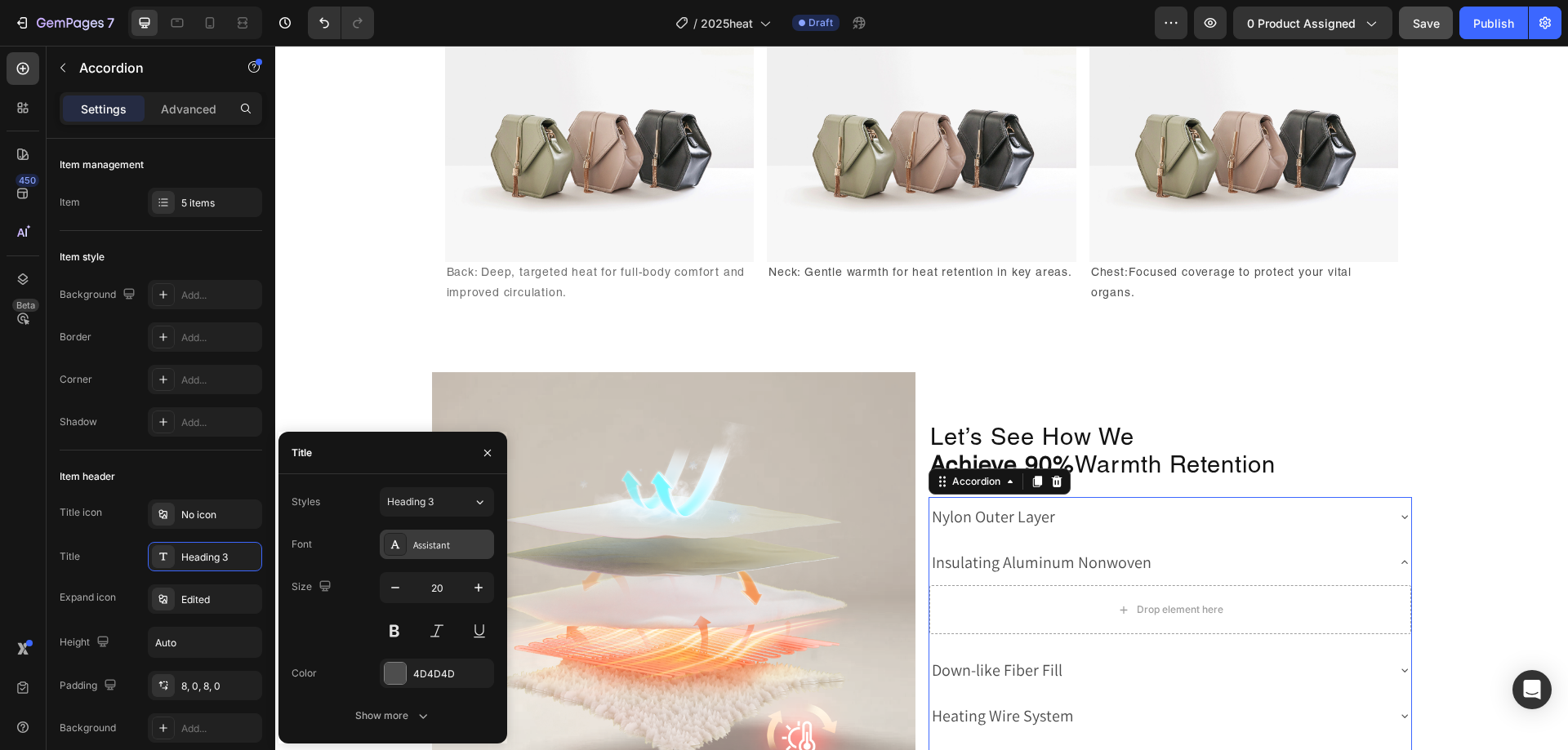
click at [457, 547] on div "Assistant" at bounding box center [451, 544] width 77 height 15
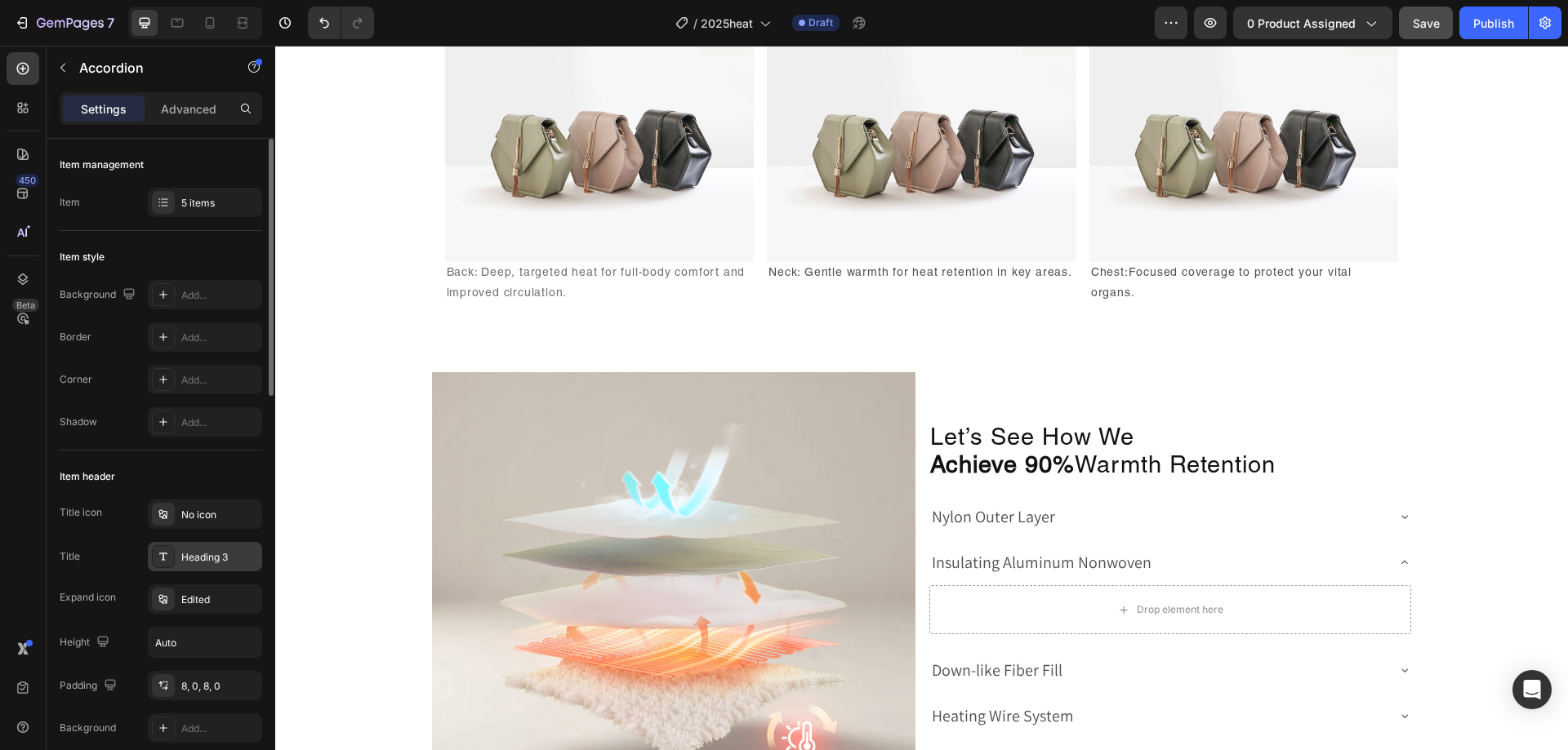
click at [210, 546] on div "Heading 3" at bounding box center [205, 556] width 114 height 29
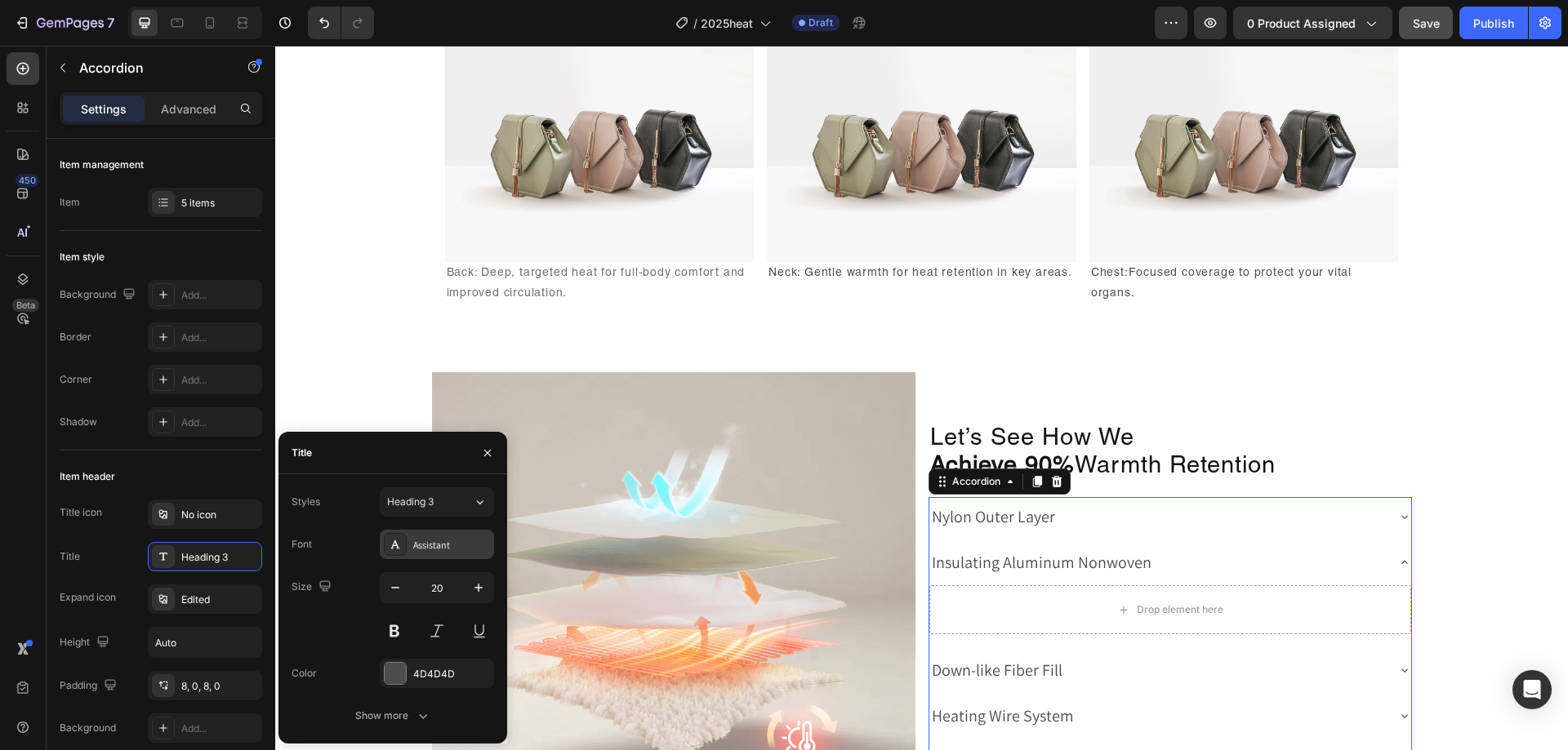
click at [429, 537] on div "Assistant" at bounding box center [437, 544] width 114 height 29
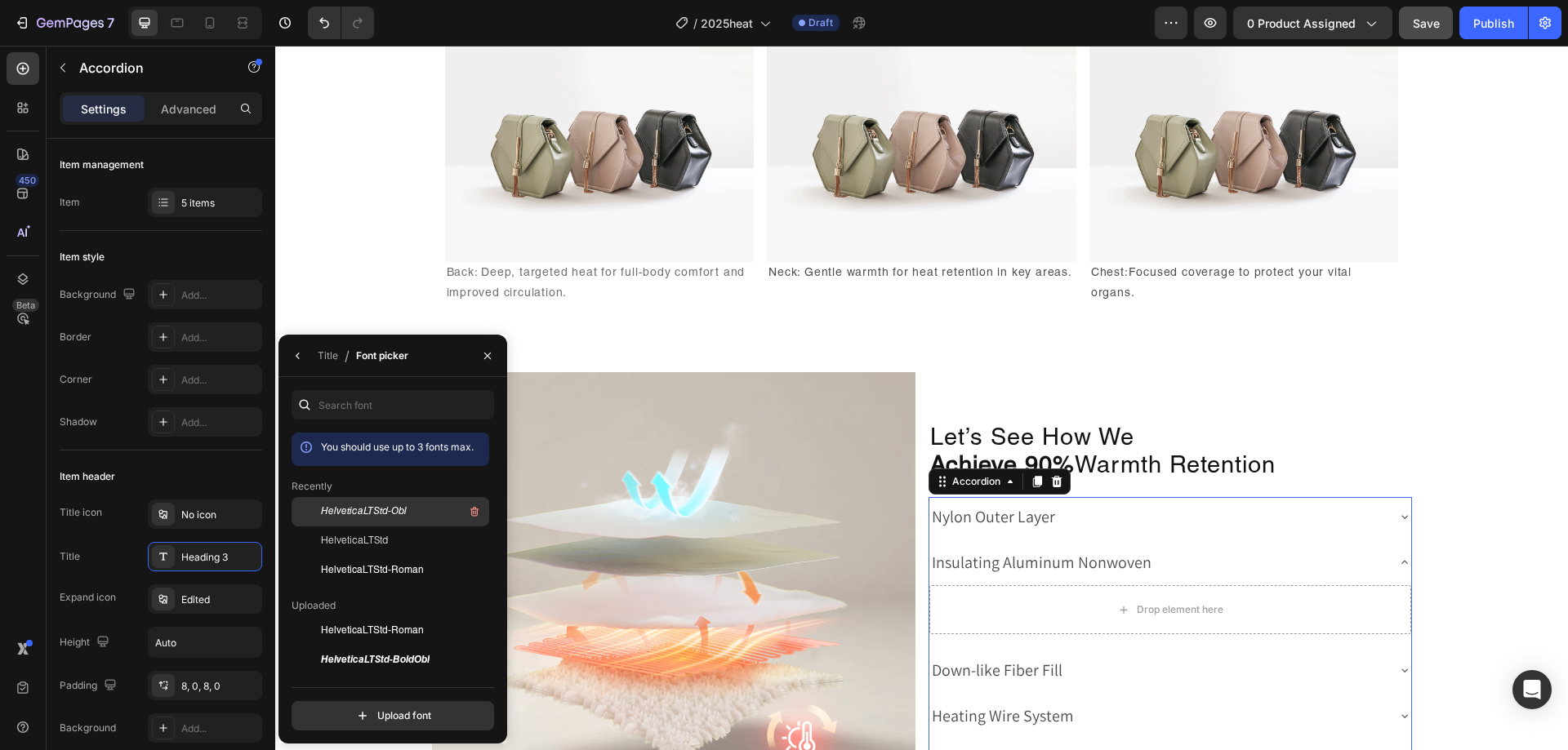
click at [391, 519] on div "HelveticaLTStd-Obl" at bounding box center [402, 511] width 165 height 19
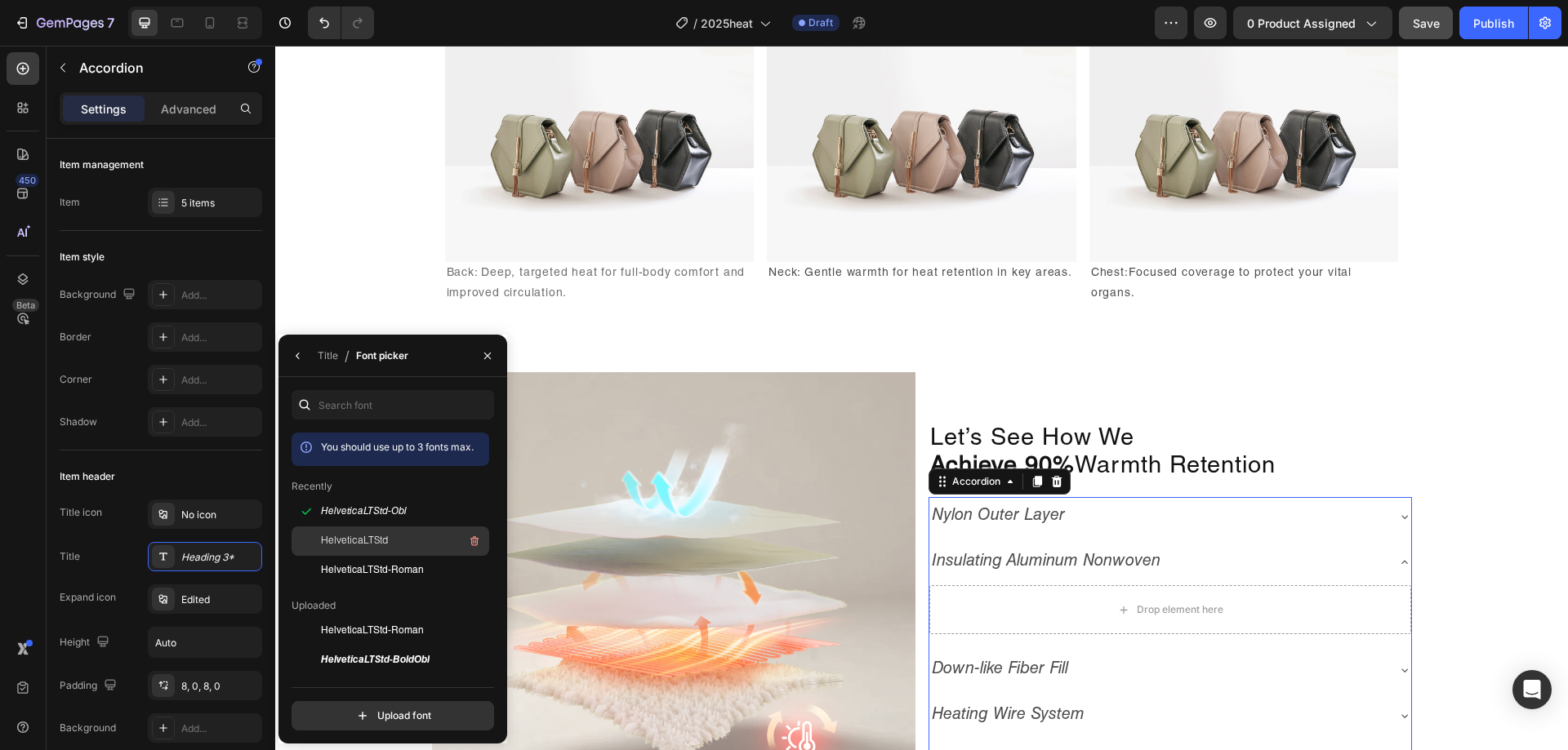
click at [383, 548] on div "HelveticaLTStd" at bounding box center [402, 542] width 165 height 19
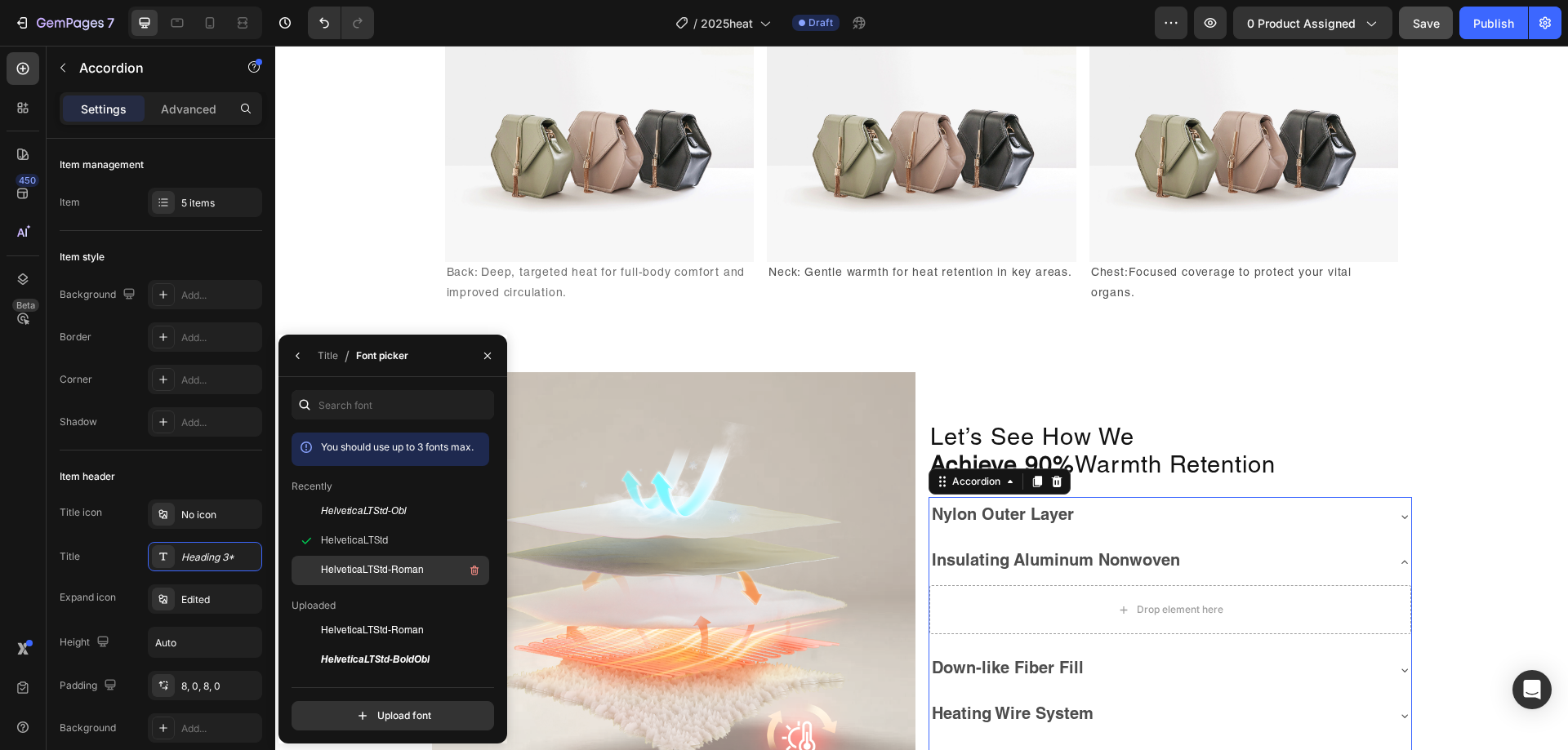
click at [397, 571] on span "HelveticaLTStd-Roman" at bounding box center [372, 570] width 103 height 15
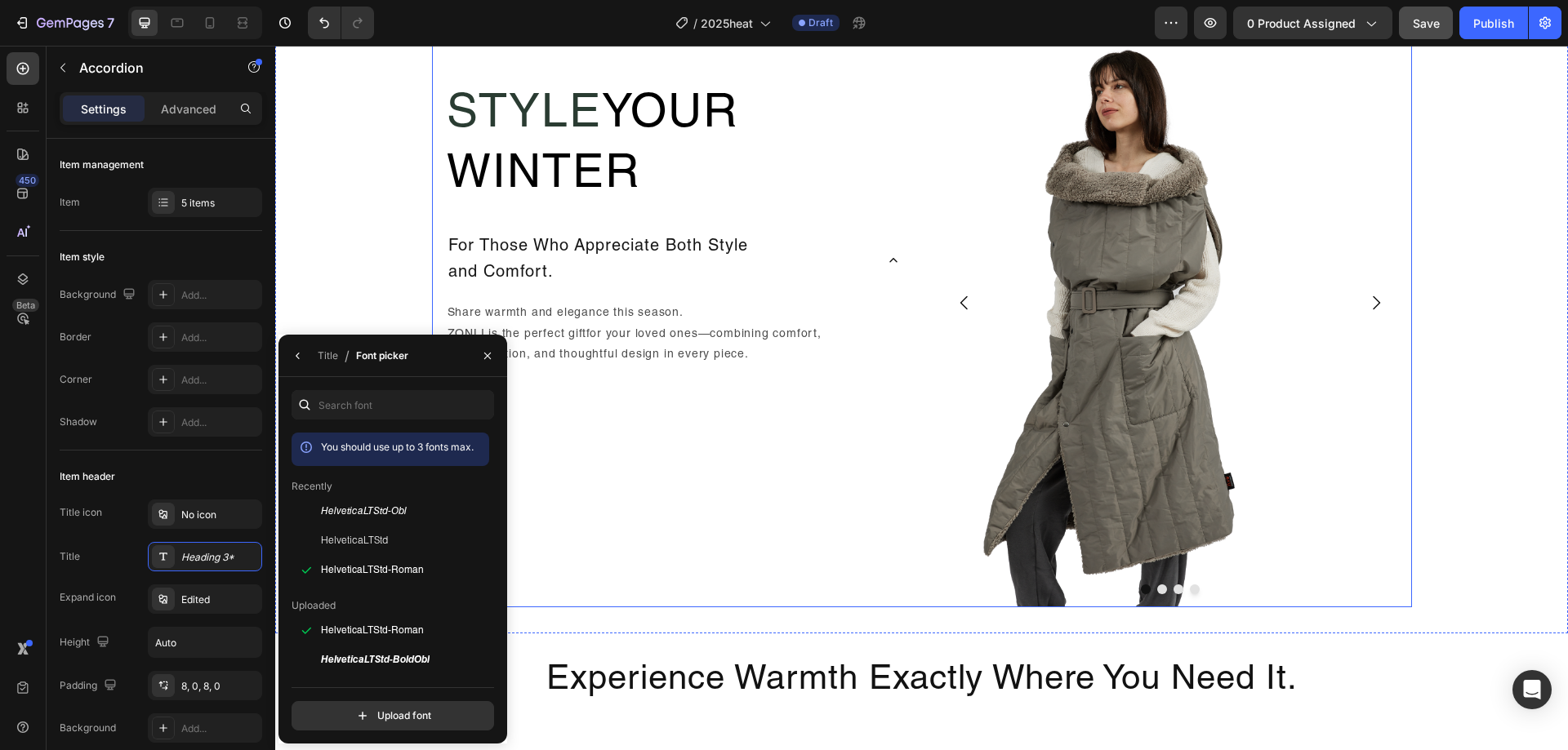
scroll to position [1585, 0]
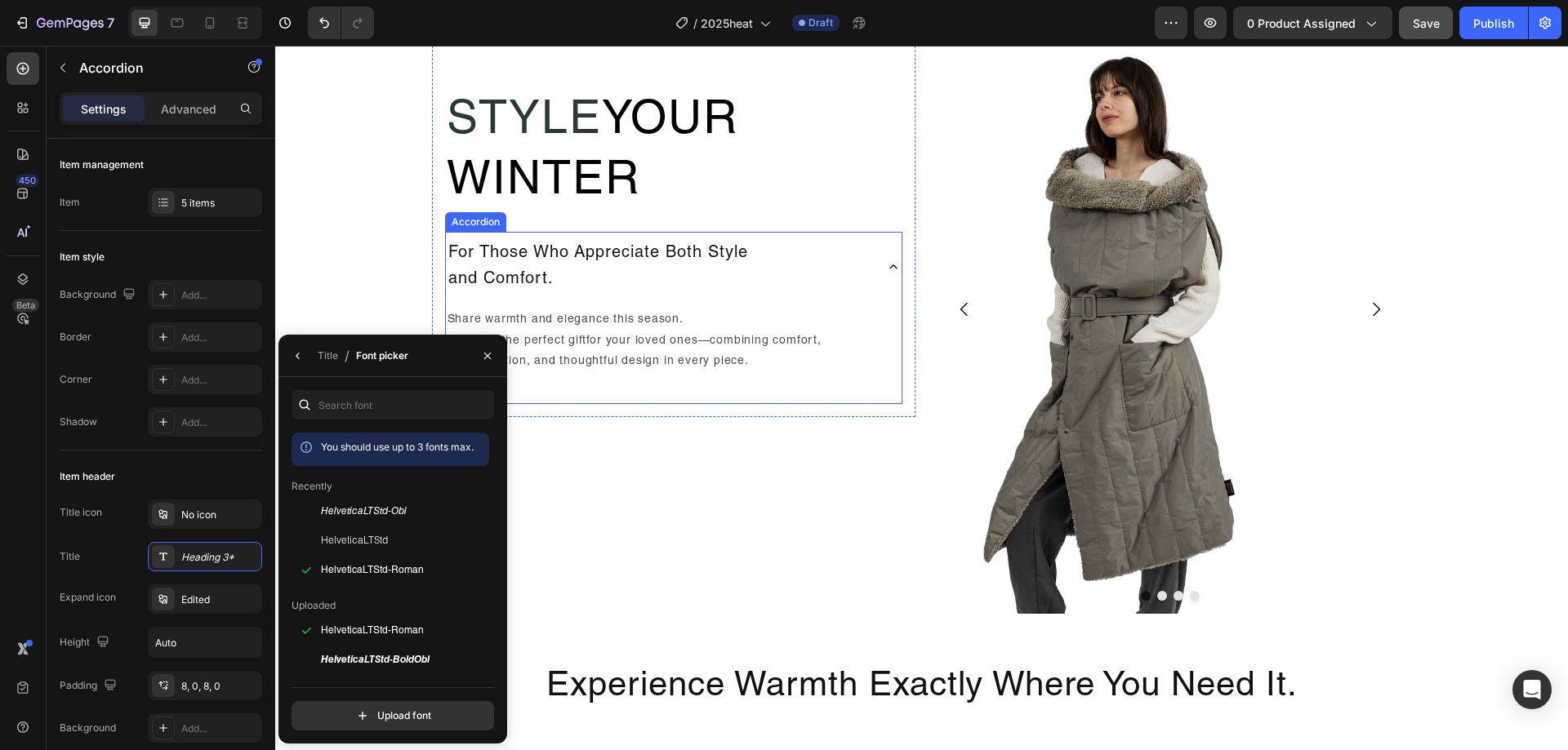
click at [648, 288] on p "For Those Who Appreciate Both Style and Comfort." at bounding box center [598, 267] width 300 height 53
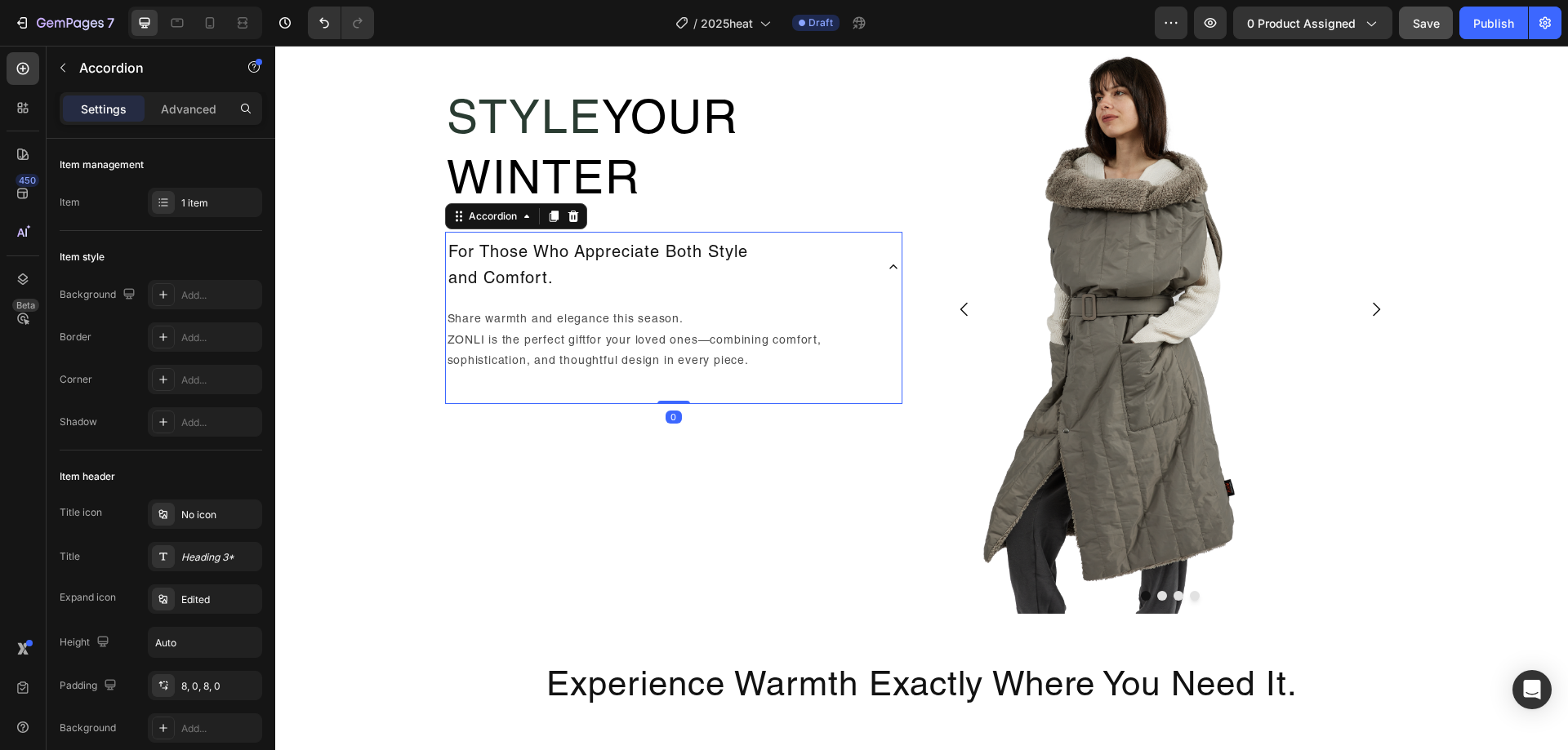
click at [574, 270] on p "For Those Who Appreciate Both Style and Comfort." at bounding box center [598, 267] width 300 height 53
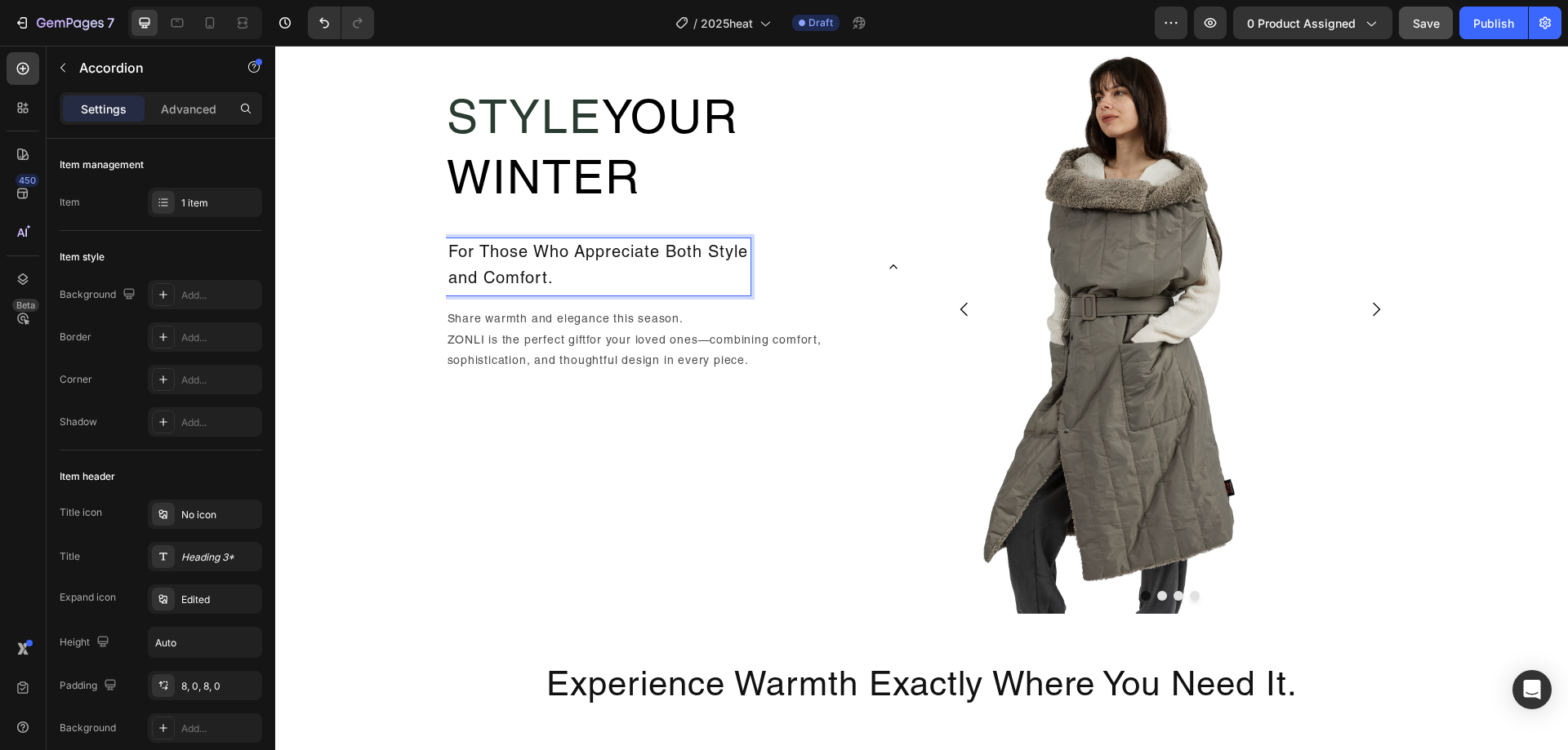
drag, startPoint x: 611, startPoint y: 281, endPoint x: 562, endPoint y: 290, distance: 49.8
click at [562, 290] on p "For Those Who Appreciate Both Style and Comfort." at bounding box center [598, 267] width 300 height 53
click at [611, 285] on p "For Those Who Appreciate Both Style and Comfort." at bounding box center [598, 267] width 300 height 53
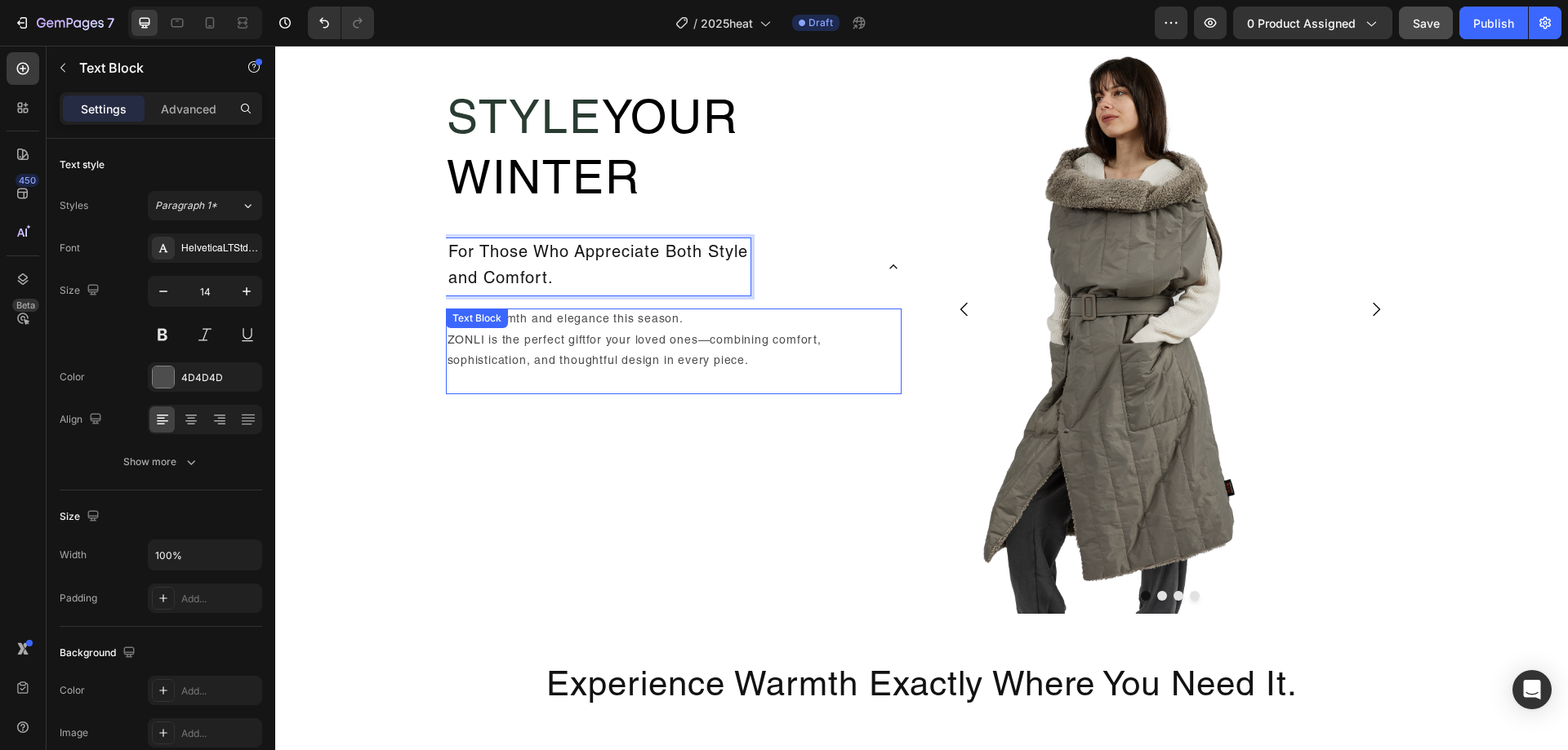
click at [601, 319] on p "Share warmth and elegance this season. ZONLI is the perfect gift for your loved…" at bounding box center [673, 351] width 452 height 83
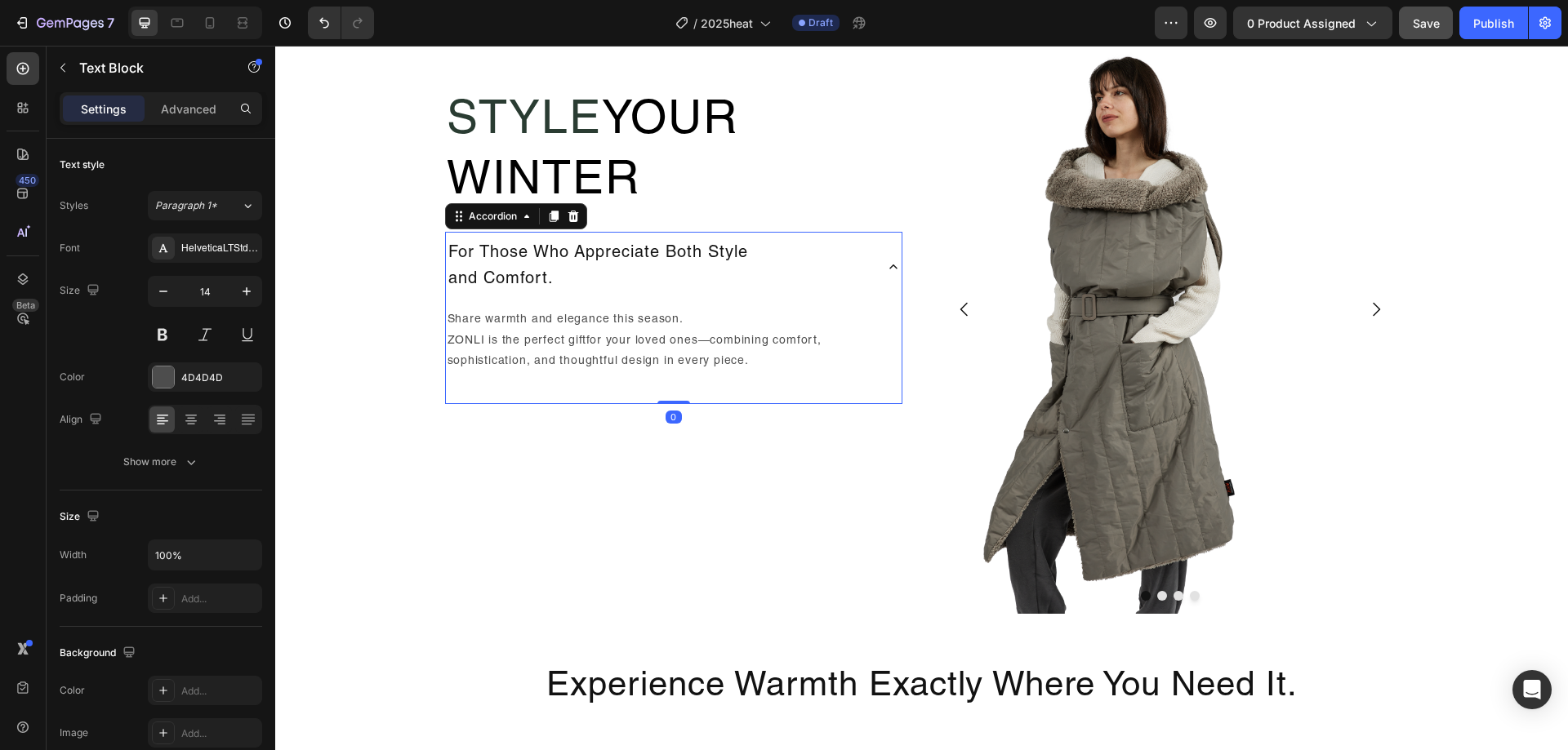
click at [601, 288] on p "For Those Who Appreciate Both Style and Comfort." at bounding box center [598, 267] width 300 height 53
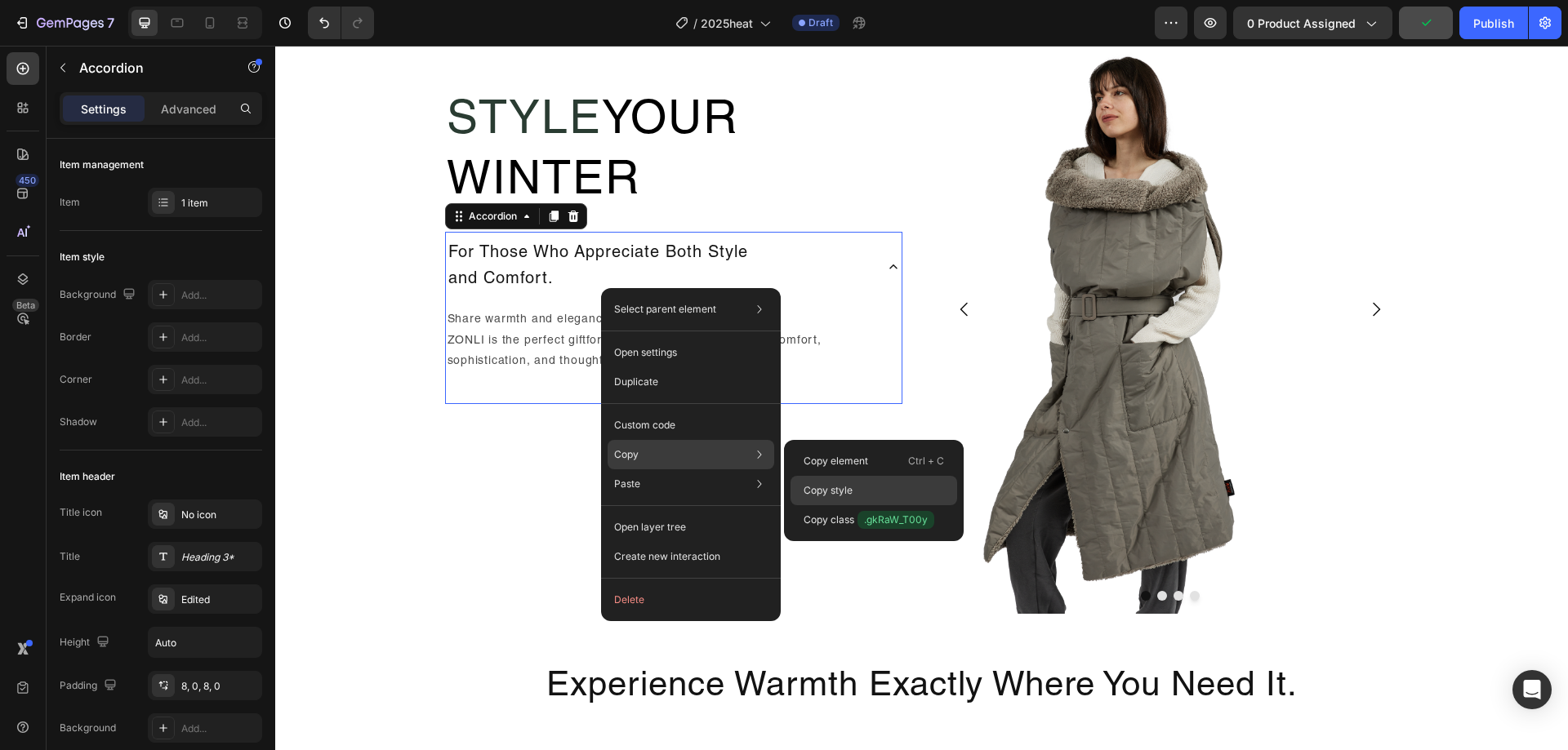
drag, startPoint x: 860, startPoint y: 487, endPoint x: 810, endPoint y: 448, distance: 63.4
click at [860, 506] on div "Copy style" at bounding box center [873, 520] width 167 height 29
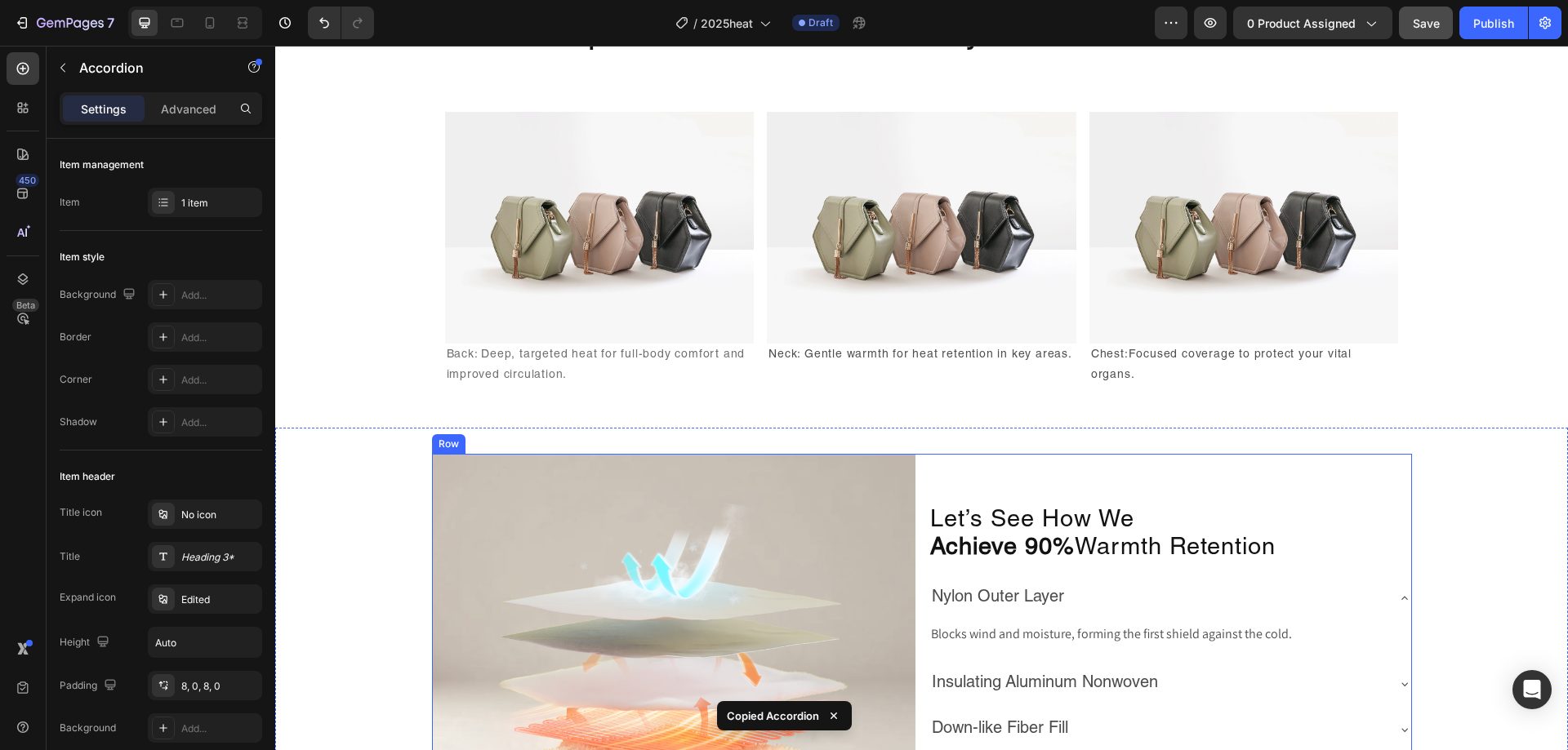
scroll to position [2483, 0]
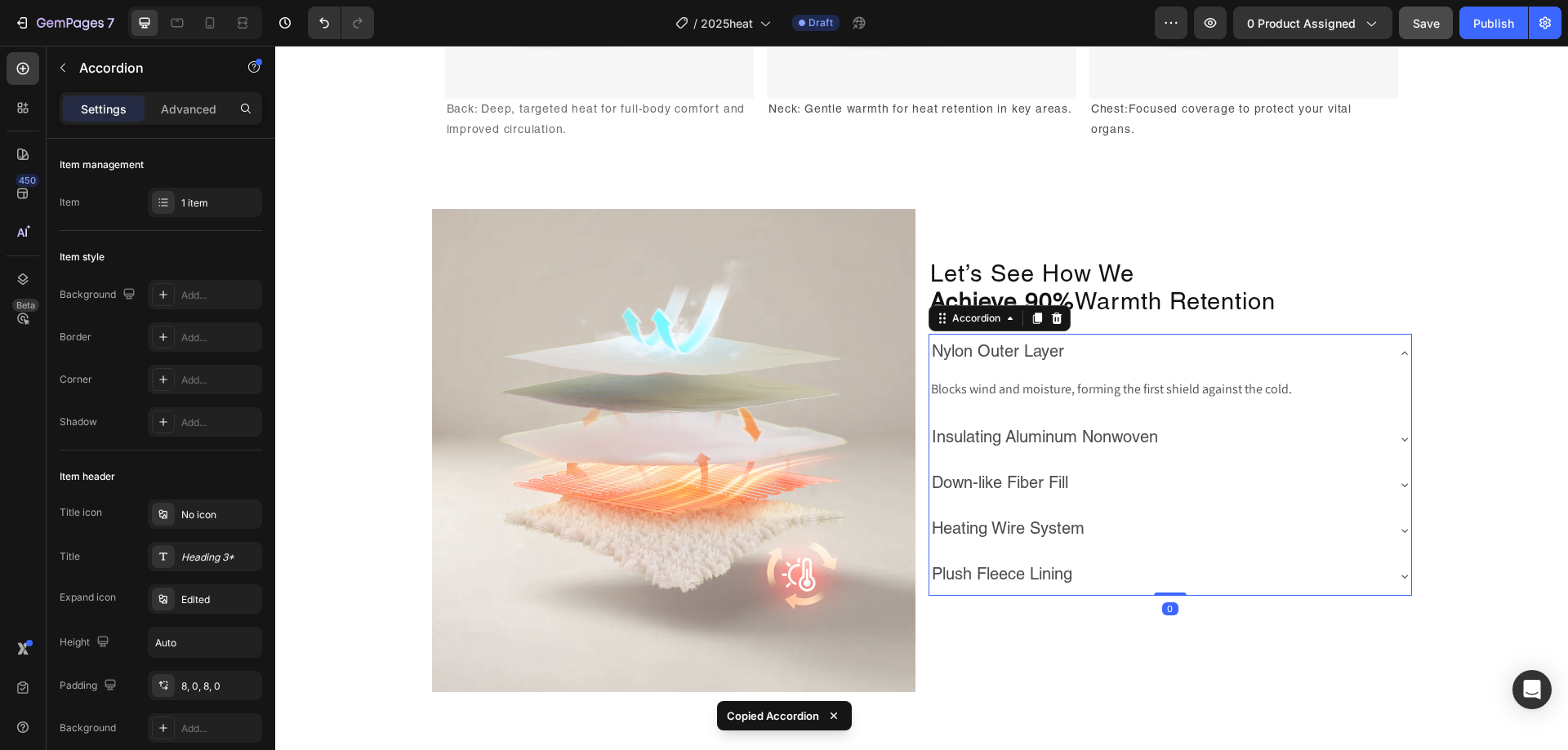
click at [1040, 354] on p "Nylon Outer Layer" at bounding box center [998, 354] width 133 height 21
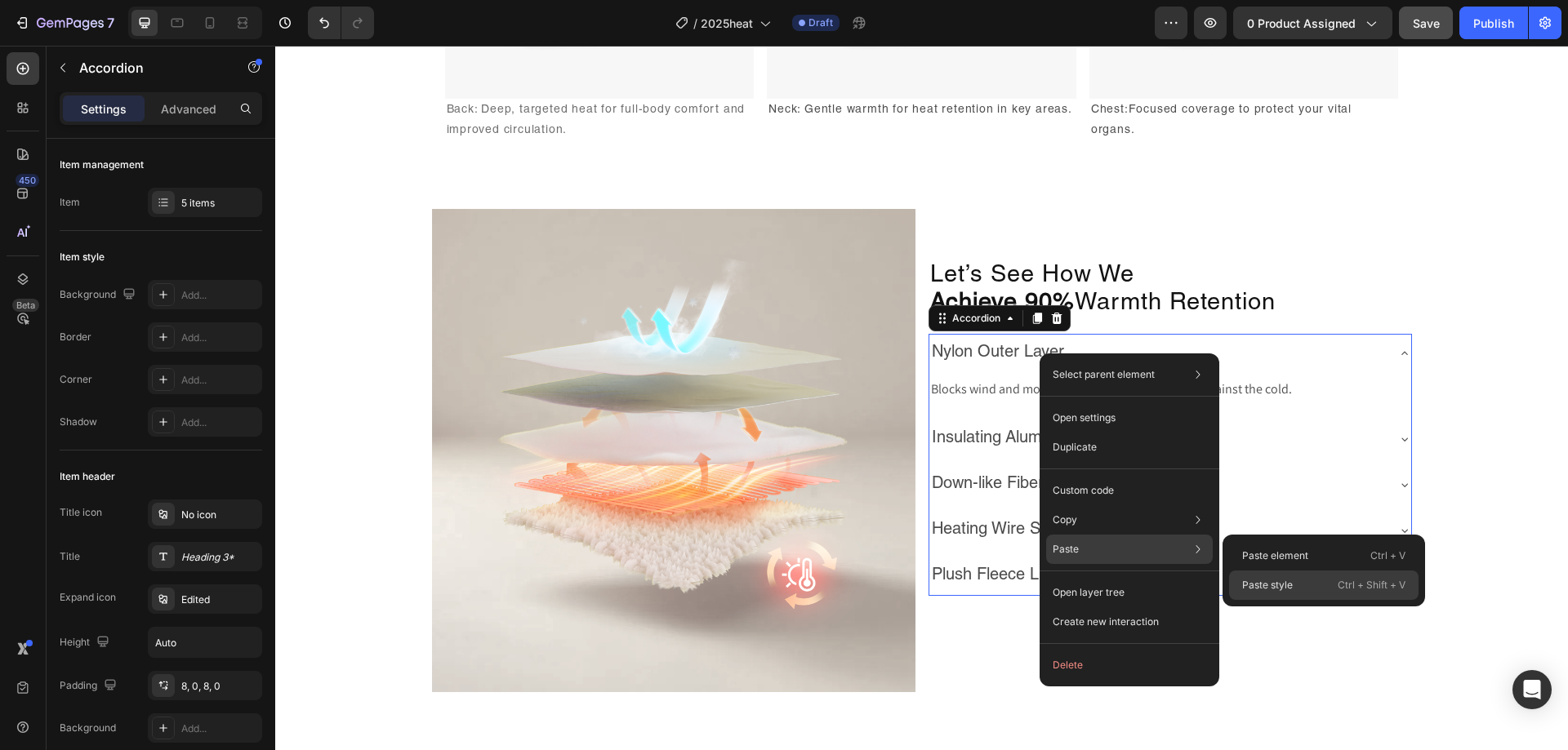
click at [1279, 572] on div "Paste style Ctrl + Shift + V" at bounding box center [1323, 585] width 189 height 29
type input "0"
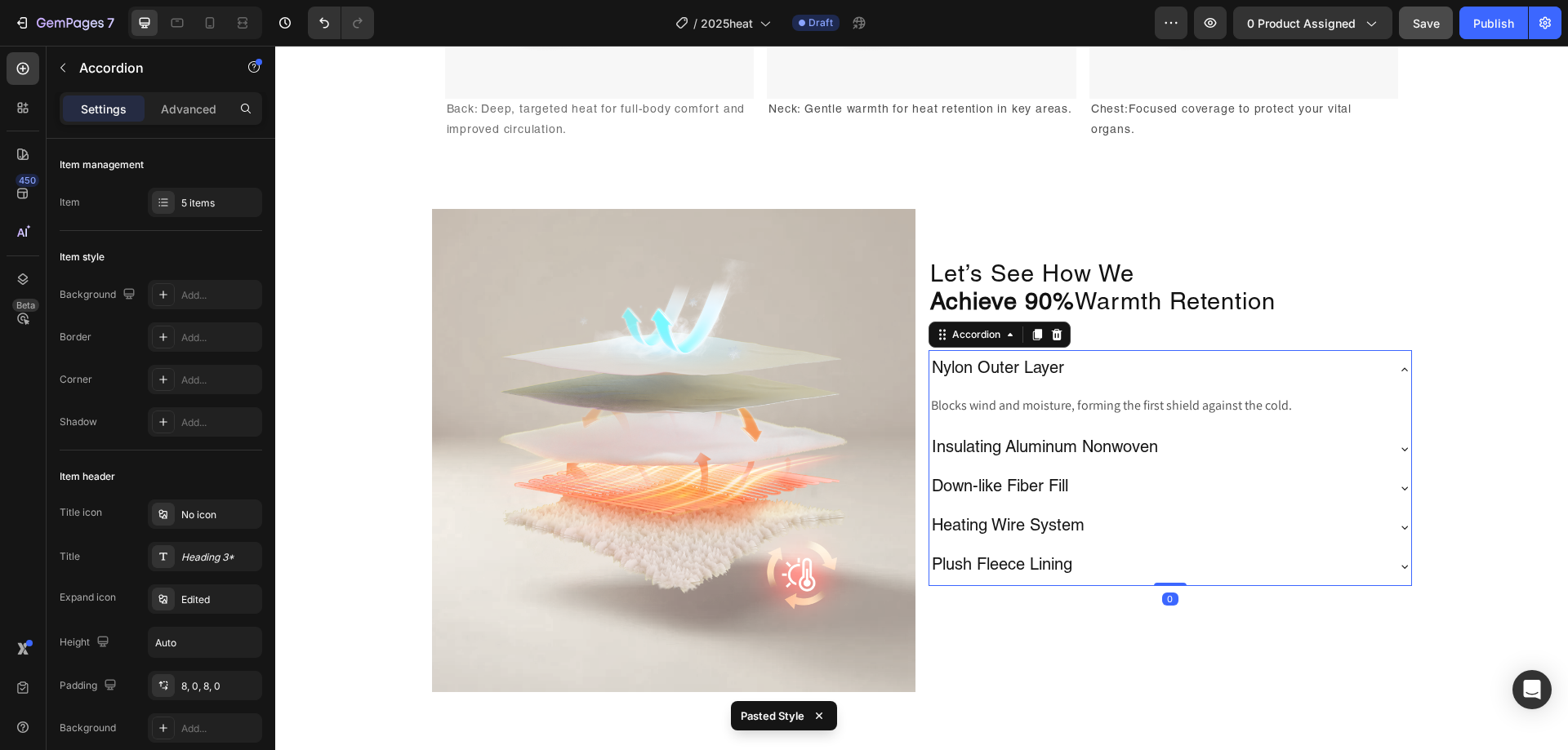
click at [1247, 456] on div "Insulating Aluminum Nonwoven" at bounding box center [1158, 449] width 456 height 26
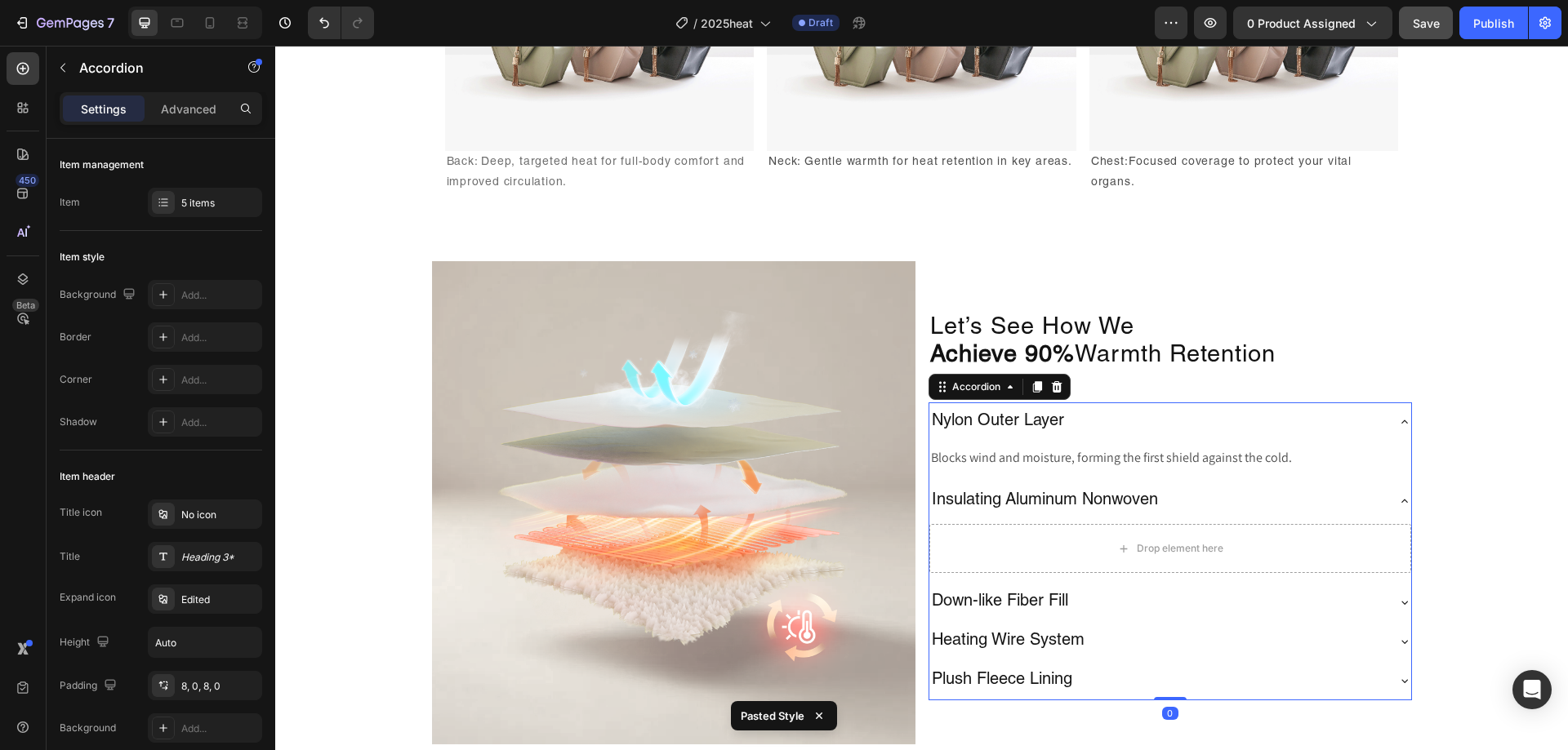
scroll to position [2401, 0]
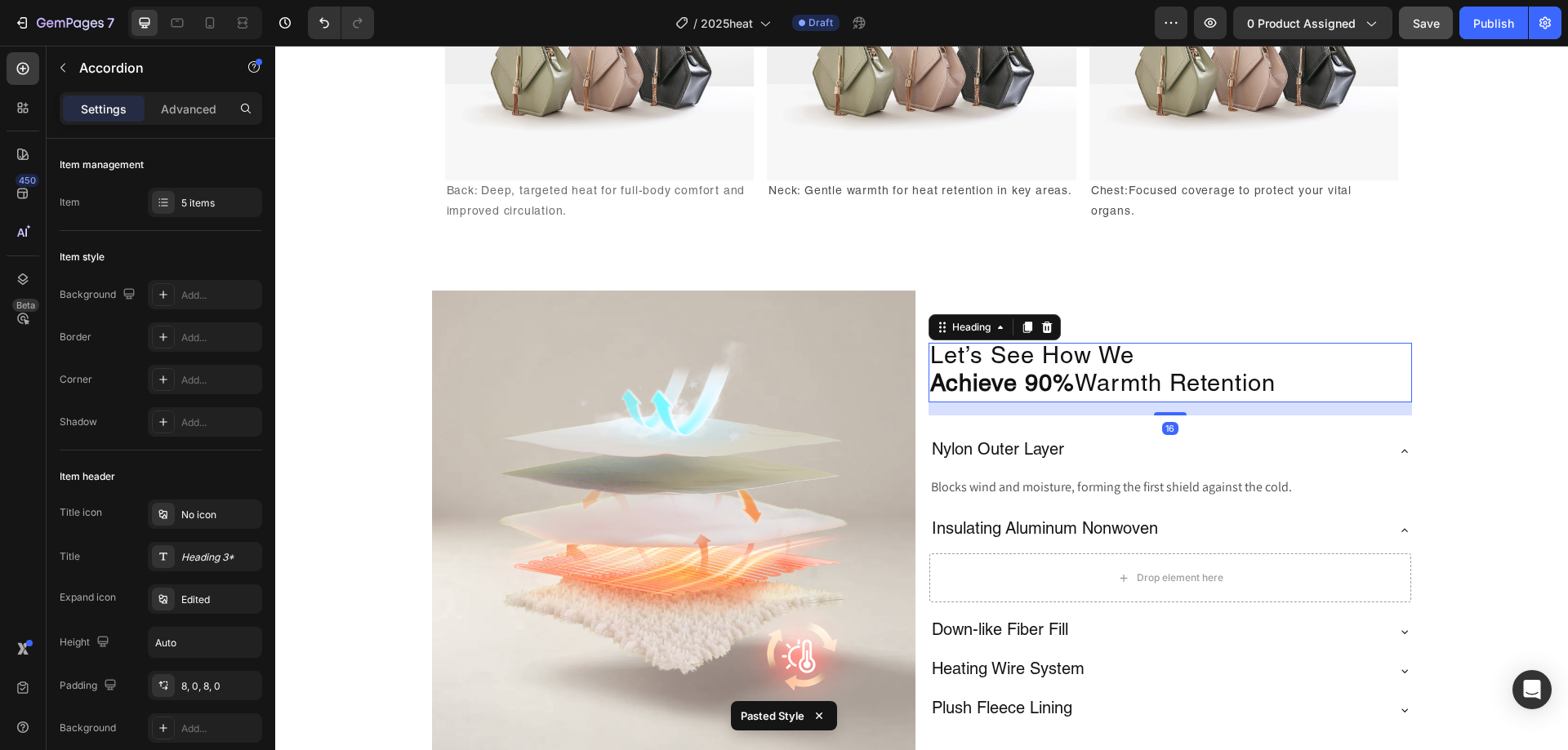
click at [1353, 367] on h2 "Let’s See How We Achieve 90% Warmth Retention" at bounding box center [1170, 373] width 483 height 60
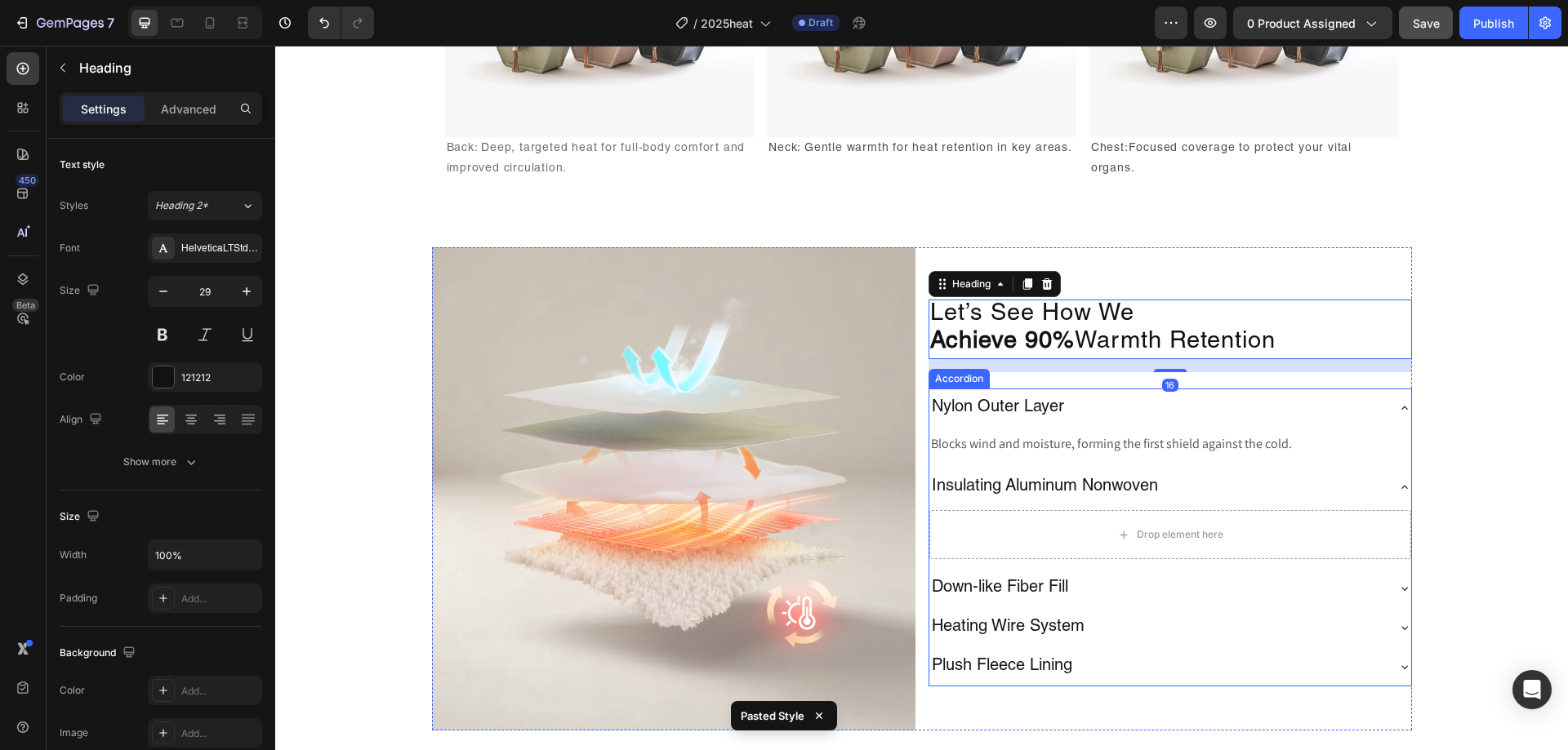
scroll to position [2483, 0]
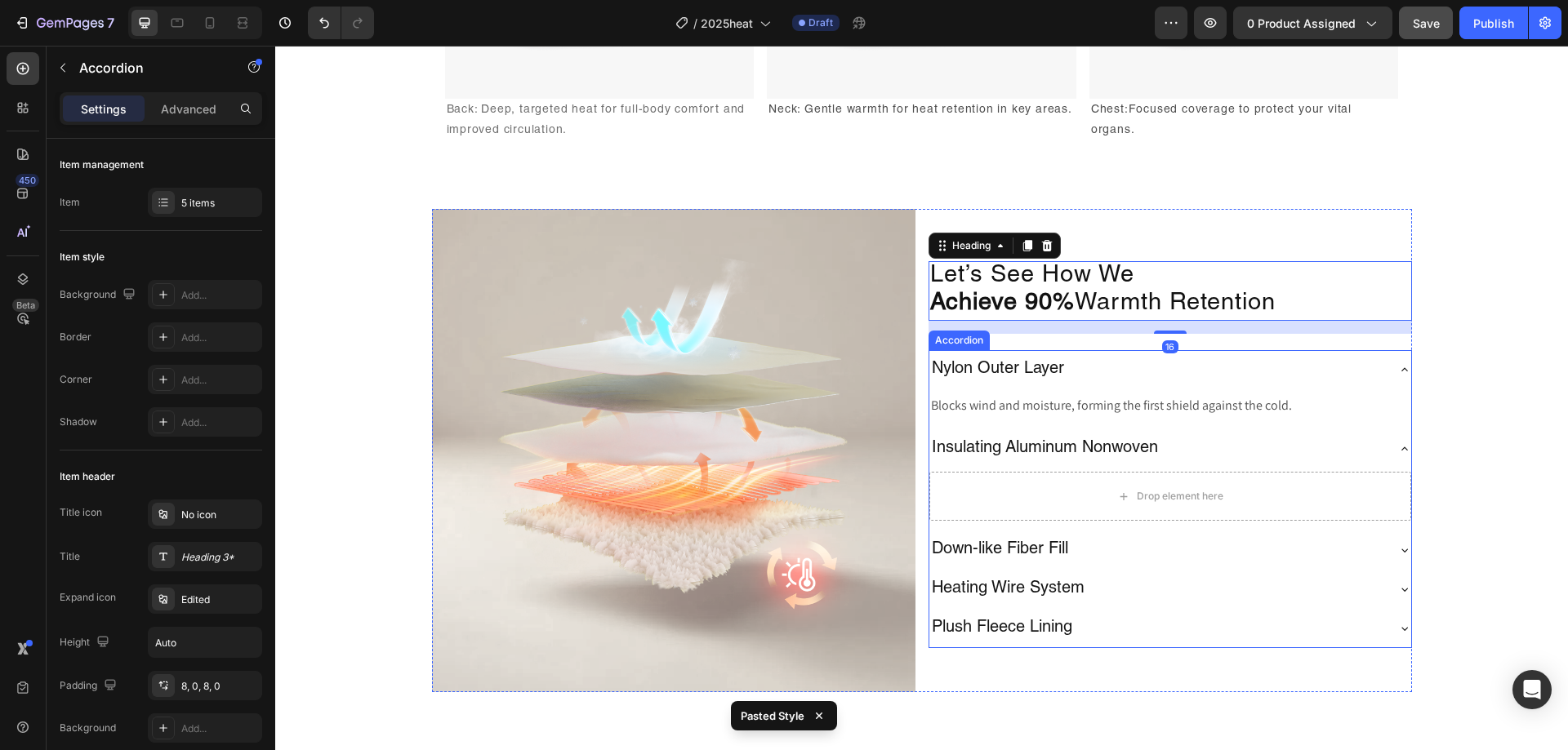
click at [1251, 378] on div "Nylon Outer Layer" at bounding box center [1158, 369] width 456 height 26
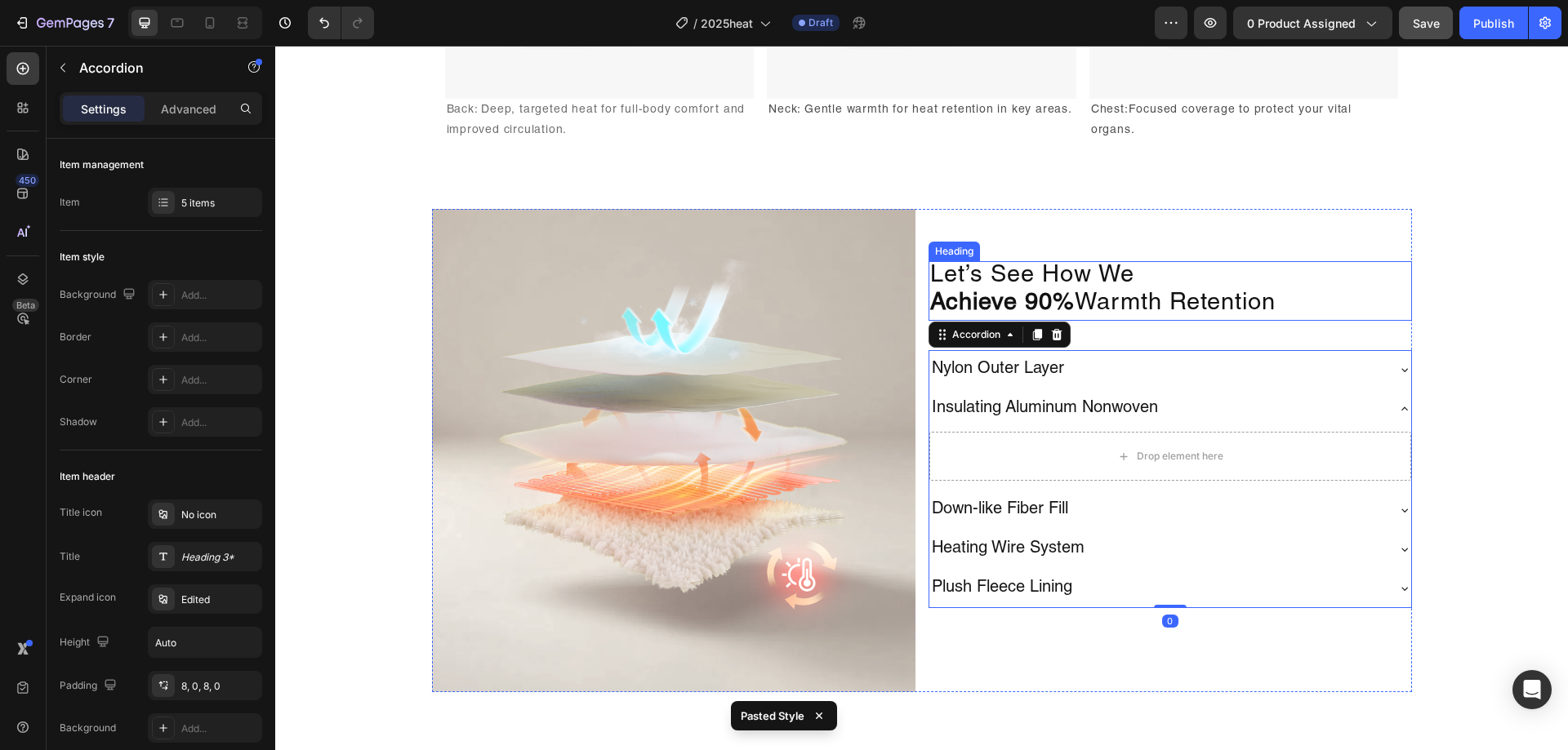
click at [1385, 315] on h2 "Let’s See How We Achieve 90% Warmth Retention" at bounding box center [1170, 291] width 483 height 60
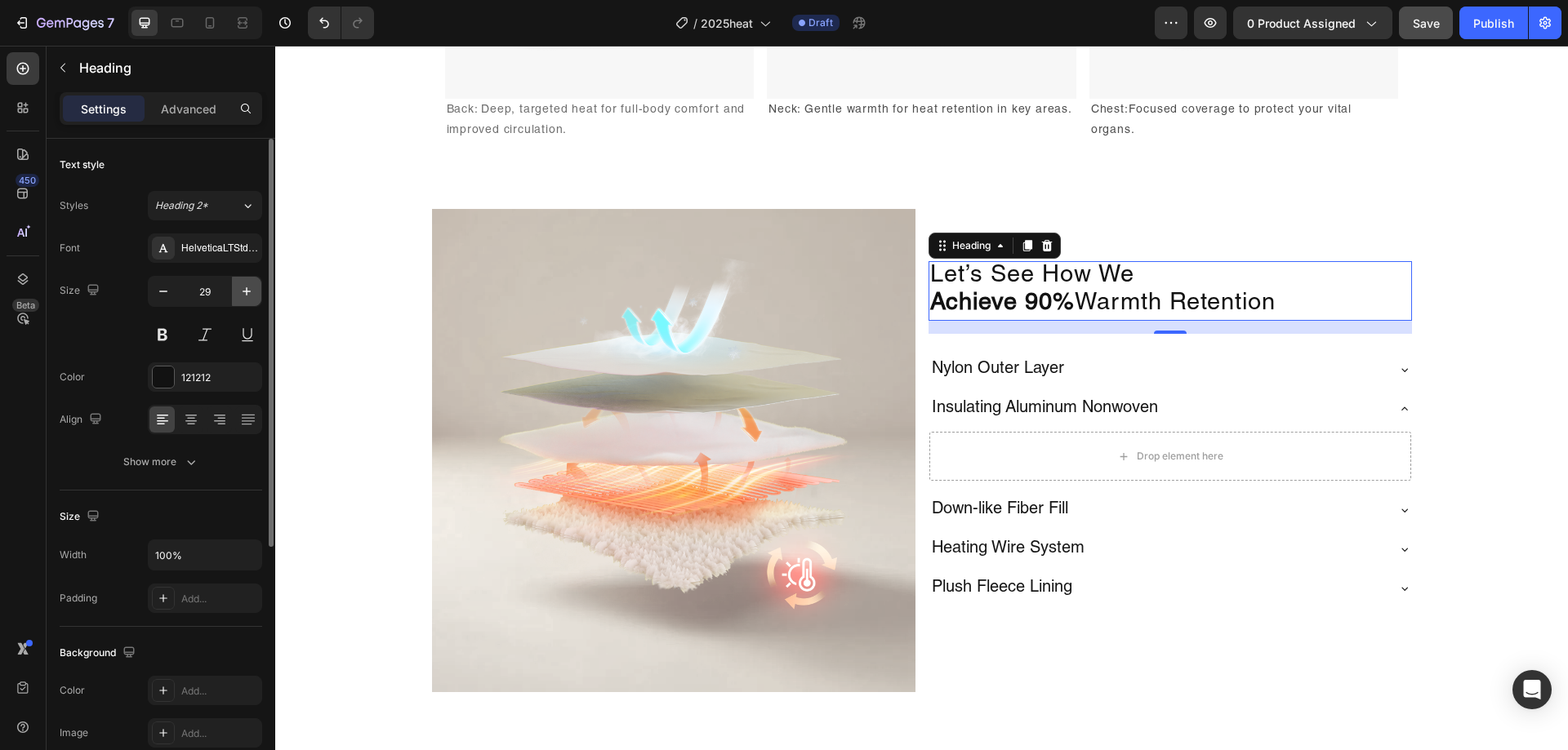
click at [235, 299] on button "button" at bounding box center [247, 291] width 29 height 29
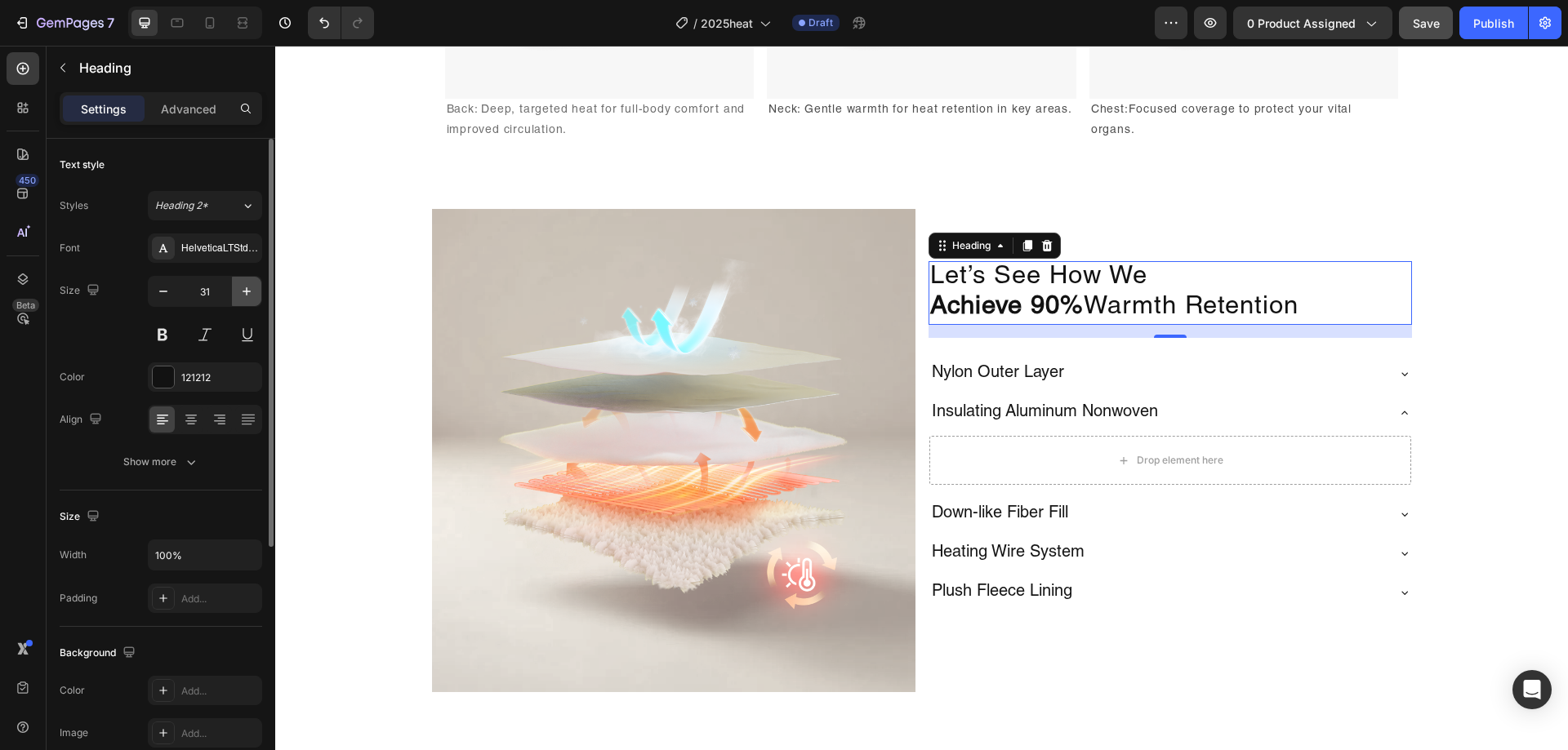
click at [235, 299] on button "button" at bounding box center [247, 291] width 29 height 29
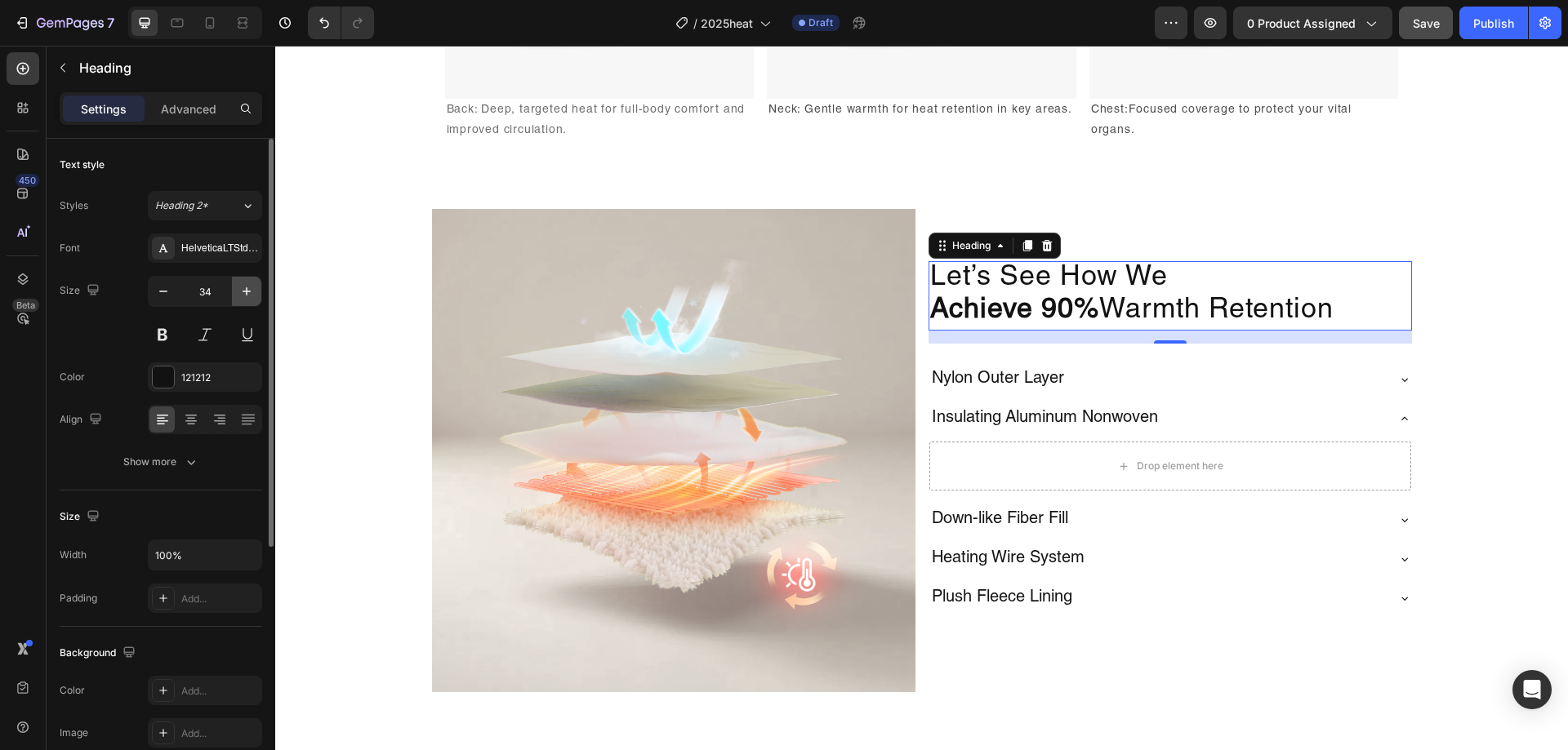
click at [235, 299] on button "button" at bounding box center [247, 291] width 29 height 29
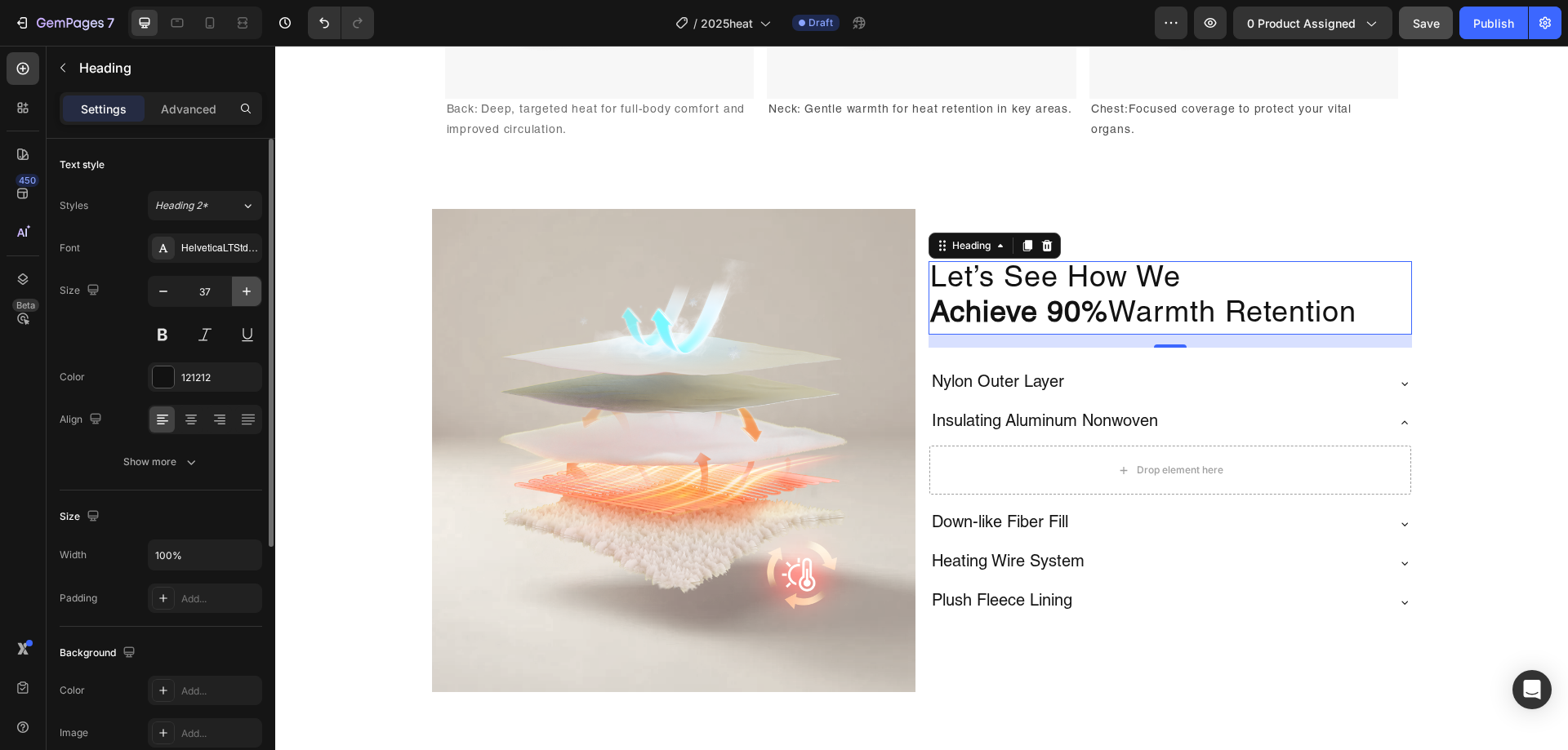
click at [235, 299] on button "button" at bounding box center [247, 291] width 29 height 29
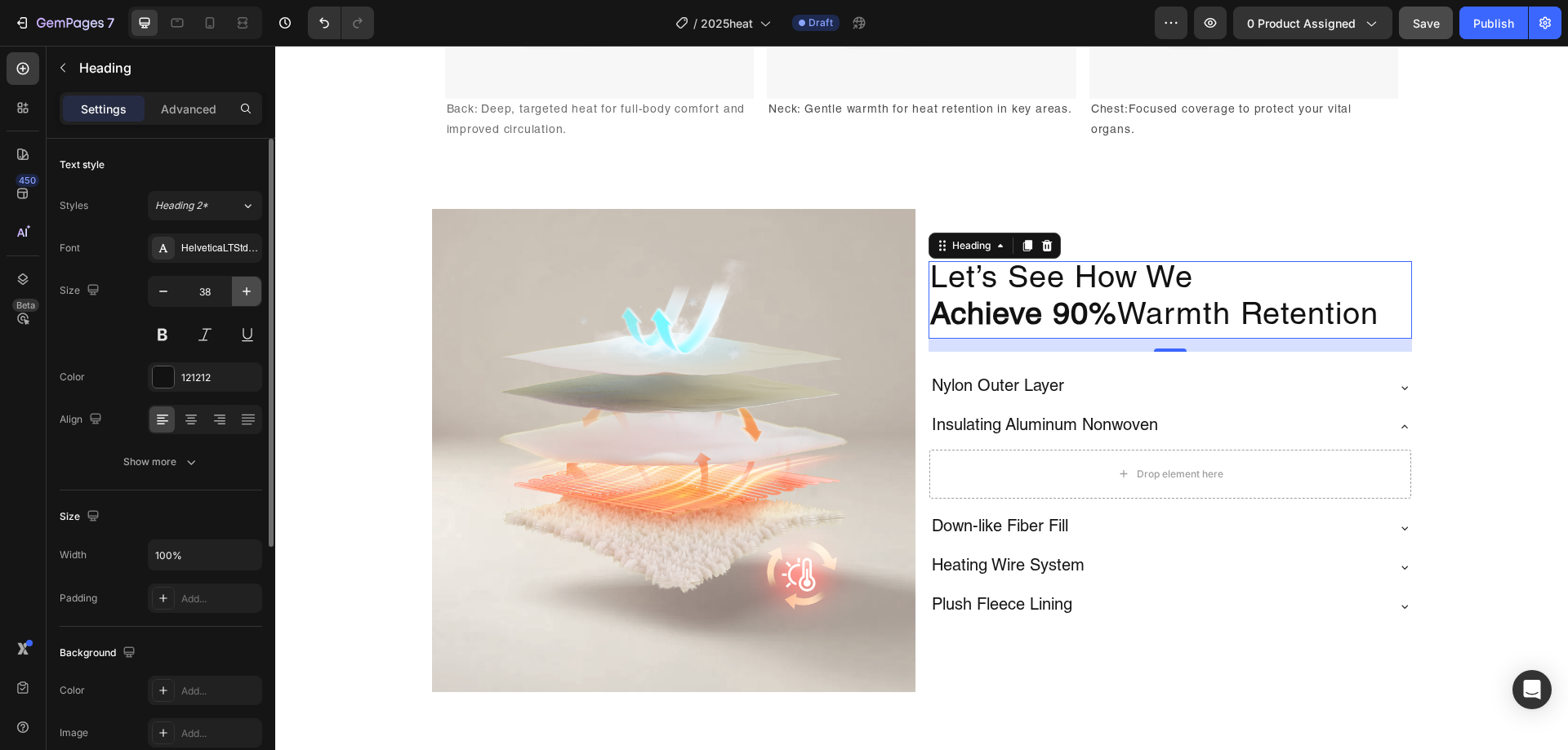
click at [235, 299] on button "button" at bounding box center [247, 291] width 29 height 29
type input "40"
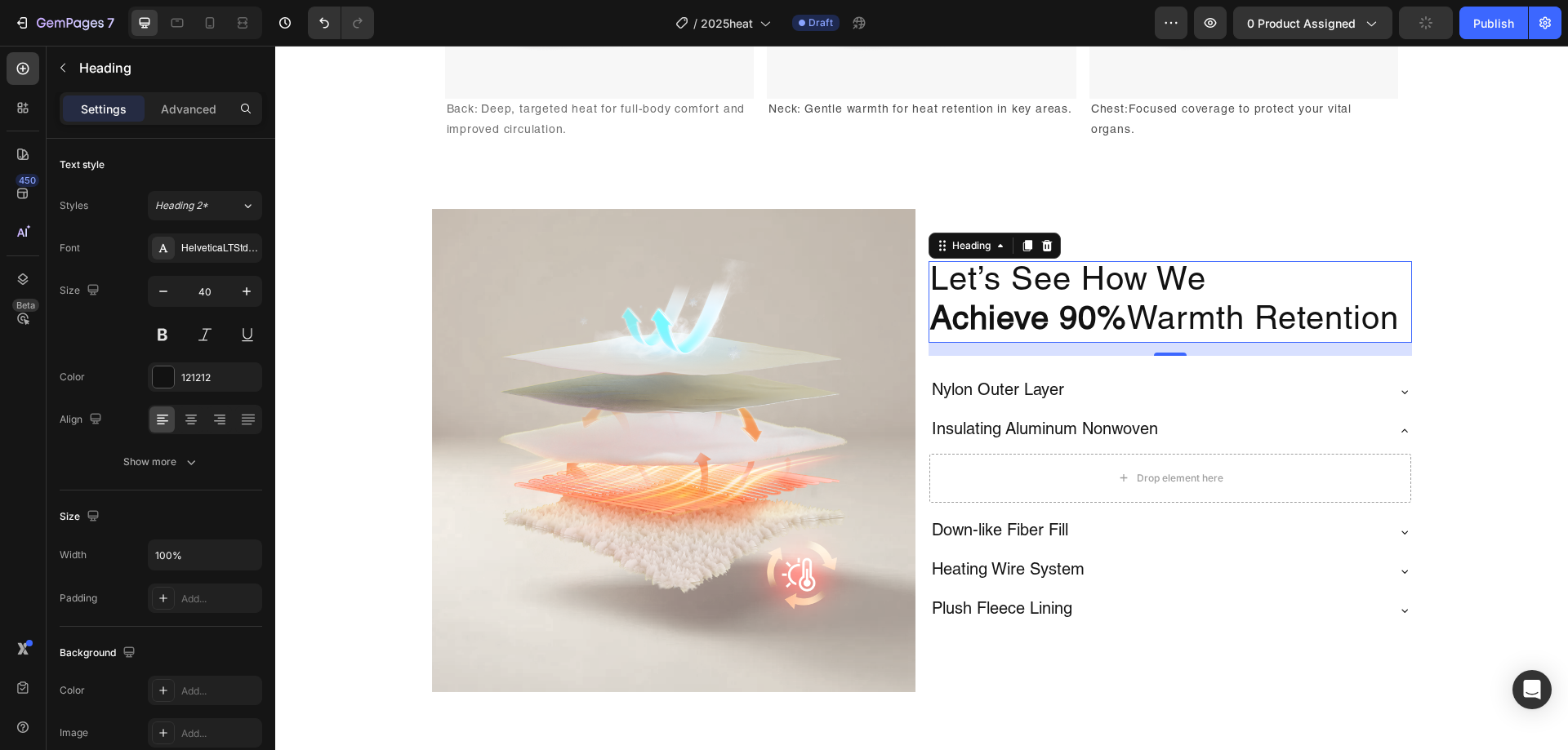
click at [1336, 343] on h2 "Let’s See How We Achieve 90% Warmth Retention" at bounding box center [1170, 302] width 483 height 82
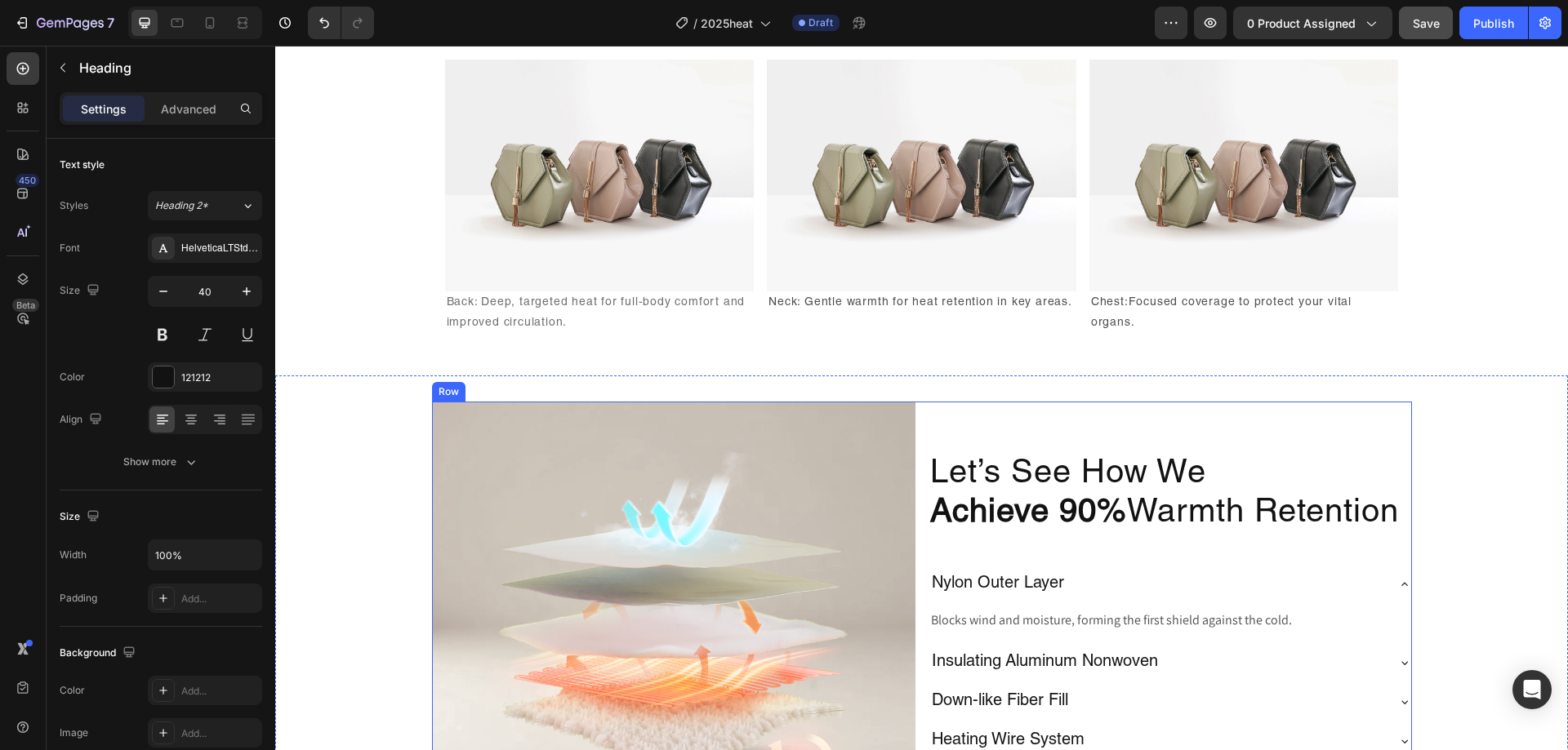
scroll to position [2319, 0]
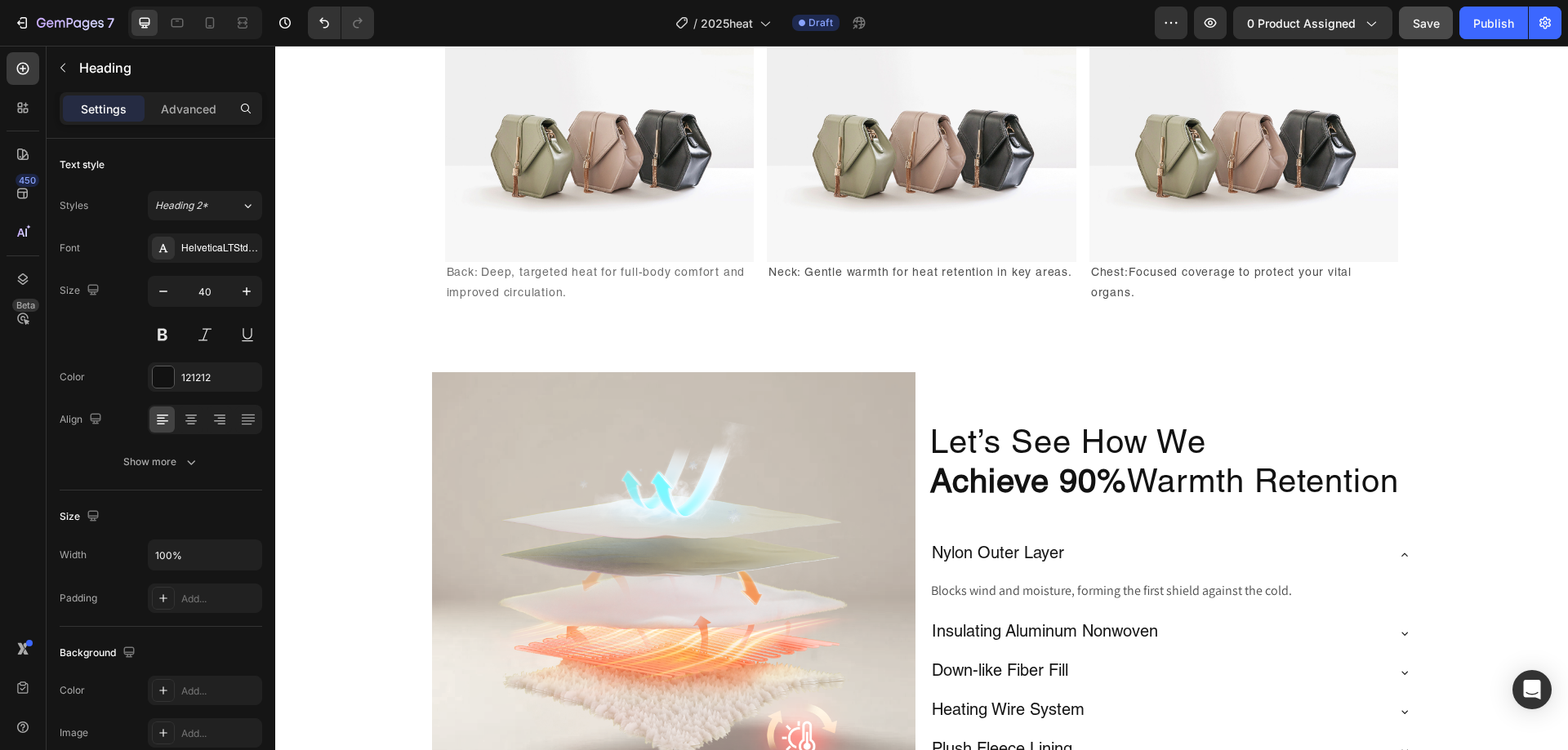
click at [1250, 492] on h2 "Let’s See How We Achieve 90% Warmth Retention" at bounding box center [1170, 466] width 483 height 82
click at [1328, 505] on p "Let’s See How We Achieve 90% Warmth Retention" at bounding box center [1170, 465] width 480 height 78
click at [966, 505] on p "Let’s See How We Achieve 90% Warmth Retention" at bounding box center [1170, 465] width 480 height 78
click at [1361, 456] on p "Let’s See How We Achieve 90% Warmth Retention" at bounding box center [1170, 465] width 480 height 78
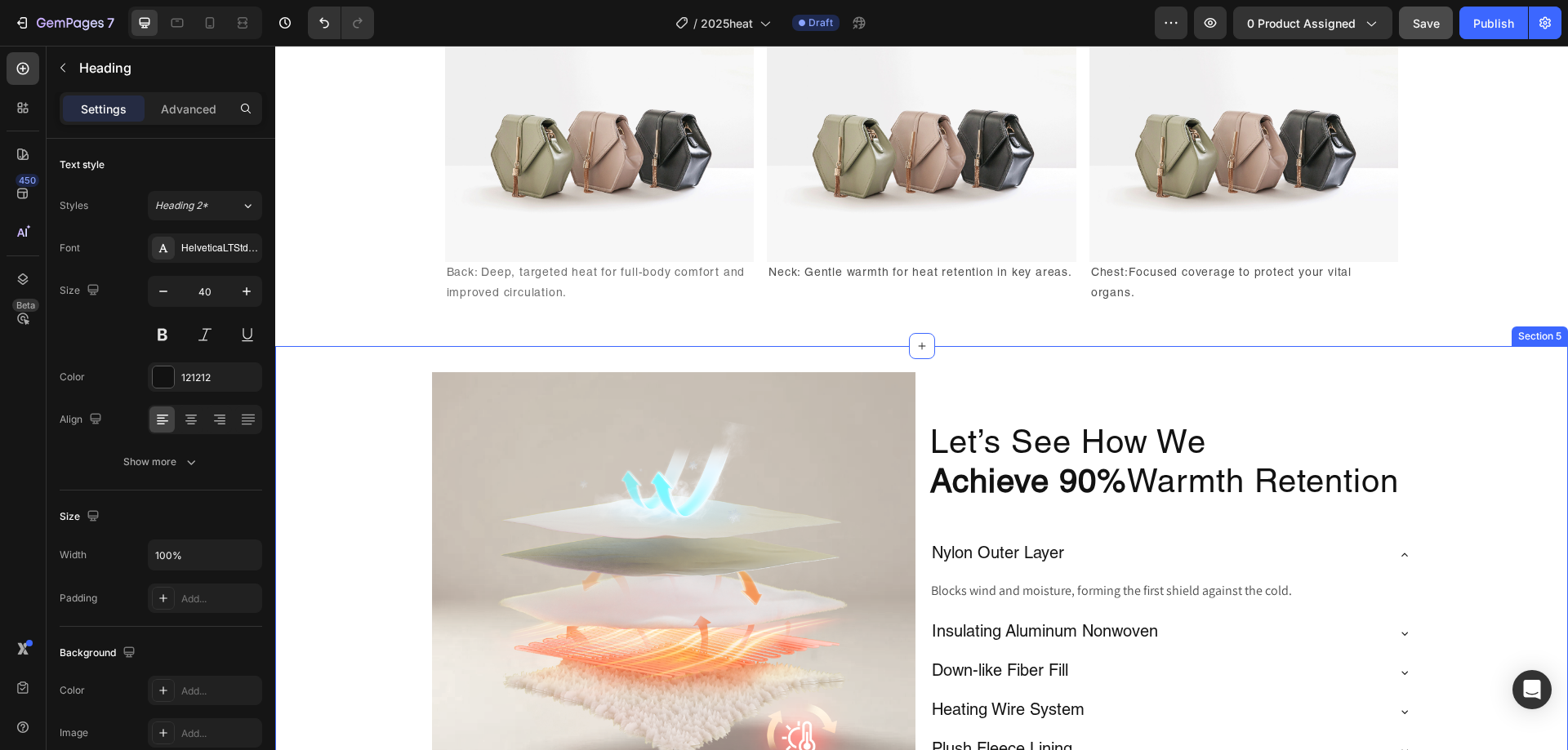
click at [1471, 537] on div "Image Let’s See How We Achieve 90% Warmth Retention Heading Nylon Outer Layer B…" at bounding box center [921, 614] width 1293 height 483
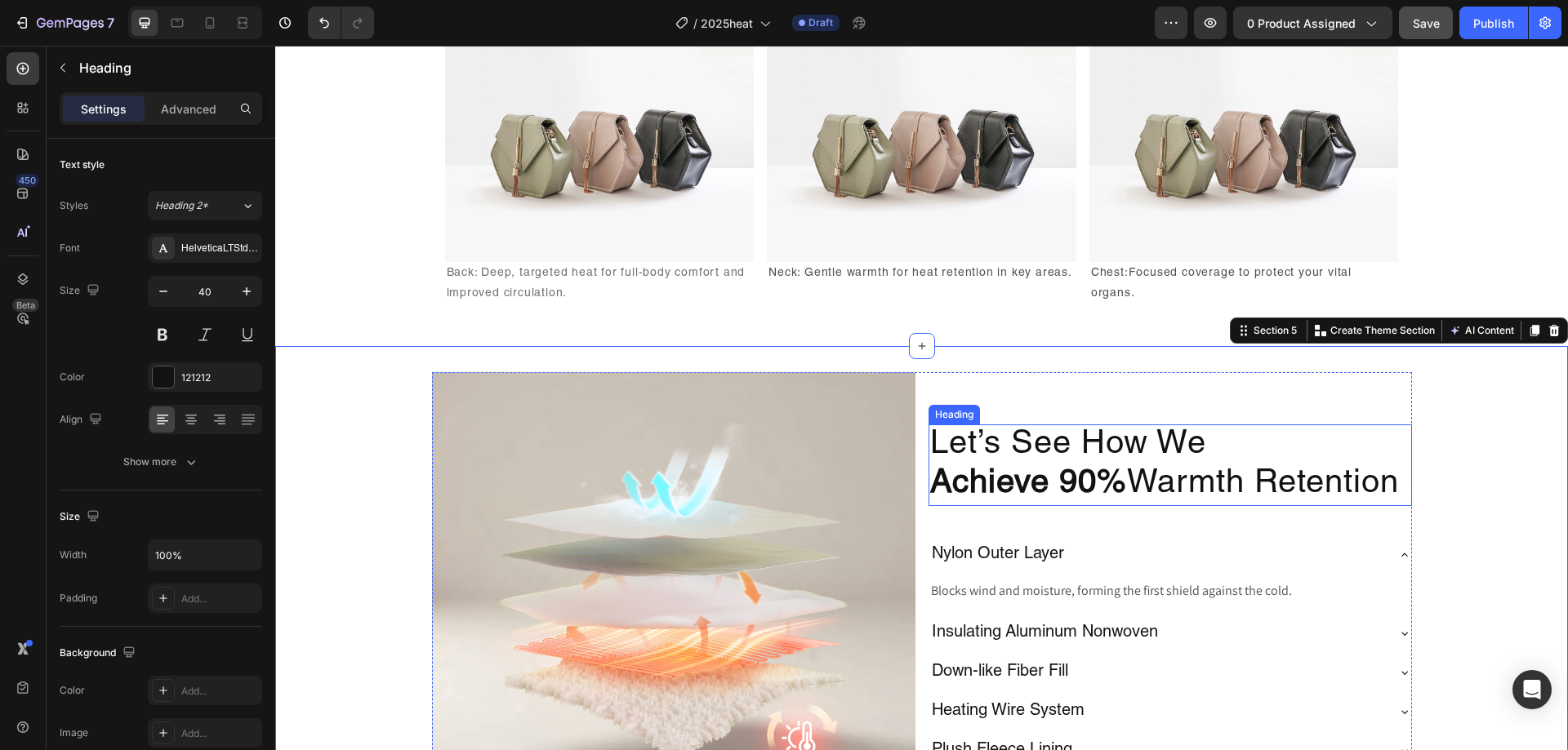
click at [1129, 505] on p "Let’s See How We Achieve 90% Warmth Retention" at bounding box center [1170, 465] width 480 height 78
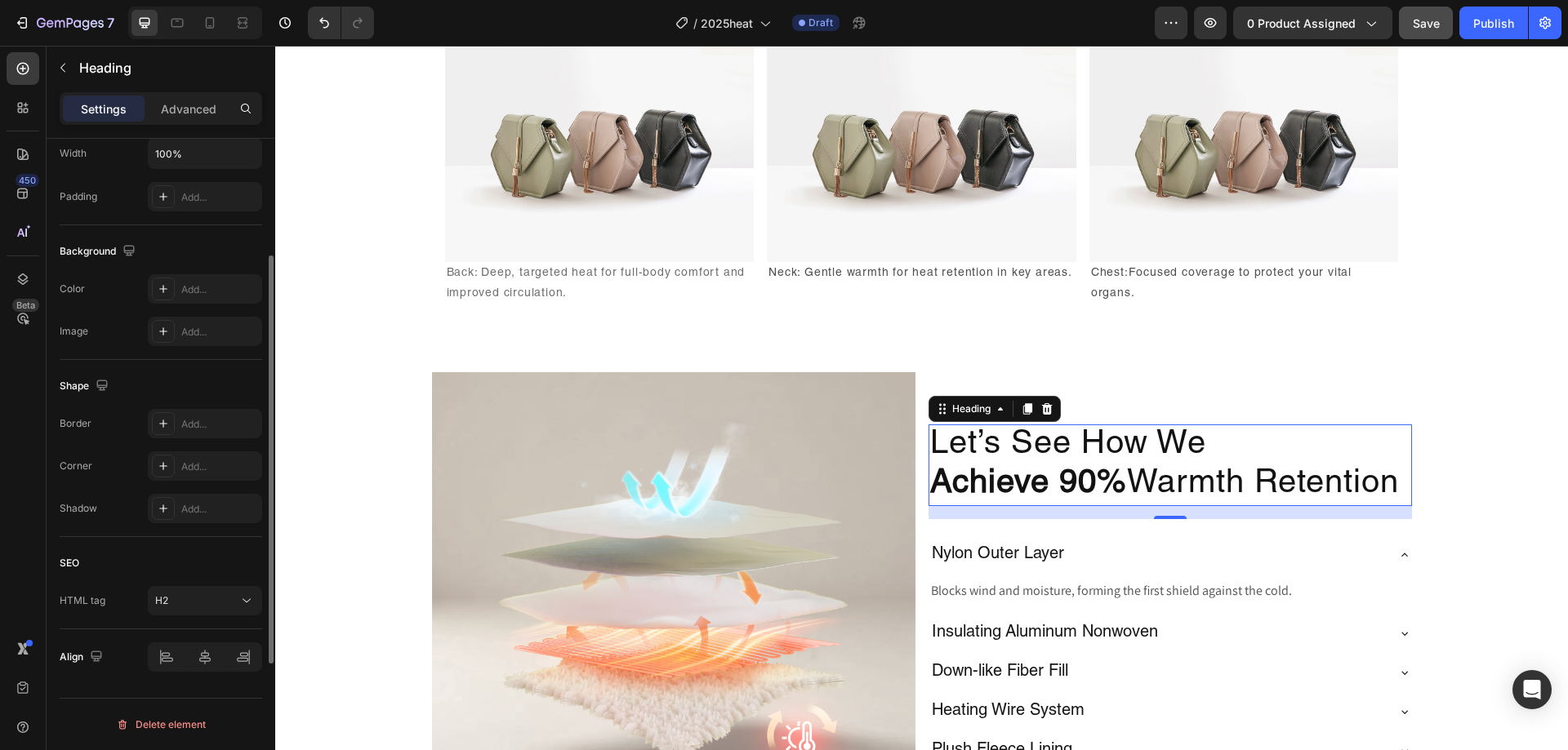
scroll to position [157, 0]
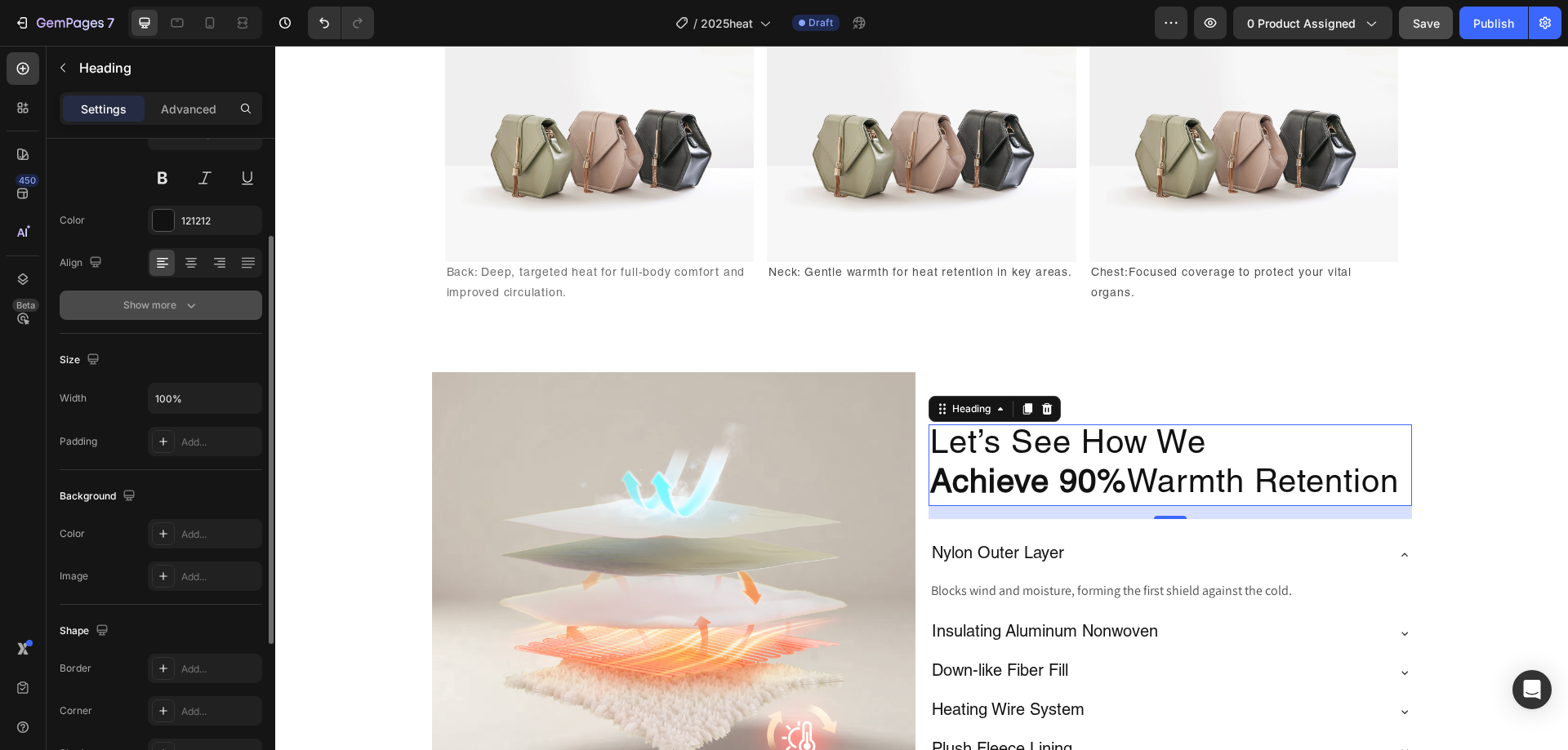
click at [160, 310] on div "Show more" at bounding box center [162, 305] width 76 height 17
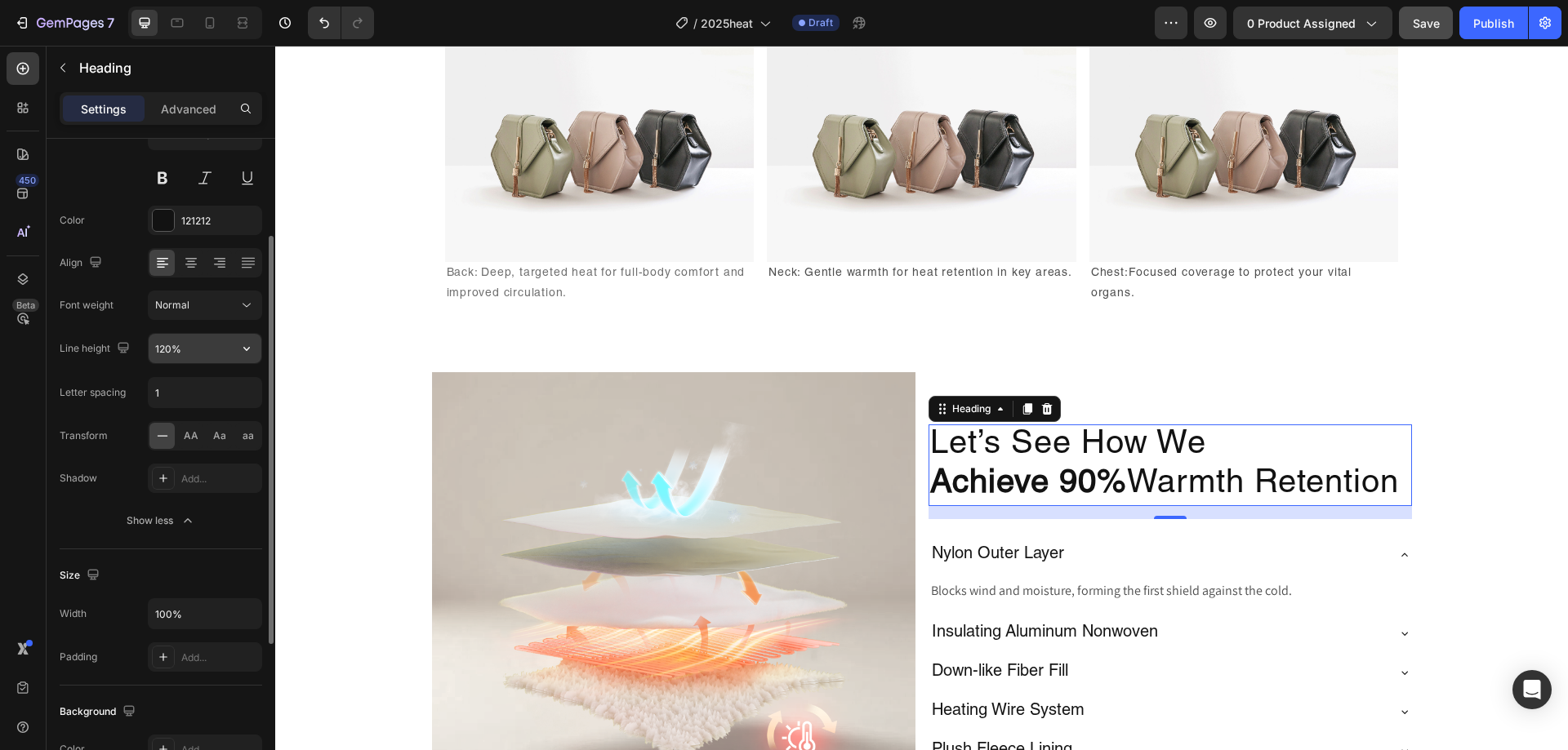
click at [245, 347] on icon "button" at bounding box center [247, 348] width 17 height 17
click at [195, 391] on input "1" at bounding box center [206, 393] width 113 height 29
click at [206, 356] on input "120%" at bounding box center [206, 349] width 113 height 29
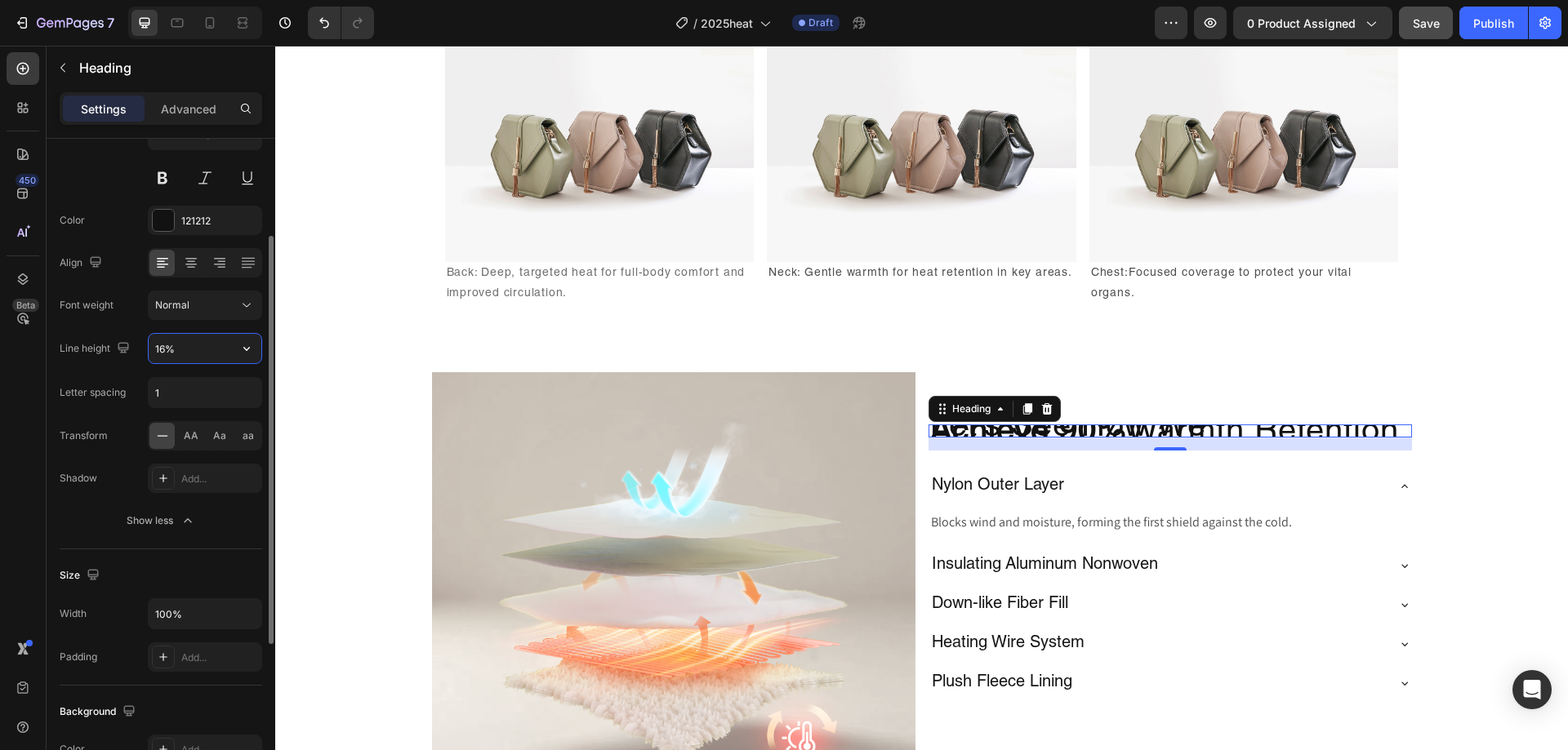
type input "160%"
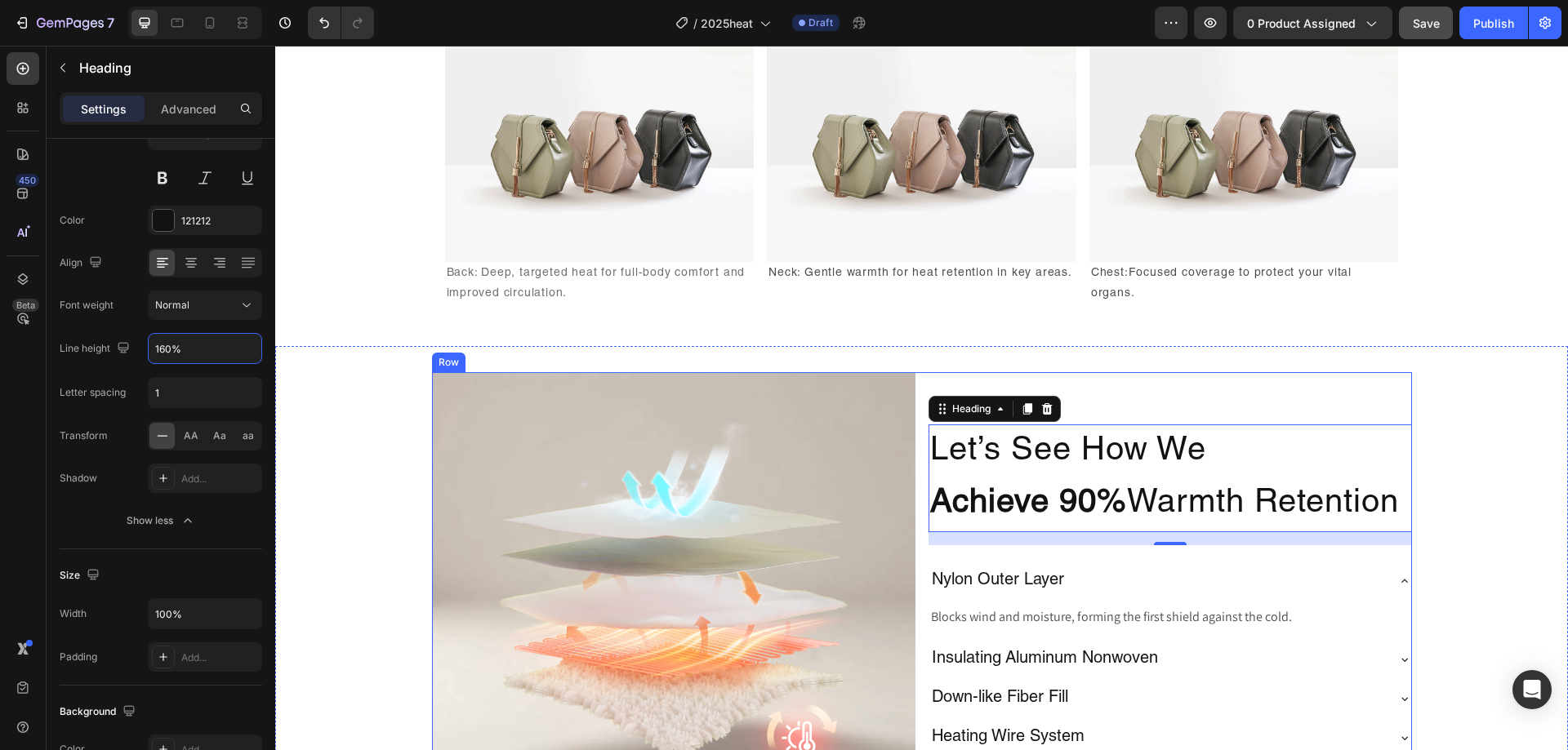
click at [1225, 396] on div "Let’s See How We Achieve 90% Warmth Retention Heading 16 Nylon Outer Layer Bloc…" at bounding box center [1170, 614] width 483 height 483
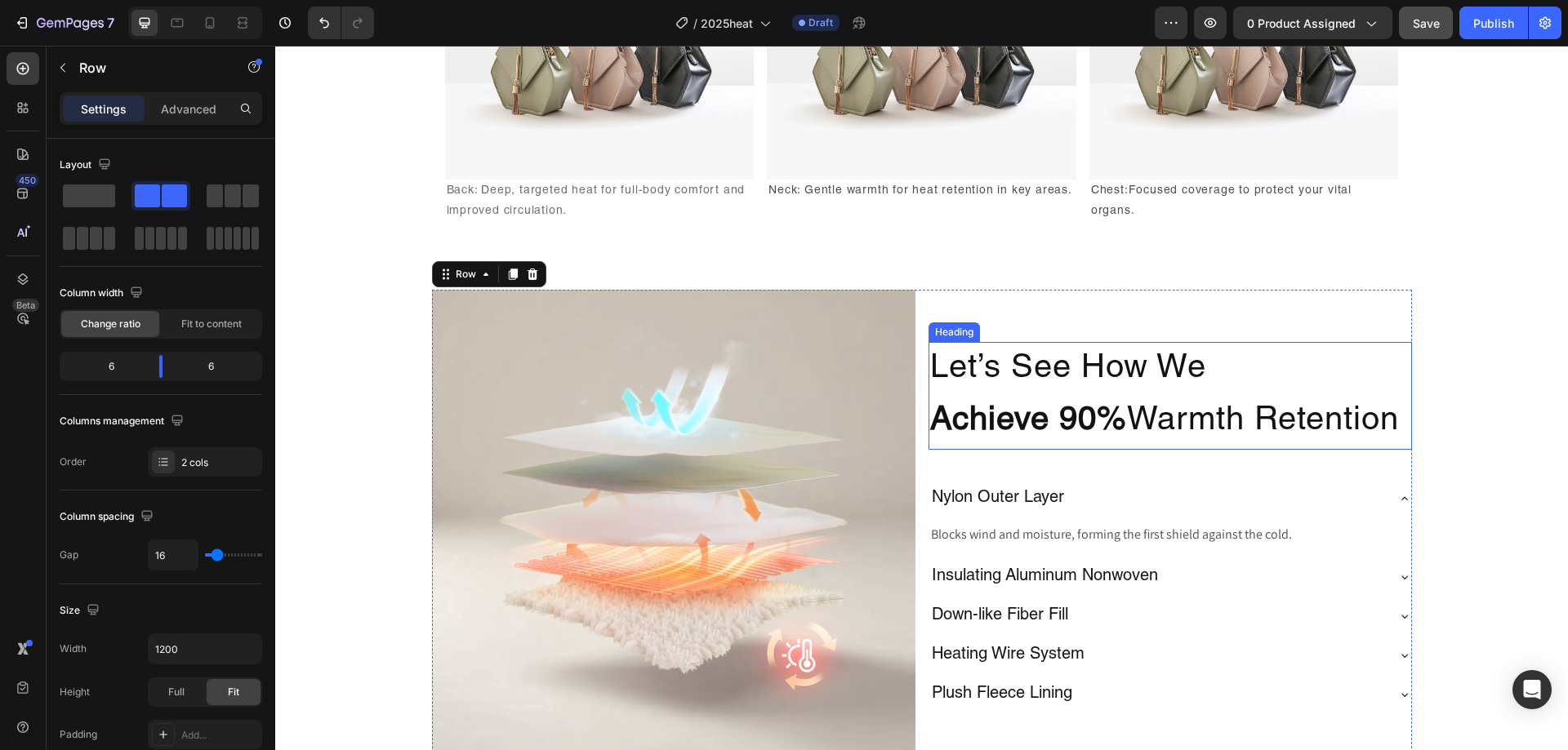
scroll to position [2401, 0]
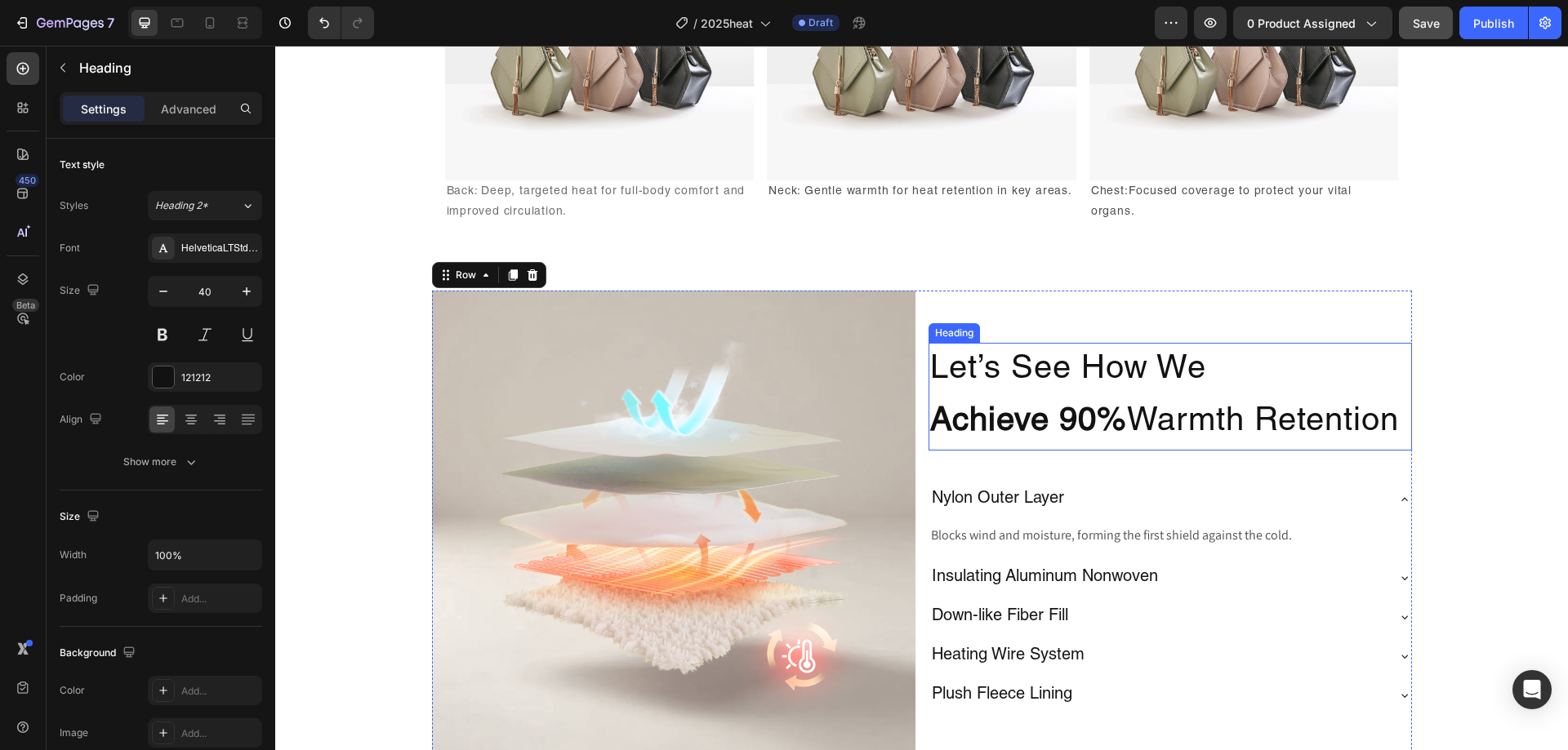
click at [1316, 411] on p "Let’s See How We Achieve 90% Warmth Retention" at bounding box center [1170, 396] width 480 height 104
click at [1114, 430] on strong "Achieve 90%" at bounding box center [1029, 423] width 197 height 33
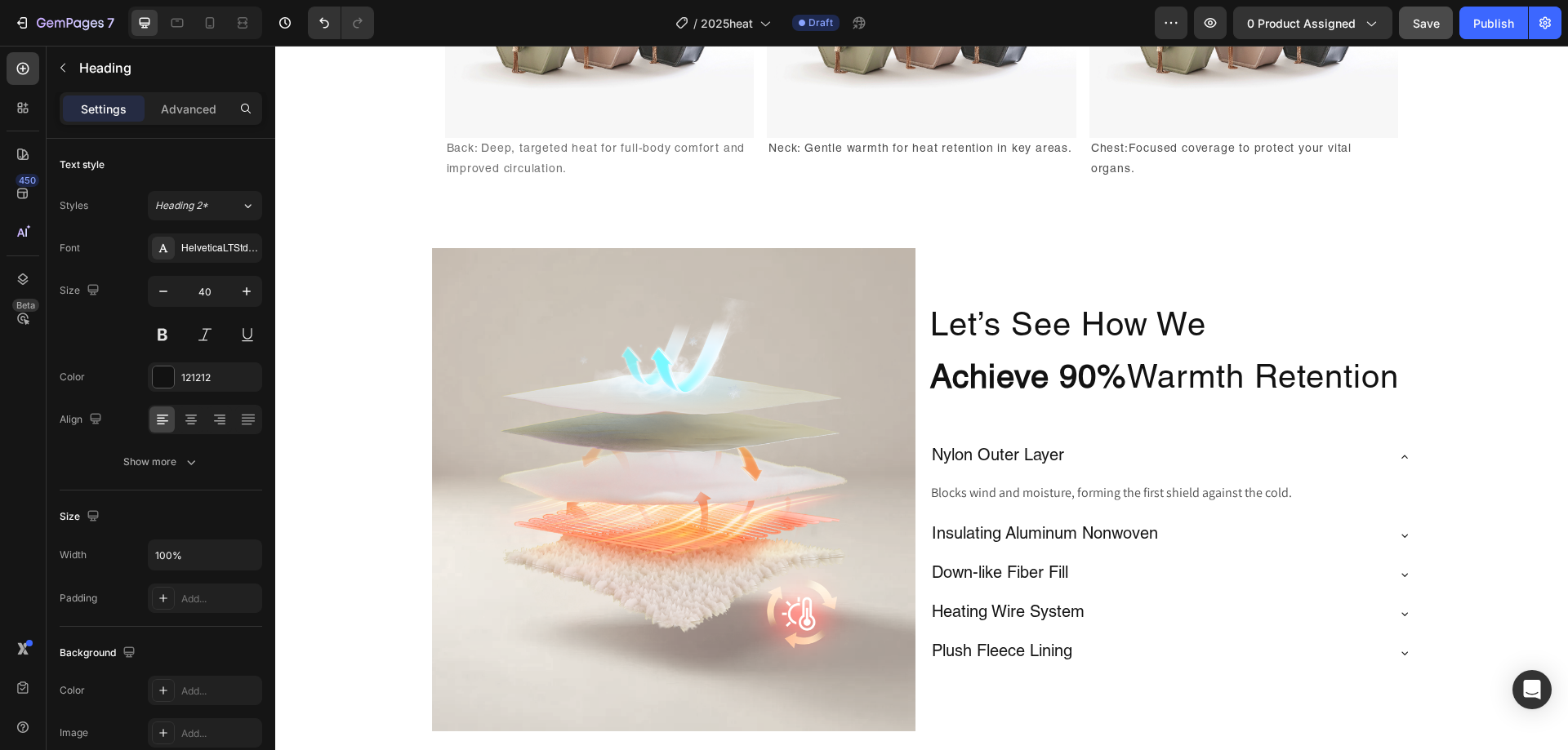
scroll to position [2483, 0]
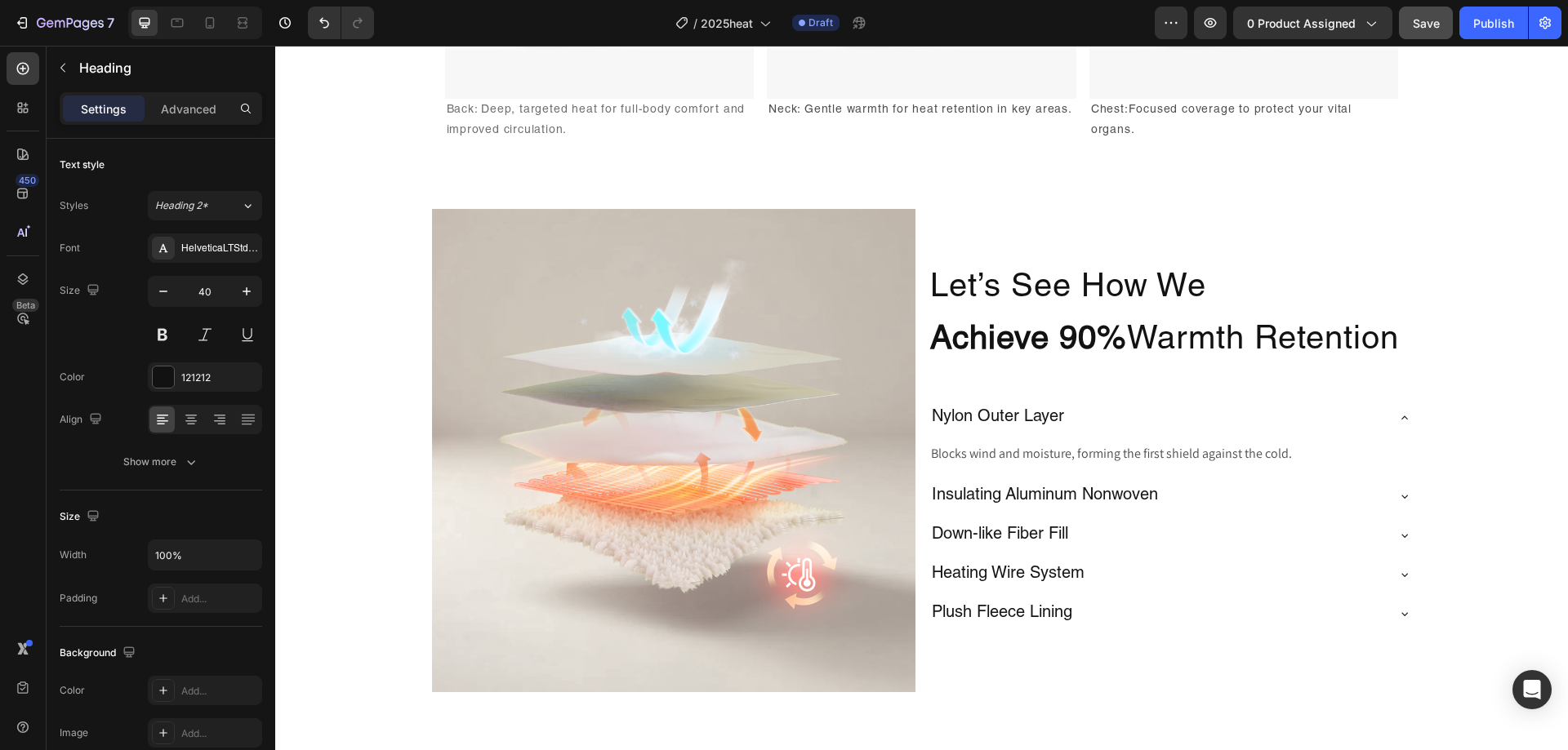
click at [1084, 304] on h2 "Let’s See How We Achieve 90% Warmth Retention" at bounding box center [1170, 315] width 483 height 108
click at [1081, 290] on p "Let’s See How We Achieve 90% Warmth Retention" at bounding box center [1170, 315] width 480 height 104
drag, startPoint x: 1072, startPoint y: 288, endPoint x: 937, endPoint y: 293, distance: 135.1
click at [937, 293] on p "Let’s See How We Achieve 90% Warmth Retention" at bounding box center [1170, 315] width 480 height 104
click at [1276, 310] on p "How We Achieve 90% Warmth Retention" at bounding box center [1170, 315] width 480 height 104
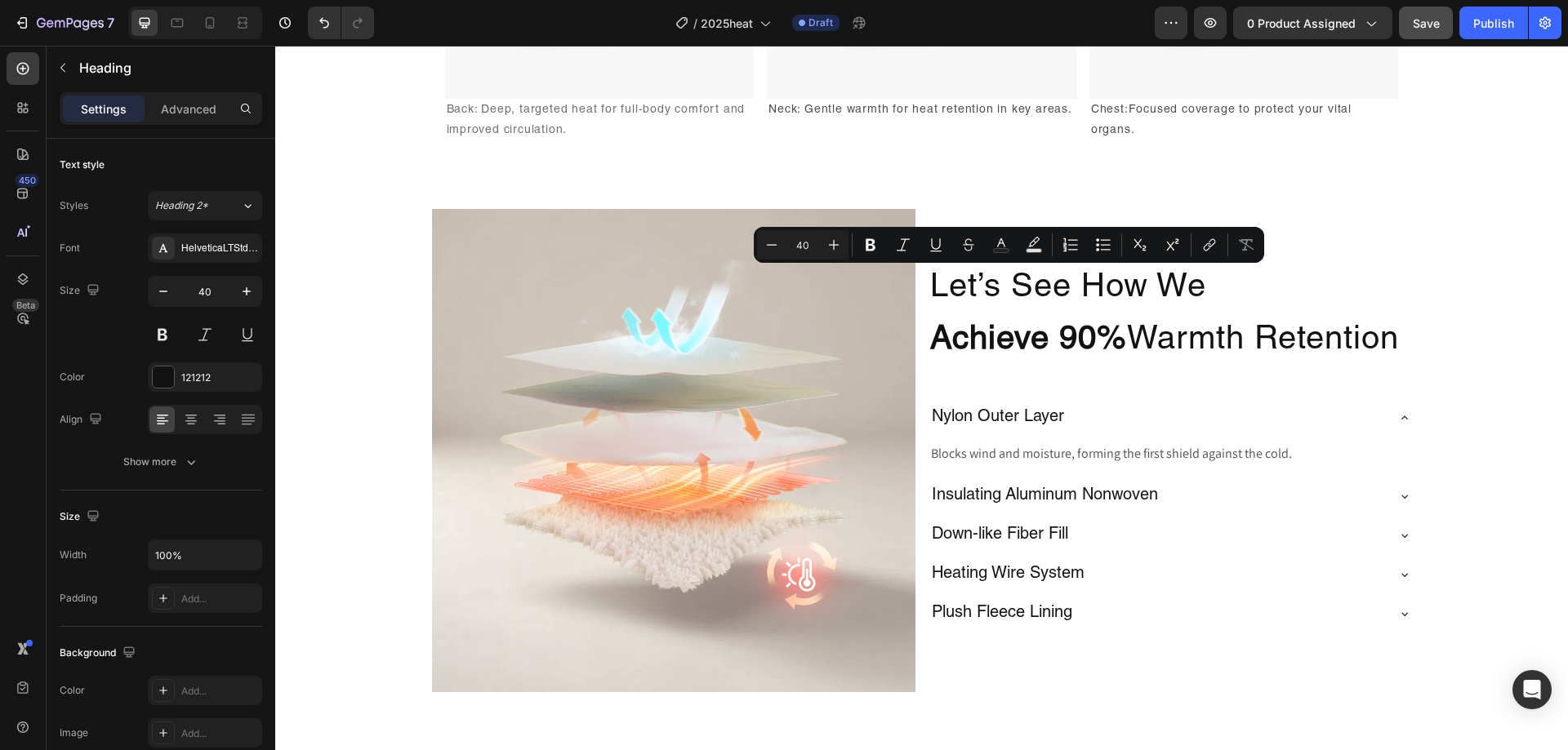
click at [1282, 320] on p "Let’s See How We Achieve 90% Warmth Retention" at bounding box center [1170, 315] width 480 height 104
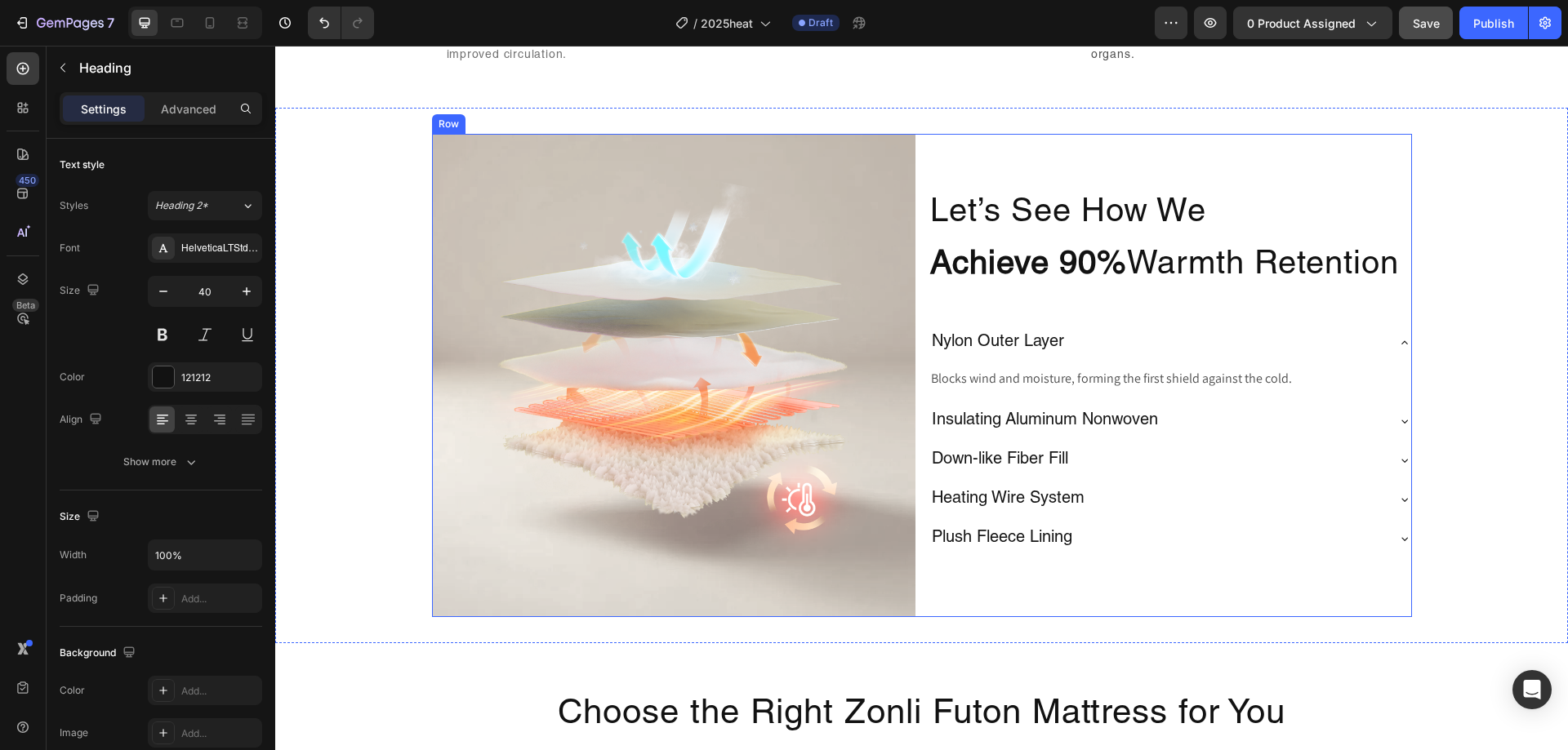
scroll to position [2564, 0]
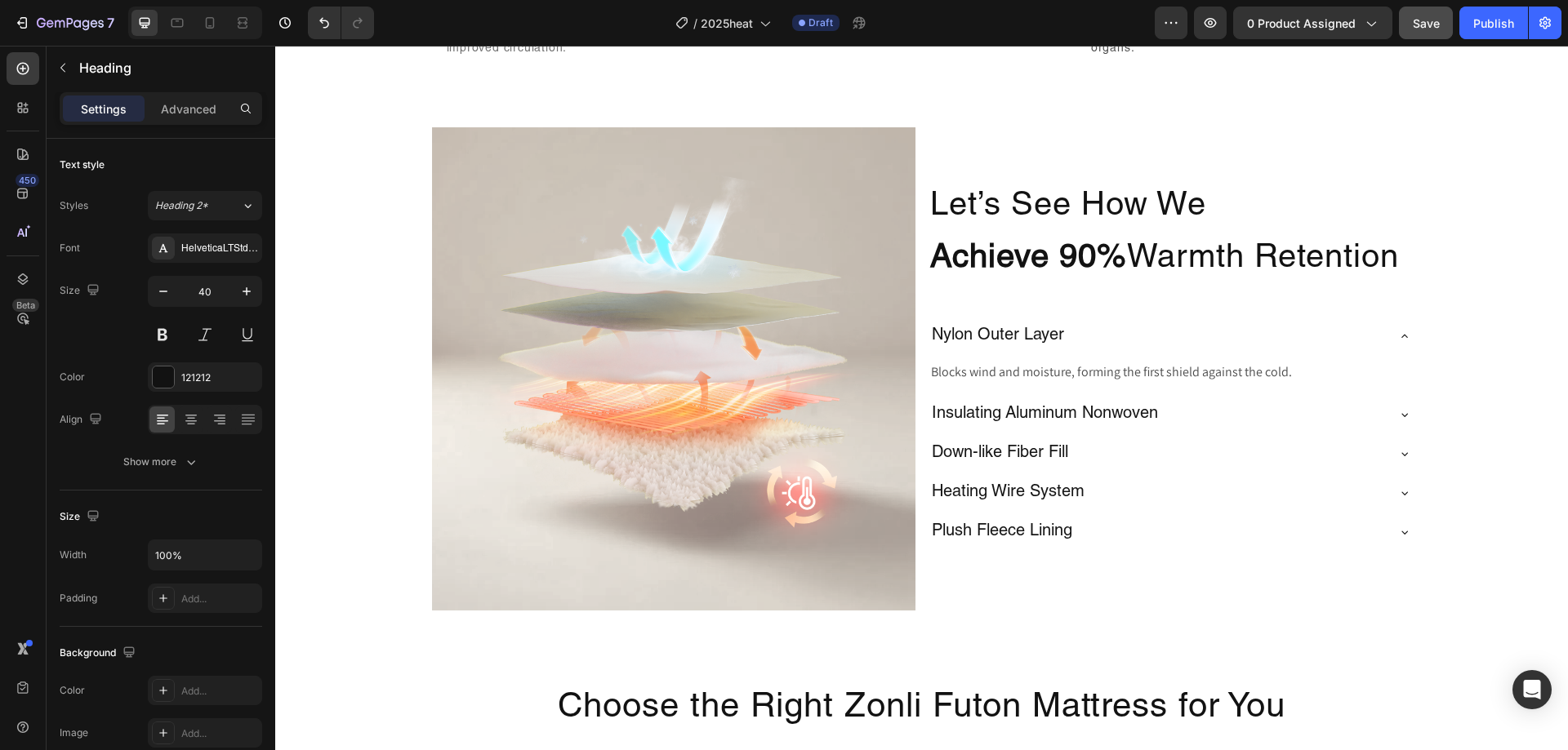
click at [1372, 285] on p "Let’s See How We Achieve 90% Warmth Retention" at bounding box center [1170, 233] width 480 height 104
click at [772, 262] on img at bounding box center [673, 369] width 483 height 483
click at [1265, 285] on p "Let’s See How We Achieve 90% Warmth Retention" at bounding box center [1170, 233] width 480 height 104
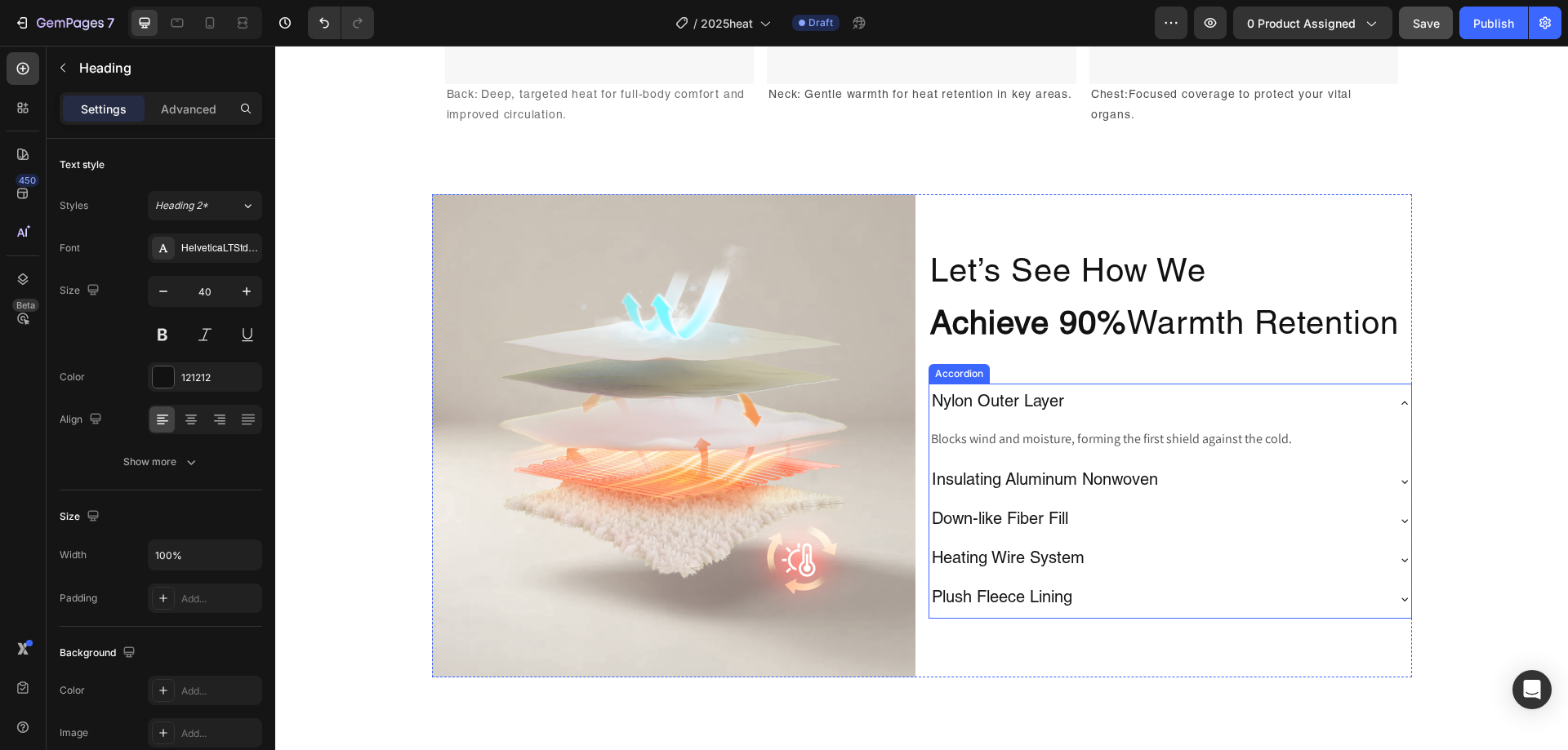
scroll to position [2483, 0]
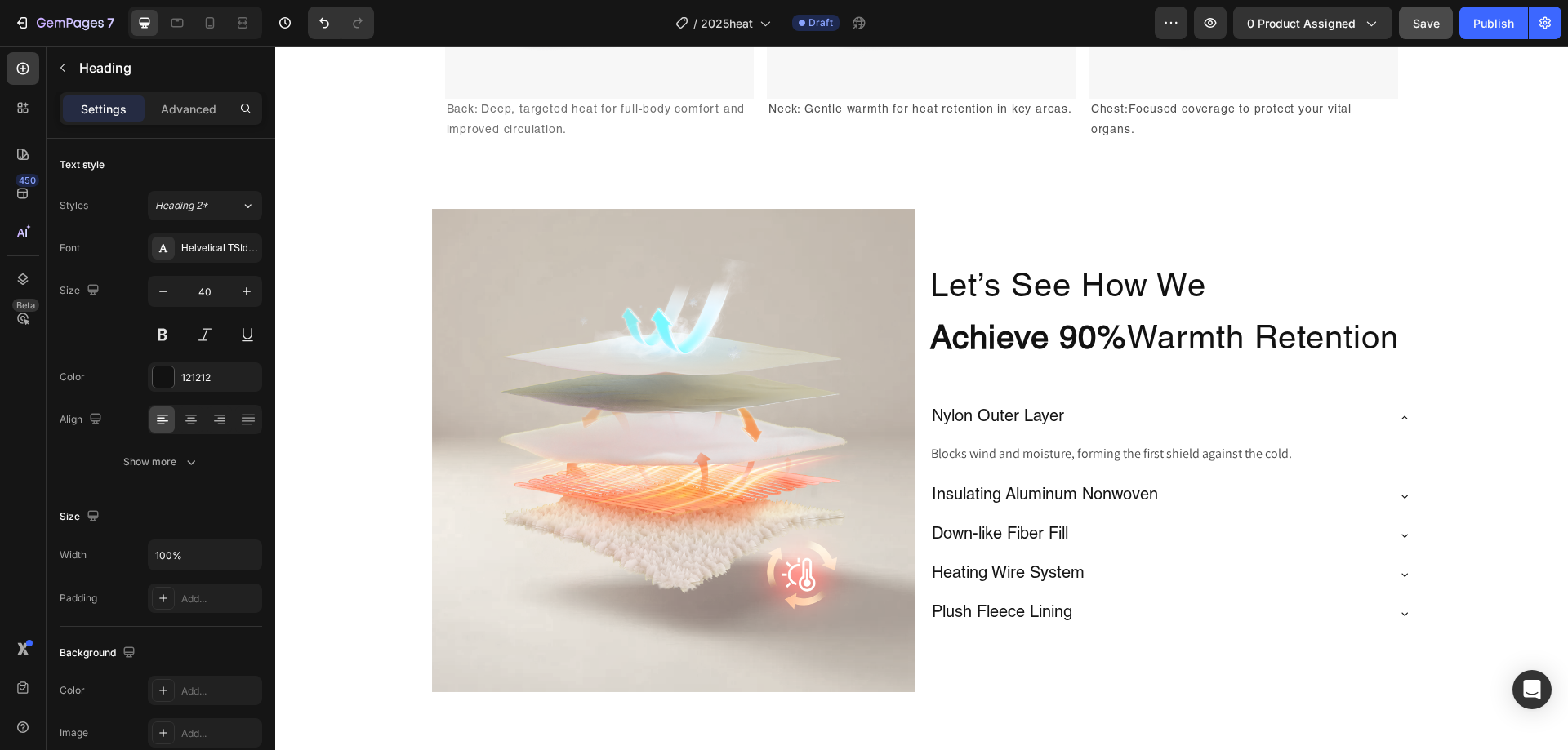
click at [1276, 346] on h2 "Let’s See How We Achieve 90% Warmth Retention" at bounding box center [1170, 315] width 483 height 108
click at [1351, 441] on div "Let’s See How We Achieve 90% Warmth Retention Heading Nylon Outer Layer Blocks …" at bounding box center [1170, 451] width 483 height 483
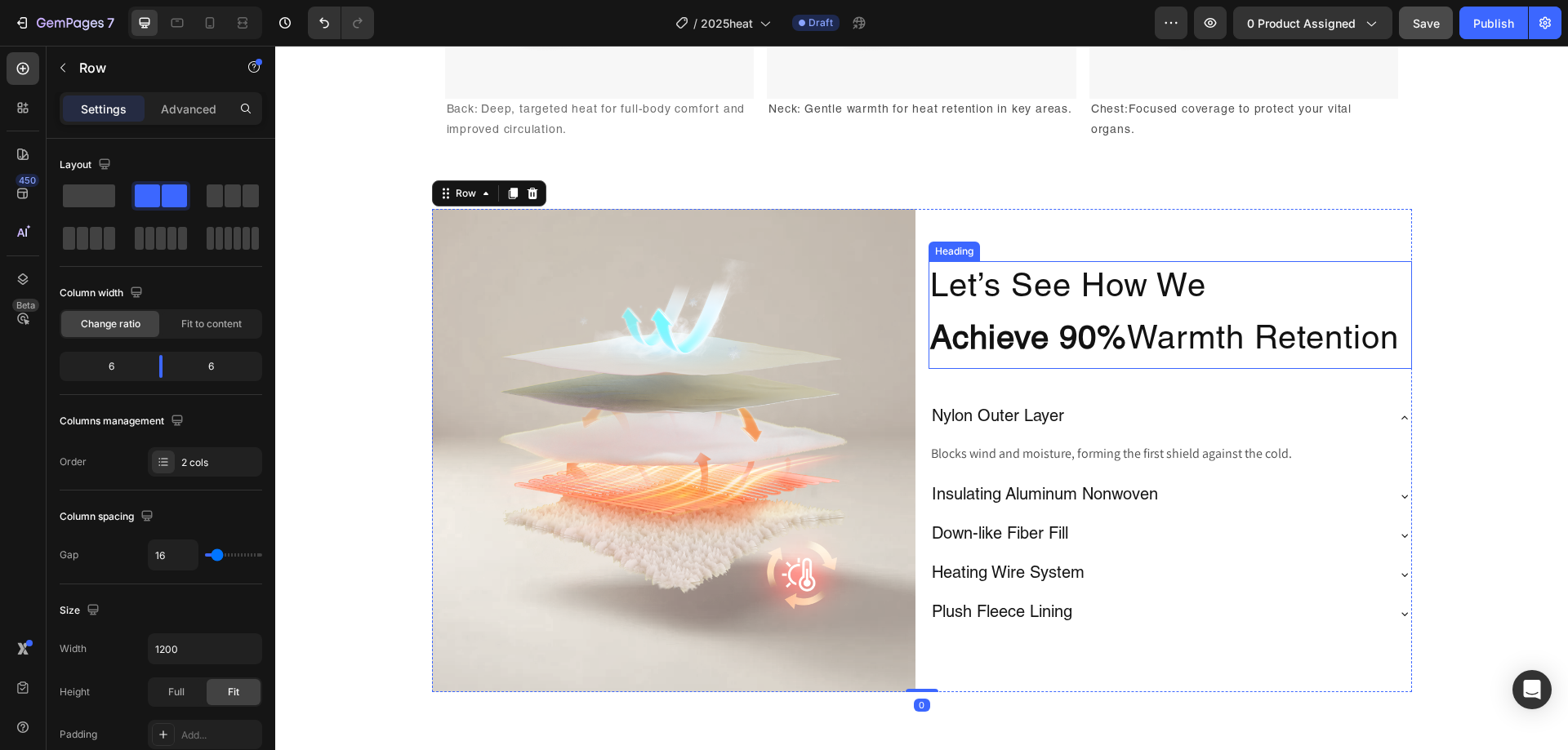
click at [1249, 367] on p "Let’s See How We Achieve 90% Warmth Retention" at bounding box center [1170, 315] width 480 height 104
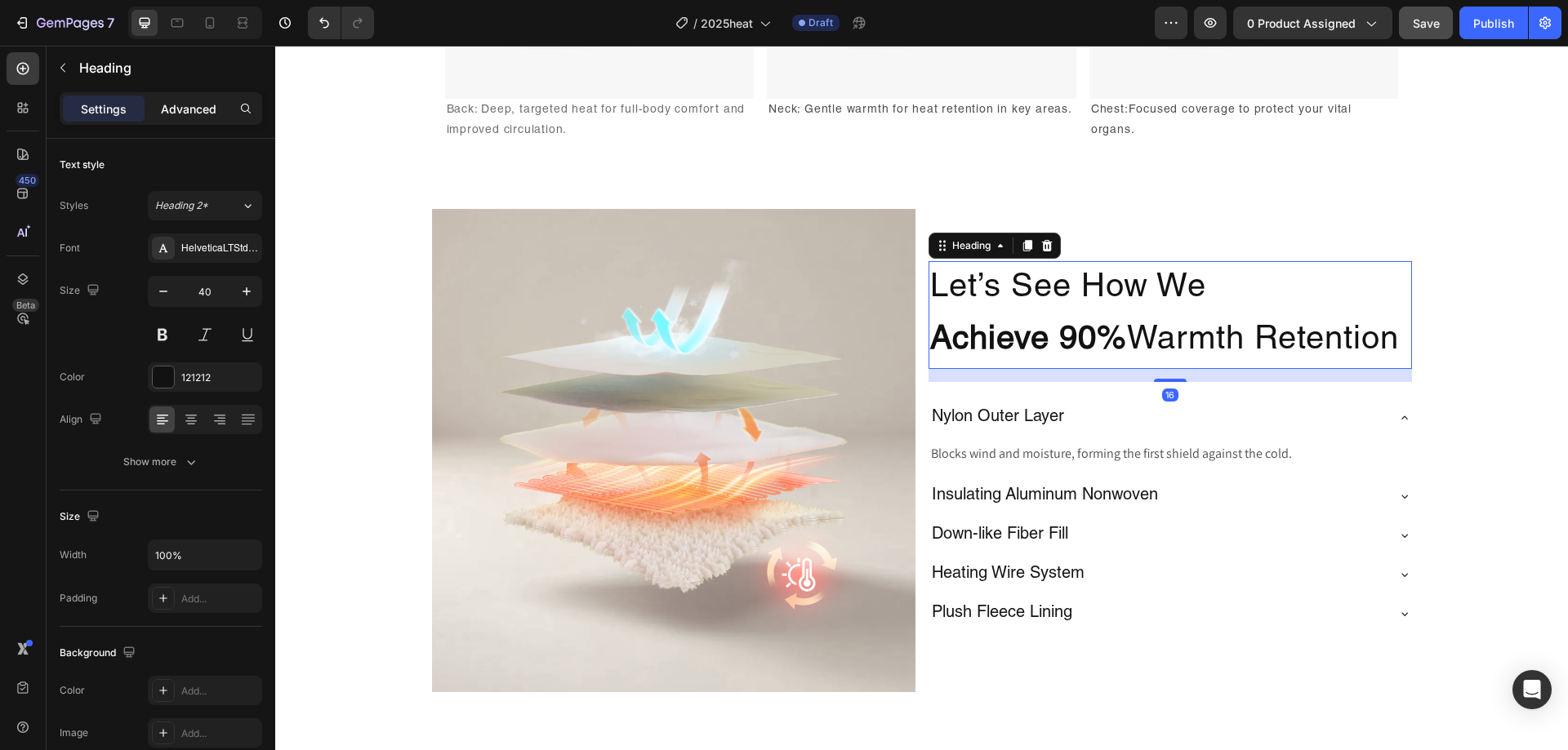
click at [196, 118] on div "Advanced" at bounding box center [189, 108] width 82 height 26
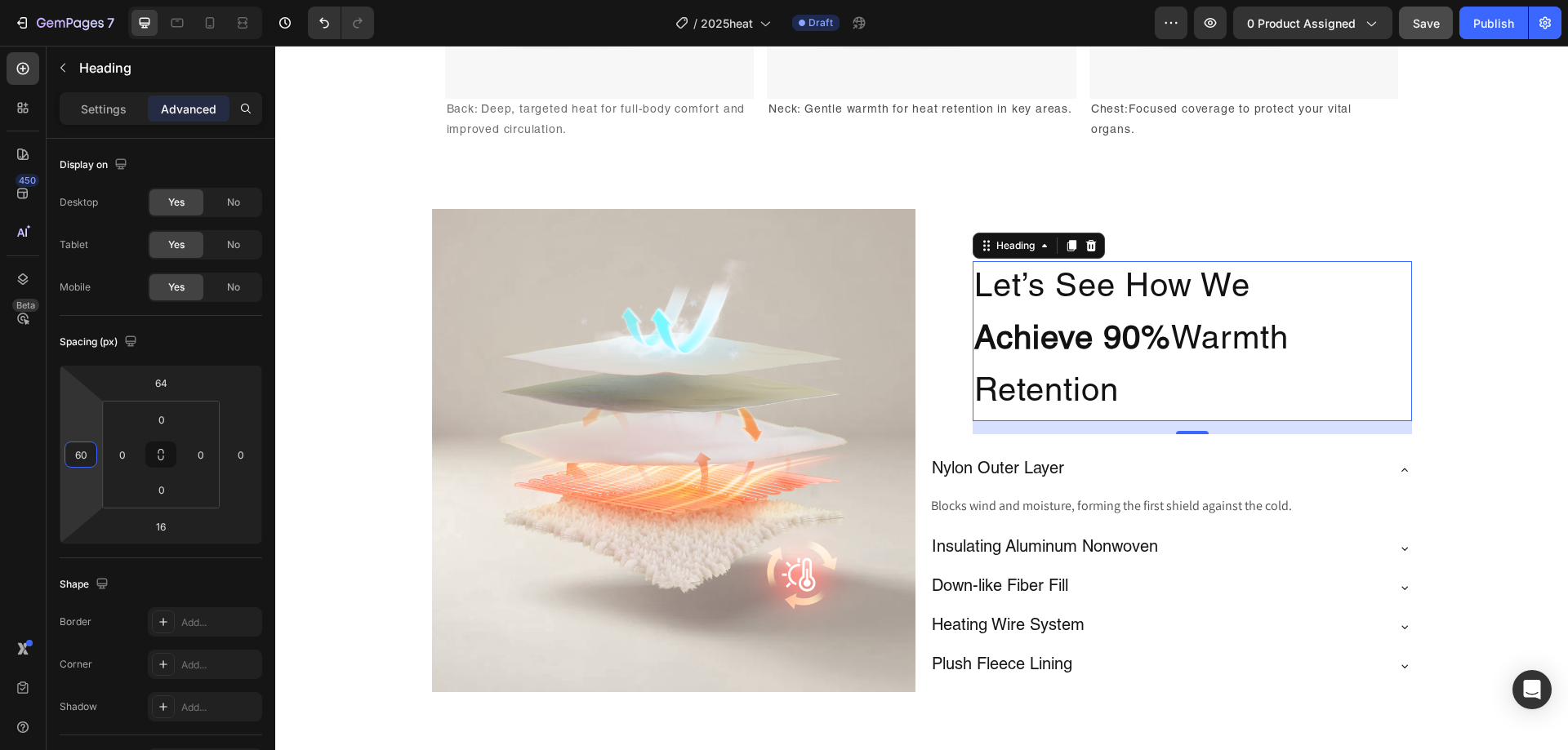
type input "62"
drag, startPoint x: 93, startPoint y: 426, endPoint x: 89, endPoint y: 400, distance: 26.3
click at [89, 0] on html "7 Version history / 2025heat Draft Preview 0 product assigned Save Publish 450 …" at bounding box center [784, 0] width 1568 height 0
drag, startPoint x: 89, startPoint y: 446, endPoint x: 68, endPoint y: 446, distance: 21.0
click at [68, 446] on div "62" at bounding box center [81, 454] width 33 height 26
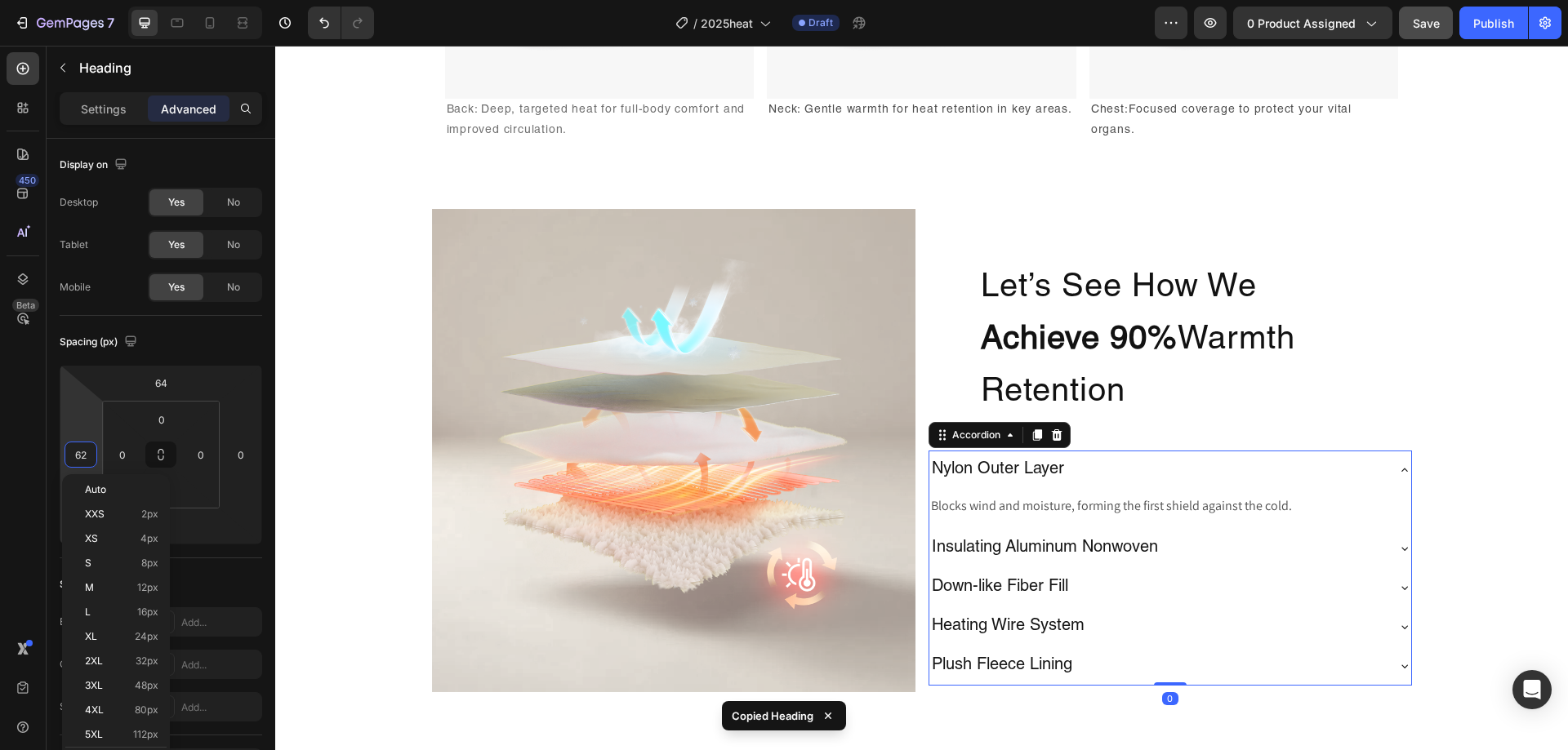
click at [1170, 467] on div "Nylon Outer Layer" at bounding box center [1158, 469] width 456 height 26
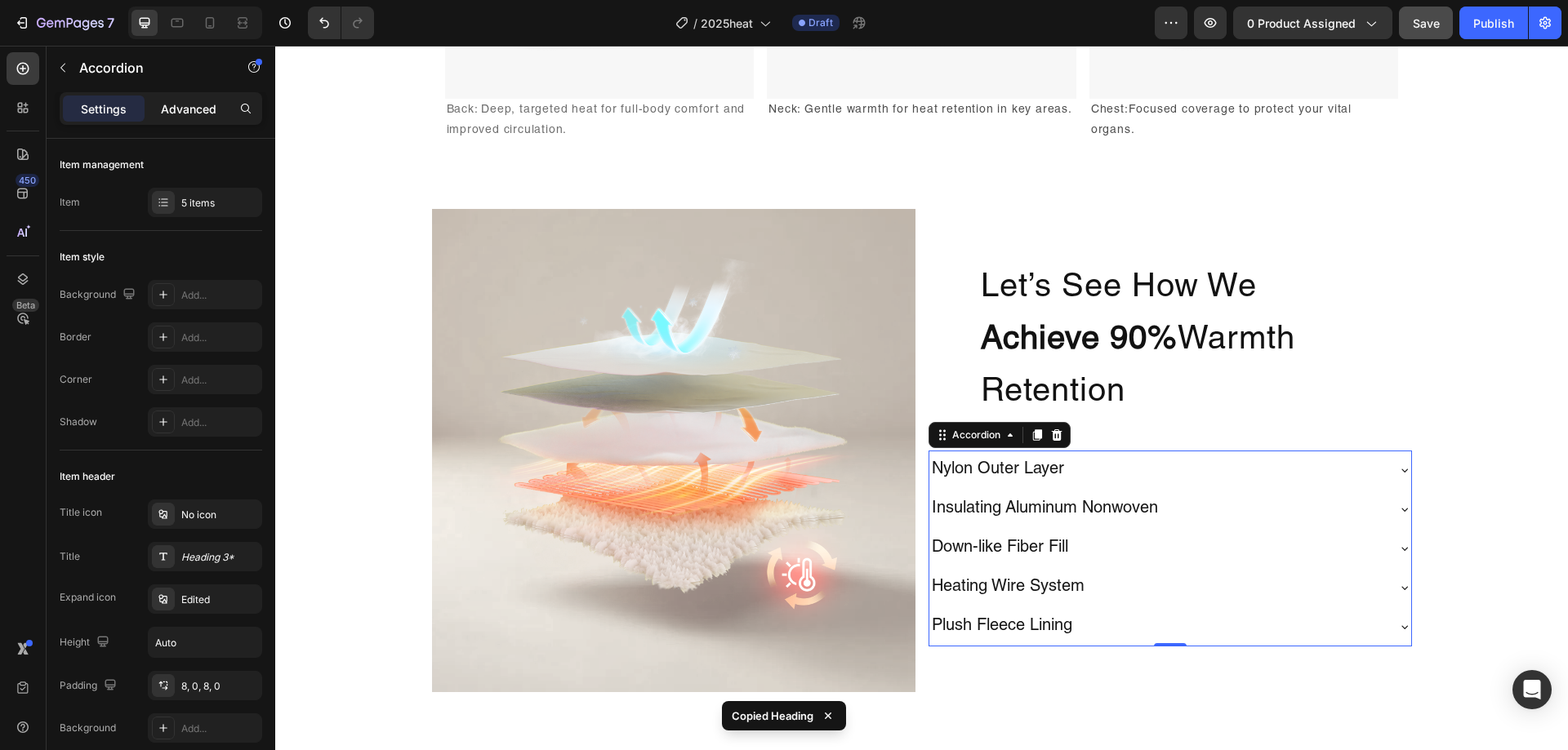
click at [184, 103] on p "Advanced" at bounding box center [188, 109] width 56 height 18
type input "100%"
type input "100"
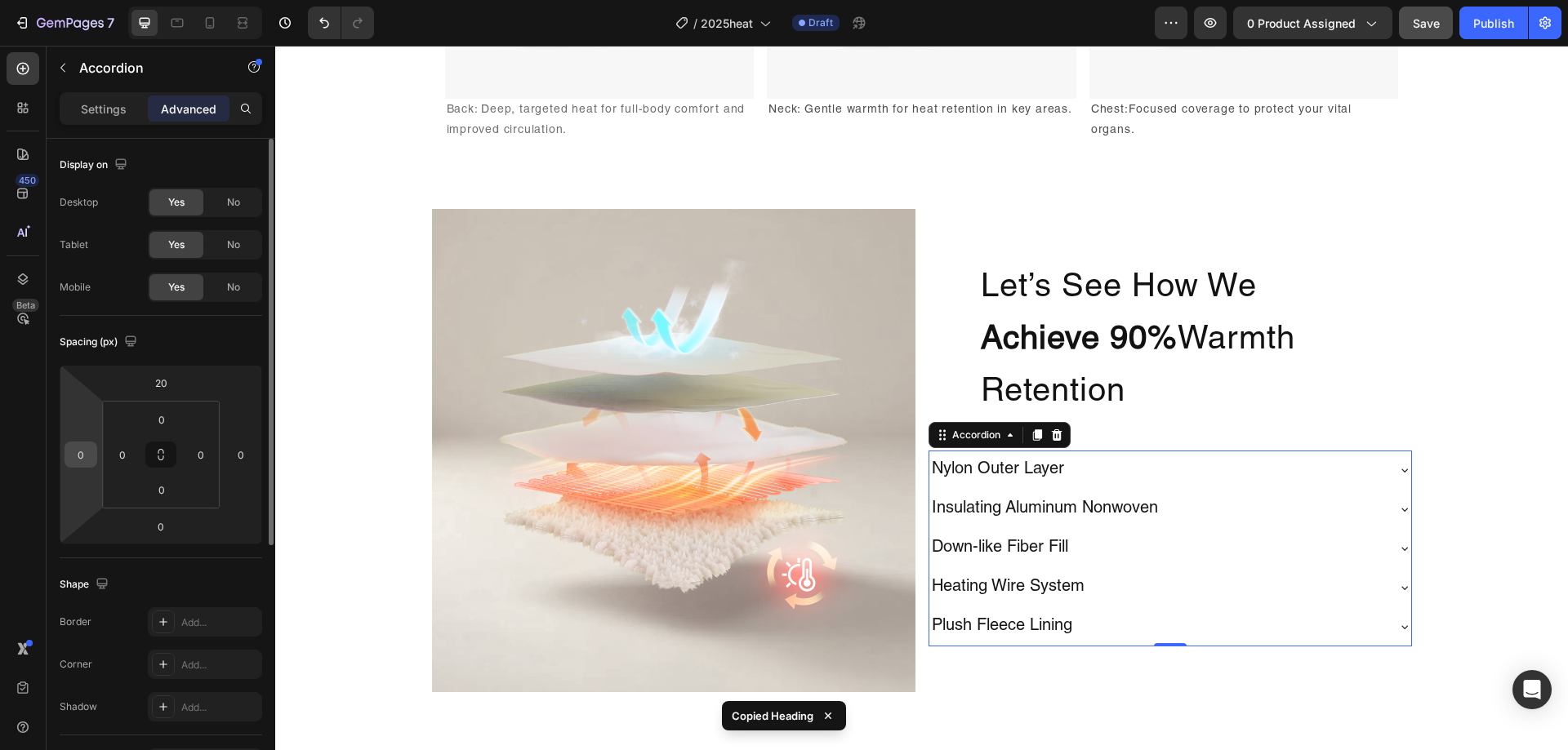
click at [96, 454] on div "0" at bounding box center [81, 454] width 33 height 26
click at [85, 457] on input "0" at bounding box center [80, 454] width 24 height 24
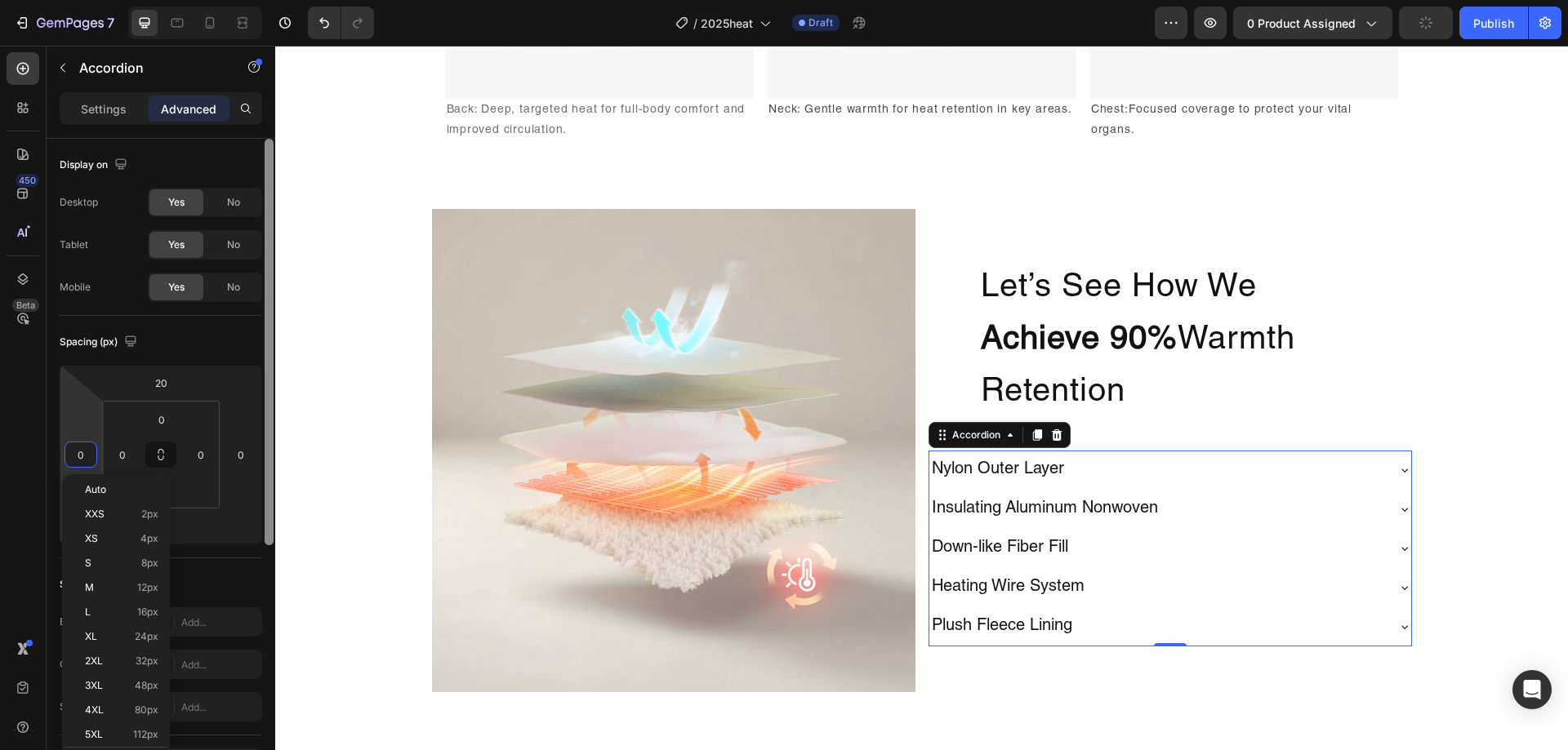
paste input "number"
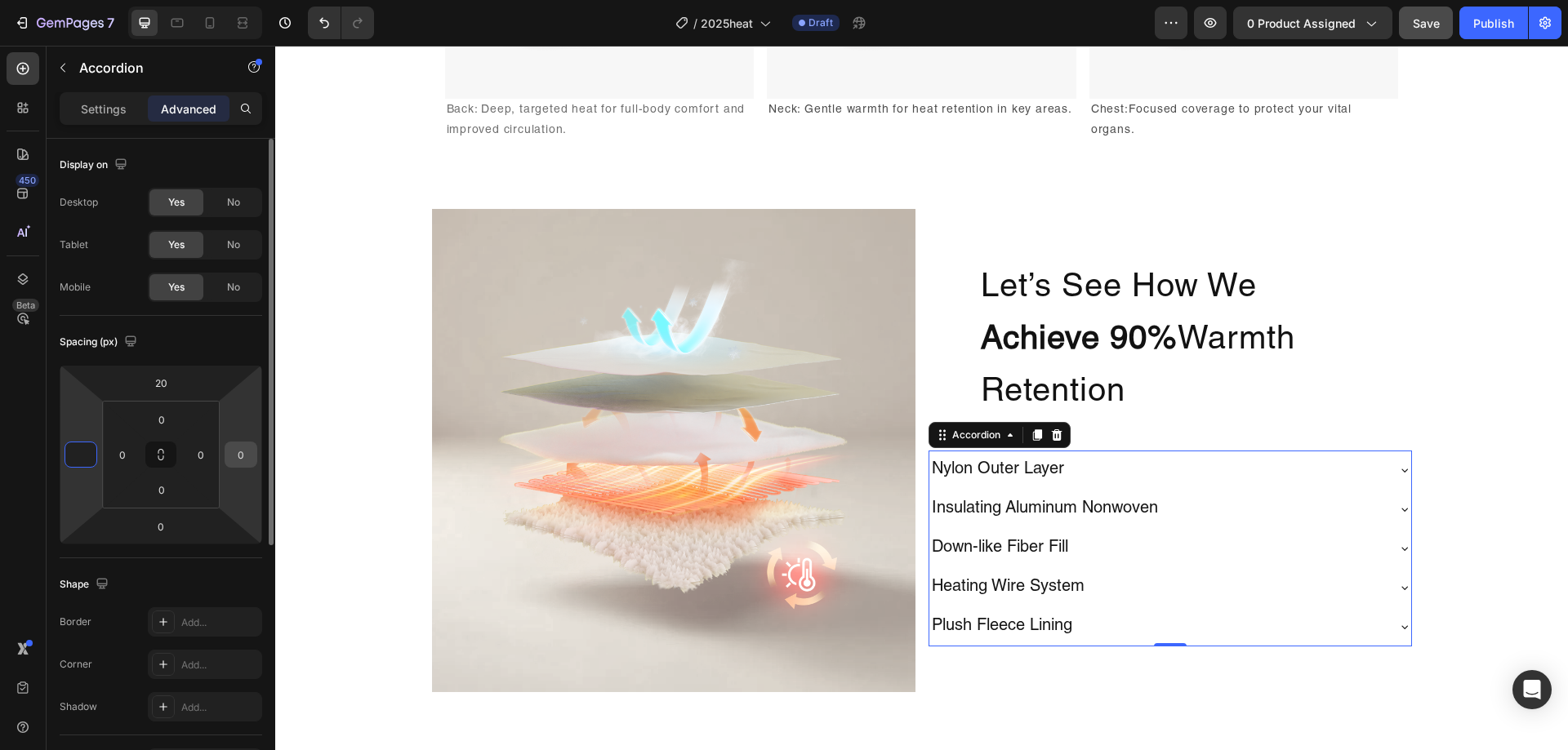
paste input "6"
type input "65"
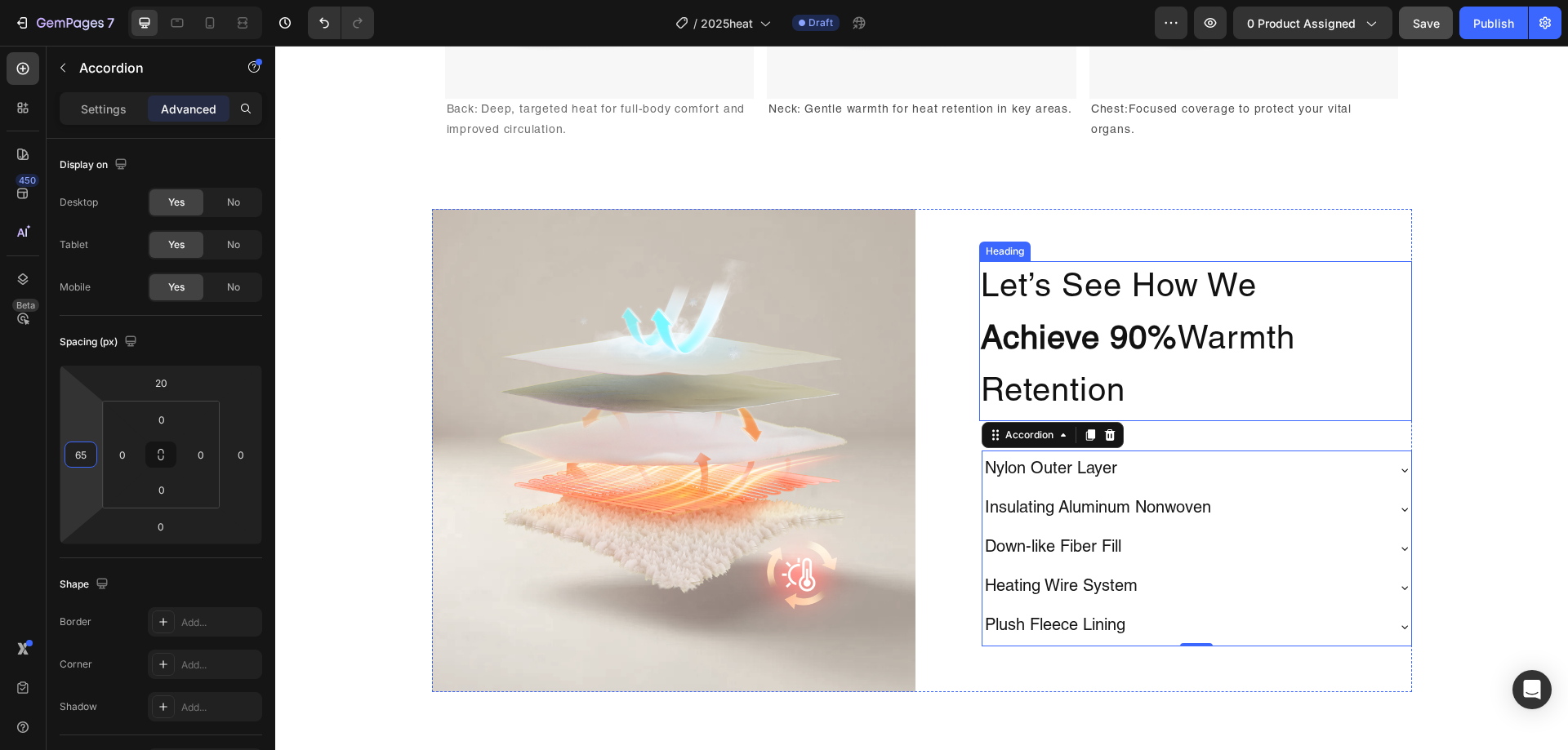
click at [1374, 369] on p "Let’s See How We Achieve 90% Warmth Retention" at bounding box center [1196, 341] width 430 height 157
click at [1172, 497] on div "Insulating Aluminum Nonwoven" at bounding box center [1097, 509] width 231 height 26
click at [1238, 497] on div "Insulating Aluminum Nonwoven" at bounding box center [1183, 509] width 402 height 26
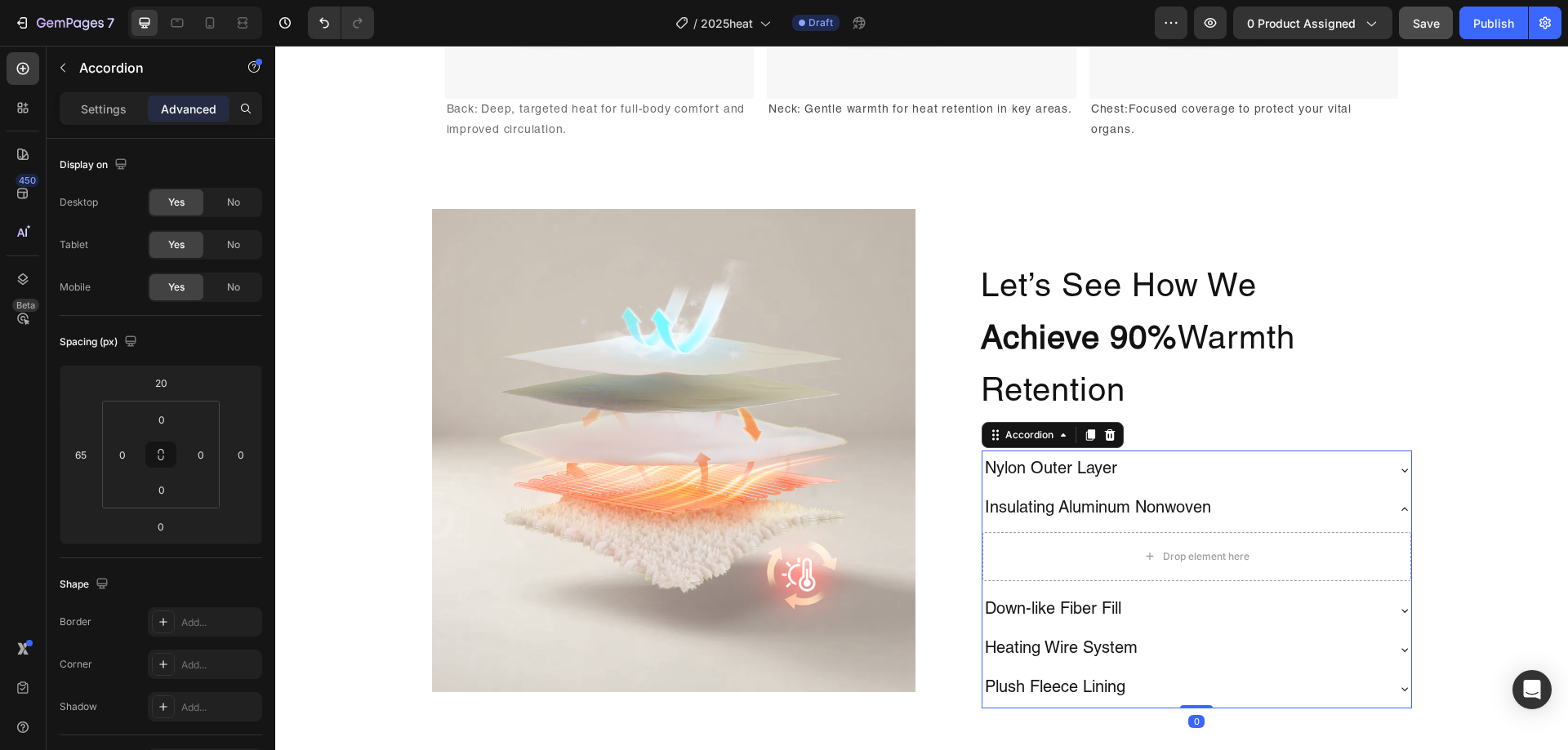
click at [1206, 475] on div "Nylon Outer Layer" at bounding box center [1183, 469] width 402 height 26
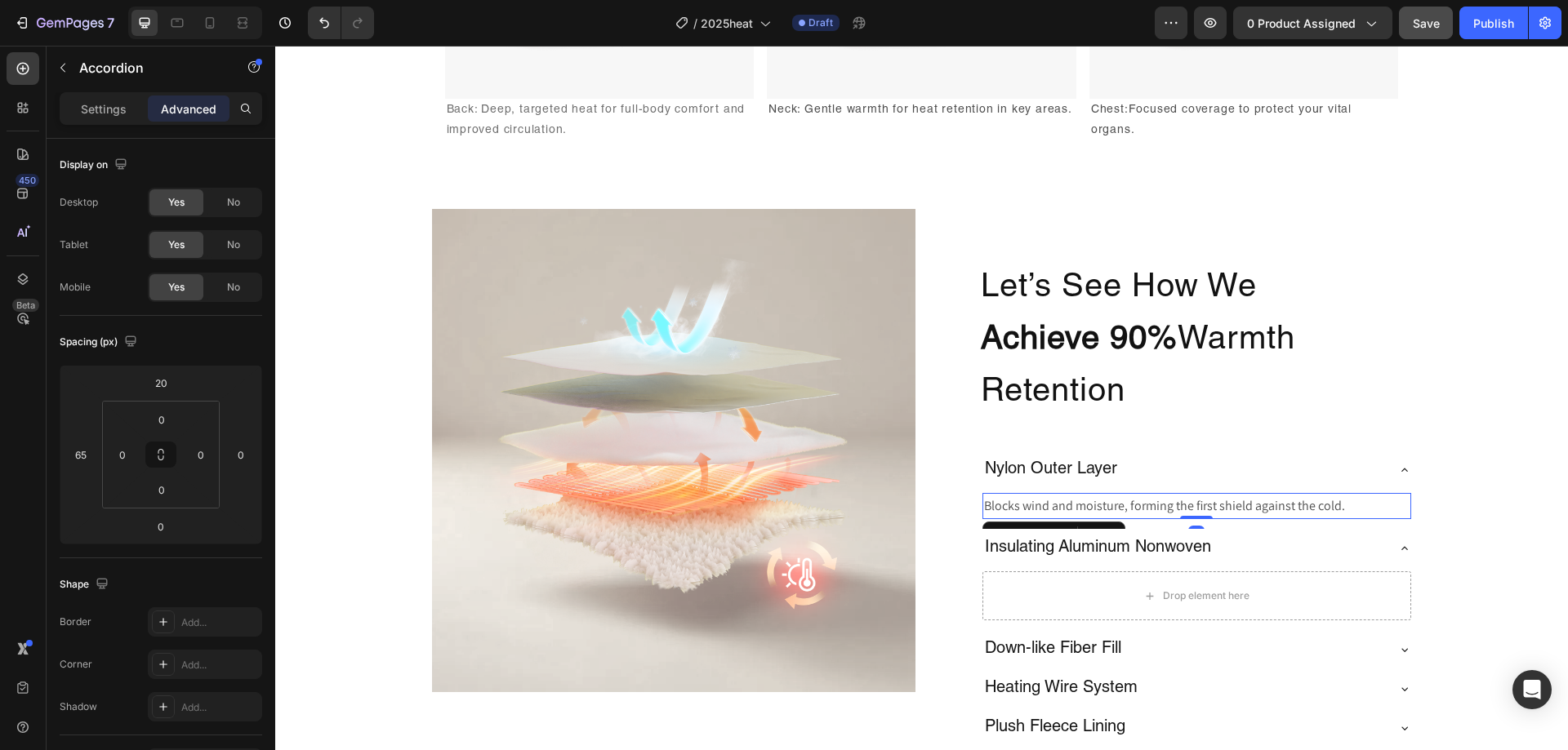
click at [1233, 509] on p "Blocks wind and moisture, forming the first shield against the cold." at bounding box center [1197, 506] width 426 height 23
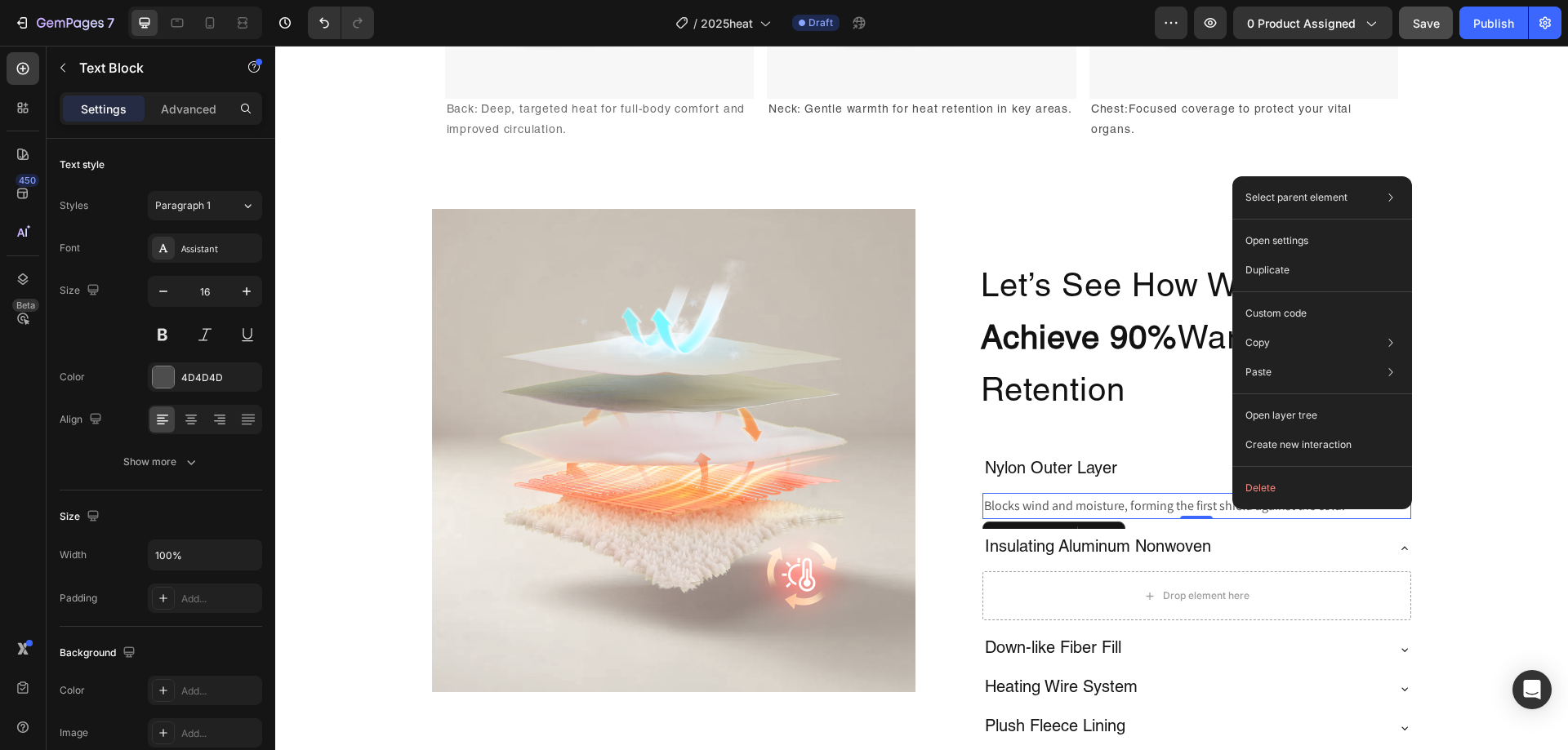
click at [1104, 513] on p "Blocks wind and moisture, forming the first shield against the cold." at bounding box center [1197, 506] width 426 height 23
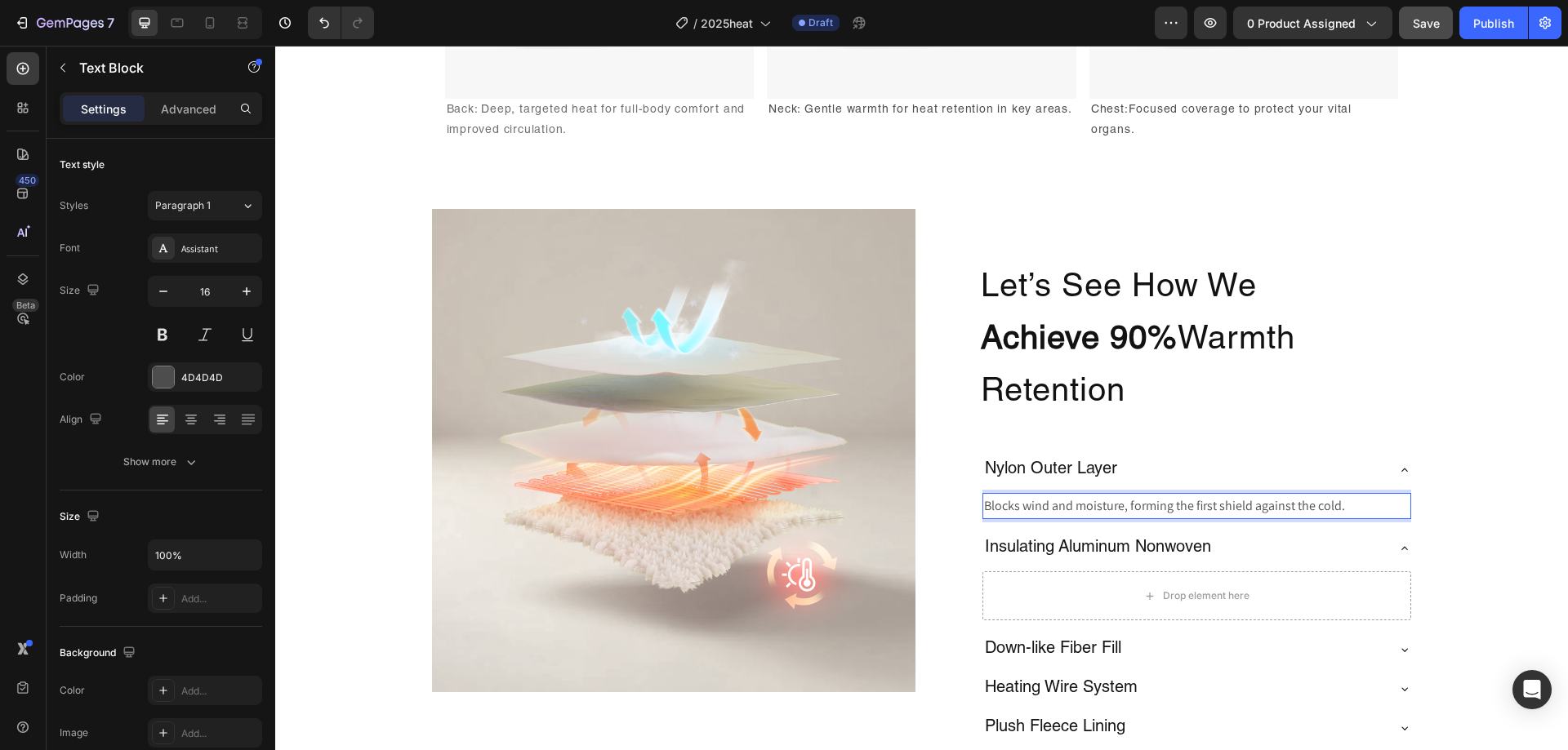
click at [1216, 495] on p "Blocks wind and moisture, forming the first shield against the cold." at bounding box center [1197, 506] width 426 height 23
click at [1260, 514] on p "Blocks wind and moisture, forming the first shield against the cold." at bounding box center [1197, 506] width 426 height 23
drag, startPoint x: 1321, startPoint y: 536, endPoint x: 1333, endPoint y: 517, distance: 22.5
click at [1321, 535] on div "Insulating Aluminum Nonwoven" at bounding box center [1197, 548] width 429 height 39
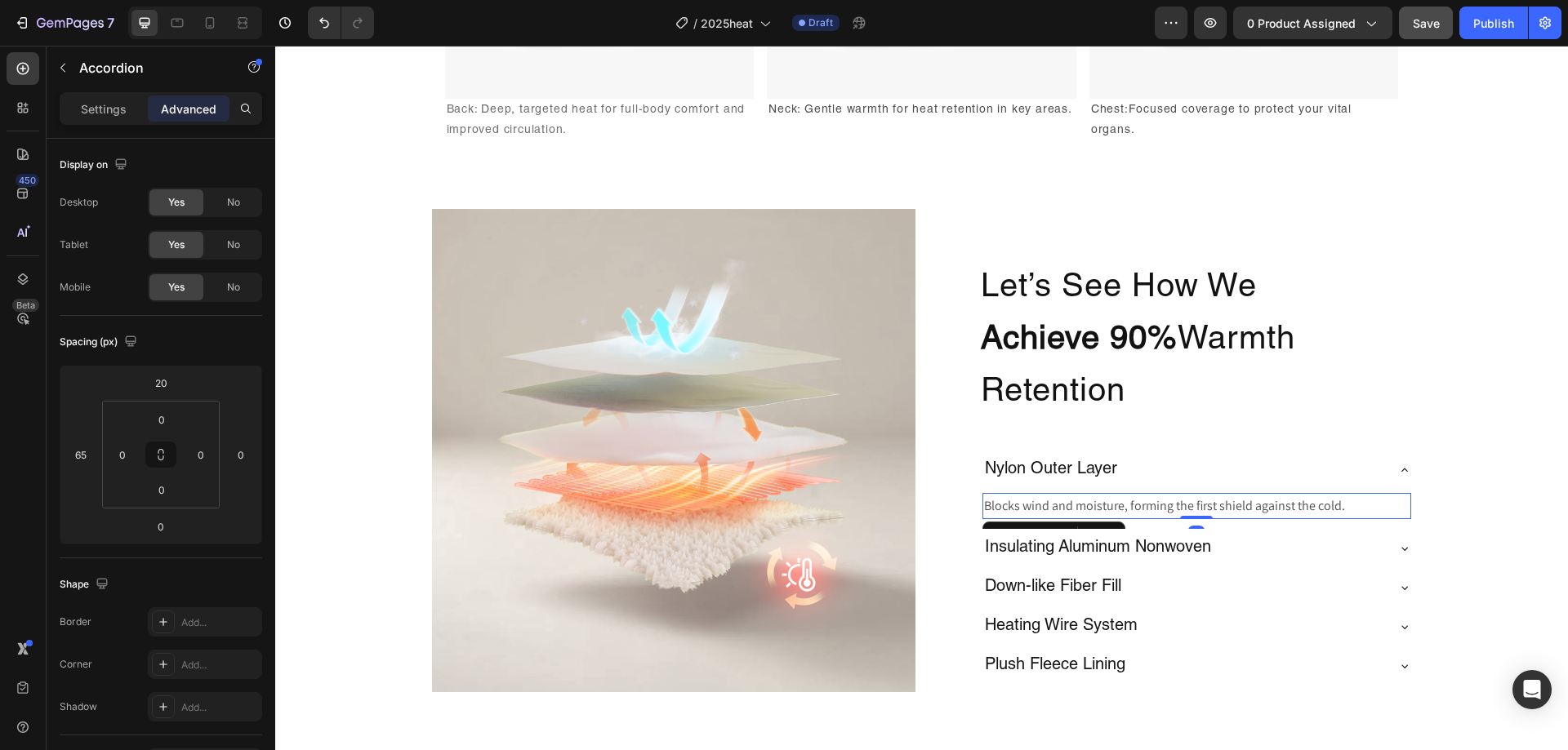
click at [1338, 511] on p "Blocks wind and moisture, forming the first shield against the cold." at bounding box center [1197, 506] width 426 height 23
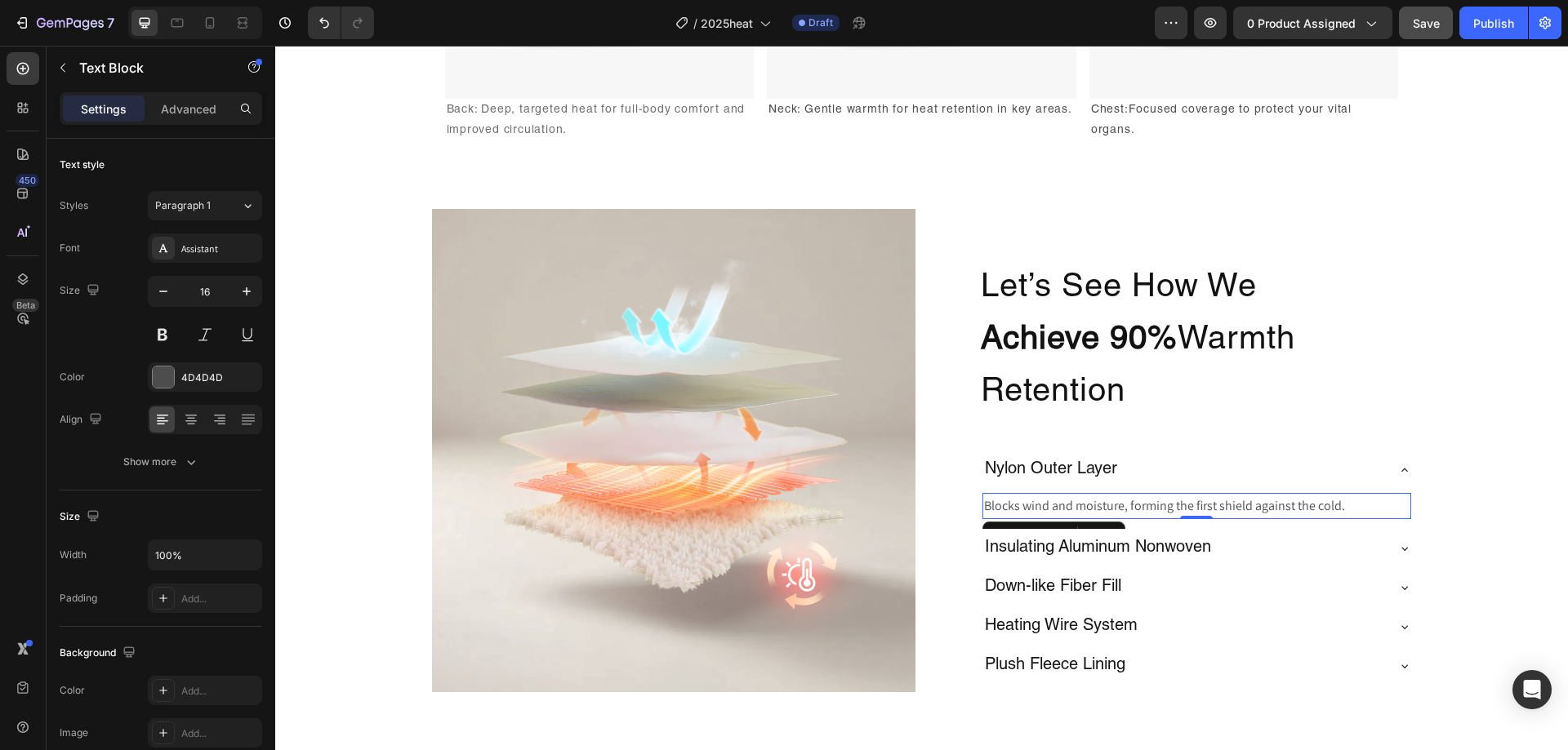
click at [1322, 493] on div "Blocks wind and moisture, forming the first shield against the cold." at bounding box center [1197, 506] width 429 height 27
click at [1344, 527] on div "Blocks wind and moisture, forming the first shield against the cold. Text Block…" at bounding box center [1197, 509] width 429 height 40
click at [1336, 514] on p "Blocks wind and moisture, forming the first shield against the cold." at bounding box center [1197, 506] width 426 height 23
click at [131, 77] on p "Text Block" at bounding box center [148, 68] width 138 height 19
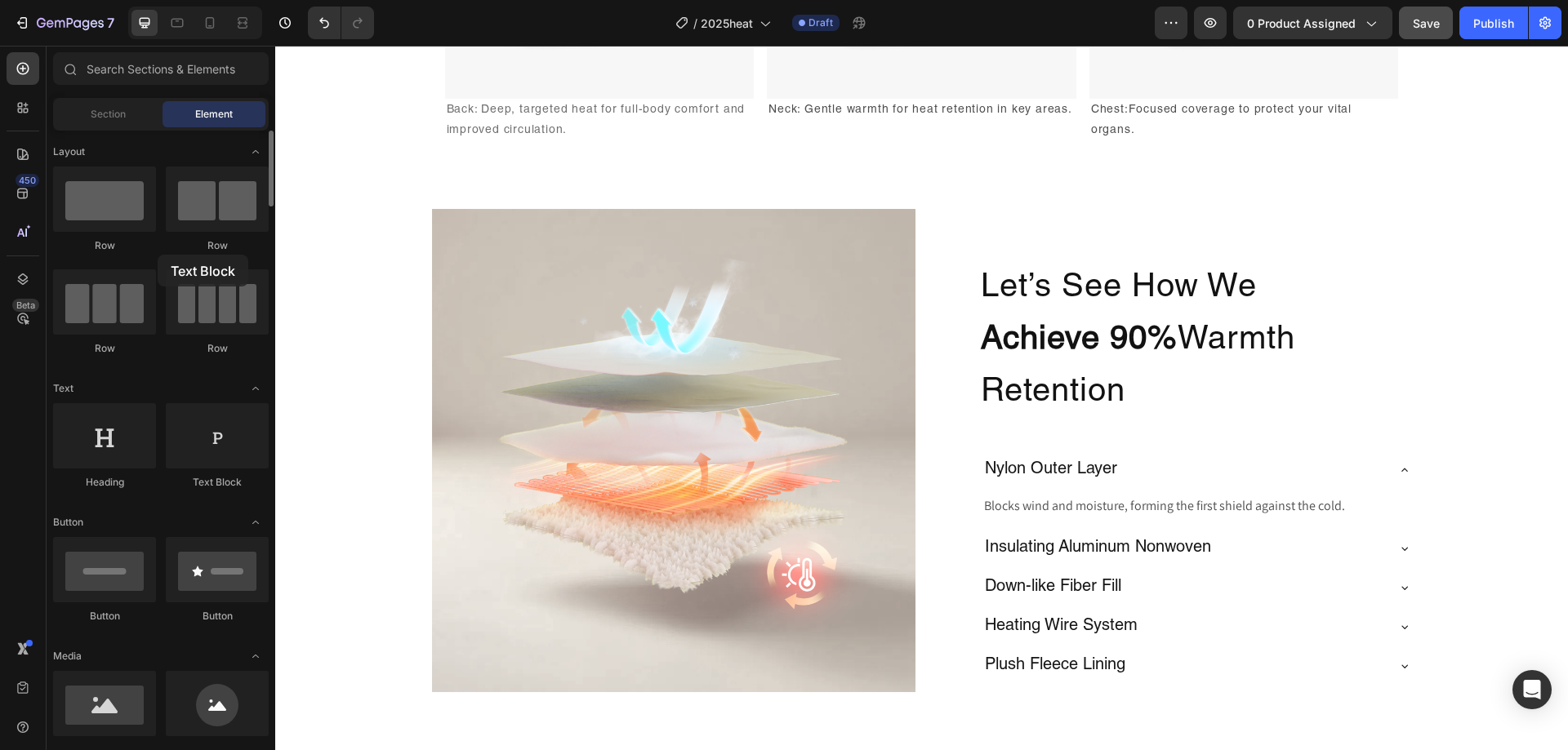
drag, startPoint x: 16, startPoint y: 411, endPoint x: 158, endPoint y: 254, distance: 211.7
click at [1288, 561] on div "Insulating Aluminum Nonwoven" at bounding box center [1183, 548] width 402 height 26
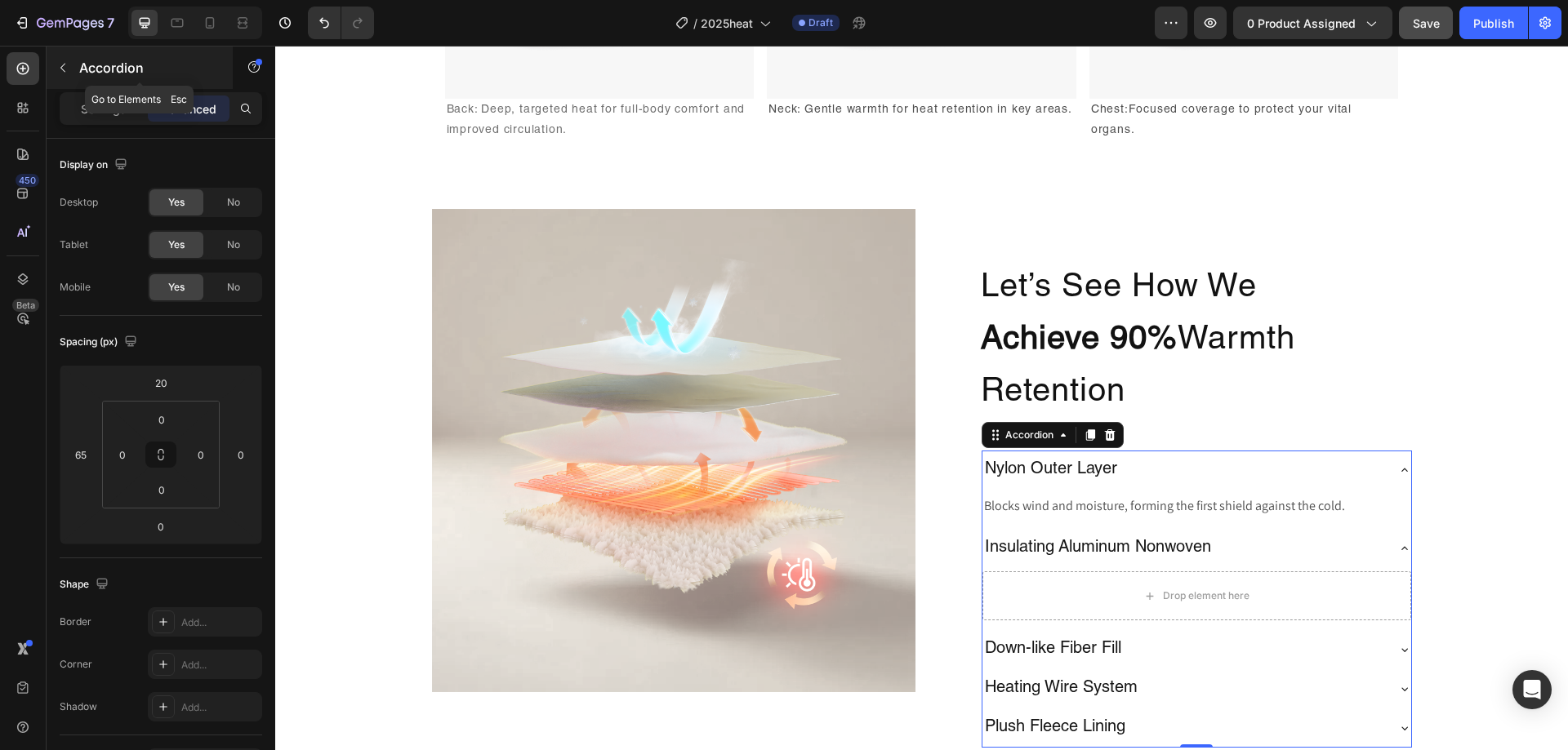
click at [98, 69] on p "Accordion" at bounding box center [148, 68] width 138 height 19
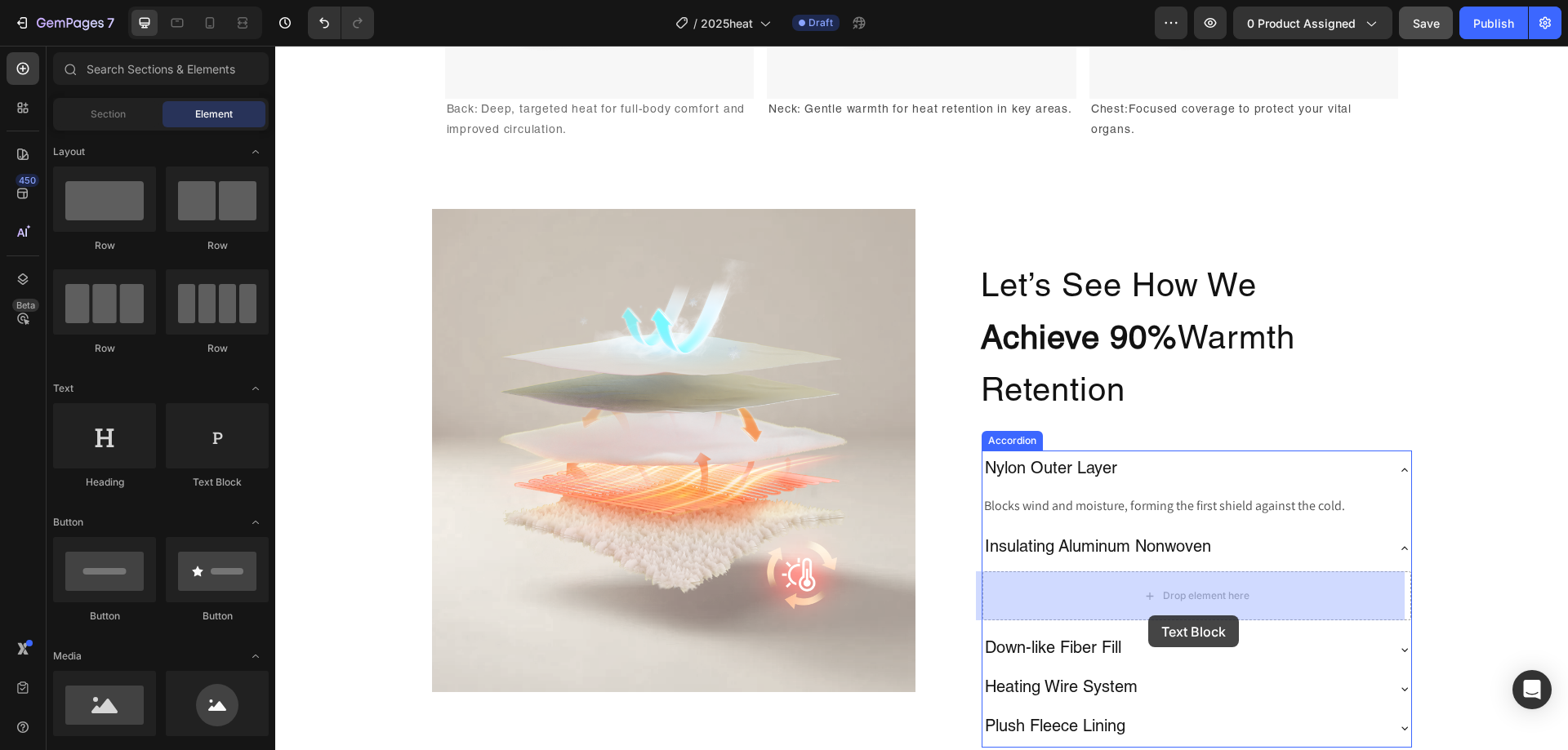
drag, startPoint x: 498, startPoint y: 495, endPoint x: 1145, endPoint y: 603, distance: 656.0
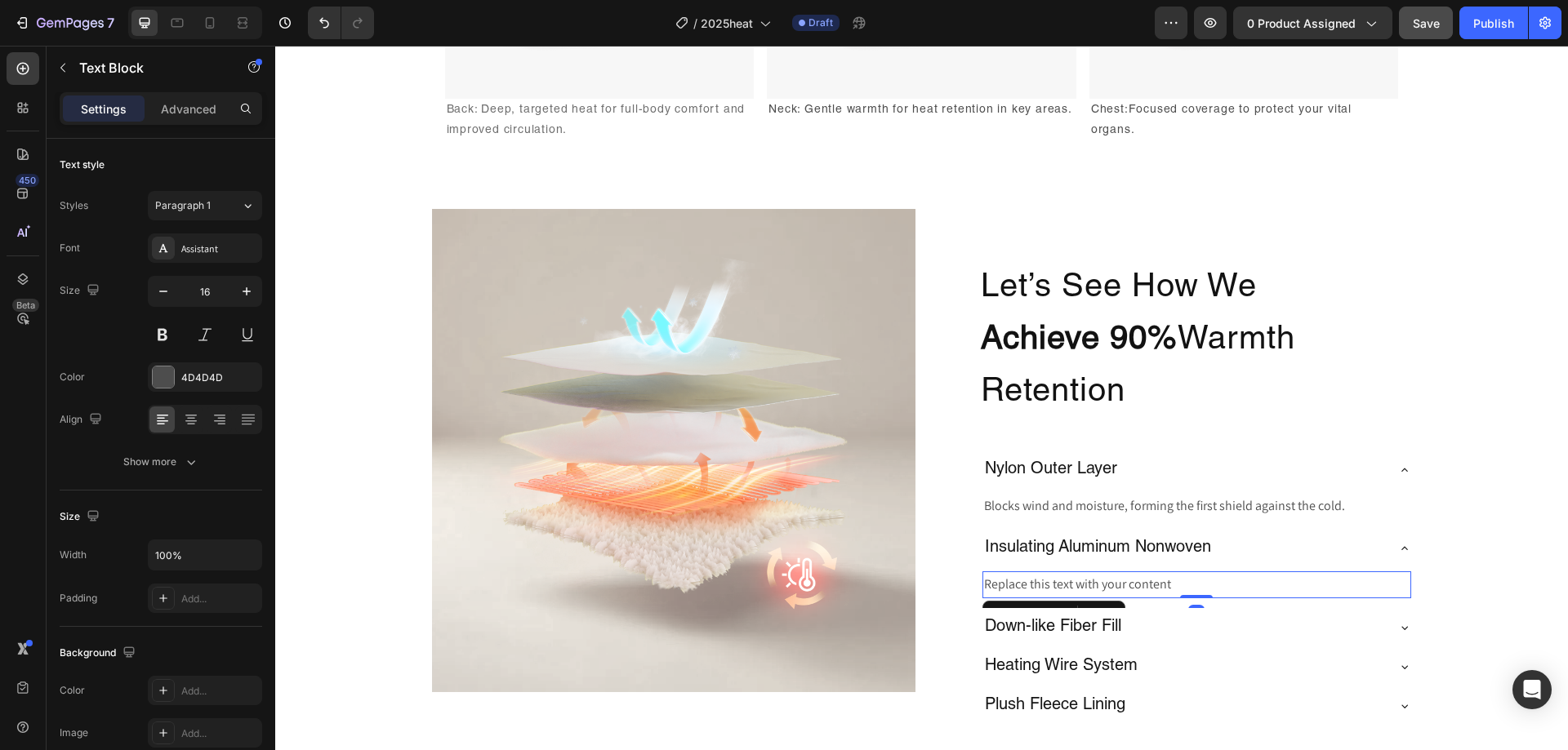
click at [1237, 581] on div "Replace this text with your content" at bounding box center [1197, 585] width 429 height 27
click at [1237, 581] on p "Replace this text with your content" at bounding box center [1197, 584] width 426 height 23
drag, startPoint x: 1183, startPoint y: 582, endPoint x: 880, endPoint y: 569, distance: 303.3
click at [880, 569] on div "Image Let’s See How We Achieve 90% Warmth Retention Heading Nylon Outer Layer B…" at bounding box center [922, 468] width 980 height 517
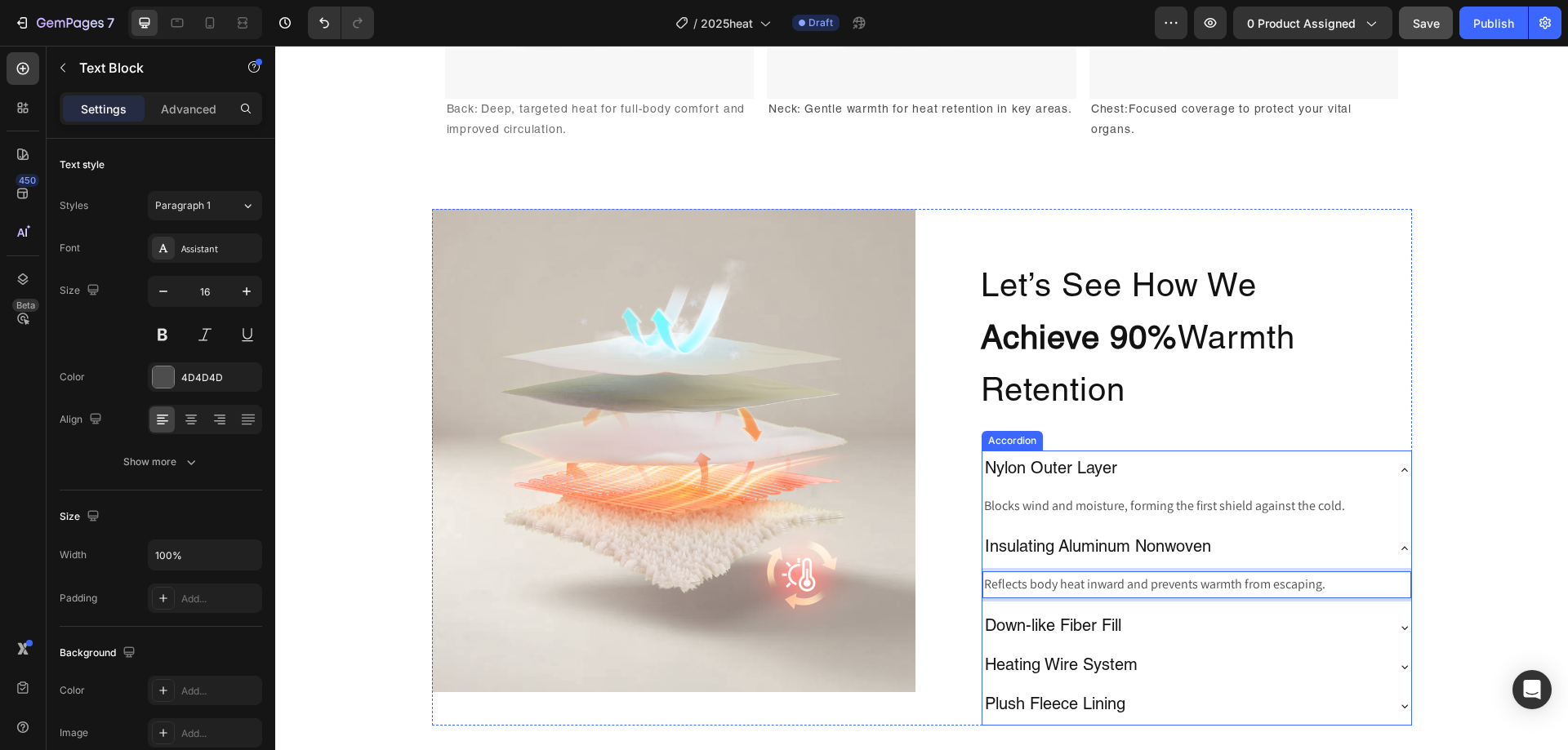
click at [1275, 624] on div "Down-like Fiber Fill" at bounding box center [1183, 627] width 402 height 26
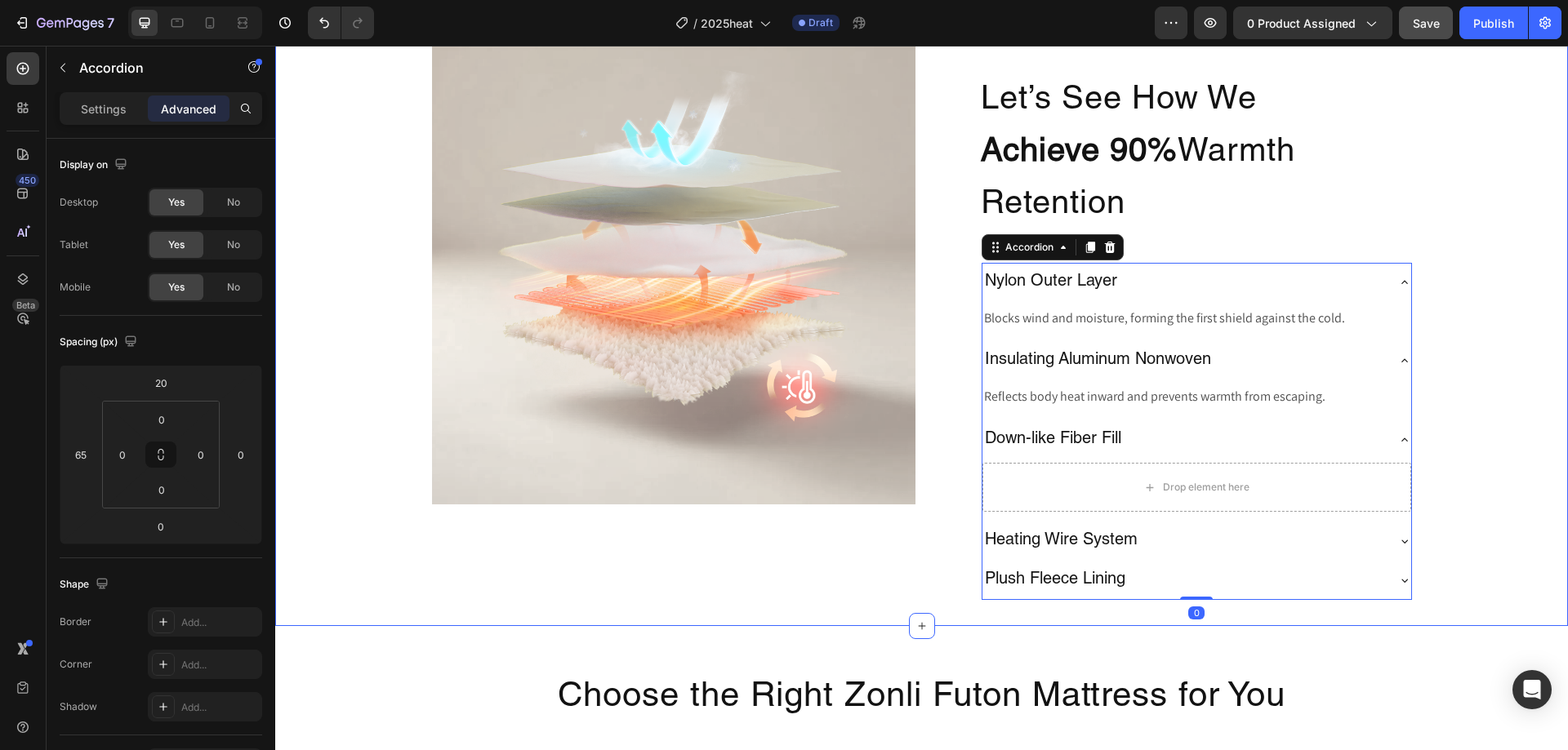
scroll to position [2727, 0]
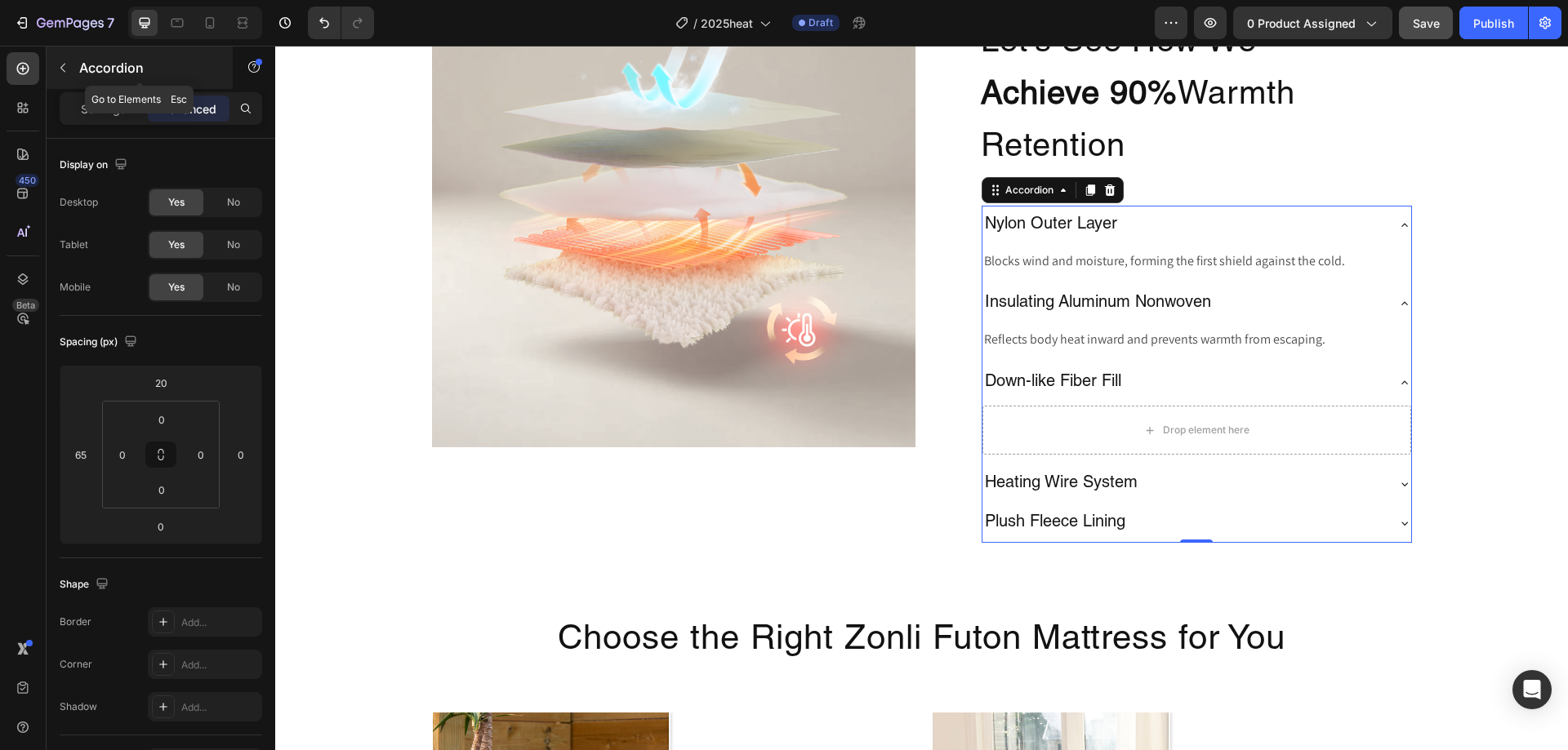
click at [133, 75] on p "Accordion" at bounding box center [148, 68] width 138 height 19
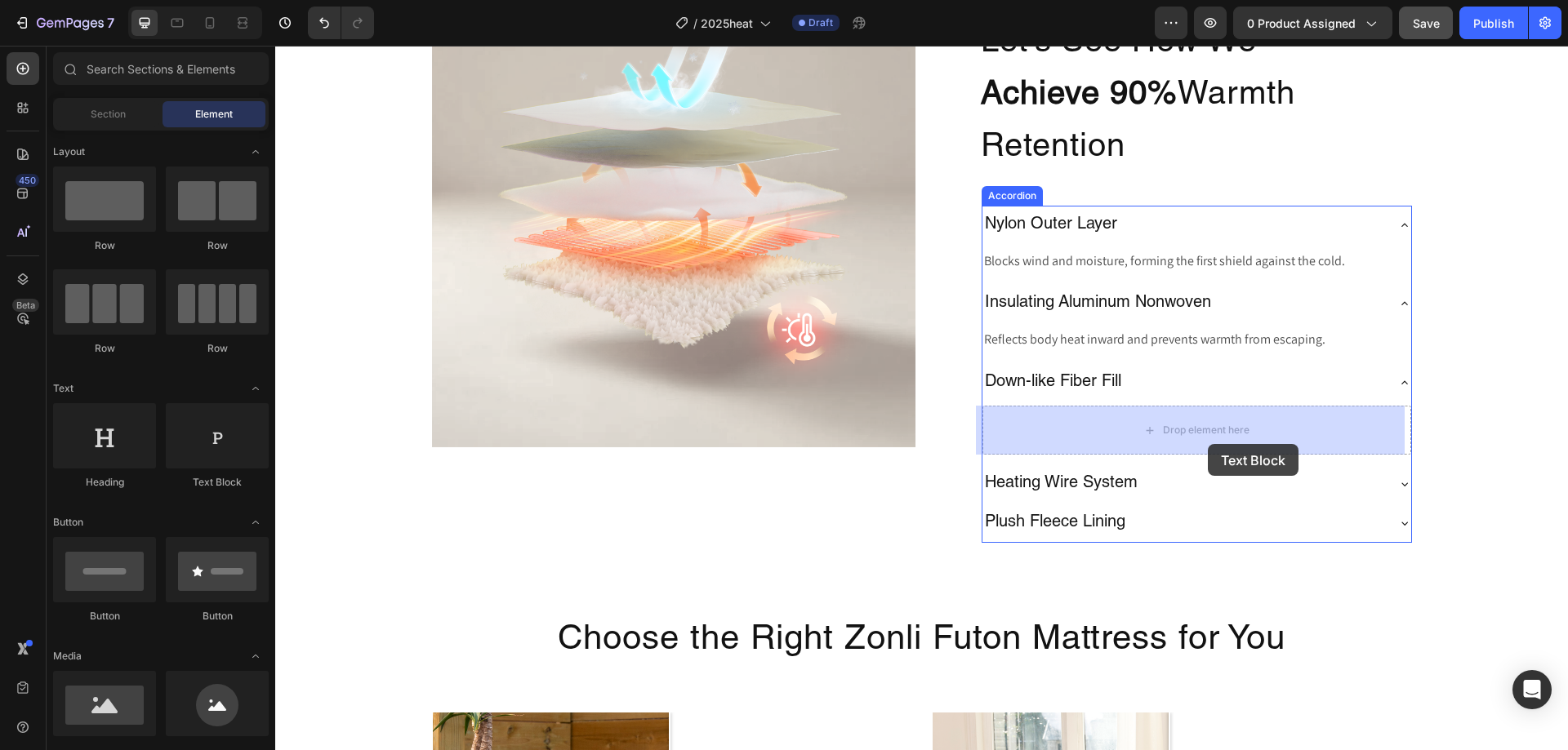
drag, startPoint x: 505, startPoint y: 511, endPoint x: 1206, endPoint y: 438, distance: 704.8
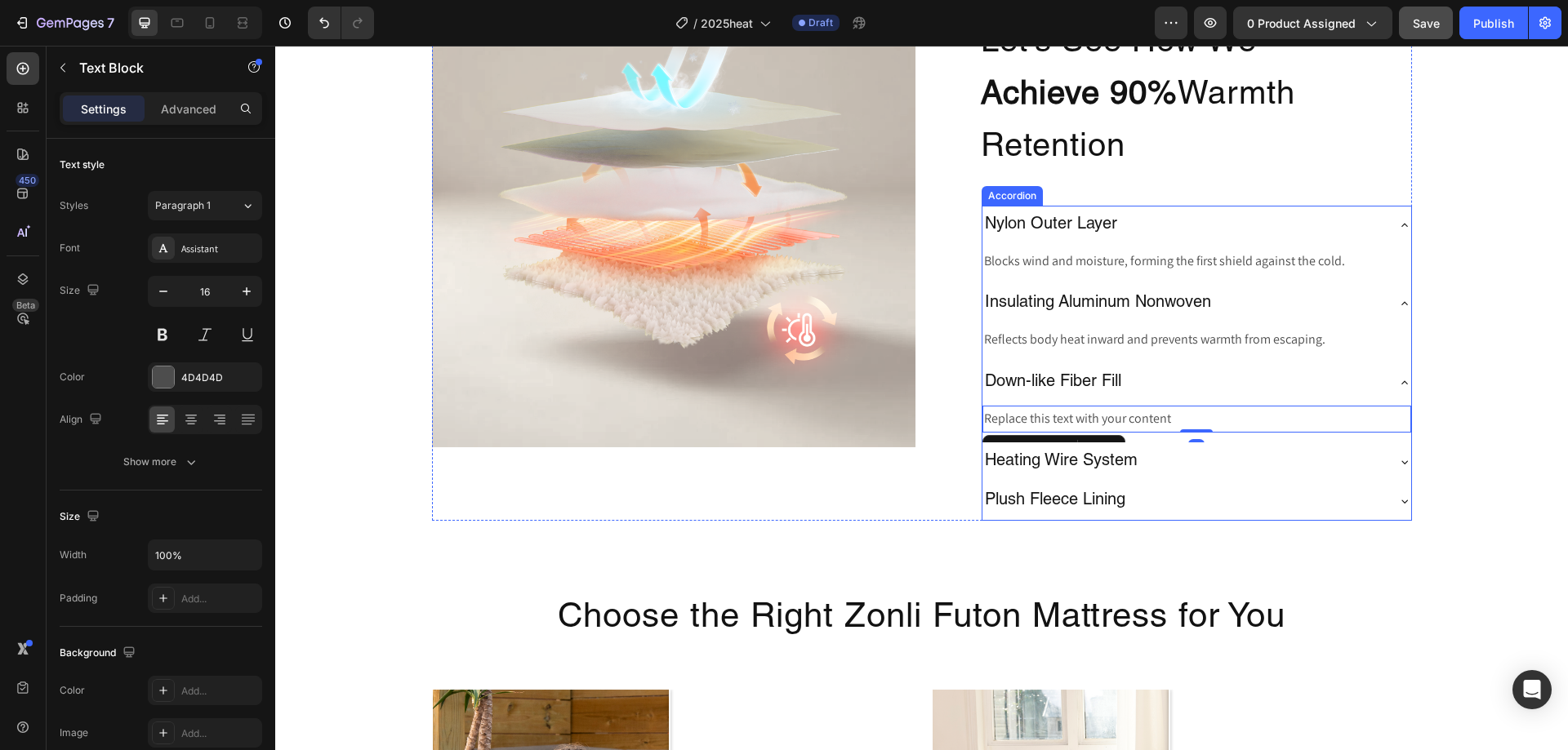
click at [1161, 478] on div "Heating Wire System" at bounding box center [1197, 462] width 429 height 39
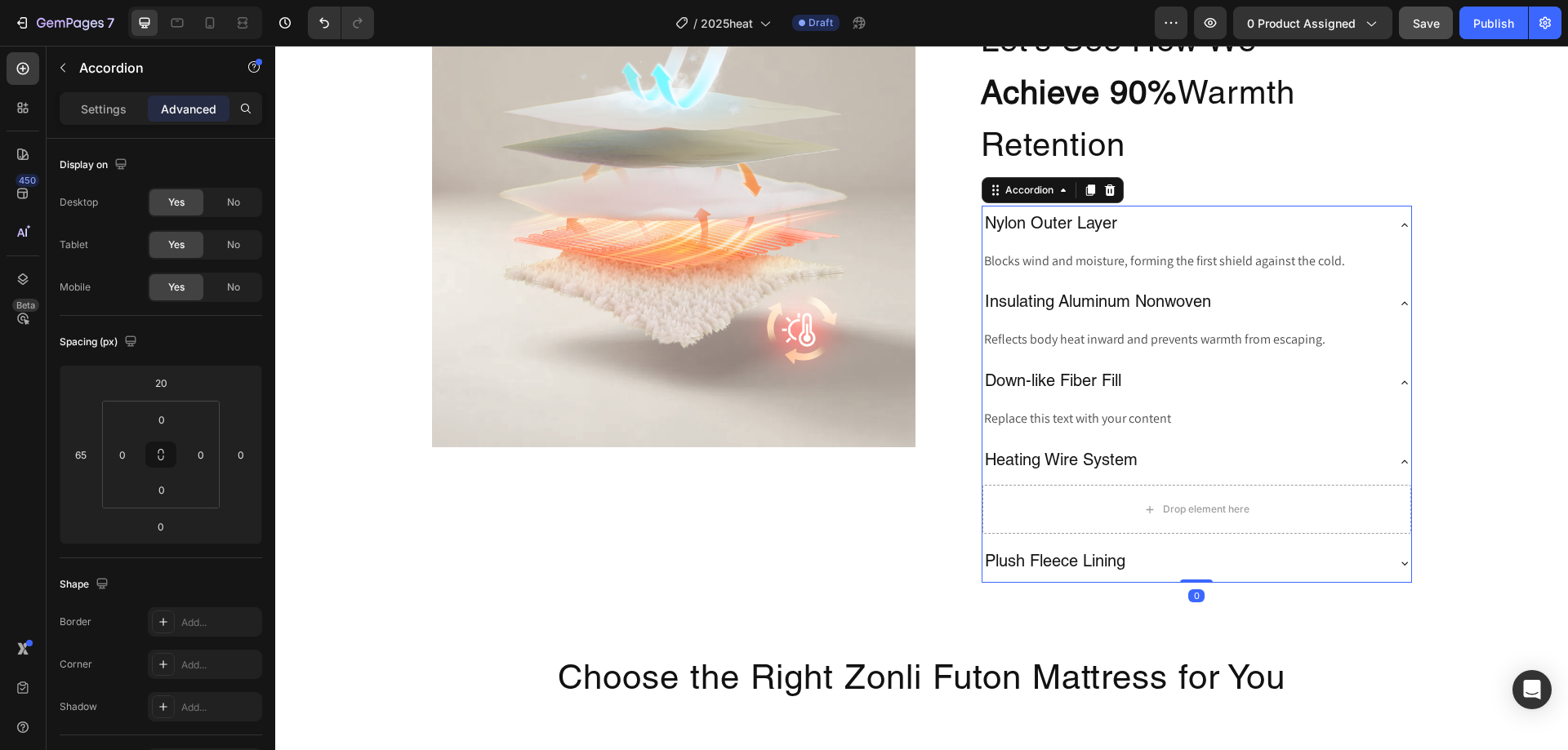
click at [1116, 477] on div "Heating Wire System" at bounding box center [1197, 462] width 429 height 39
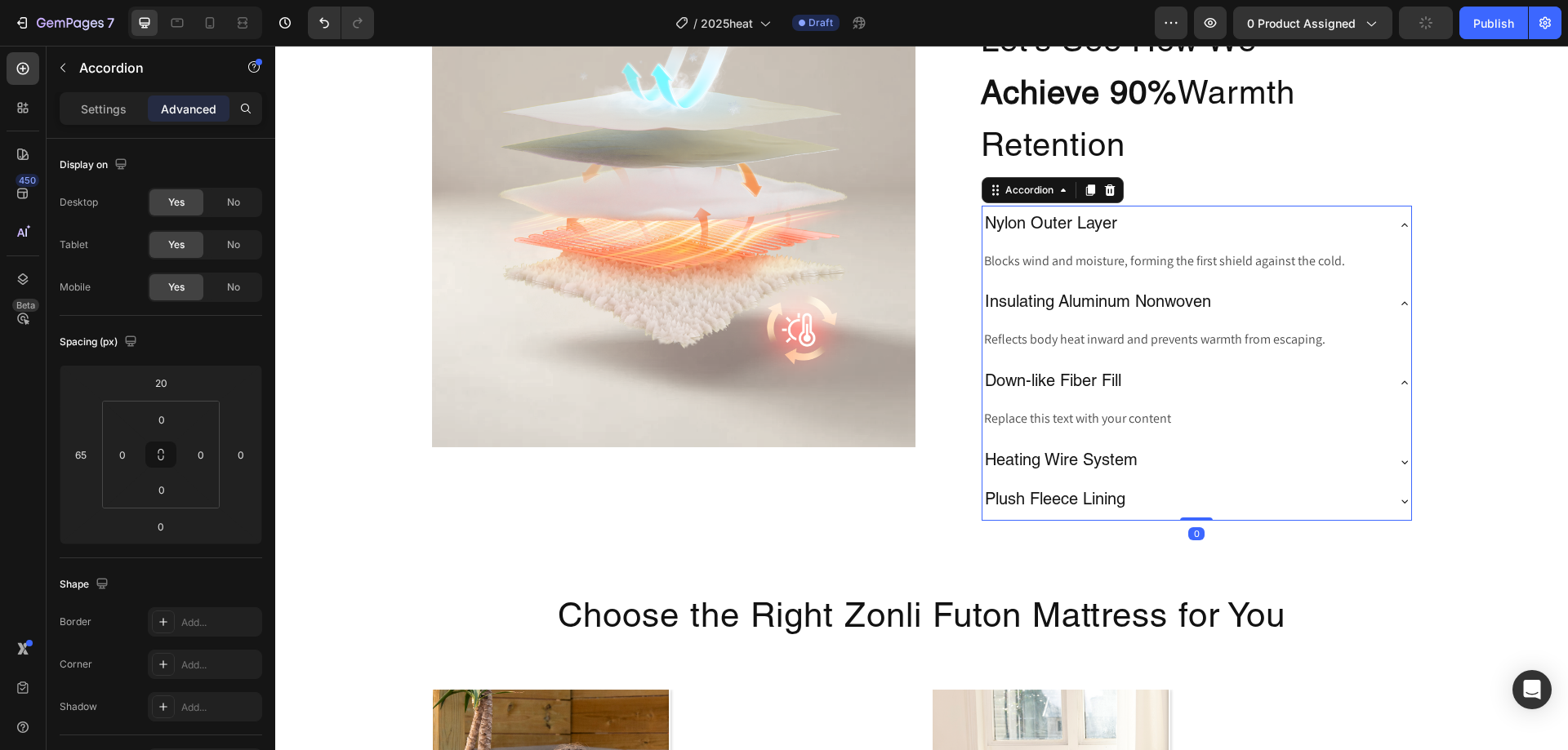
click at [1155, 469] on div "Heating Wire System" at bounding box center [1183, 462] width 402 height 26
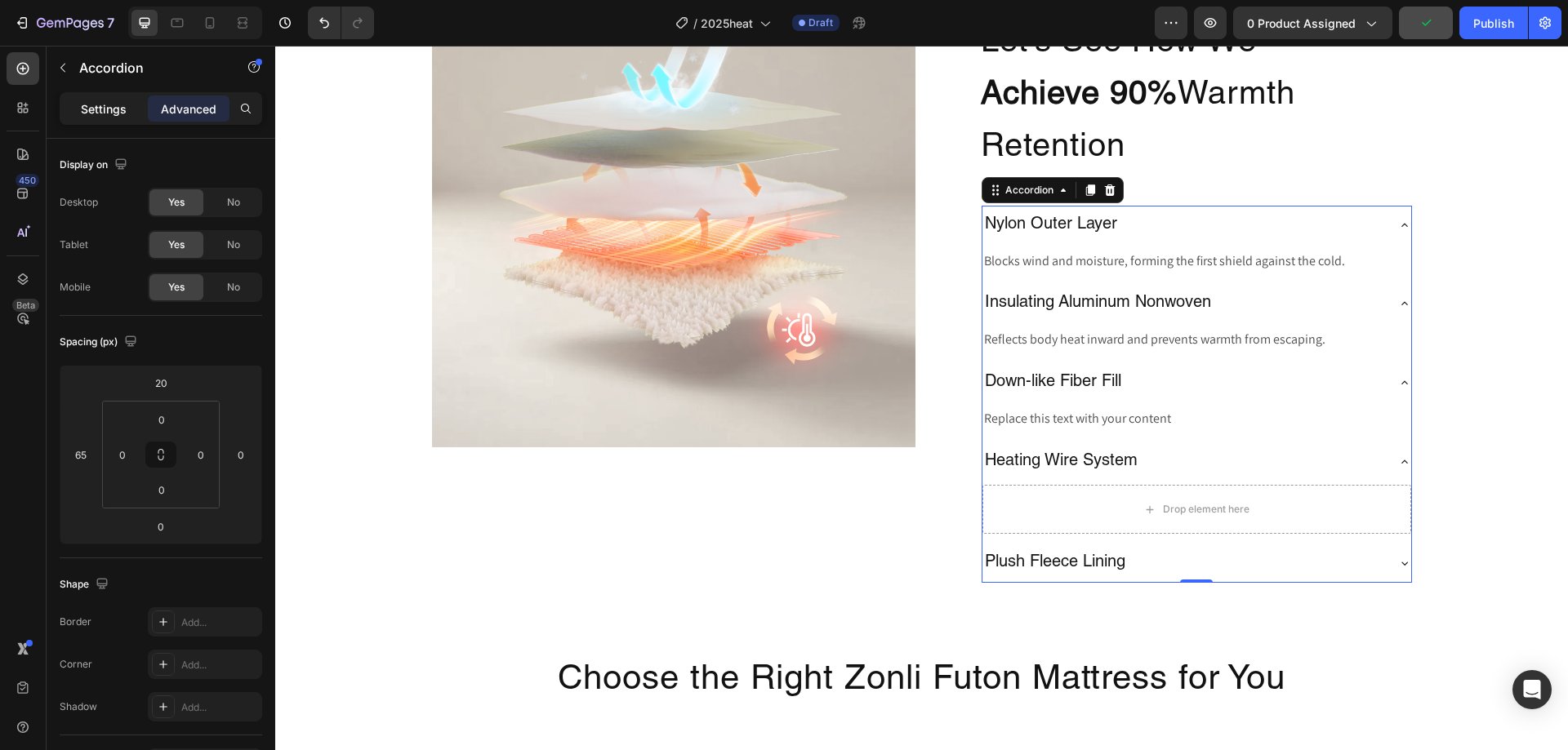
click at [104, 108] on p "Settings" at bounding box center [103, 109] width 46 height 18
type input "0"
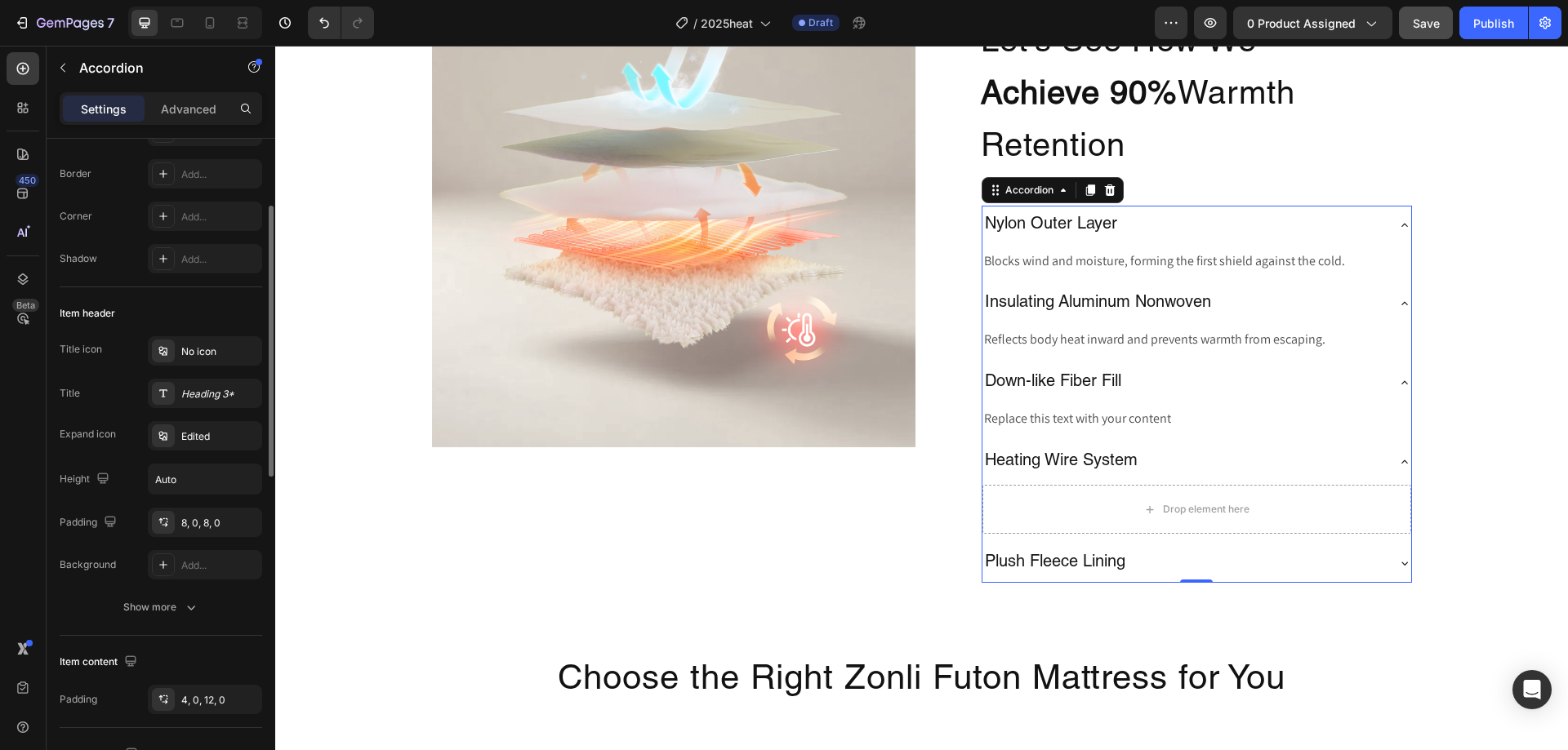
scroll to position [0, 0]
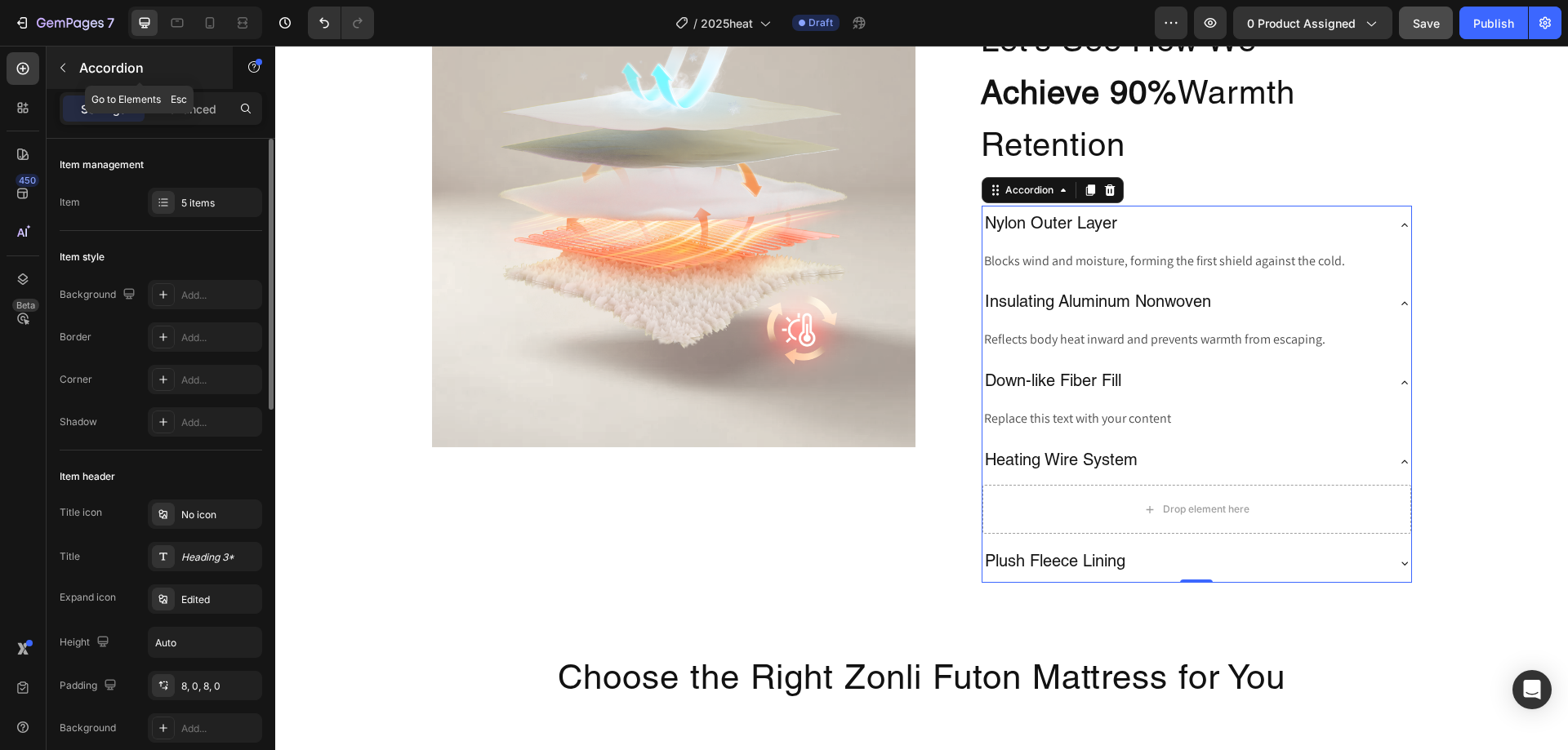
click at [114, 67] on p "Accordion" at bounding box center [148, 68] width 138 height 19
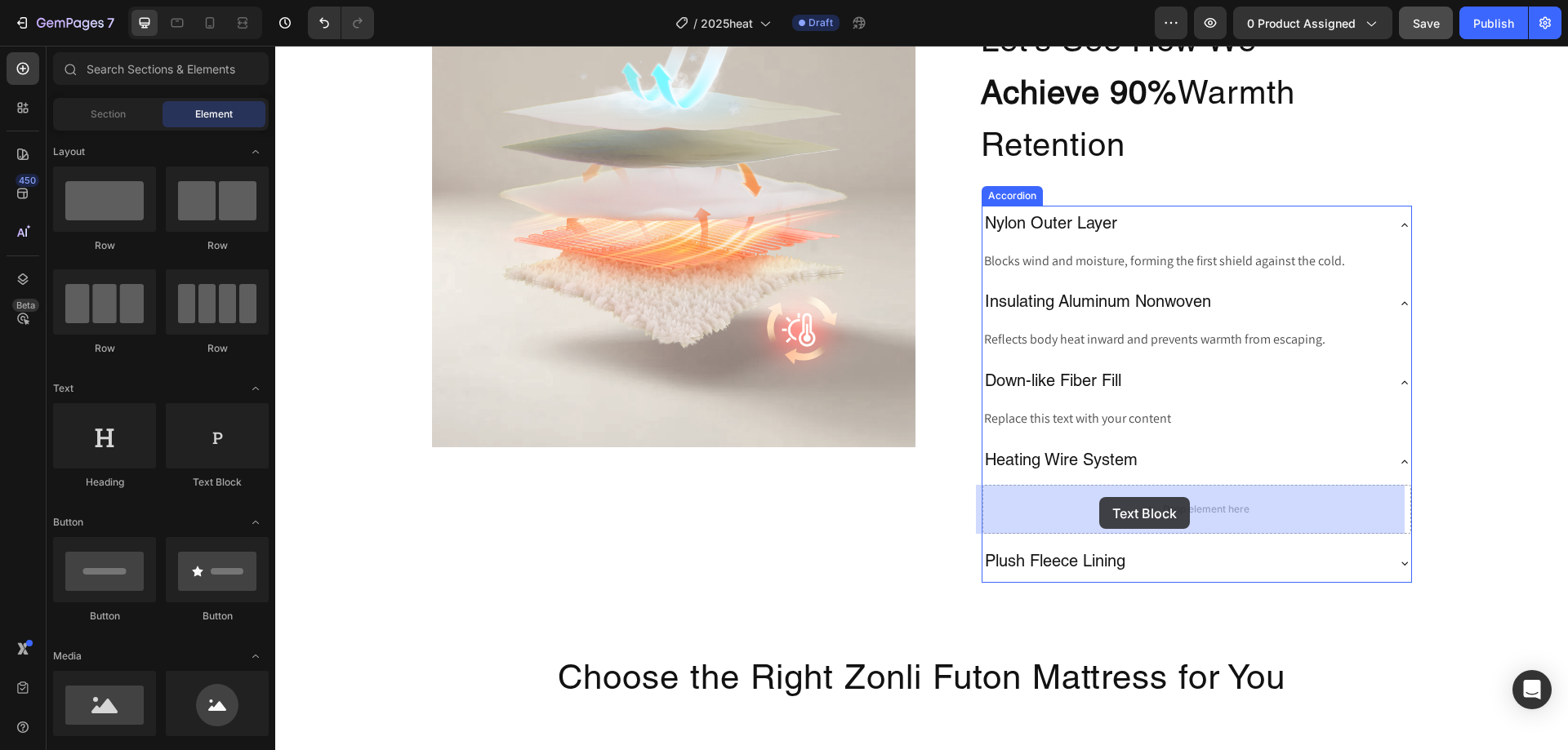
drag, startPoint x: 503, startPoint y: 479, endPoint x: 1099, endPoint y: 497, distance: 596.3
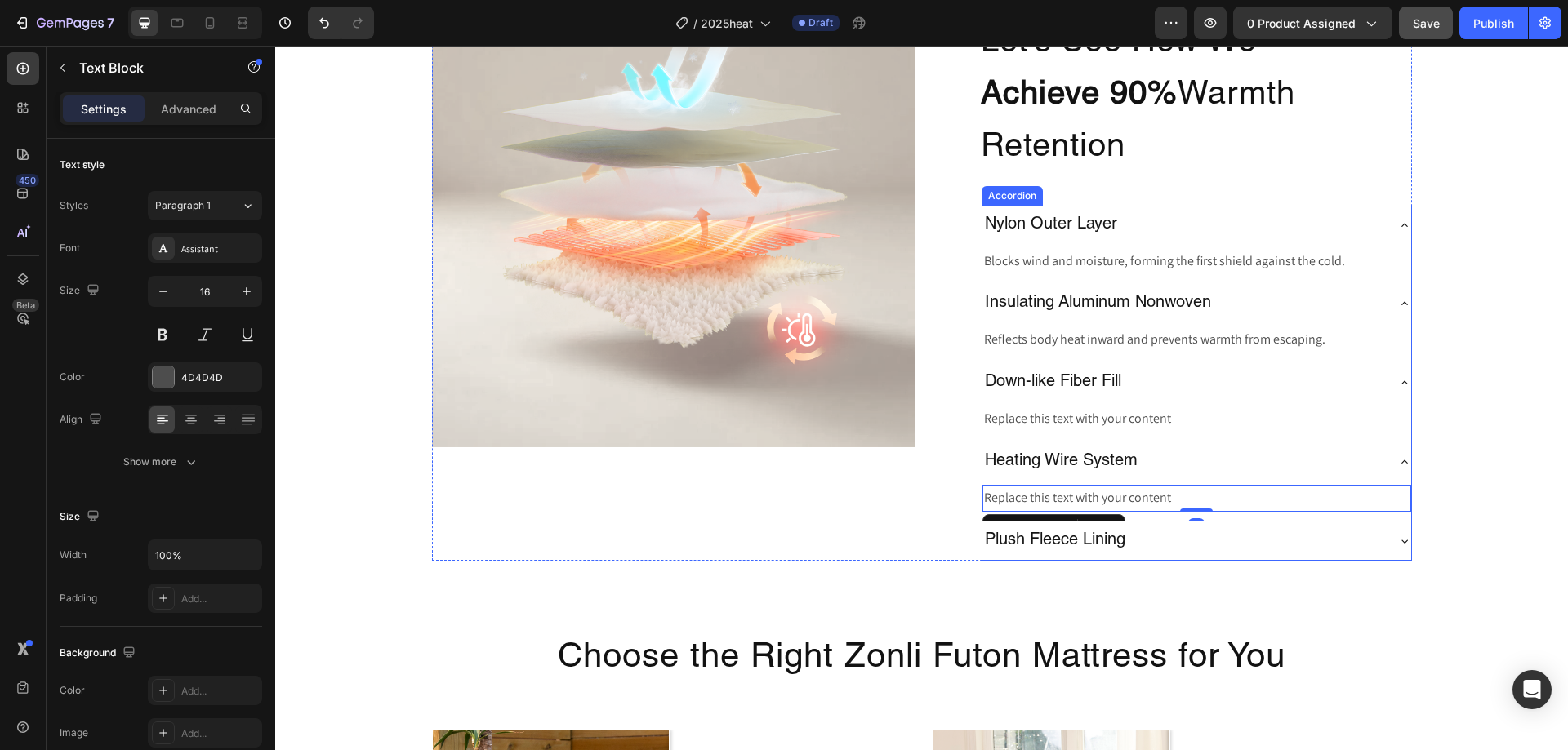
click at [1161, 543] on div "Plush Fleece Lining" at bounding box center [1183, 541] width 402 height 26
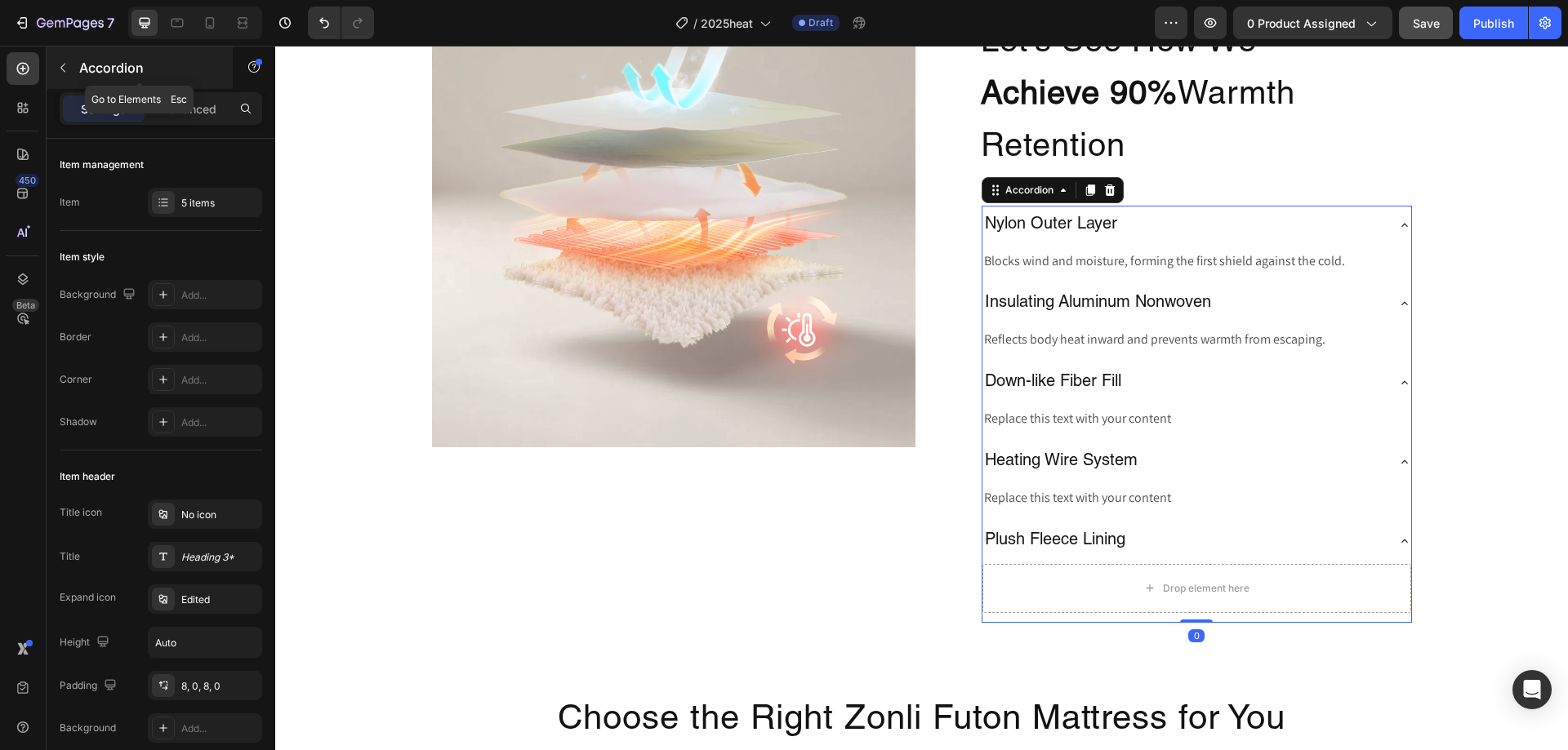
click at [138, 61] on p "Accordion" at bounding box center [148, 68] width 138 height 19
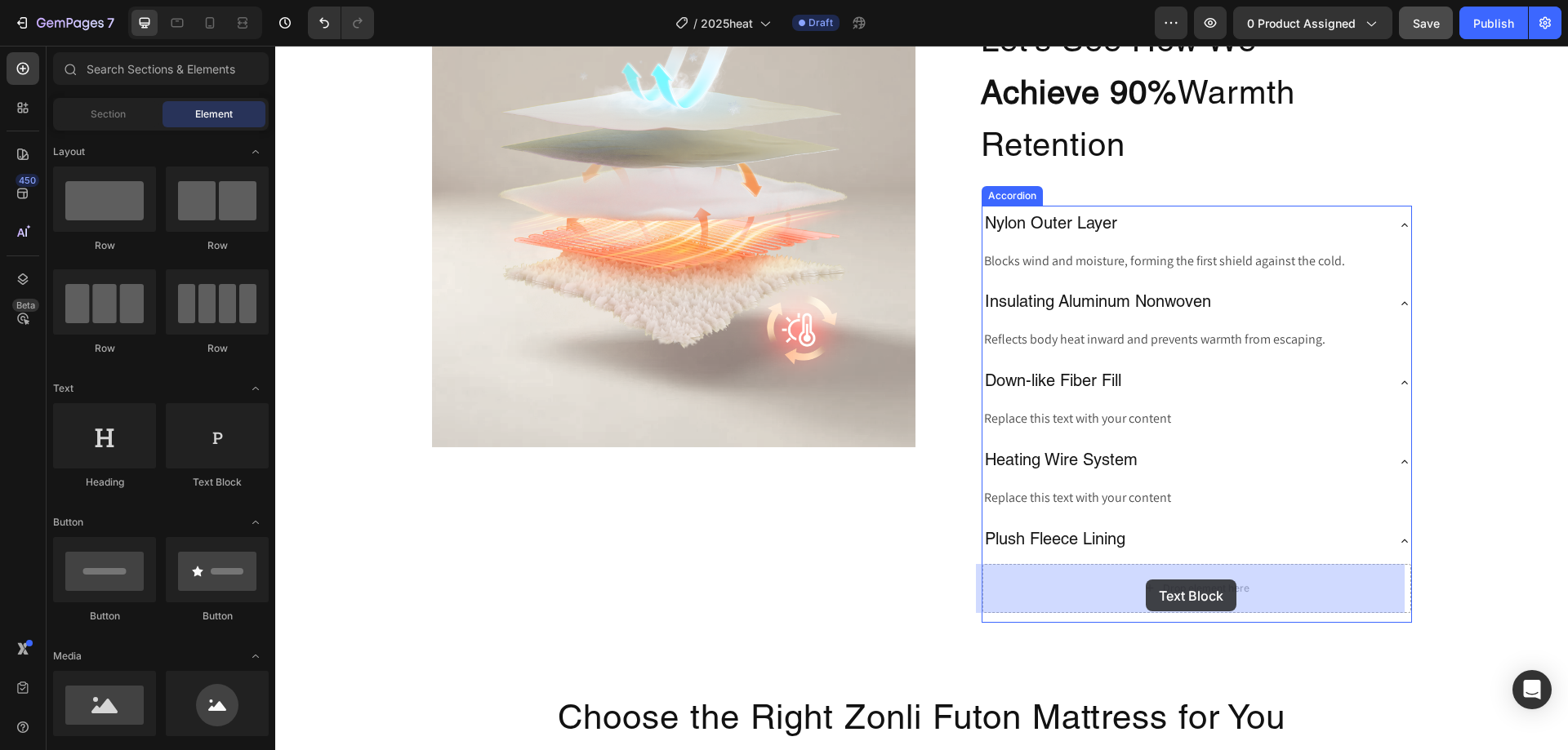
drag, startPoint x: 501, startPoint y: 492, endPoint x: 1146, endPoint y: 580, distance: 651.0
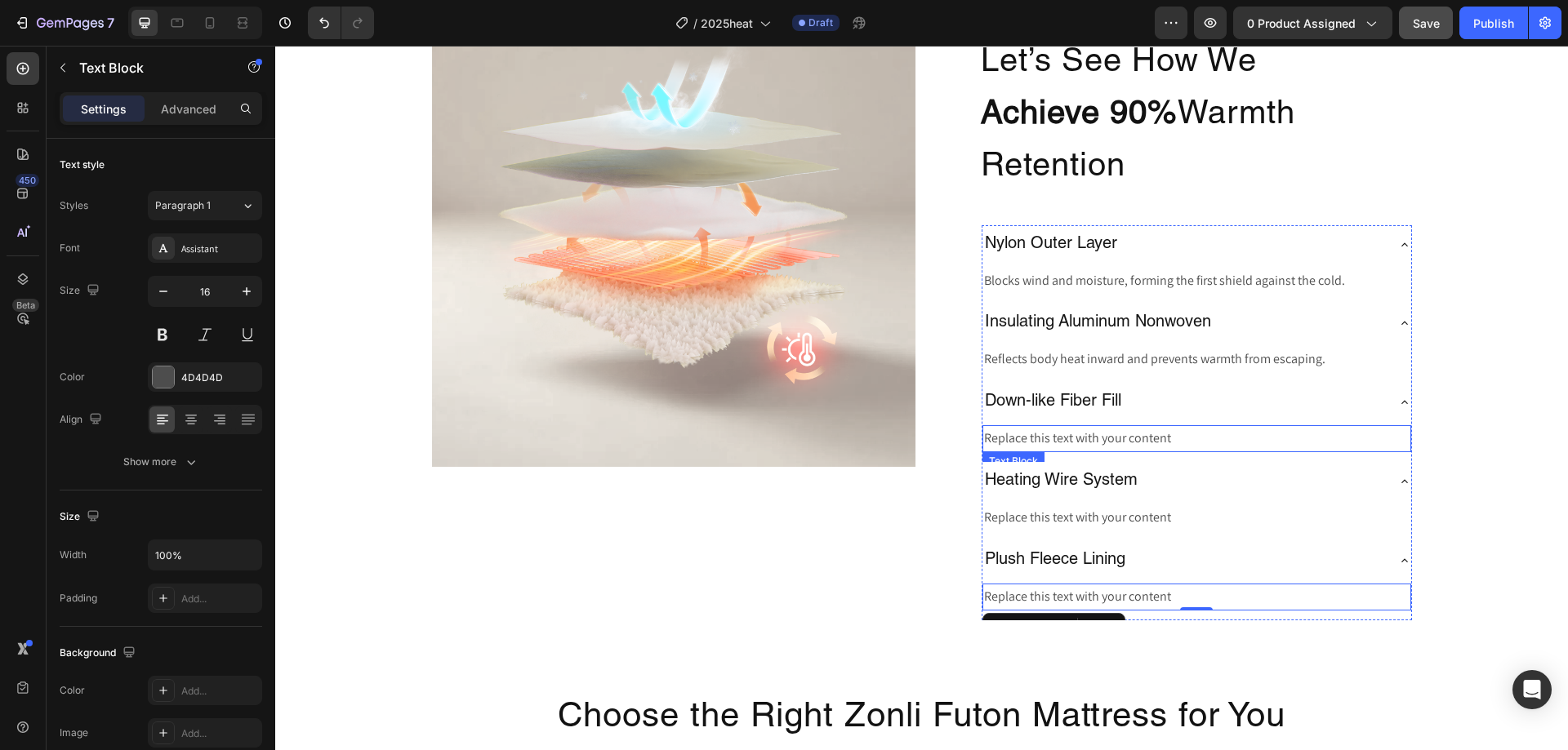
scroll to position [2564, 0]
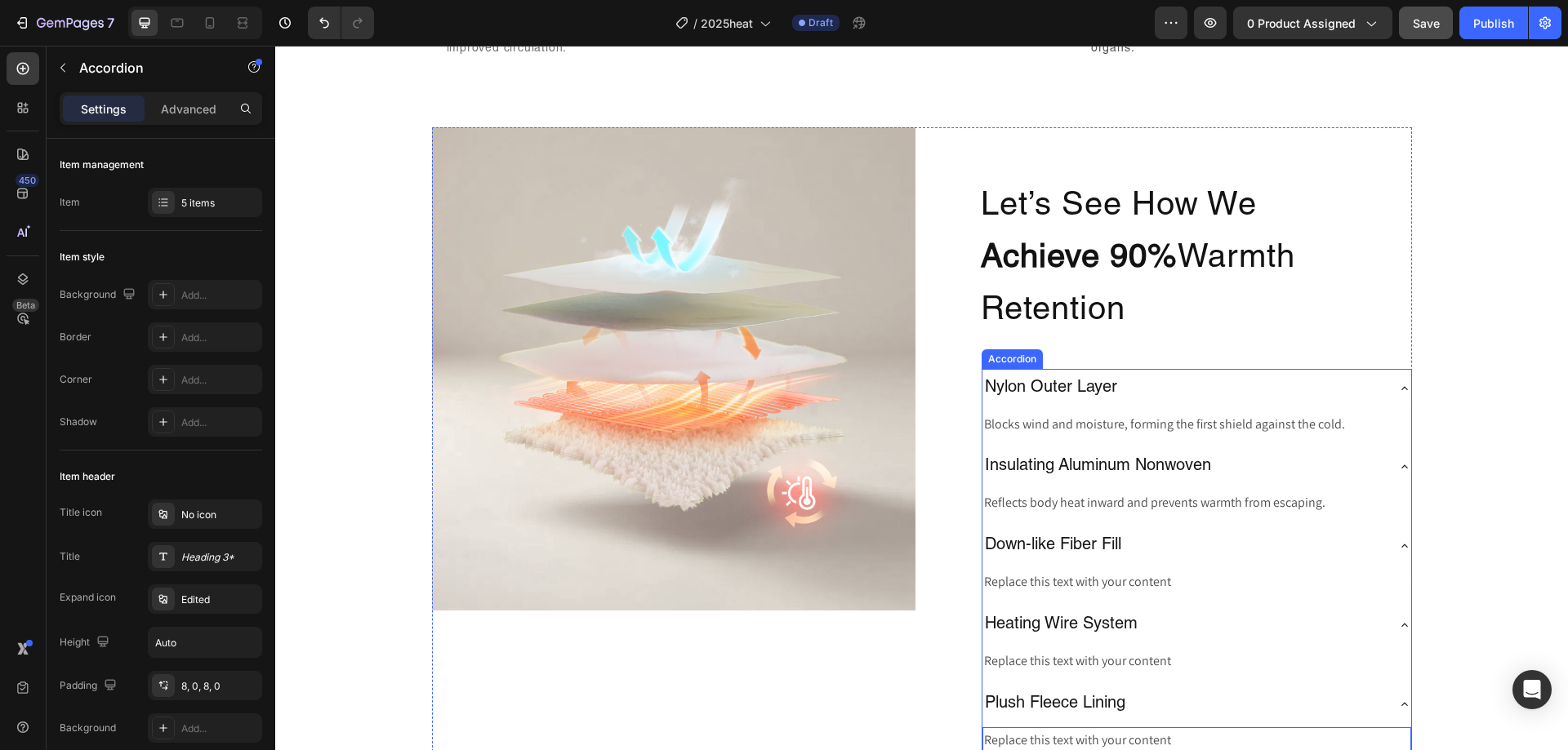
click at [1343, 406] on div "Nylon Outer Layer" at bounding box center [1197, 389] width 429 height 39
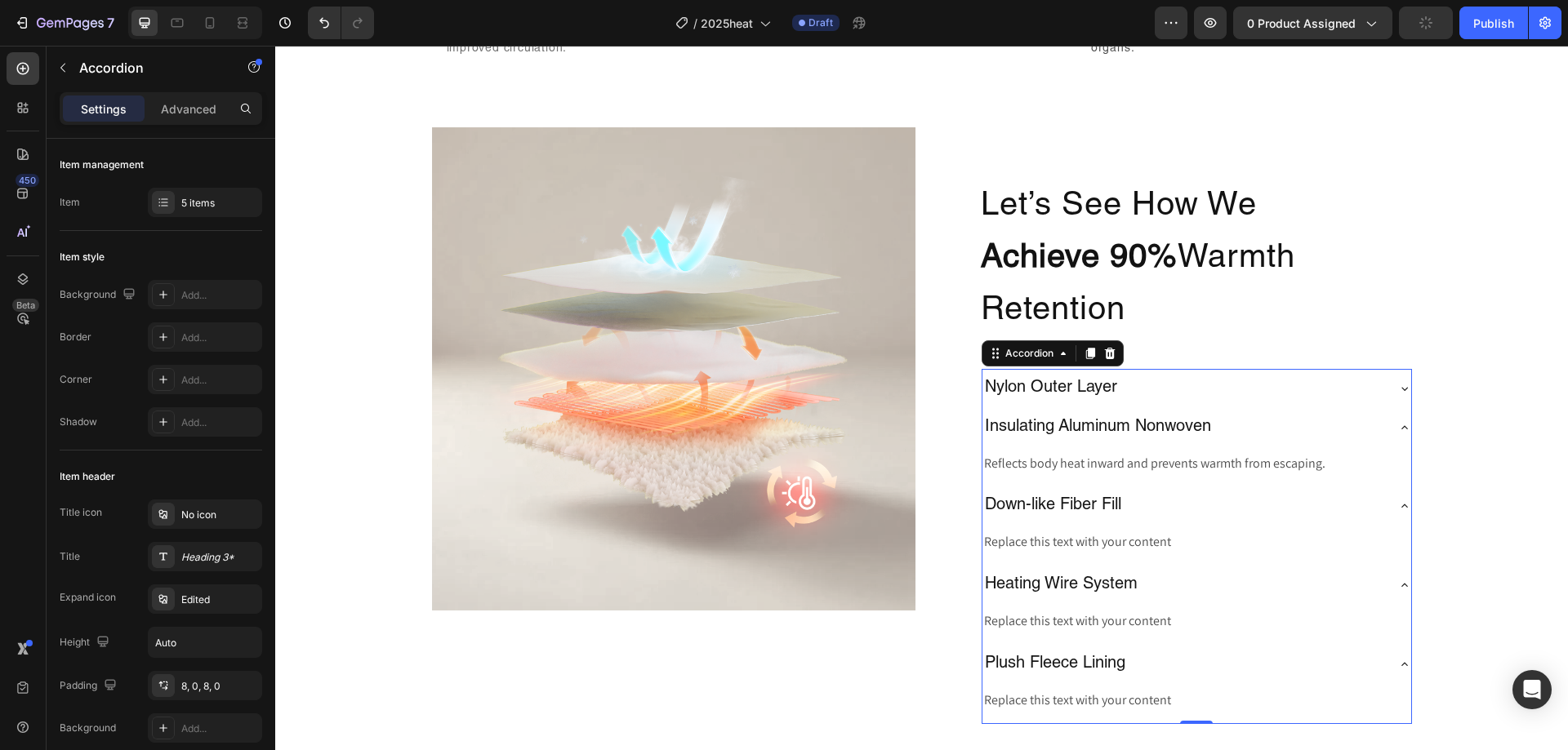
click at [1224, 401] on div "Nylon Outer Layer" at bounding box center [1197, 389] width 429 height 39
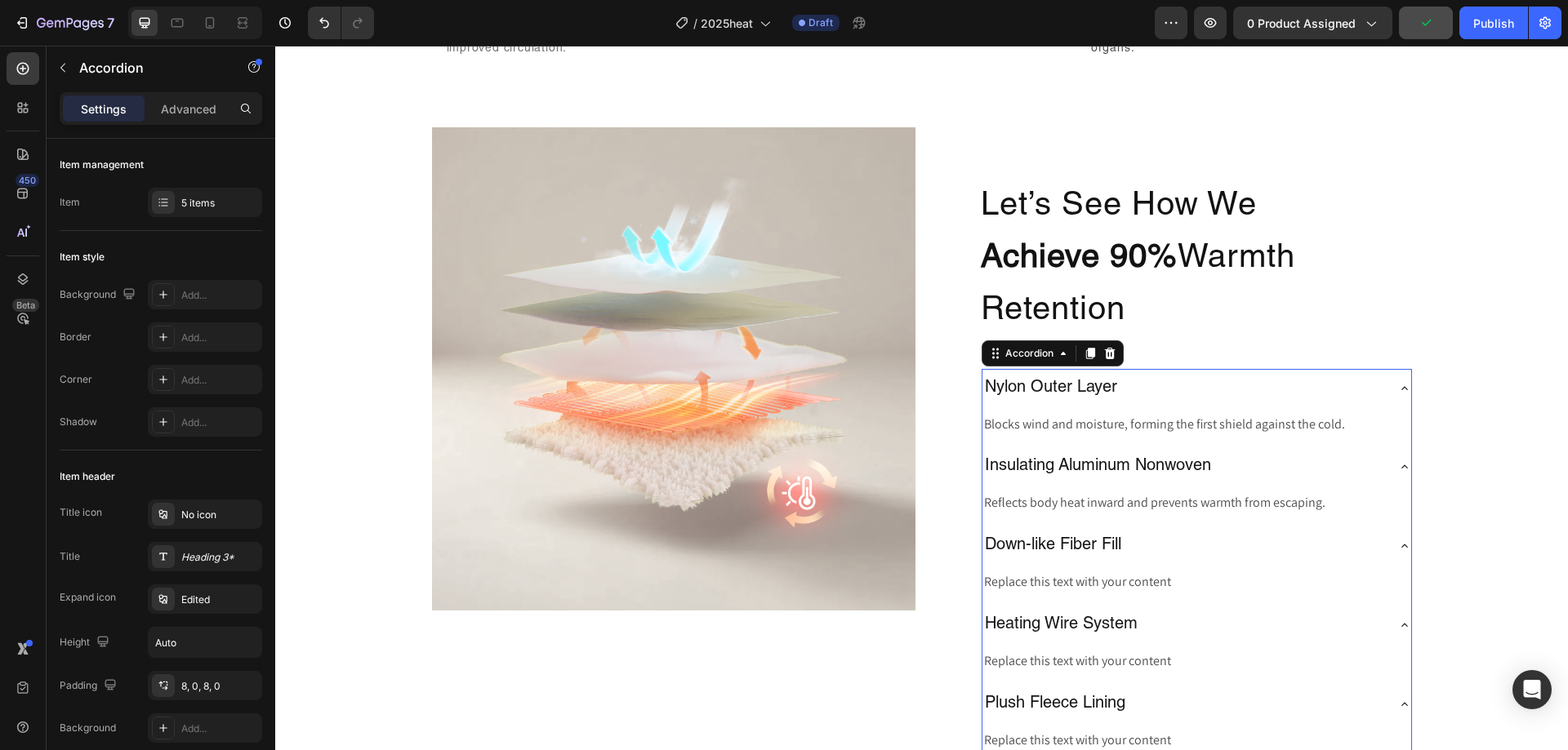
click at [1254, 383] on div "Nylon Outer Layer" at bounding box center [1183, 389] width 402 height 26
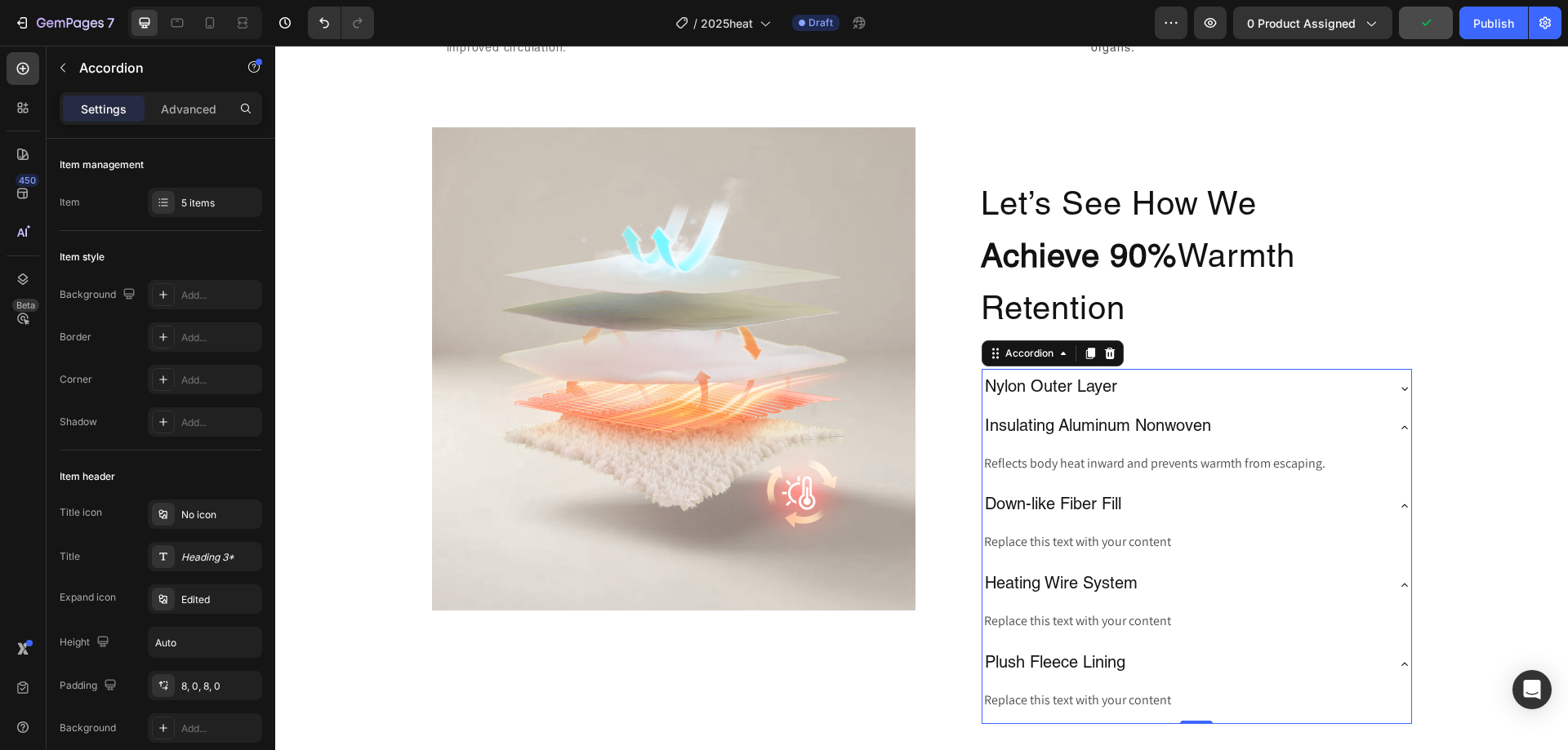
click at [1271, 390] on div "Nylon Outer Layer" at bounding box center [1183, 389] width 402 height 26
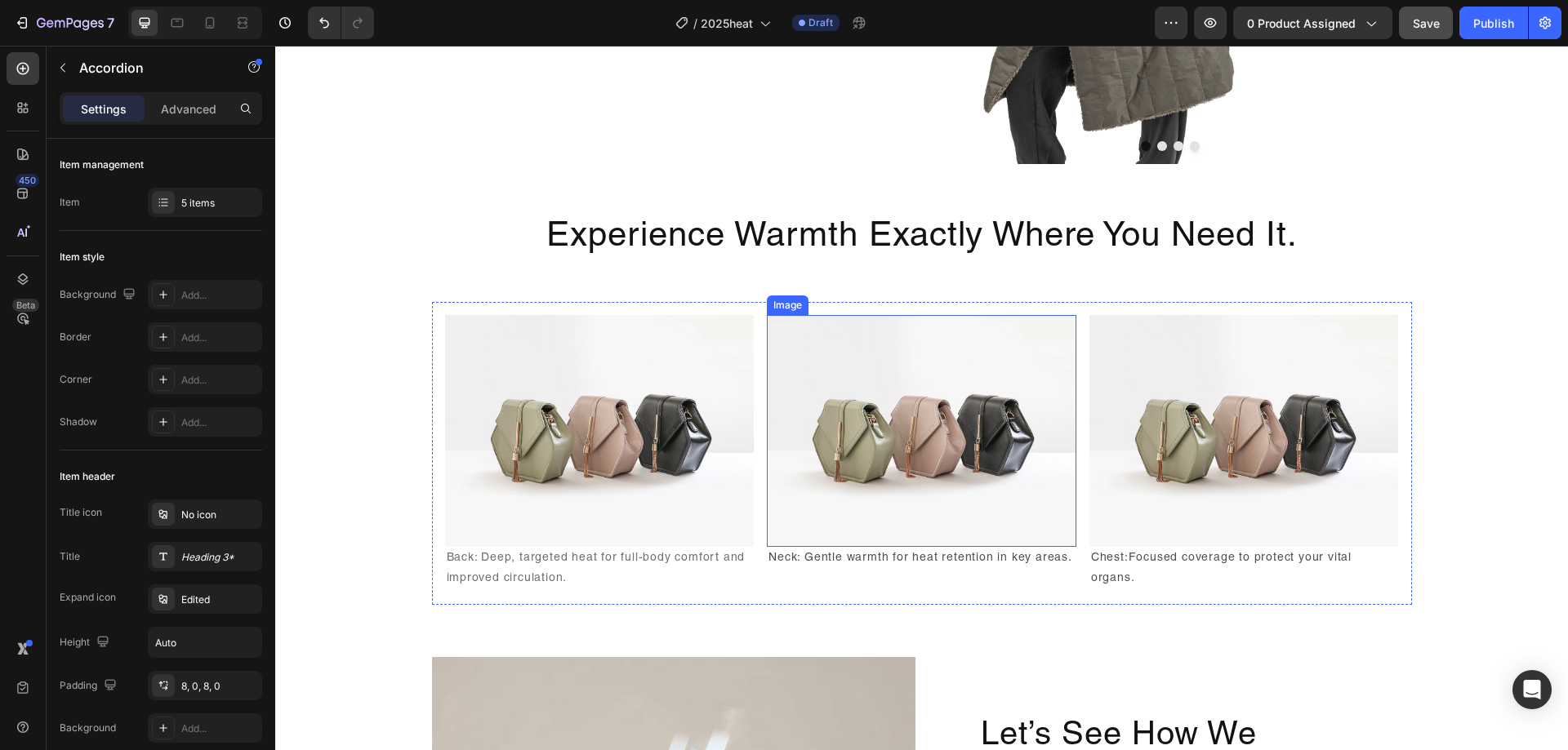
scroll to position [2075, 0]
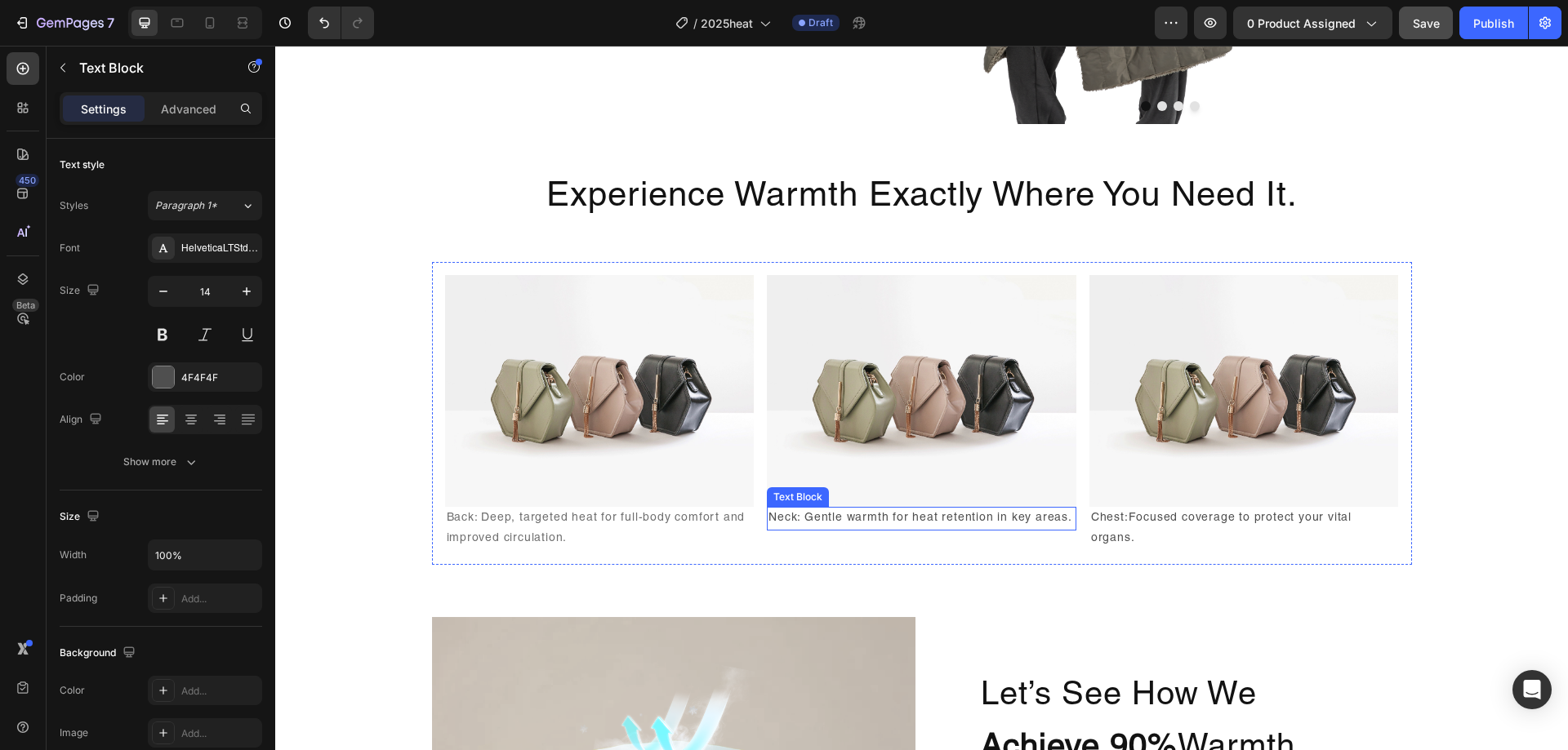
click at [1000, 513] on p "Neck: Gentle warmth for heat retention in key areas." at bounding box center [922, 518] width 306 height 20
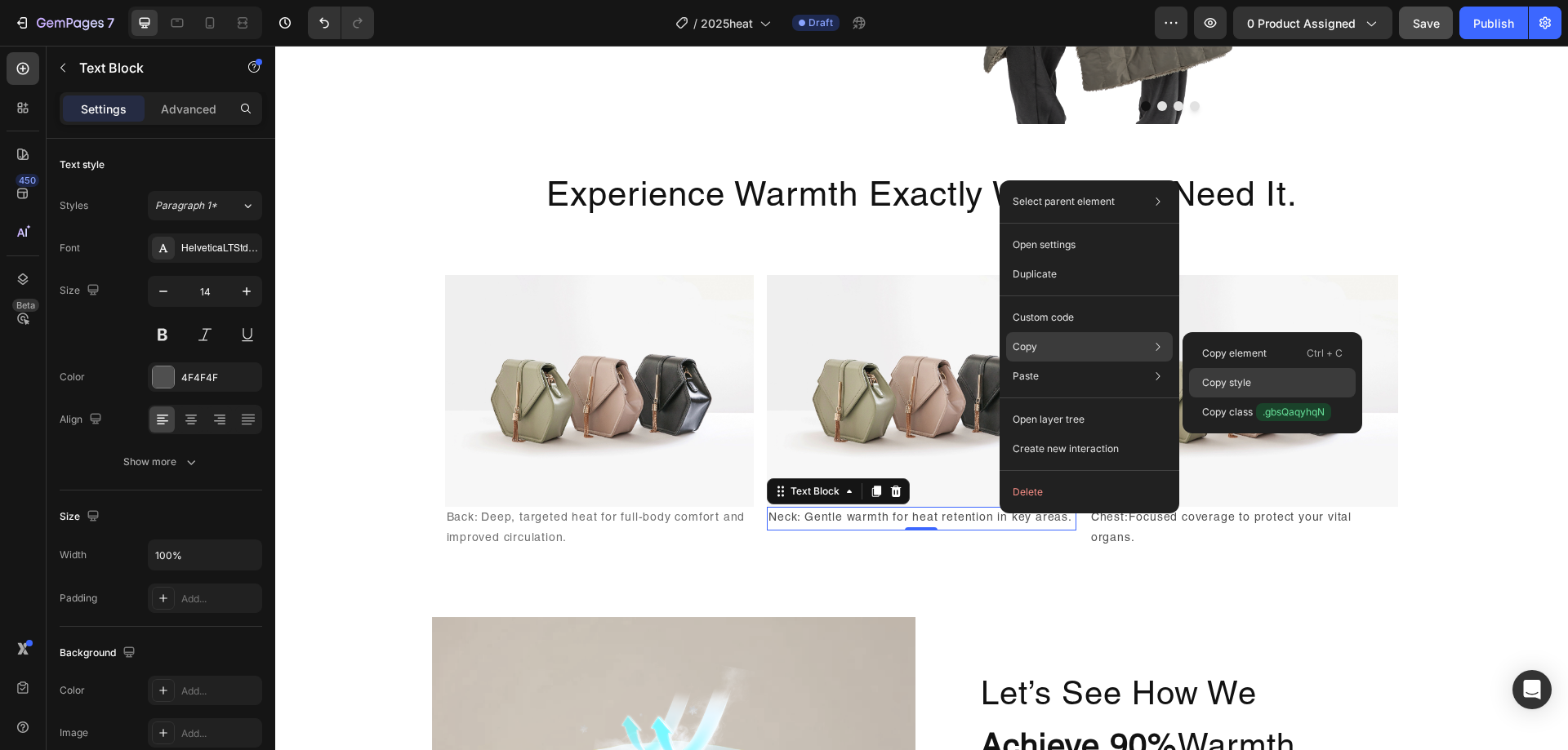
click at [1248, 388] on p "Copy style" at bounding box center [1227, 383] width 49 height 15
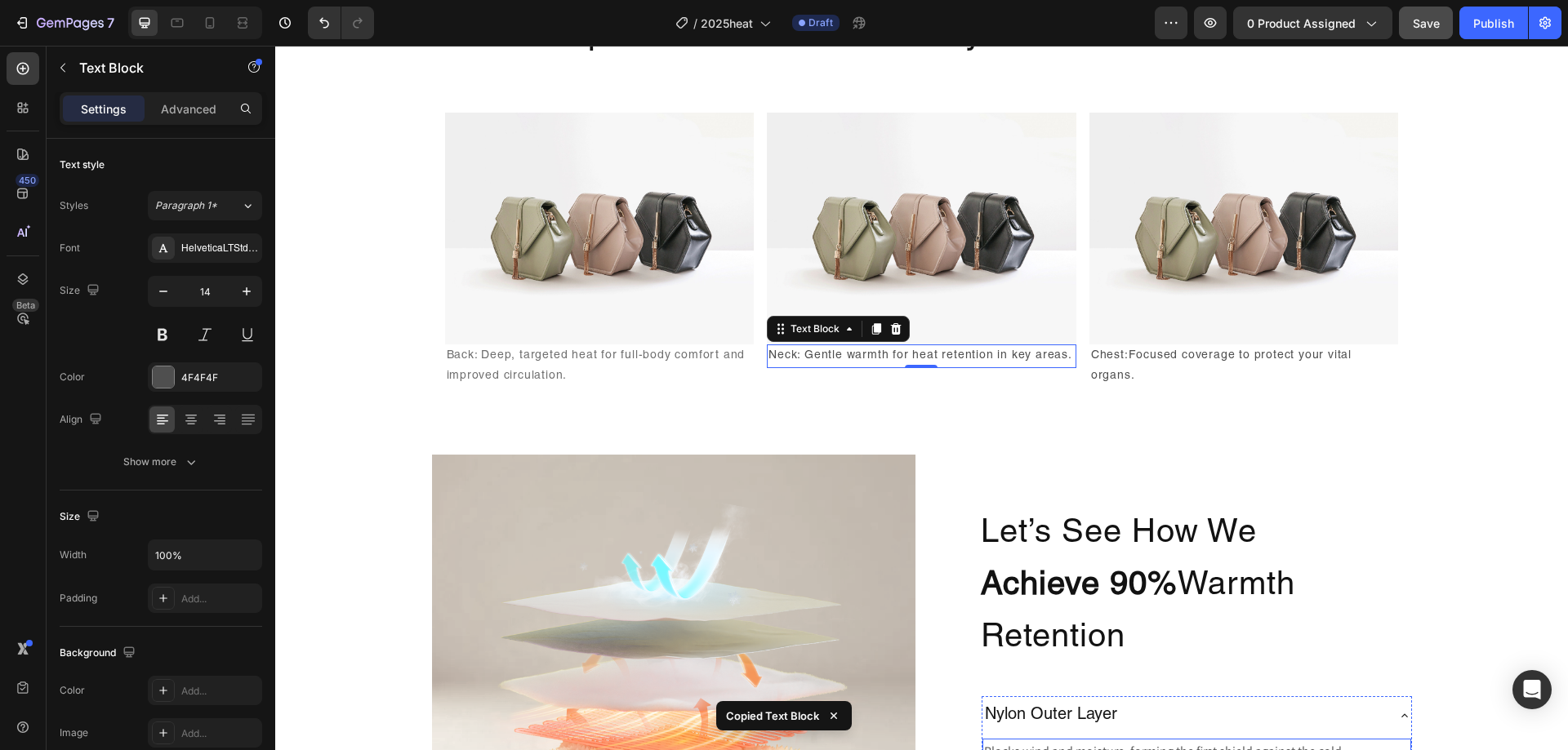
scroll to position [2483, 0]
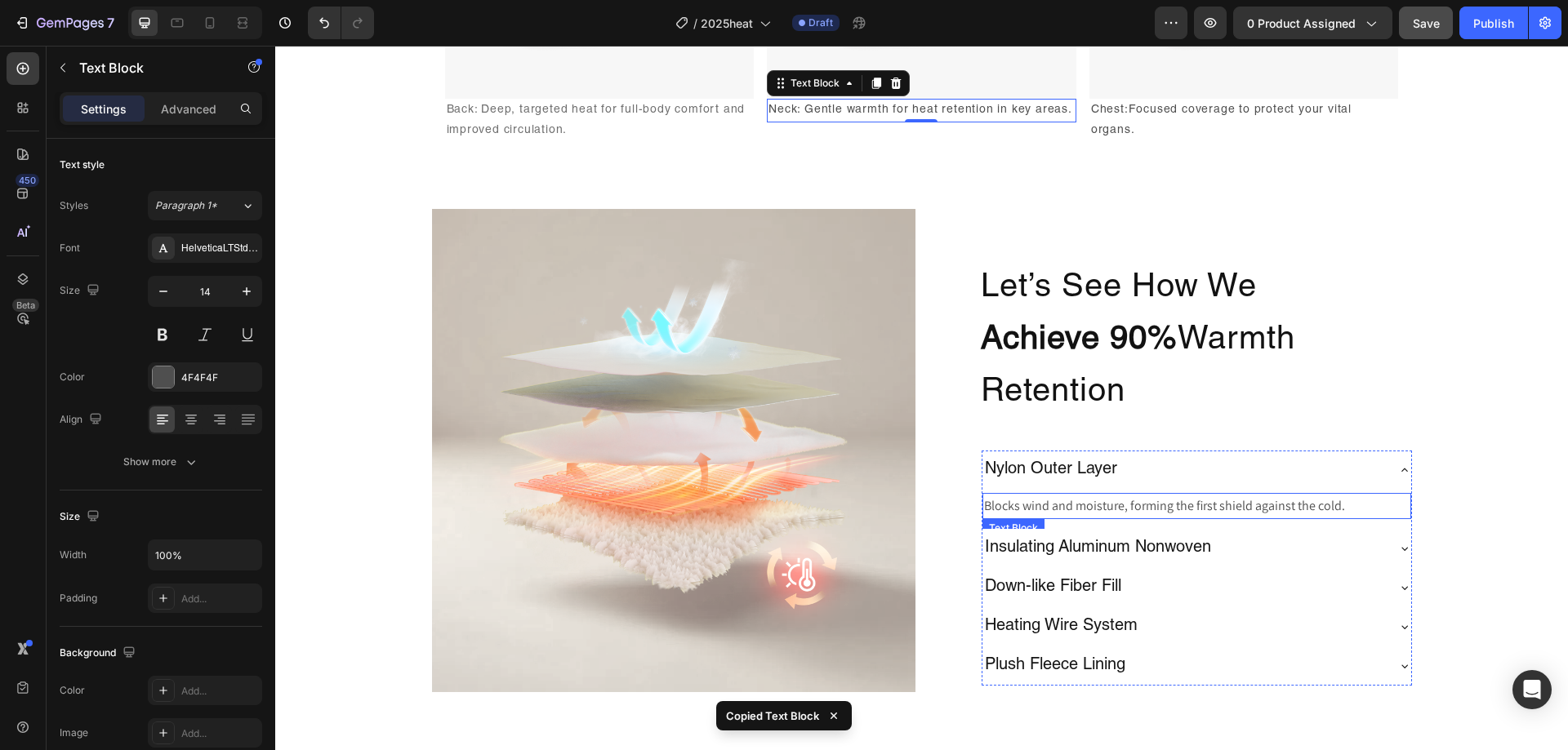
click at [1159, 502] on p "Blocks wind and moisture, forming the first shield against the cold." at bounding box center [1197, 506] width 426 height 23
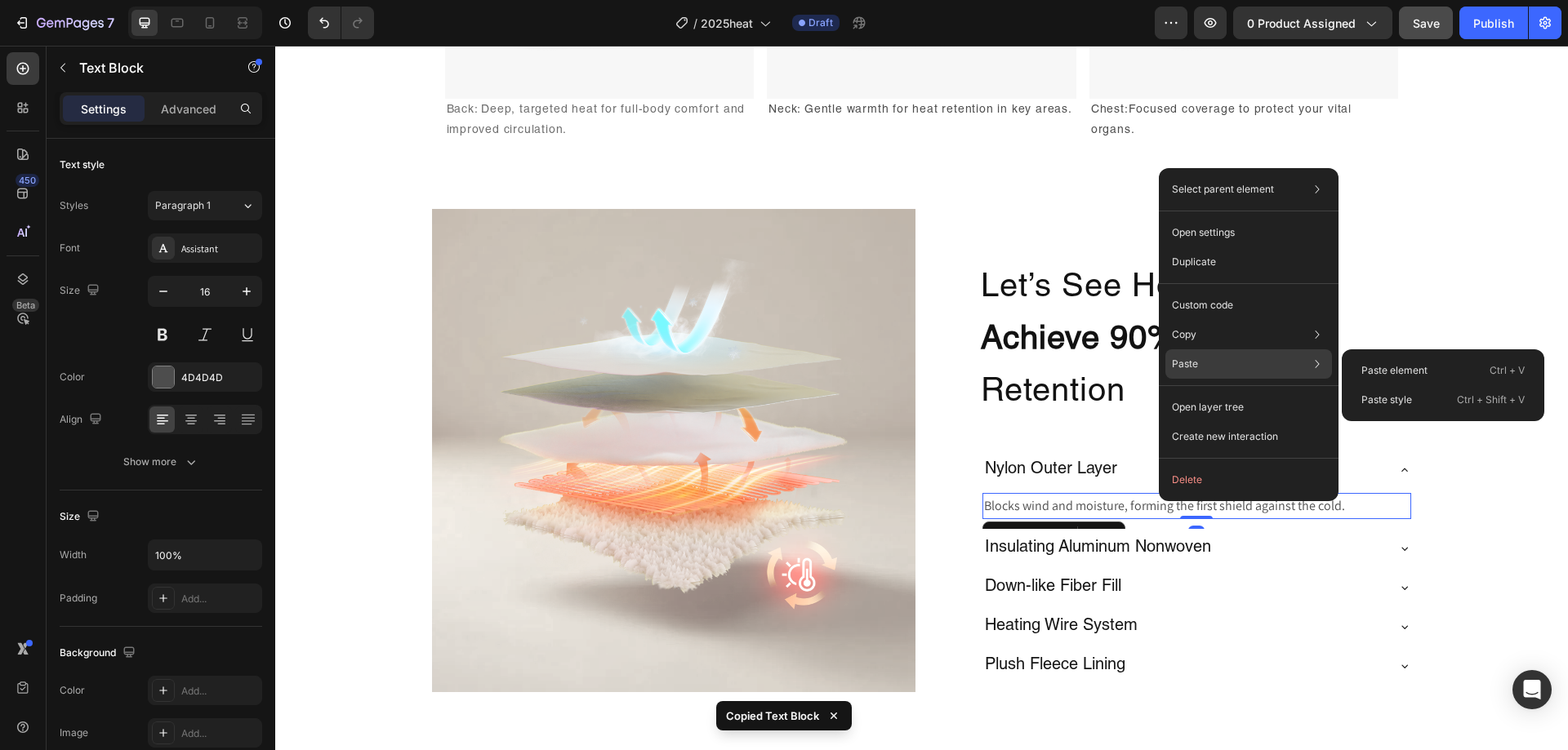
click at [1213, 393] on div "Paste Paste element Ctrl + V Paste style Ctrl + Shift + V" at bounding box center [1248, 407] width 167 height 29
click at [1380, 392] on div "Paste style Ctrl + Shift + V" at bounding box center [1443, 400] width 189 height 29
type input "14"
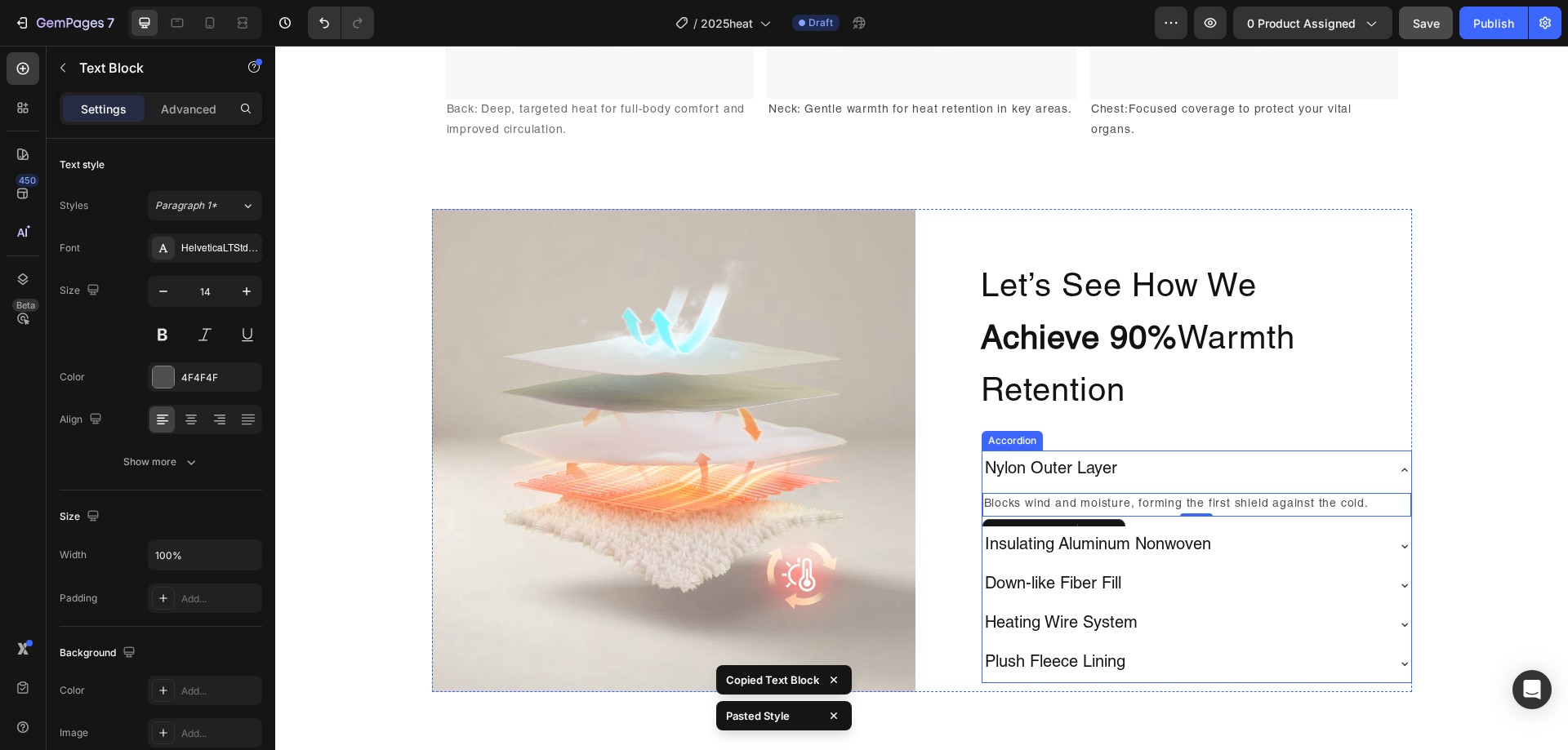
click at [1202, 547] on p "Insulating Aluminum Nonwoven" at bounding box center [1098, 546] width 226 height 21
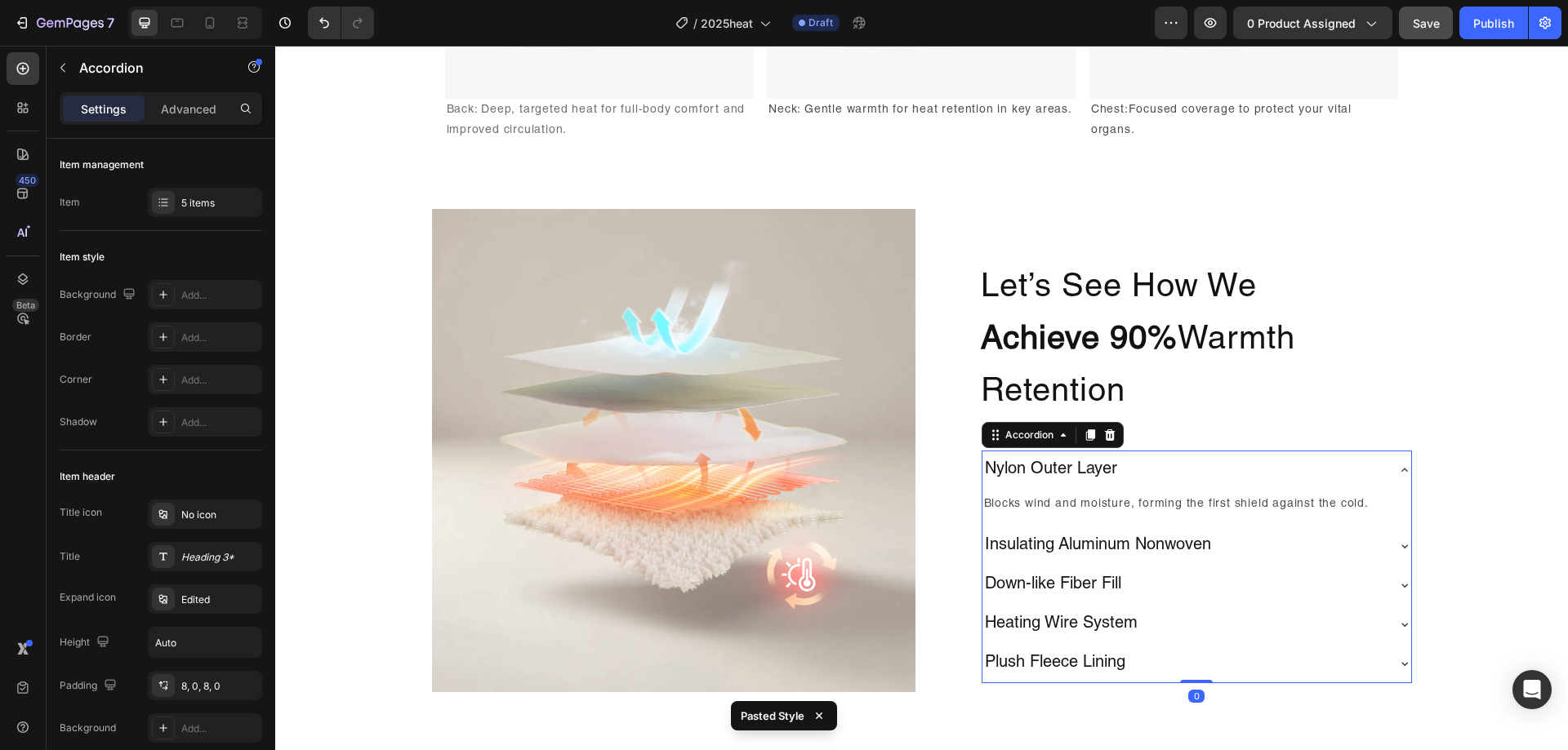
click at [1264, 547] on div "Insulating Aluminum Nonwoven" at bounding box center [1183, 545] width 402 height 26
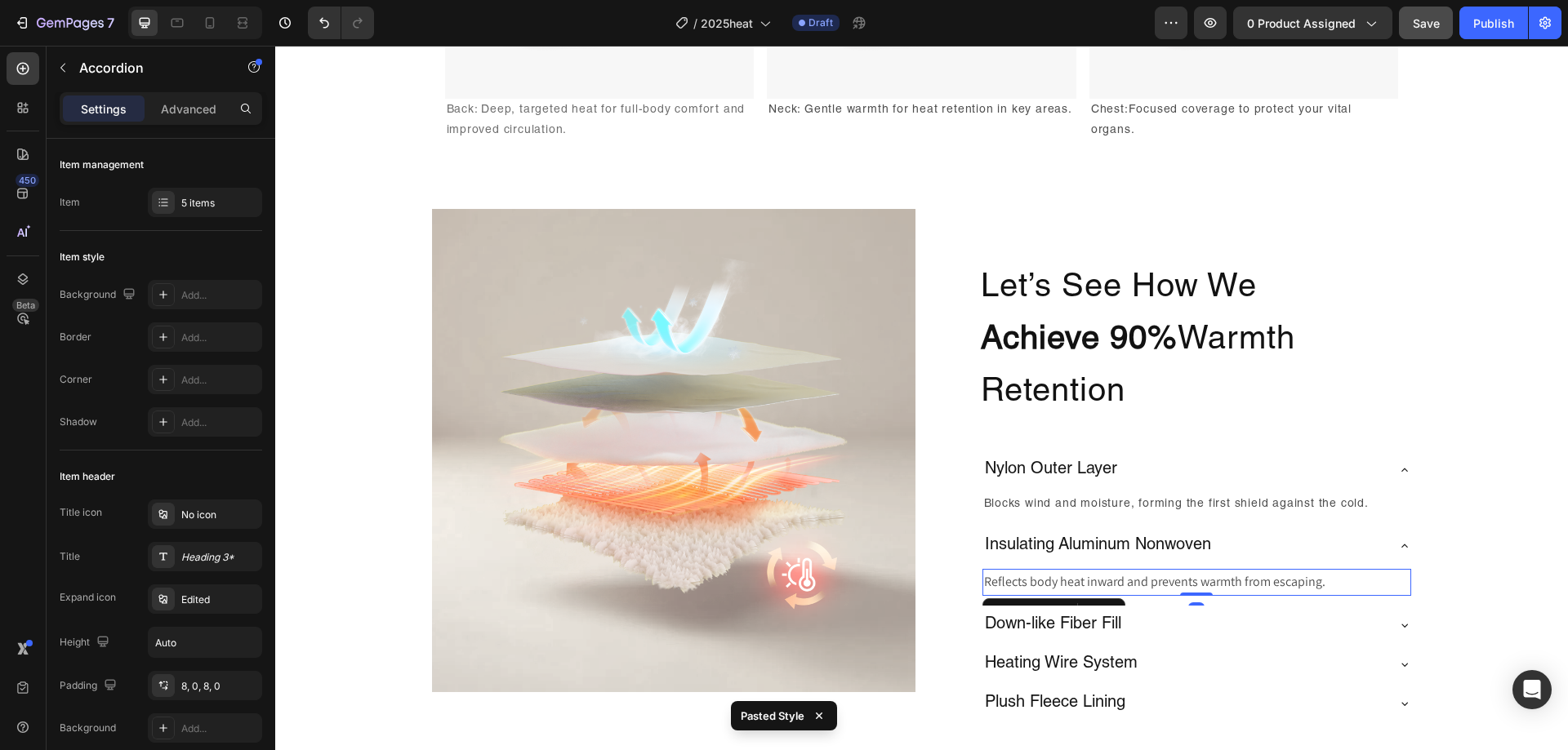
click at [1219, 575] on p "Reflects body heat inward and prevents warmth from escaping." at bounding box center [1197, 582] width 426 height 23
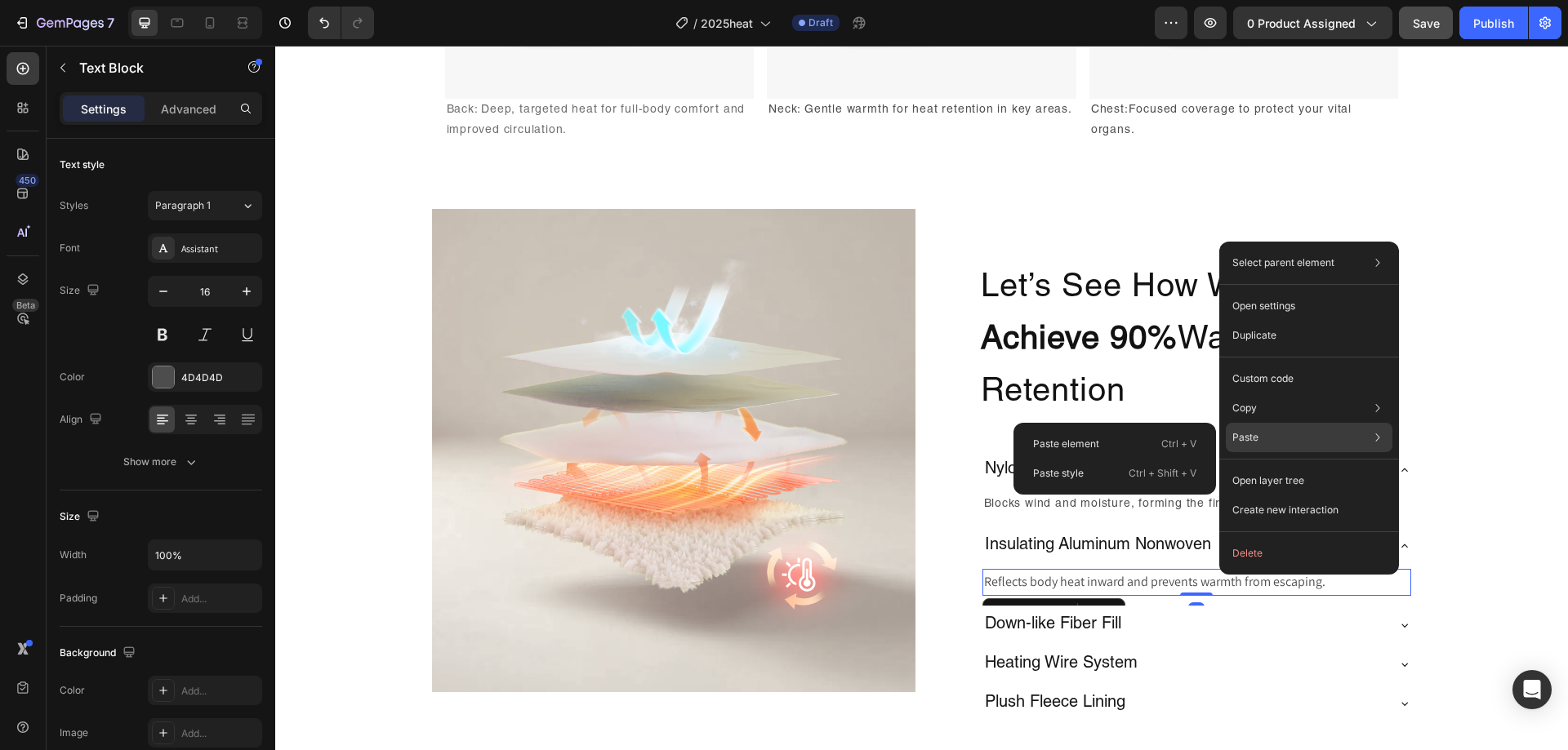
click at [1341, 467] on div "Paste Paste element Ctrl + V Paste style Ctrl + Shift + V" at bounding box center [1309, 481] width 167 height 29
click at [1102, 480] on div "Paste style Ctrl + Shift + V" at bounding box center [1115, 473] width 189 height 29
type input "14"
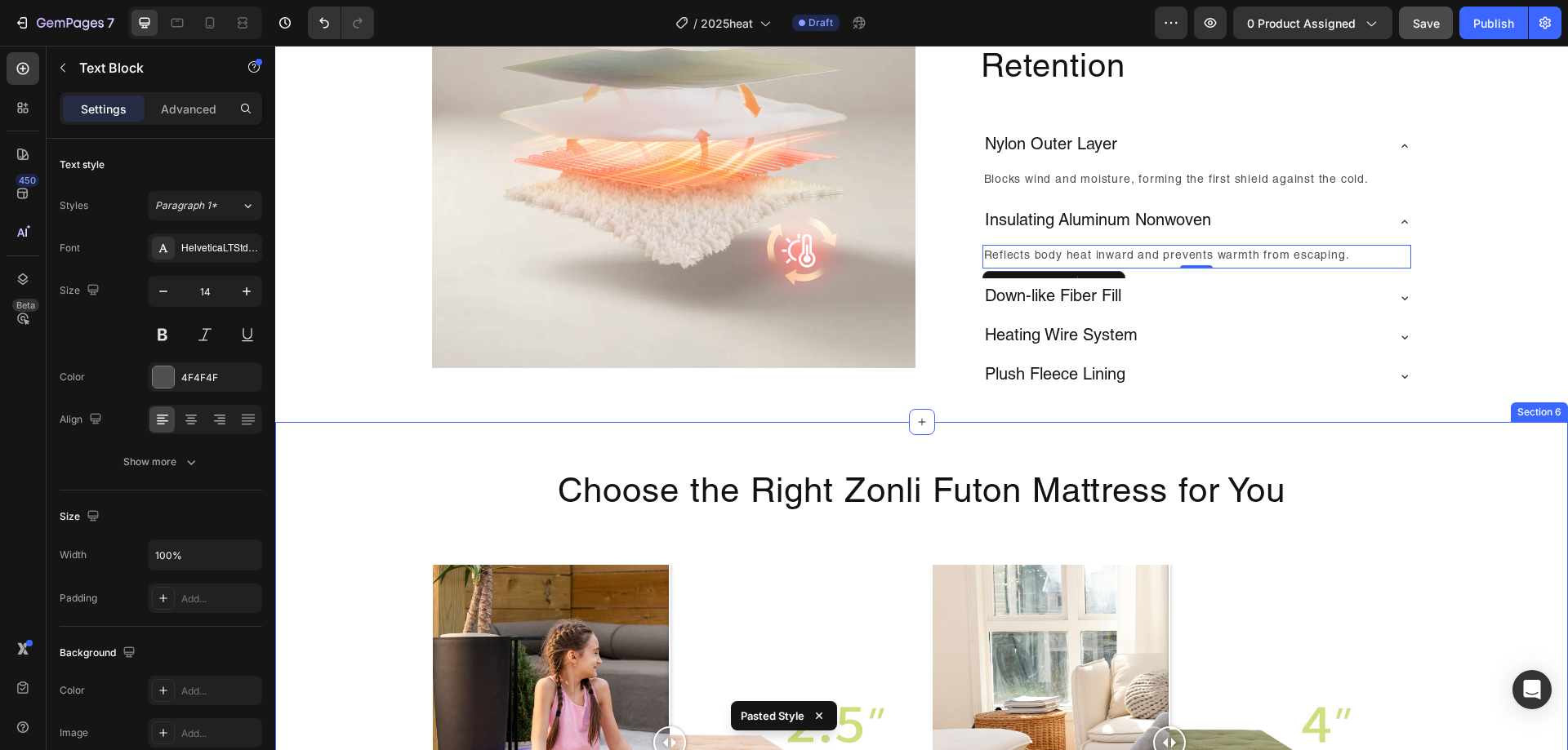
scroll to position [2809, 0]
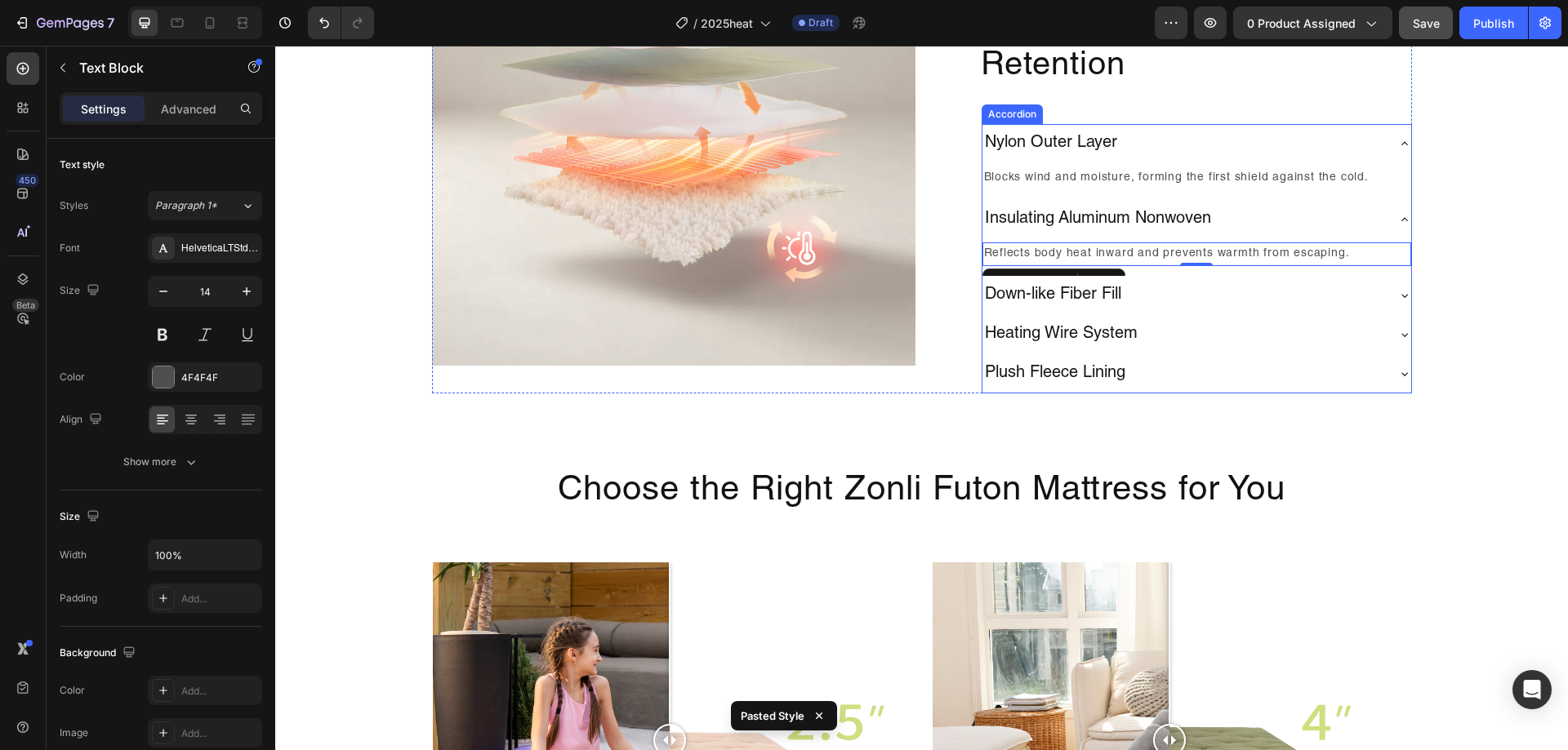
click at [1158, 294] on div "Down-like Fiber Fill" at bounding box center [1183, 295] width 402 height 26
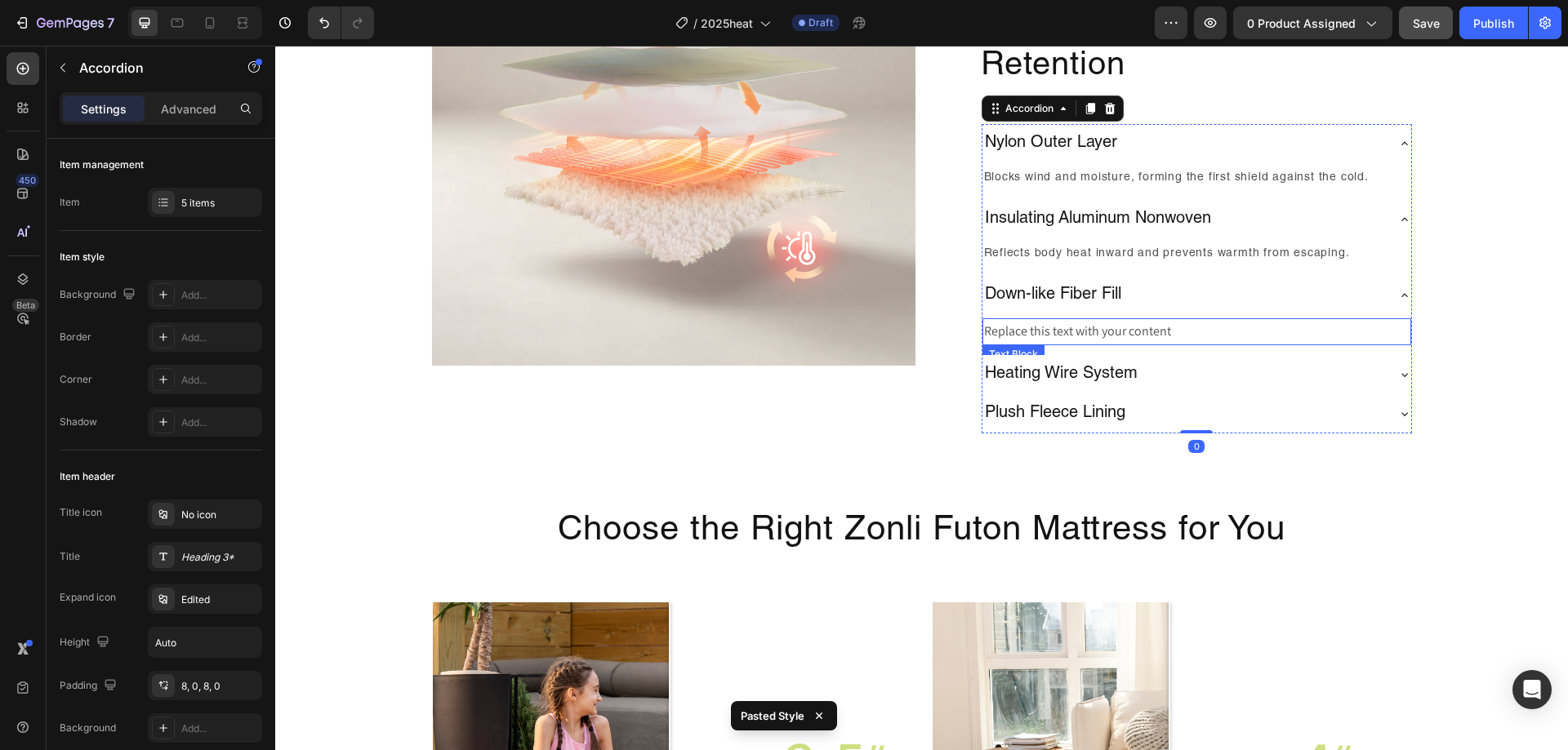
click at [1114, 335] on div "Replace this text with your content" at bounding box center [1197, 332] width 429 height 27
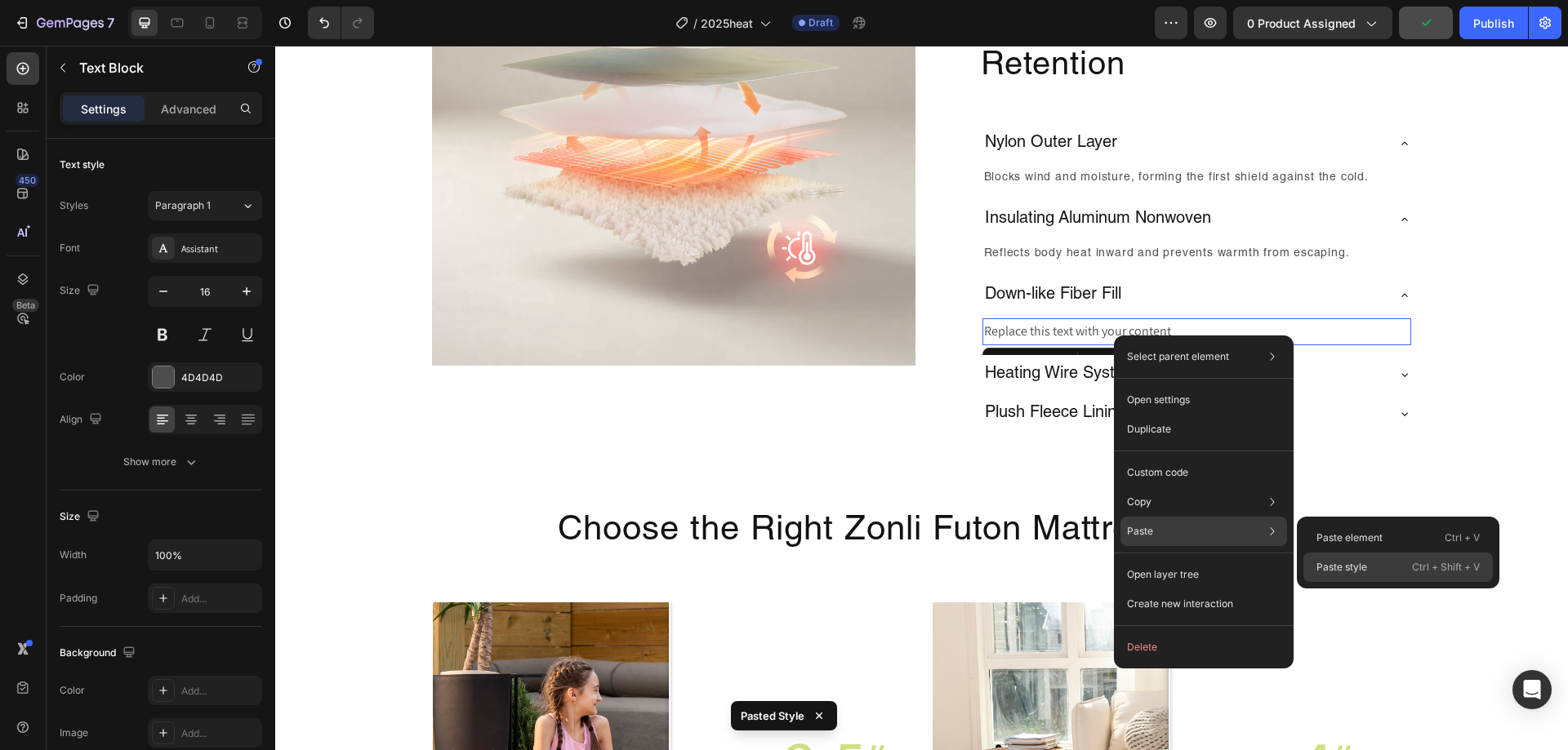
click at [1338, 558] on div "Paste style Ctrl + Shift + V" at bounding box center [1398, 567] width 189 height 29
type input "14"
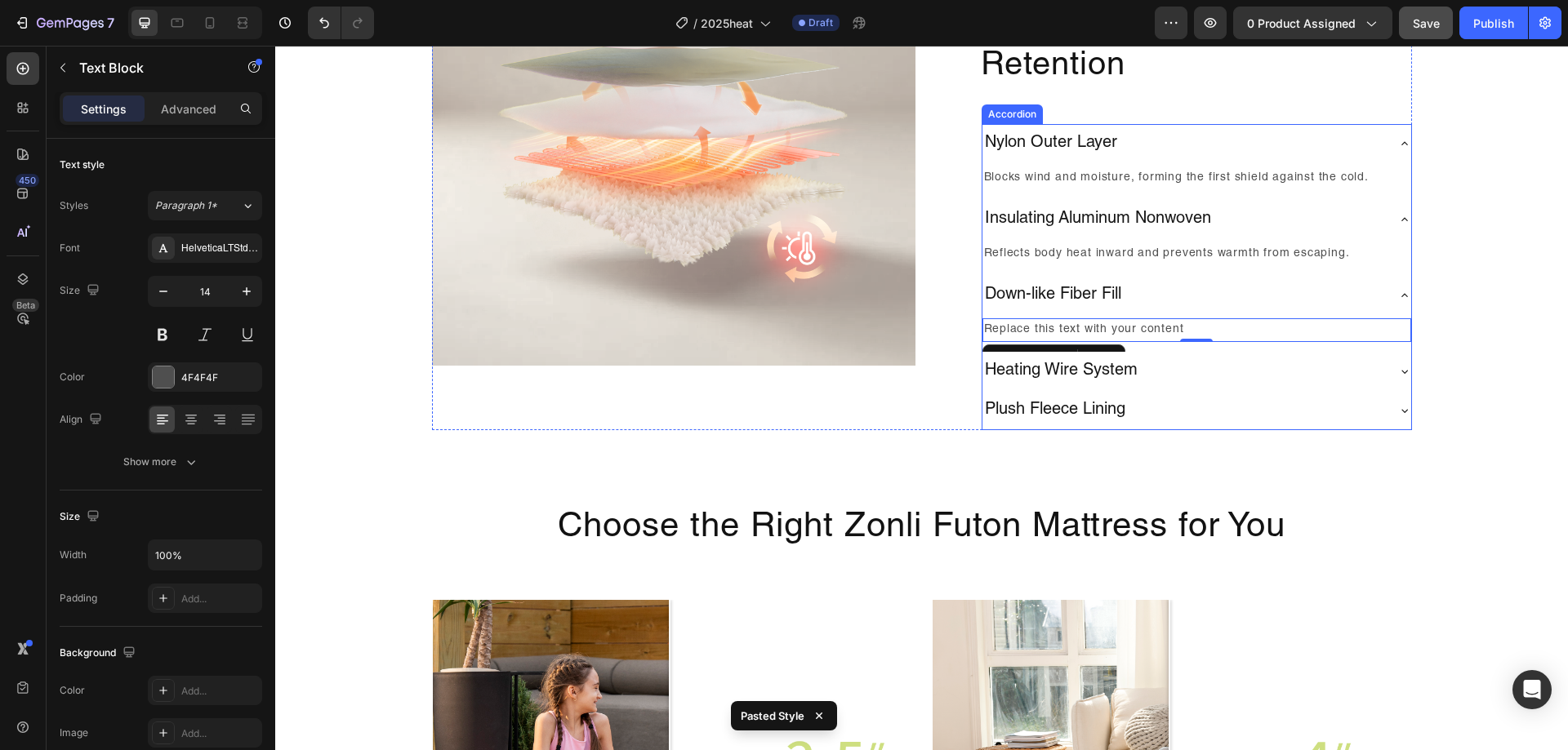
click at [1278, 371] on div "Heating Wire System" at bounding box center [1183, 371] width 402 height 26
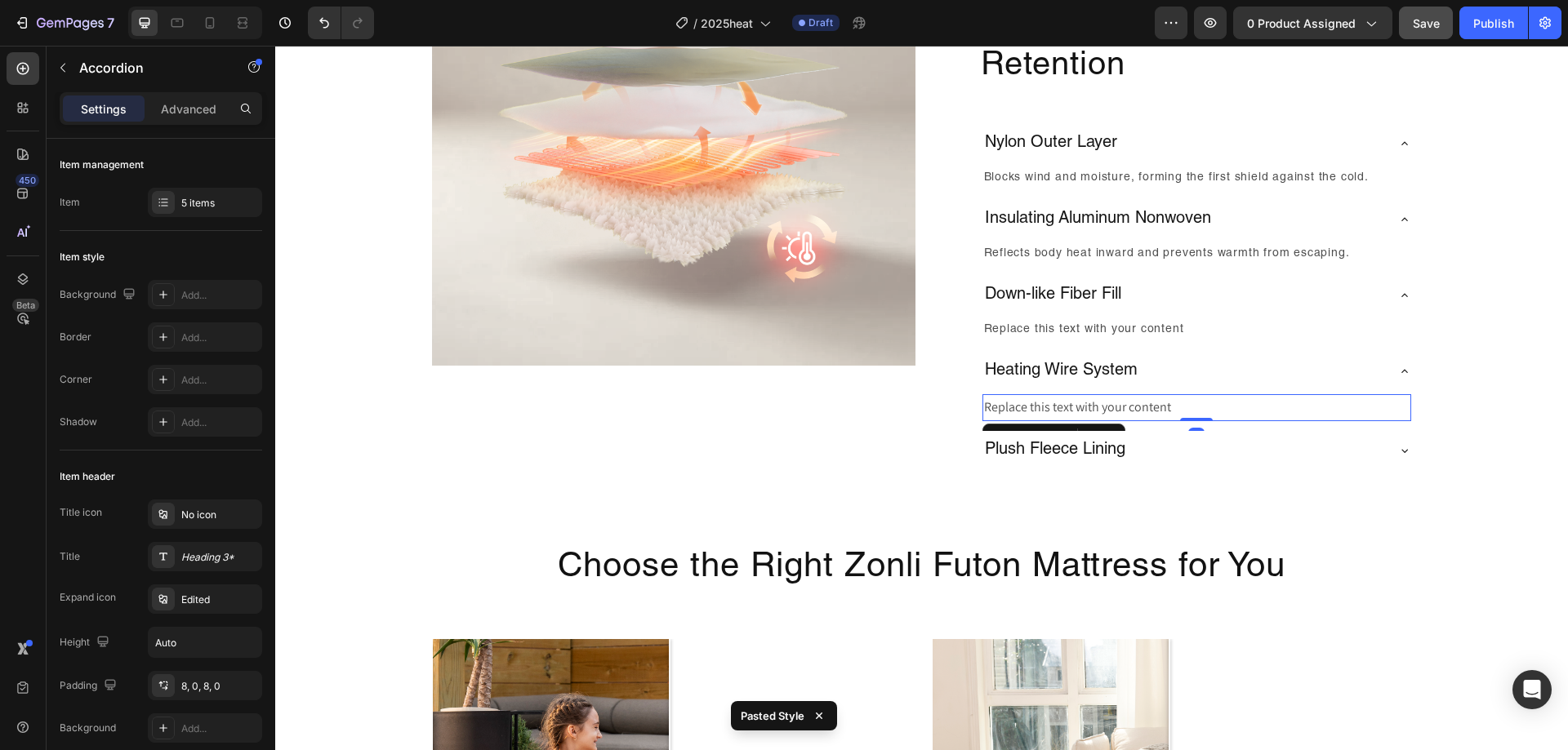
click at [1163, 407] on div "Replace this text with your content" at bounding box center [1197, 408] width 429 height 27
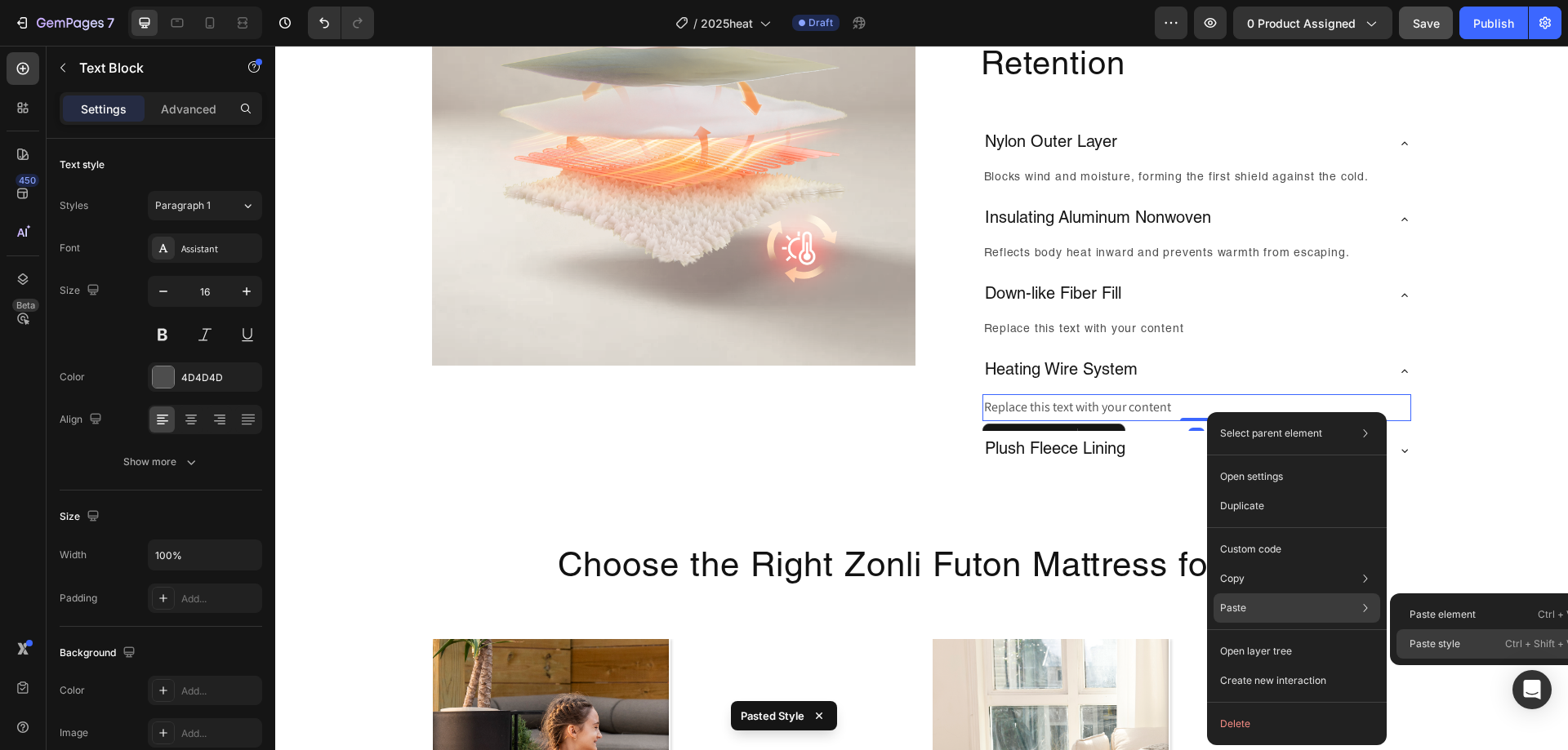
click at [1425, 637] on p "Paste style" at bounding box center [1435, 644] width 51 height 15
type input "14"
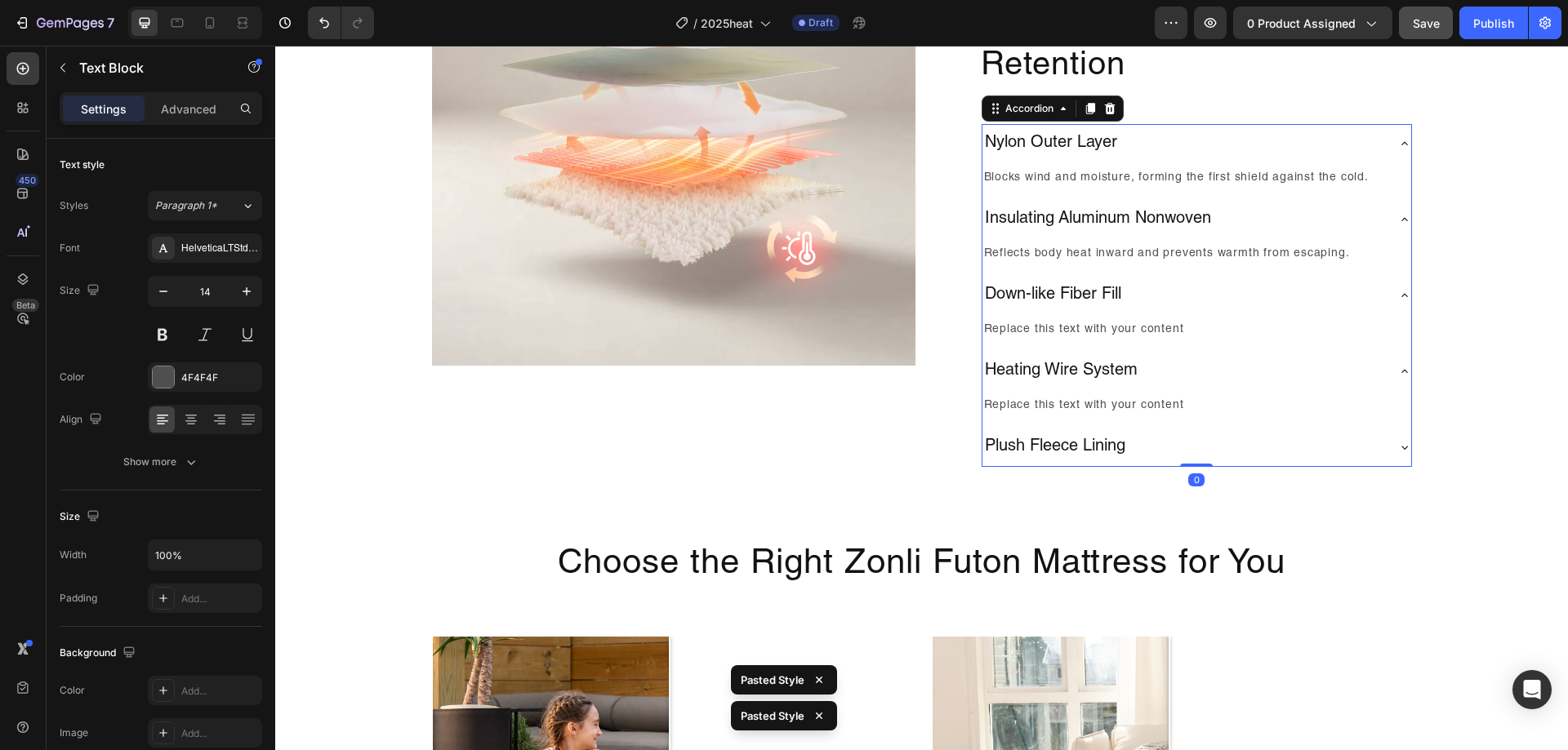
click at [1288, 461] on div "Plush Fleece Lining" at bounding box center [1183, 447] width 402 height 26
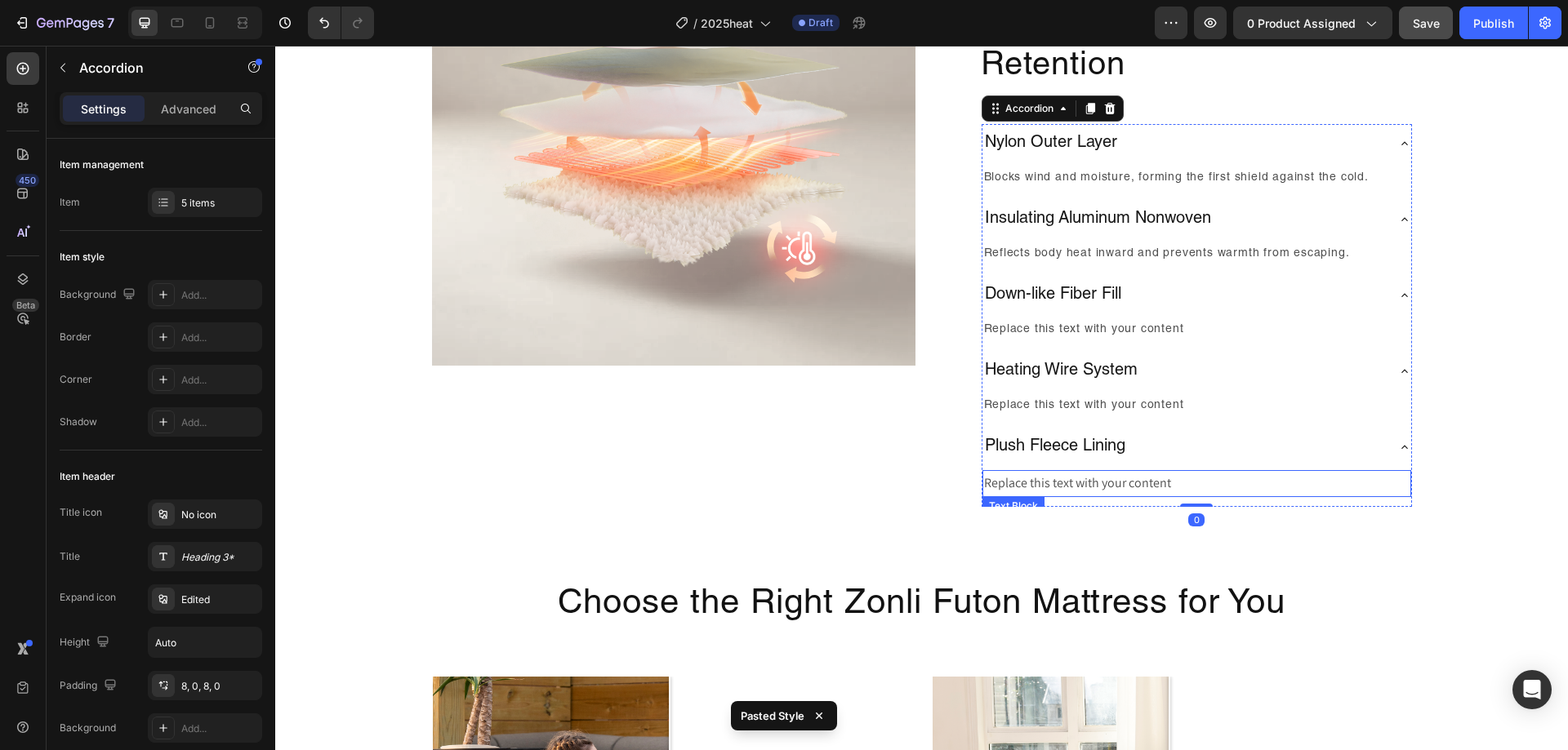
click at [1269, 495] on div "Replace this text with your content" at bounding box center [1197, 484] width 429 height 27
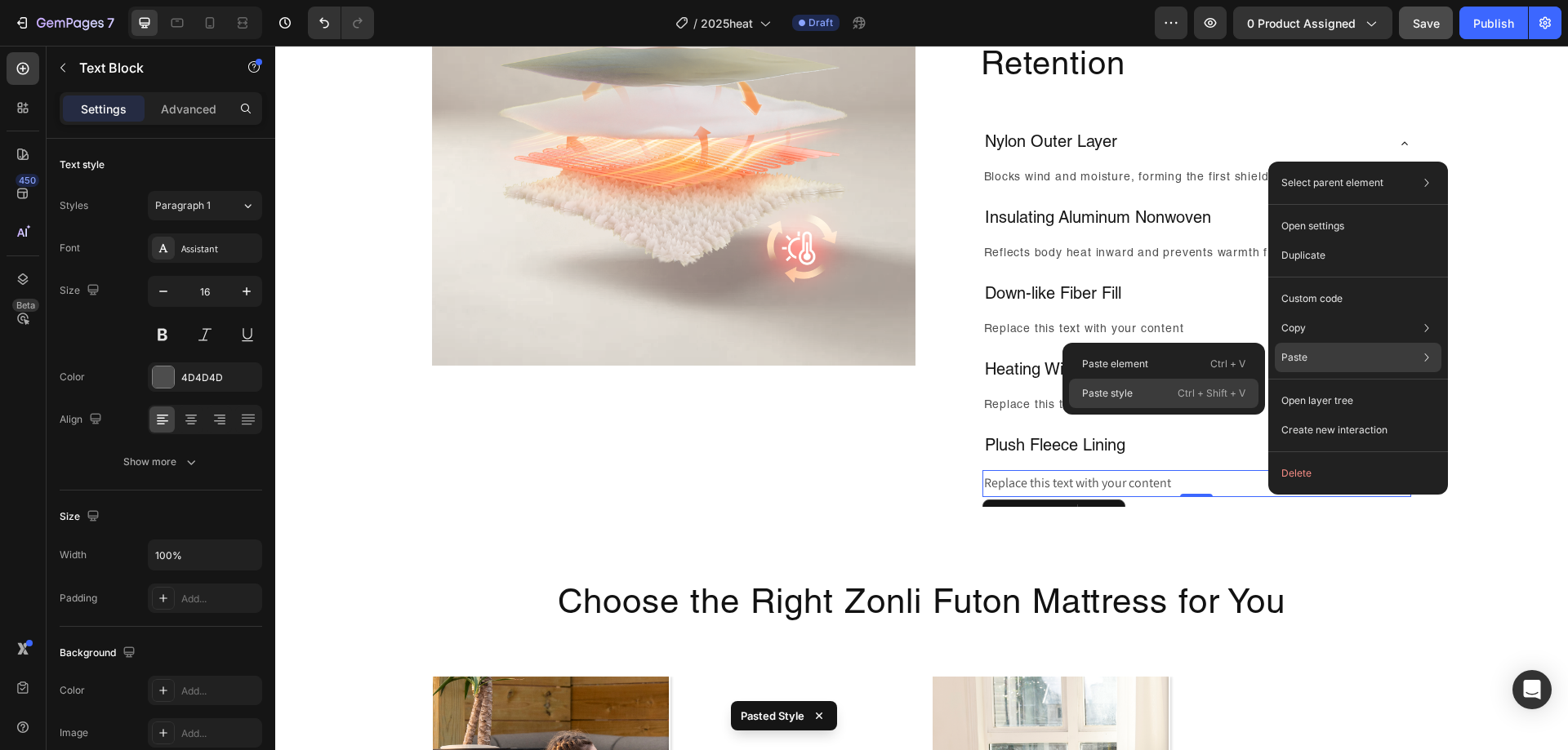
drag, startPoint x: 1187, startPoint y: 394, endPoint x: 911, endPoint y: 349, distance: 279.6
click at [1187, 394] on p "Ctrl + Shift + V" at bounding box center [1212, 394] width 68 height 17
type input "14"
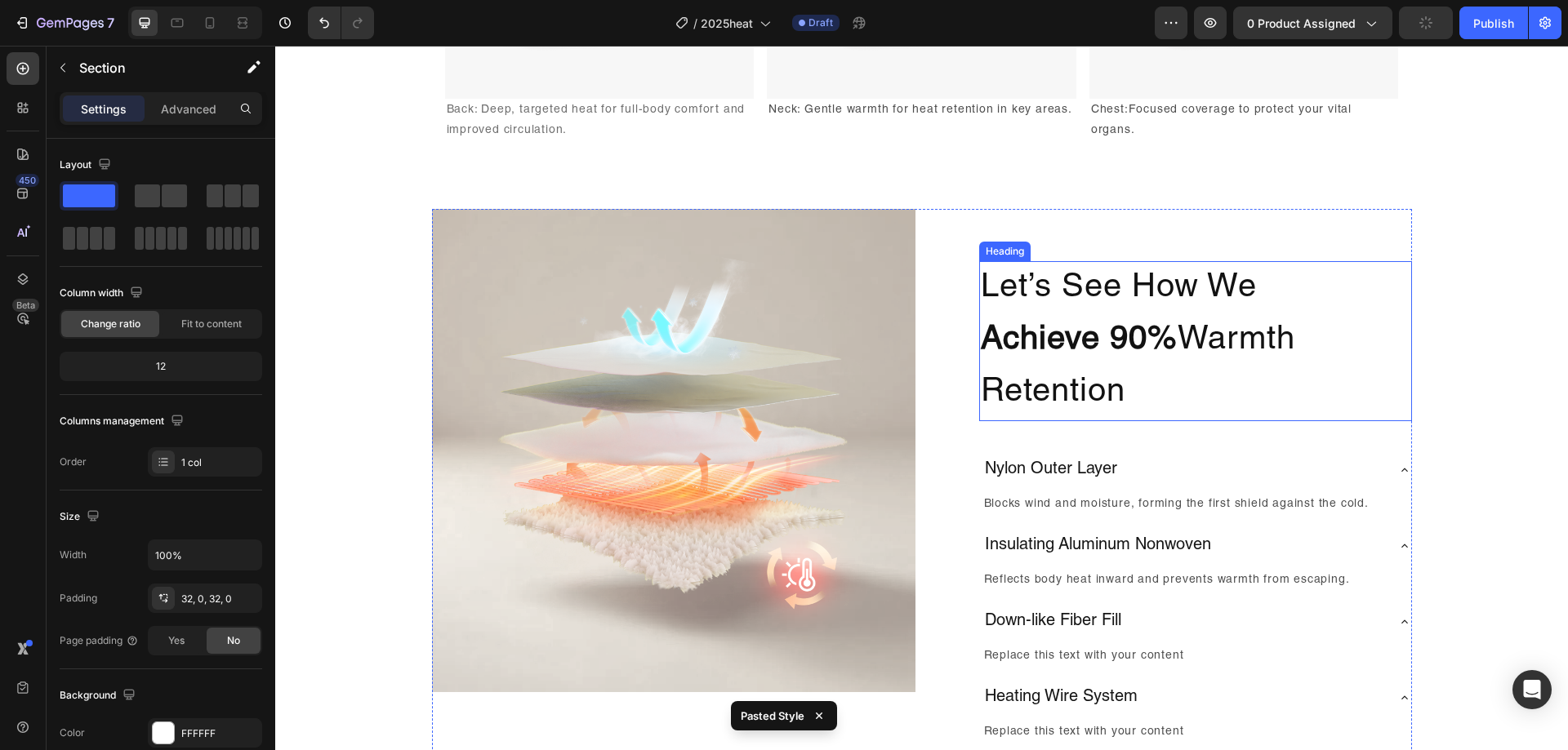
click at [1340, 379] on h2 "Let’s See How We Achieve 90% Warmth Retention" at bounding box center [1196, 341] width 433 height 160
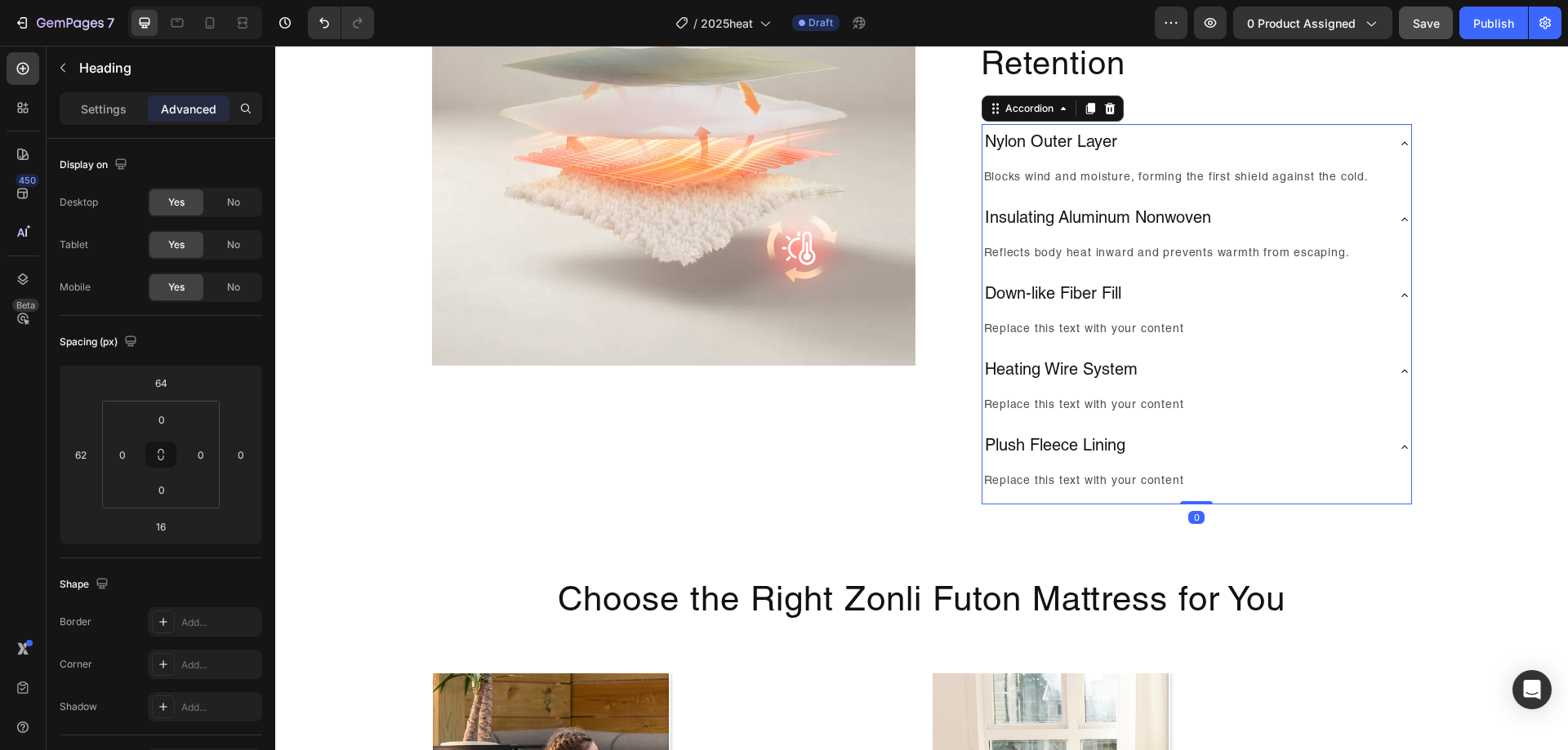
click at [1378, 218] on div "Insulating Aluminum Nonwoven" at bounding box center [1183, 219] width 402 height 26
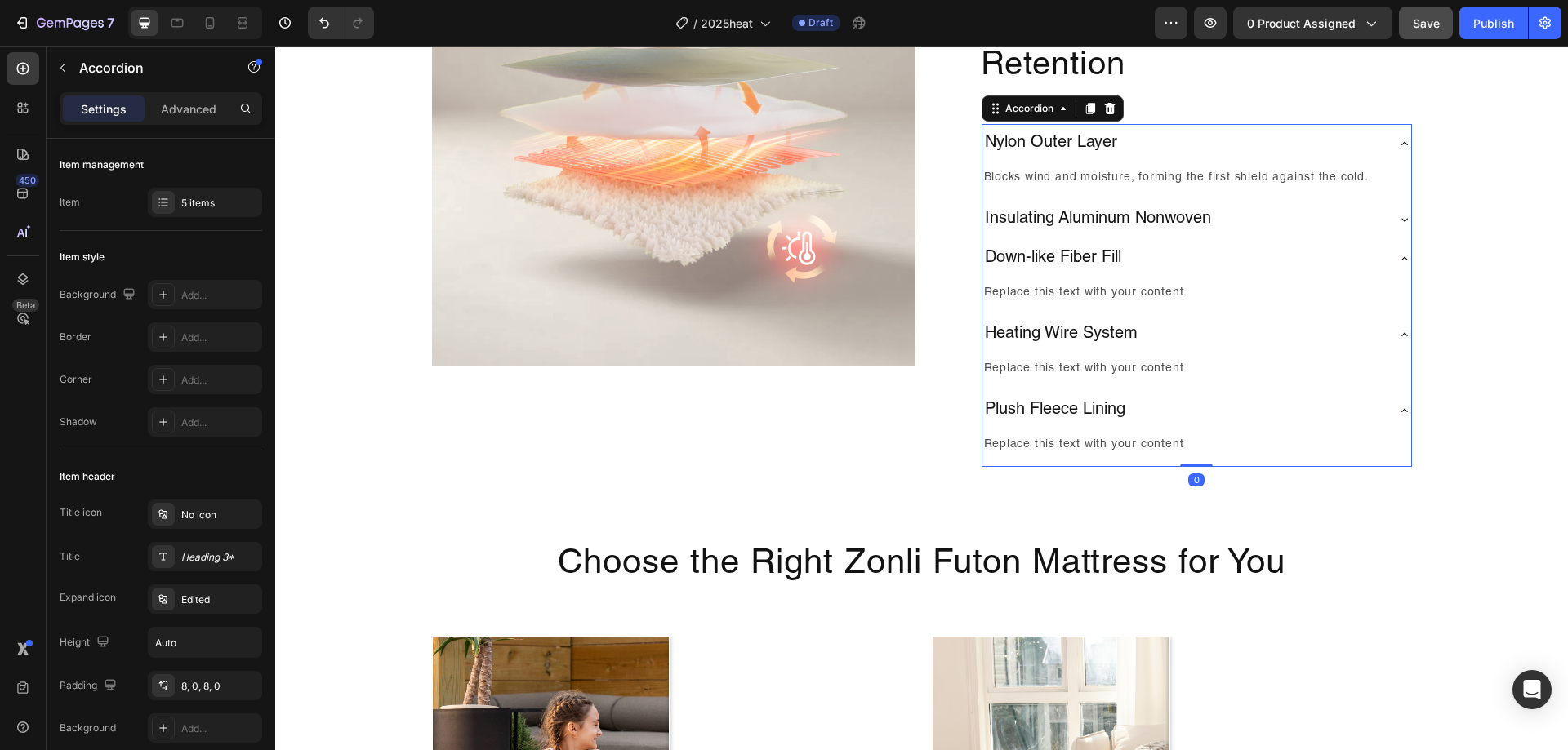
click at [1370, 147] on div "Nylon Outer Layer" at bounding box center [1183, 143] width 402 height 26
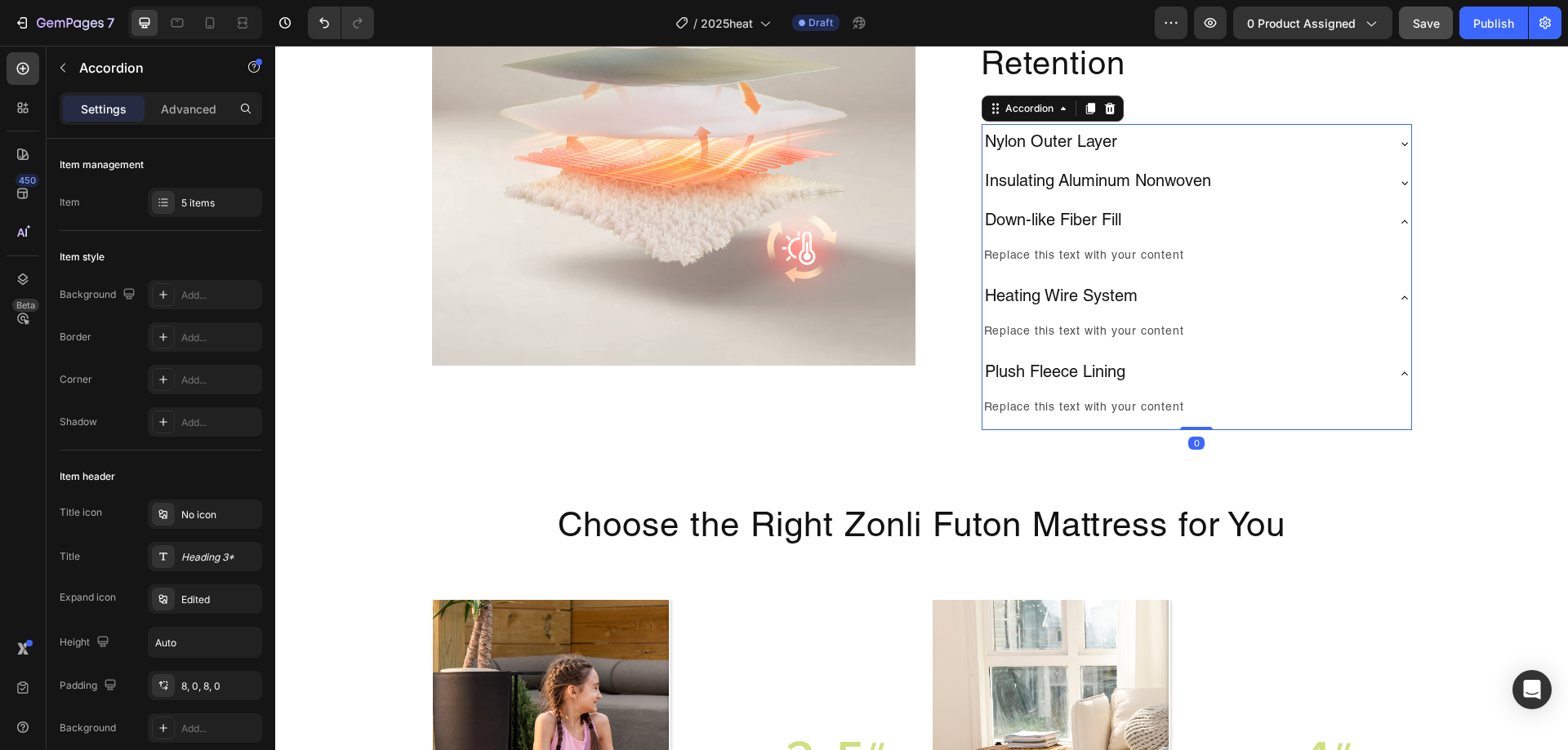
click at [1373, 217] on div "Down-like Fiber Fill" at bounding box center [1183, 222] width 402 height 26
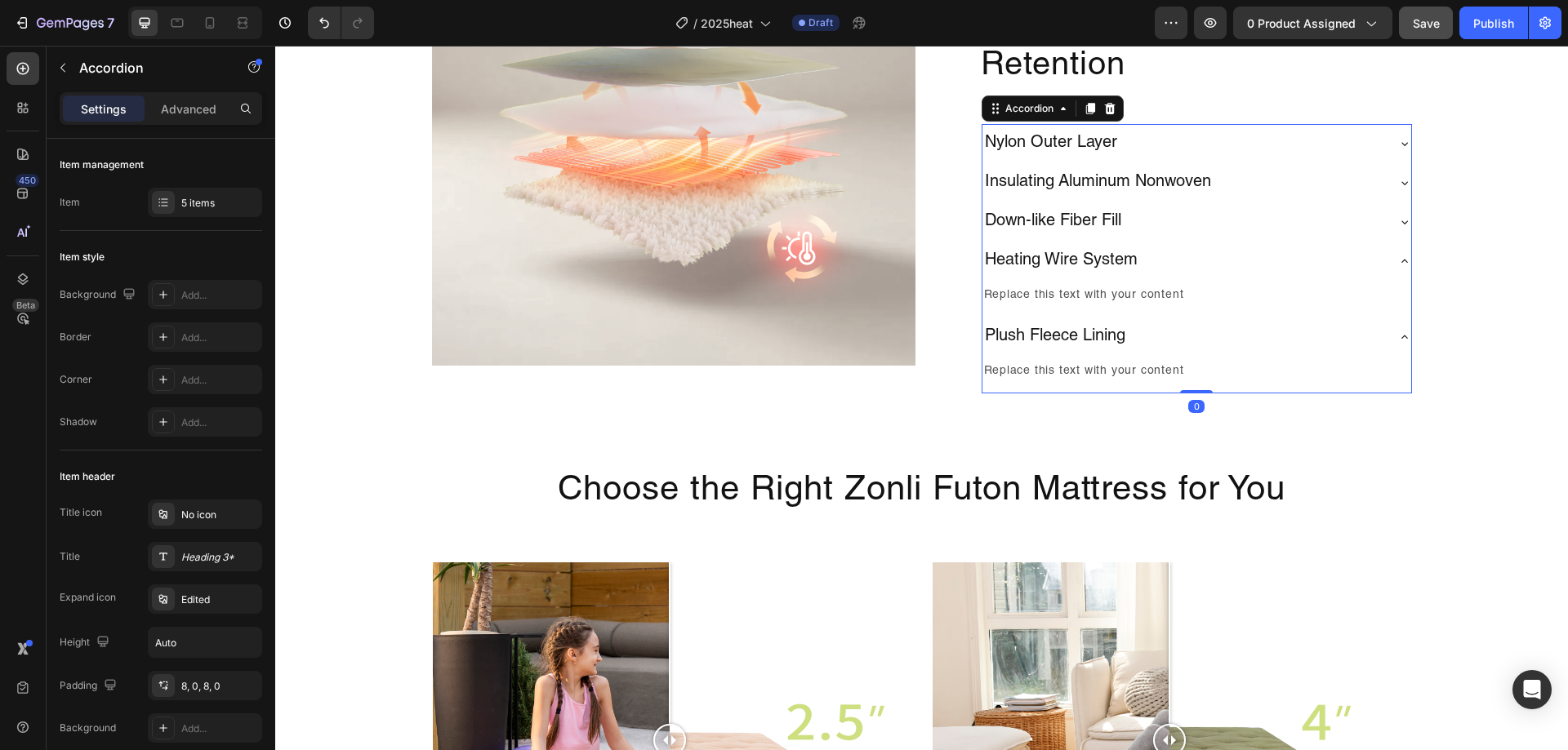
click at [1365, 267] on div "Heating Wire System" at bounding box center [1183, 261] width 402 height 26
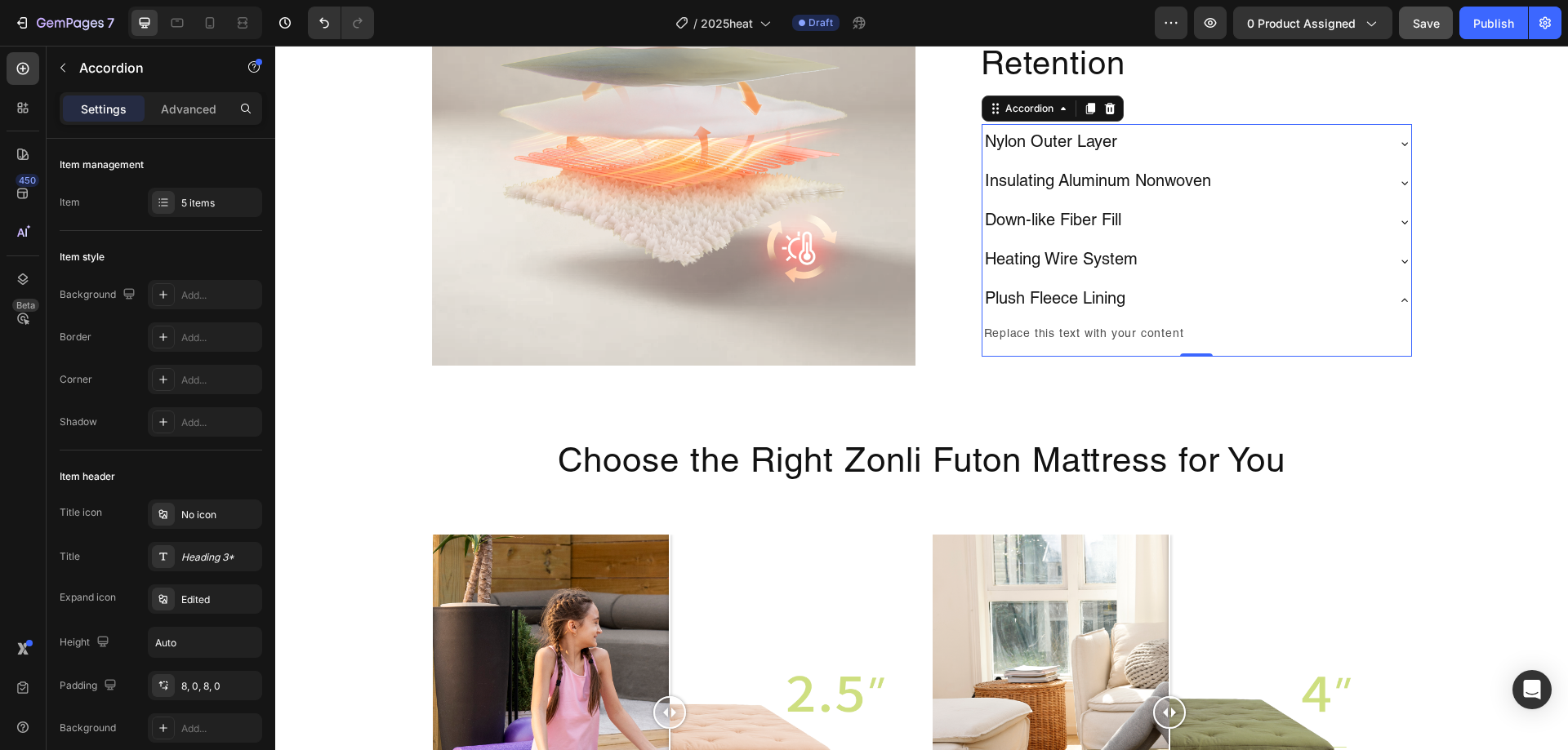
click at [1369, 315] on div "Plush Fleece Lining" at bounding box center [1197, 300] width 429 height 39
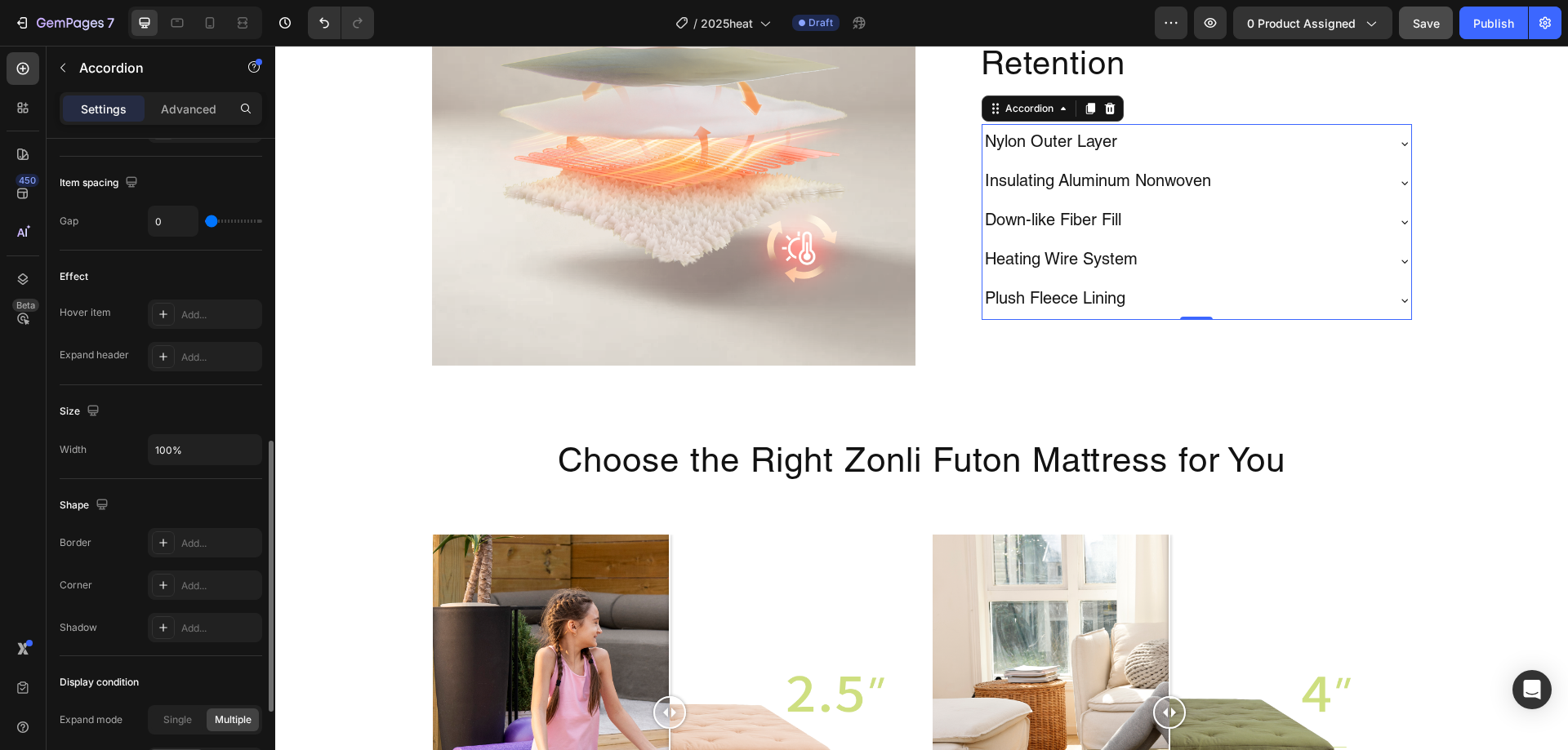
scroll to position [898, 0]
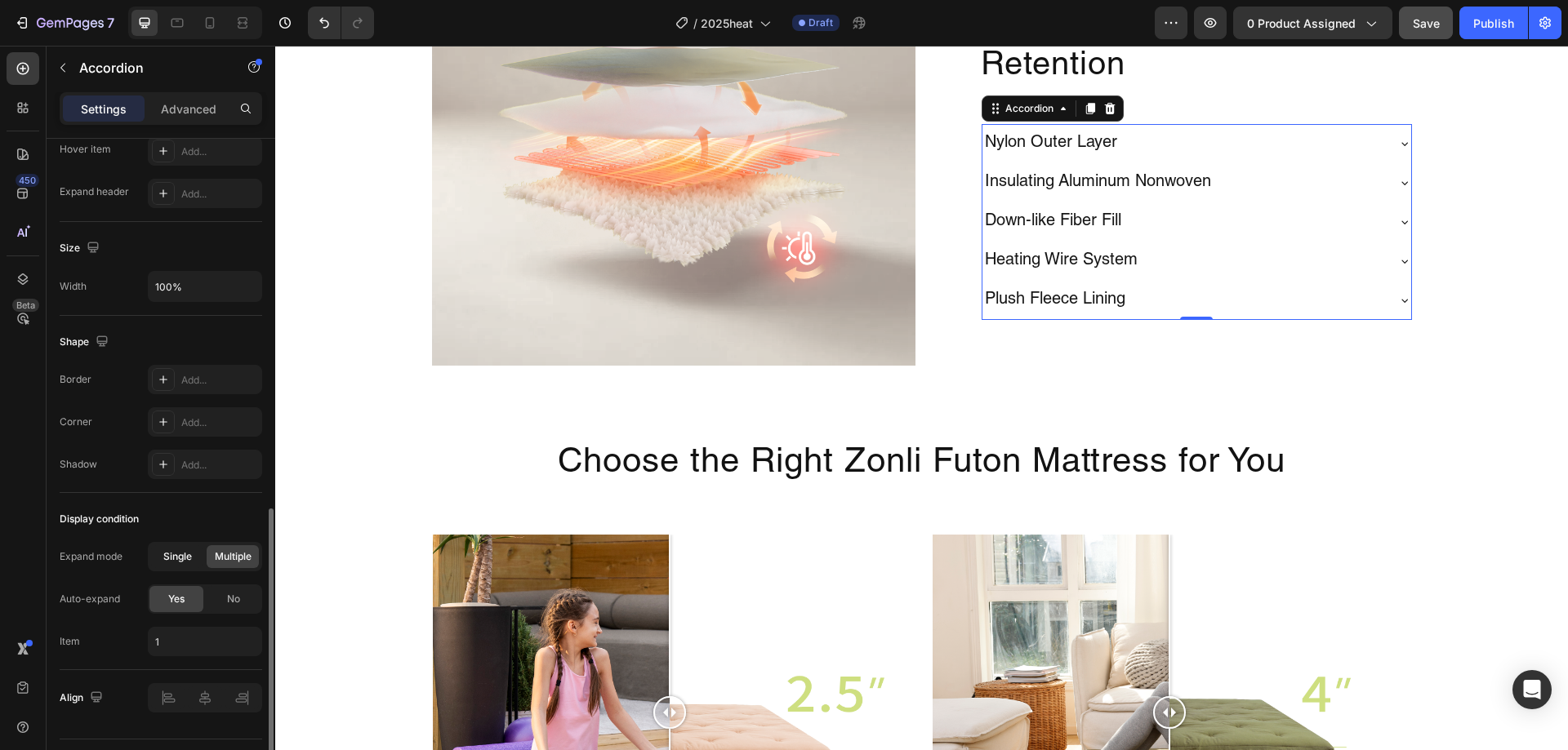
click at [164, 565] on div "Single" at bounding box center [177, 556] width 53 height 22
click at [1256, 275] on div "Heating Wire System" at bounding box center [1197, 261] width 429 height 39
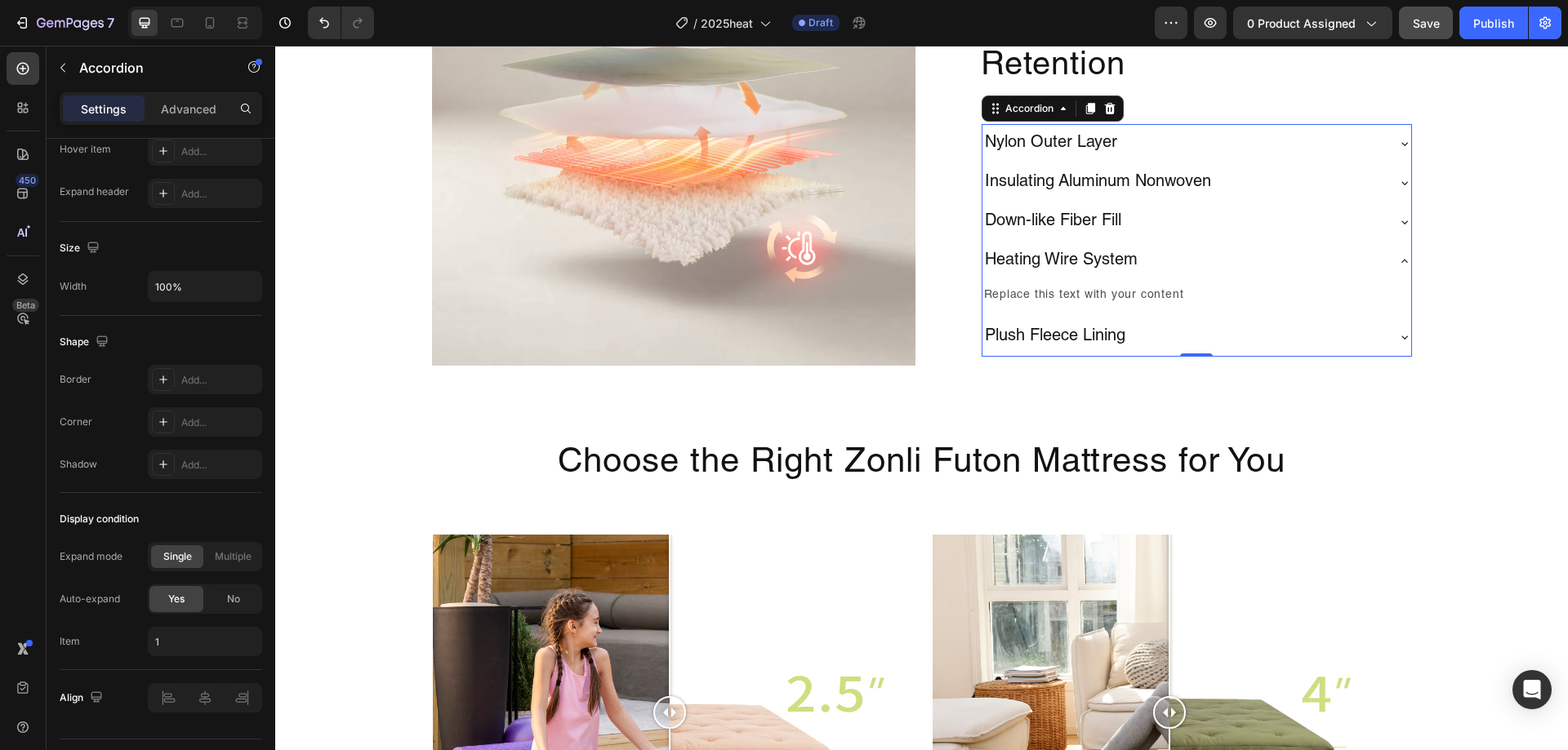
click at [1247, 252] on div "Heating Wire System" at bounding box center [1183, 261] width 402 height 26
click at [1248, 212] on div "Down-like Fiber Fill" at bounding box center [1183, 222] width 402 height 26
click at [1247, 185] on div "Insulating Aluminum Nonwoven" at bounding box center [1183, 182] width 402 height 26
click at [1232, 158] on div "Nylon Outer Layer" at bounding box center [1197, 143] width 429 height 39
click at [1237, 212] on div "Insulating Aluminum Nonwoven" at bounding box center [1183, 219] width 402 height 26
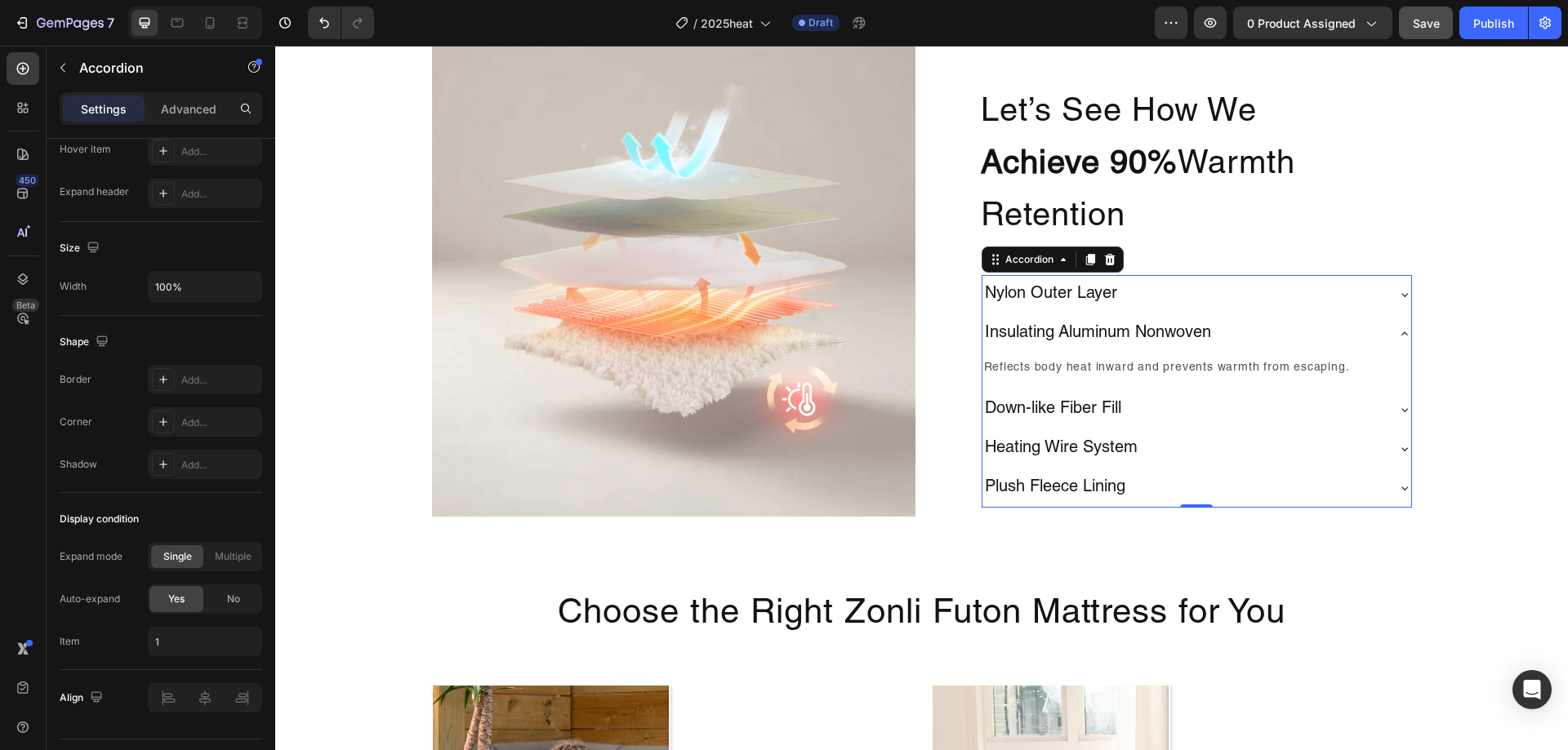
scroll to position [2645, 0]
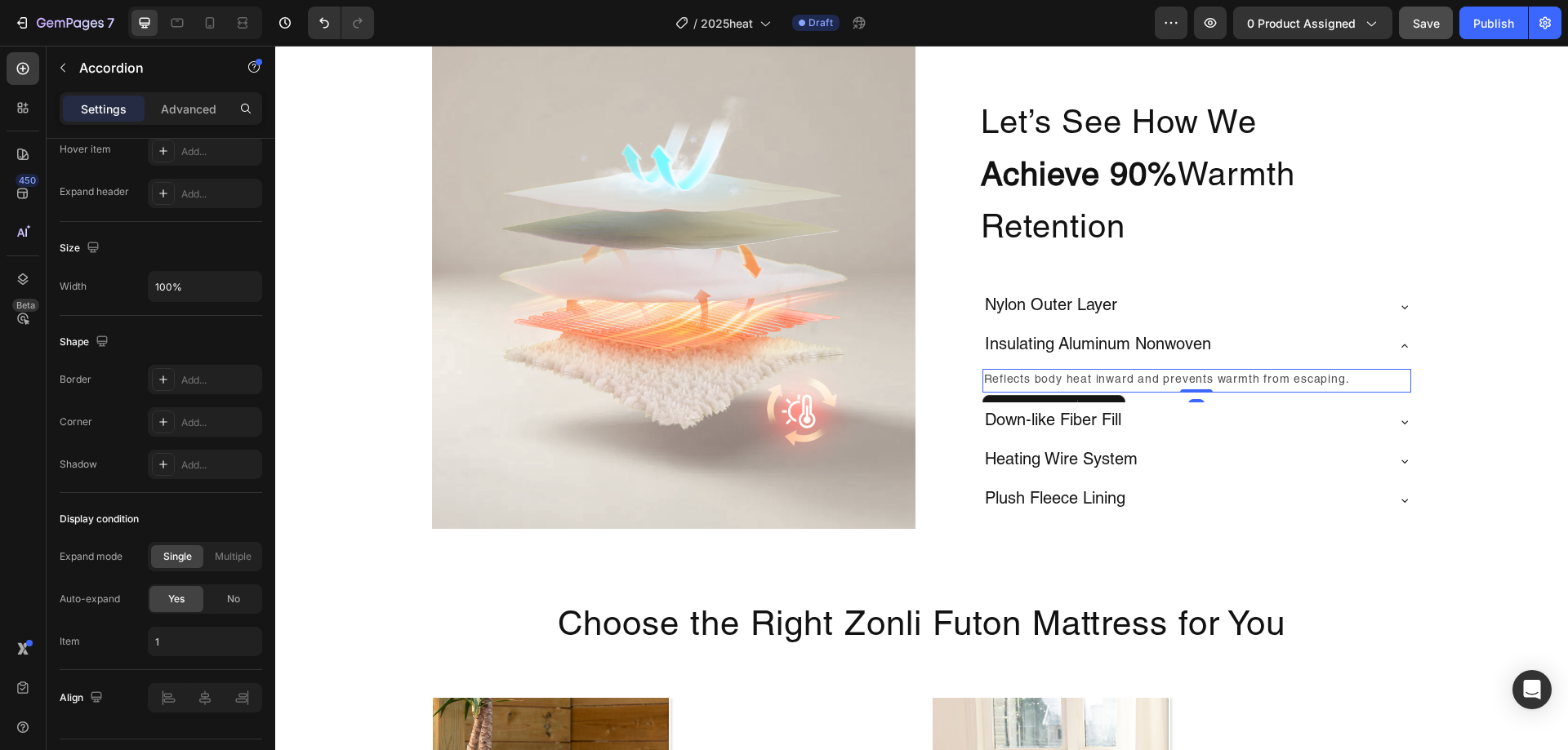
click at [1238, 388] on p "Reflects body heat inward and prevents warmth from escaping." at bounding box center [1197, 380] width 426 height 20
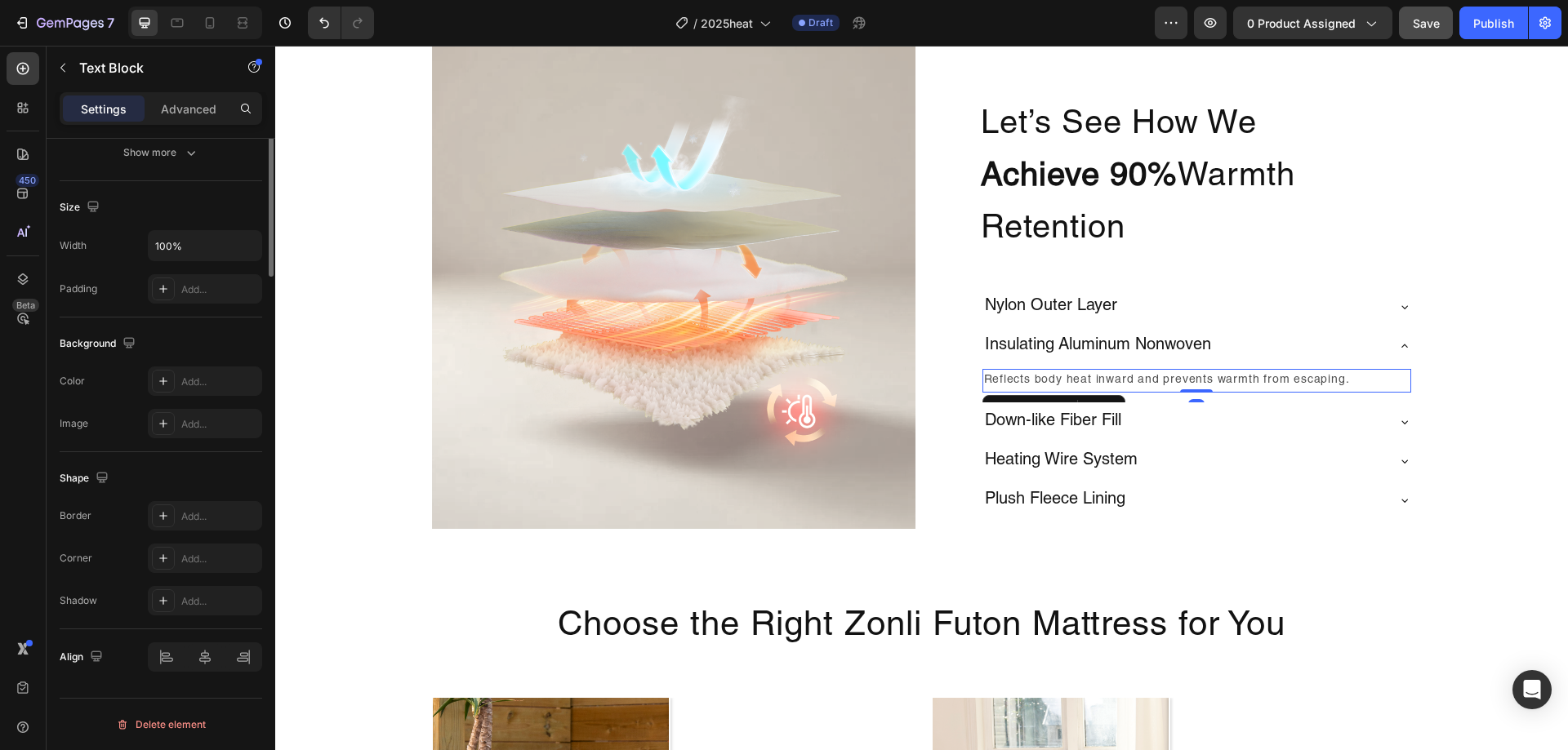
scroll to position [0, 0]
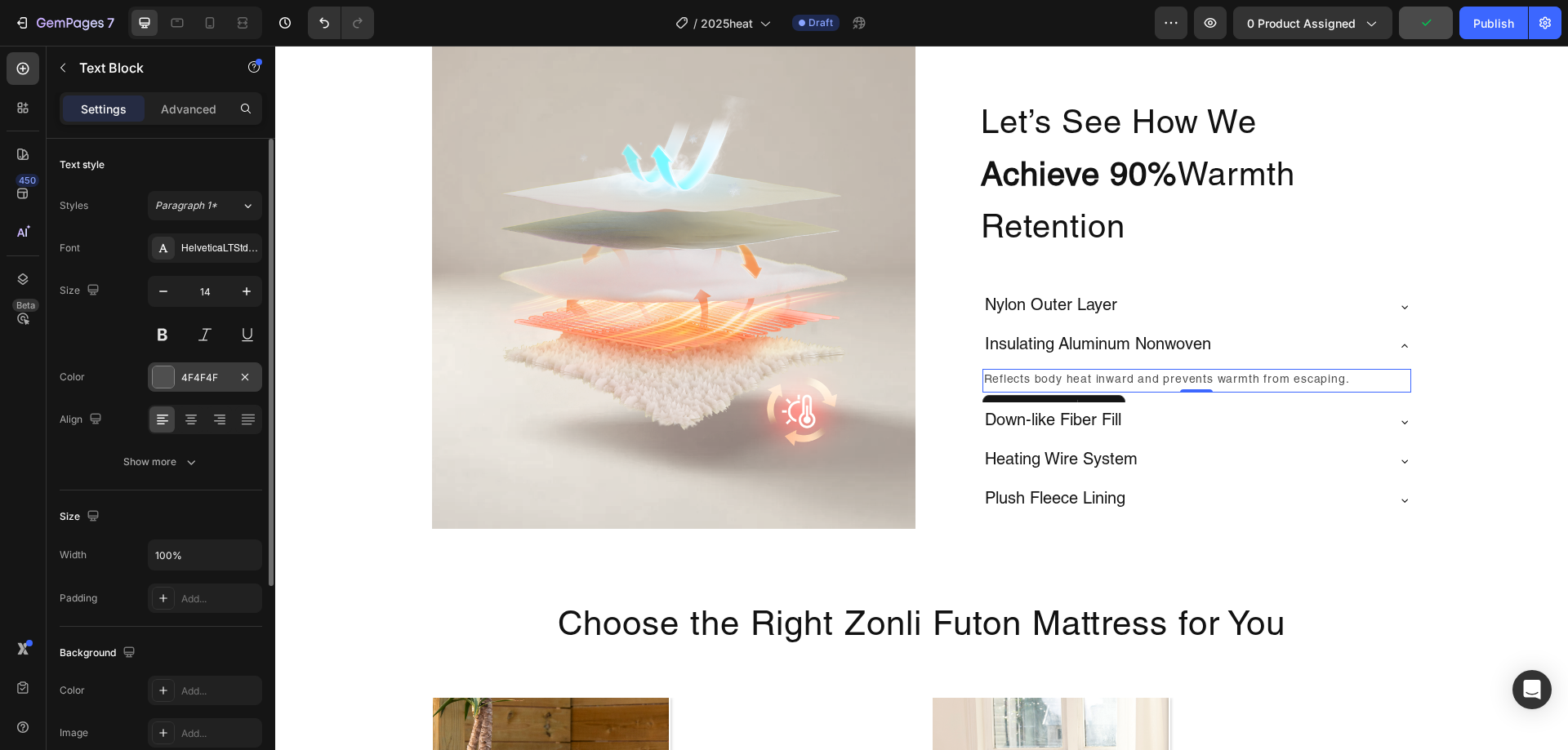
click at [163, 372] on div at bounding box center [164, 377] width 21 height 21
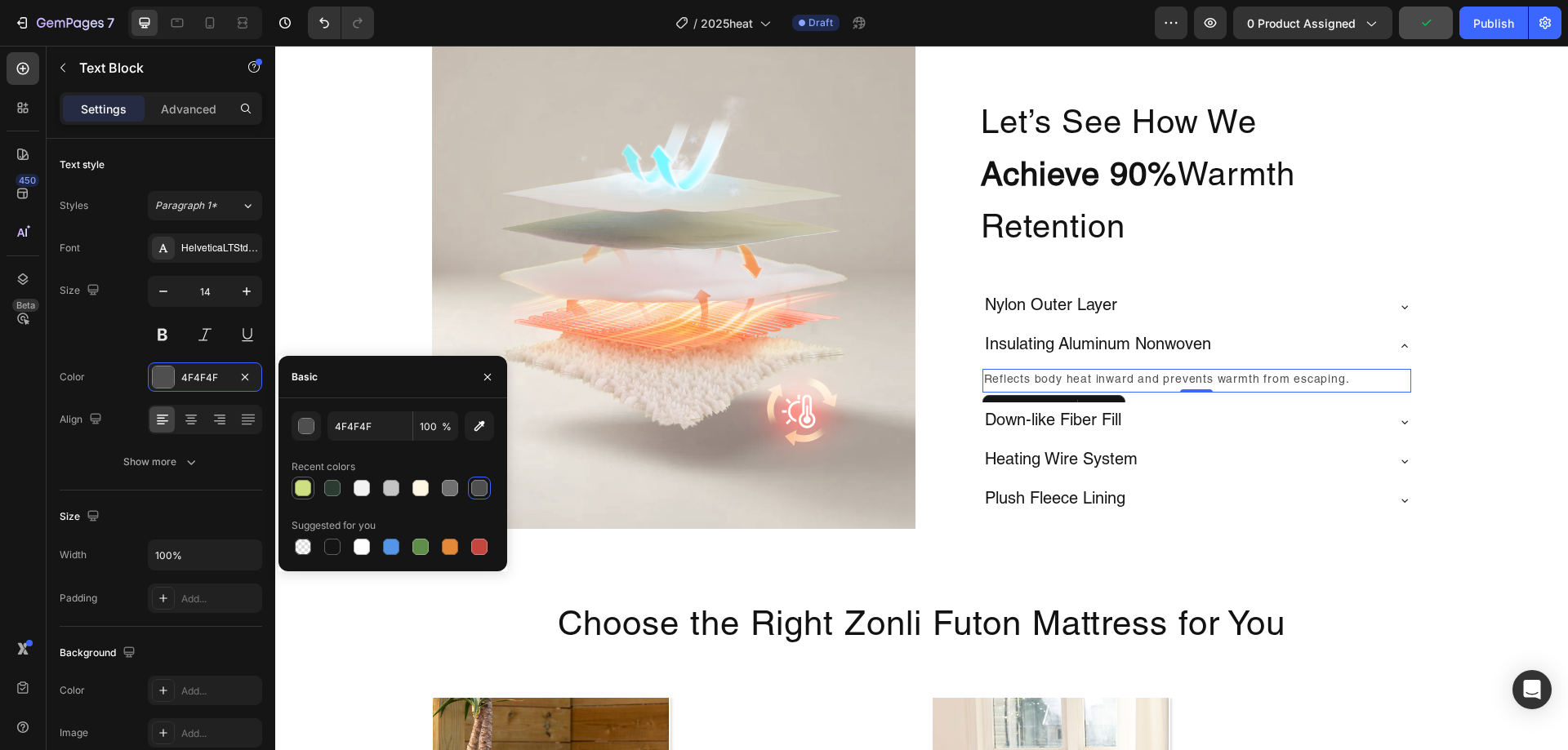
click at [310, 487] on div at bounding box center [303, 488] width 17 height 17
type input "CEDF81"
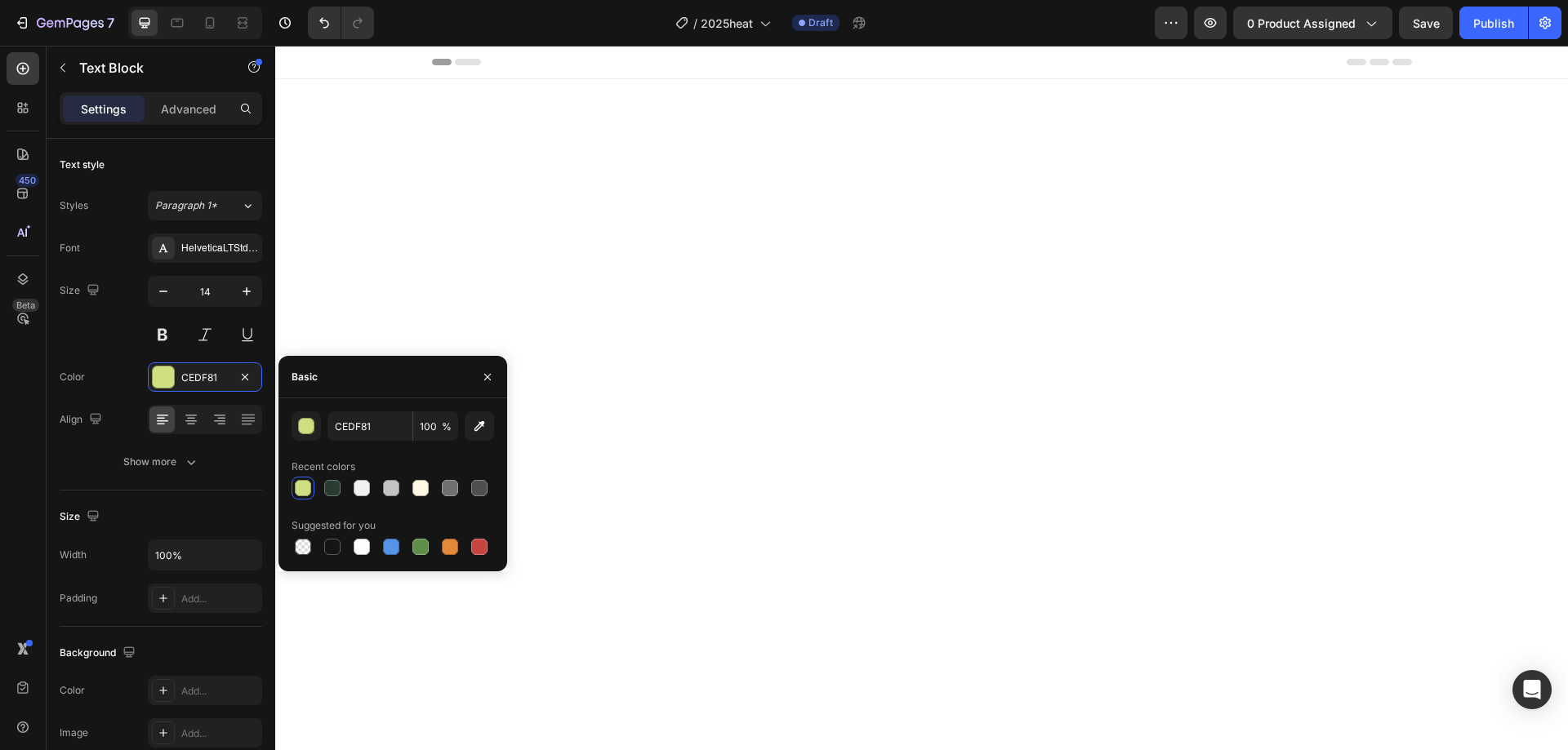
scroll to position [2645, 0]
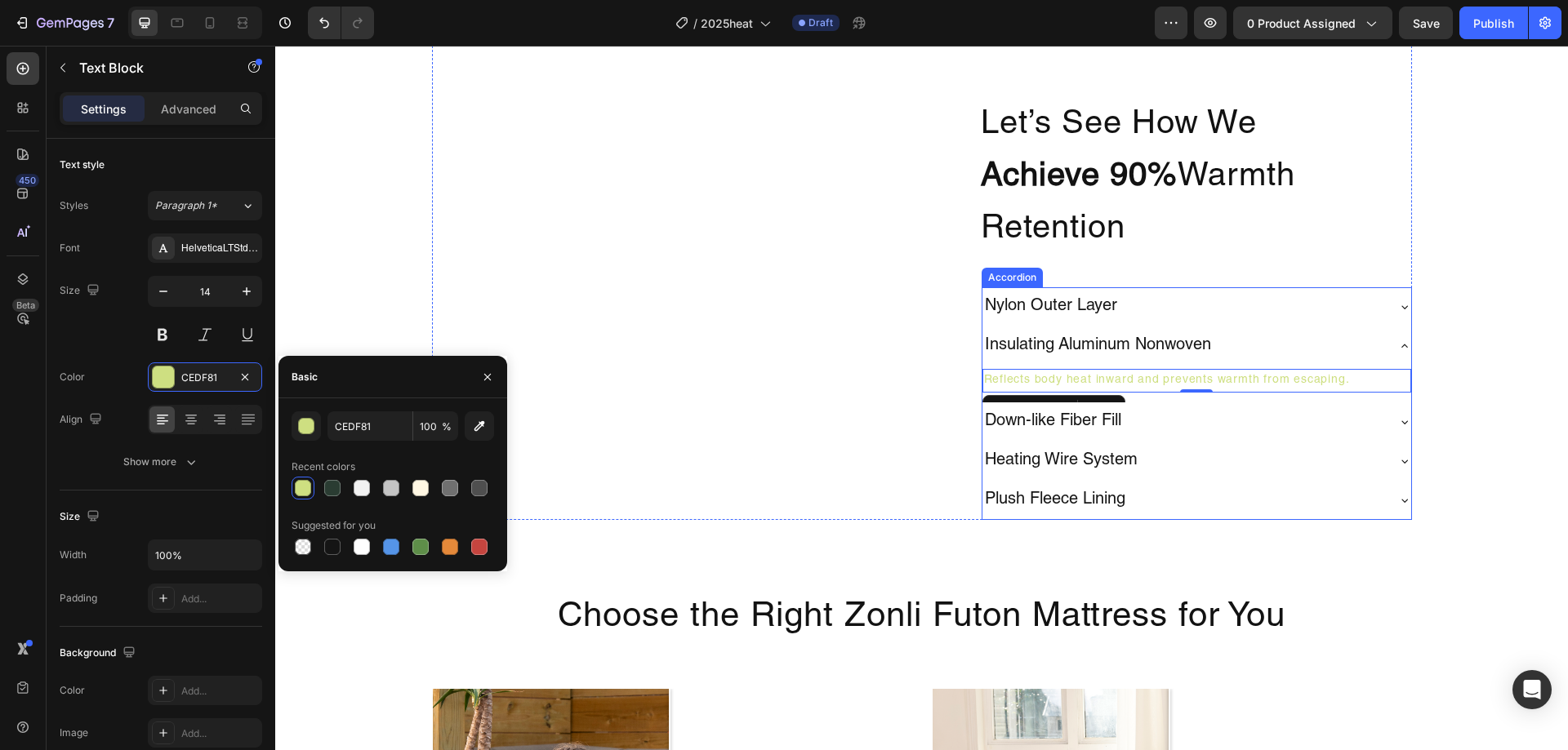
type input "4F4F4F"
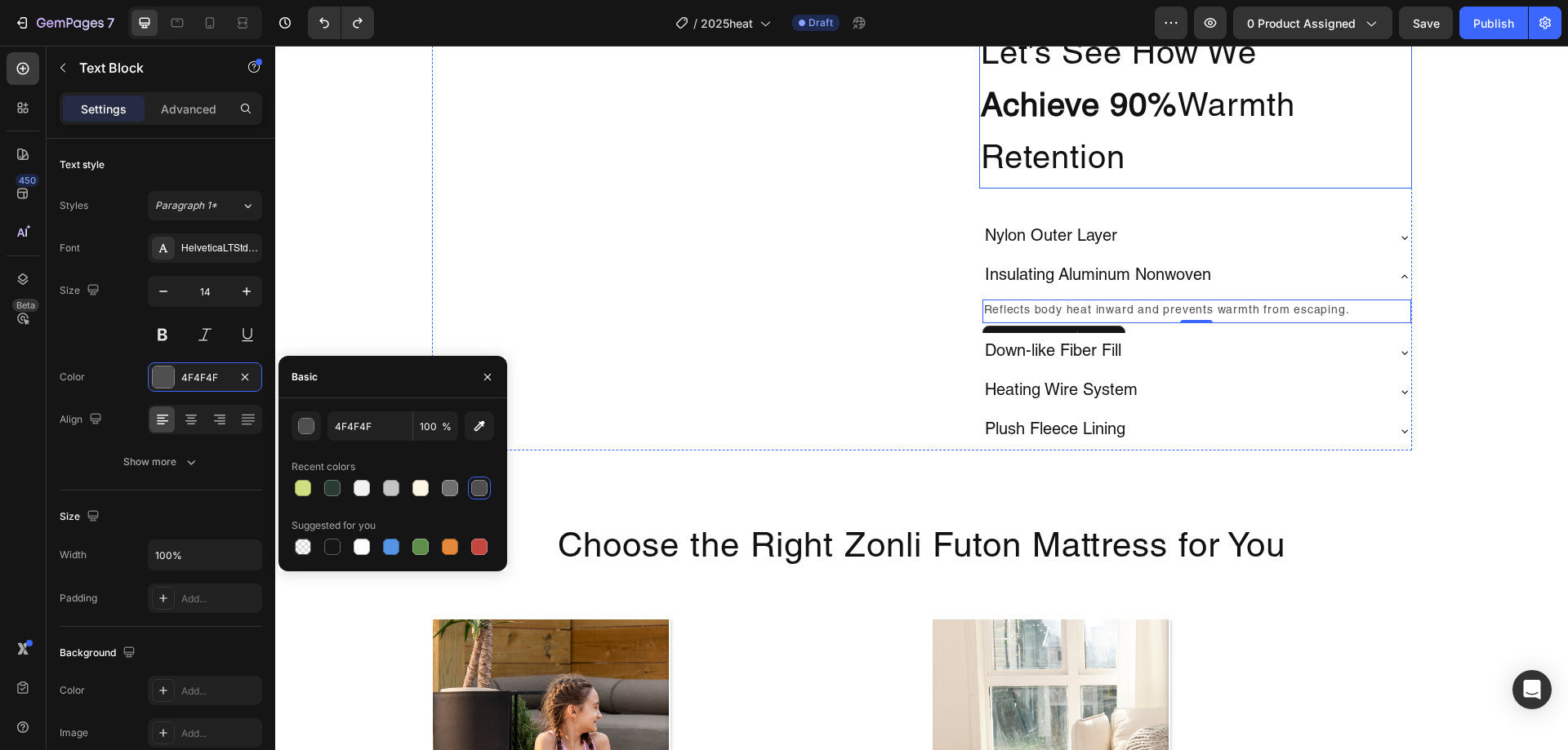
scroll to position [2483, 0]
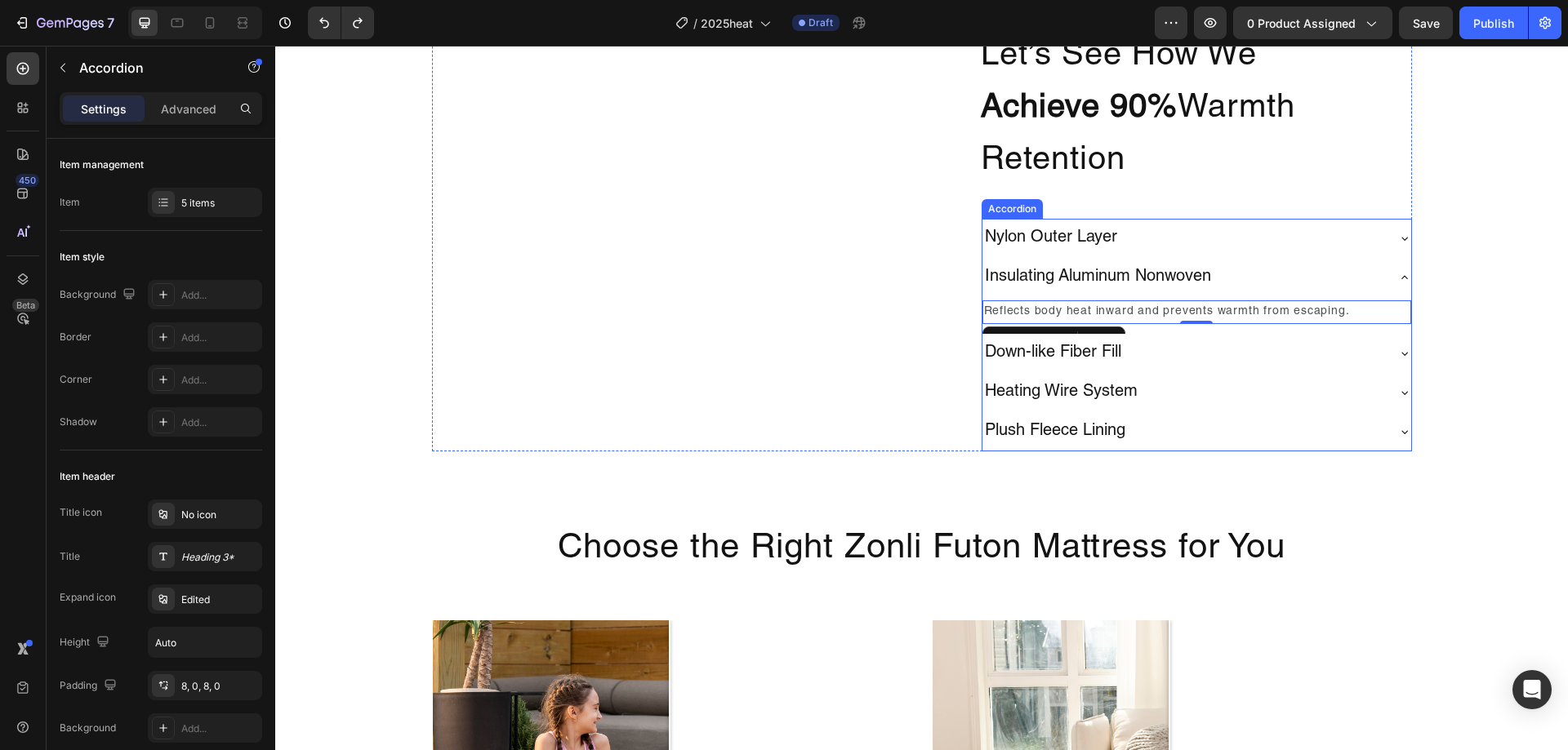
click at [1236, 290] on div "Insulating Aluminum Nonwoven" at bounding box center [1183, 278] width 402 height 26
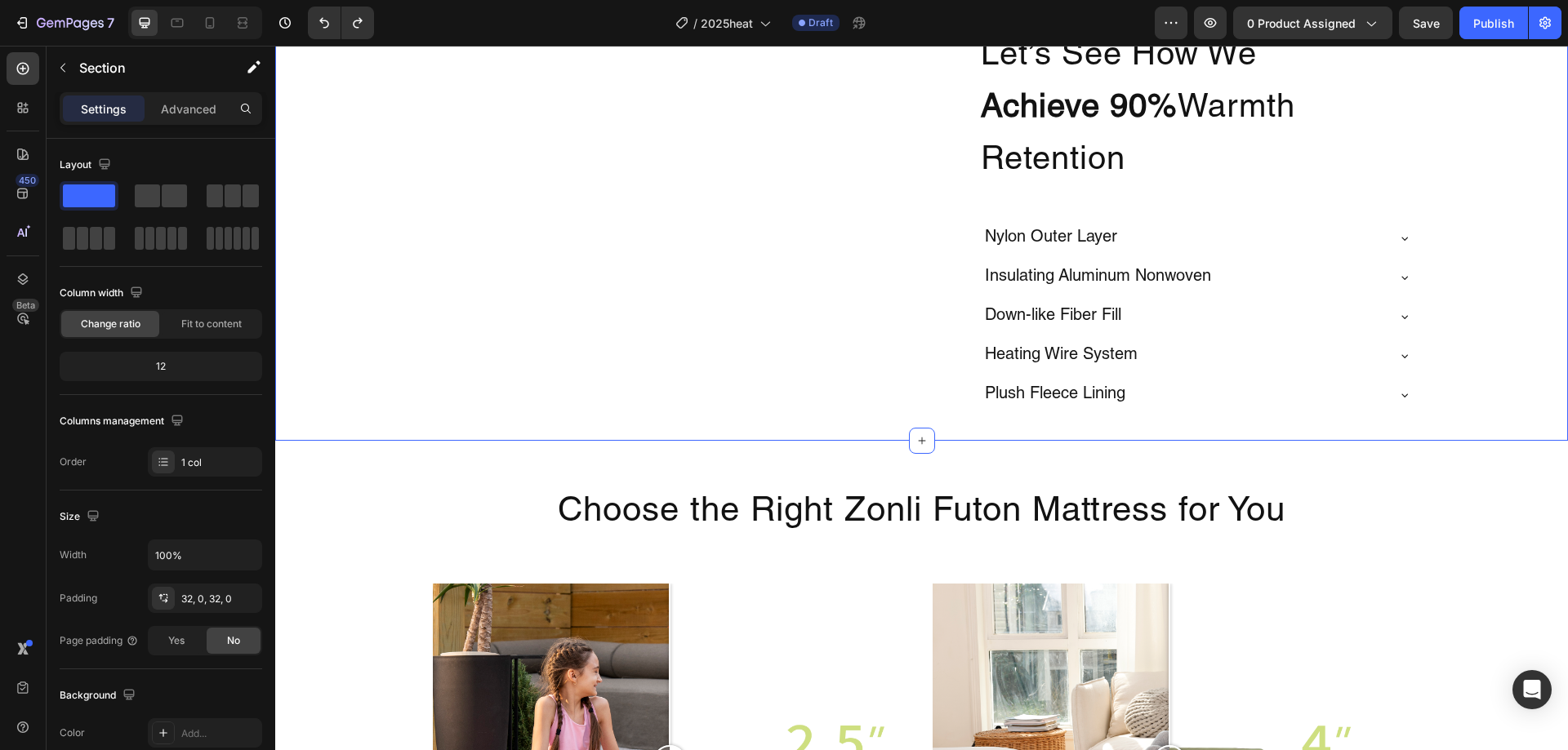
click at [1426, 415] on div "Image Let’s See How We Achieve 90% Warmth Retention Heading Nylon Outer Layer I…" at bounding box center [921, 196] width 1293 height 437
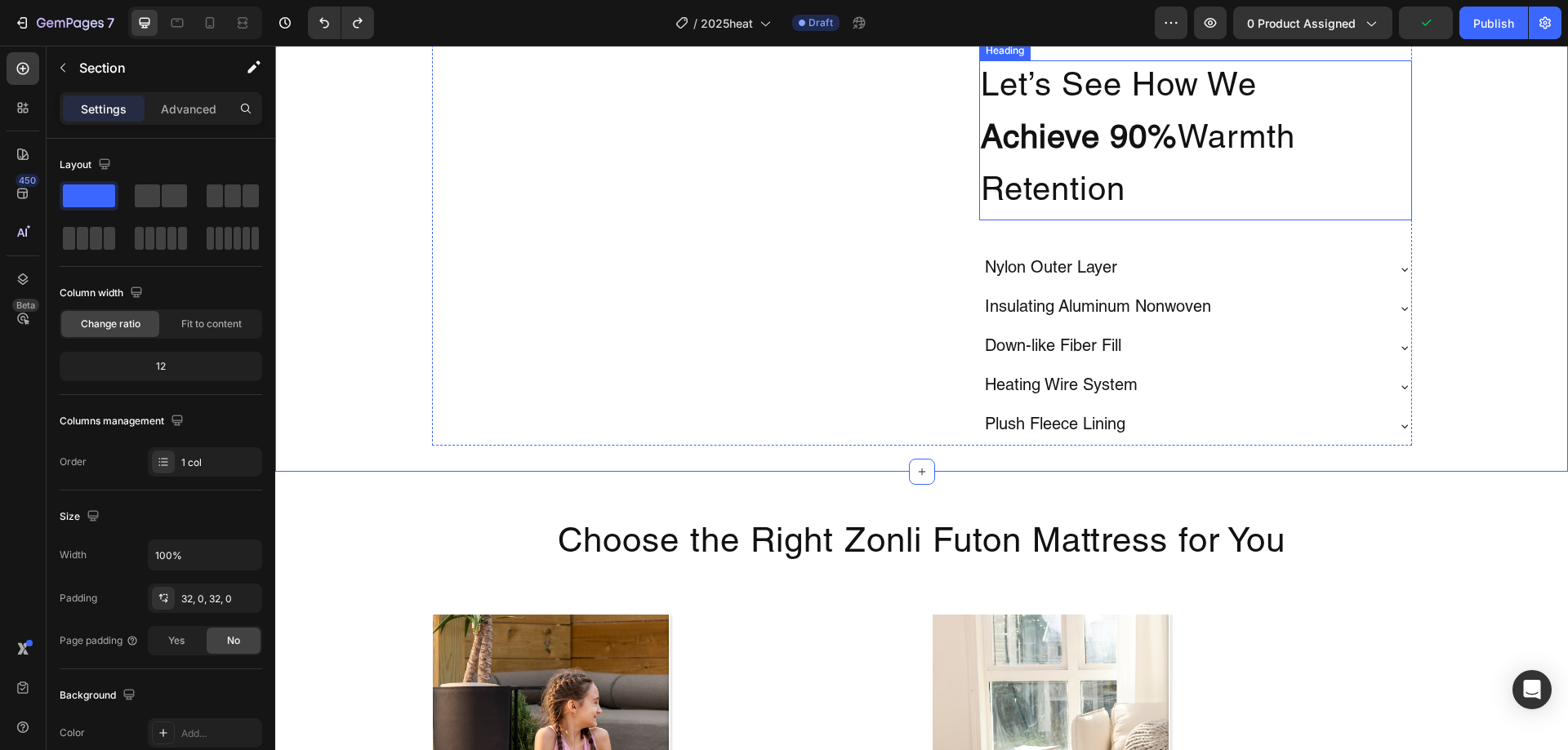
scroll to position [2564, 0]
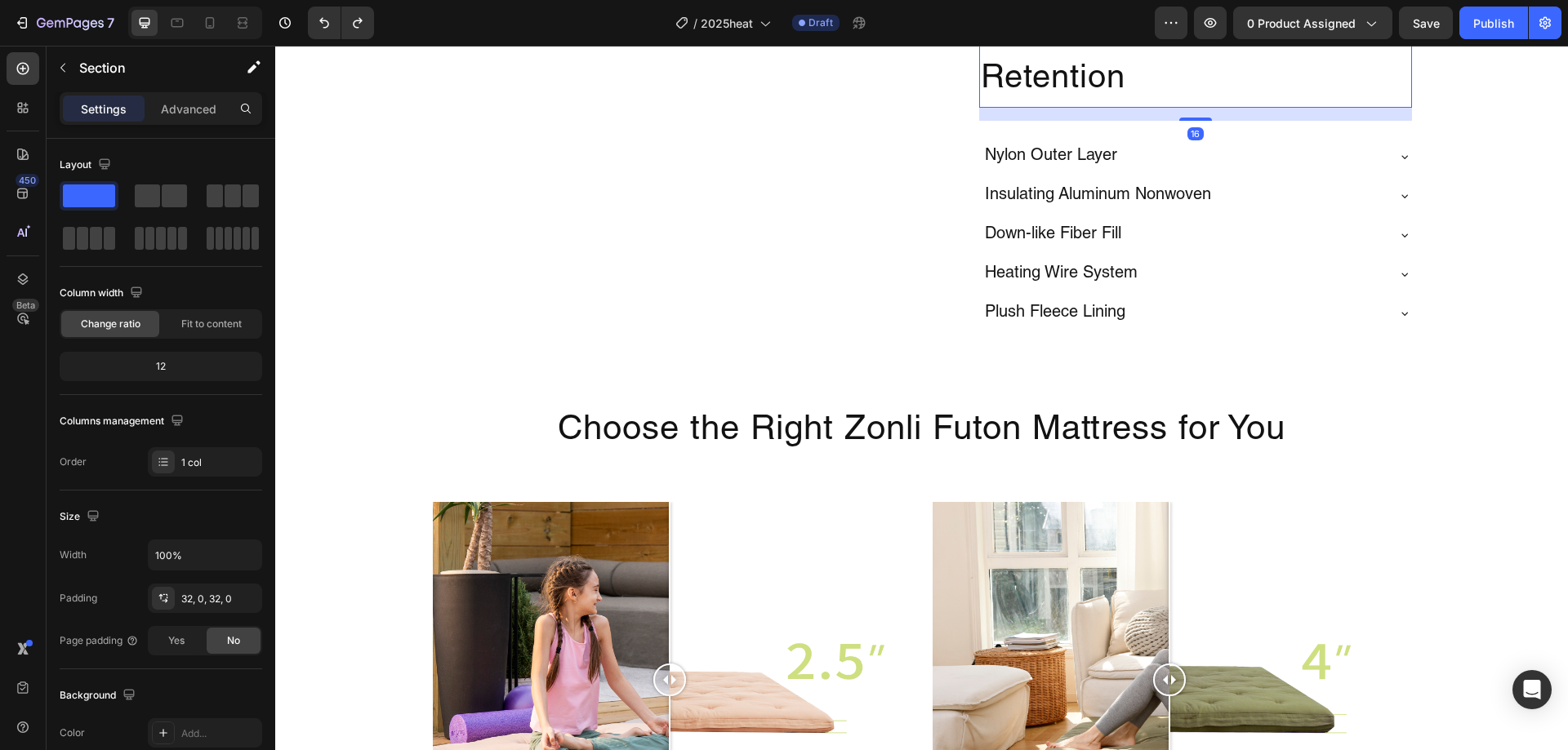
click at [1157, 108] on h2 "Let’s See How We Achieve 90% Warmth Retention" at bounding box center [1196, 27] width 433 height 160
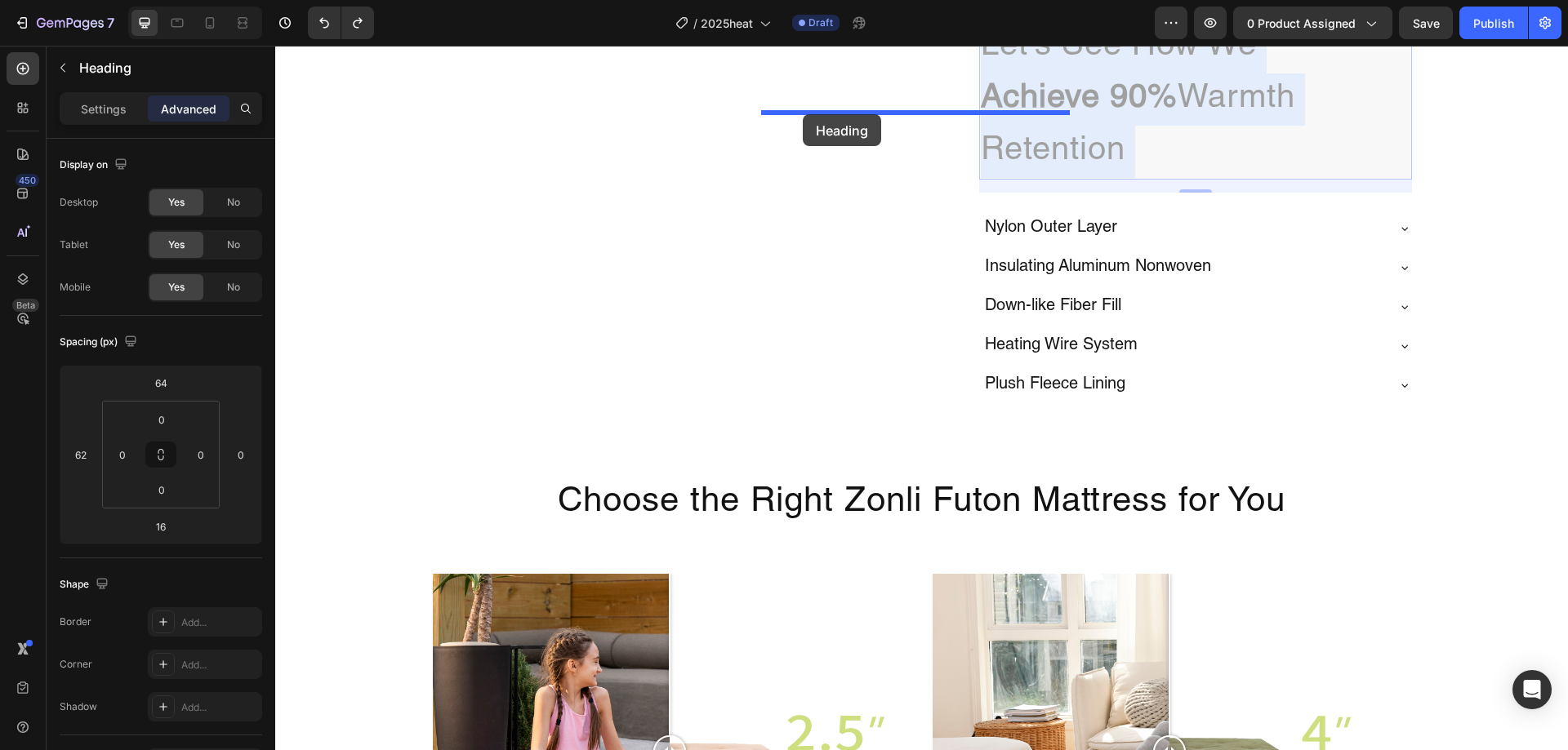
scroll to position [2488, 0]
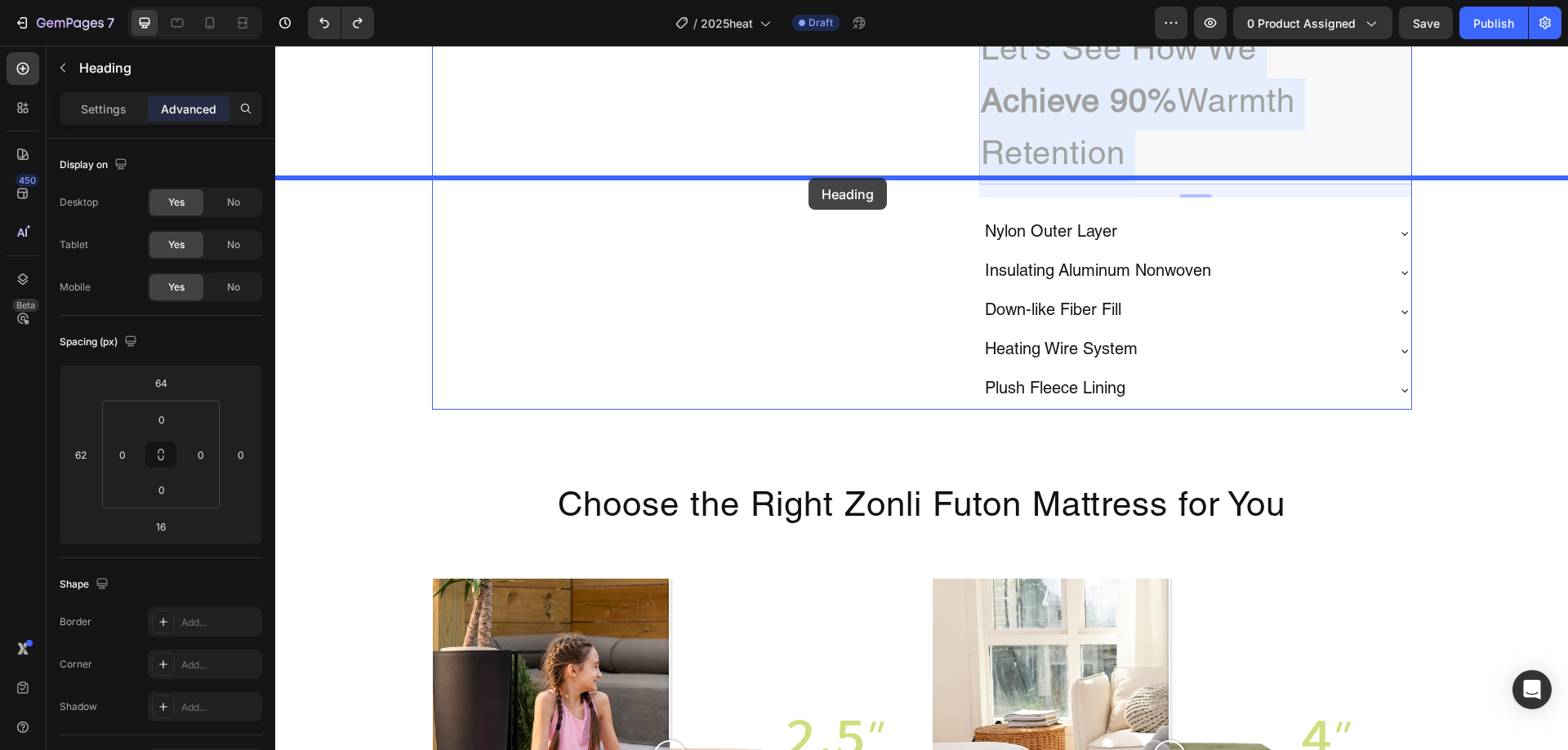
drag, startPoint x: 1217, startPoint y: 336, endPoint x: 806, endPoint y: 180, distance: 439.6
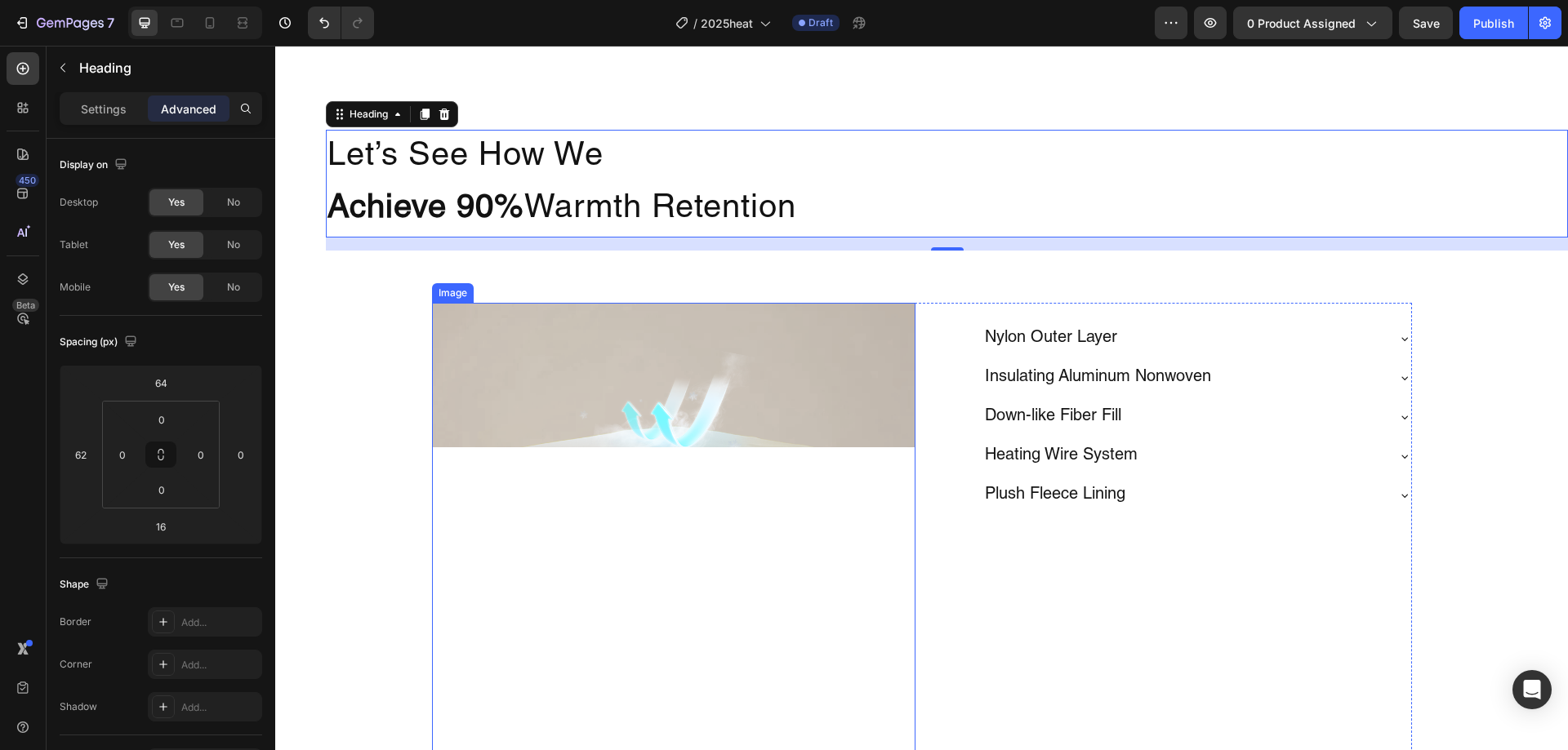
scroll to position [2650, 0]
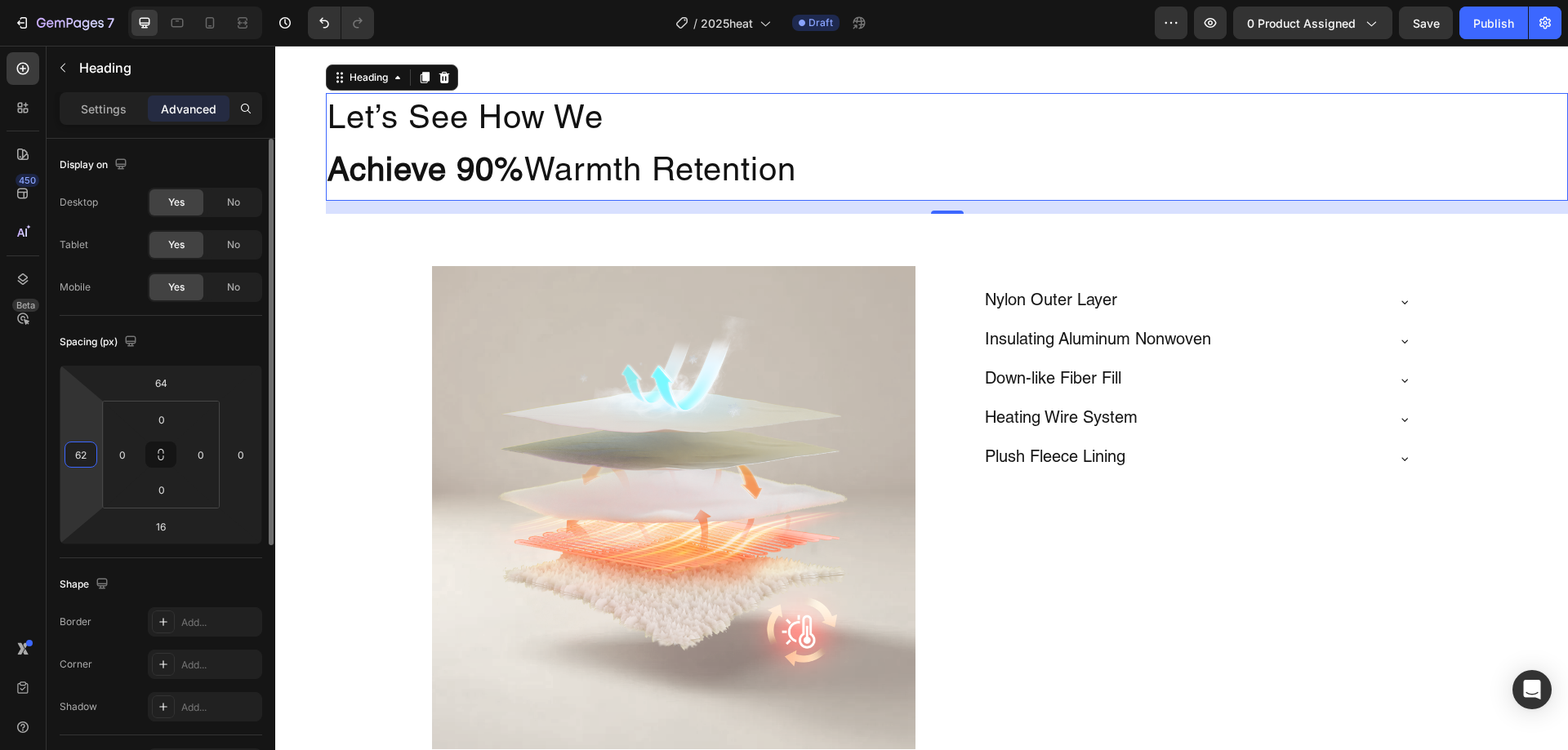
click at [91, 449] on input "62" at bounding box center [80, 454] width 24 height 24
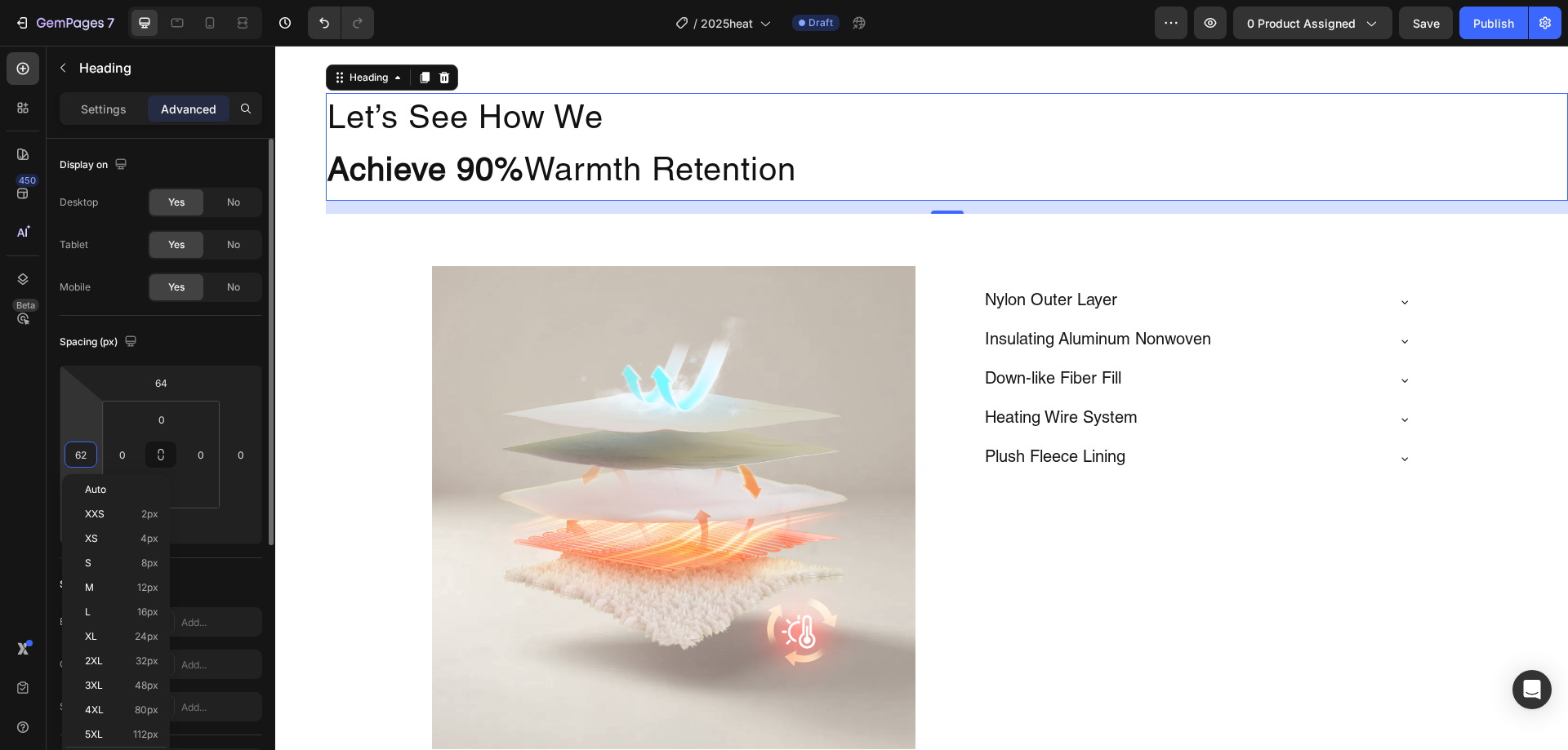
type input "0"
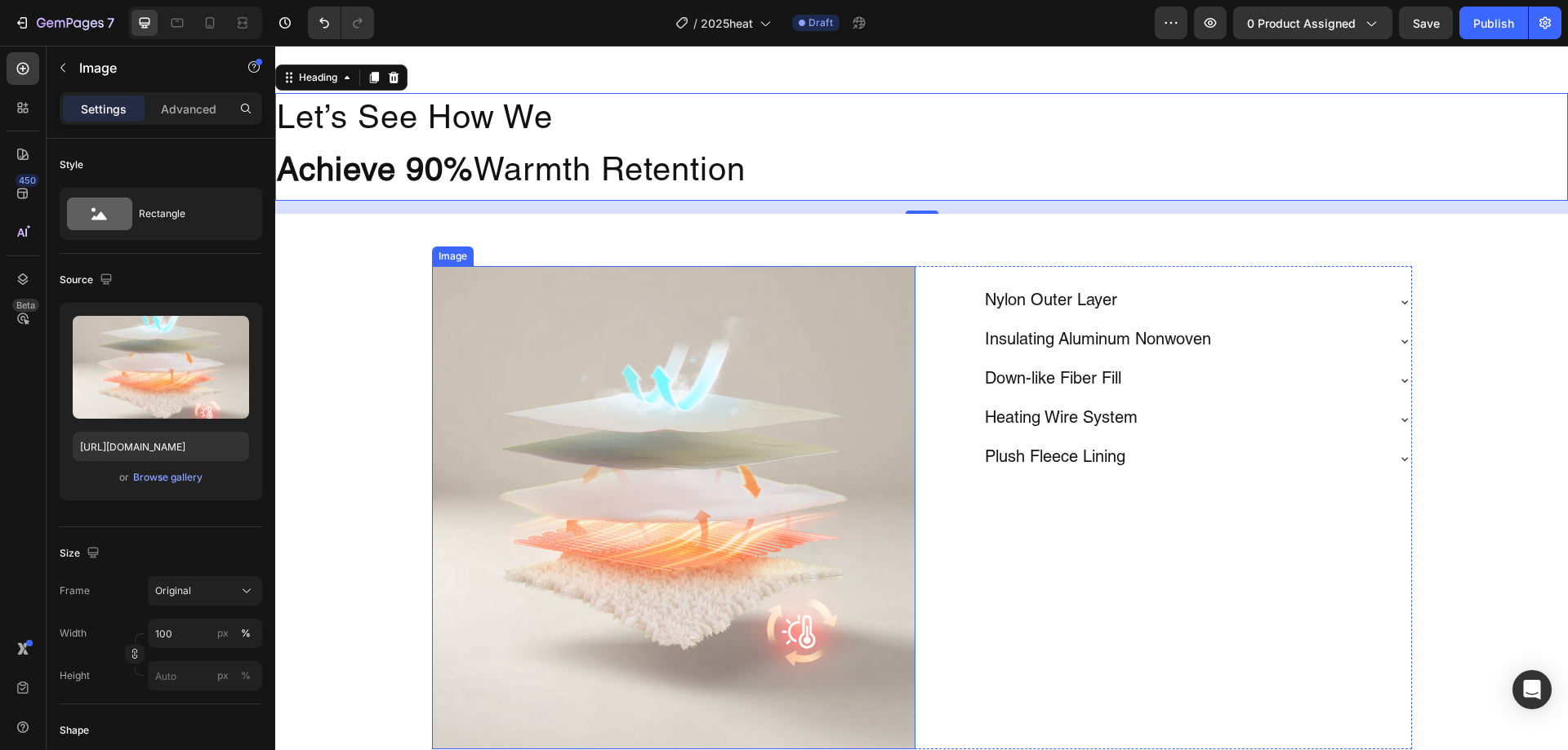
click at [489, 284] on img at bounding box center [673, 507] width 483 height 483
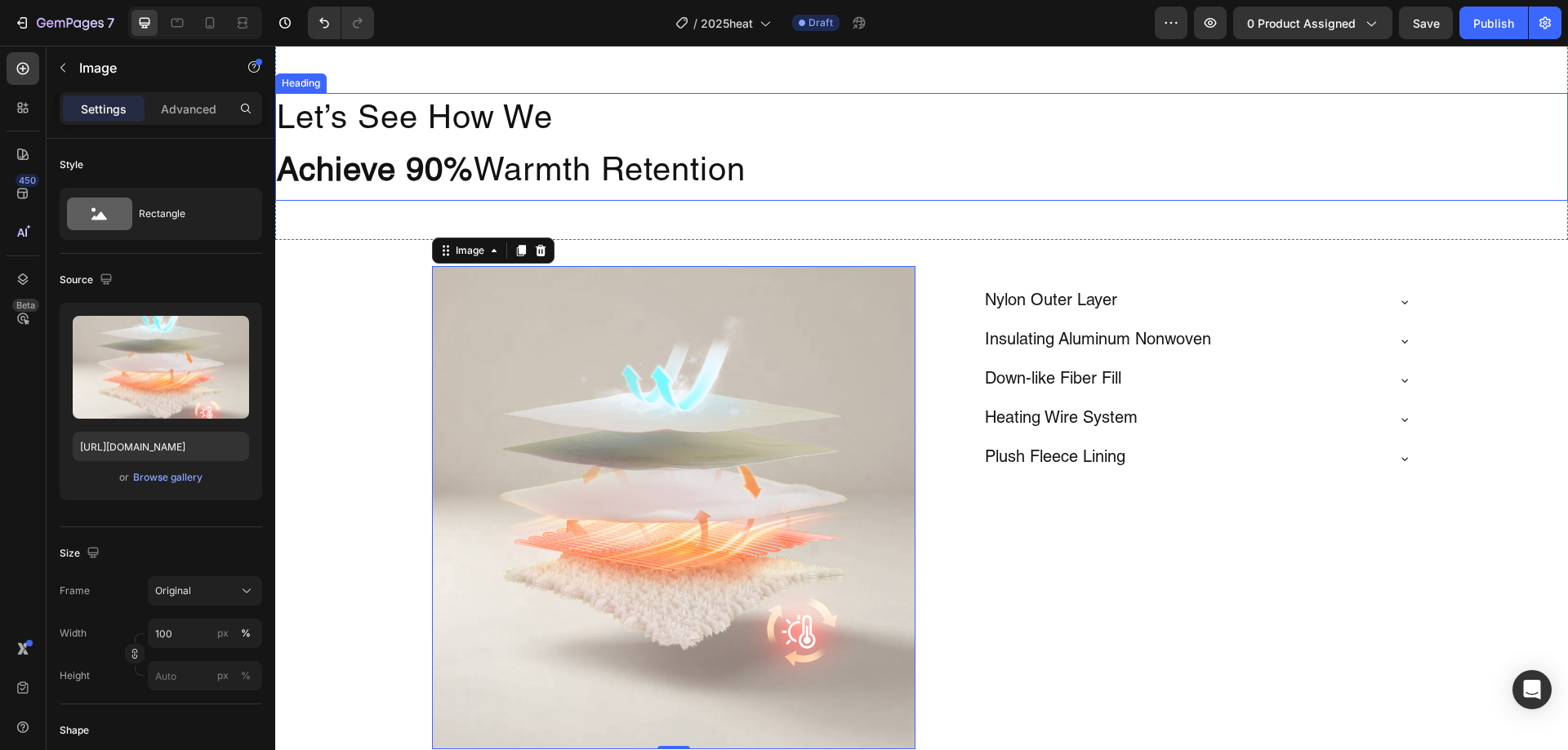
click at [562, 162] on h2 "Let’s See How We Achieve 90% Warmth Retention" at bounding box center [921, 147] width 1293 height 108
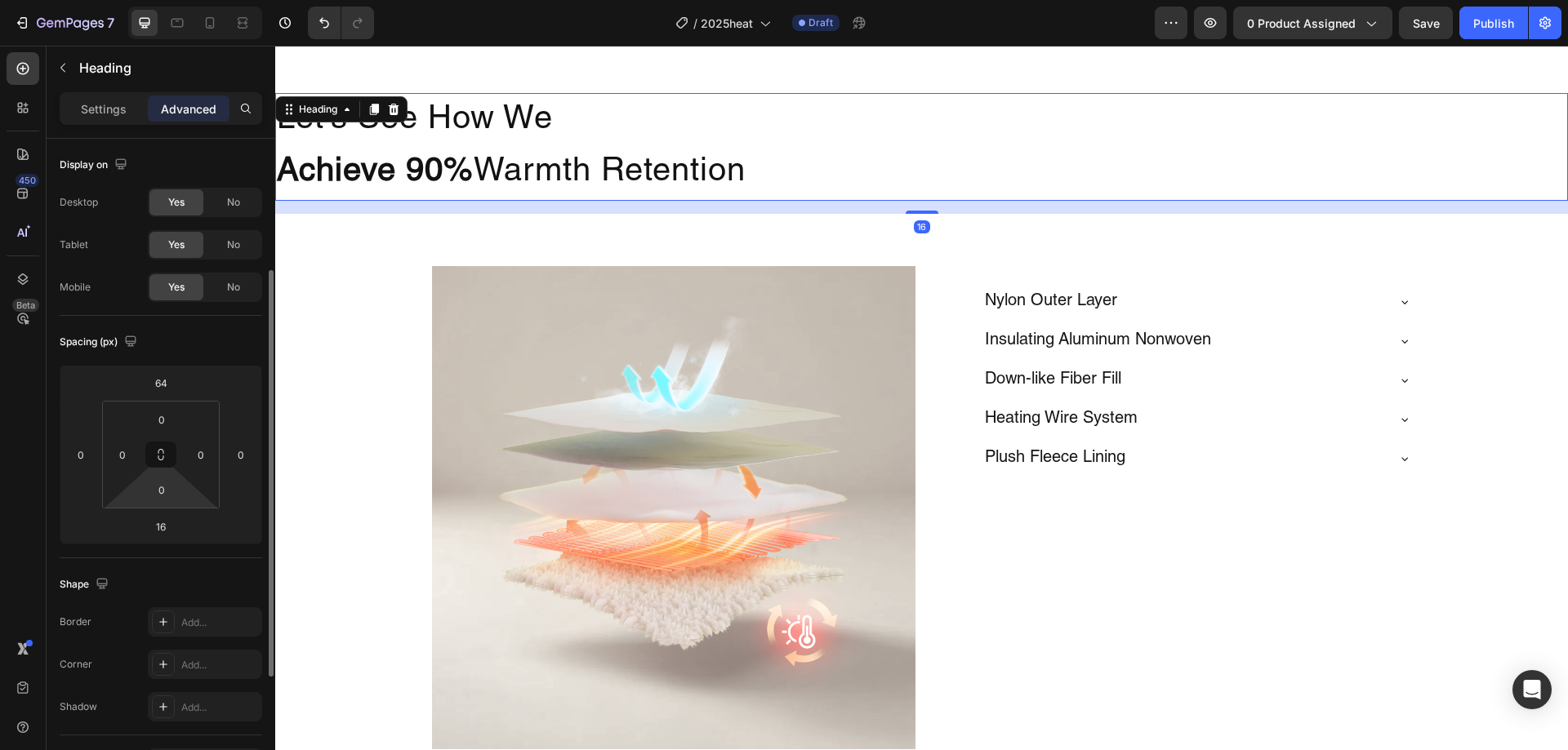
scroll to position [406, 0]
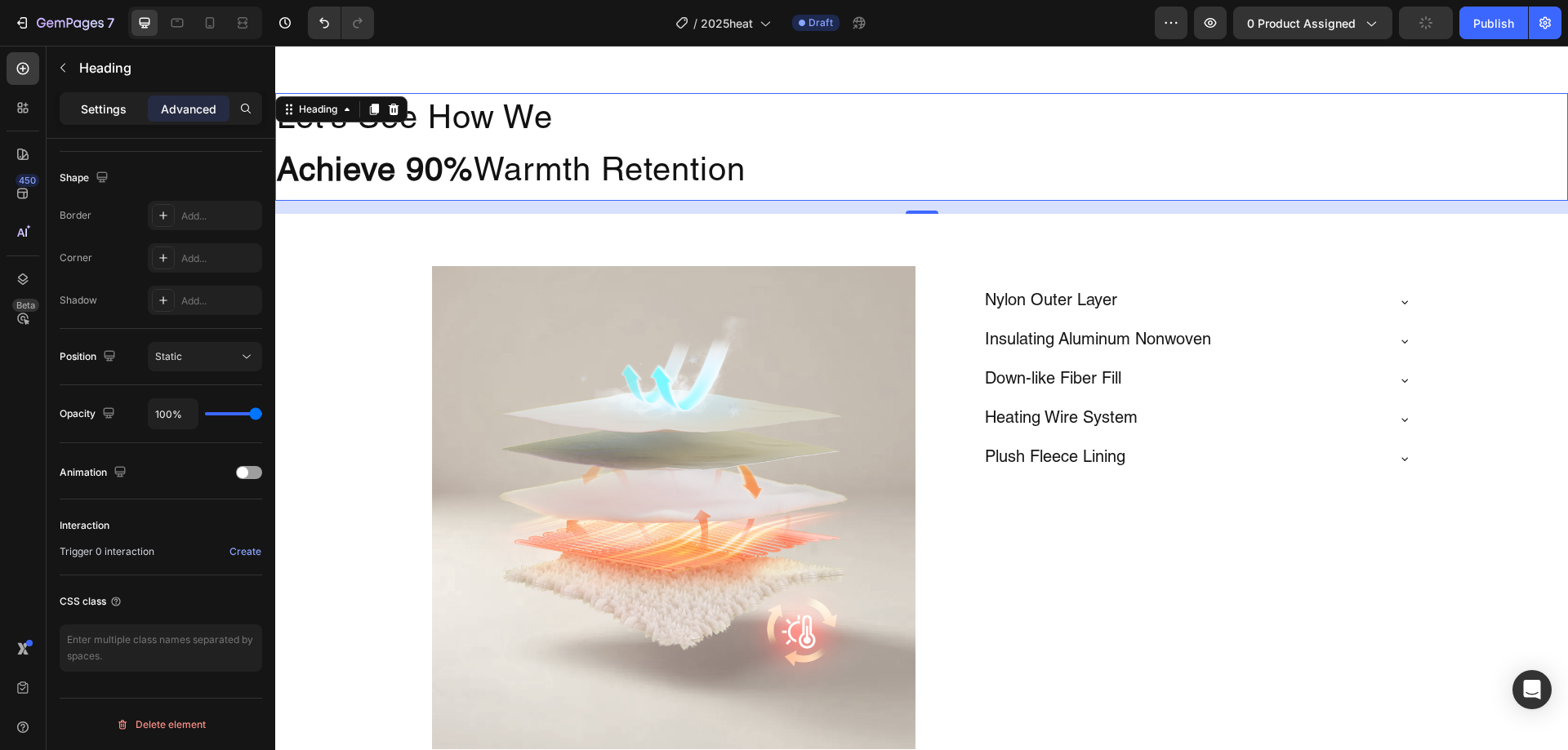
click at [102, 100] on p "Settings" at bounding box center [103, 109] width 46 height 18
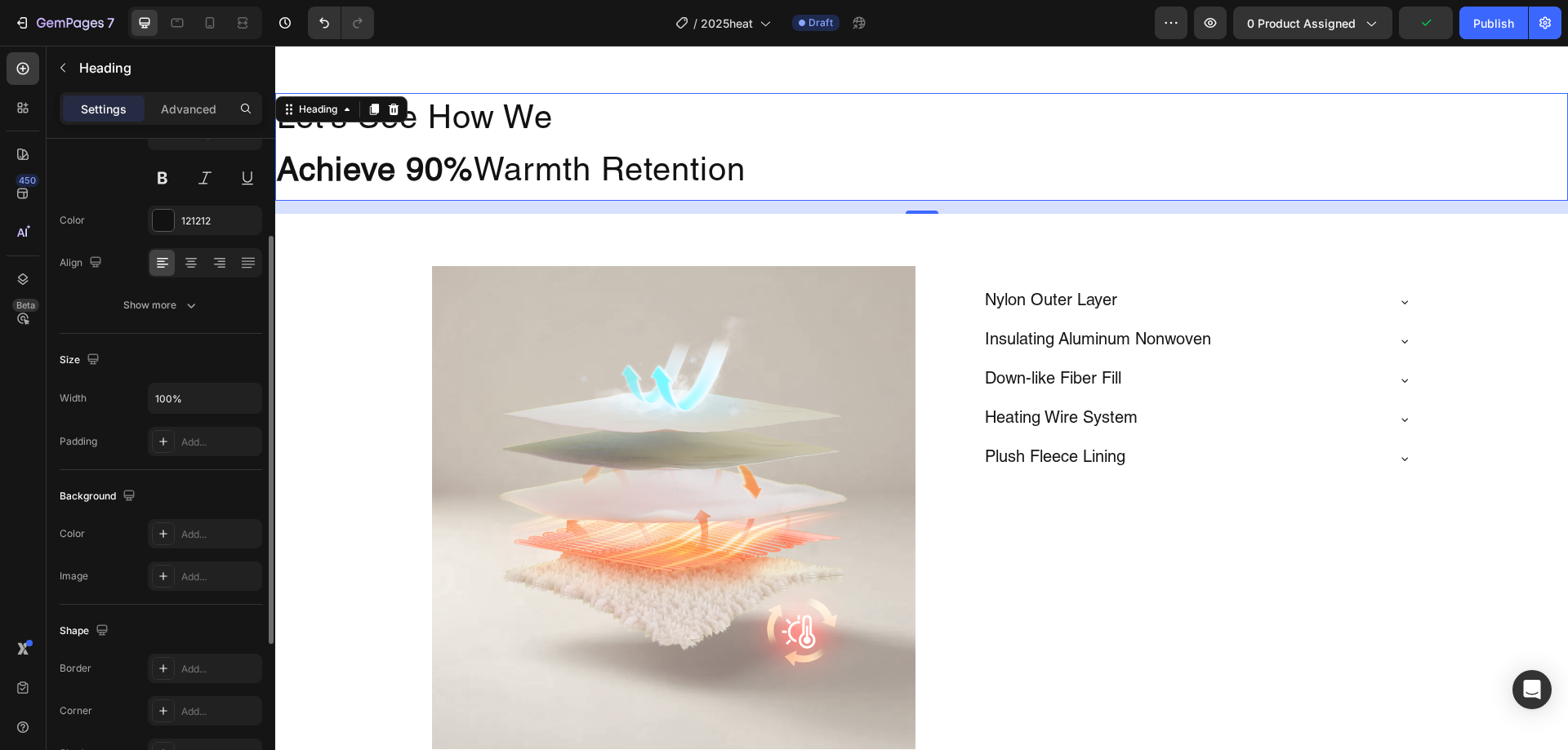
scroll to position [0, 0]
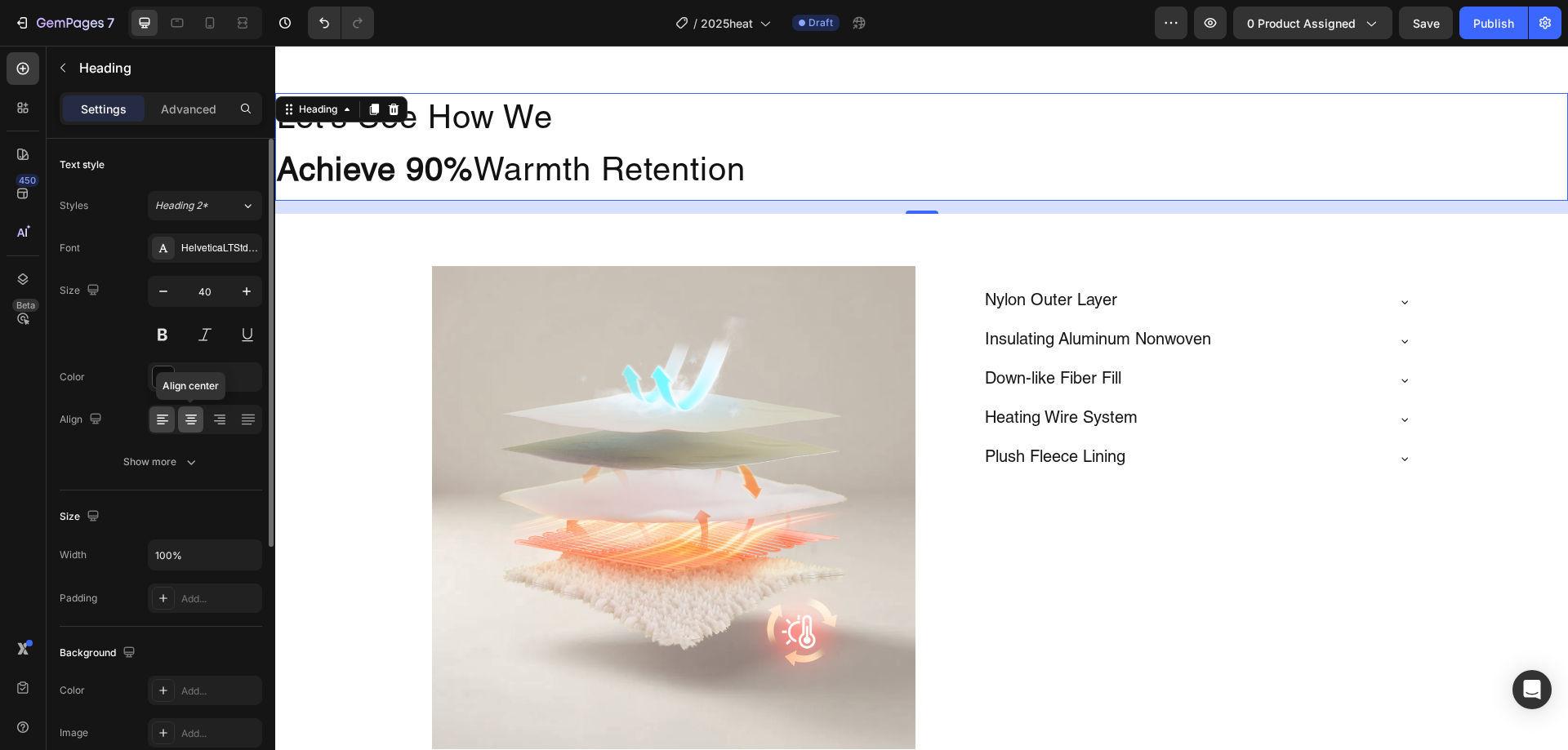
click at [200, 423] on div at bounding box center [191, 419] width 25 height 26
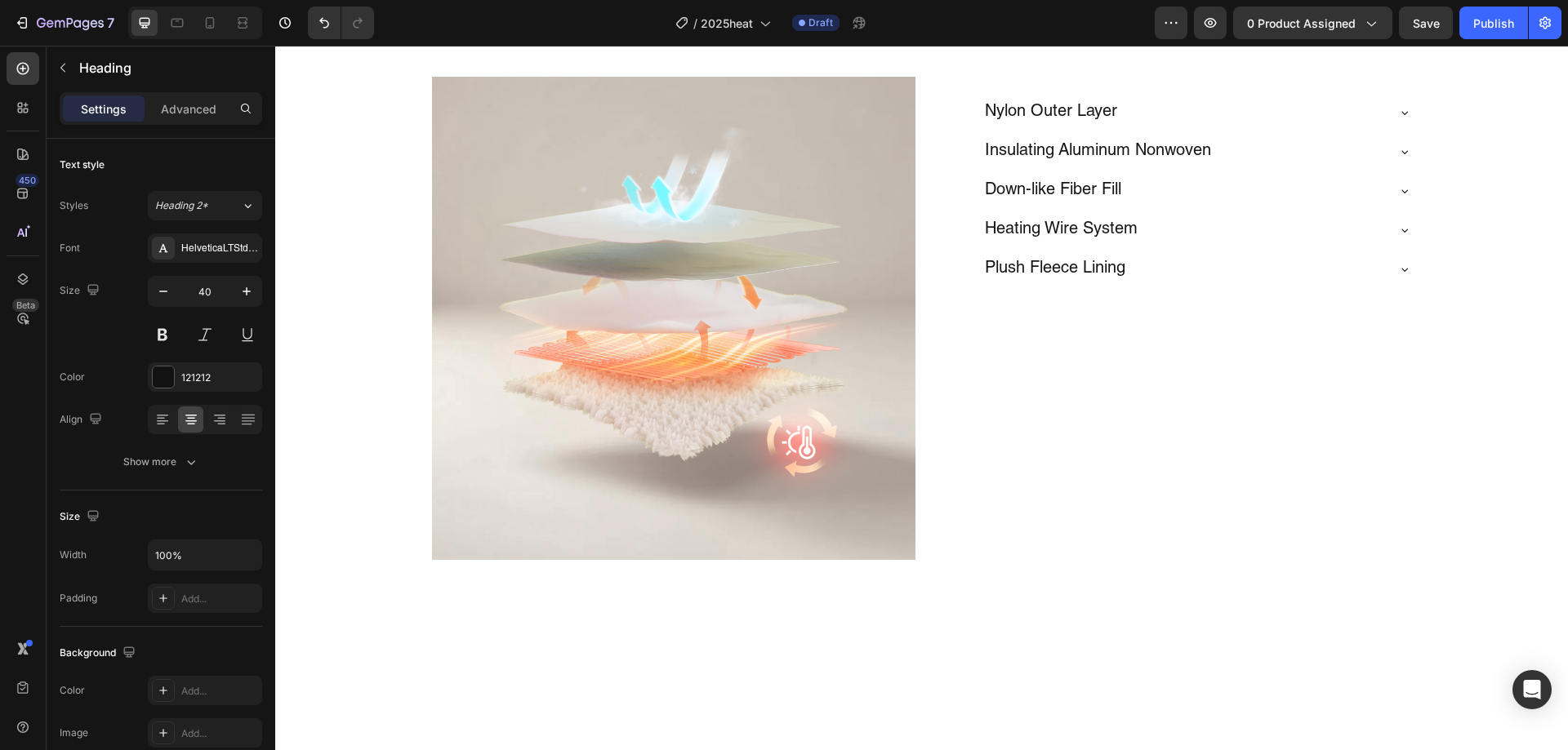
scroll to position [2569, 0]
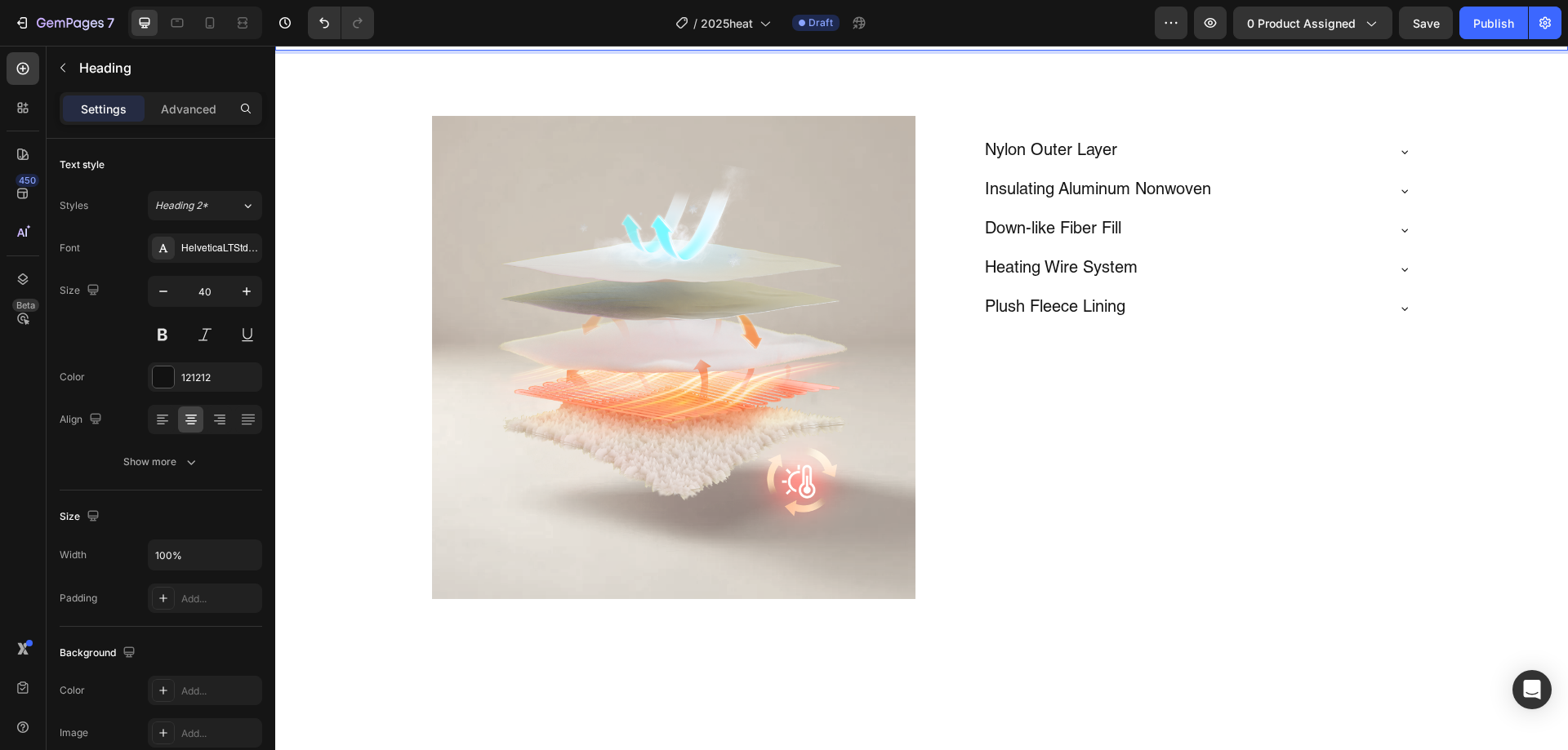
click at [721, 39] on strong "Achieve 90%" at bounding box center [786, 23] width 197 height 33
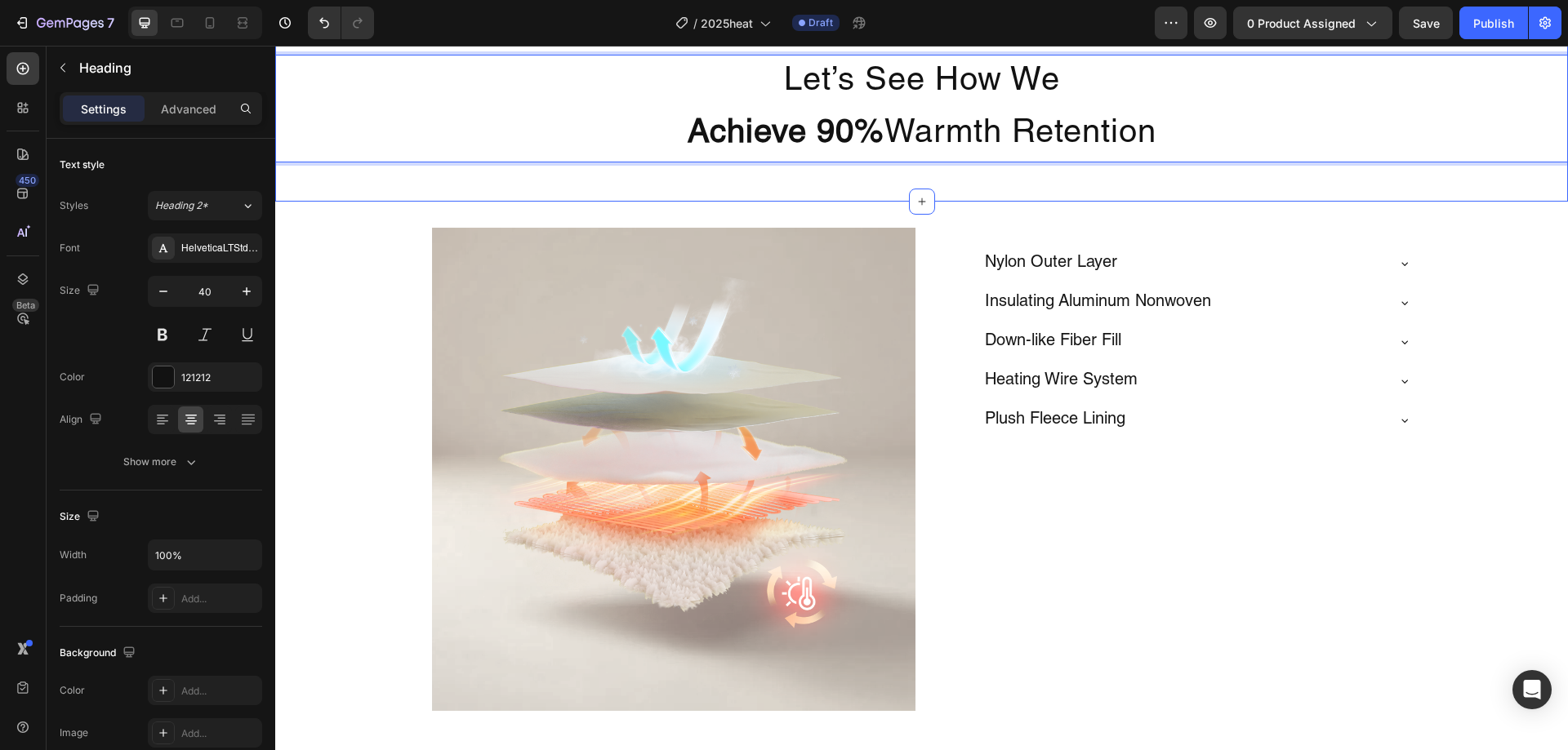
scroll to position [2650, 0]
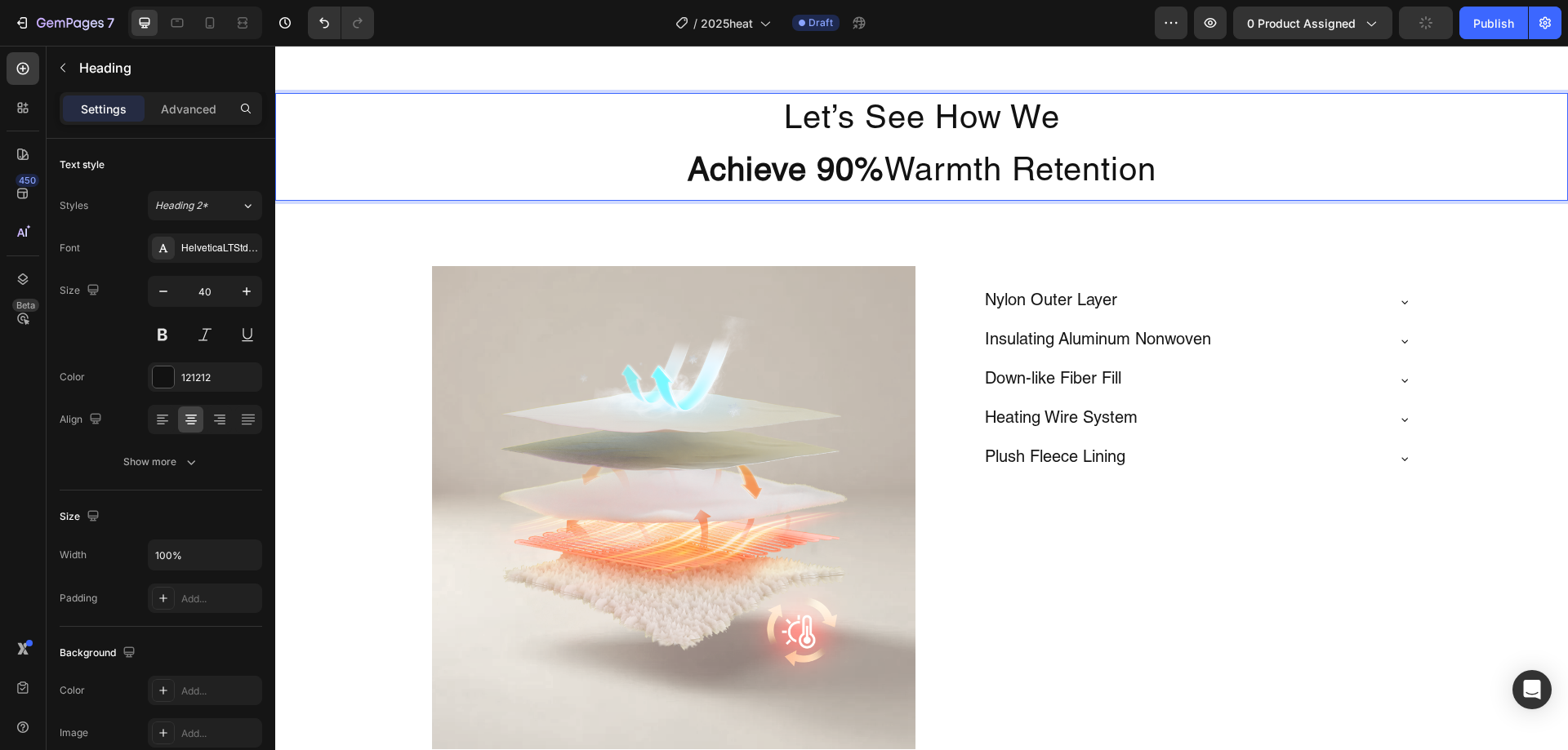
click at [799, 145] on p "Let’s See How We Achieve 90% Warmth Retention" at bounding box center [921, 146] width 1289 height 104
click at [632, 173] on p "Let’s See How We Achieve 90% Warmth Retention" at bounding box center [921, 146] width 1289 height 104
click at [1035, 146] on p "Let’s See How We Achieve 90% Warmth Retention" at bounding box center [921, 146] width 1289 height 104
click at [1129, 152] on p "Let’s See How We Achieve 90% Warmth Retention" at bounding box center [921, 146] width 1289 height 104
click at [1174, 178] on p "Let’s See How We Achieve 90% Warmth Retention" at bounding box center [921, 146] width 1289 height 104
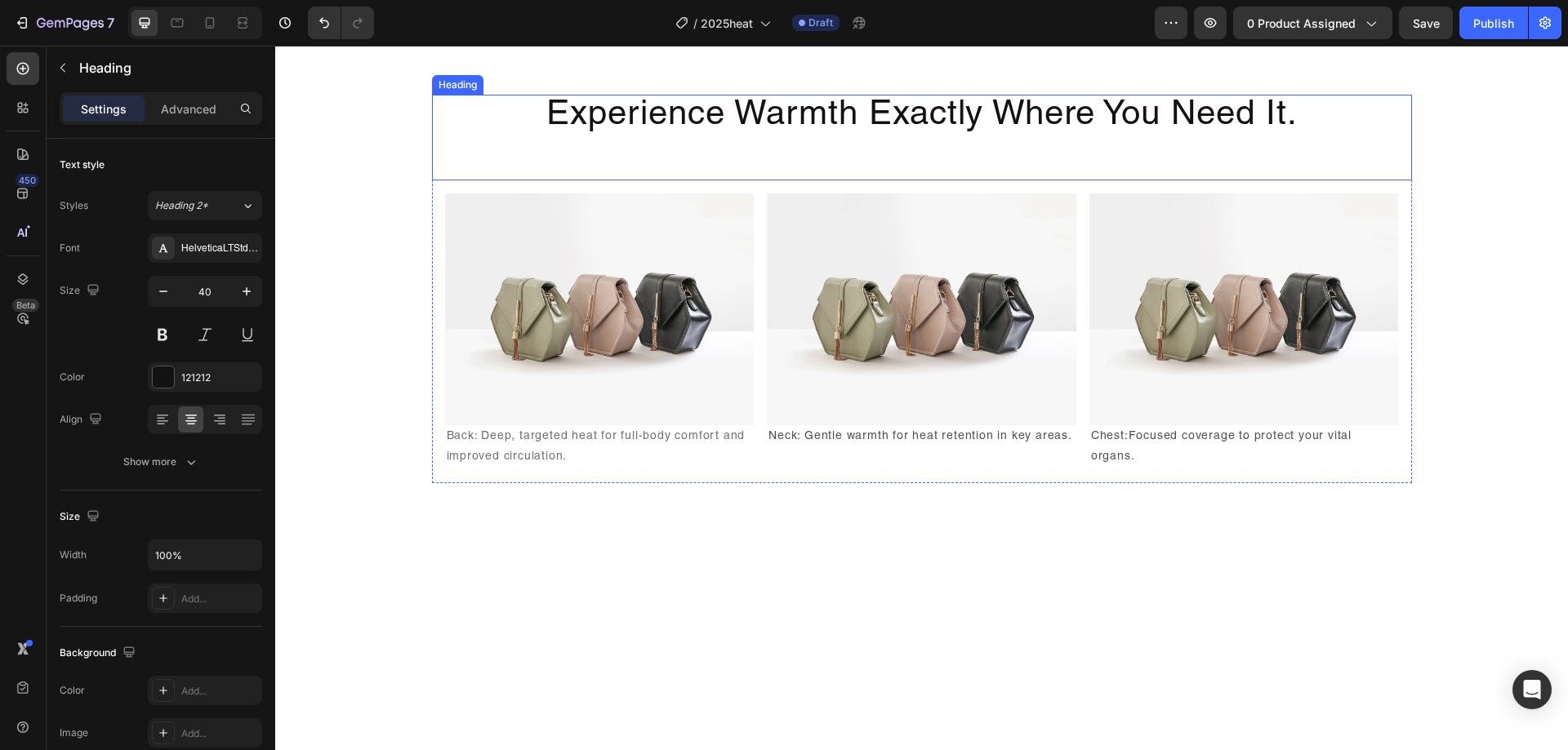
scroll to position [2080, 0]
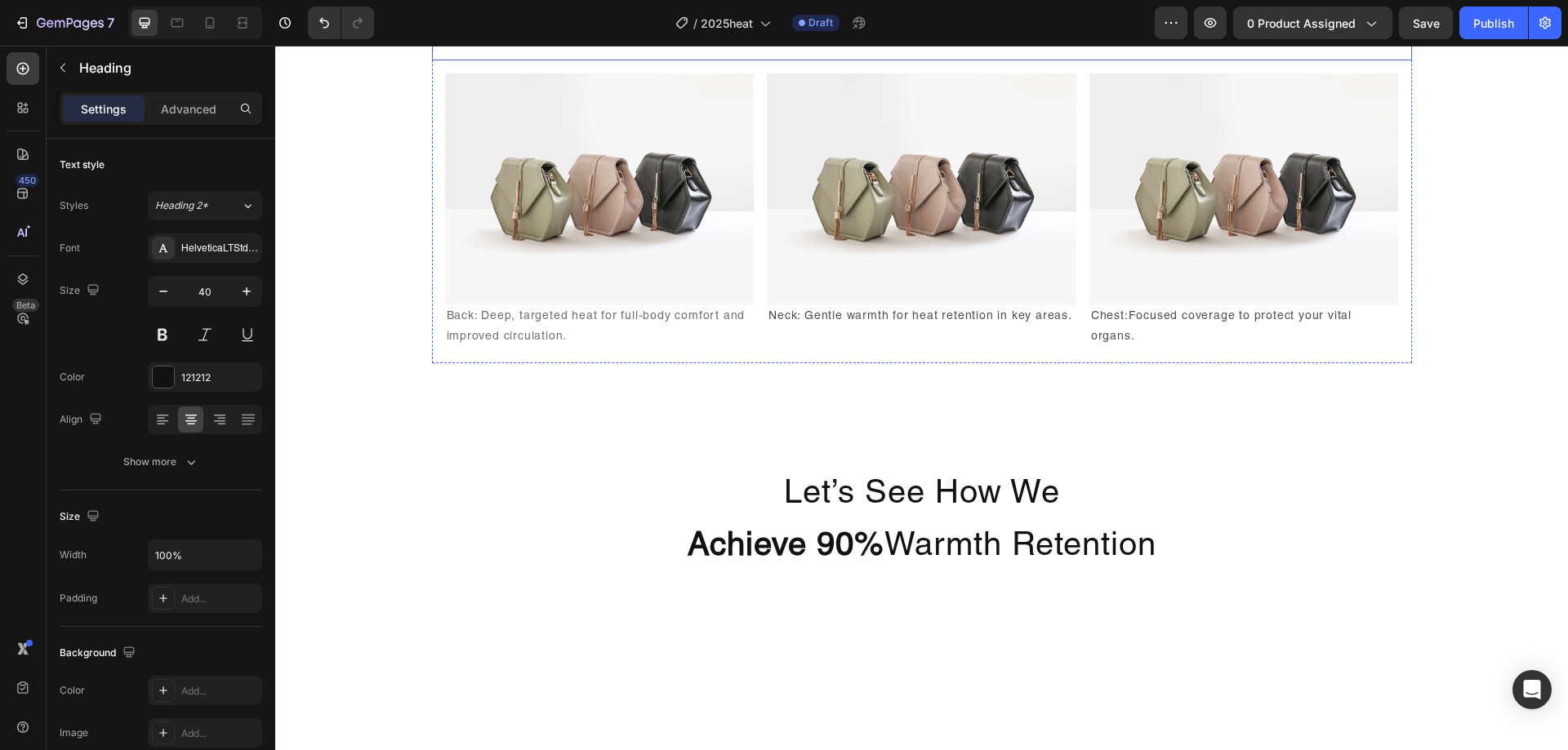
click at [1112, 60] on h2 "Experience Warmth Exactly Where You Need It." at bounding box center [922, 18] width 980 height 86
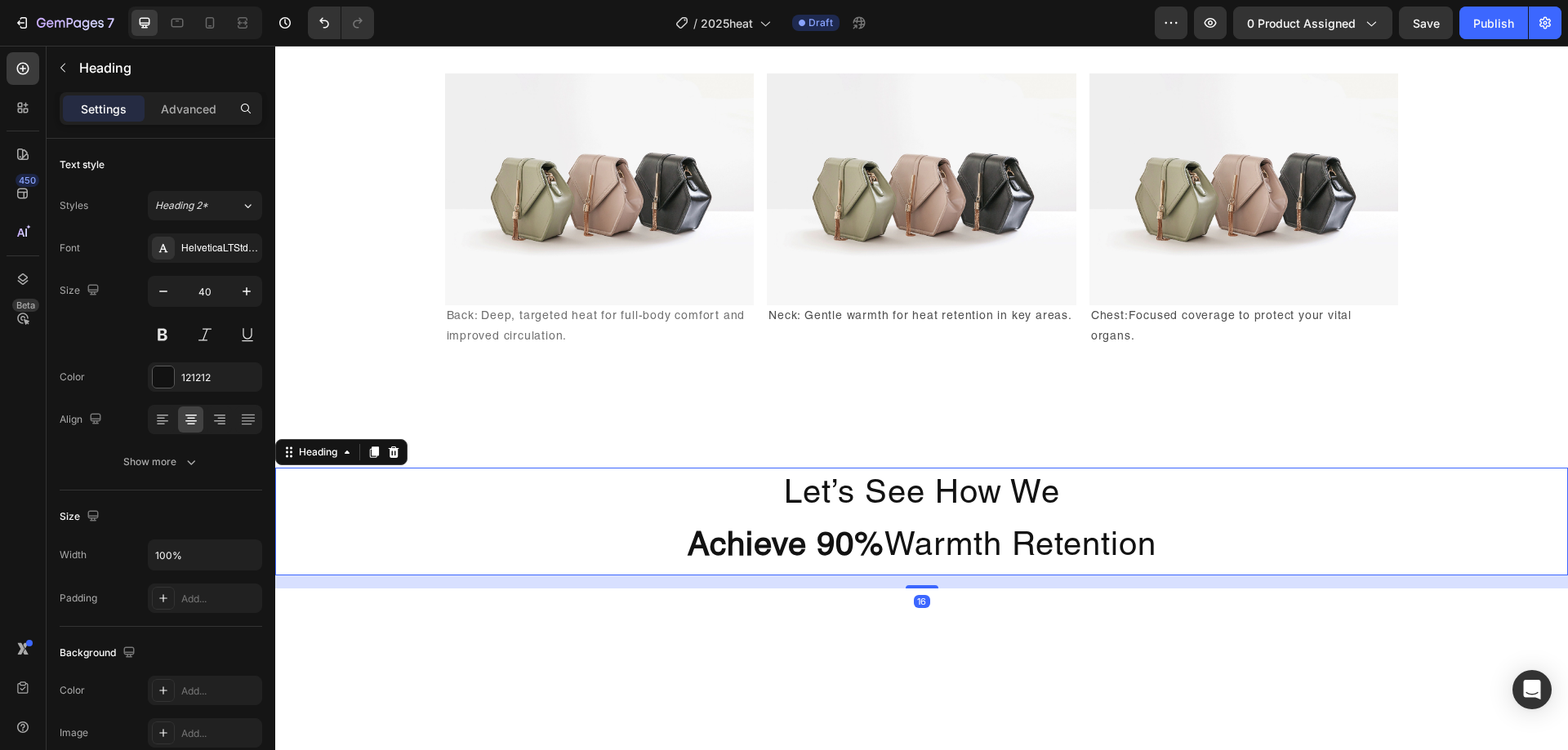
click at [961, 576] on h2 "Let’s See How We Achieve 90% Warmth Retention" at bounding box center [921, 521] width 1293 height 108
click at [238, 295] on button "button" at bounding box center [247, 291] width 29 height 29
type input "42"
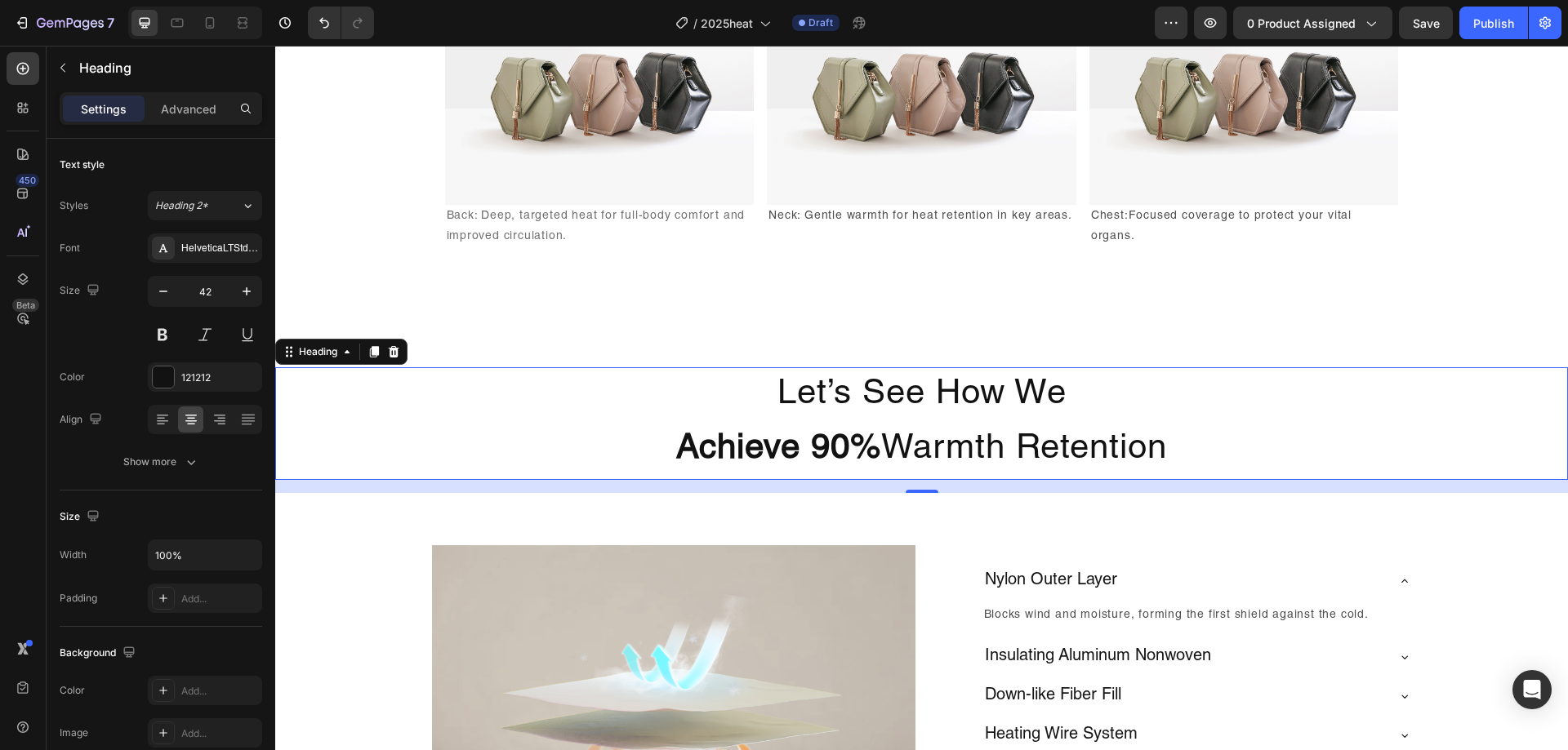
scroll to position [2406, 0]
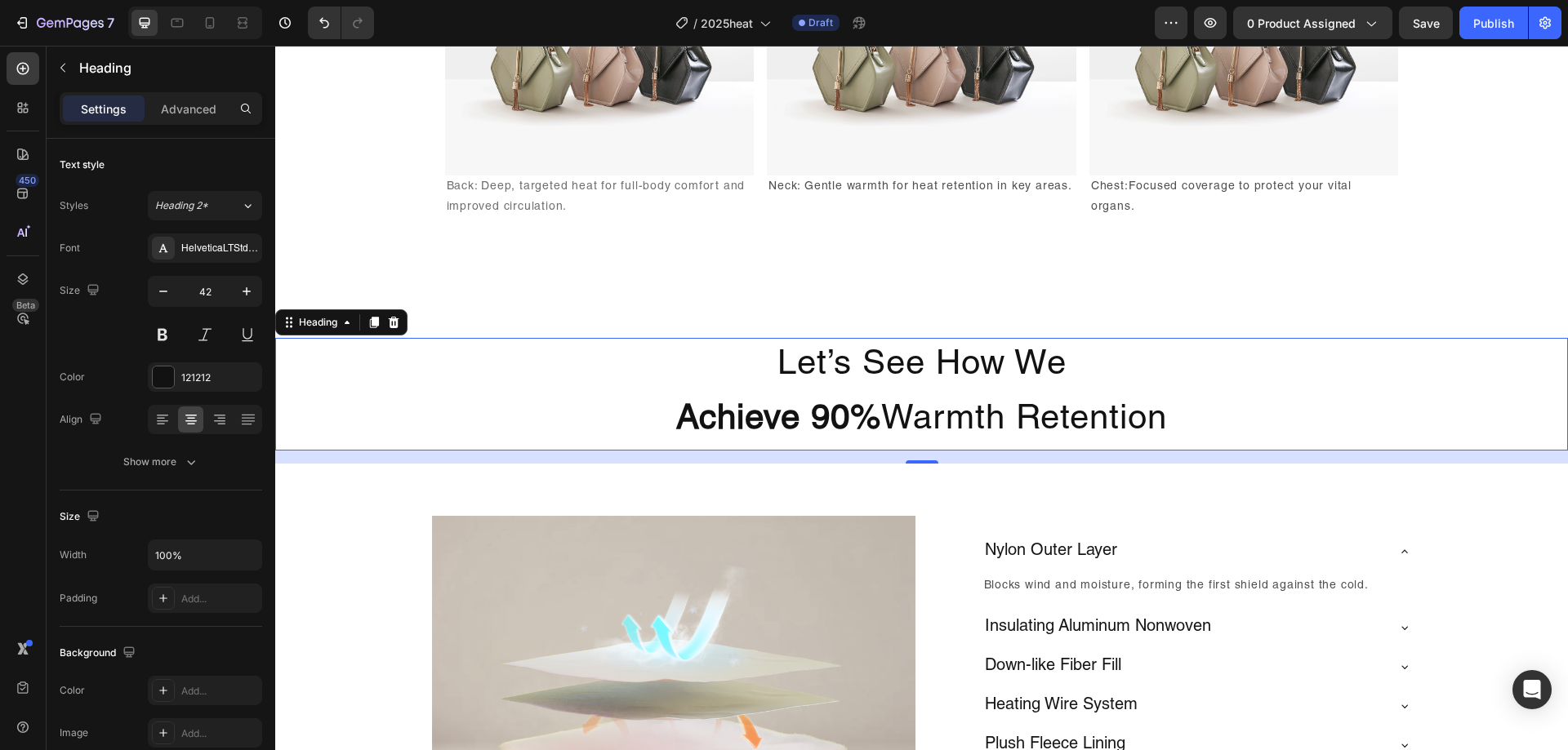
click at [1242, 376] on h2 "Let’s See How We Achieve 90% Warmth Retention" at bounding box center [921, 394] width 1293 height 113
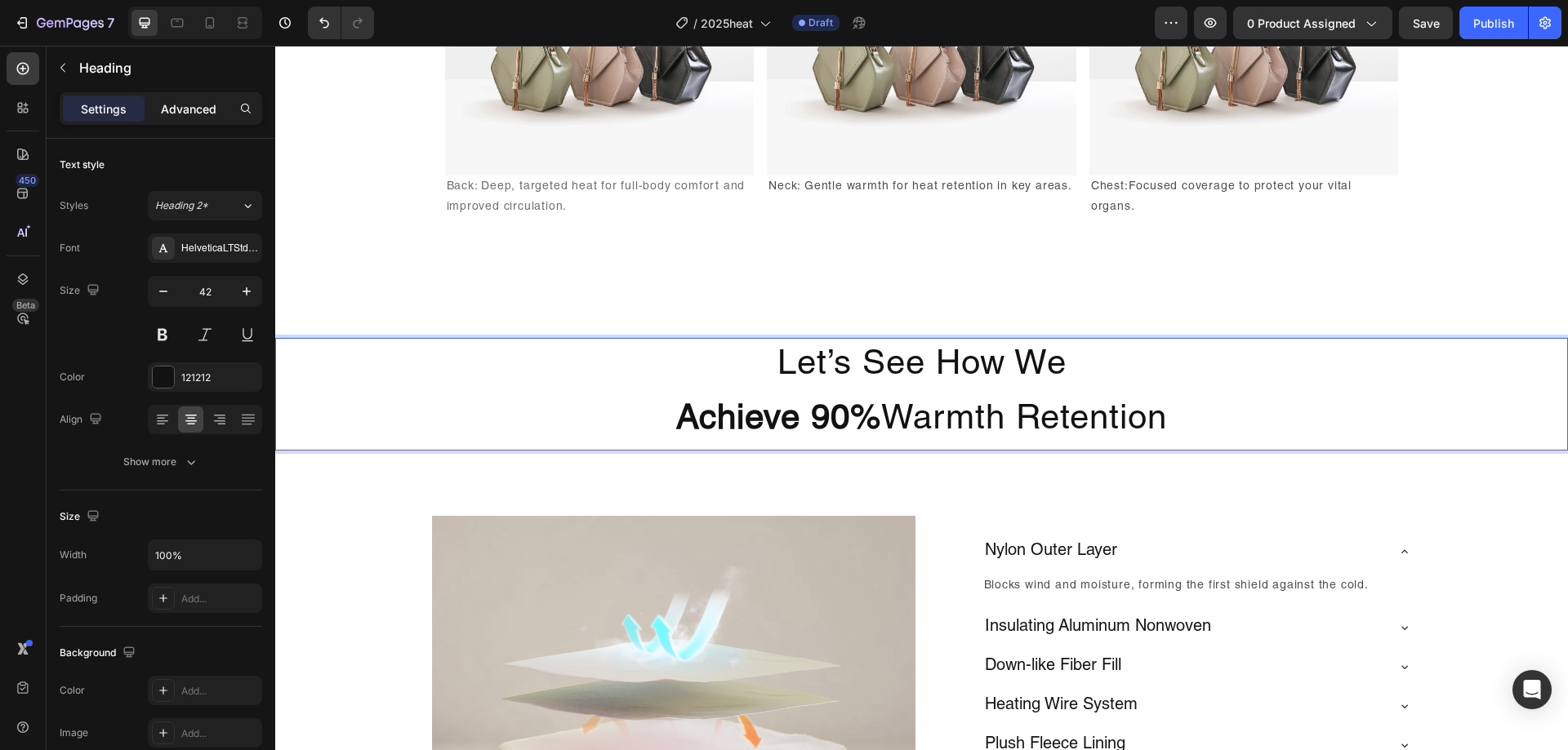
click at [189, 120] on div "Advanced" at bounding box center [189, 108] width 82 height 26
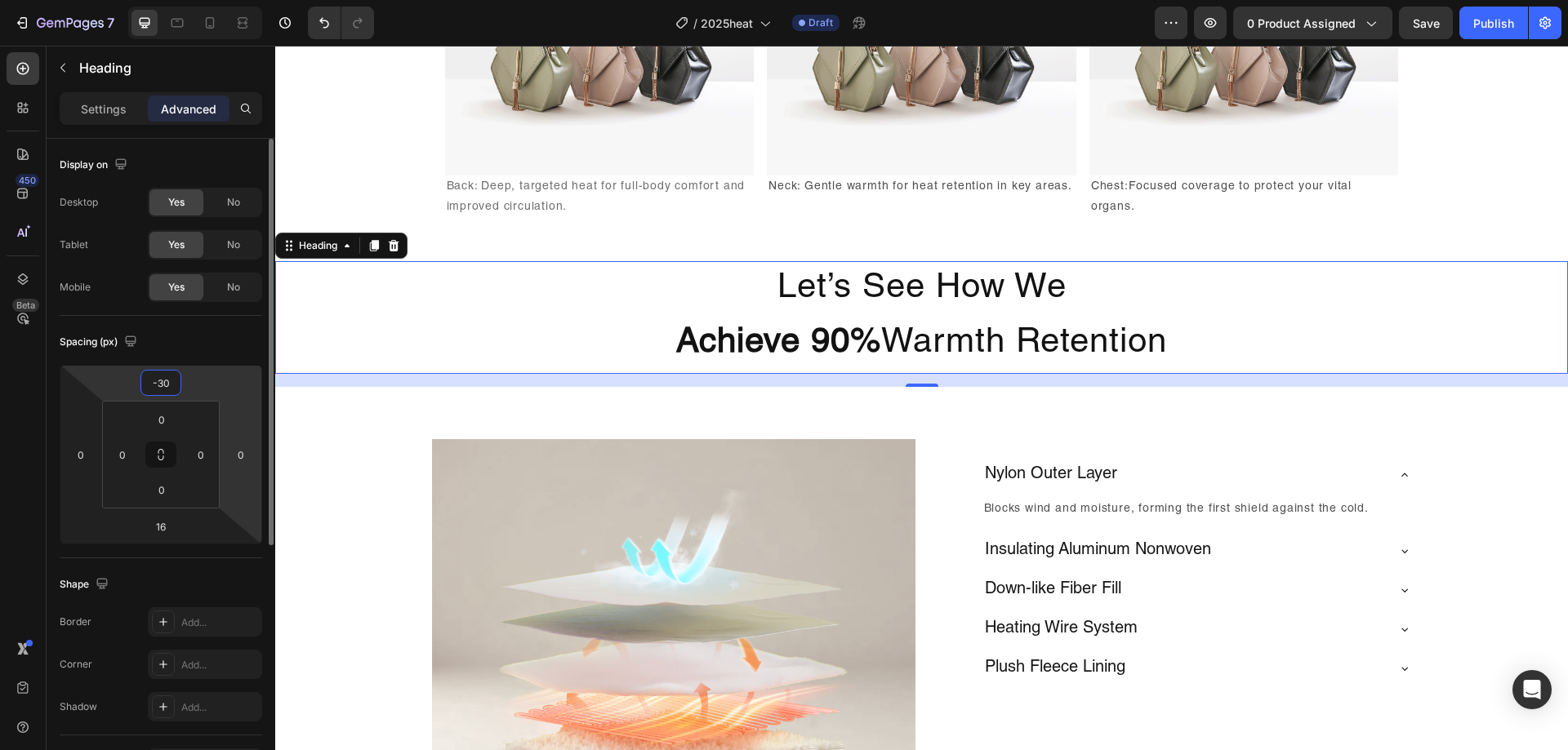
drag, startPoint x: 203, startPoint y: 367, endPoint x: 225, endPoint y: 401, distance: 40.5
click at [210, 0] on html "7 Version history / 2025heat Draft Preview 0 product assigned Save Publish 450 …" at bounding box center [784, 0] width 1568 height 0
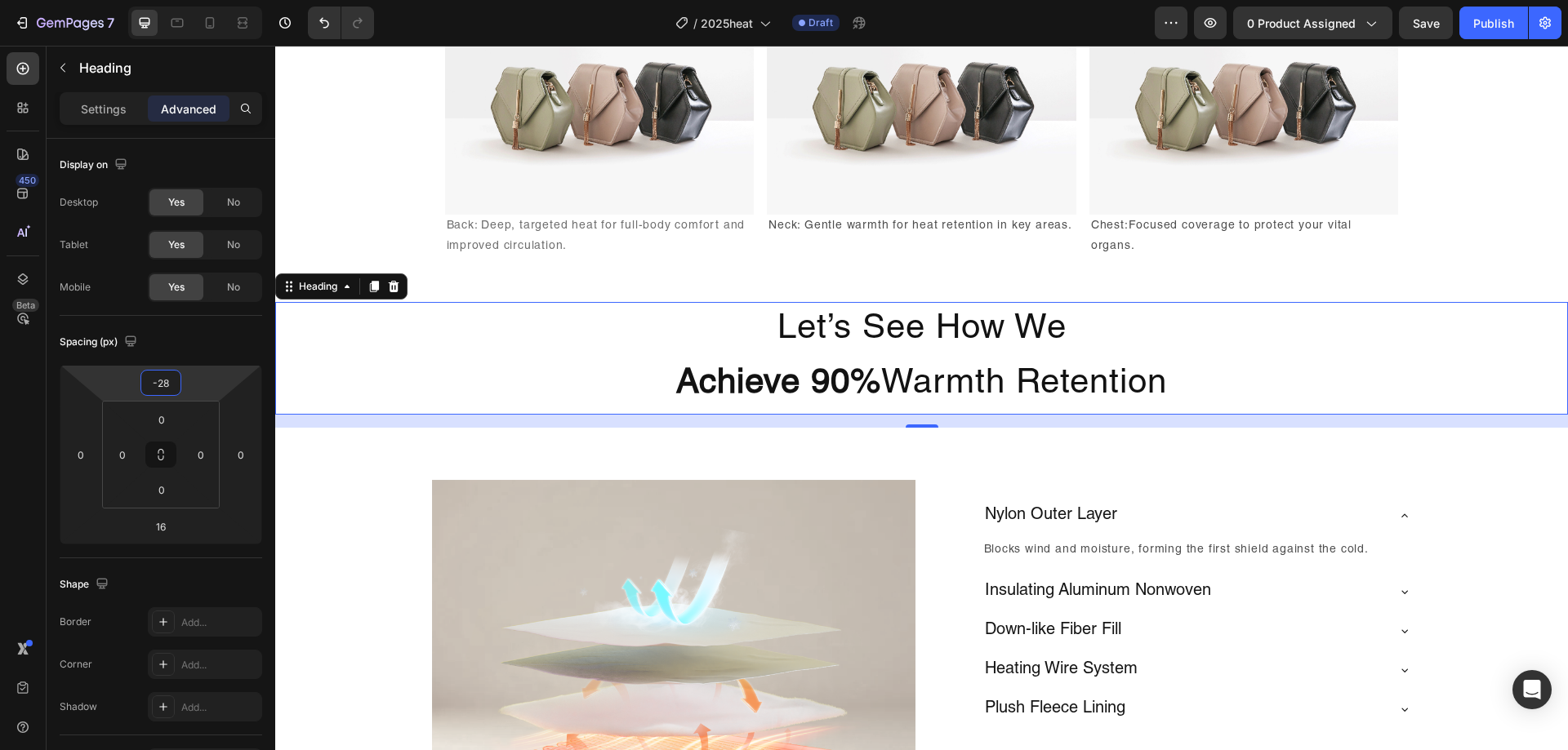
scroll to position [2160, 0]
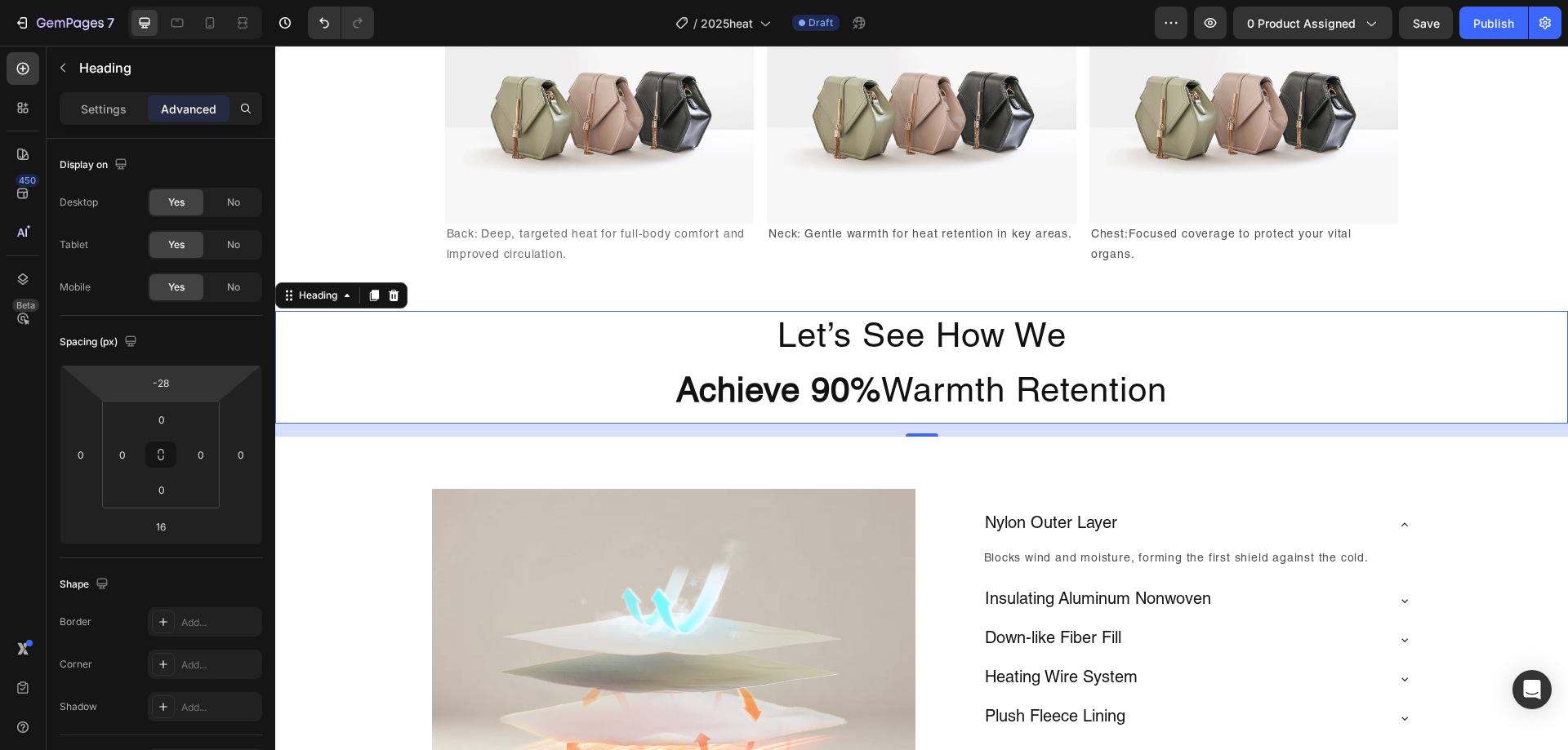
type input "-24"
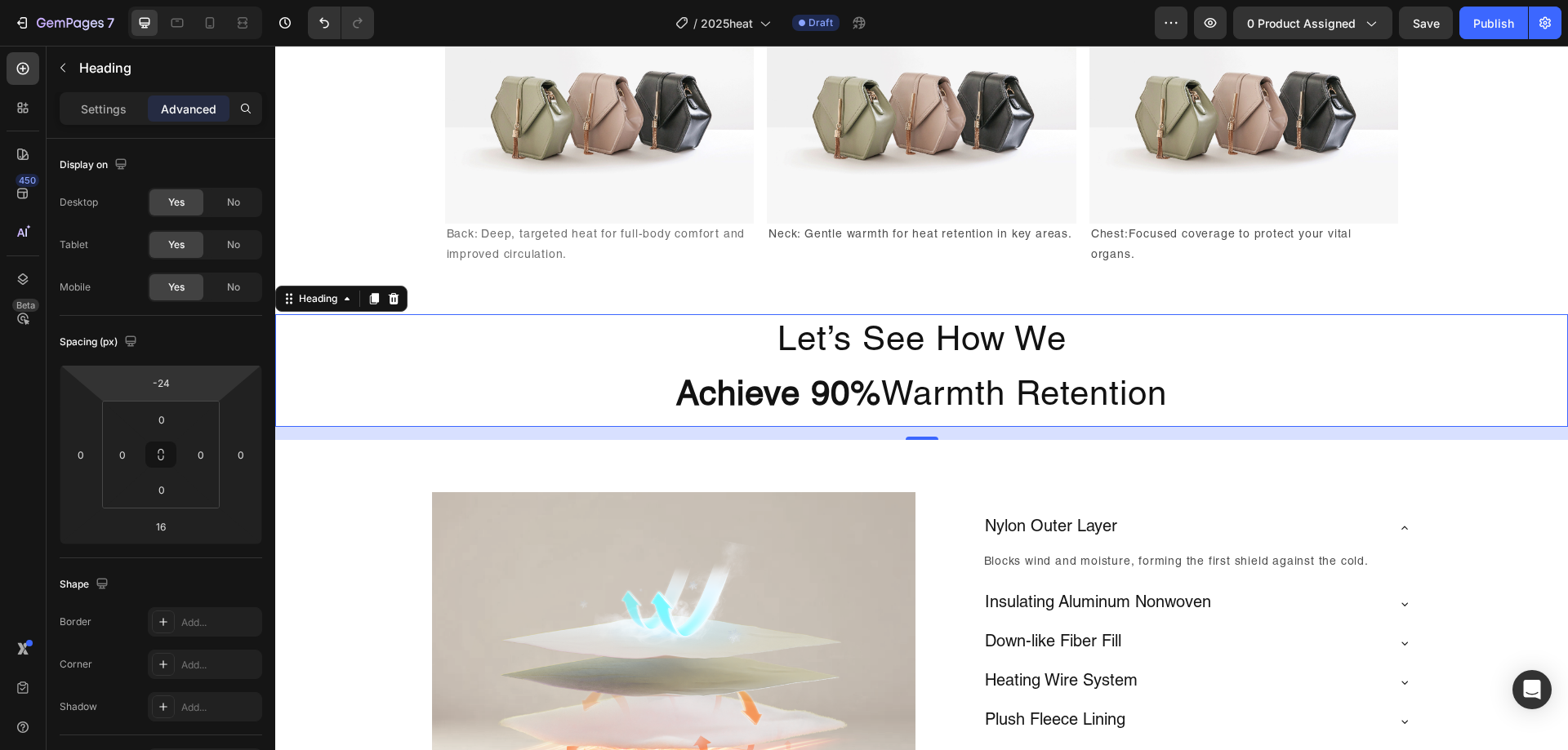
click at [194, 0] on html "7 Version history / 2025heat Draft Preview 0 product assigned Save Publish 450 …" at bounding box center [784, 0] width 1568 height 0
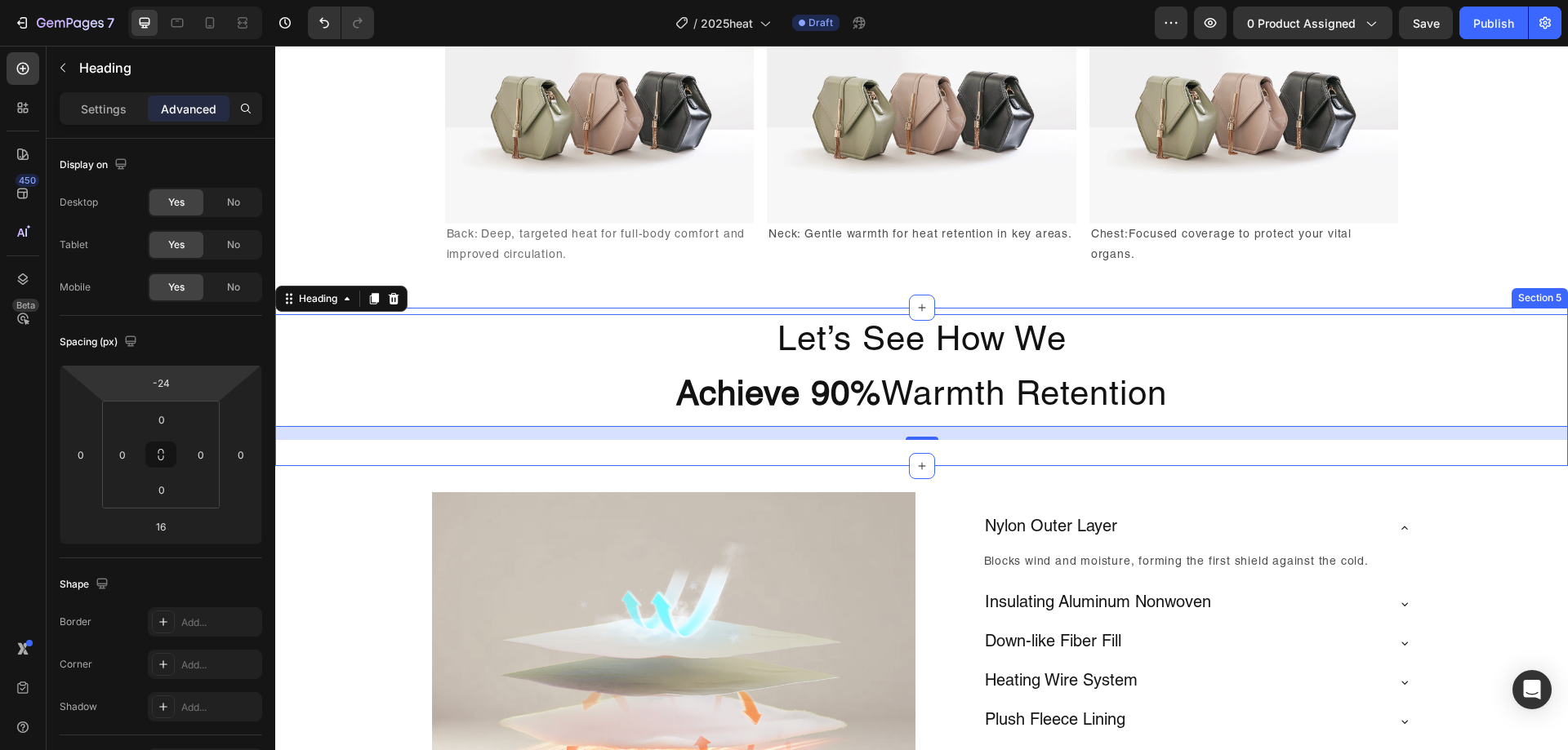
click at [1374, 467] on div "Let’s See How We Achieve 90% Warmth Retention Heading 16 Section 5" at bounding box center [921, 387] width 1293 height 159
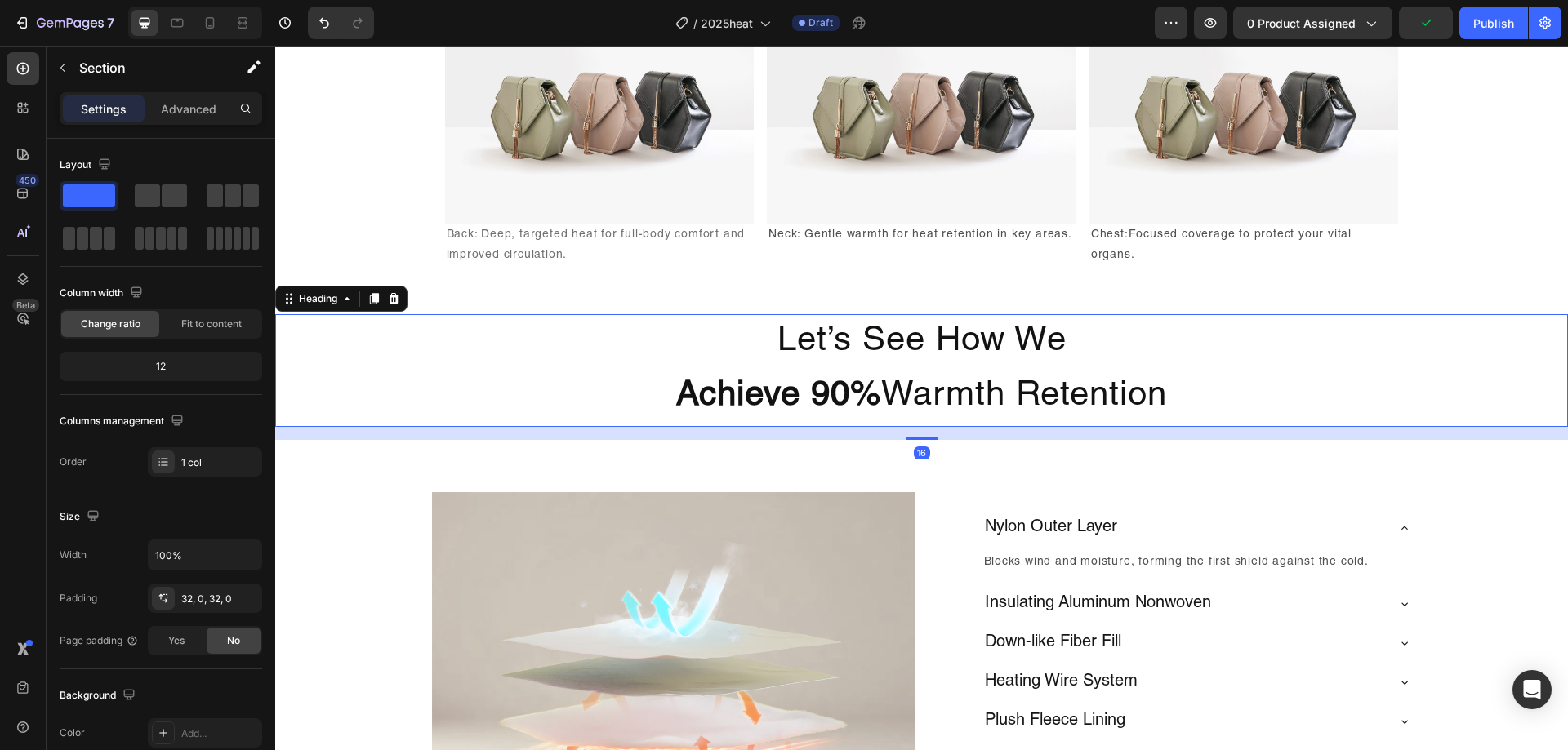
click at [1328, 426] on p "Let’s See How We Achieve 90% Warmth Retention" at bounding box center [921, 370] width 1289 height 109
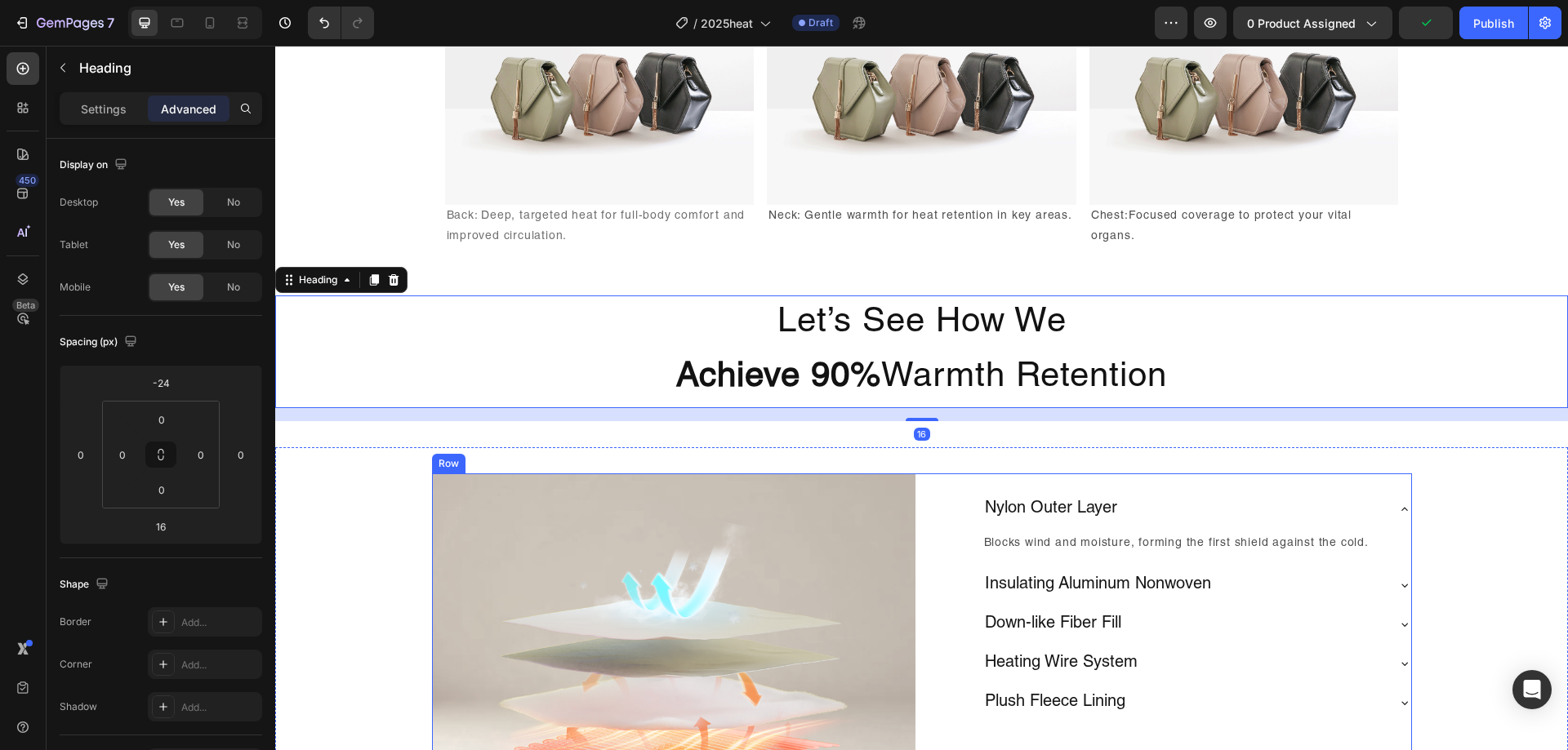
scroll to position [2406, 0]
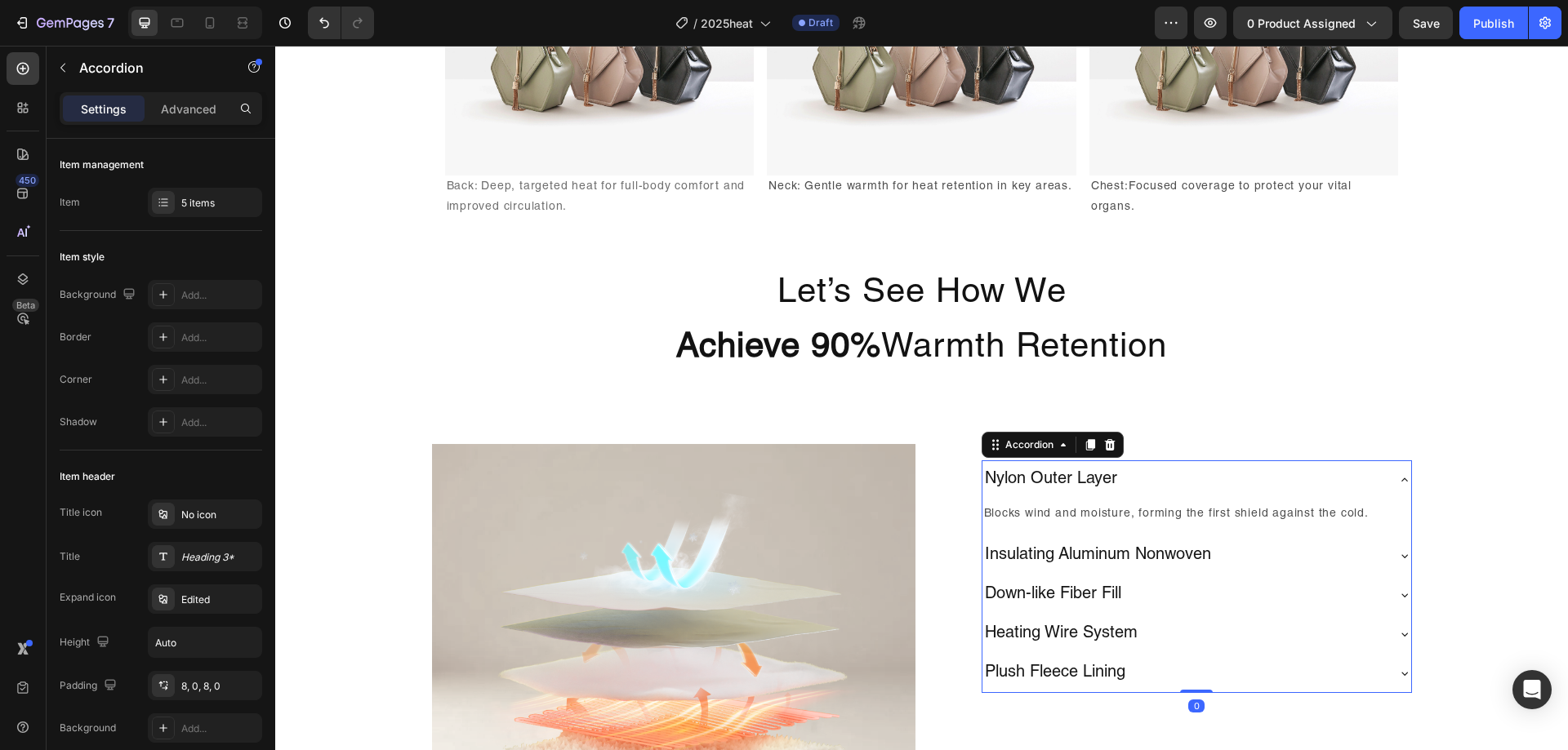
click at [1243, 469] on div "Nylon Outer Layer" at bounding box center [1183, 479] width 402 height 26
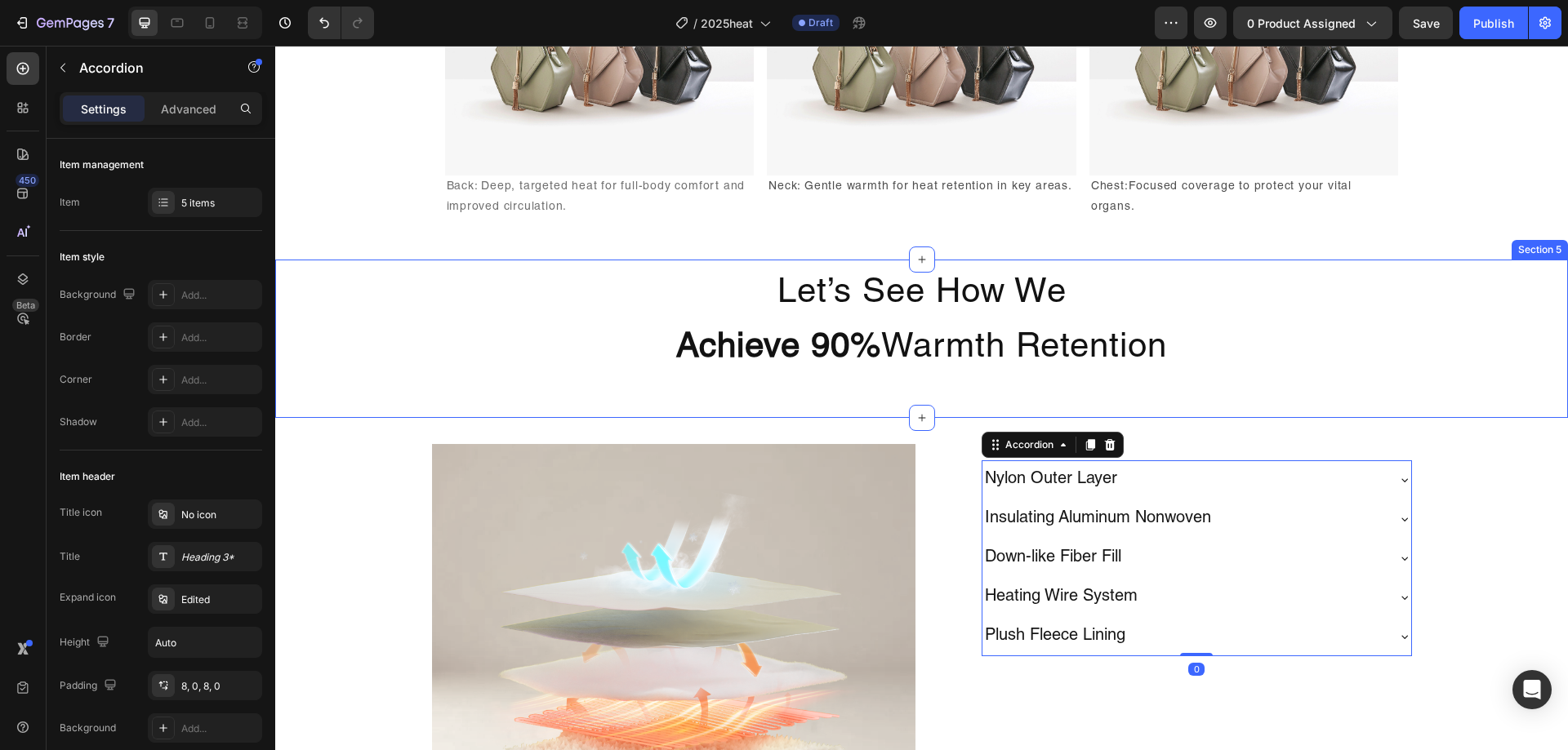
click at [1240, 409] on div "Let’s See How We Achieve 90% Warmth Retention Heading Section 5" at bounding box center [921, 339] width 1293 height 159
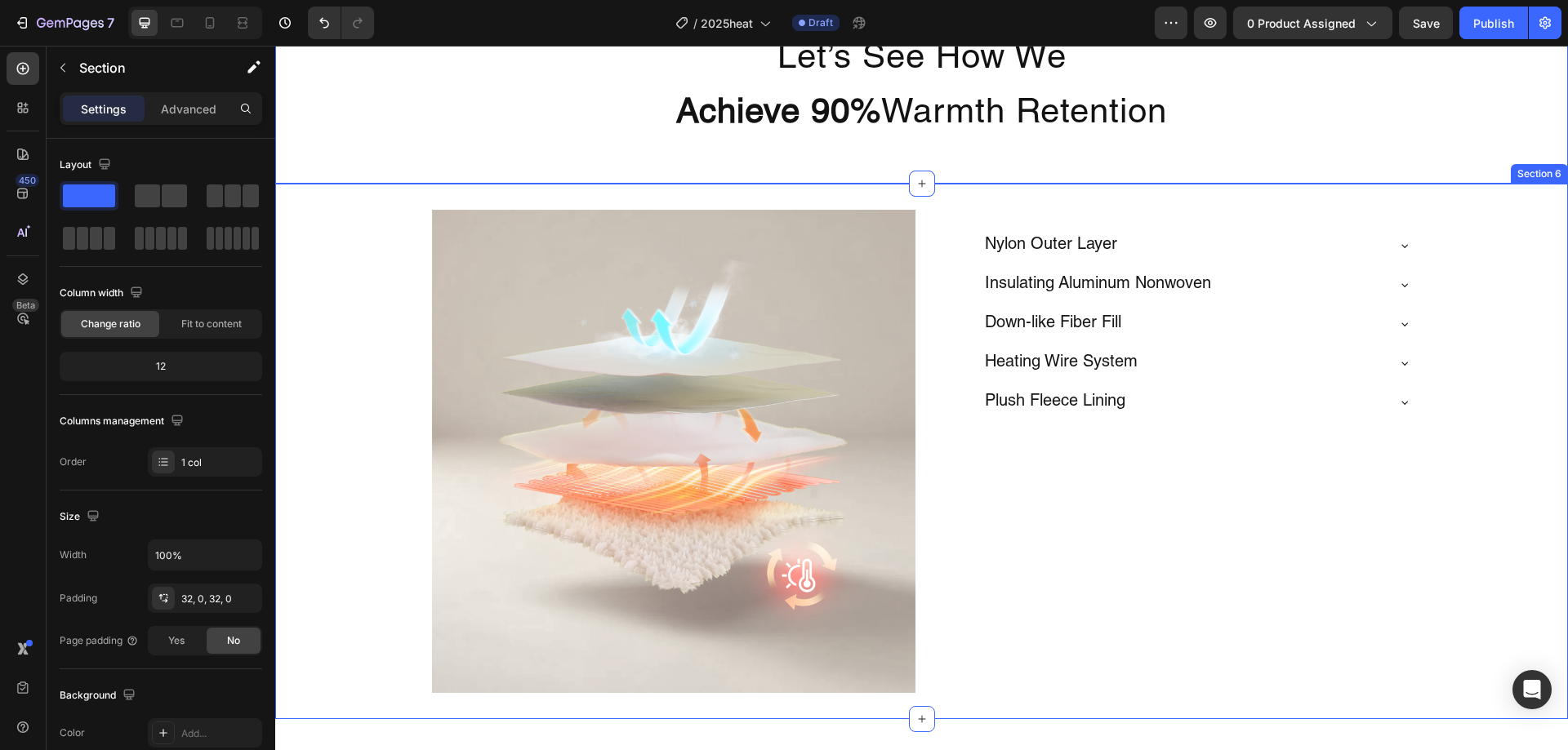
scroll to position [2650, 0]
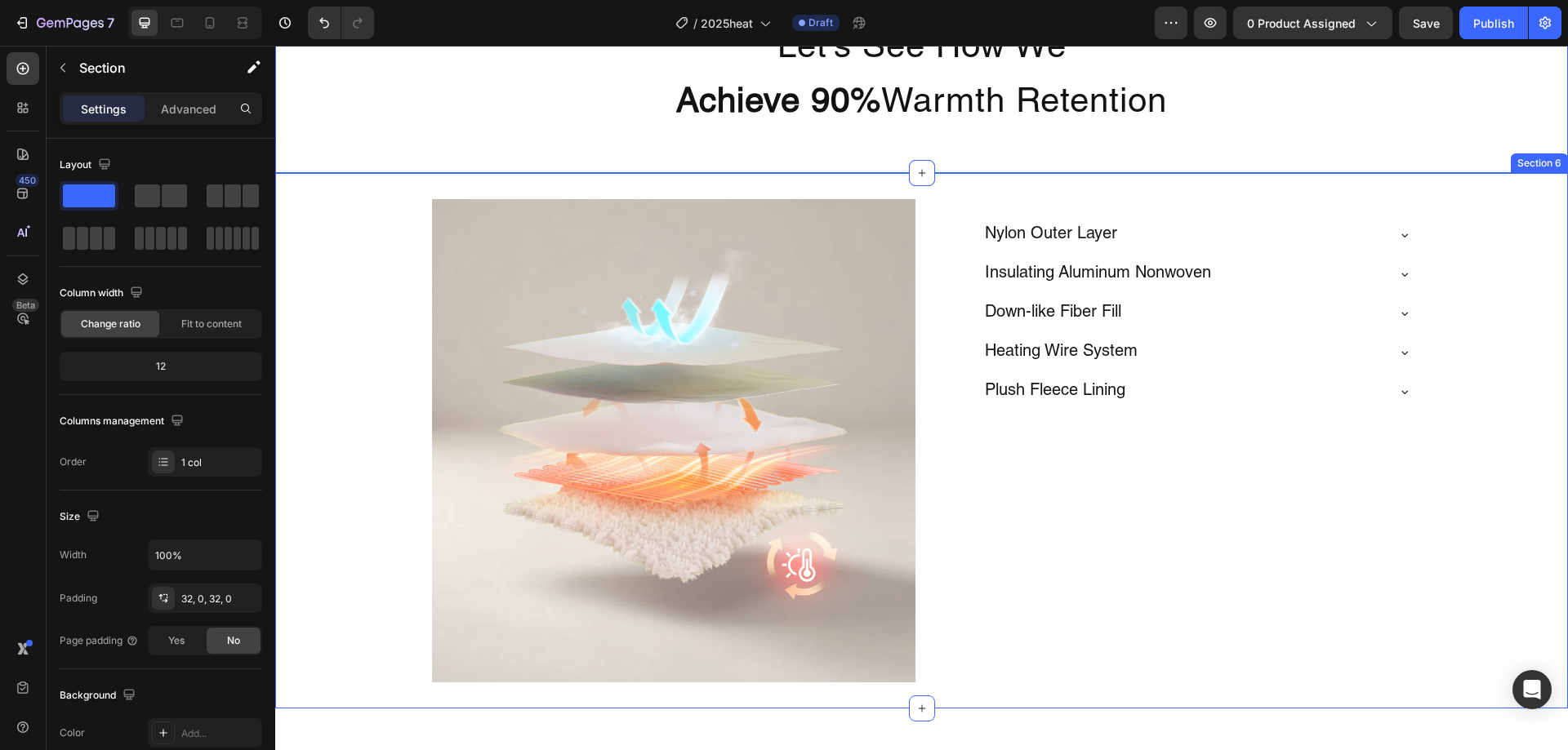
click at [1472, 445] on div "Image Nylon Outer Layer Insulating Aluminum Nonwoven Down-like Fiber Fill Heati…" at bounding box center [921, 440] width 1293 height 483
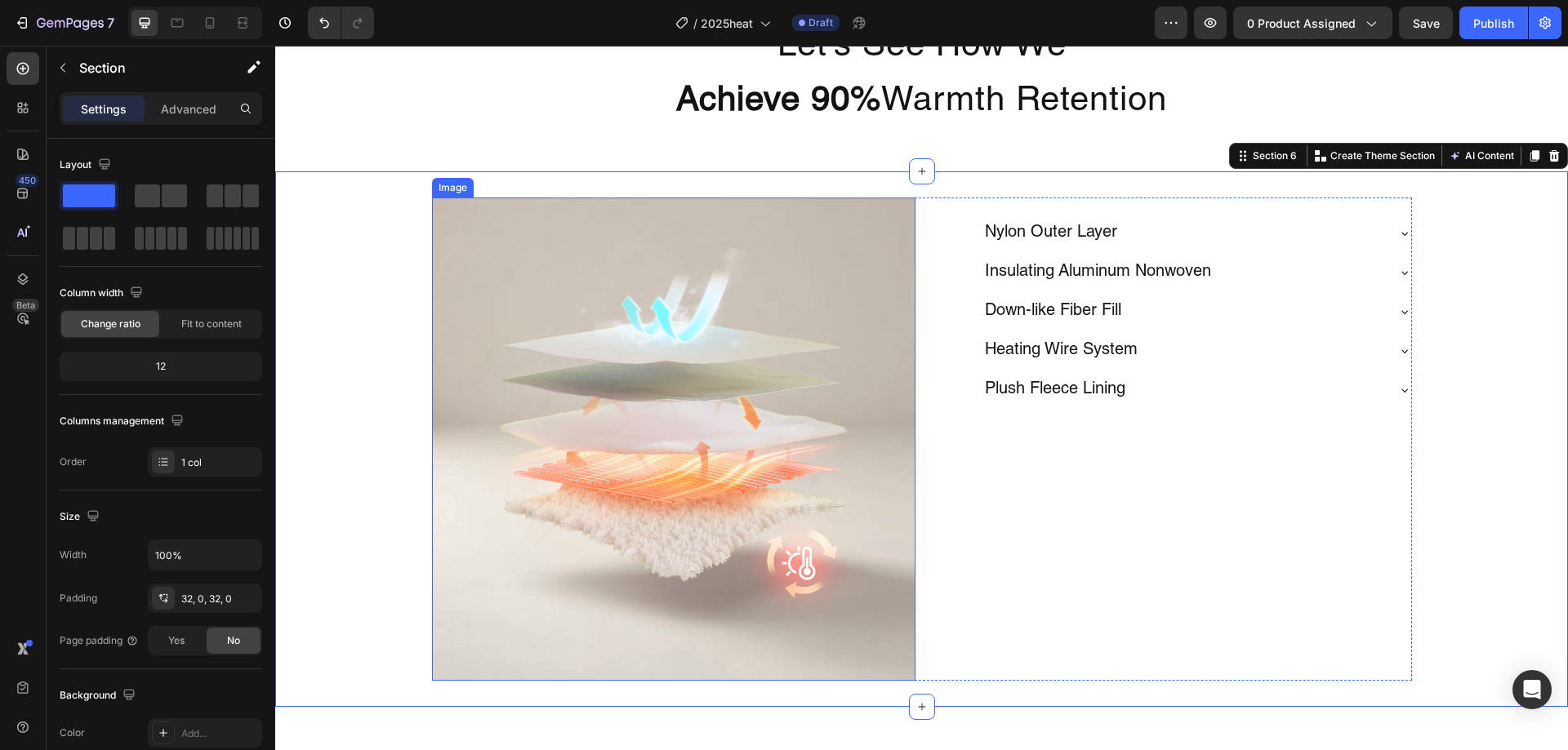
scroll to position [2488, 0]
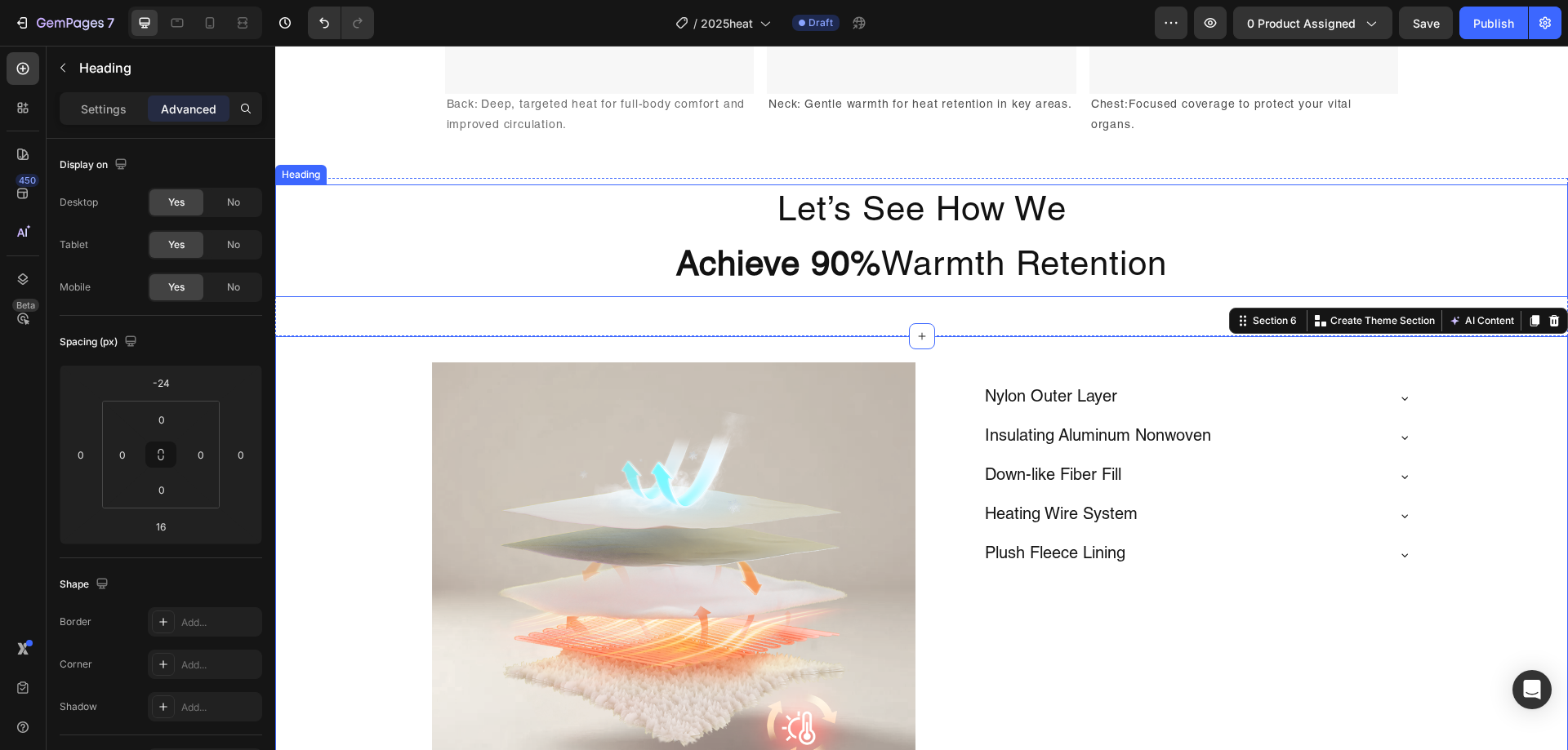
click at [1094, 244] on h2 "Let’s See How We Achieve 90% Warmth Retention" at bounding box center [921, 241] width 1293 height 113
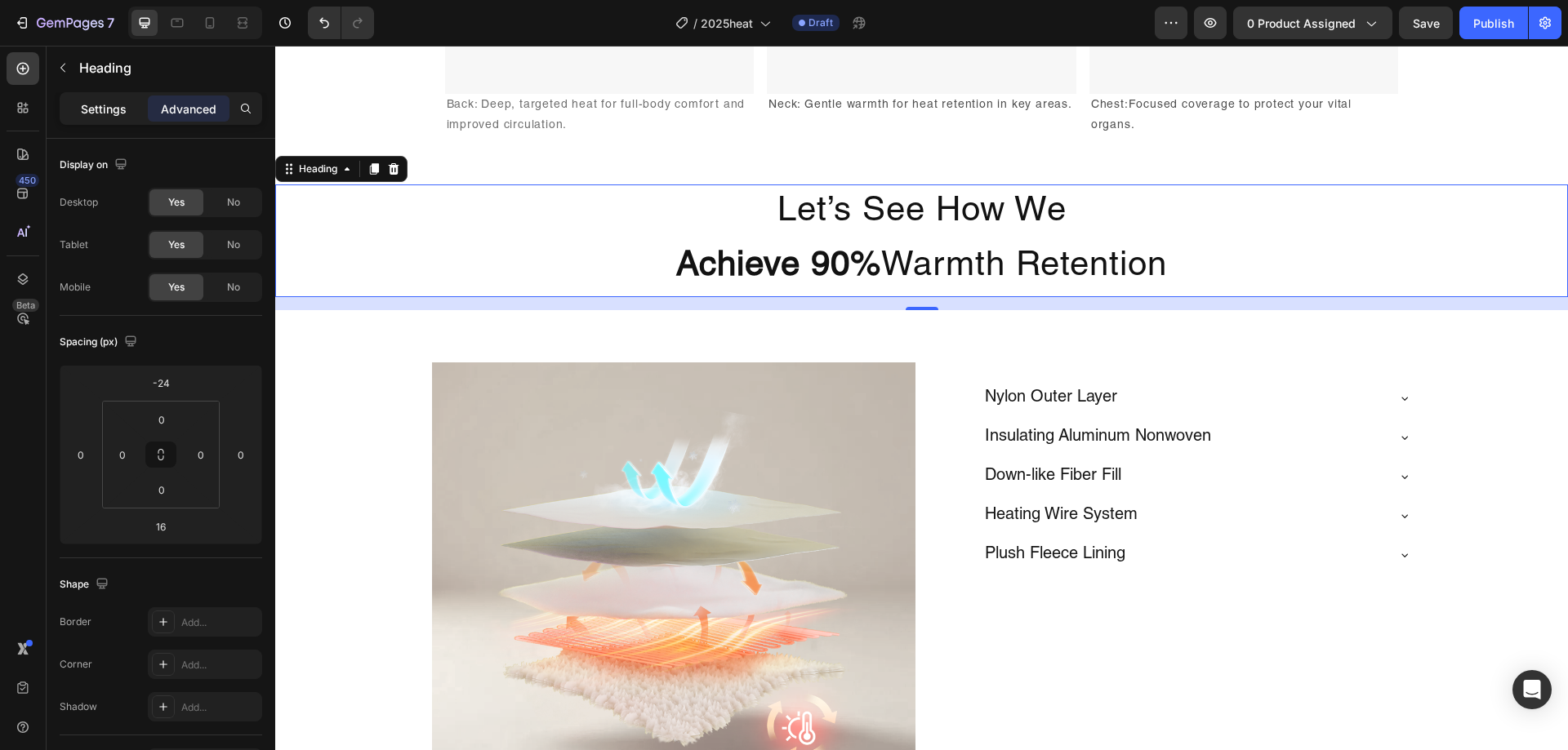
click at [105, 115] on p "Settings" at bounding box center [103, 109] width 46 height 18
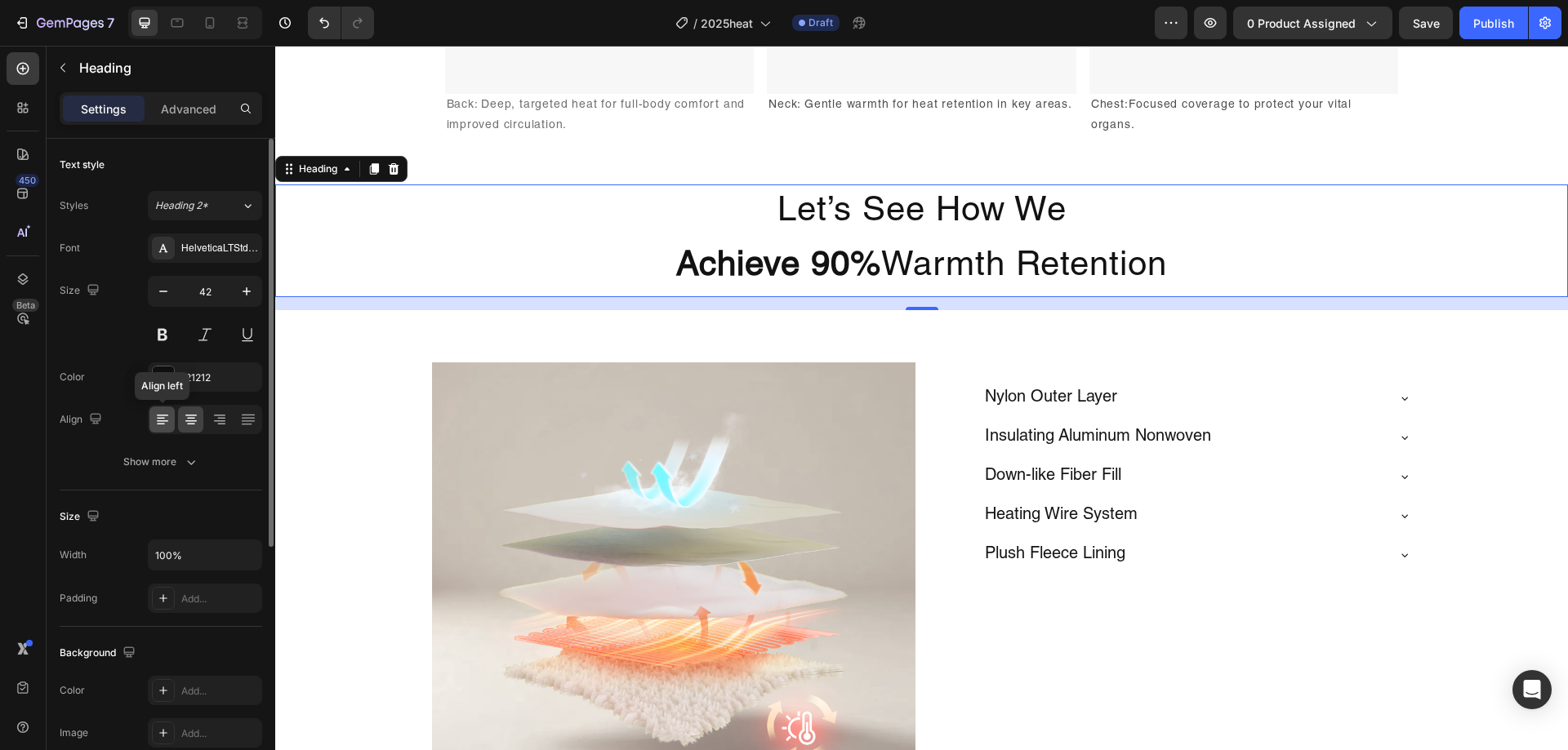
click at [157, 407] on div at bounding box center [162, 419] width 25 height 26
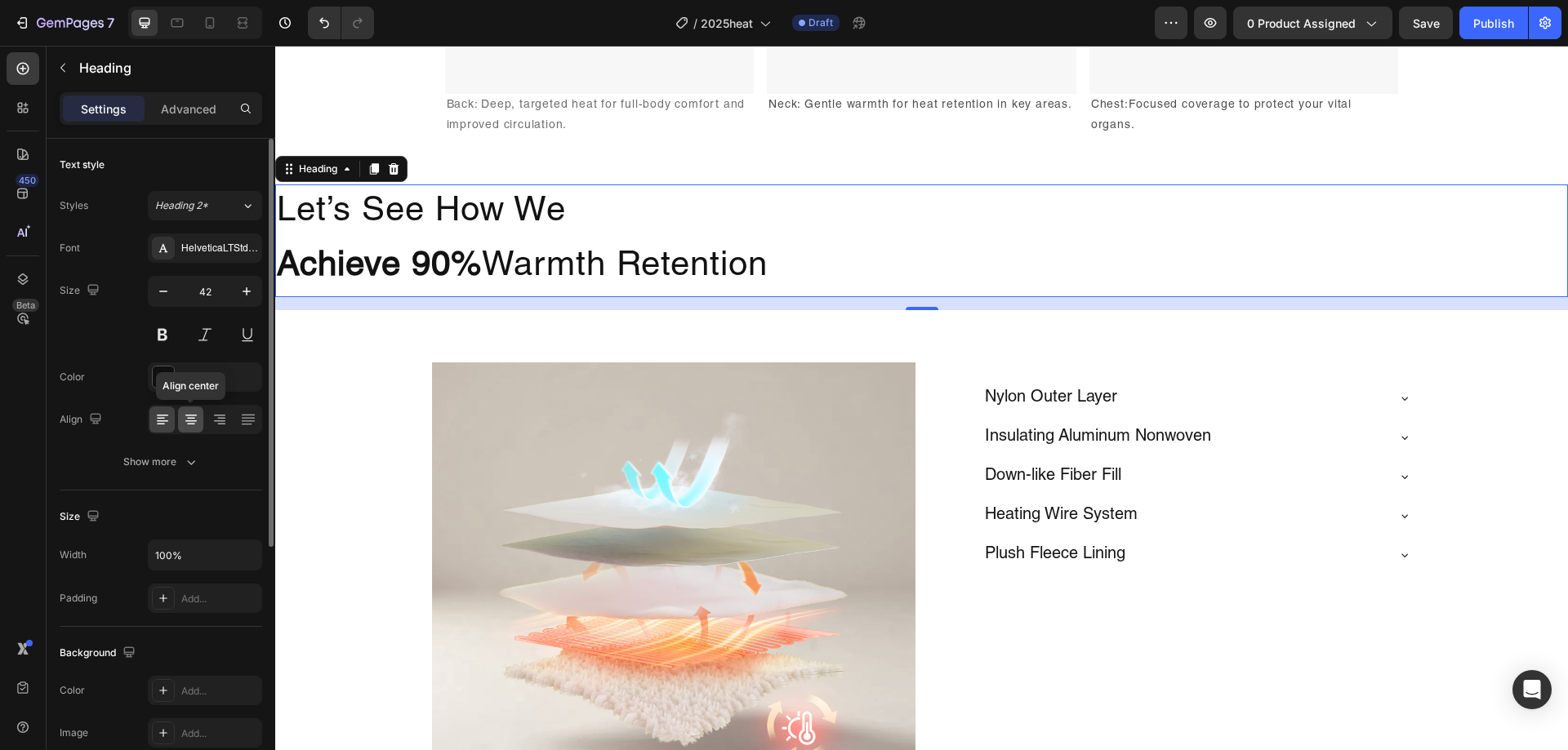
click at [180, 417] on div at bounding box center [191, 419] width 25 height 26
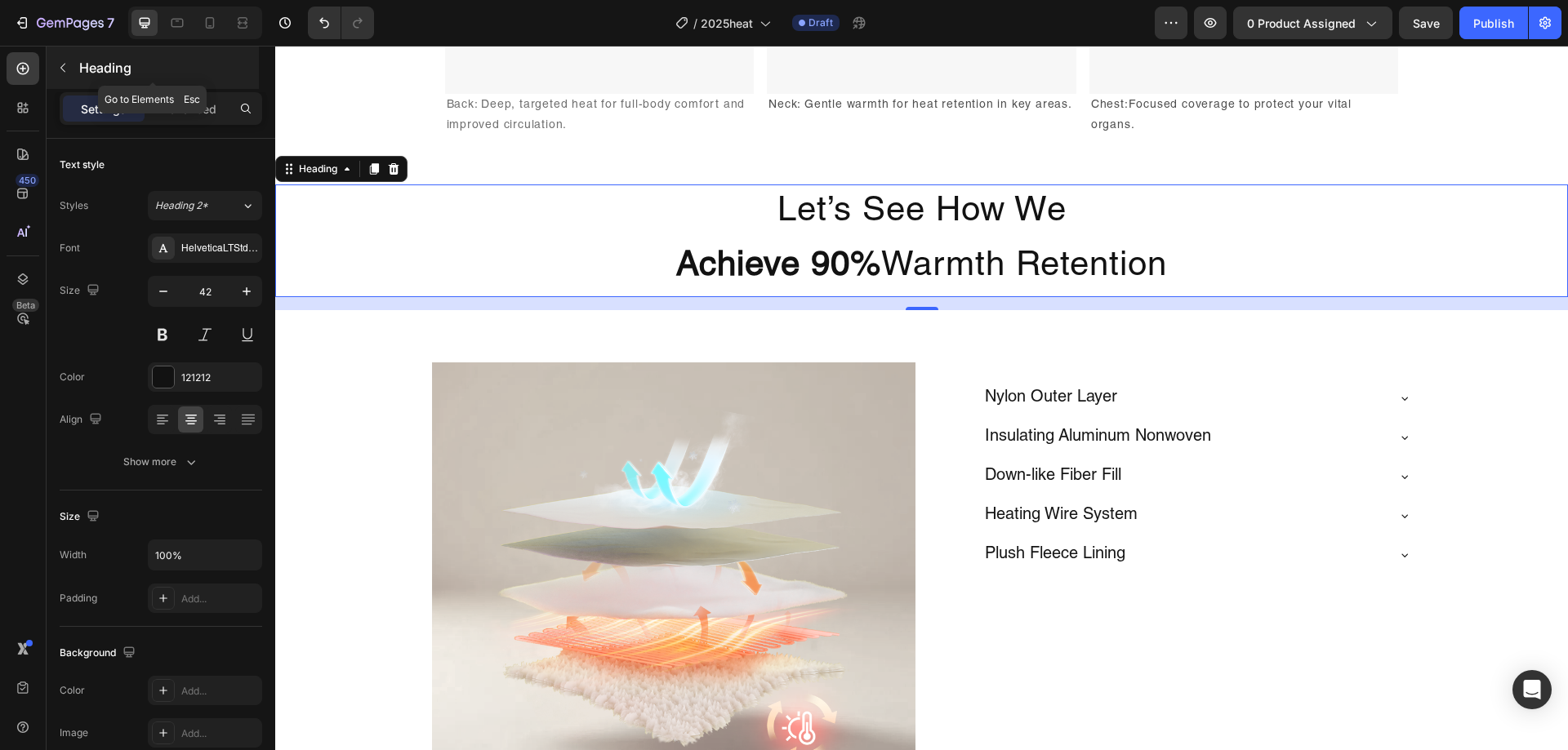
click at [89, 64] on p "Heading" at bounding box center [167, 68] width 176 height 19
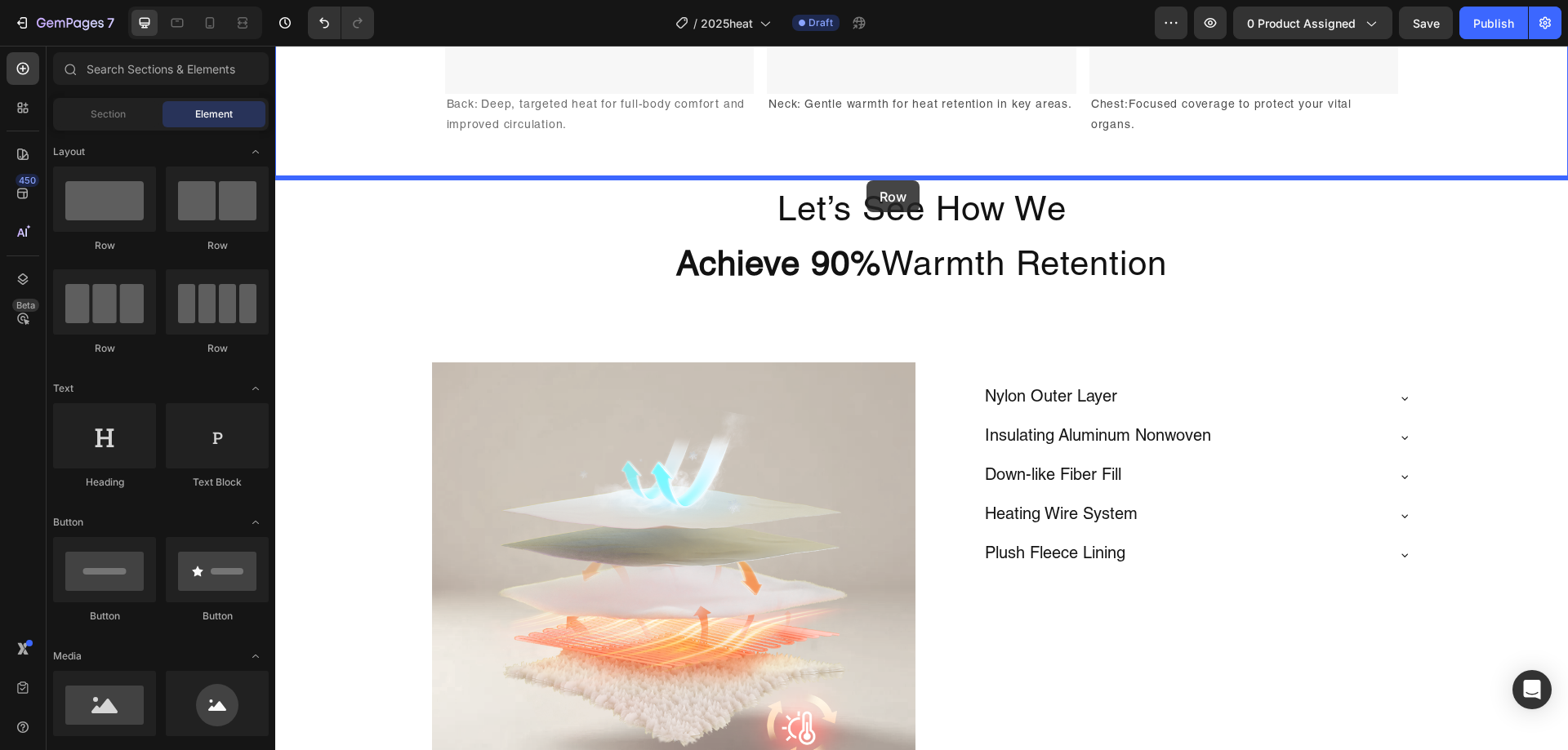
drag, startPoint x: 437, startPoint y: 266, endPoint x: 866, endPoint y: 180, distance: 437.5
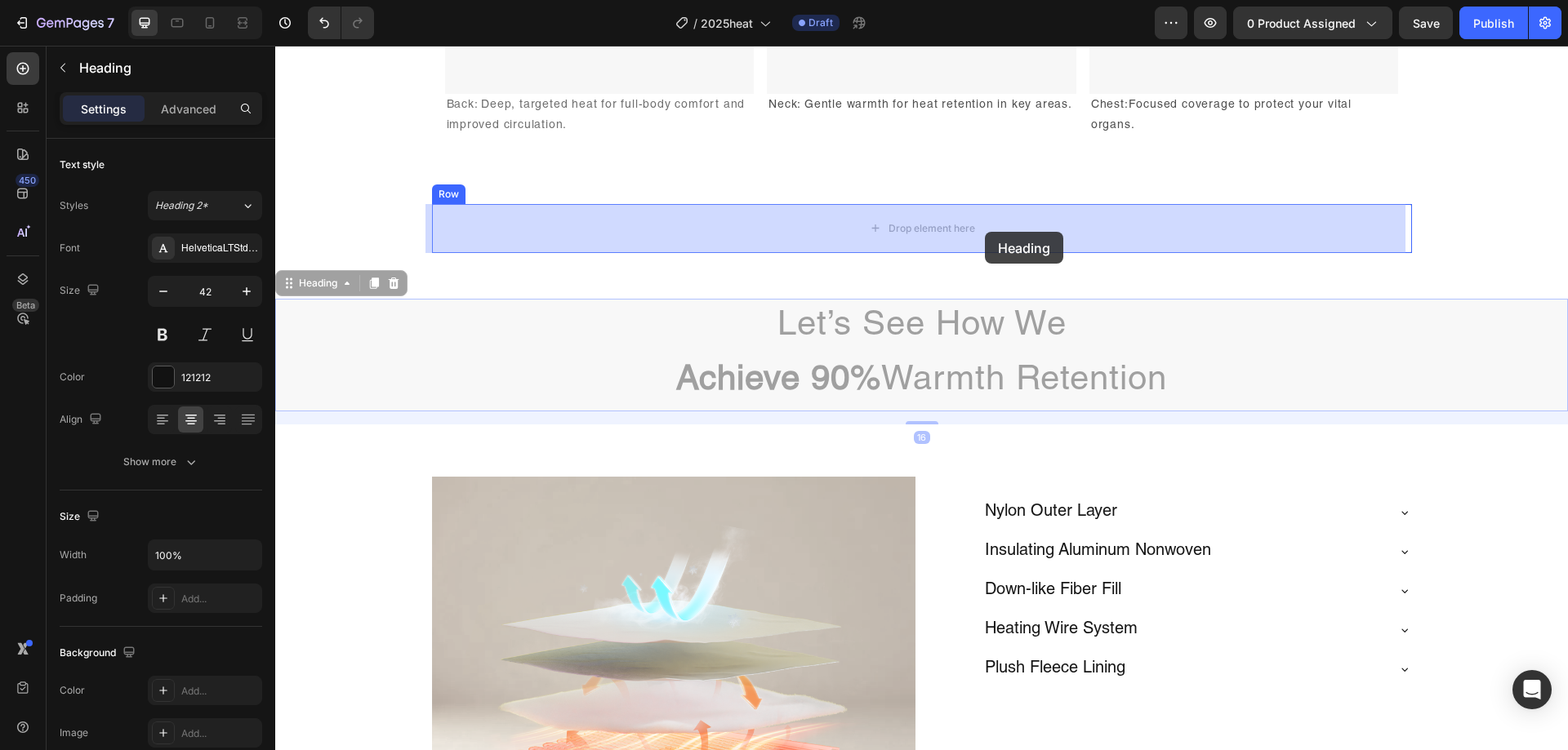
drag, startPoint x: 984, startPoint y: 325, endPoint x: 985, endPoint y: 232, distance: 93.0
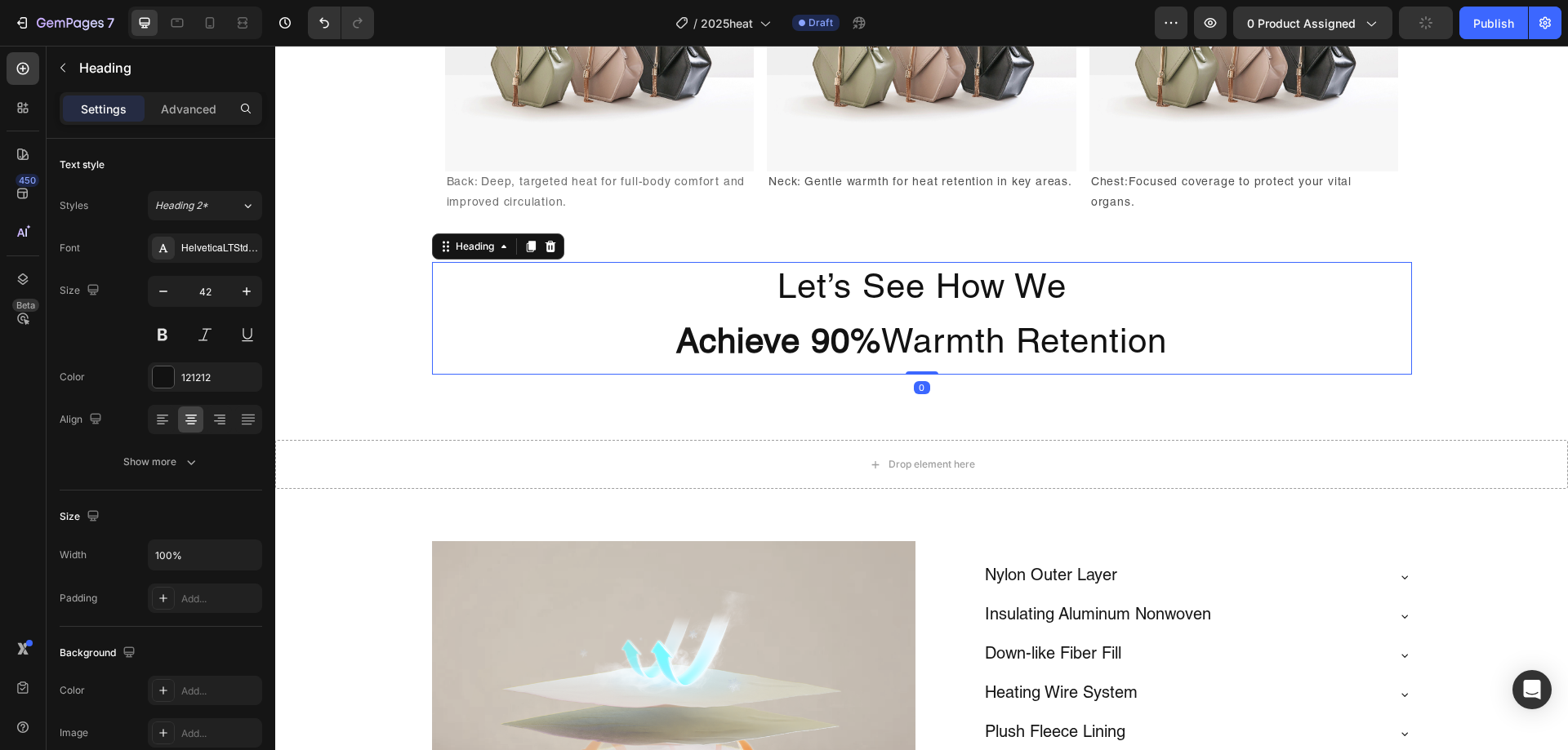
scroll to position [2406, 0]
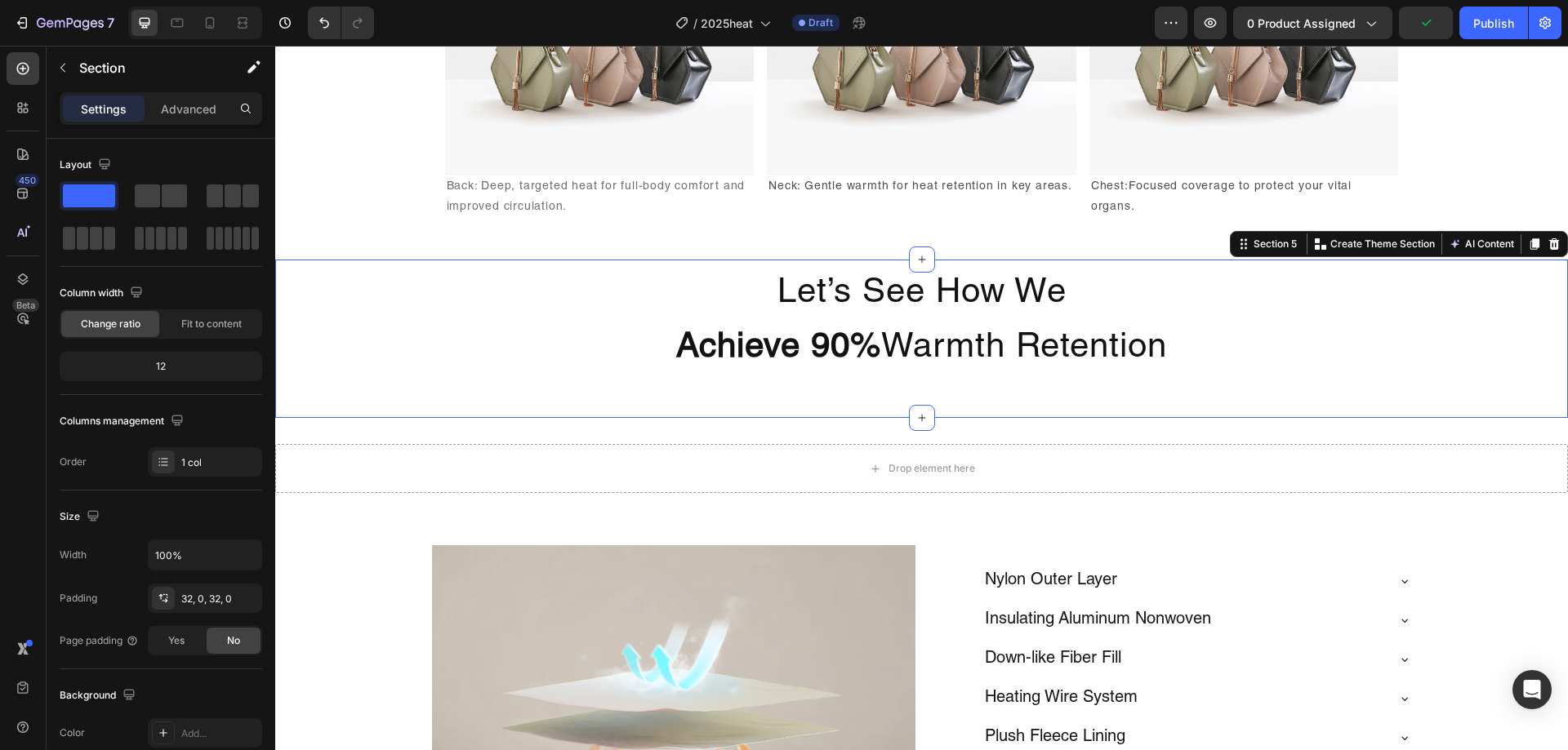
click at [1448, 356] on div "Let’s See How We Achieve 90% Warmth Retention Heading Row" at bounding box center [921, 338] width 1293 height 106
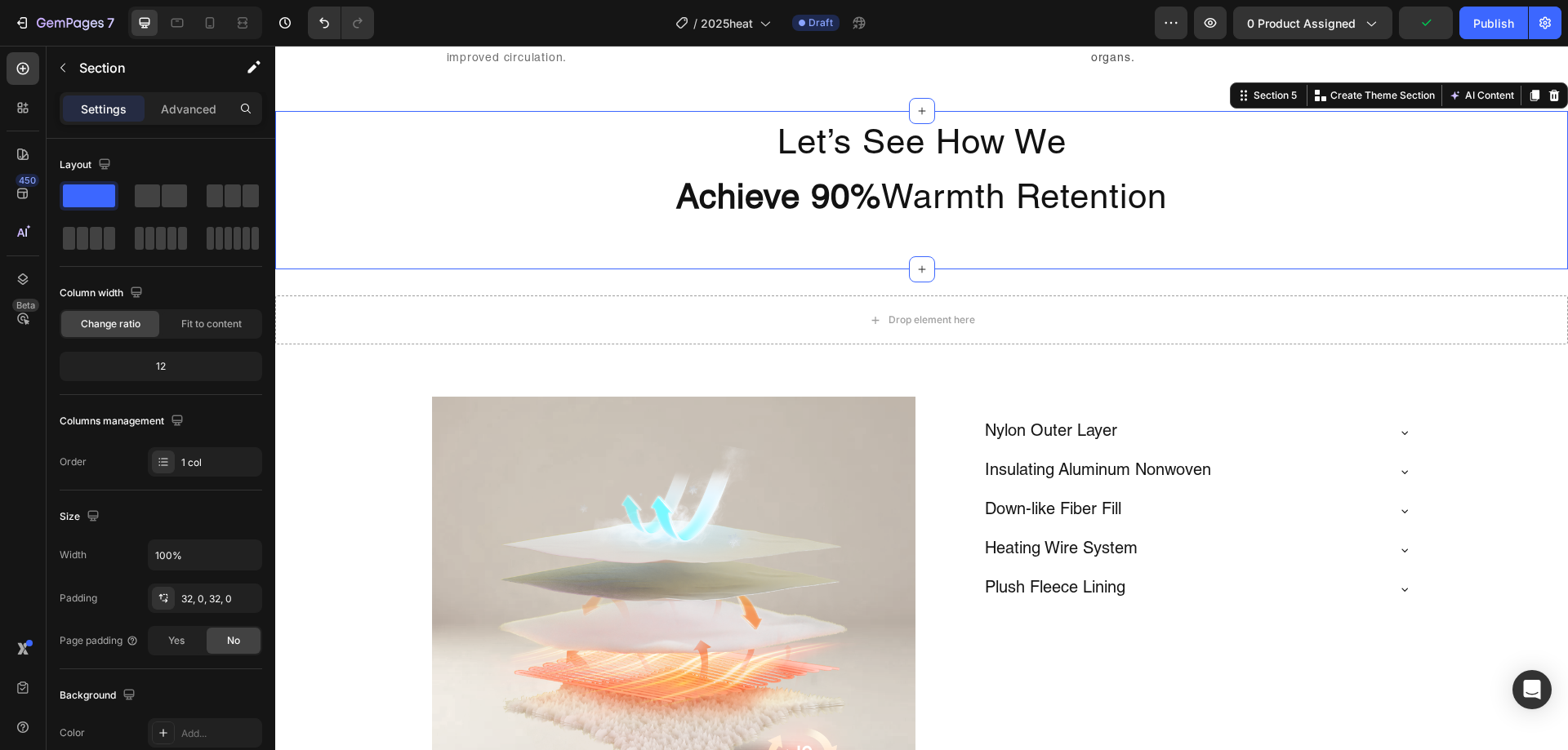
scroll to position [2569, 0]
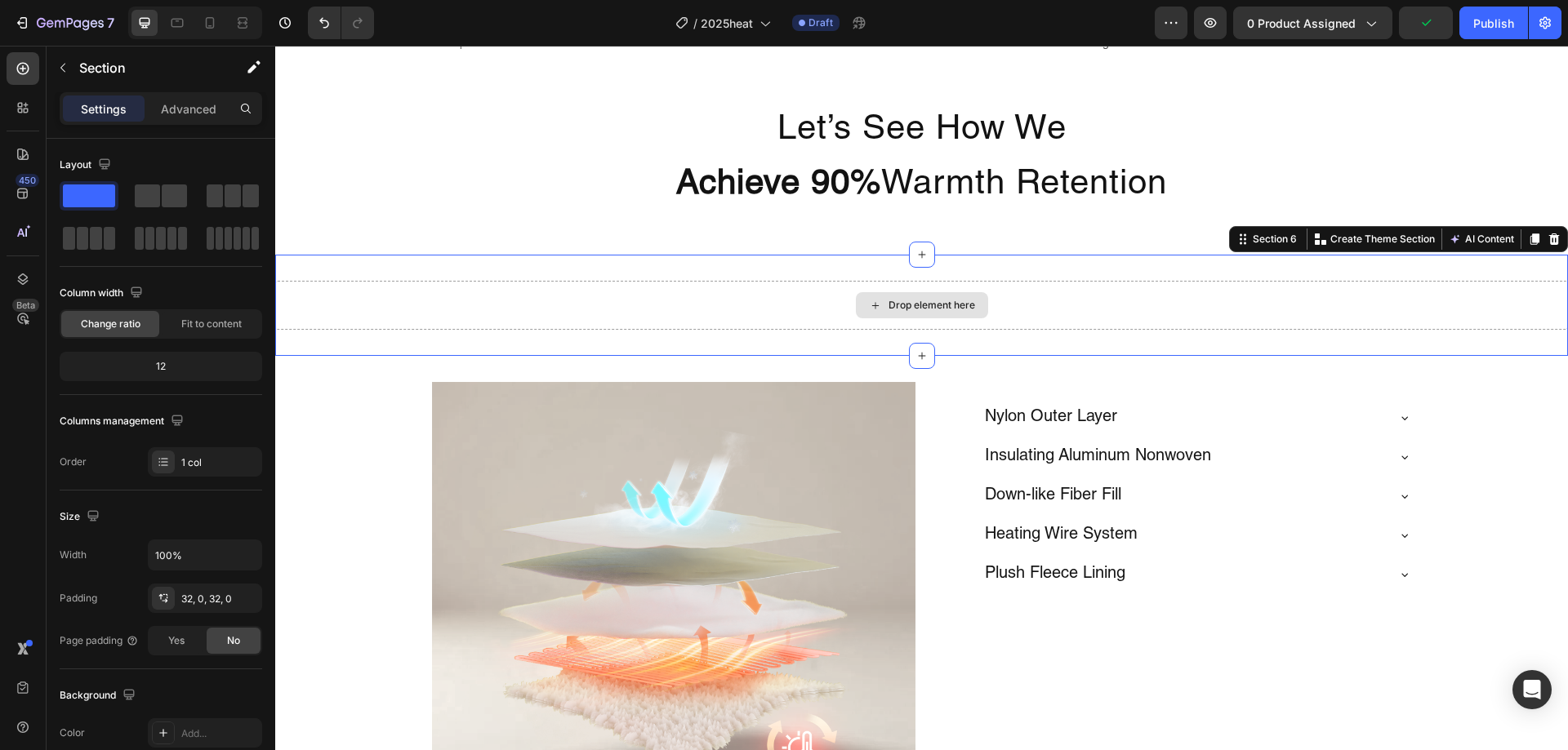
click at [1336, 325] on div "Drop element here" at bounding box center [921, 305] width 1293 height 49
click at [1549, 240] on icon at bounding box center [1554, 240] width 11 height 12
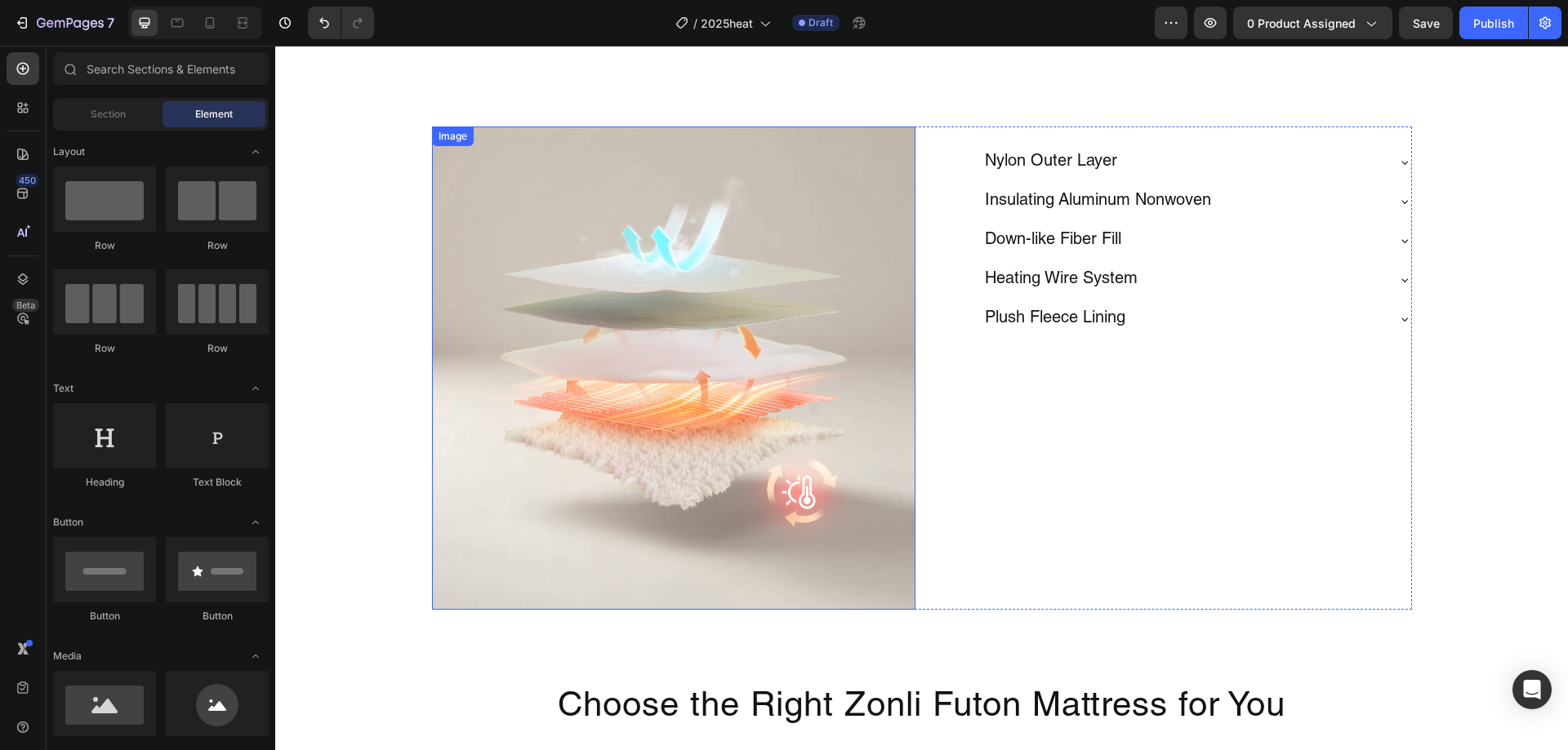
scroll to position [2650, 0]
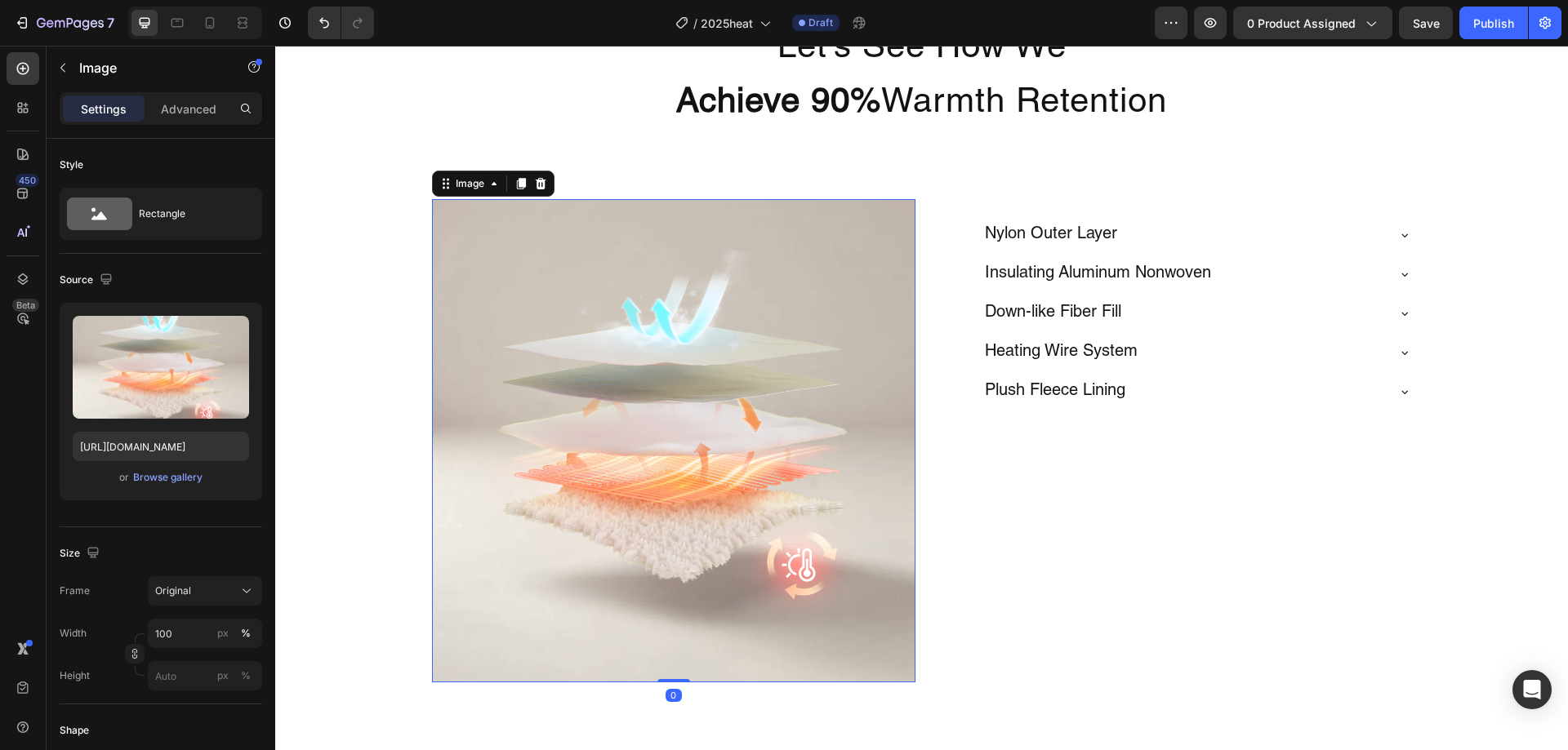
click at [457, 331] on img at bounding box center [673, 440] width 483 height 483
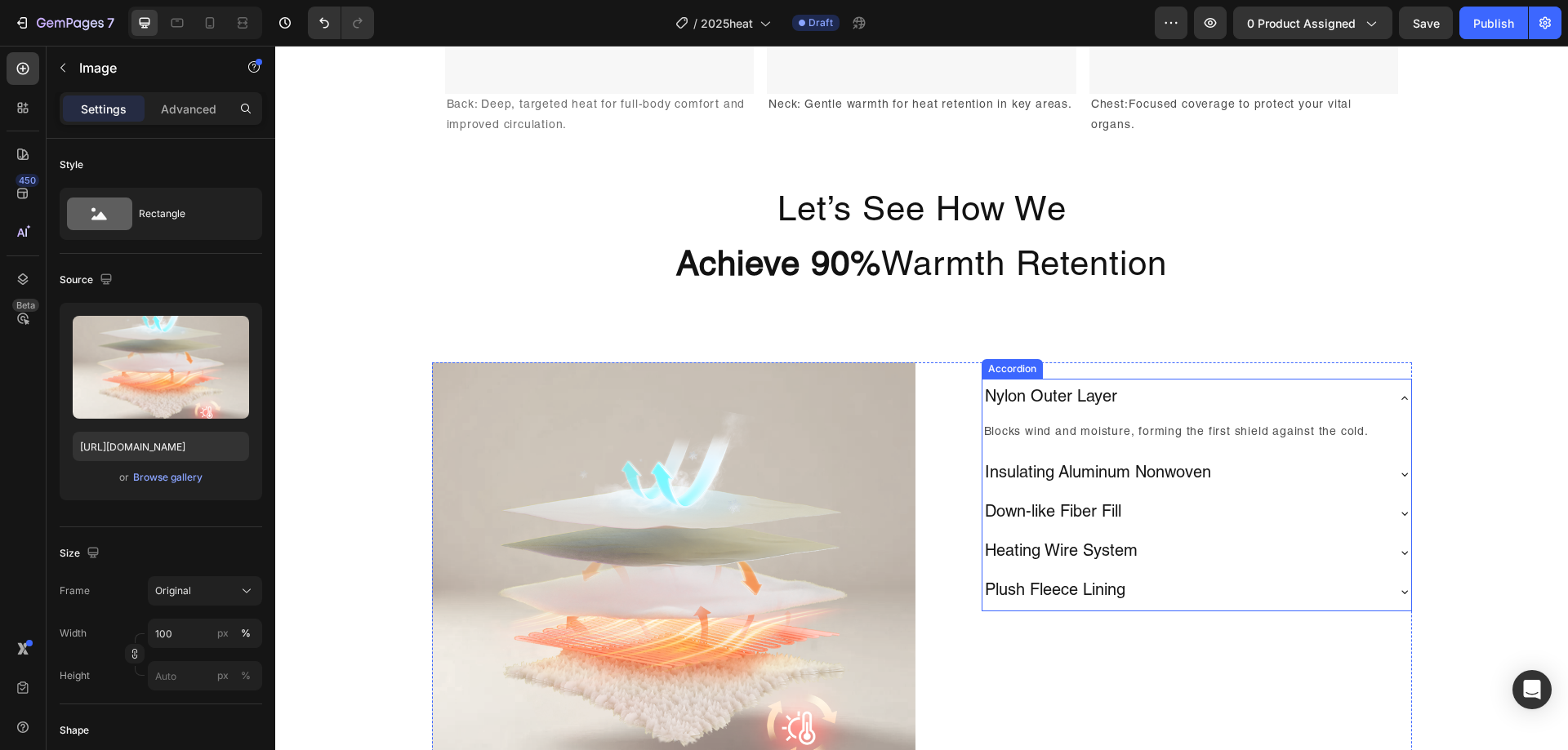
scroll to position [2896, 0]
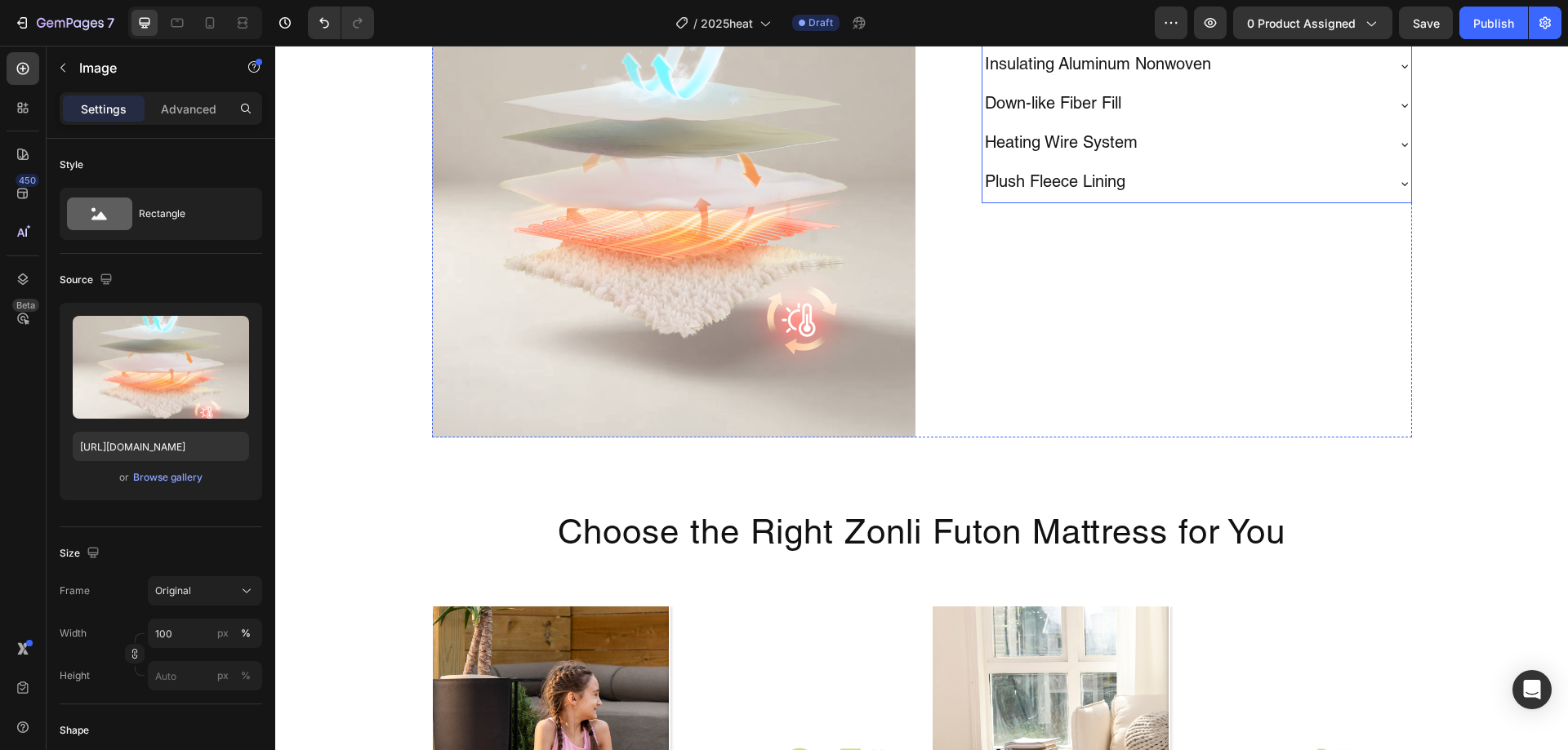
click at [1095, 189] on p "Plush Fleece Lining" at bounding box center [1055, 184] width 140 height 21
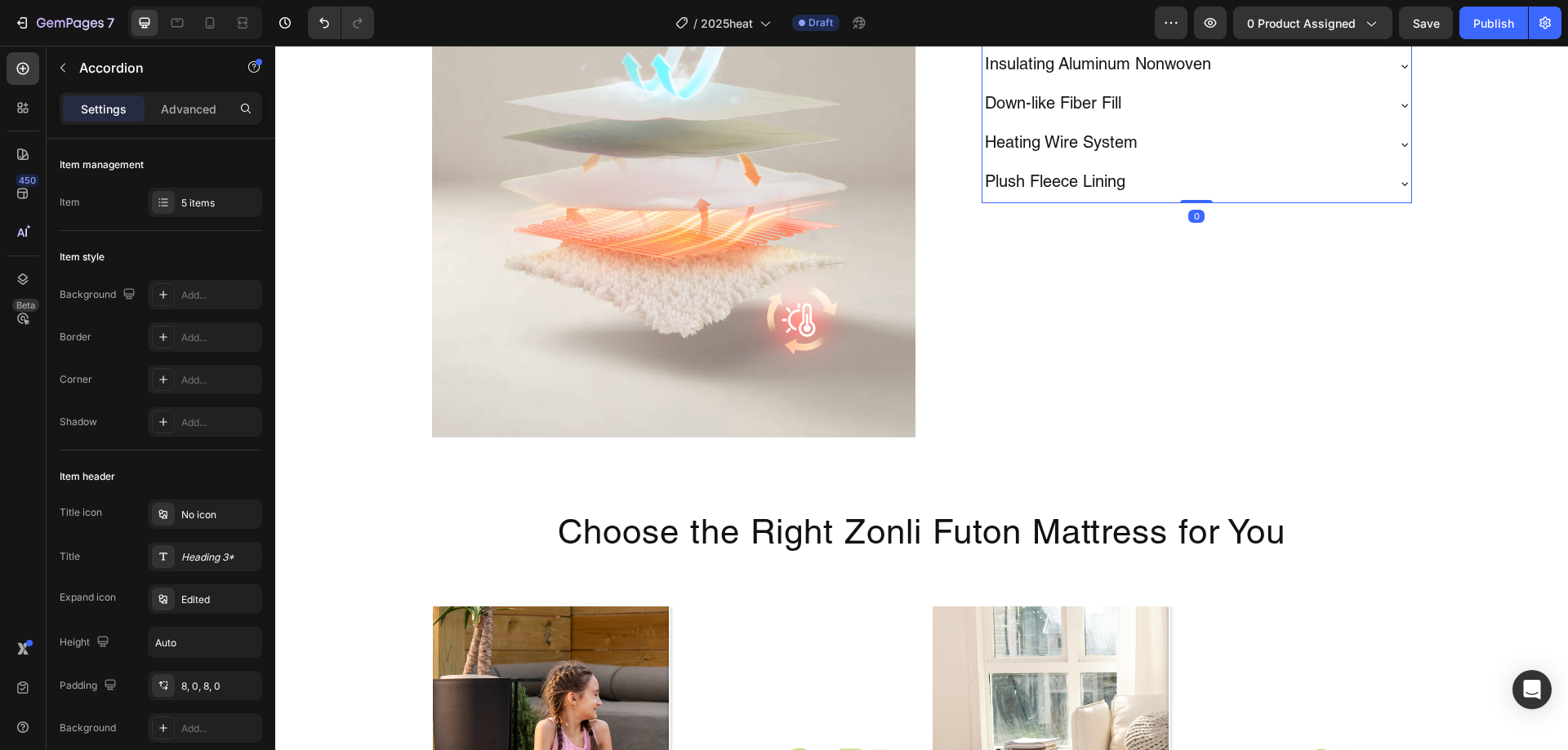
click at [1192, 184] on div "Plush Fleece Lining" at bounding box center [1183, 183] width 402 height 26
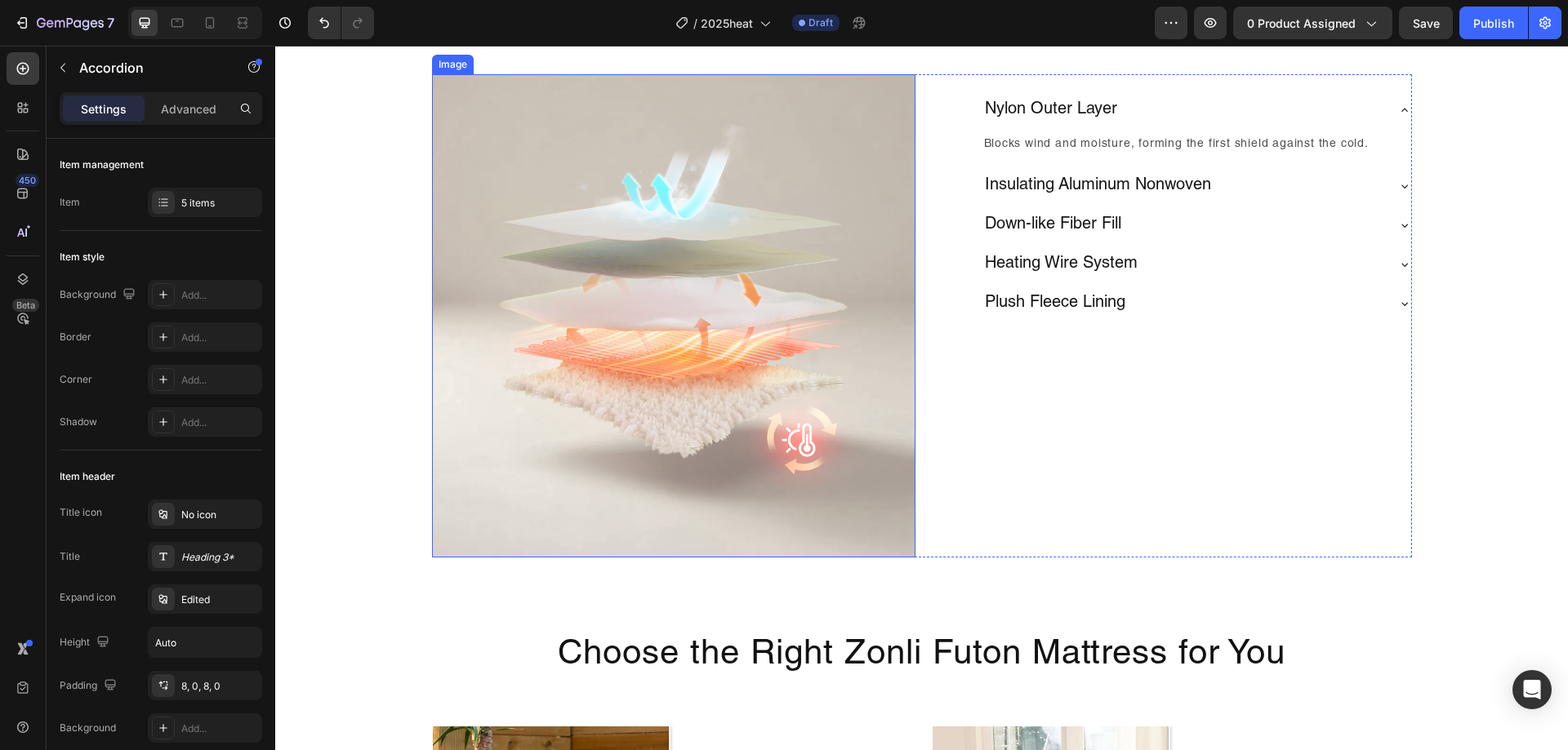
scroll to position [2814, 0]
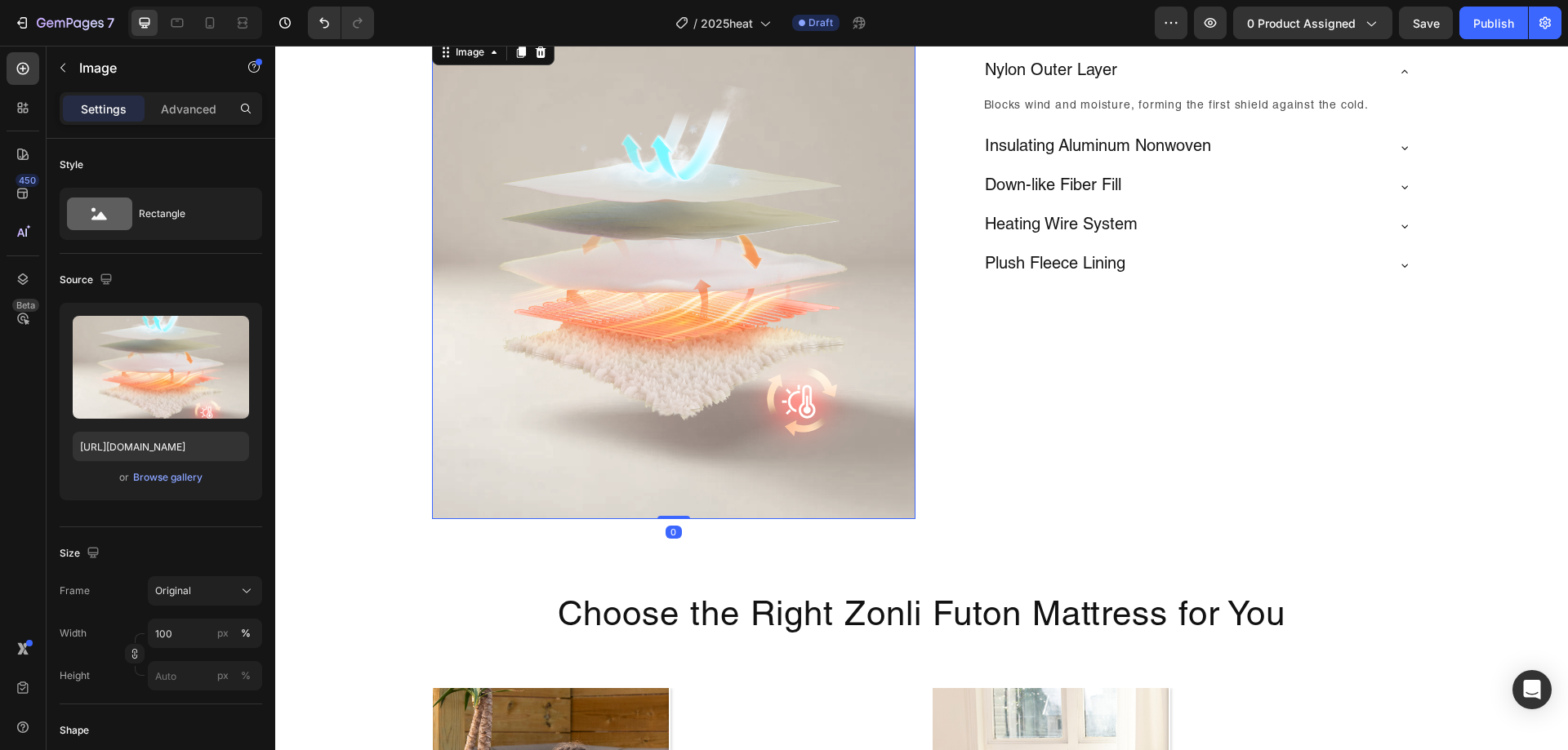
click at [710, 274] on img at bounding box center [673, 278] width 483 height 483
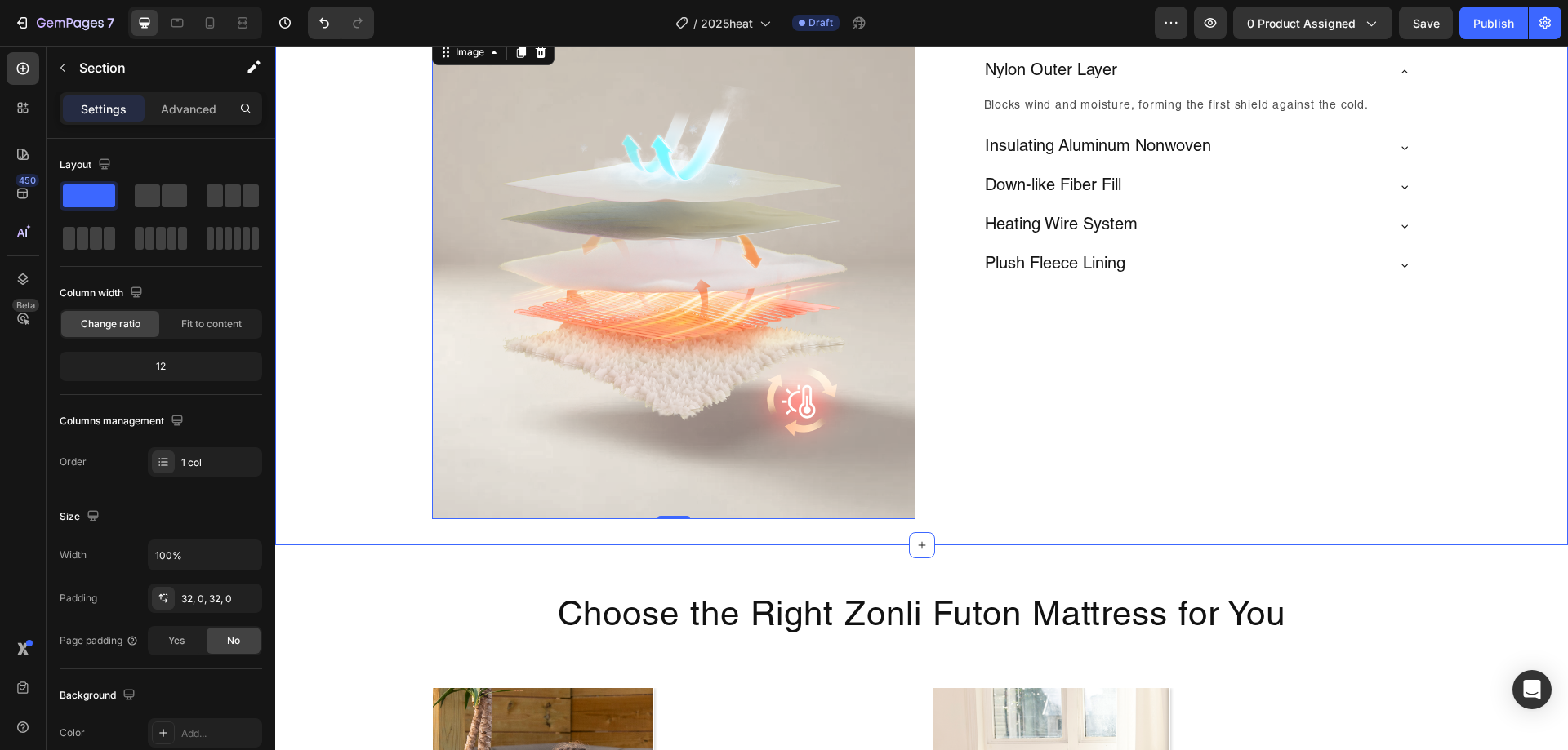
click at [383, 270] on div "Image 0 Nylon Outer Layer Blocks wind and moisture, forming the first shield ag…" at bounding box center [921, 278] width 1293 height 483
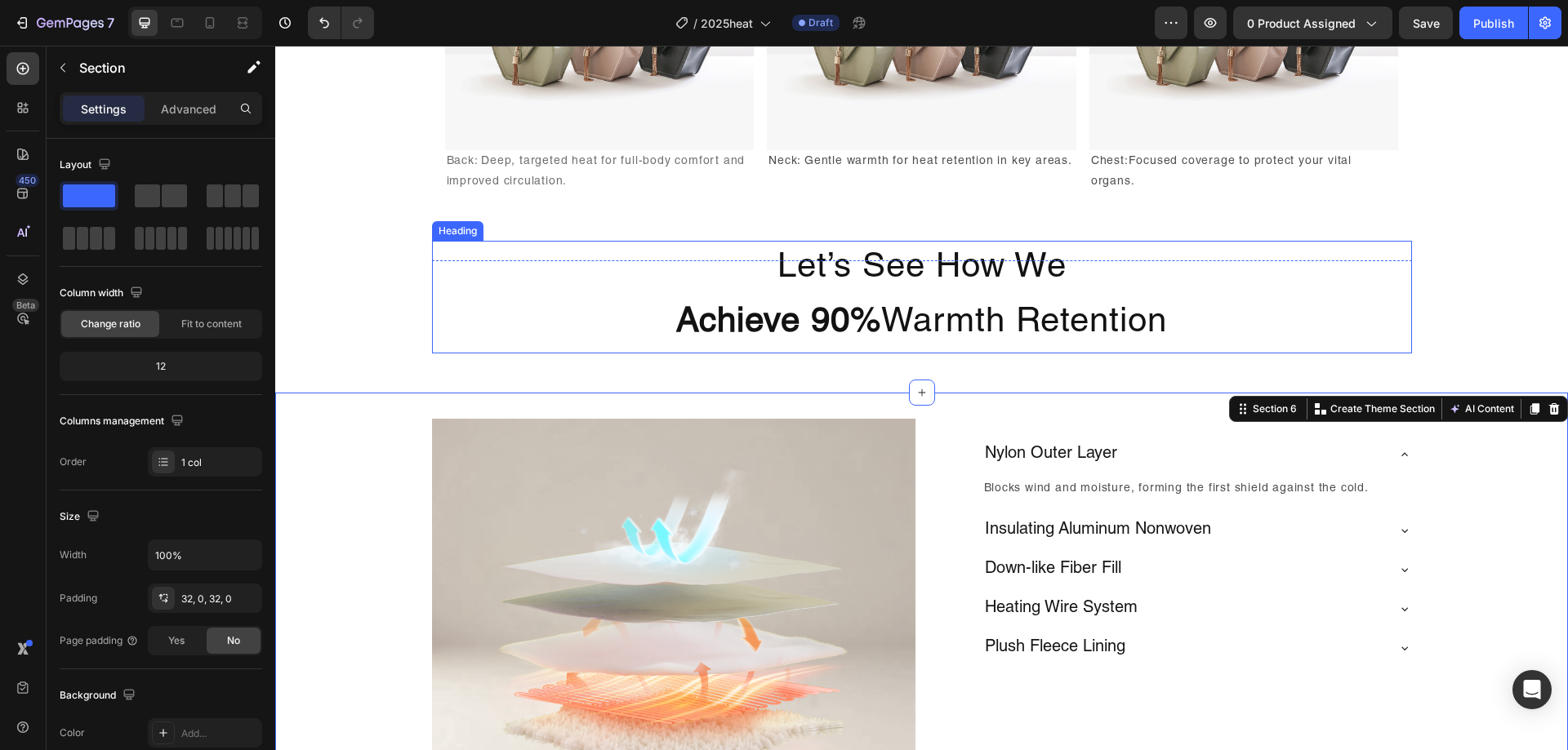
scroll to position [2732, 0]
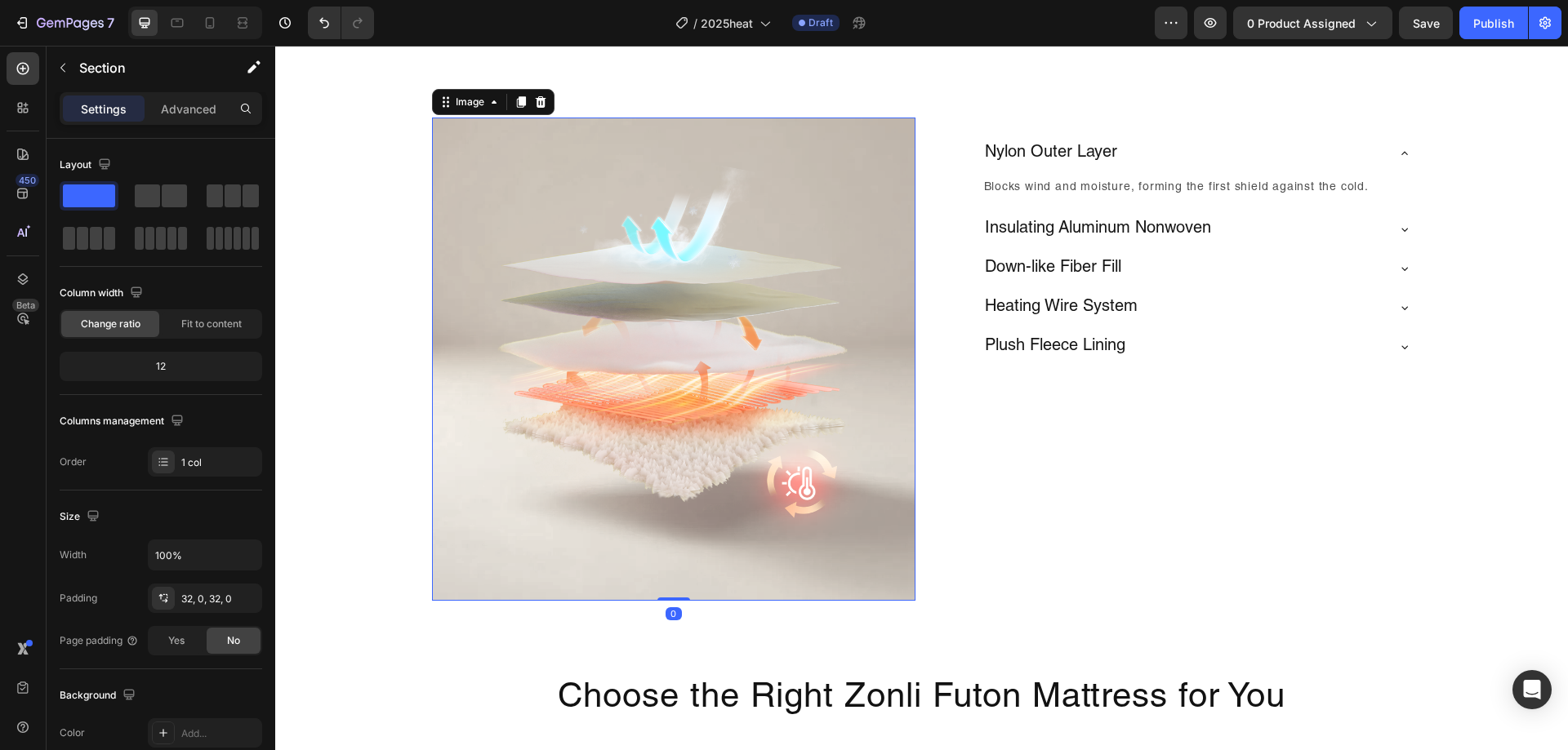
click at [810, 447] on img at bounding box center [673, 359] width 483 height 483
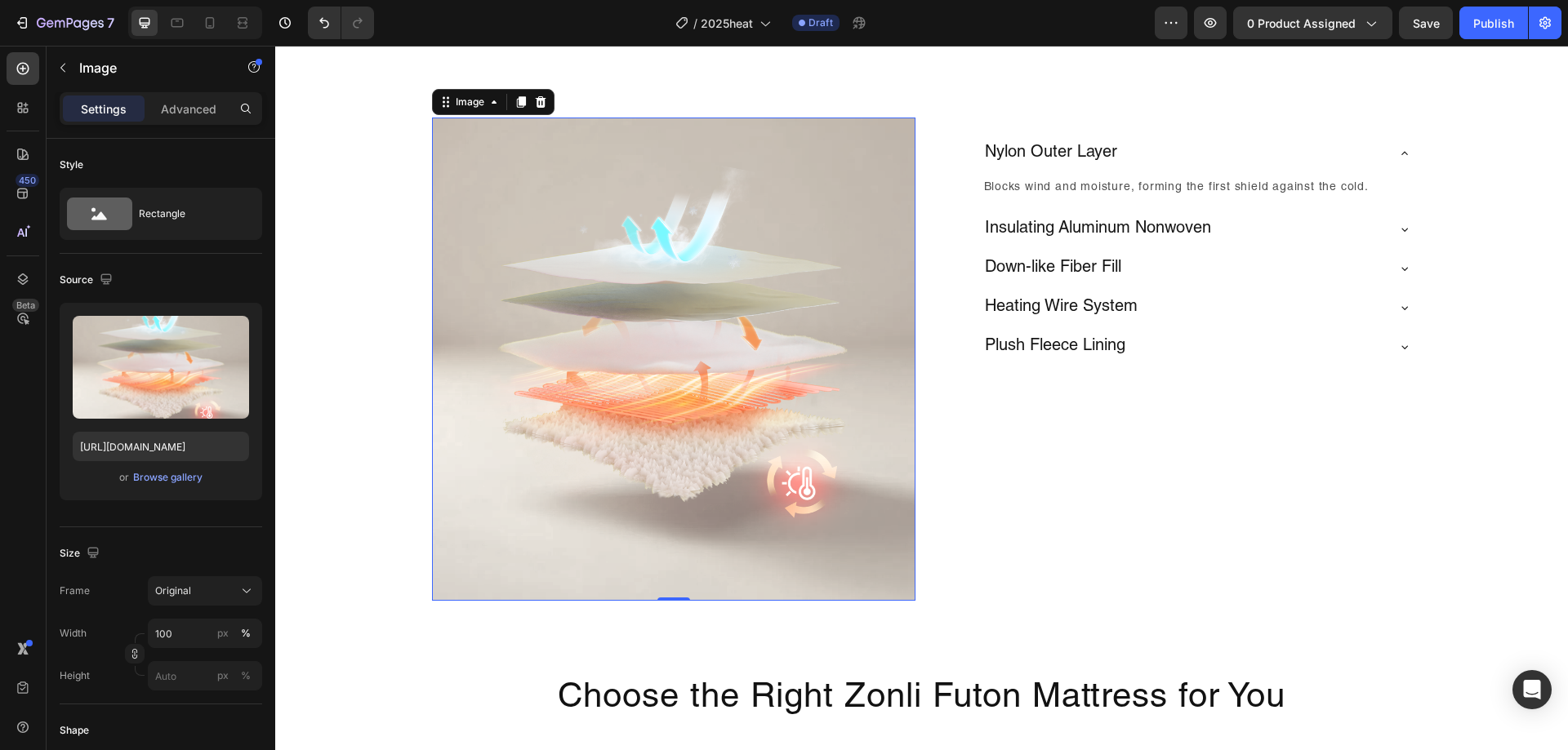
click at [454, 282] on img at bounding box center [673, 359] width 483 height 483
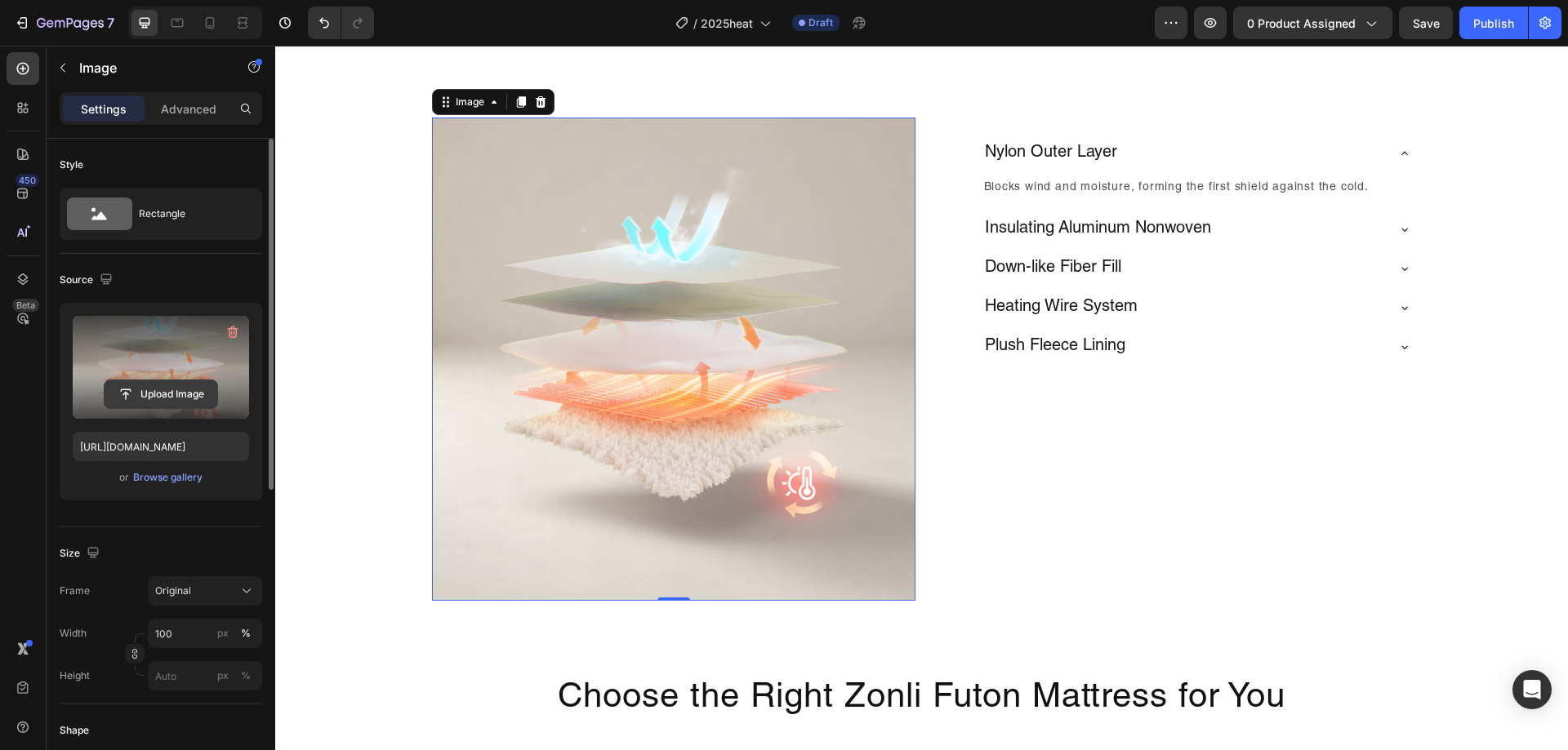
click at [111, 386] on input "file" at bounding box center [161, 394] width 113 height 27
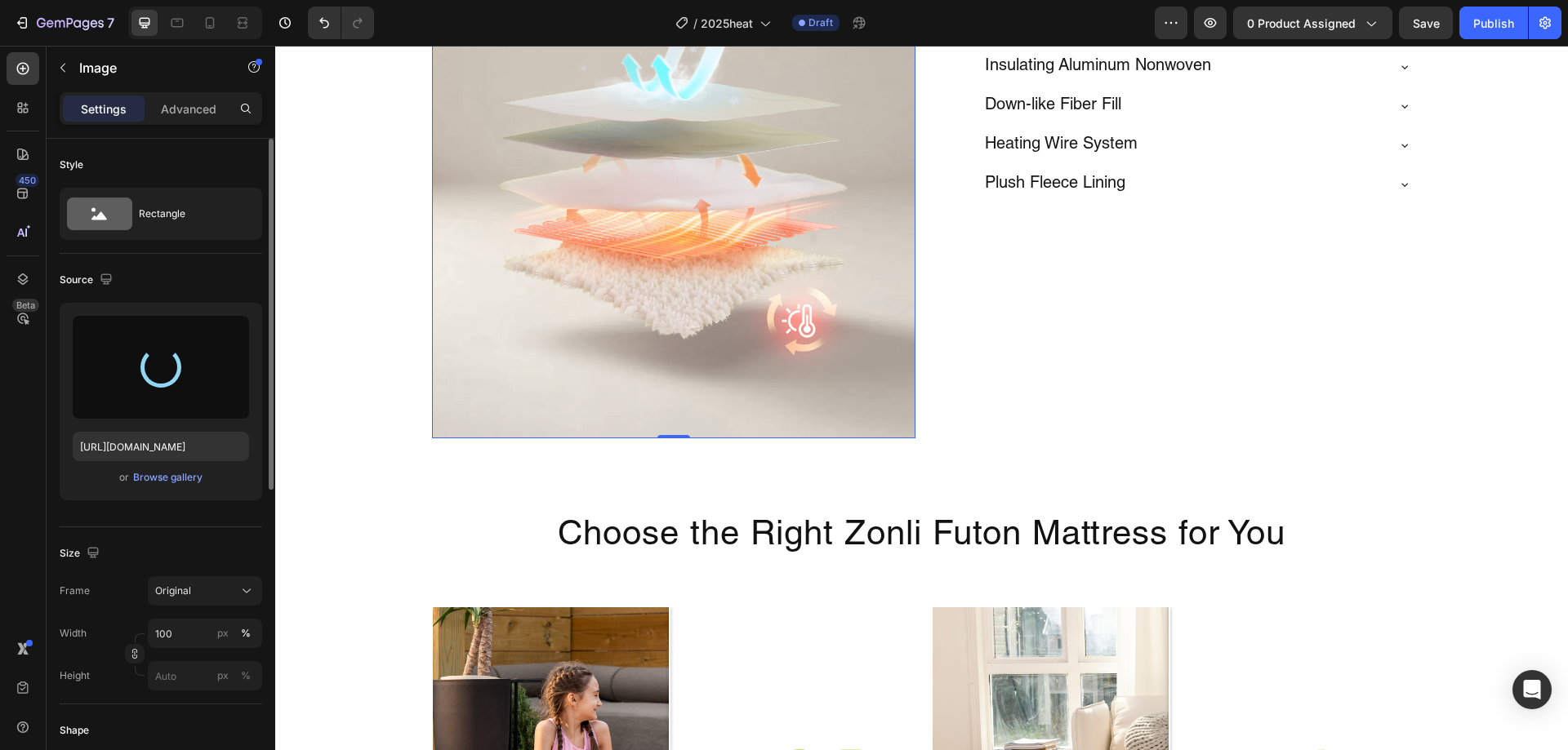
scroll to position [2896, 0]
type input "https://cdn.shopify.com/s/files/1/0084/4732/8319/files/gempages_490441196624151…"
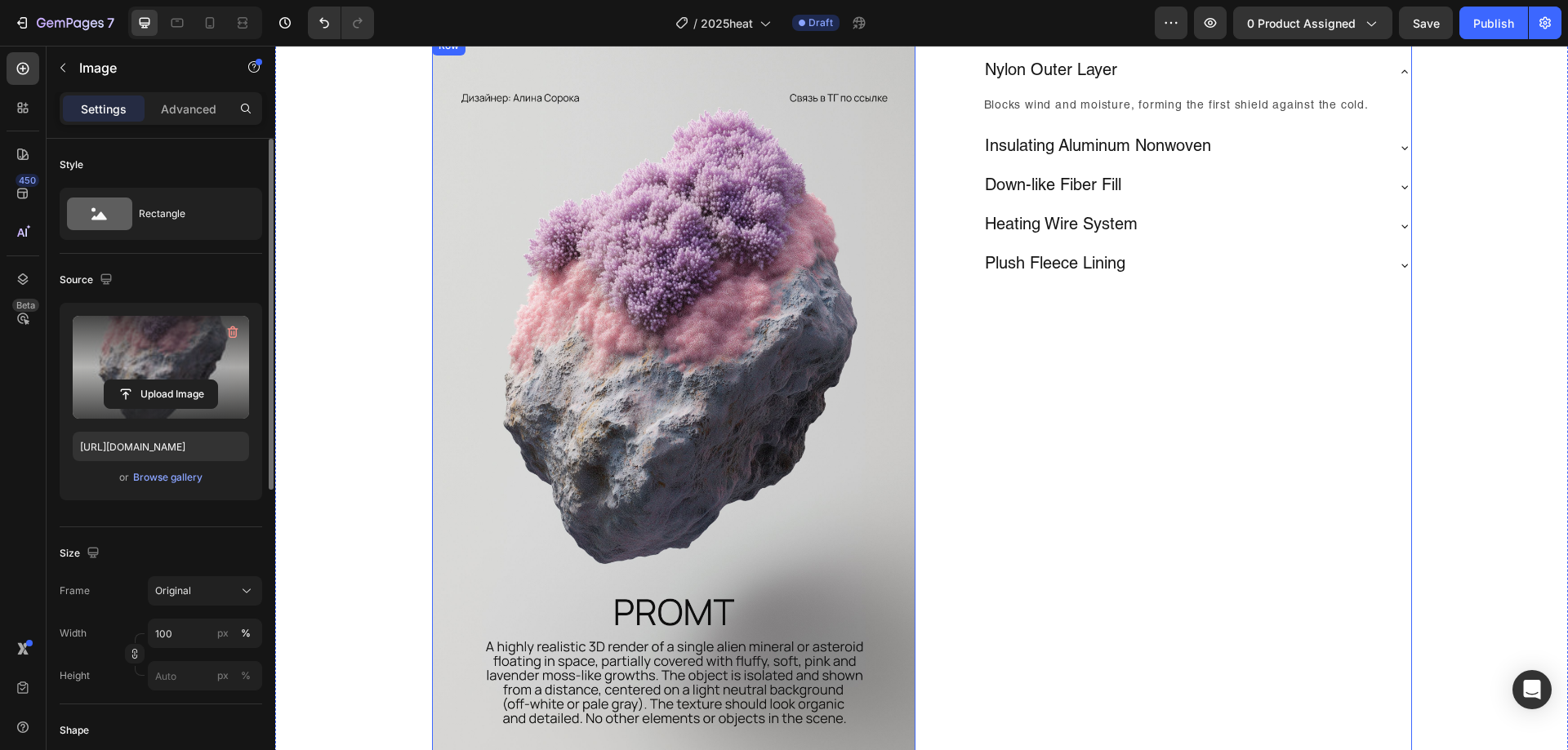
click at [1142, 394] on div "Nylon Outer Layer Blocks wind and moisture, forming the first shield against th…" at bounding box center [1170, 405] width 483 height 738
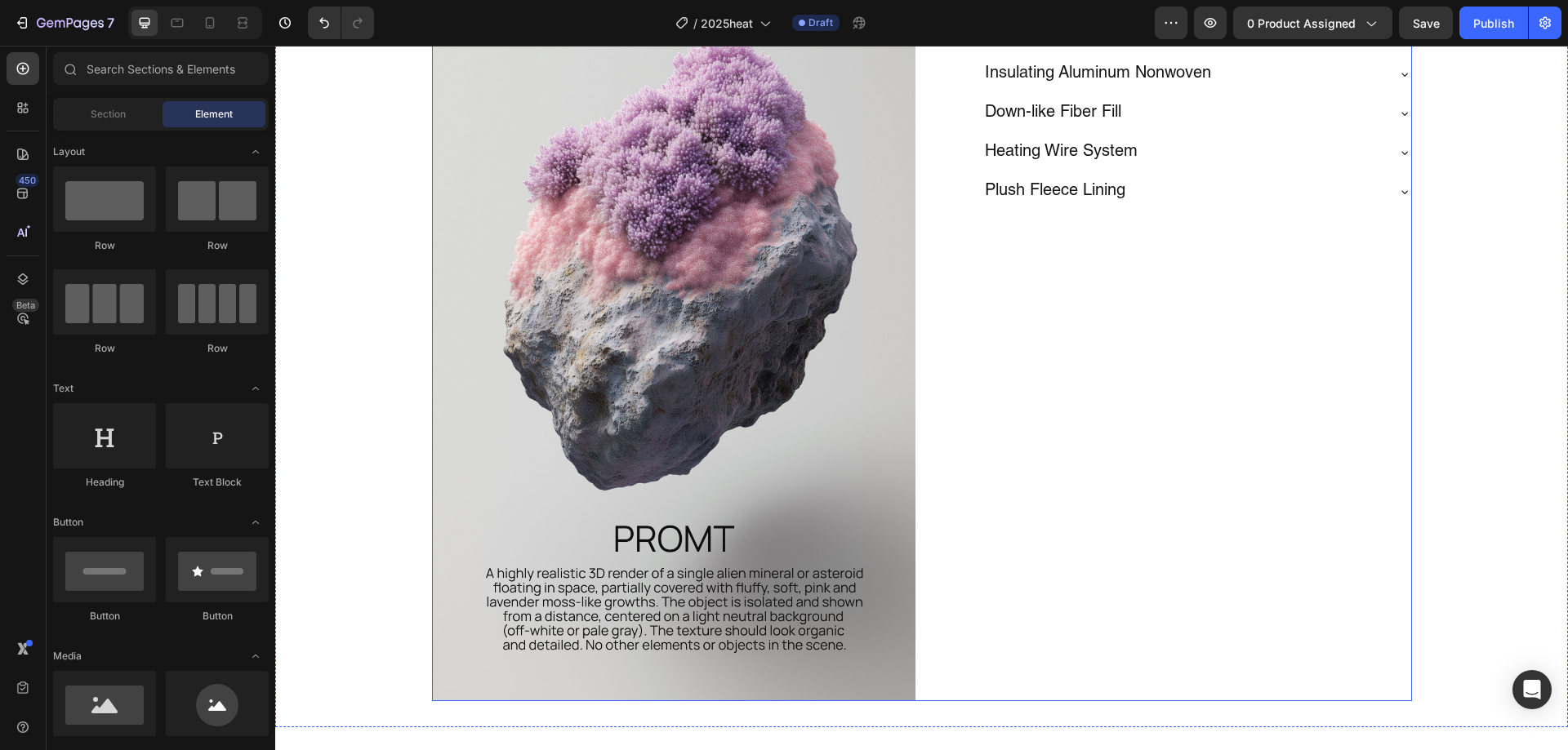
scroll to position [2851, 0]
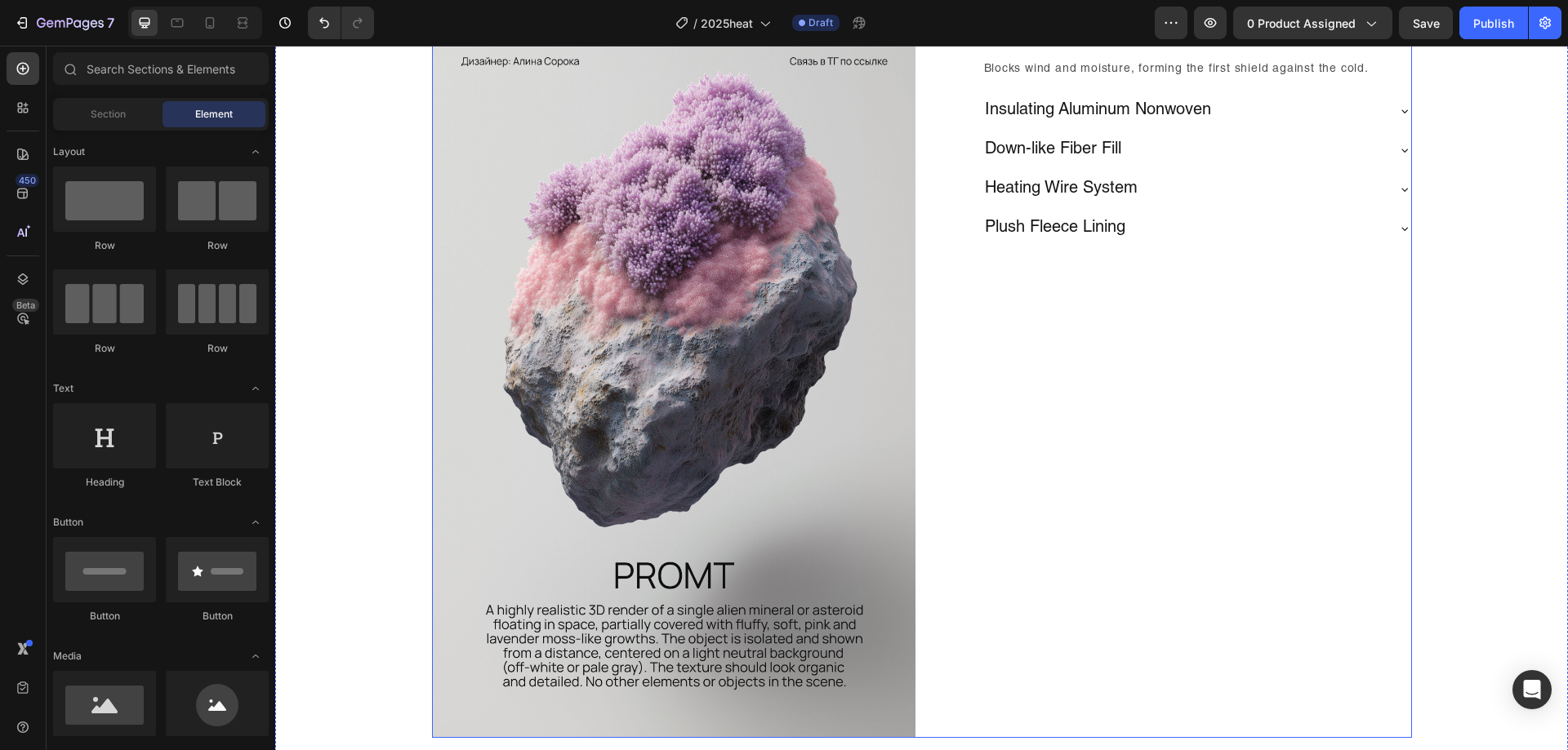
drag, startPoint x: 946, startPoint y: 130, endPoint x: 935, endPoint y: 130, distance: 11.0
click at [946, 130] on div "Nylon Outer Layer Blocks wind and moisture, forming the first shield against th…" at bounding box center [1170, 368] width 483 height 738
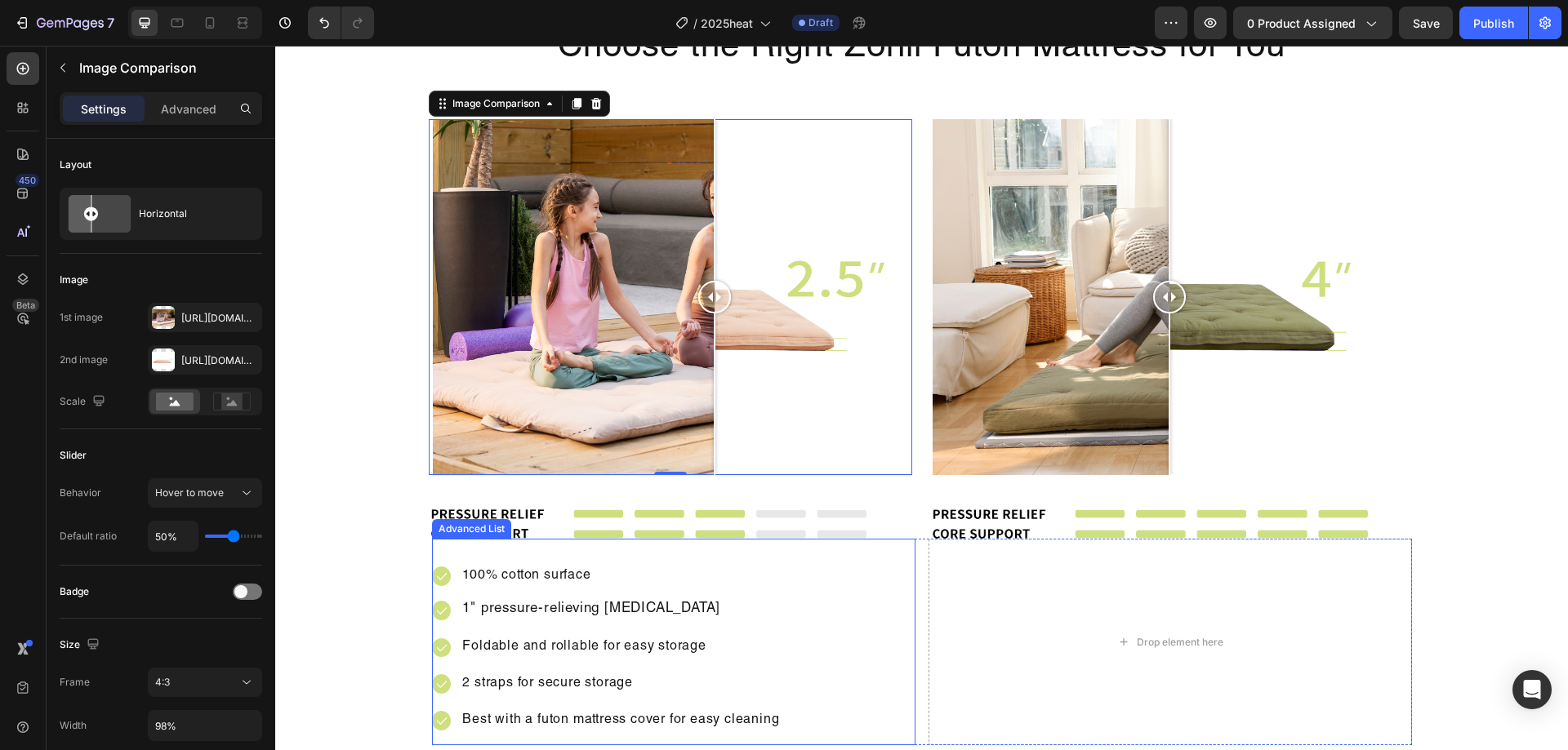
scroll to position [3403, 0]
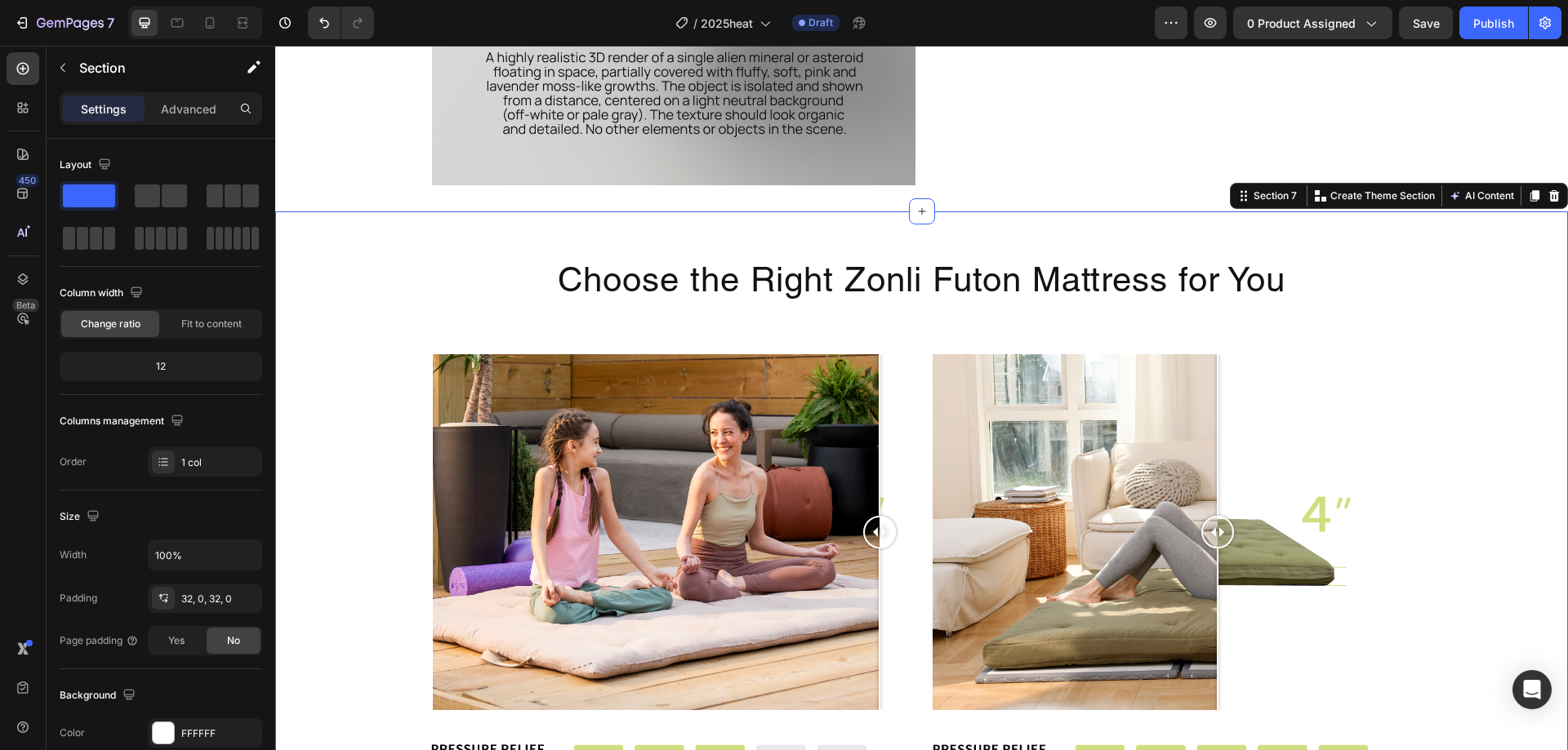
click at [1482, 259] on div "Choose the Right Zonli Futon Mattress for You Heading Row Image Image Row Image…" at bounding box center [921, 609] width 1293 height 743
drag, startPoint x: 1542, startPoint y: 200, endPoint x: 1515, endPoint y: 213, distance: 30.0
click at [1549, 200] on icon at bounding box center [1554, 196] width 11 height 12
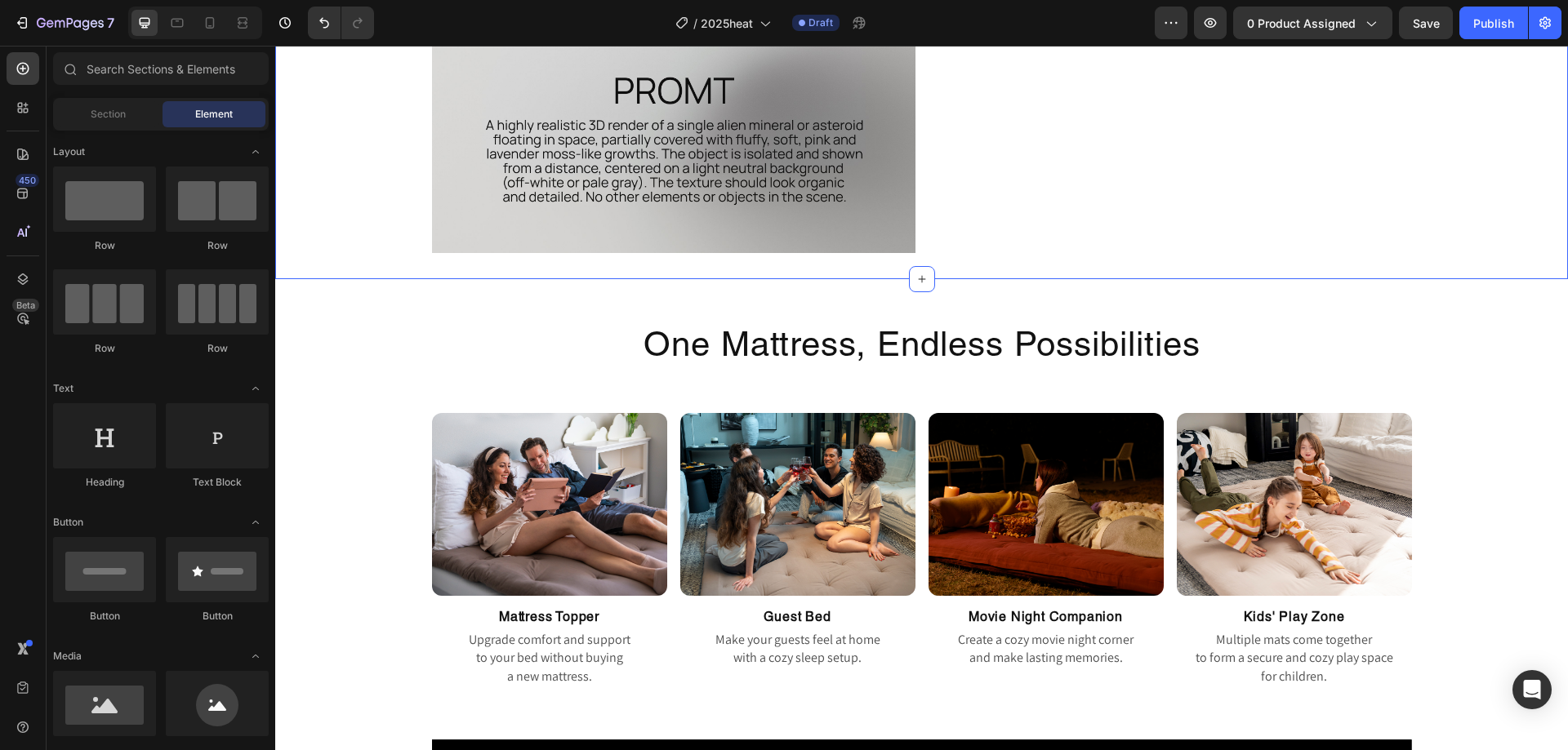
scroll to position [3321, 0]
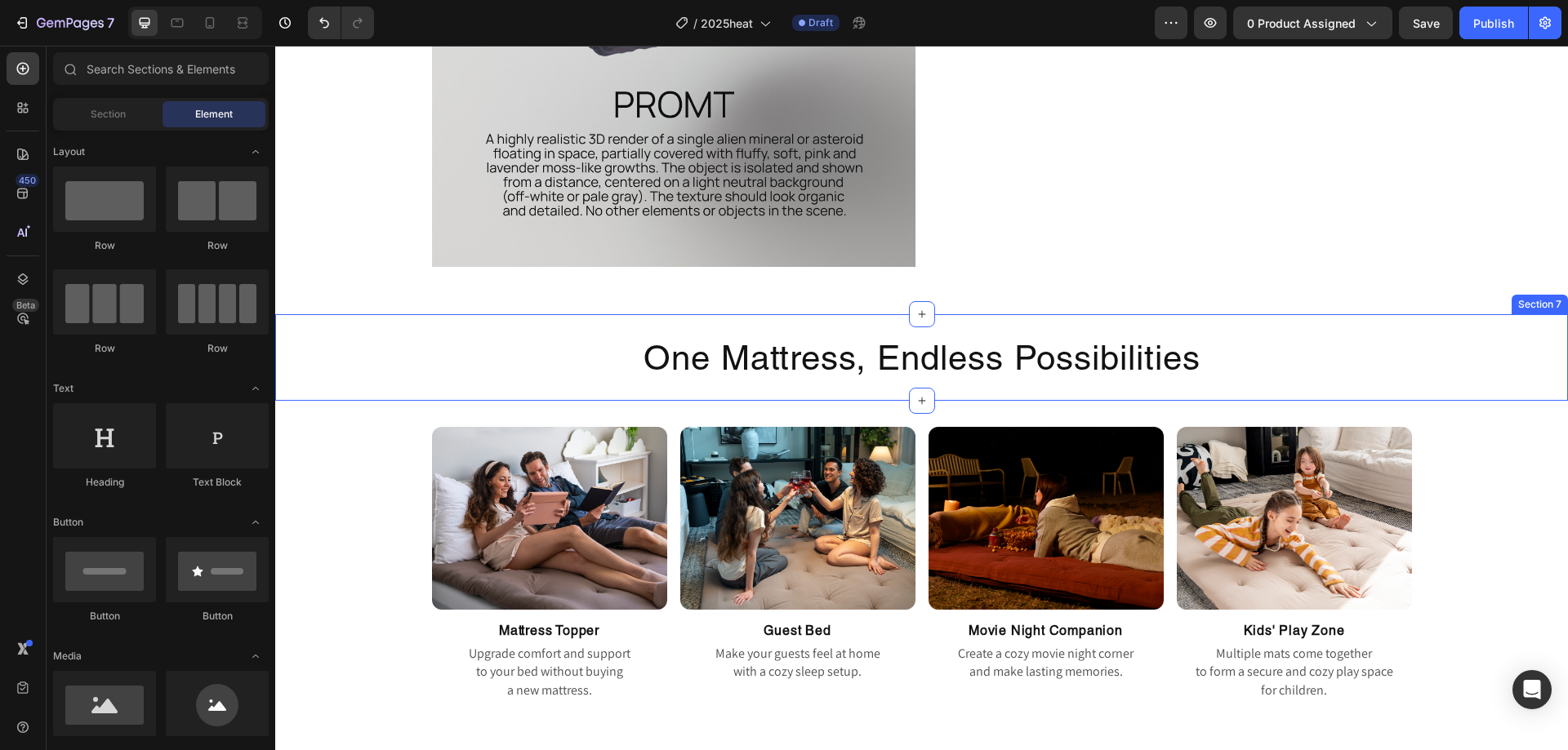
click at [1459, 323] on div "One Mattress, Endless Possibilities Heading Row Section 7" at bounding box center [921, 357] width 1293 height 87
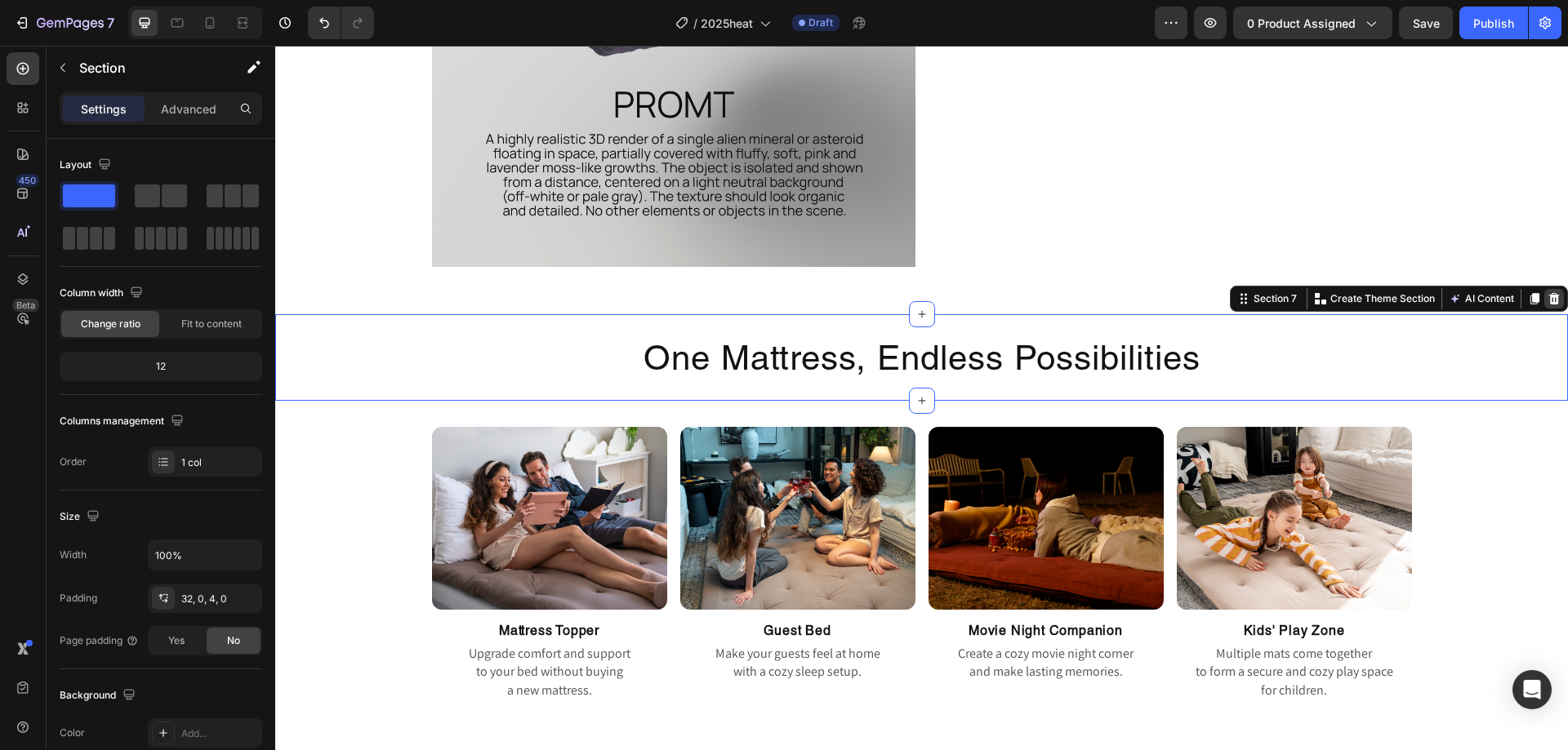
click at [1549, 299] on icon at bounding box center [1554, 299] width 11 height 12
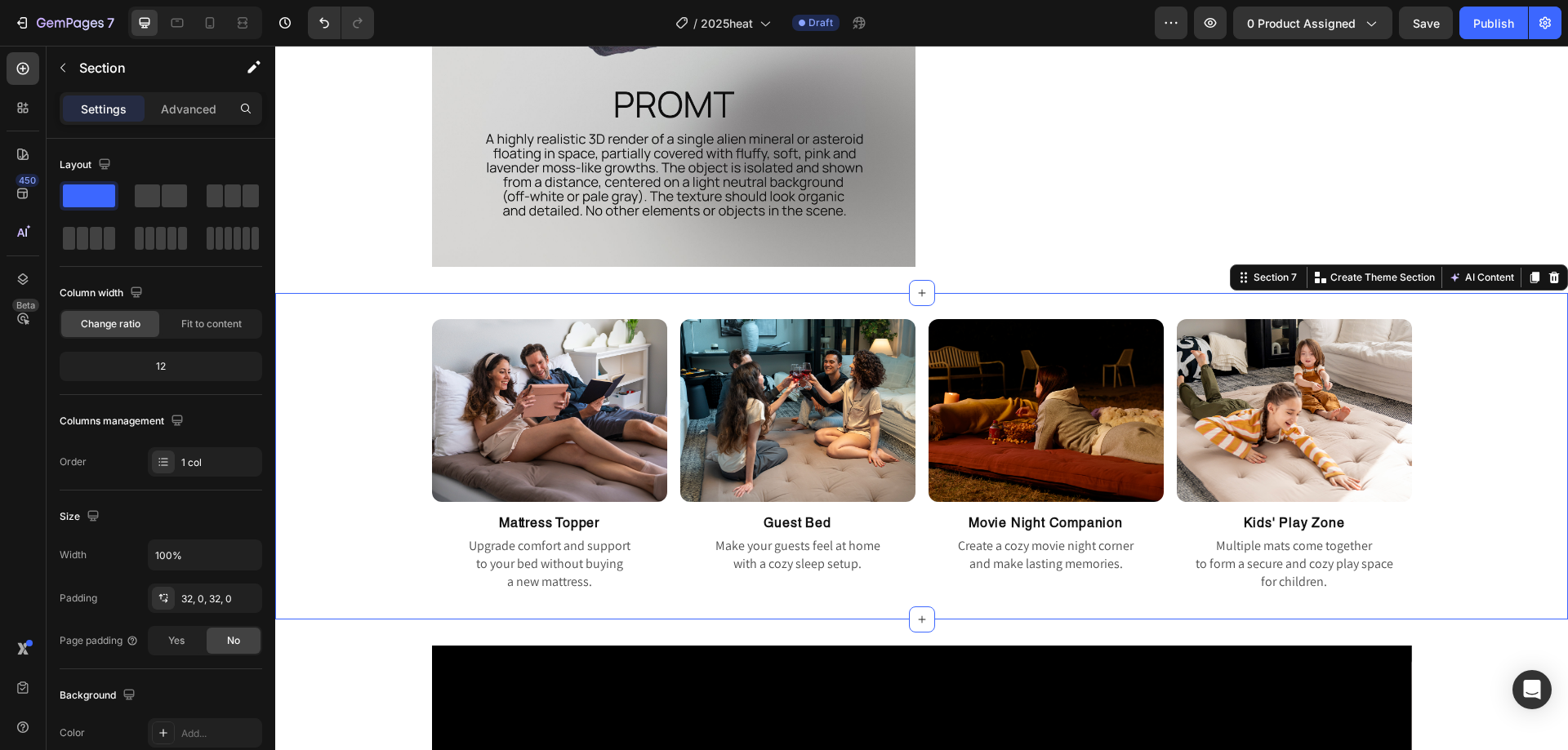
click at [1496, 311] on div "Image Image Image Image Row Row Mattress Topper Heading Upgrade comfort and sup…" at bounding box center [921, 456] width 1293 height 326
click at [1548, 280] on icon at bounding box center [1553, 277] width 13 height 13
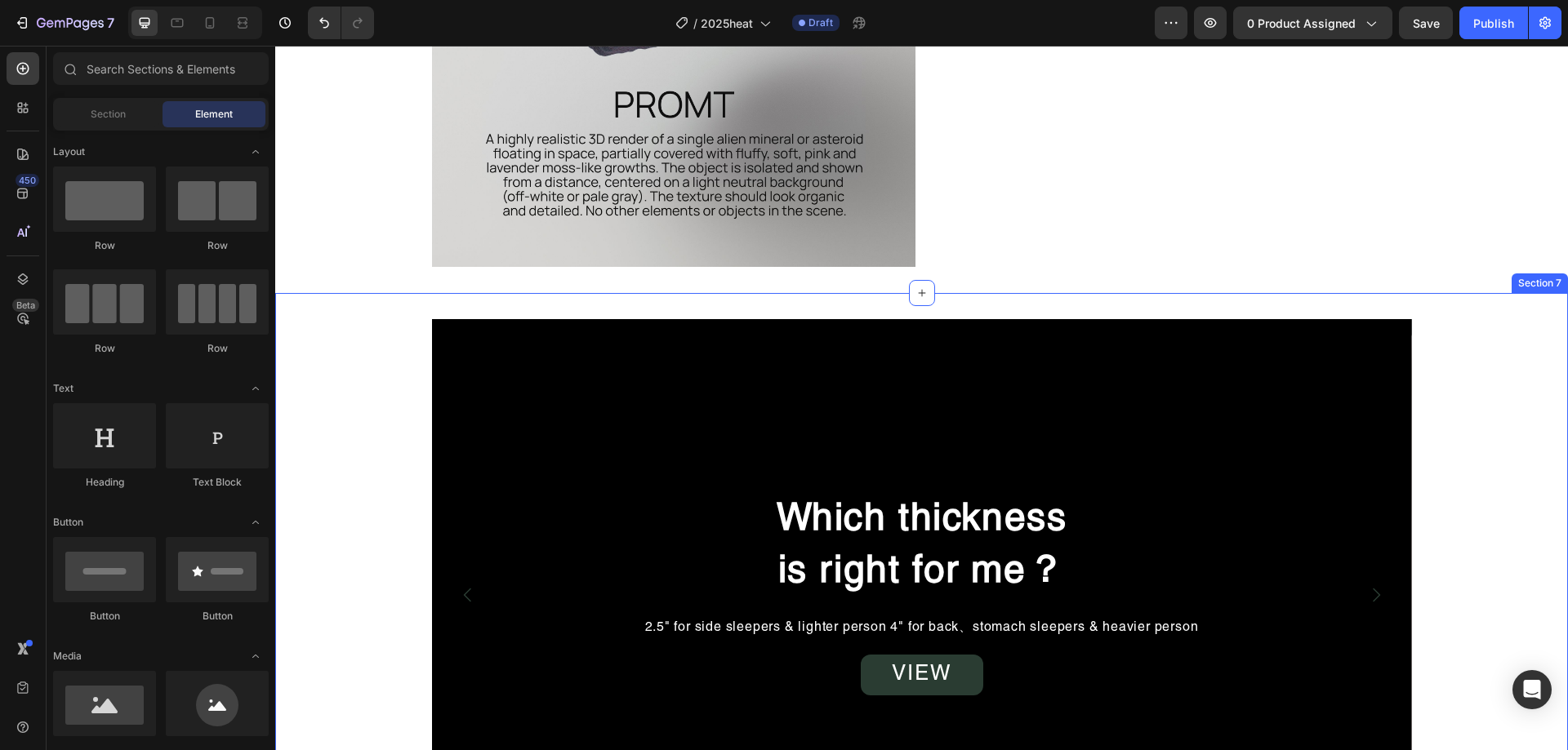
click at [1515, 320] on div "Which thickness is right for me？ Heading 2.5" for side sleepers & lighter perso…" at bounding box center [921, 595] width 1293 height 551
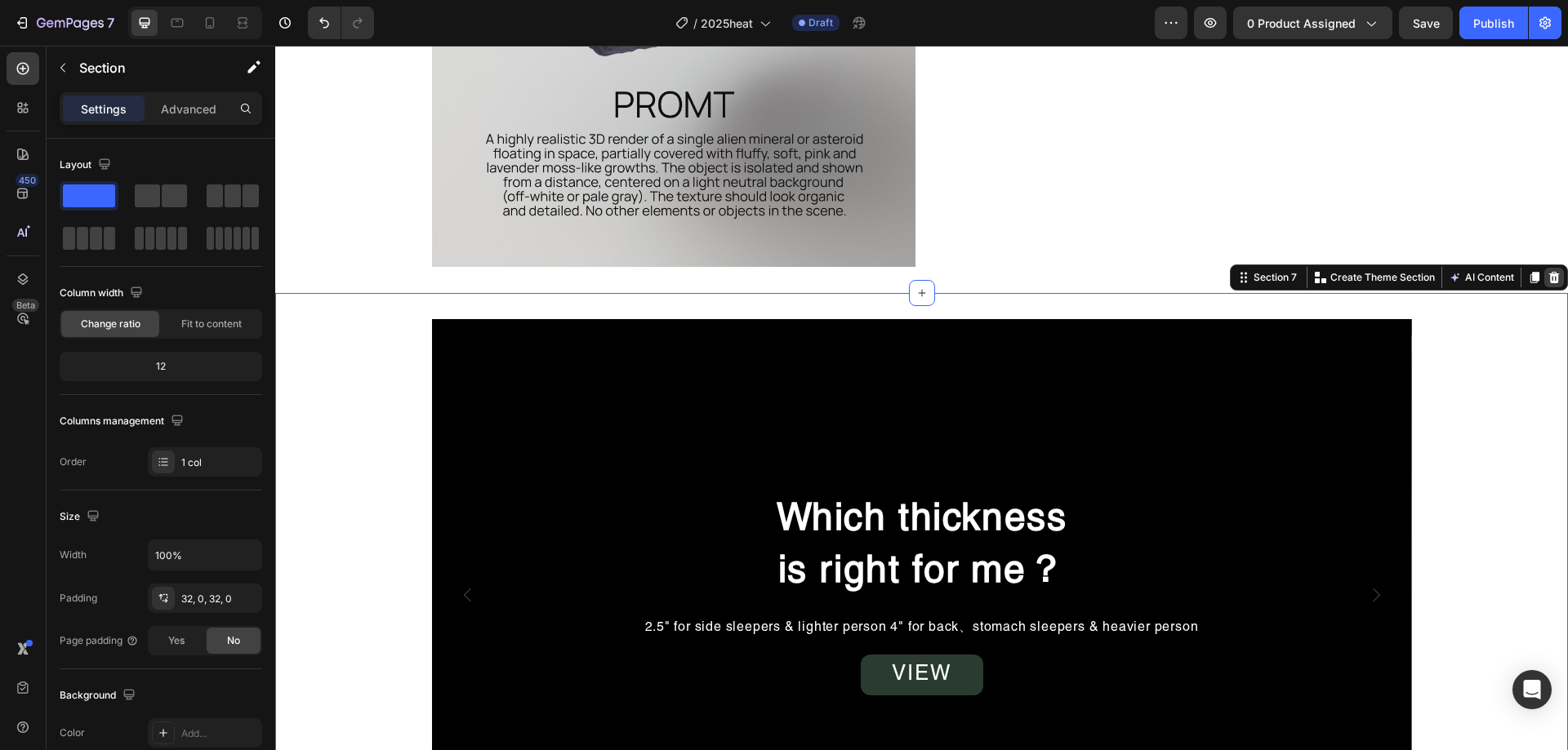
click at [1549, 281] on div at bounding box center [1554, 278] width 19 height 19
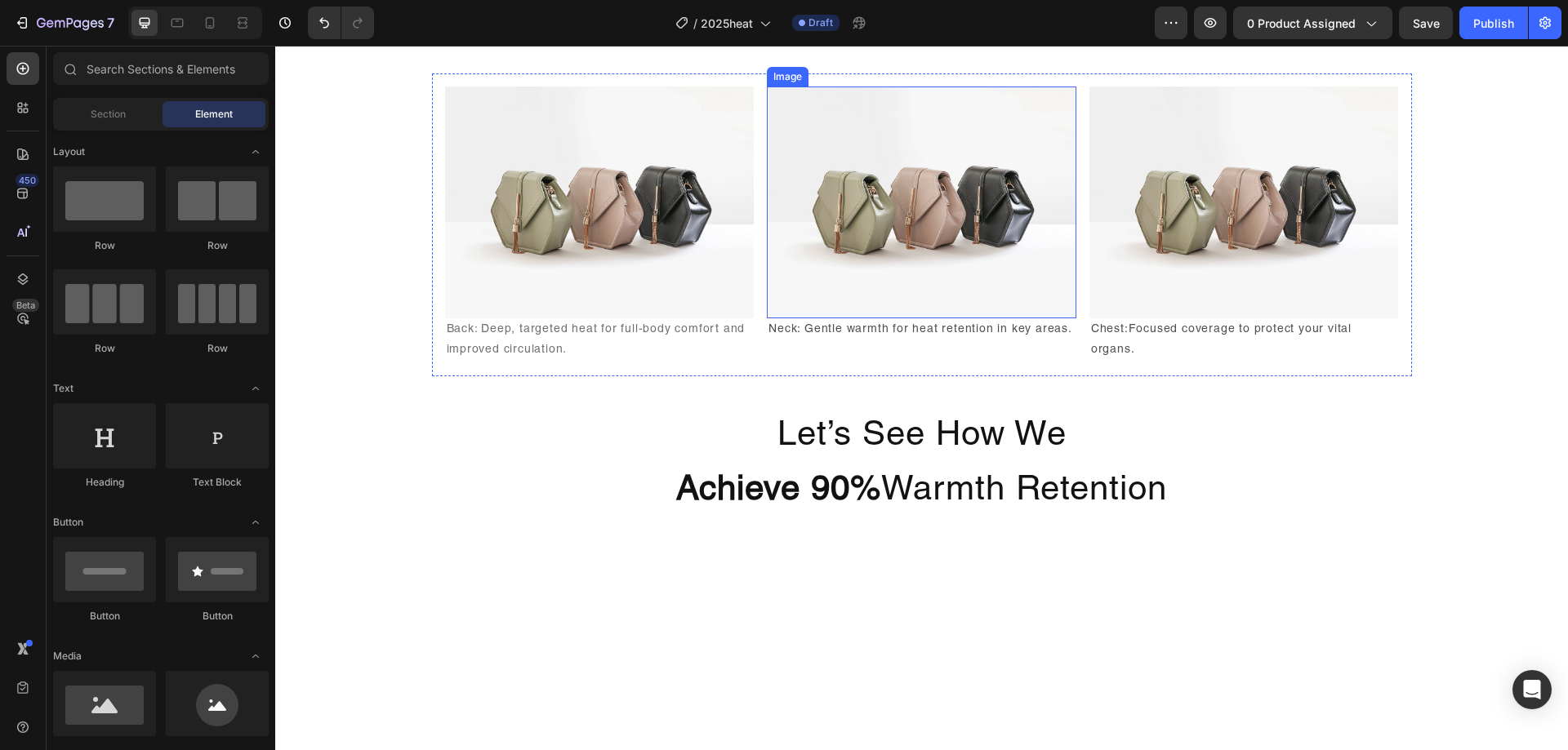
scroll to position [2283, 0]
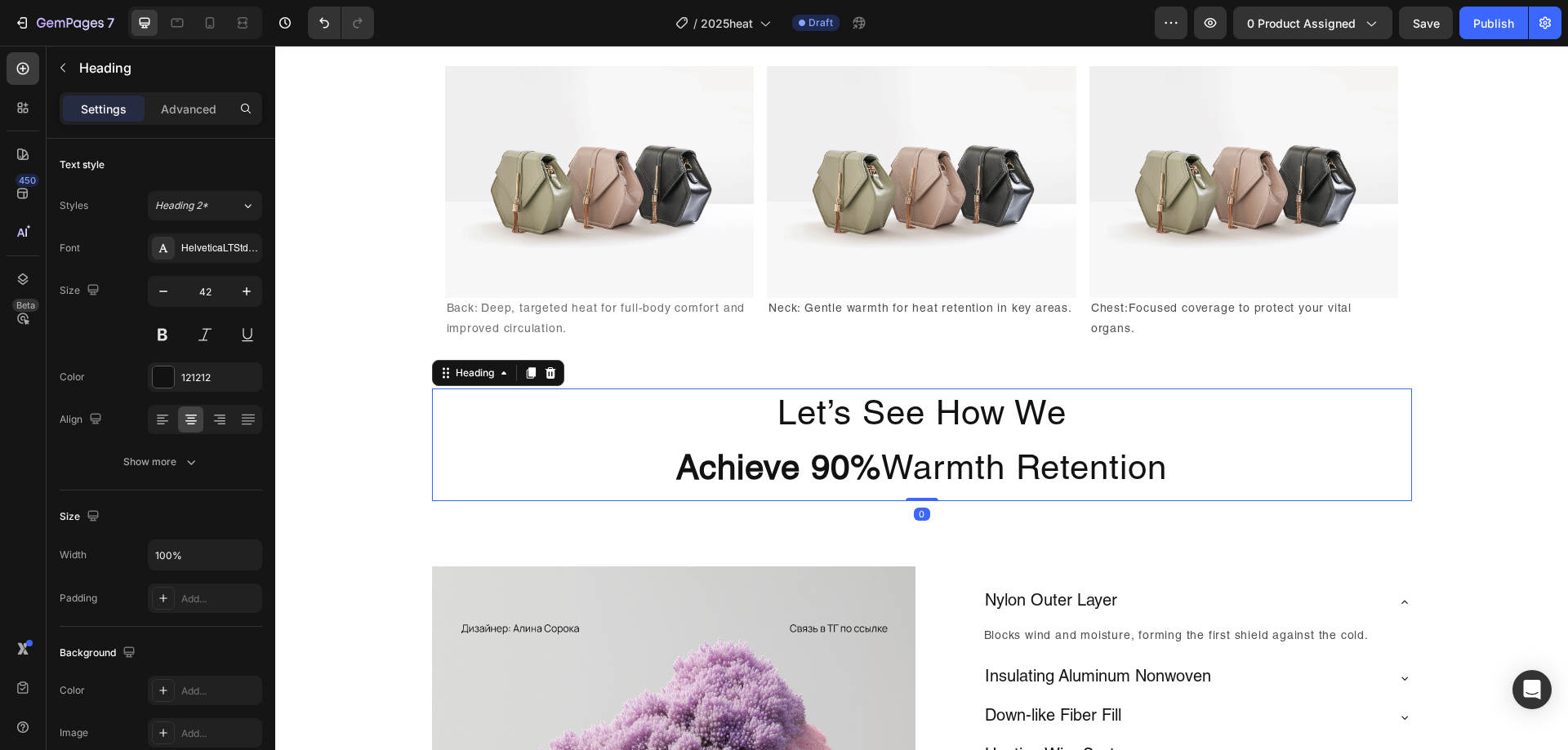
click at [1008, 486] on h2 "Let’s See How We Achieve 90% Warmth Retention" at bounding box center [922, 445] width 980 height 113
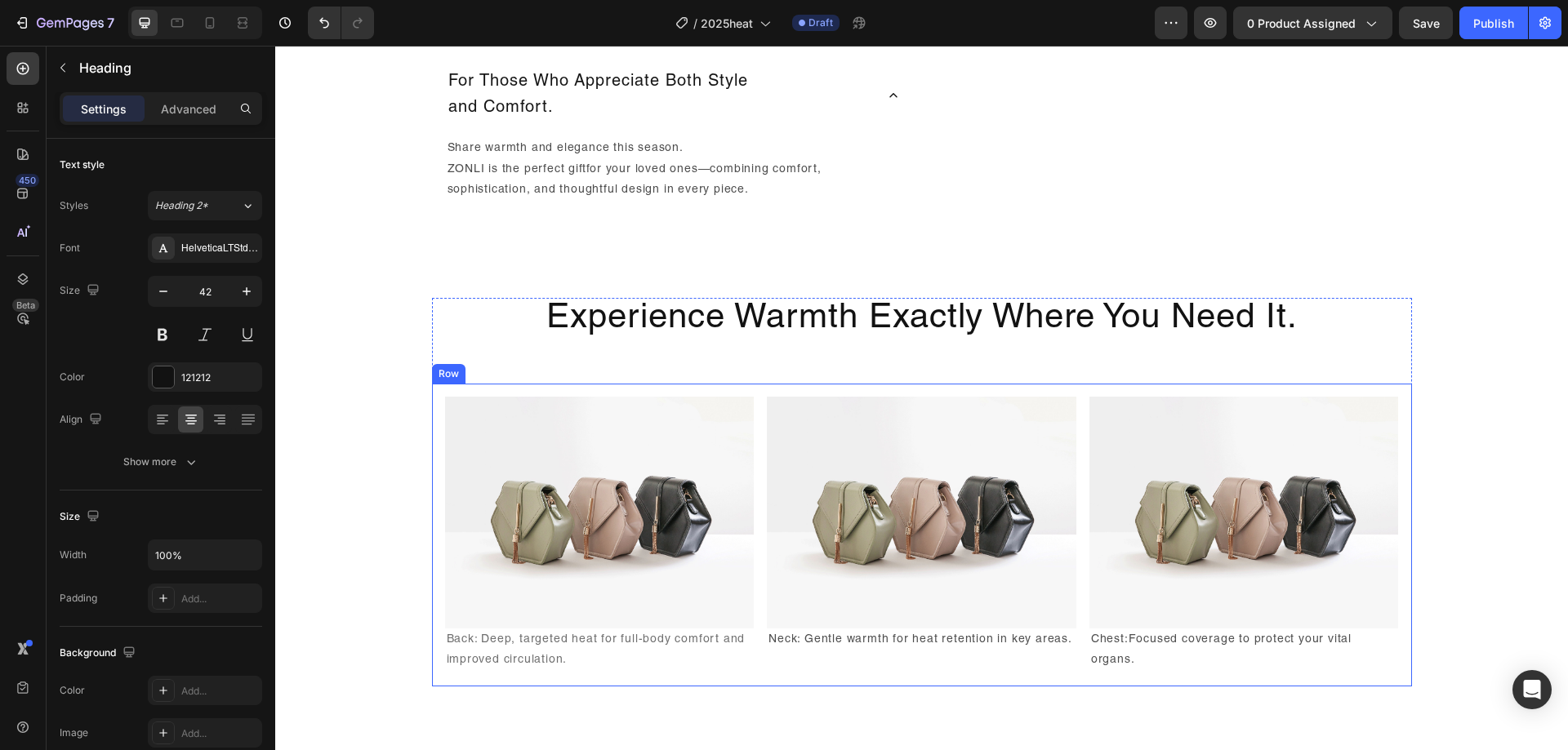
scroll to position [1793, 0]
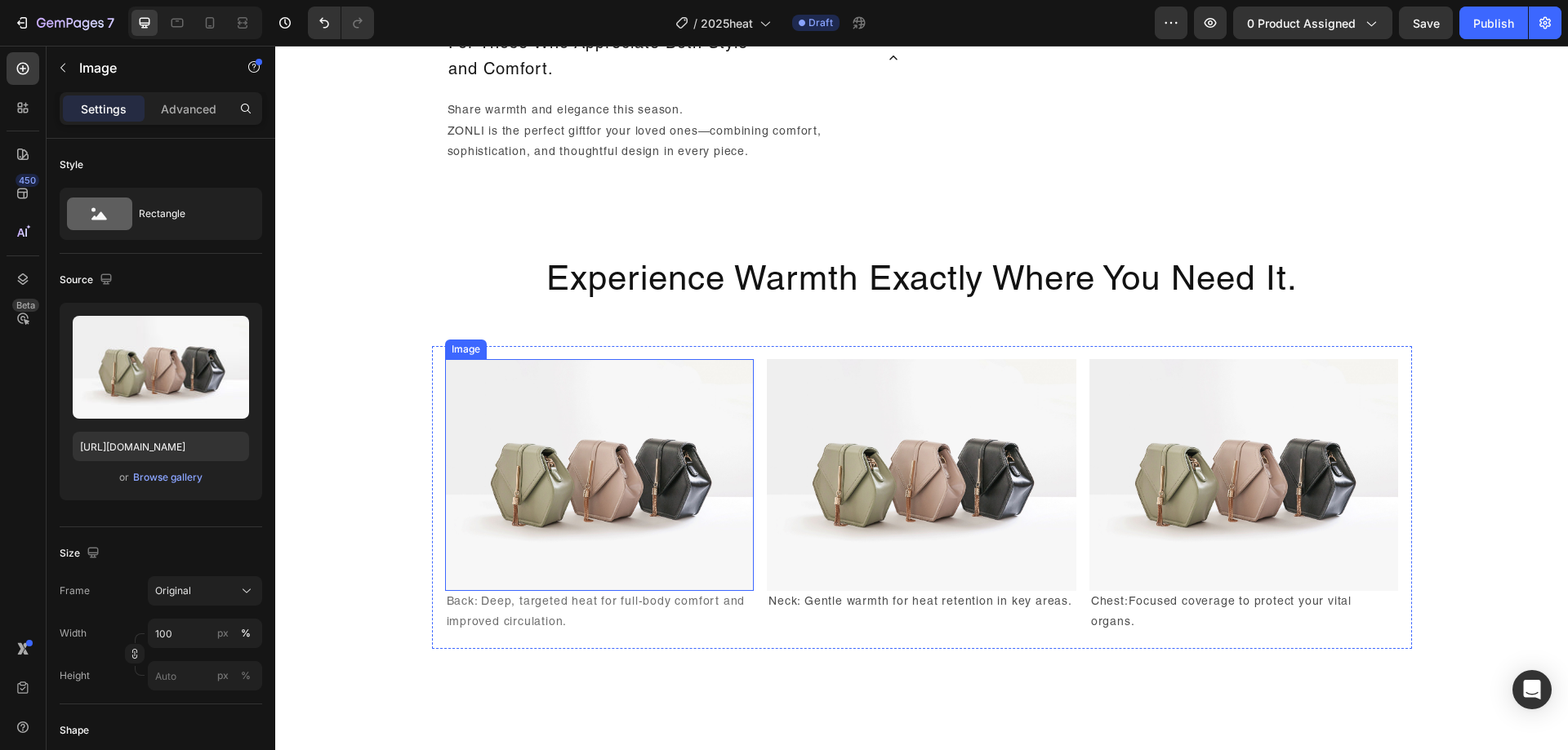
click at [665, 591] on img at bounding box center [600, 475] width 310 height 232
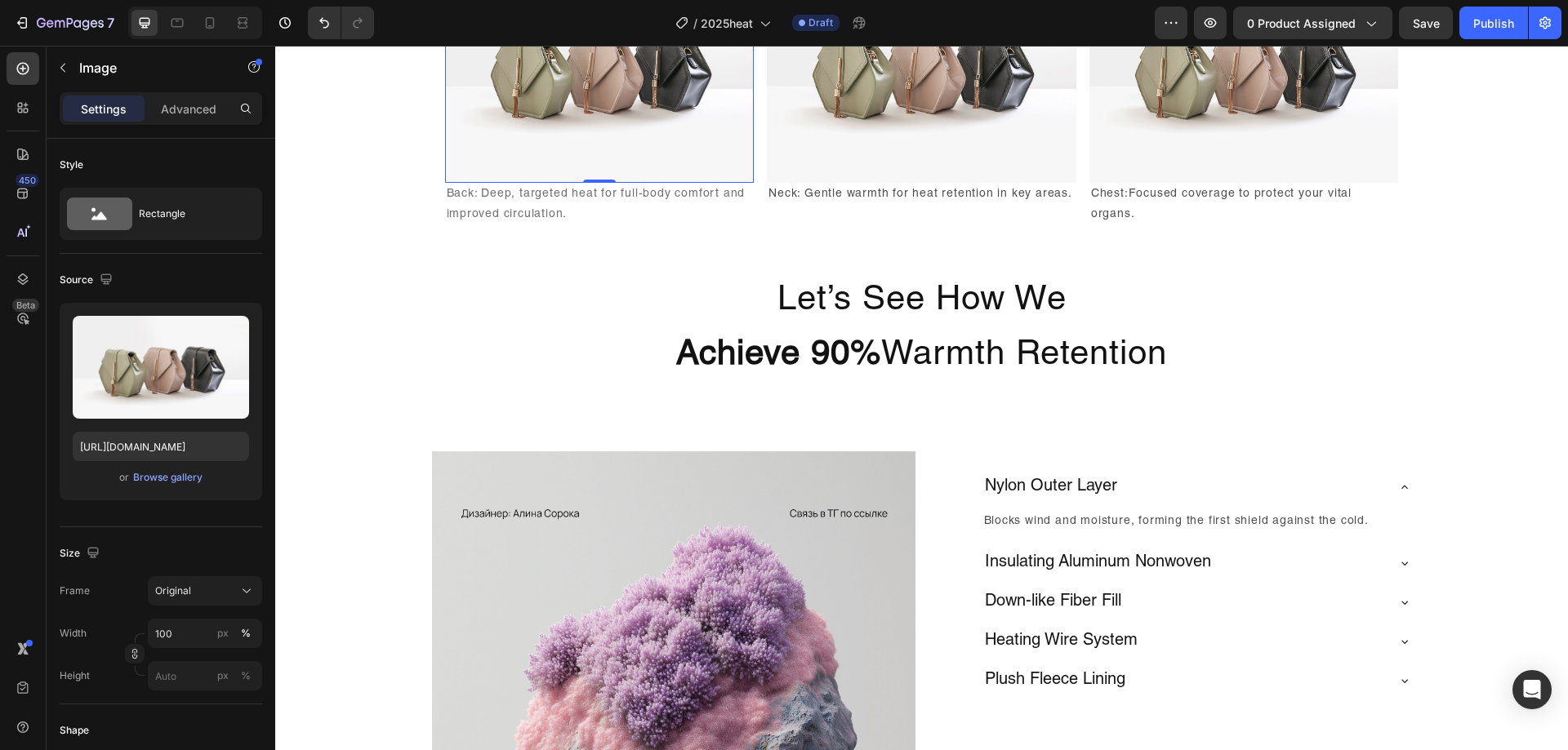
scroll to position [2039, 0]
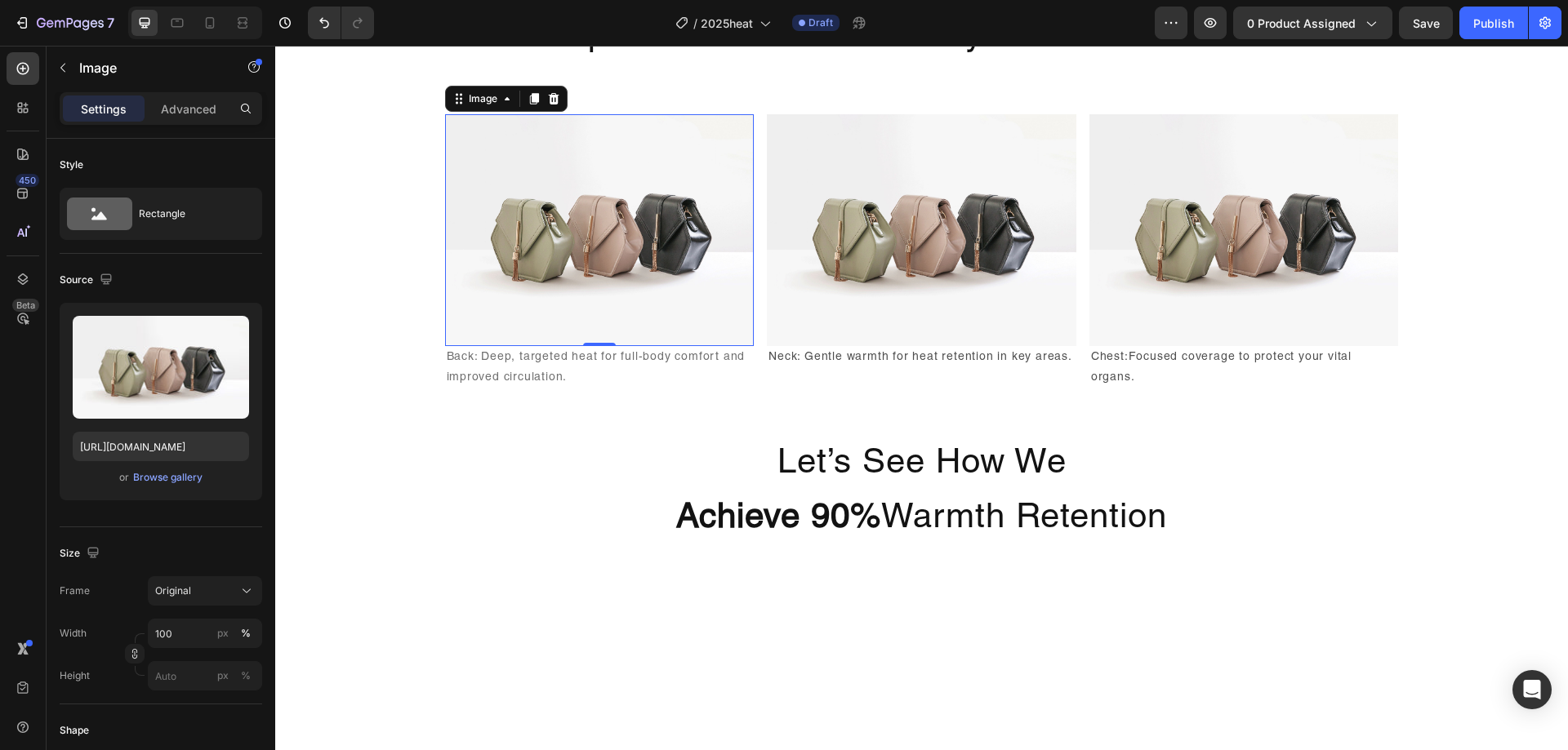
click at [599, 346] on img at bounding box center [600, 230] width 310 height 232
click at [871, 346] on img at bounding box center [922, 230] width 310 height 232
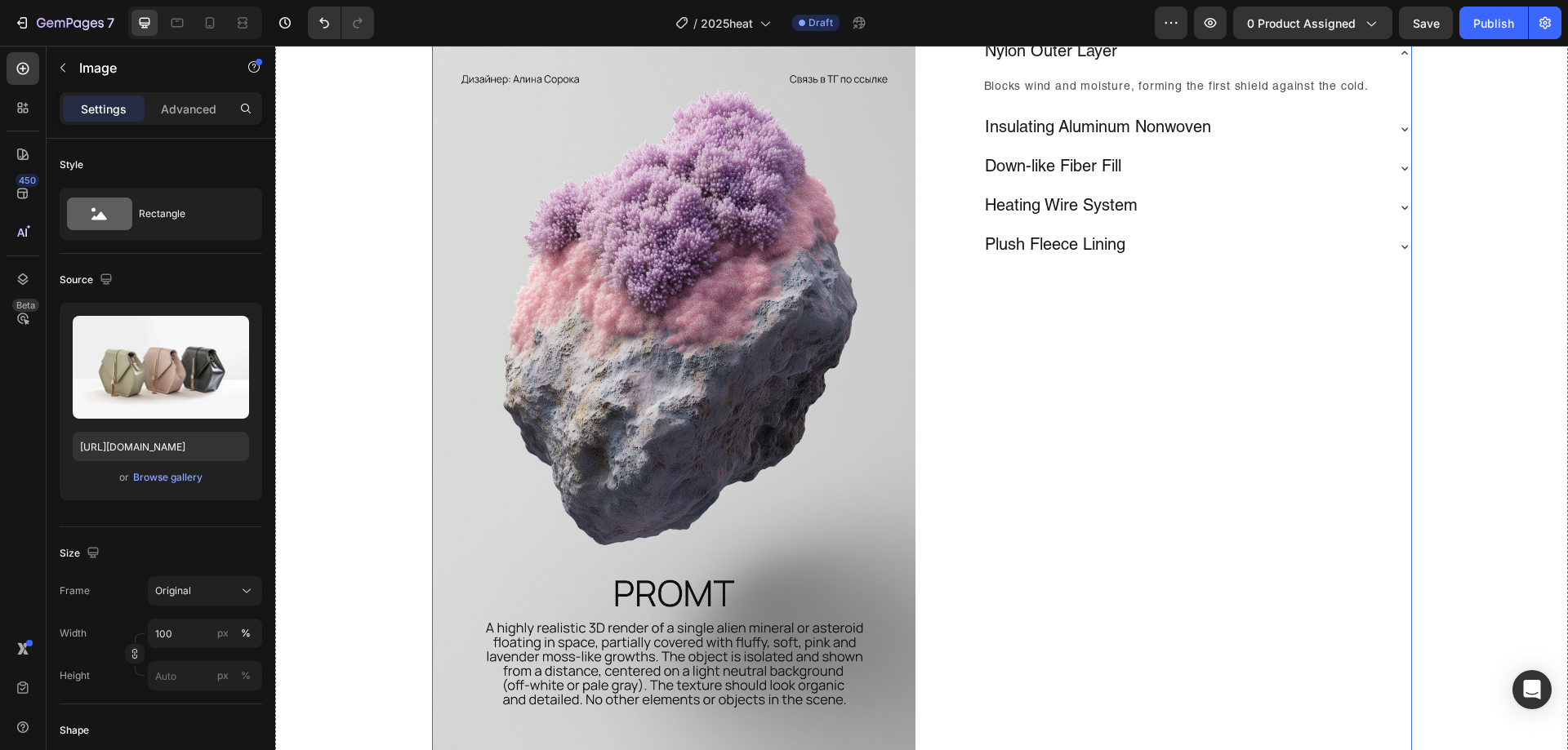
scroll to position [3099, 0]
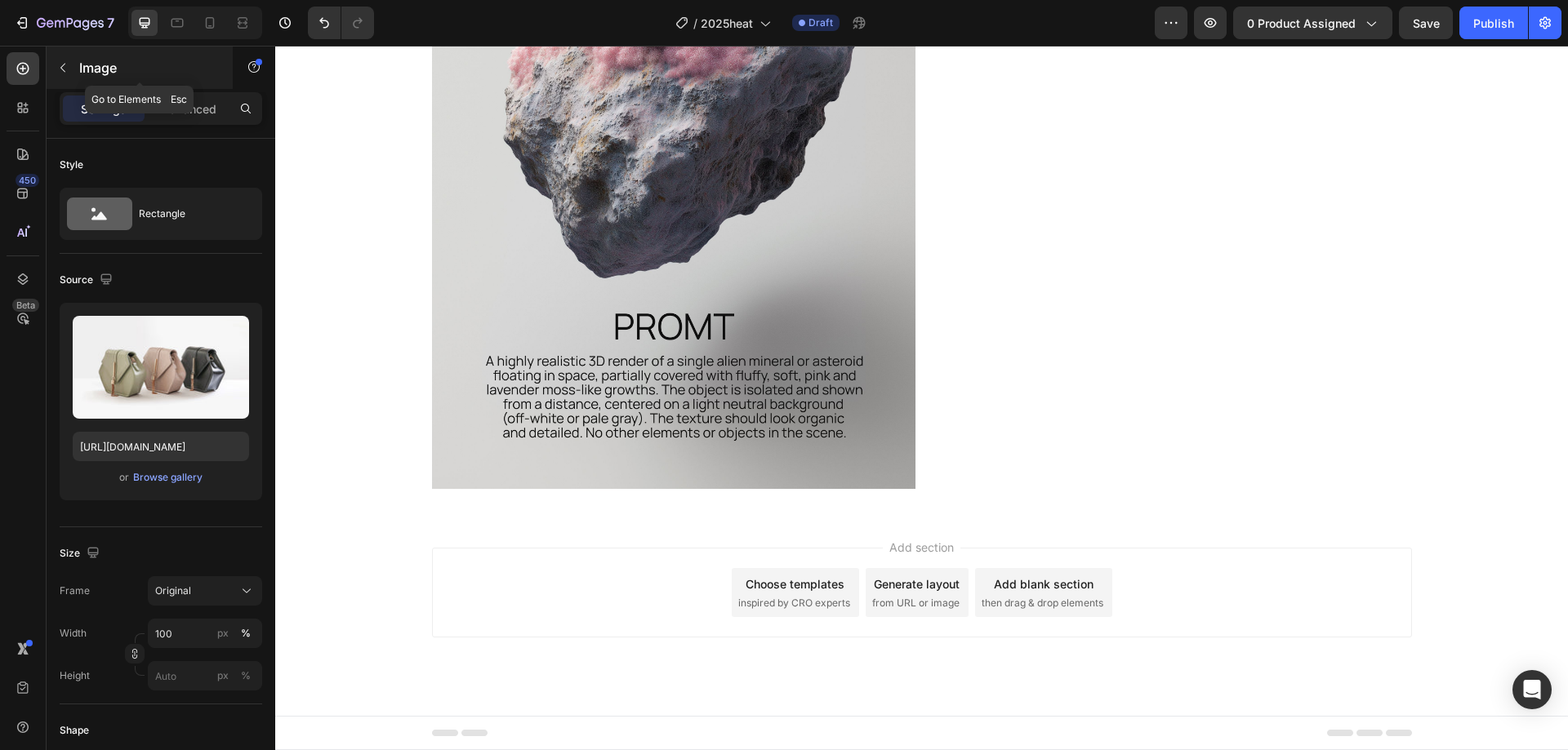
click at [112, 73] on p "Image" at bounding box center [148, 68] width 138 height 19
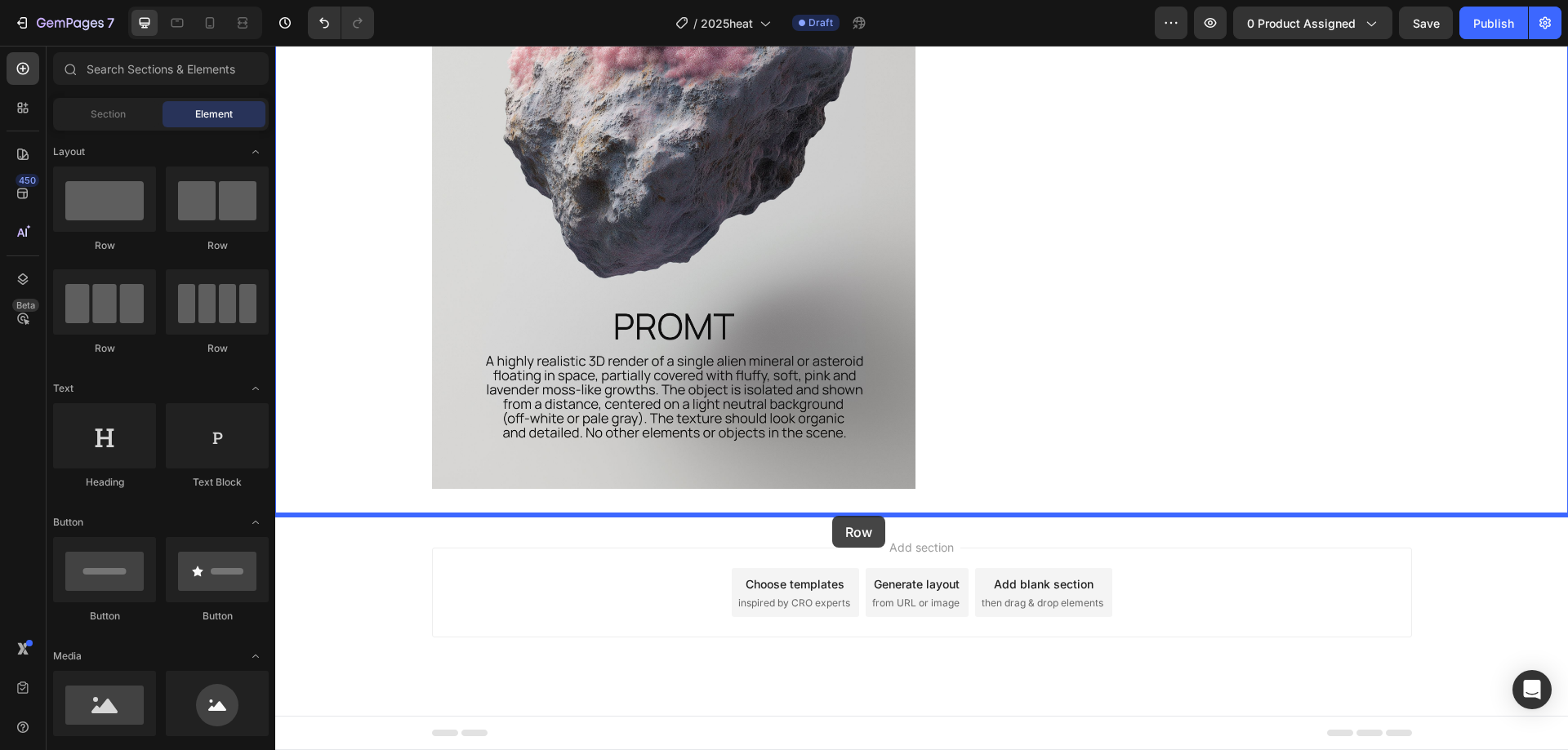
drag, startPoint x: 386, startPoint y: 254, endPoint x: 826, endPoint y: 514, distance: 511.1
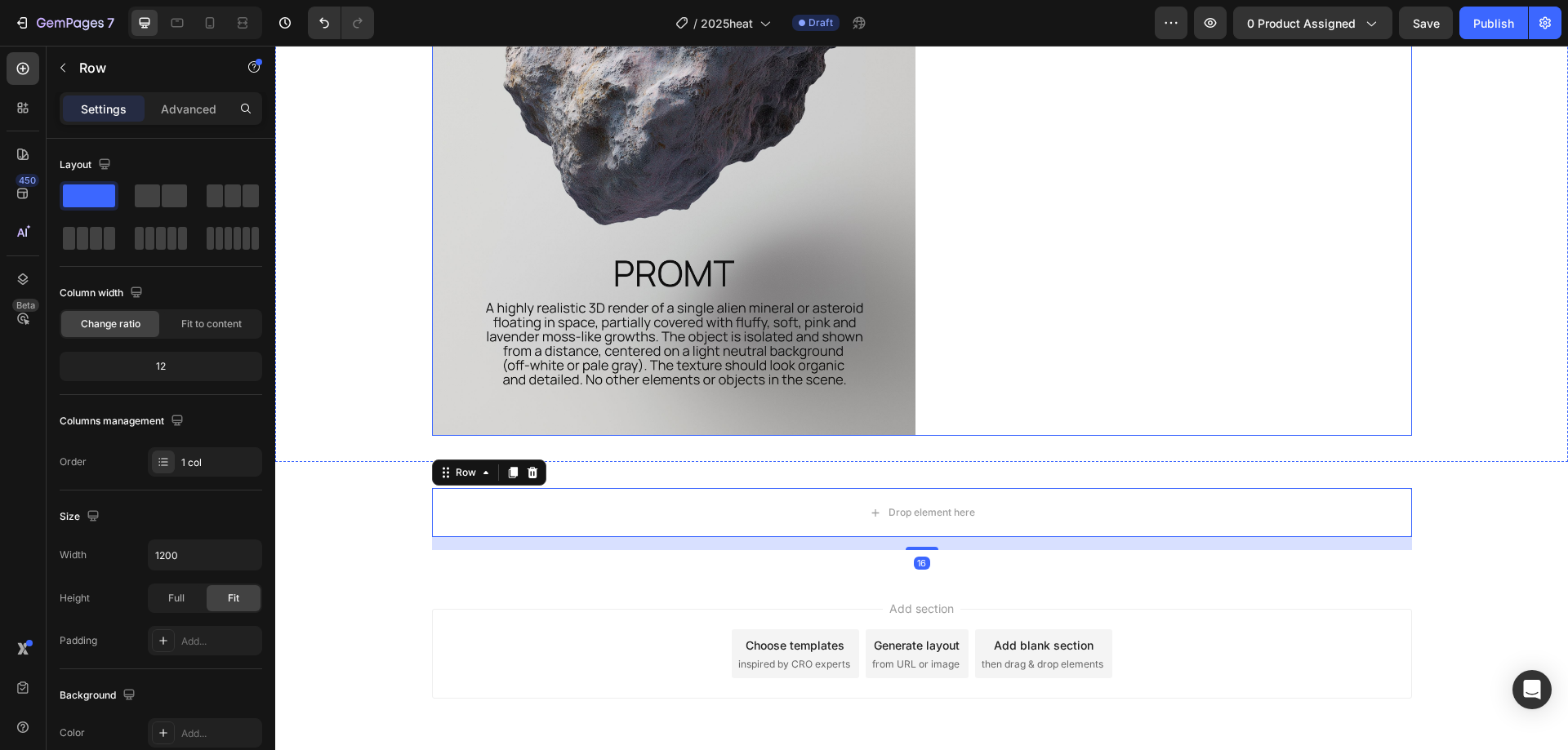
scroll to position [3214, 0]
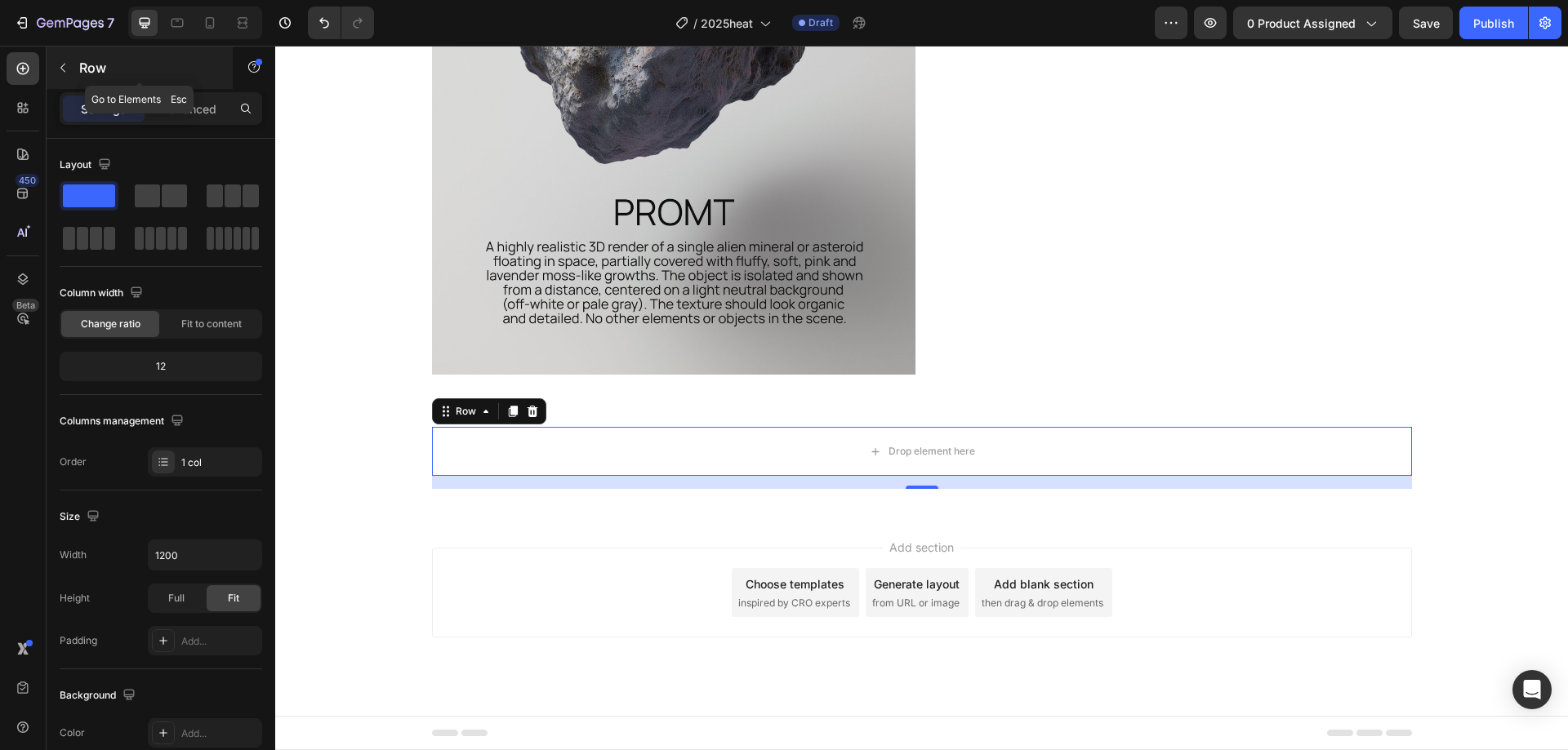
click at [114, 78] on div "Row" at bounding box center [139, 68] width 186 height 43
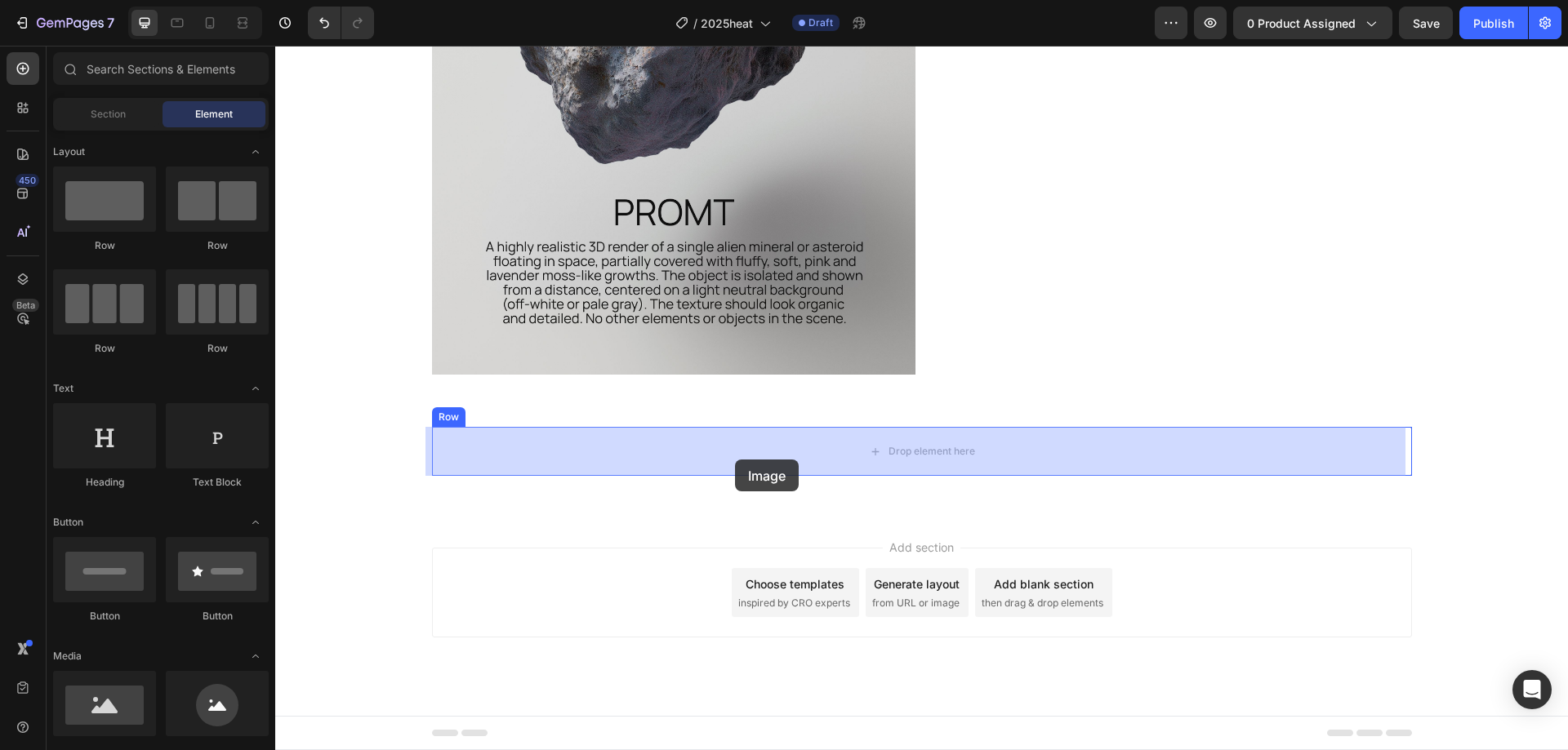
drag, startPoint x: 391, startPoint y: 756, endPoint x: 735, endPoint y: 459, distance: 454.5
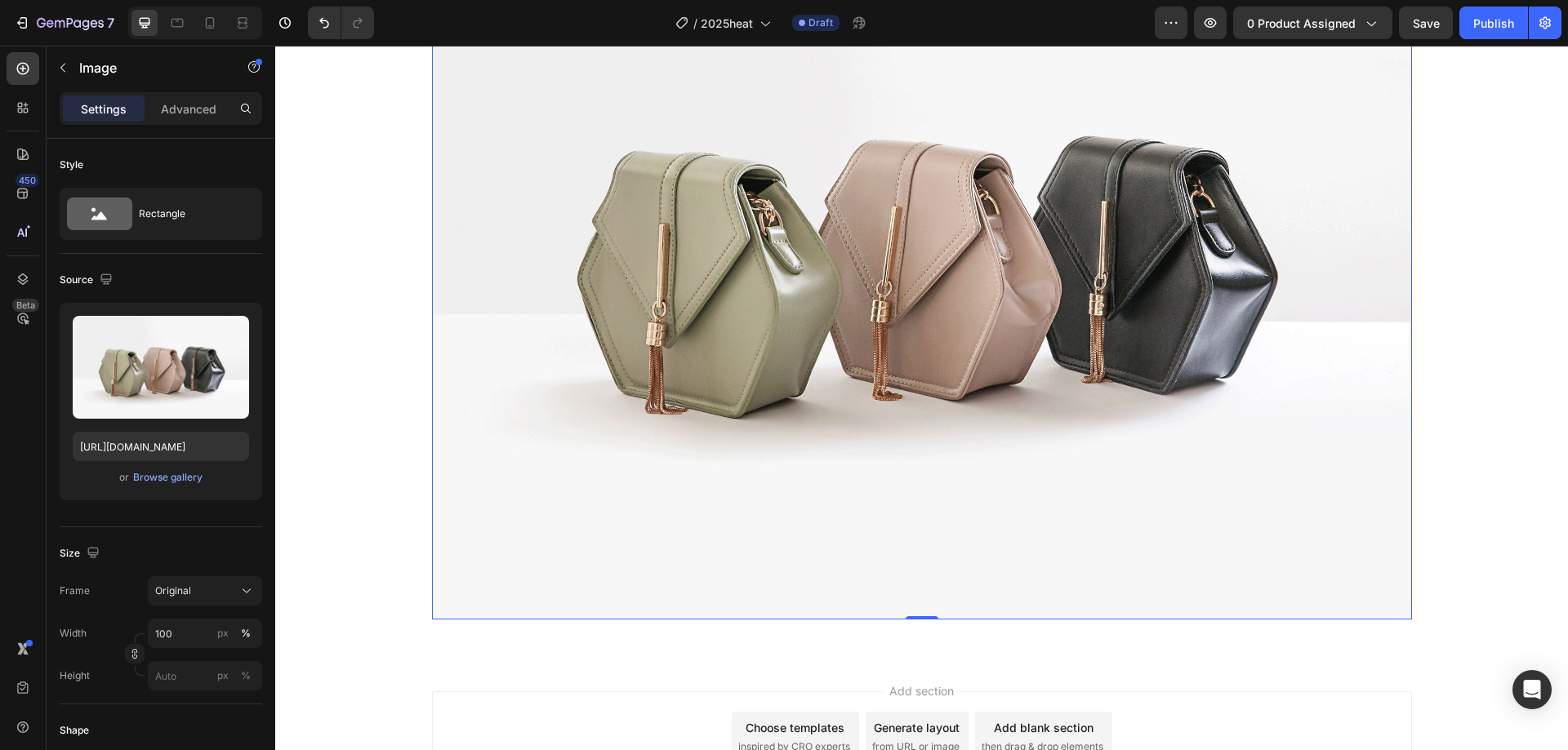
scroll to position [3785, 0]
